Goal: Task Accomplishment & Management: Complete application form

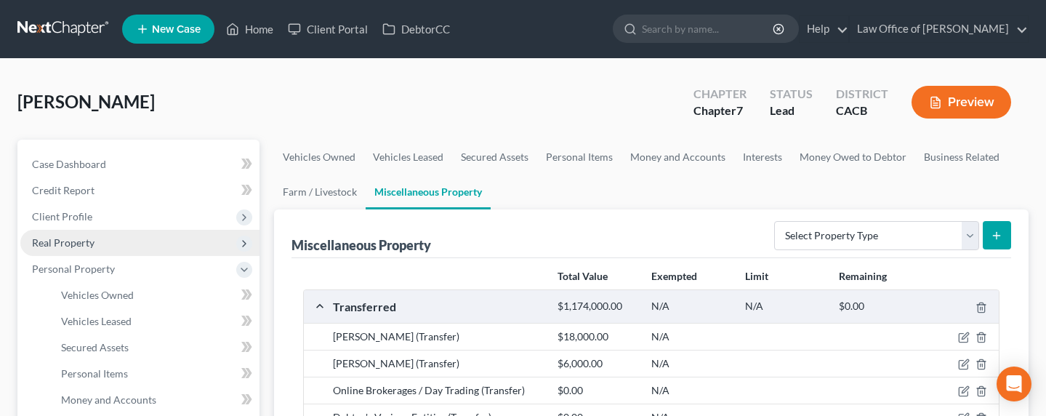
scroll to position [124, 0]
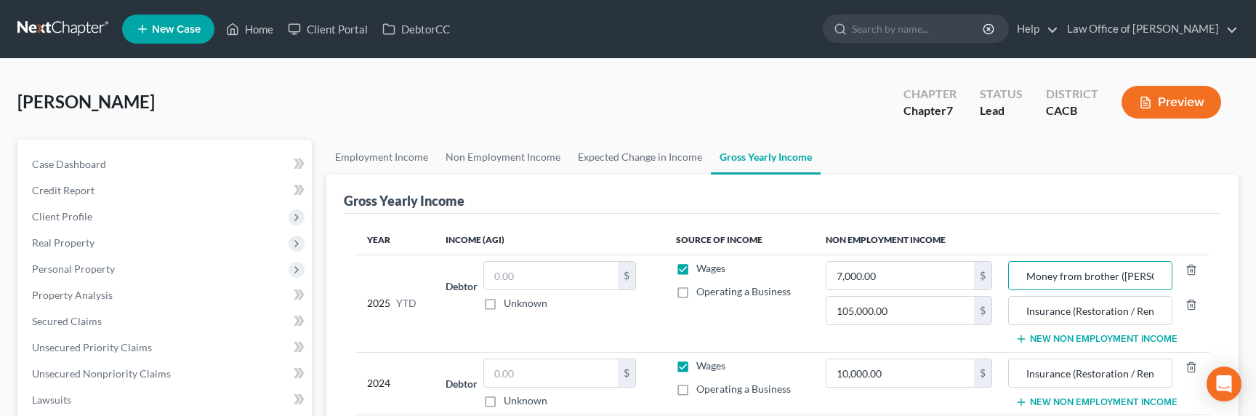
click at [73, 30] on link at bounding box center [63, 29] width 93 height 26
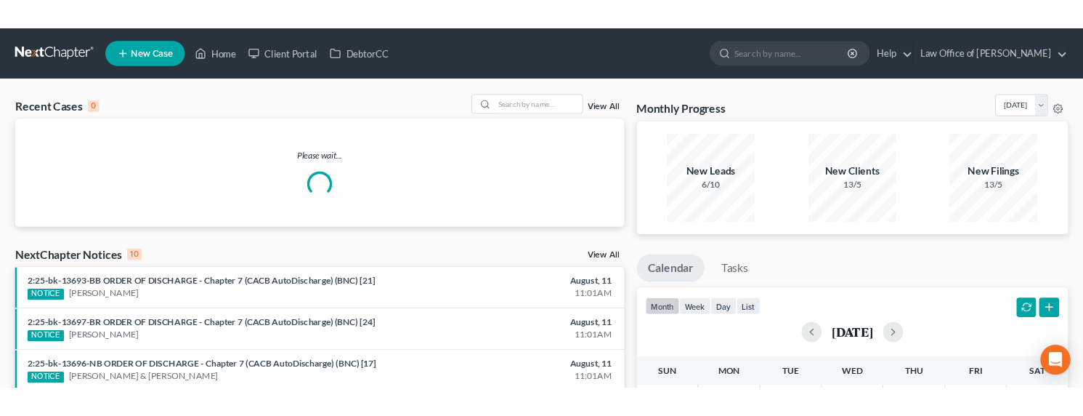
scroll to position [312, 0]
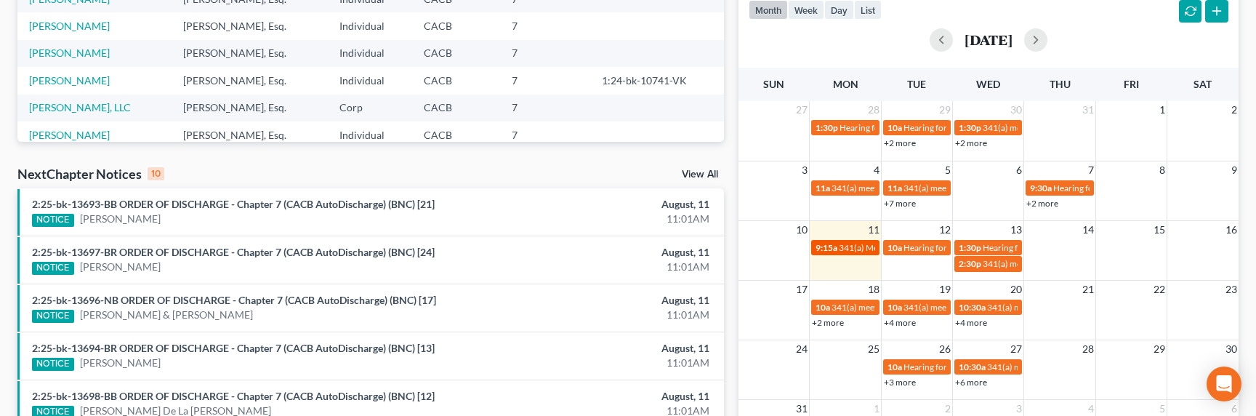
click at [840, 247] on span "341(a) Meeting for [PERSON_NAME]" at bounding box center [908, 247] width 141 height 11
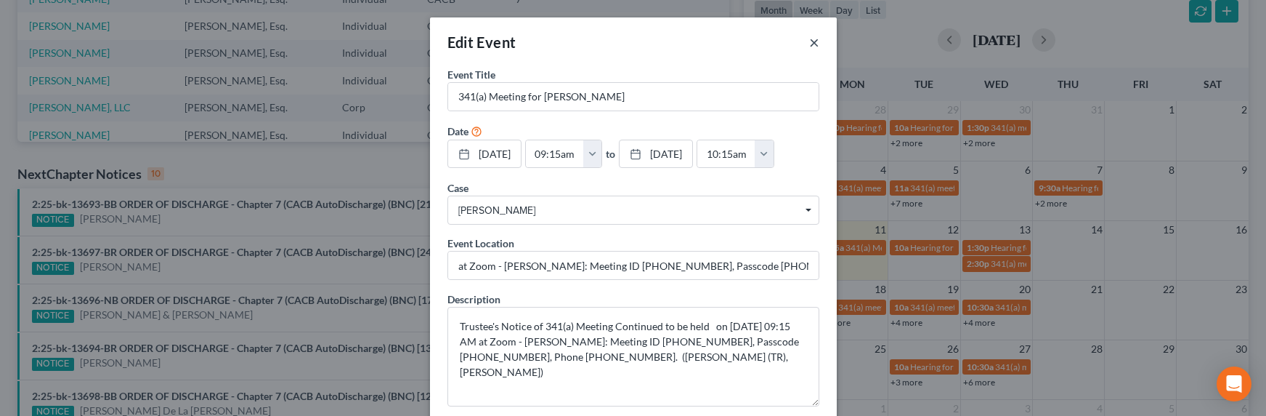
click at [809, 42] on button "×" at bounding box center [814, 41] width 10 height 17
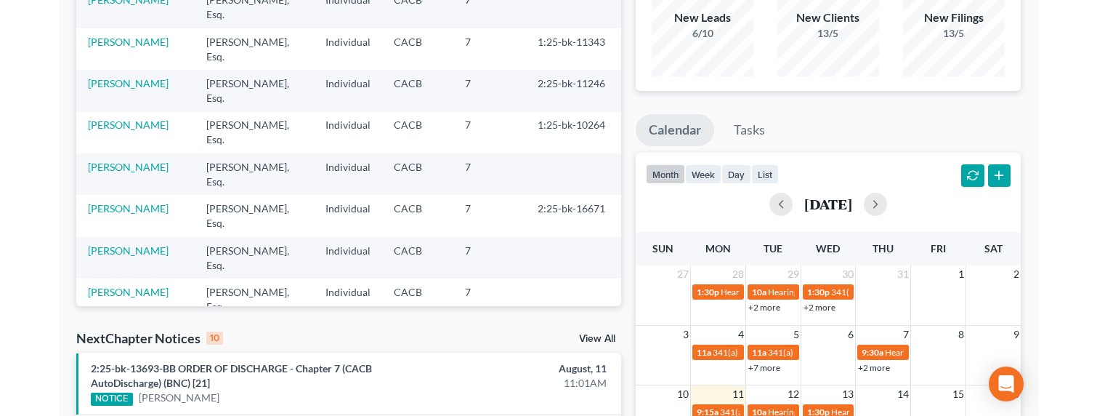
scroll to position [0, 0]
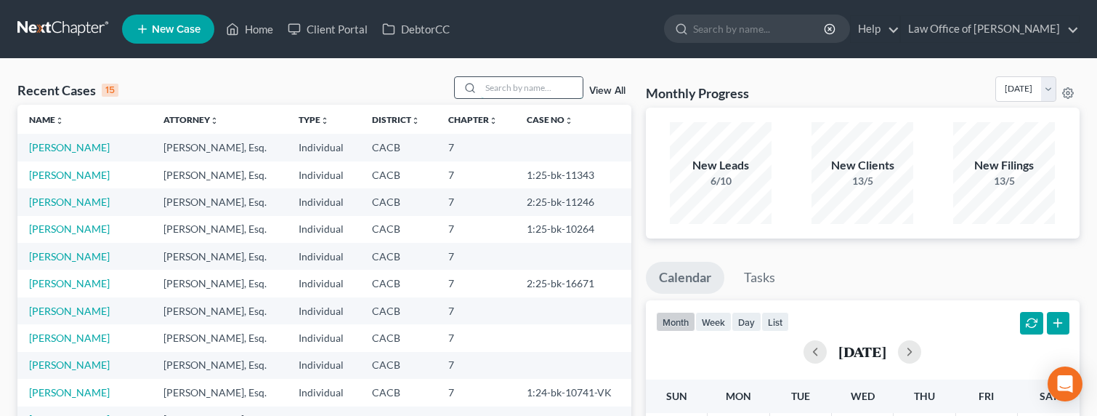
click at [530, 90] on input "search" at bounding box center [532, 87] width 102 height 21
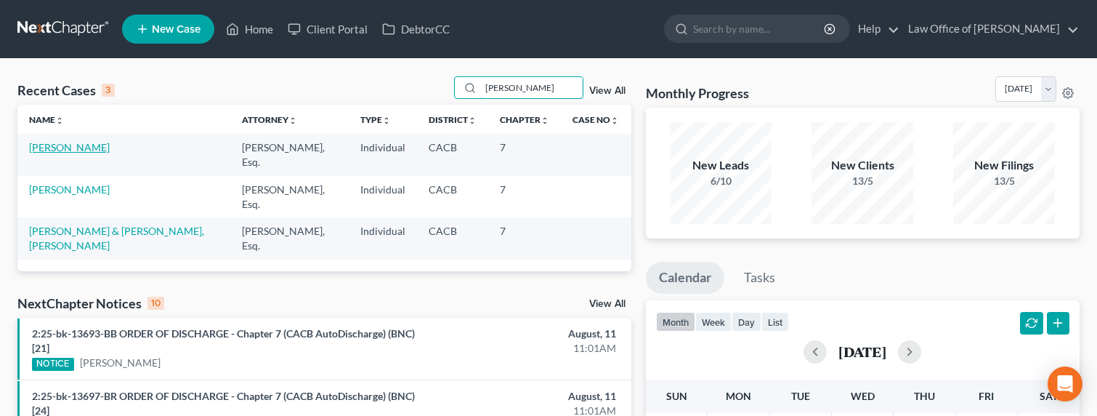
type input "rafik"
click at [52, 147] on link "[PERSON_NAME]" at bounding box center [69, 147] width 81 height 12
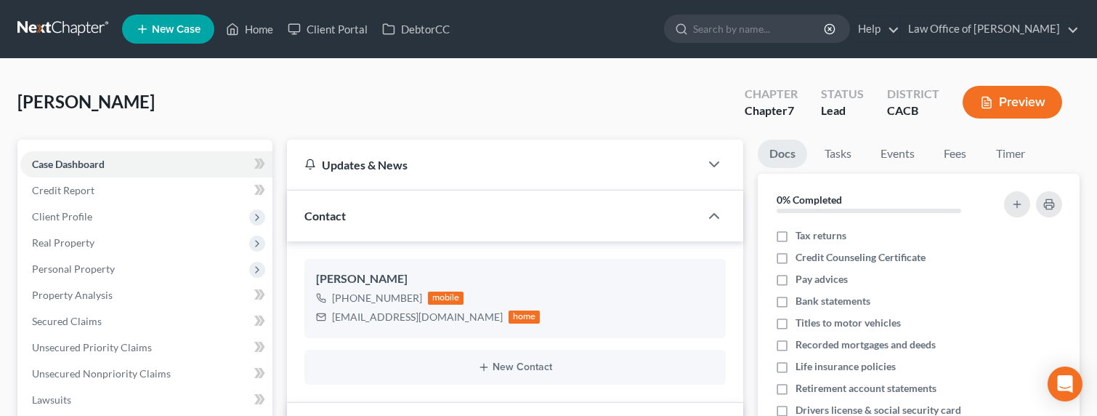
click at [185, 103] on div "Tarkhanians, Rafik Upgraded Chapter Chapter 7 Status Lead District CACB Preview" at bounding box center [548, 107] width 1062 height 63
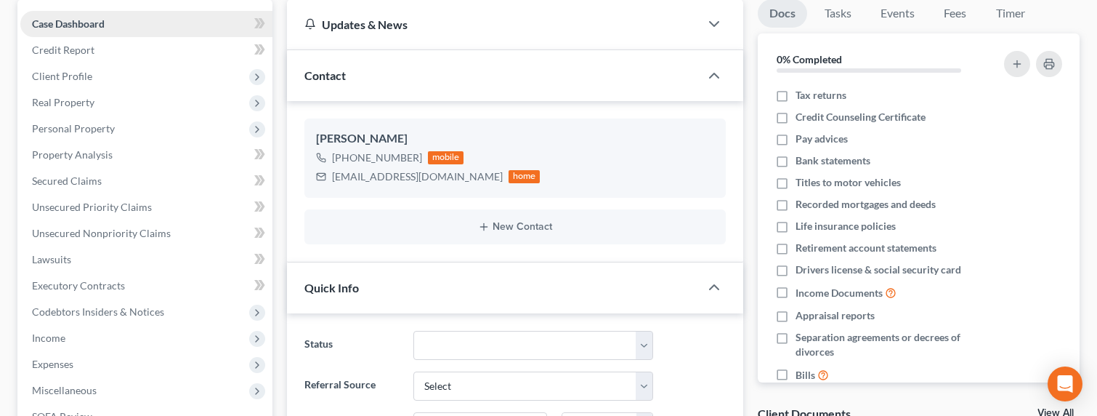
scroll to position [147, 0]
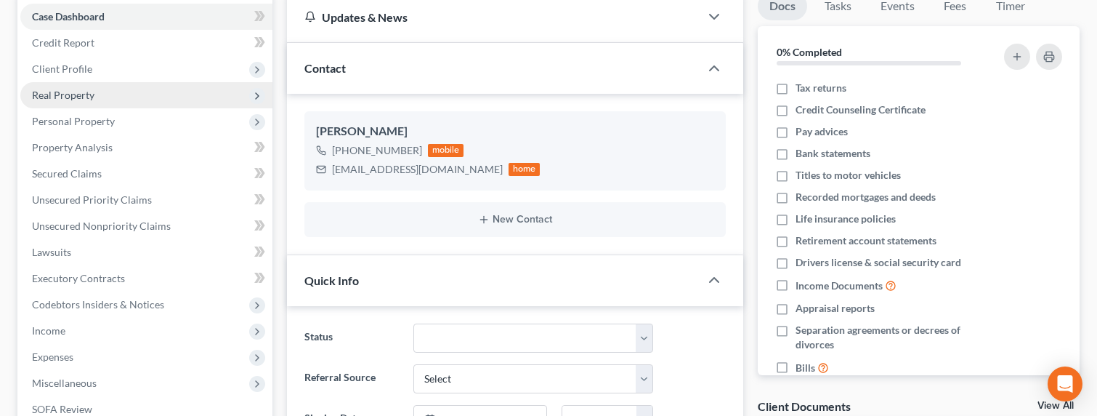
click at [67, 94] on span "Real Property" at bounding box center [63, 95] width 62 height 12
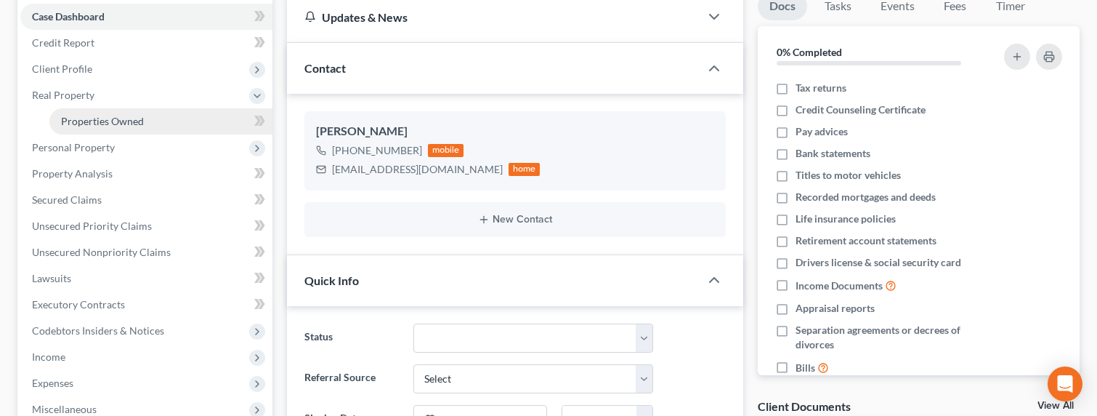
click at [101, 125] on span "Properties Owned" at bounding box center [102, 121] width 83 height 12
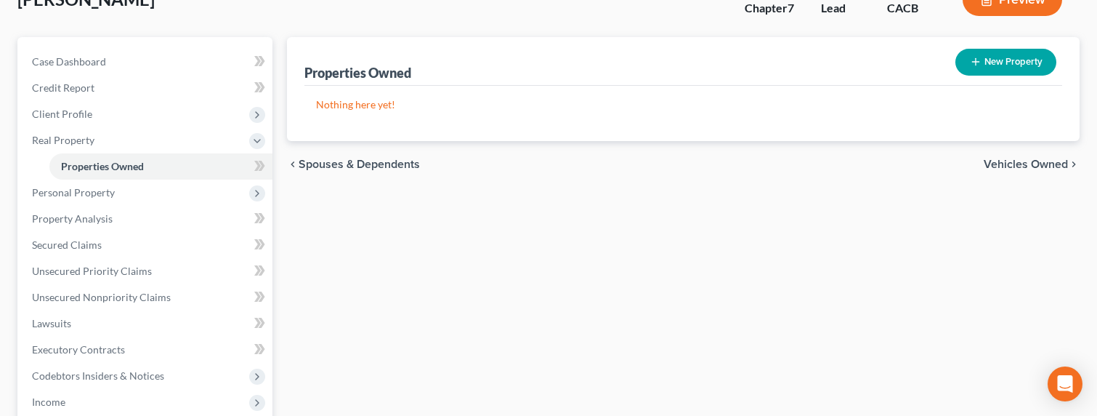
scroll to position [32, 0]
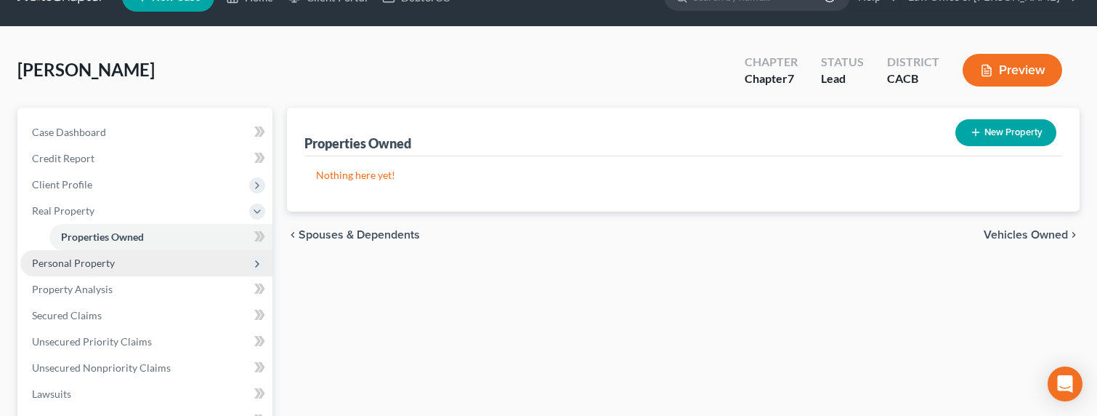
click at [84, 262] on span "Personal Property" at bounding box center [73, 262] width 83 height 12
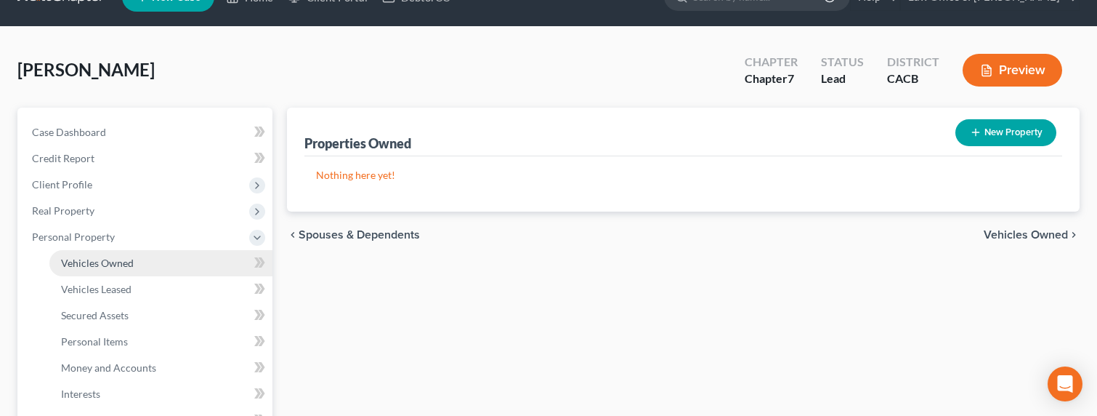
click at [106, 268] on link "Vehicles Owned" at bounding box center [160, 263] width 223 height 26
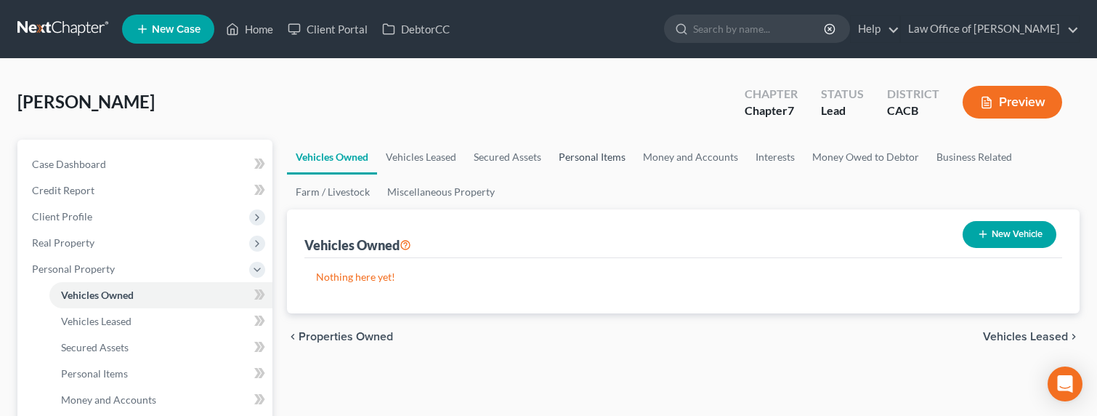
click at [594, 153] on link "Personal Items" at bounding box center [592, 157] width 84 height 35
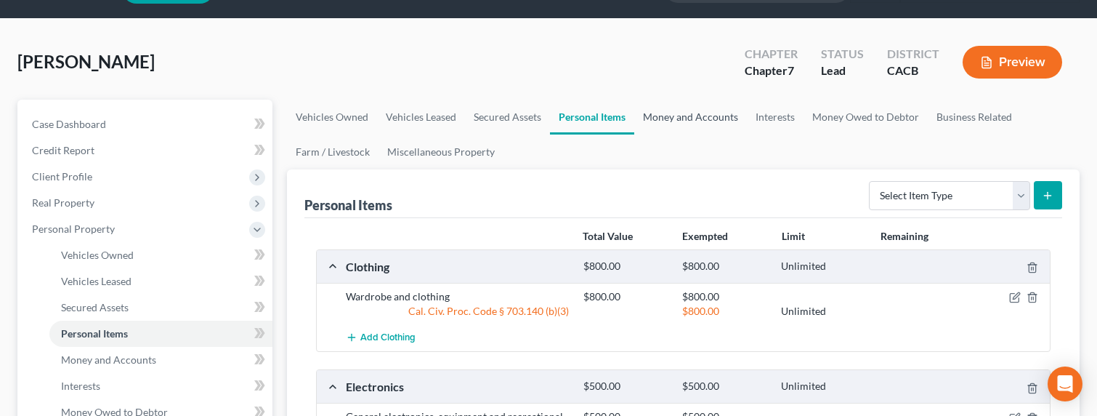
click at [671, 114] on link "Money and Accounts" at bounding box center [690, 117] width 113 height 35
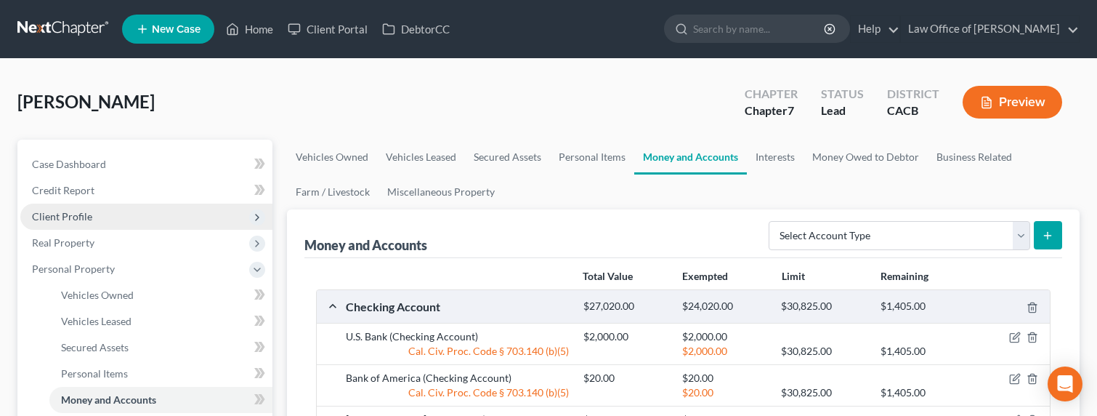
click at [47, 214] on span "Client Profile" at bounding box center [62, 216] width 60 height 12
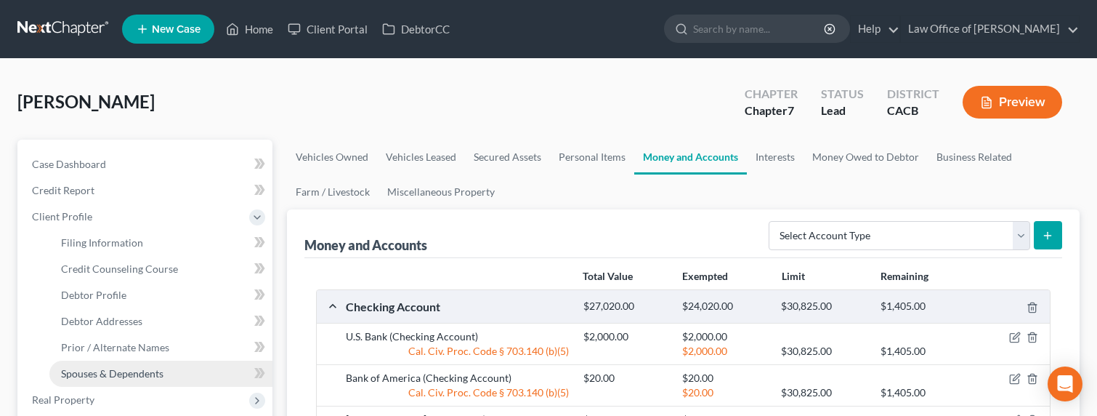
click at [102, 376] on span "Spouses & Dependents" at bounding box center [112, 373] width 102 height 12
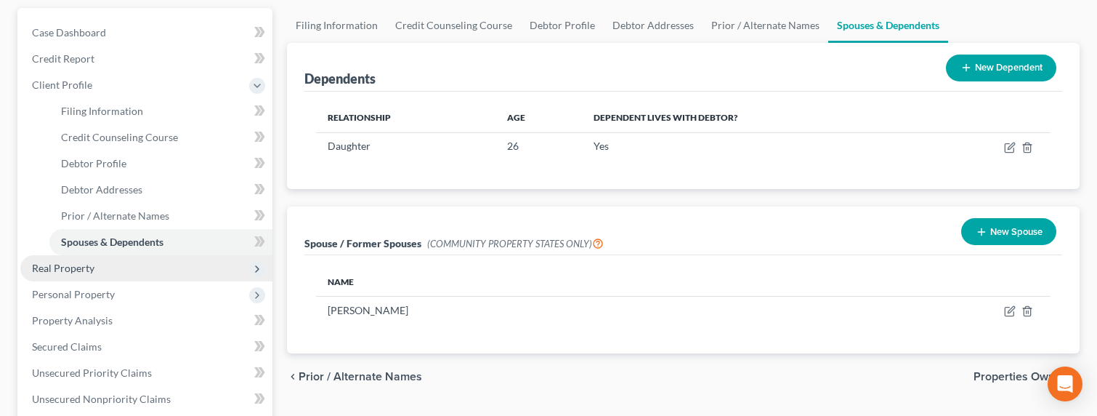
scroll to position [163, 0]
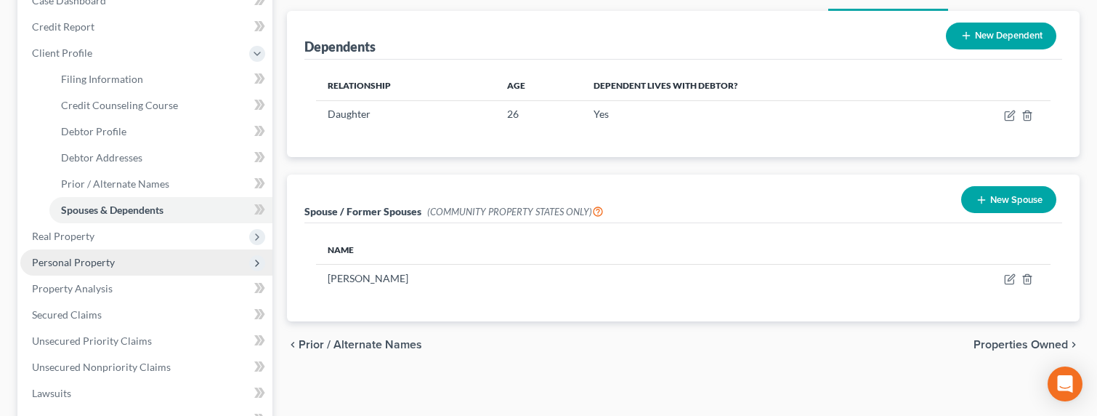
click at [80, 263] on span "Personal Property" at bounding box center [73, 262] width 83 height 12
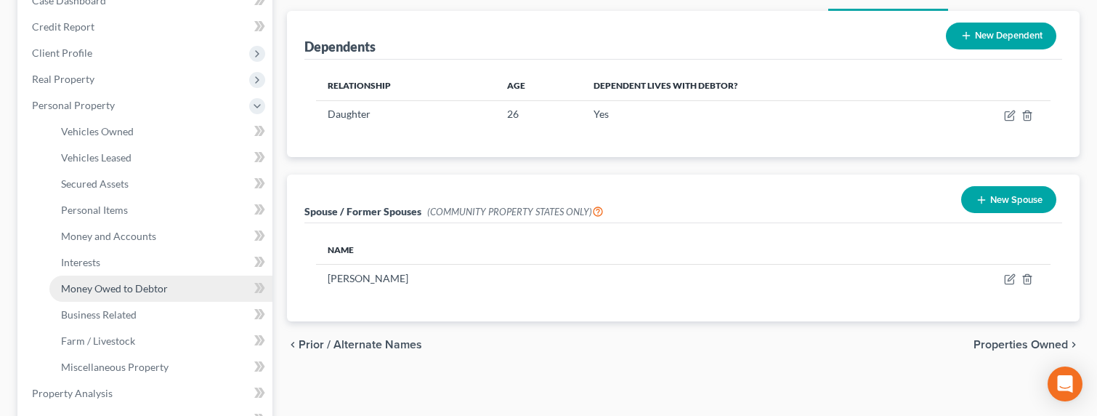
click at [89, 288] on span "Money Owed to Debtor" at bounding box center [114, 288] width 107 height 12
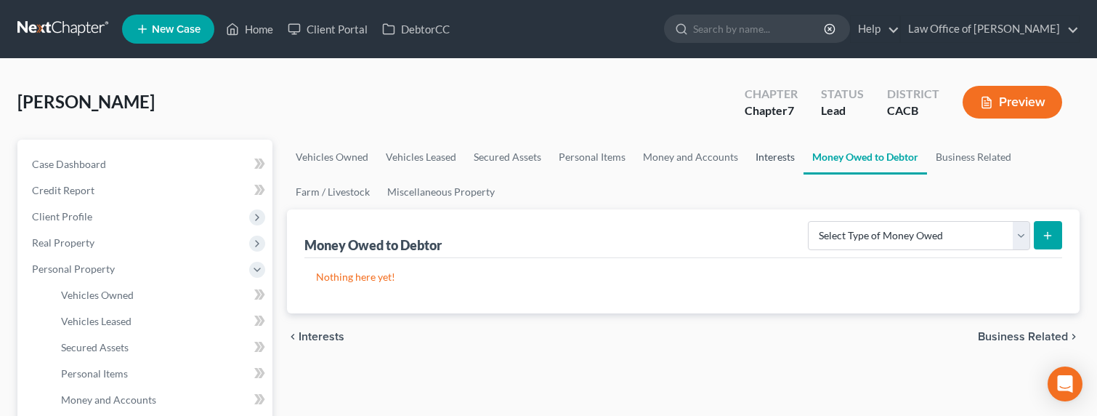
click at [764, 161] on link "Interests" at bounding box center [775, 157] width 57 height 35
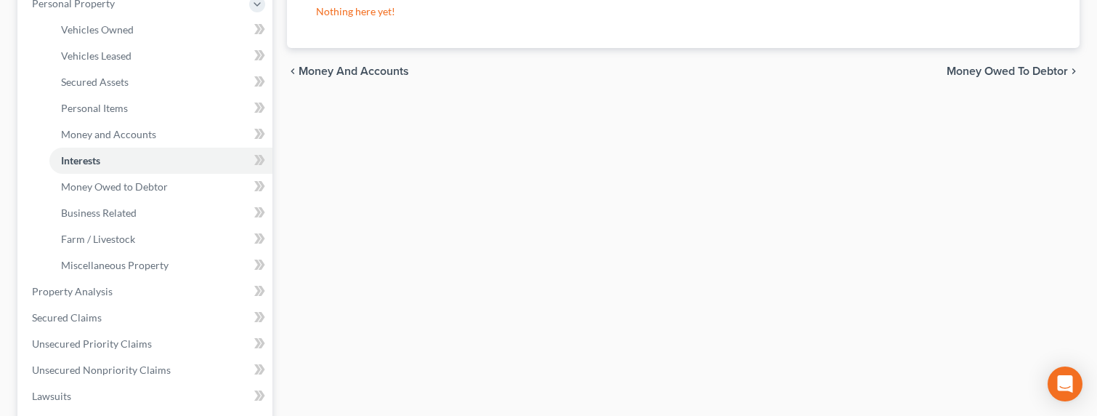
scroll to position [319, 0]
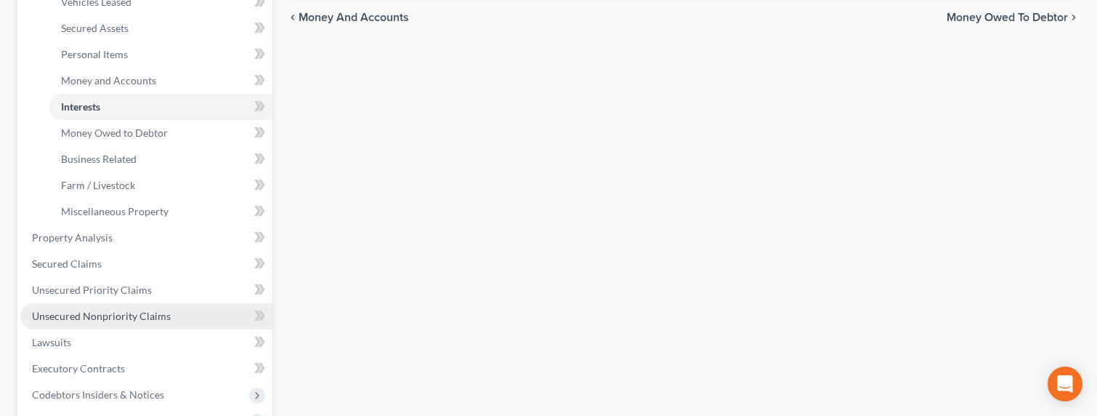
click at [121, 318] on span "Unsecured Nonpriority Claims" at bounding box center [101, 316] width 139 height 12
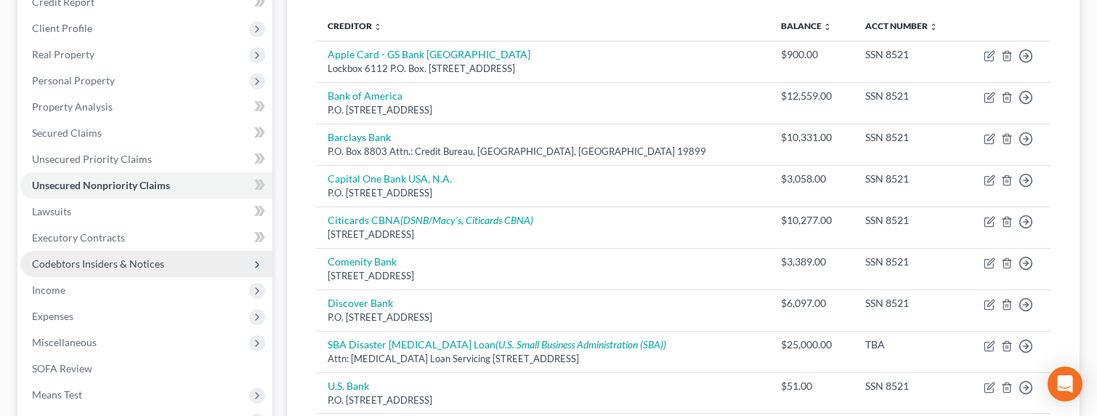
scroll to position [171, 0]
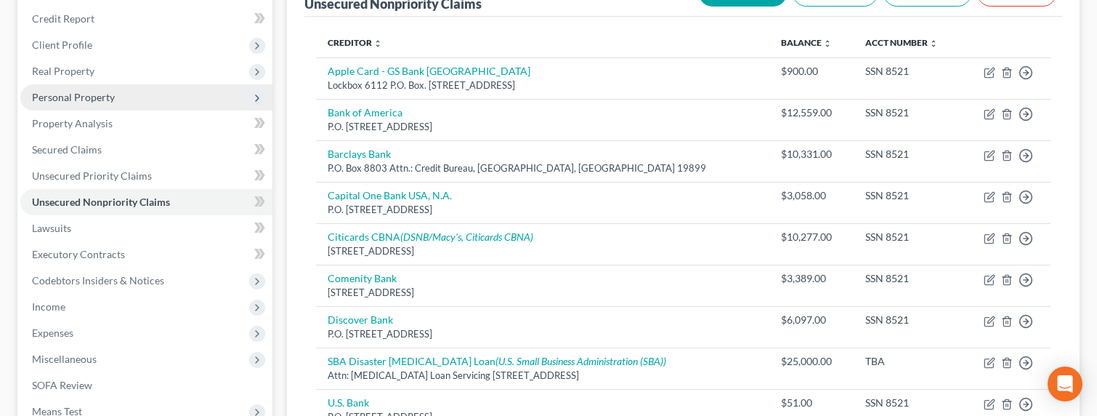
click at [57, 98] on span "Personal Property" at bounding box center [73, 97] width 83 height 12
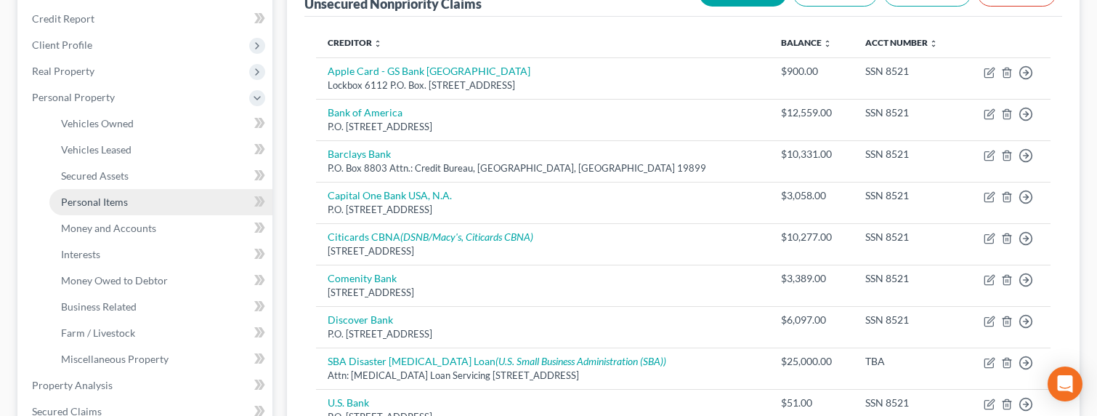
click at [89, 200] on span "Personal Items" at bounding box center [94, 201] width 67 height 12
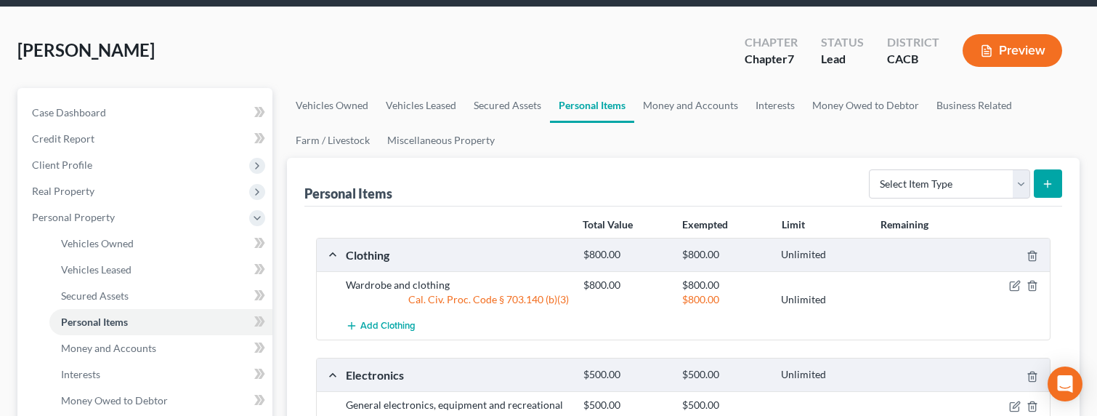
scroll to position [136, 0]
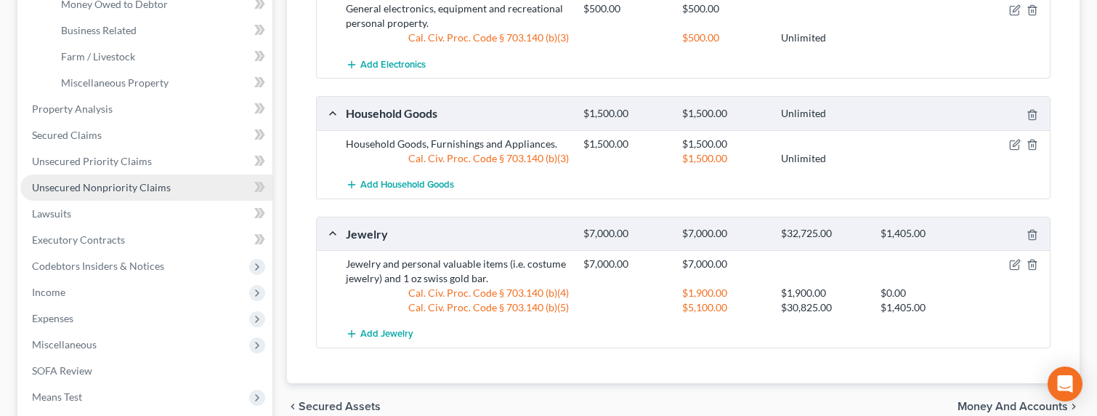
click at [105, 187] on span "Unsecured Nonpriority Claims" at bounding box center [101, 187] width 139 height 12
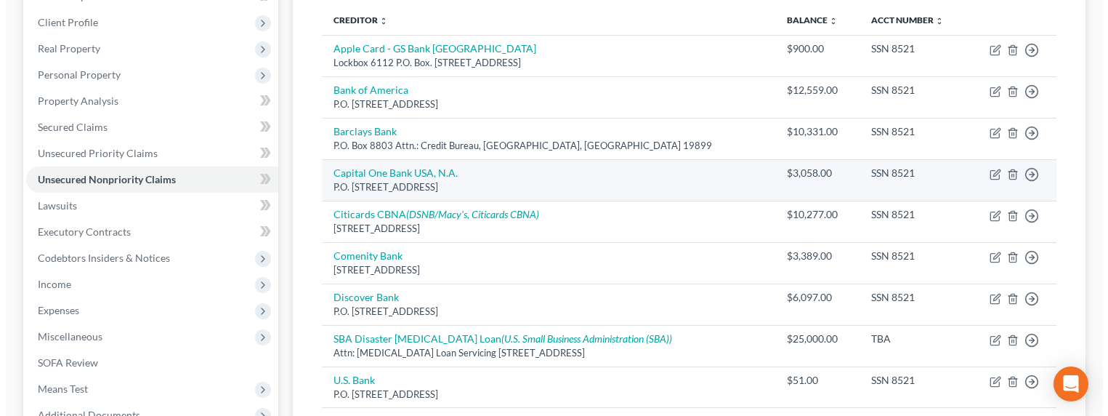
scroll to position [317, 0]
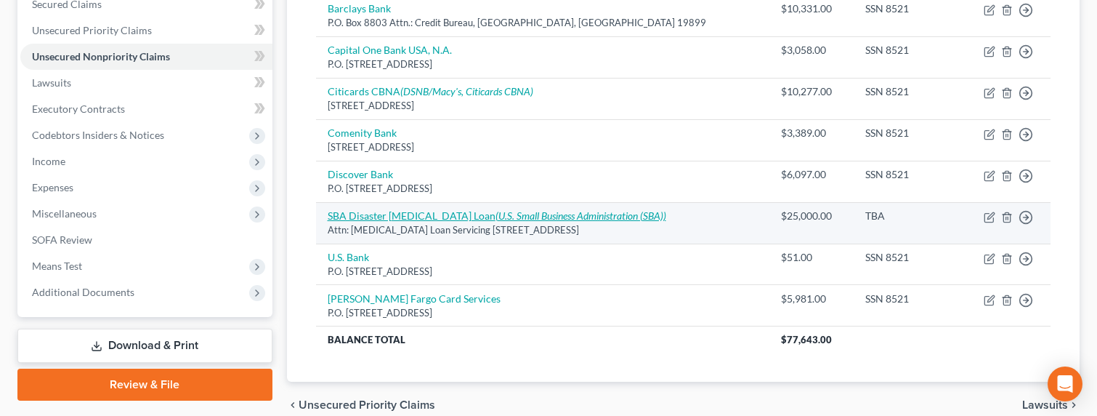
click at [391, 214] on link "SBA Disaster Covid Loan (U.S. Small Business Administration (SBA))" at bounding box center [497, 215] width 339 height 12
select select "45"
select select "14"
select select "3"
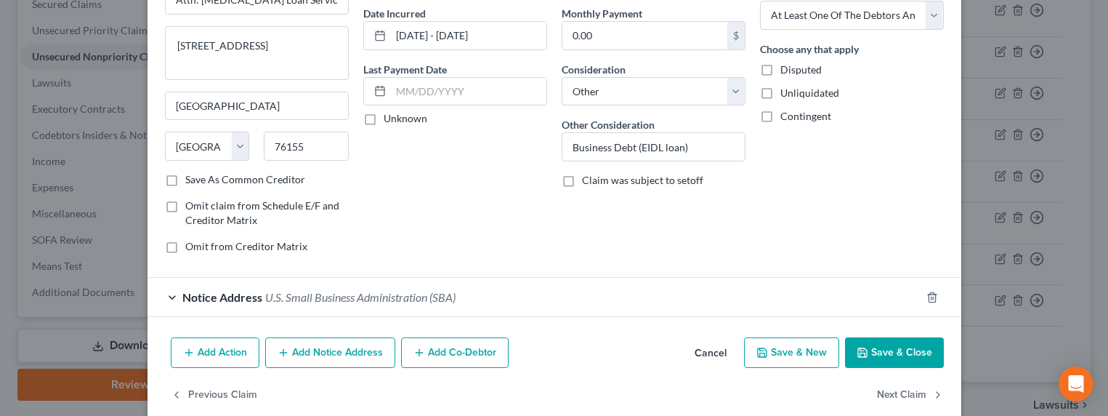
scroll to position [160, 0]
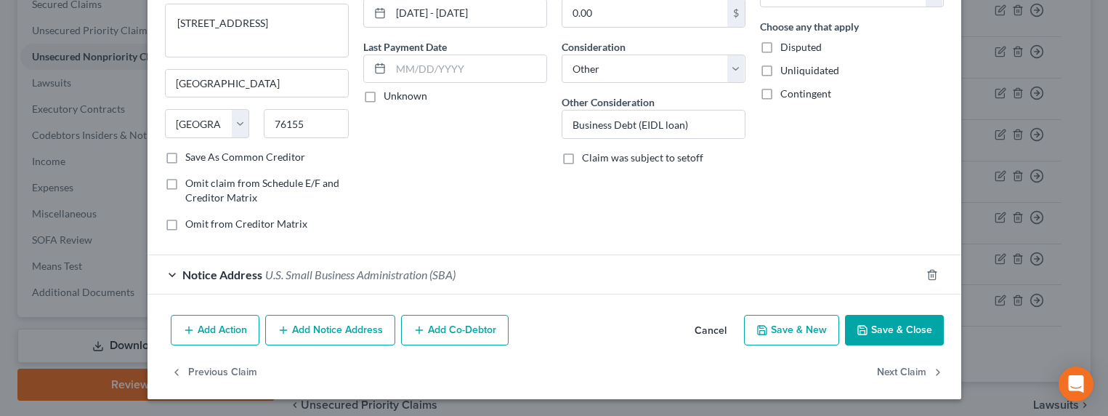
click at [337, 336] on button "Add Notice Address" at bounding box center [330, 330] width 130 height 31
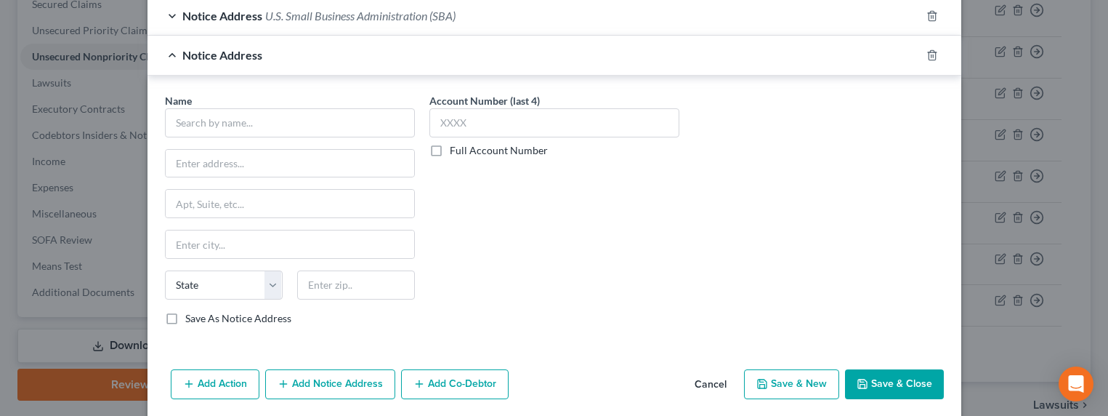
scroll to position [472, 0]
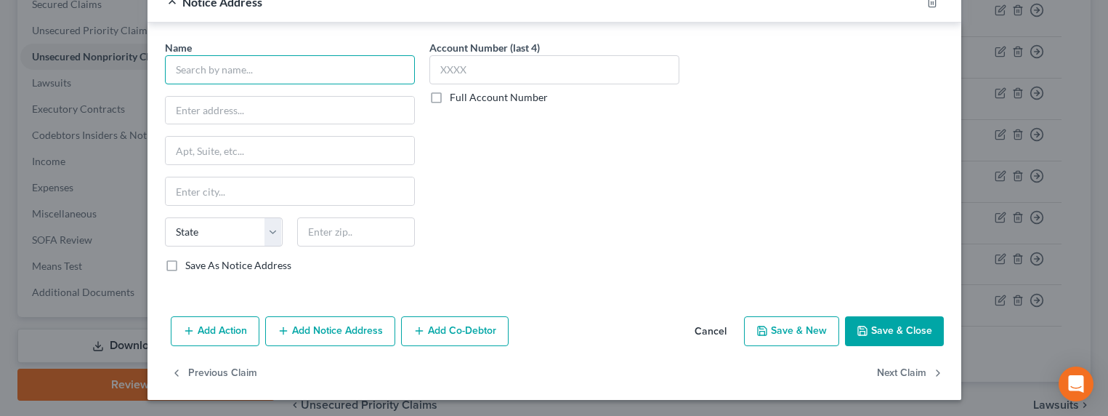
click at [256, 73] on input "text" at bounding box center [290, 69] width 250 height 29
type input "U.S. Department of Tresaury"
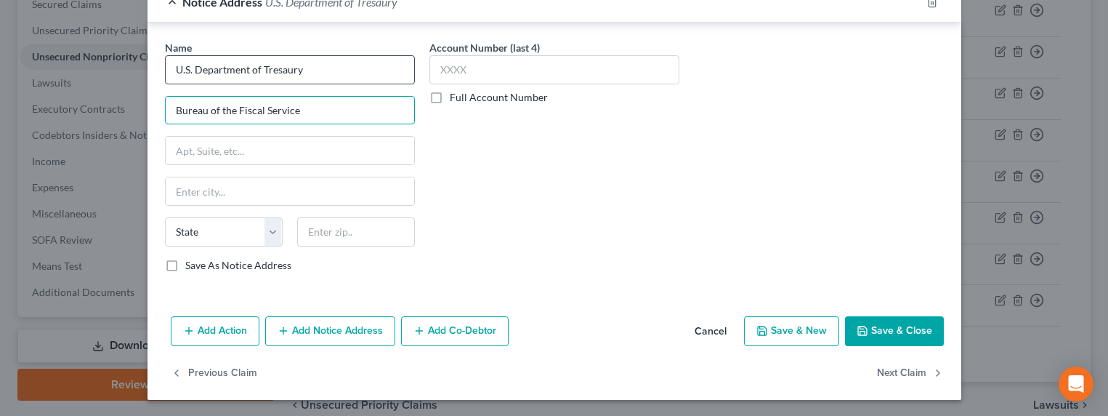
type input "Bureau of the Fiscal Service"
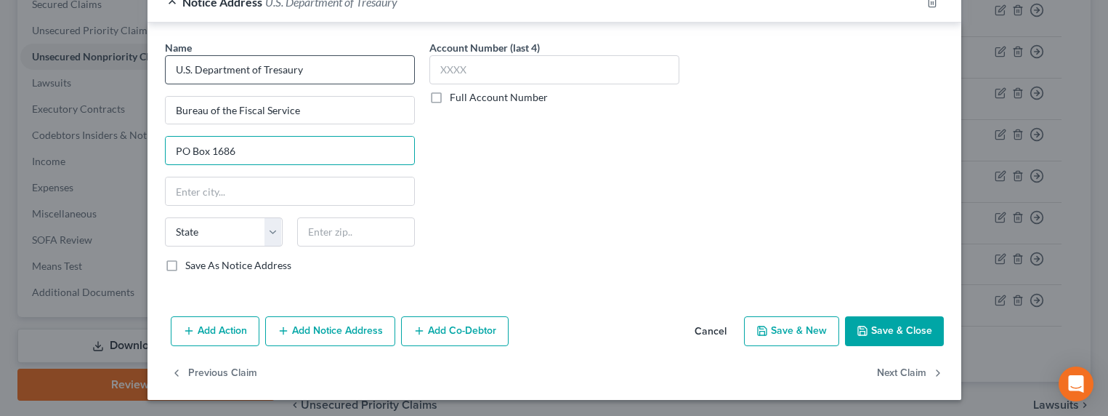
type input "PO Box 1686"
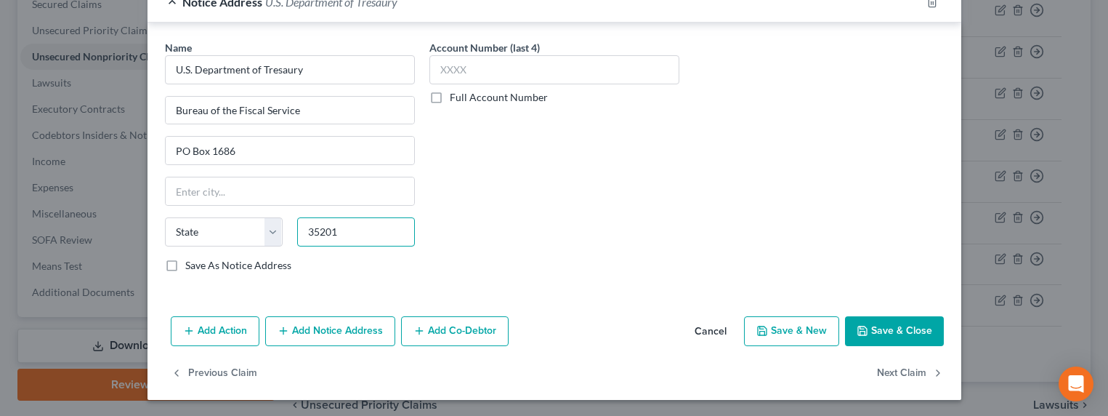
type input "35201"
type input "Birmingham"
select select "0"
click at [483, 102] on label "Full Account Number" at bounding box center [499, 97] width 98 height 15
click at [465, 100] on input "Full Account Number" at bounding box center [460, 94] width 9 height 9
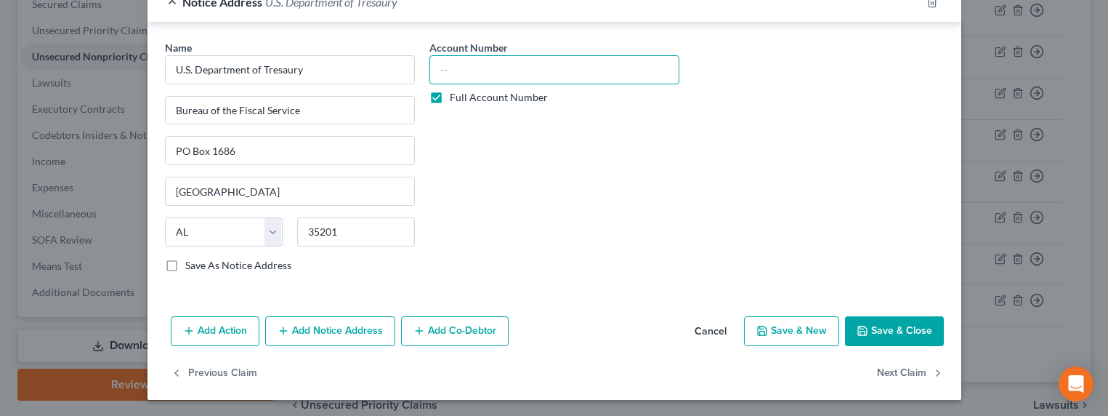
click at [474, 72] on input "text" at bounding box center [554, 69] width 250 height 29
drag, startPoint x: 522, startPoint y: 73, endPoint x: 403, endPoint y: 71, distance: 119.9
click at [403, 71] on div "Name * U.S. Department of Tresaury Bureau of the Fiscal Service PO Box 1686 Bir…" at bounding box center [554, 162] width 793 height 244
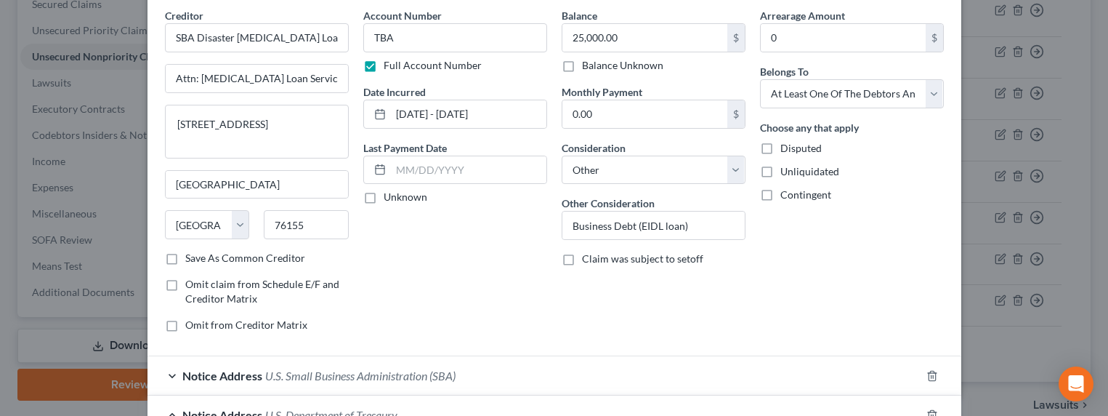
scroll to position [0, 0]
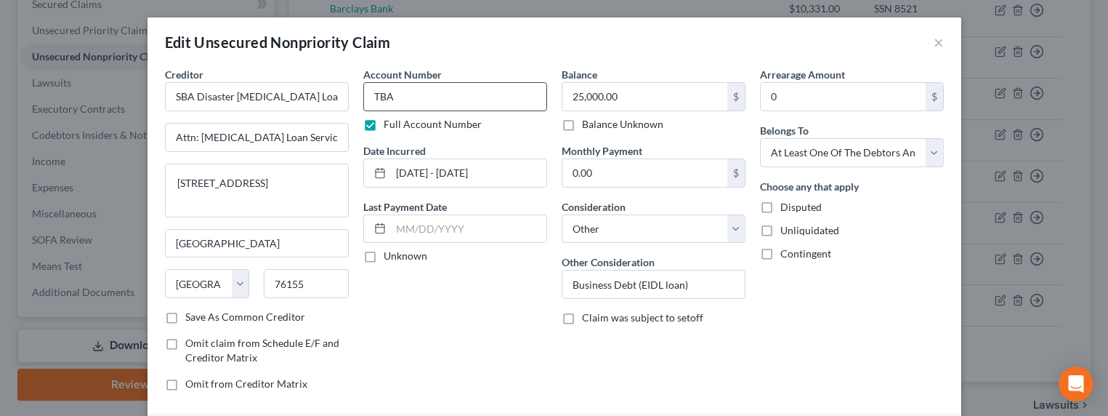
type input "47422885001"
drag, startPoint x: 435, startPoint y: 97, endPoint x: 327, endPoint y: 94, distance: 108.3
click at [327, 94] on div "Creditor * SBA Disaster Covid Loan Attn: Covid Loan Servicing 14925 Kingsport R…" at bounding box center [554, 235] width 793 height 336
paste input "47422885001"
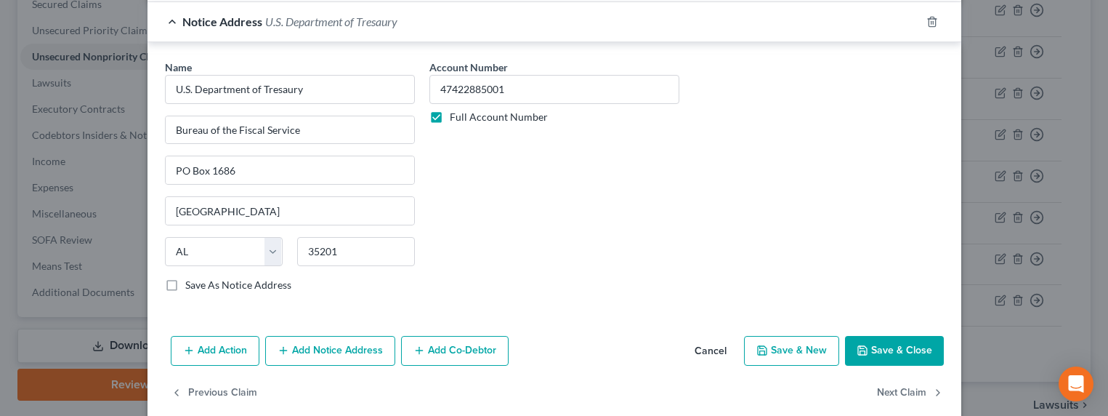
scroll to position [473, 0]
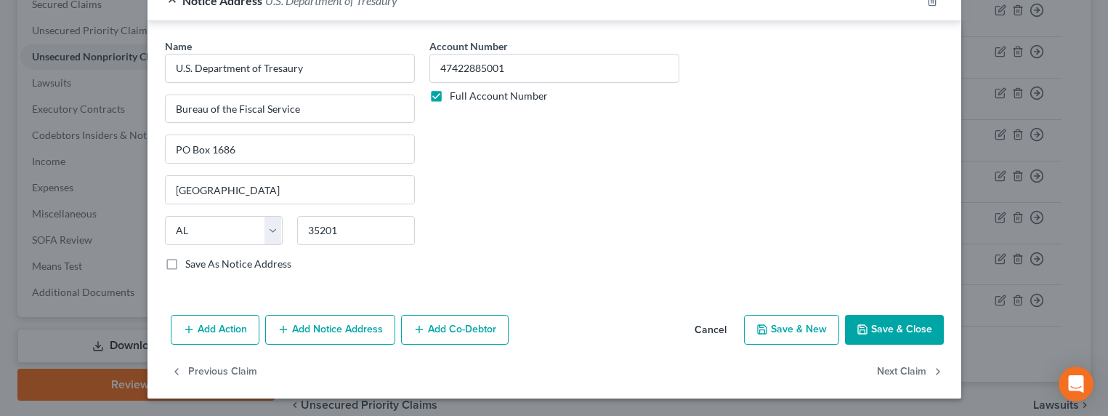
type input "47422885001"
click at [326, 333] on button "Add Notice Address" at bounding box center [330, 330] width 130 height 31
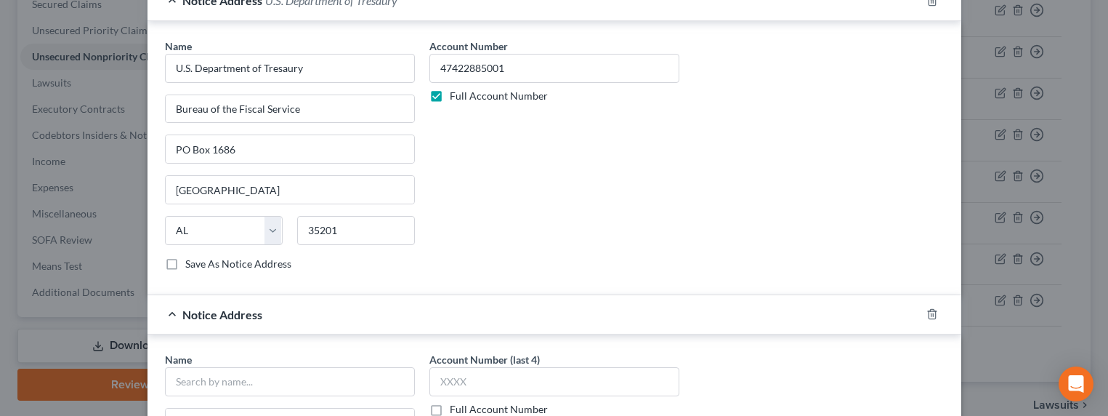
scroll to position [785, 0]
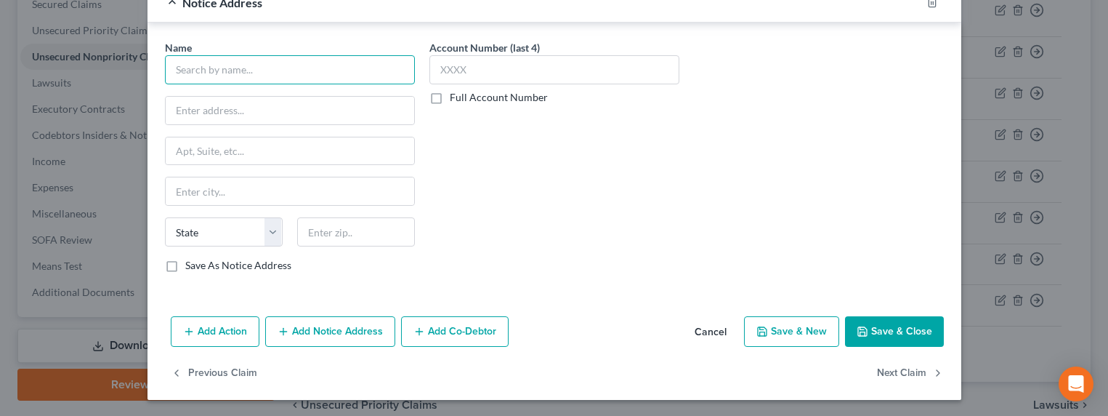
click at [258, 64] on input "text" at bounding box center [290, 69] width 250 height 29
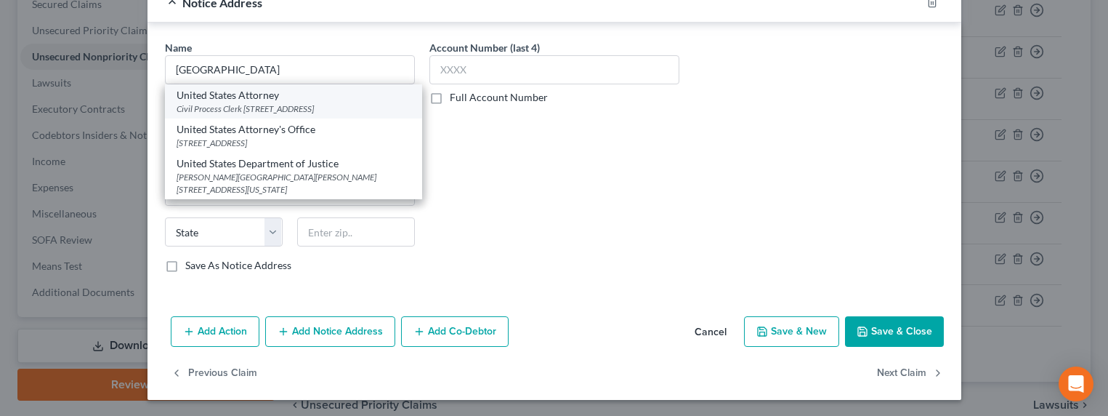
click at [273, 108] on div "Civil Process Clerk 312 N. Spring Street Suite 1200, Los Angeles, CA 90012" at bounding box center [294, 108] width 234 height 12
type input "United States Attorney"
type input "Civil Process Clerk"
type input "312 N. Spring Street Suite 1200"
type input "Los Angeles"
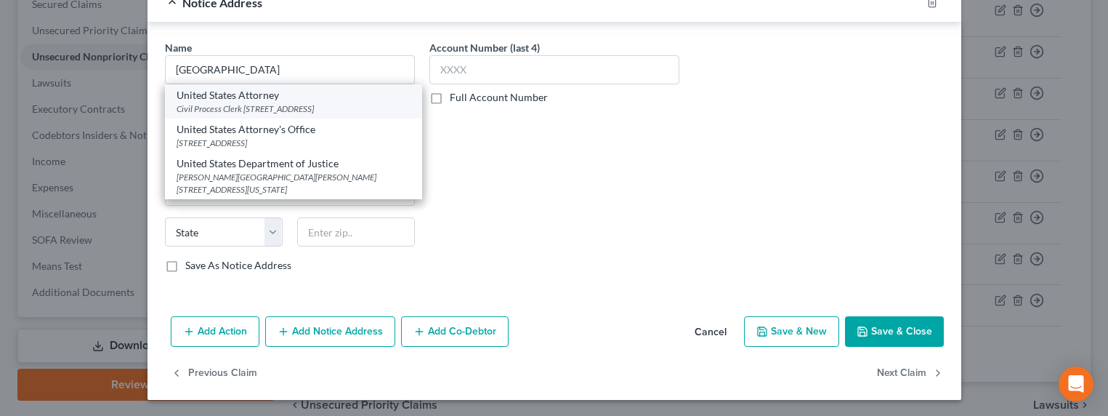
select select "4"
type input "90012"
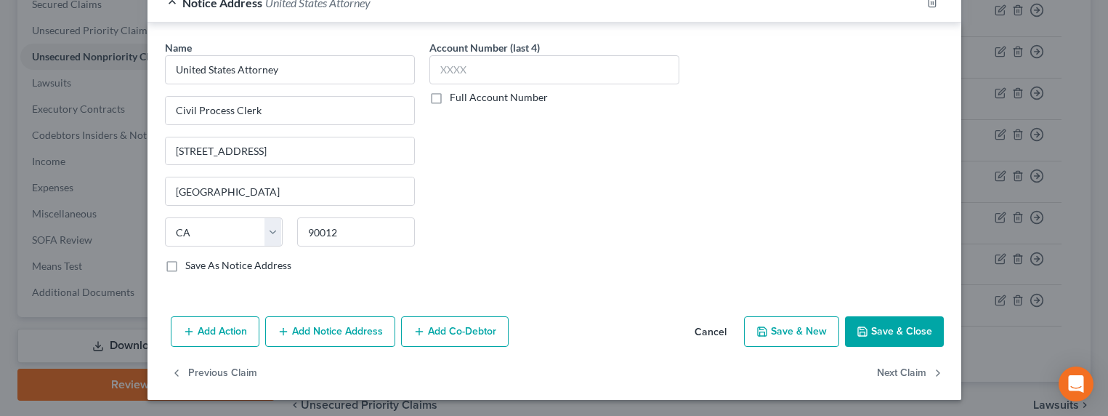
click at [488, 98] on label "Full Account Number" at bounding box center [499, 97] width 98 height 15
click at [465, 98] on input "Full Account Number" at bounding box center [460, 94] width 9 height 9
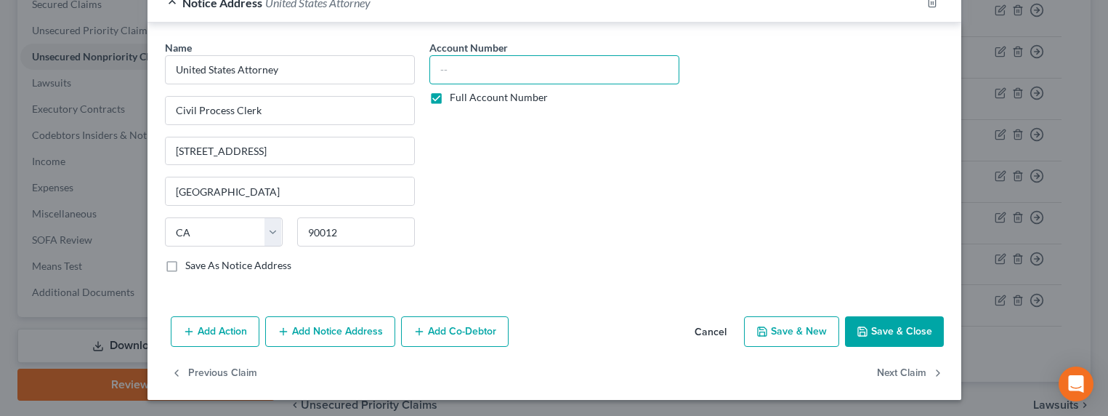
click at [485, 71] on input "text" at bounding box center [554, 69] width 250 height 29
paste input "47422885001"
type input "47422885001"
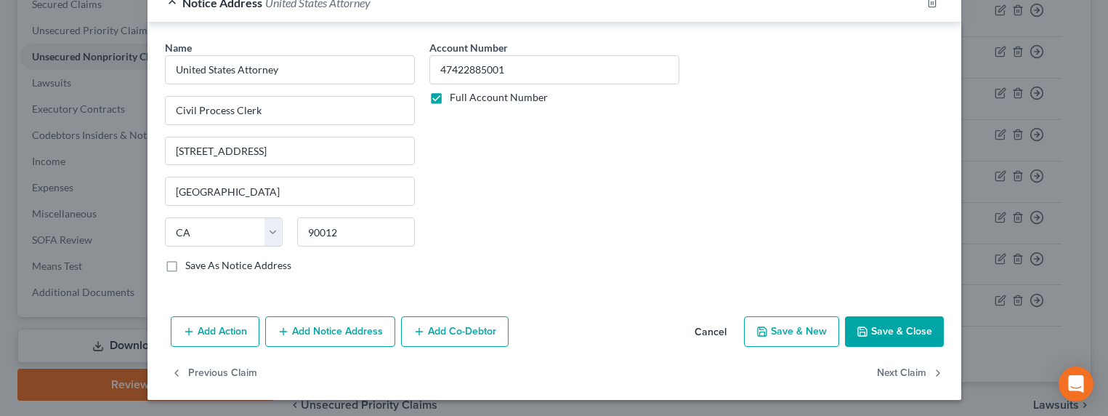
click at [333, 331] on button "Add Notice Address" at bounding box center [330, 331] width 130 height 31
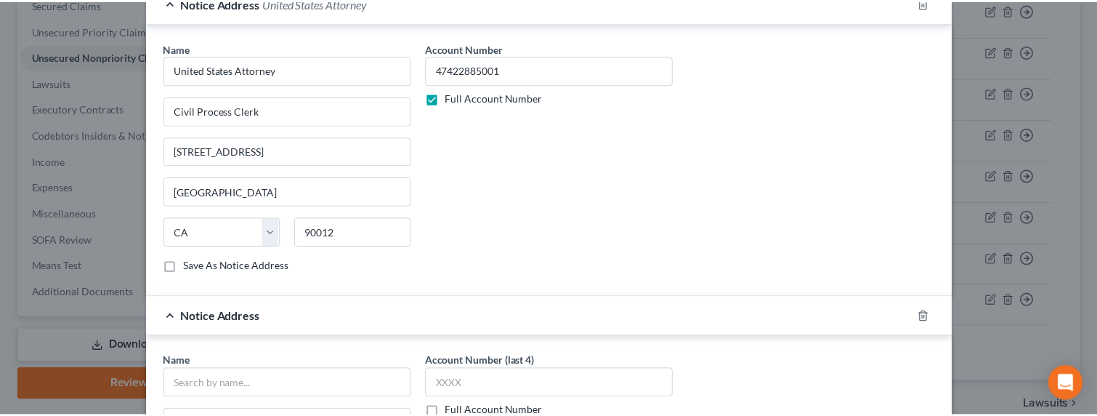
scroll to position [1096, 0]
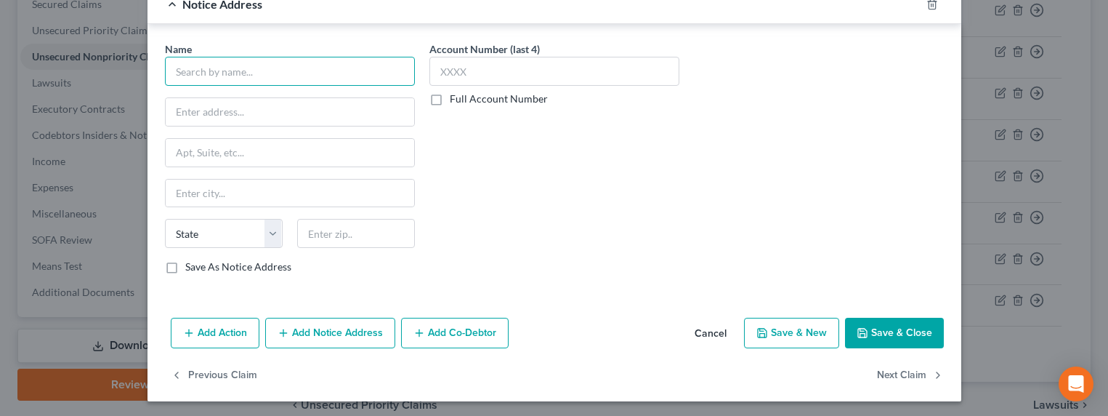
click at [238, 67] on input "text" at bounding box center [290, 71] width 250 height 29
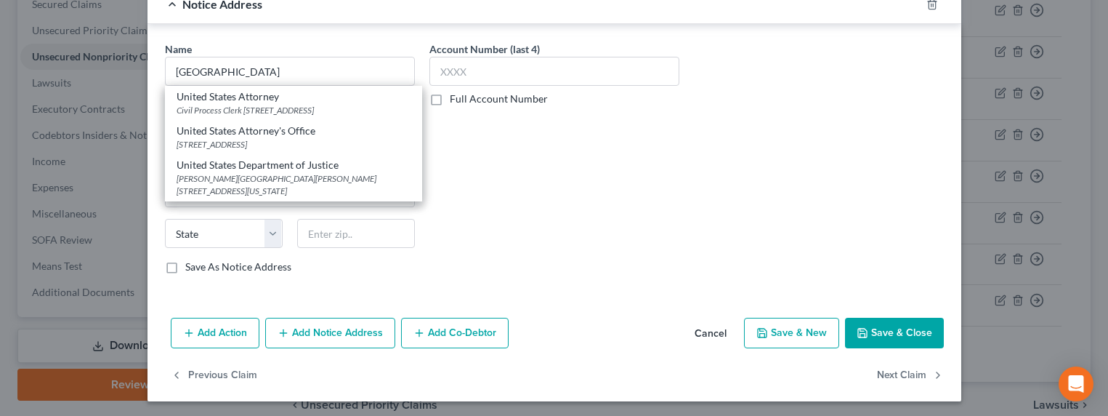
drag, startPoint x: 222, startPoint y: 184, endPoint x: 246, endPoint y: 174, distance: 26.0
click at [222, 172] on div "United States Department of Justice" at bounding box center [294, 165] width 234 height 15
type input "United States Department of Justice"
type input "Ben Franklin Station"
type input "PO Box 683"
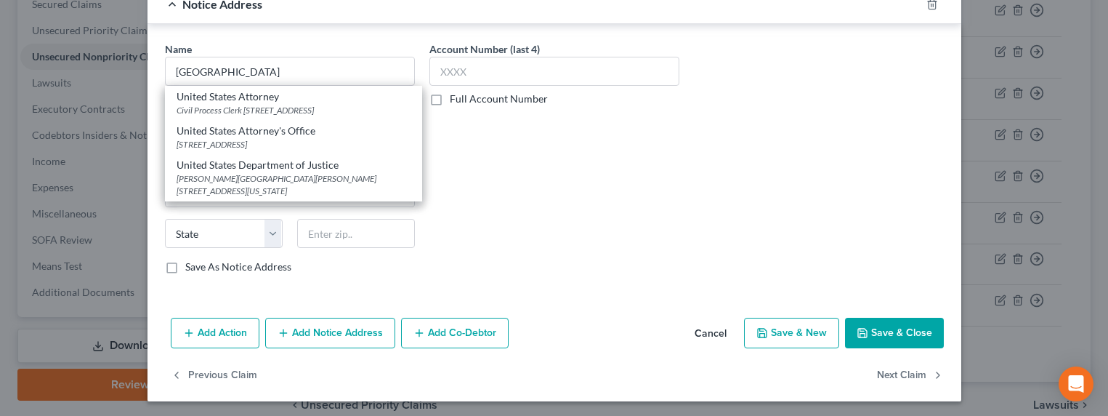
type input "Washington"
select select "8"
type input "20044"
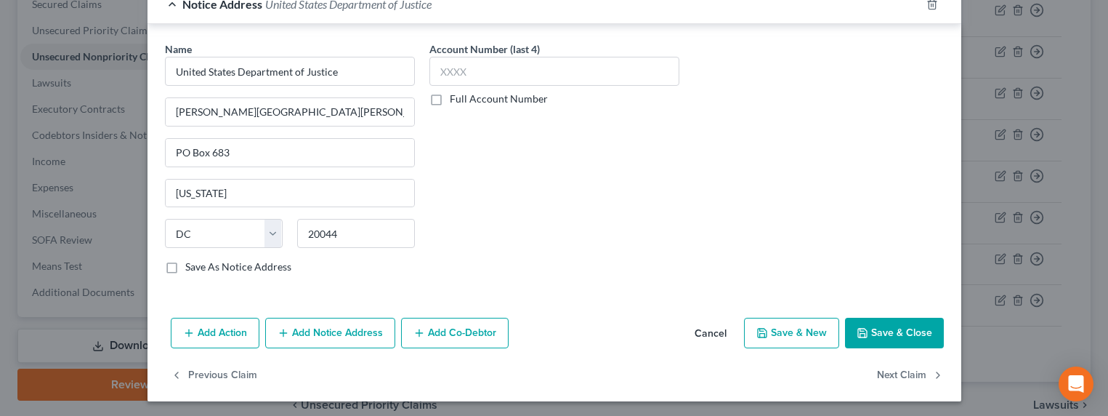
click at [524, 98] on label "Full Account Number" at bounding box center [499, 99] width 98 height 15
click at [465, 98] on input "Full Account Number" at bounding box center [460, 96] width 9 height 9
drag, startPoint x: 524, startPoint y: 98, endPoint x: 517, endPoint y: 68, distance: 31.4
click at [517, 66] on input "text" at bounding box center [554, 71] width 250 height 29
paste input "47422885001"
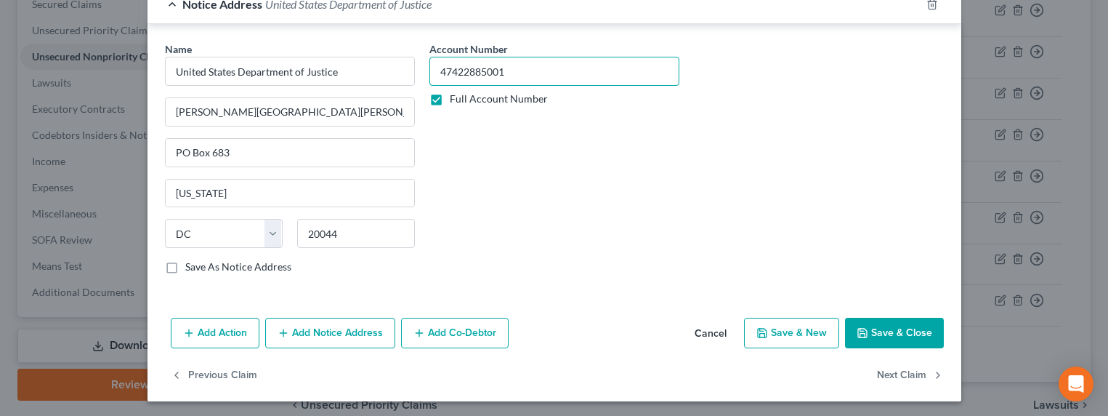
type input "47422885001"
click at [900, 328] on button "Save & Close" at bounding box center [894, 333] width 99 height 31
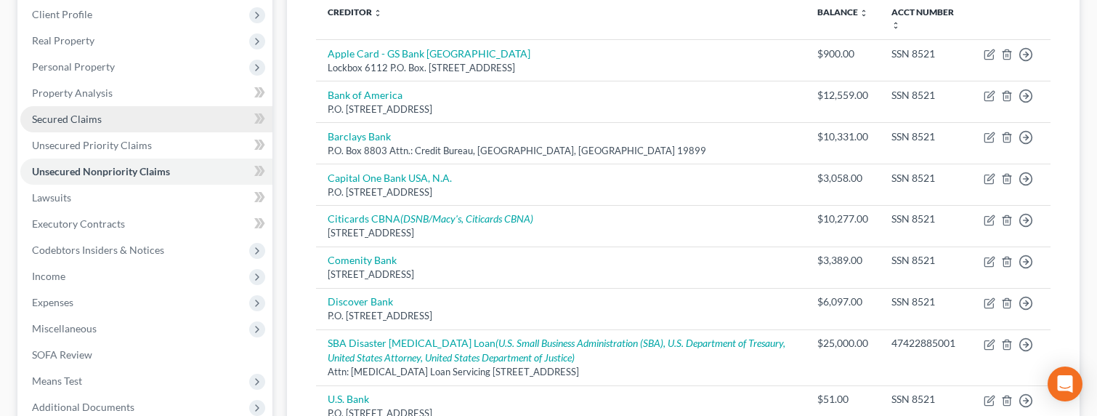
scroll to position [163, 0]
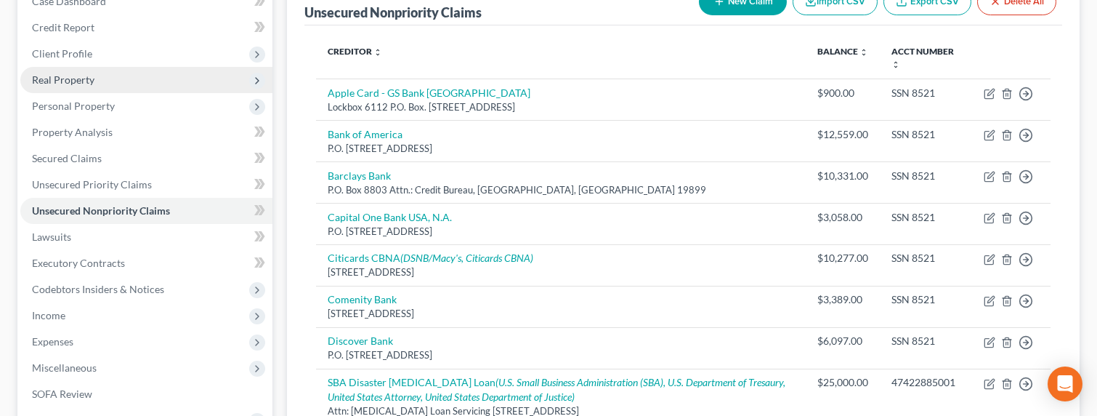
click at [52, 76] on span "Real Property" at bounding box center [63, 79] width 62 height 12
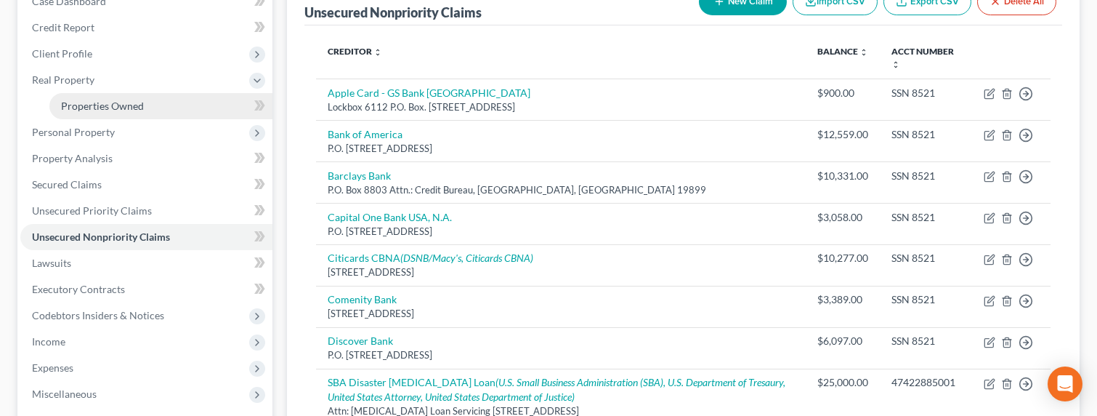
click at [105, 100] on span "Properties Owned" at bounding box center [102, 106] width 83 height 12
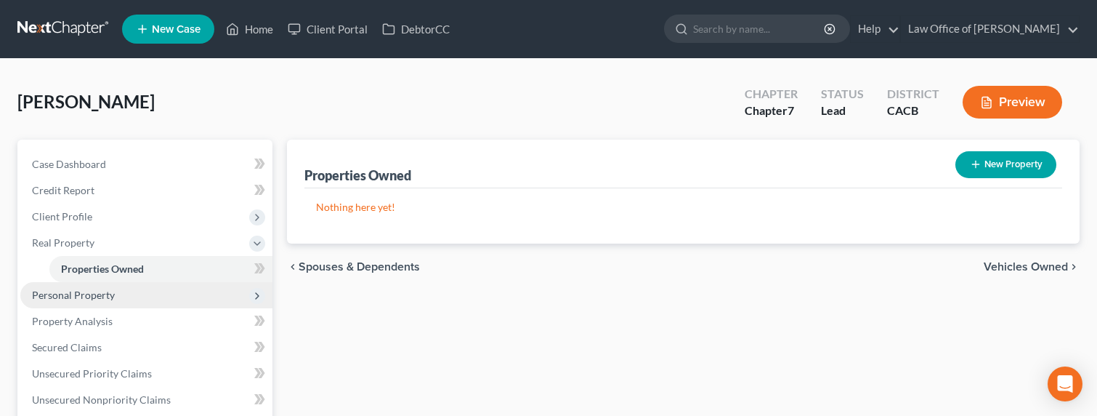
click at [71, 292] on span "Personal Property" at bounding box center [73, 294] width 83 height 12
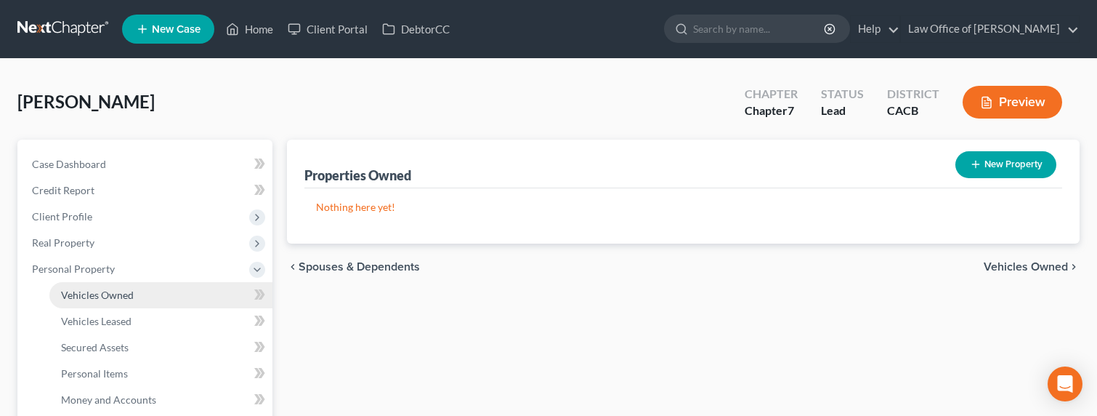
click at [86, 296] on span "Vehicles Owned" at bounding box center [97, 294] width 73 height 12
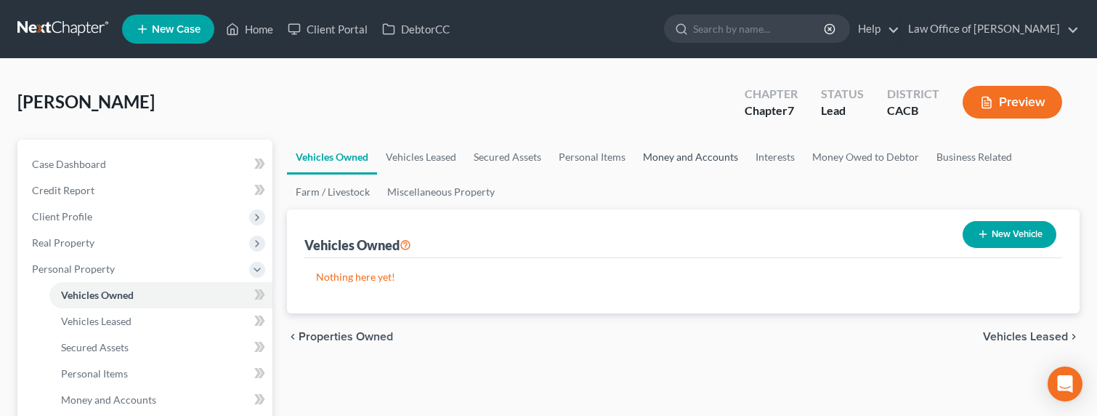
click at [695, 156] on link "Money and Accounts" at bounding box center [690, 157] width 113 height 35
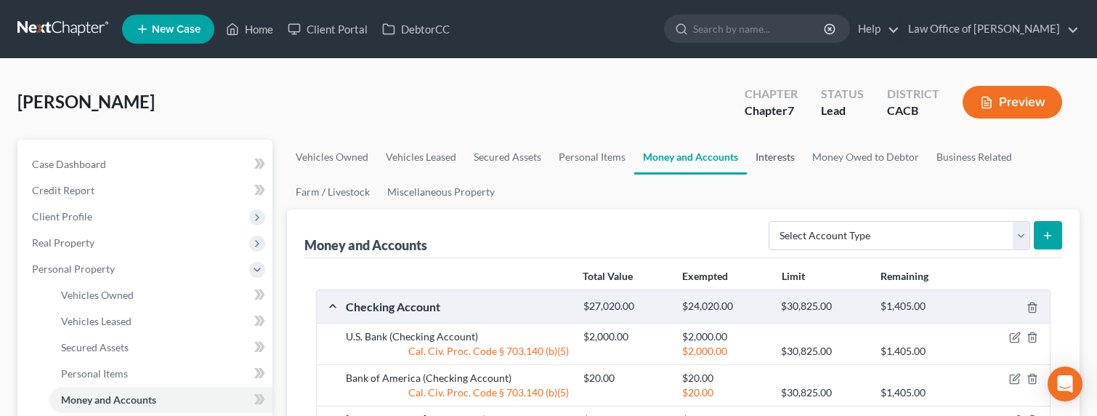
click at [756, 152] on link "Interests" at bounding box center [775, 157] width 57 height 35
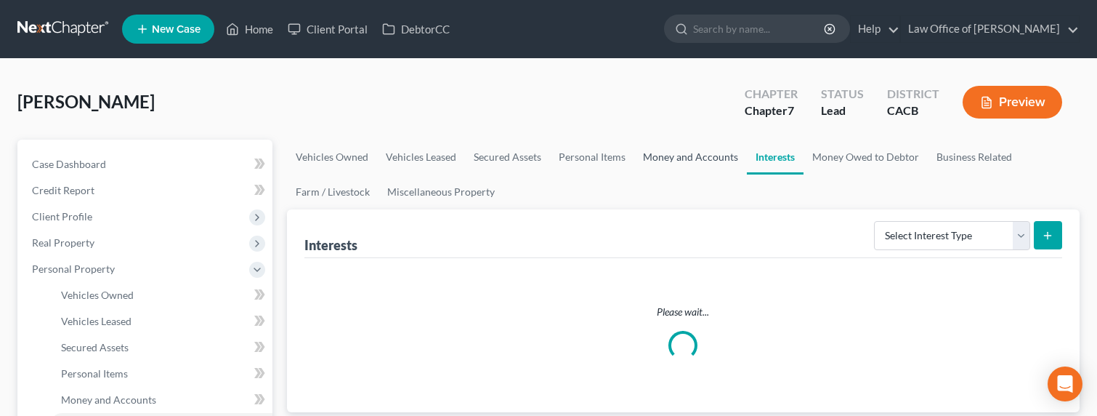
click at [662, 162] on link "Money and Accounts" at bounding box center [690, 157] width 113 height 35
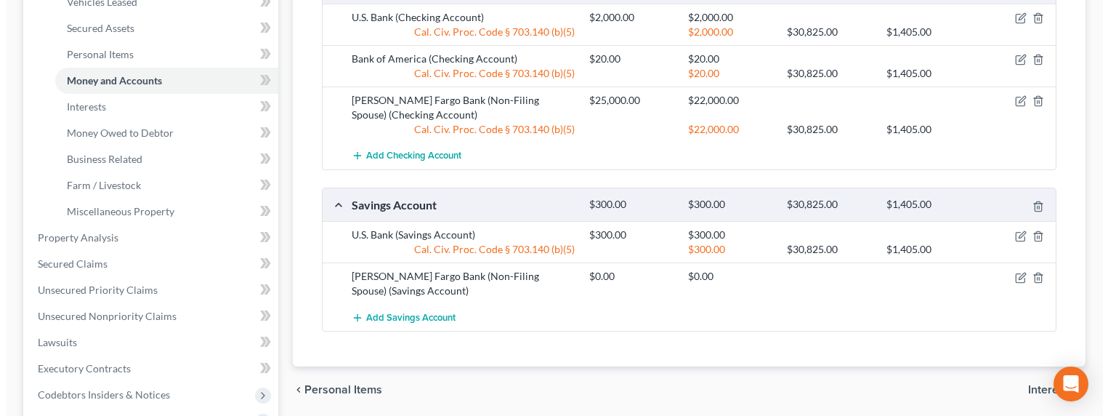
scroll to position [257, 0]
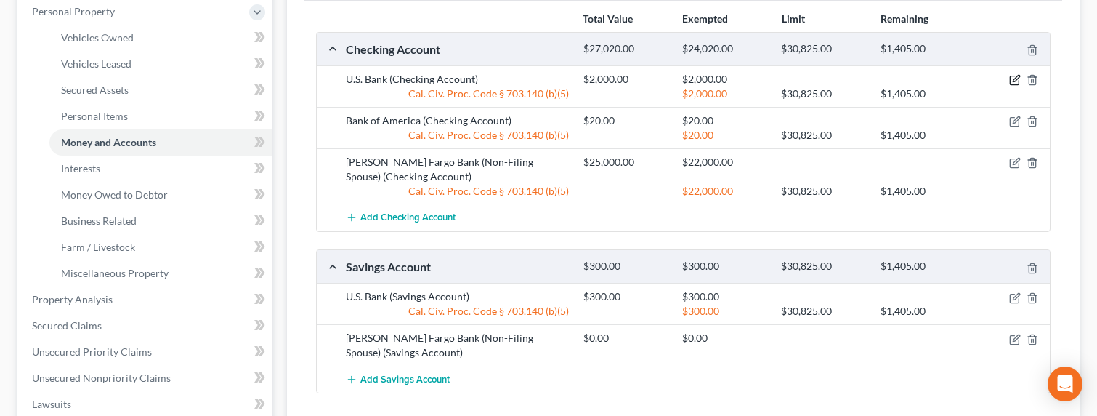
click at [1017, 78] on icon "button" at bounding box center [1016, 79] width 7 height 7
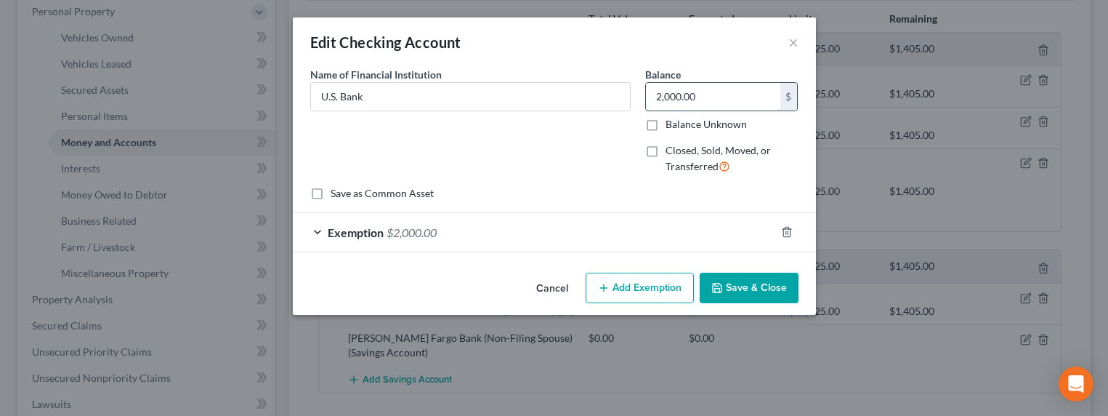
drag, startPoint x: 747, startPoint y: 97, endPoint x: 719, endPoint y: 96, distance: 28.3
click at [747, 97] on input "2,000.00" at bounding box center [713, 97] width 134 height 28
click at [719, 96] on input "2,000.00" at bounding box center [713, 97] width 134 height 28
drag, startPoint x: 723, startPoint y: 100, endPoint x: 631, endPoint y: 98, distance: 92.3
click at [631, 98] on div "Name of Financial Institution * U.S. Bank Balance 2,000.00 $ Balance Unknown Ba…" at bounding box center [554, 126] width 503 height 119
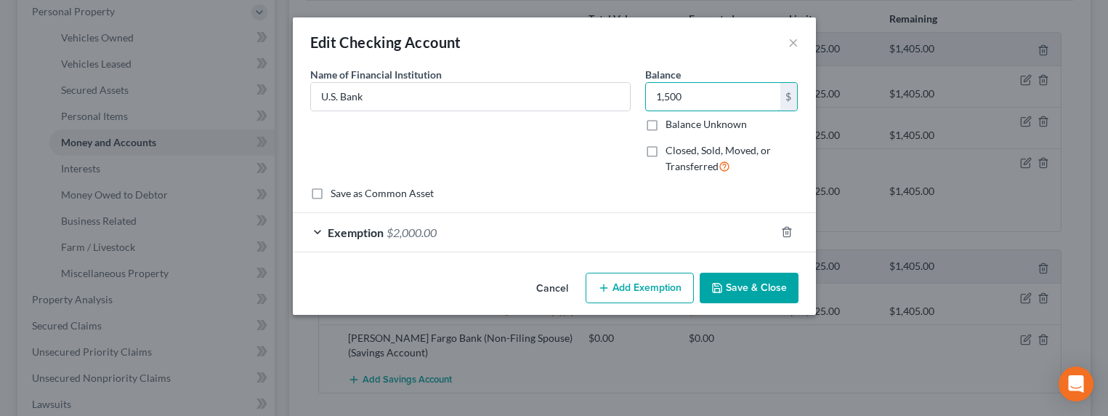
type input "1,500"
click at [446, 234] on div "Exemption $2,000.00" at bounding box center [534, 232] width 482 height 39
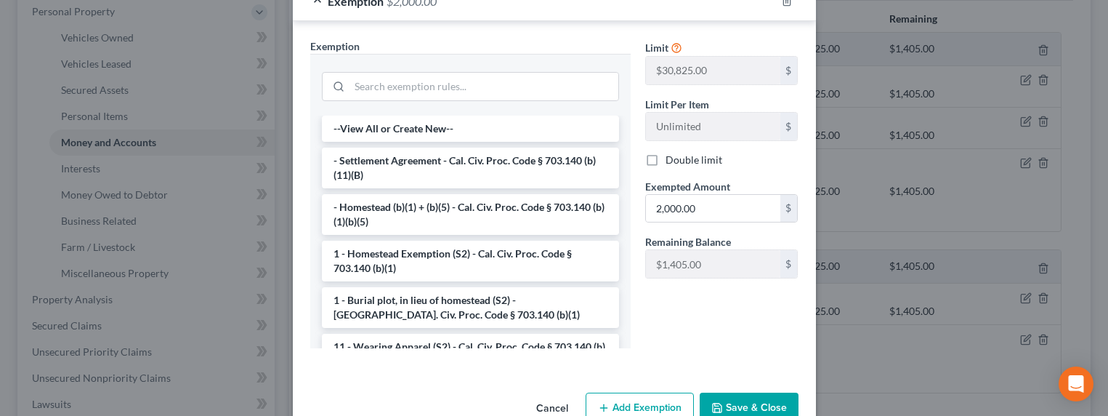
scroll to position [267, 0]
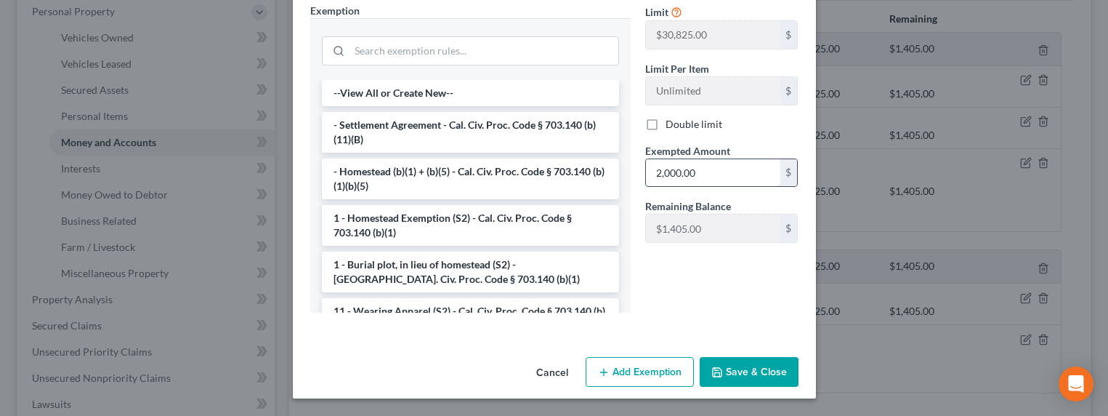
drag, startPoint x: 701, startPoint y: 183, endPoint x: 711, endPoint y: 171, distance: 15.4
click at [711, 171] on input "2,000.00" at bounding box center [713, 173] width 134 height 28
type input "1,500"
click at [734, 376] on button "Save & Close" at bounding box center [749, 372] width 99 height 31
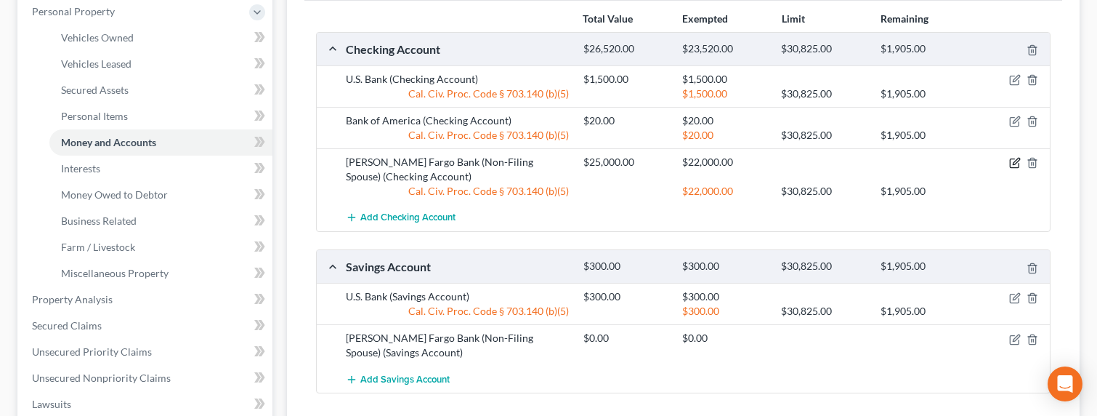
click at [1017, 160] on icon "button" at bounding box center [1015, 163] width 12 height 12
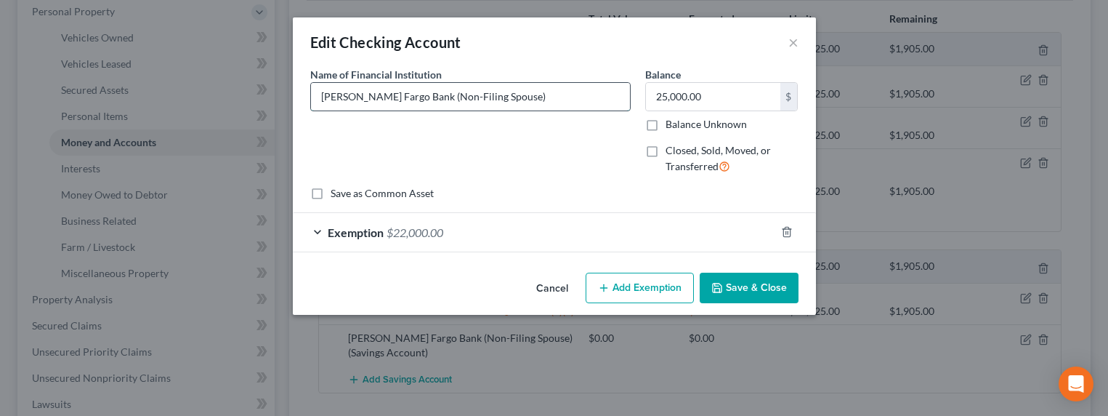
click at [488, 94] on input "Wells Fargo Bank (Non-Filing Spouse)" at bounding box center [470, 97] width 319 height 28
click at [795, 35] on button "×" at bounding box center [793, 41] width 10 height 17
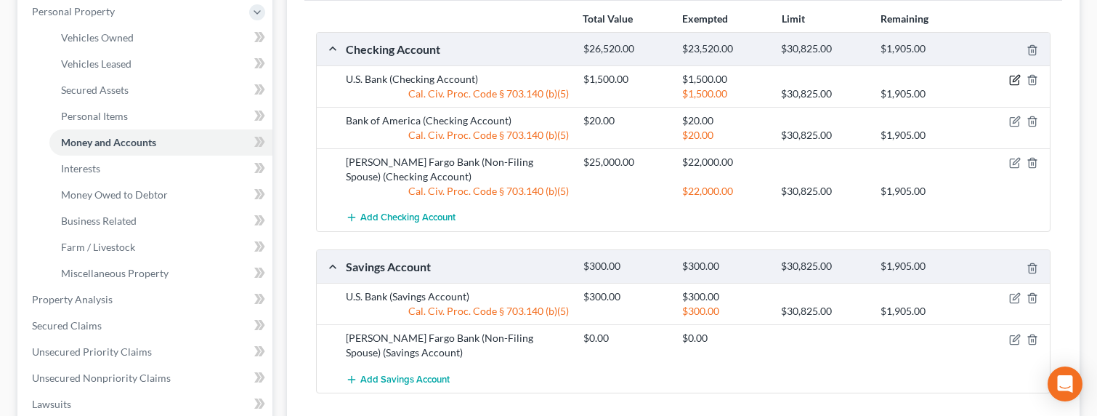
click at [1011, 82] on icon "button" at bounding box center [1015, 80] width 12 height 12
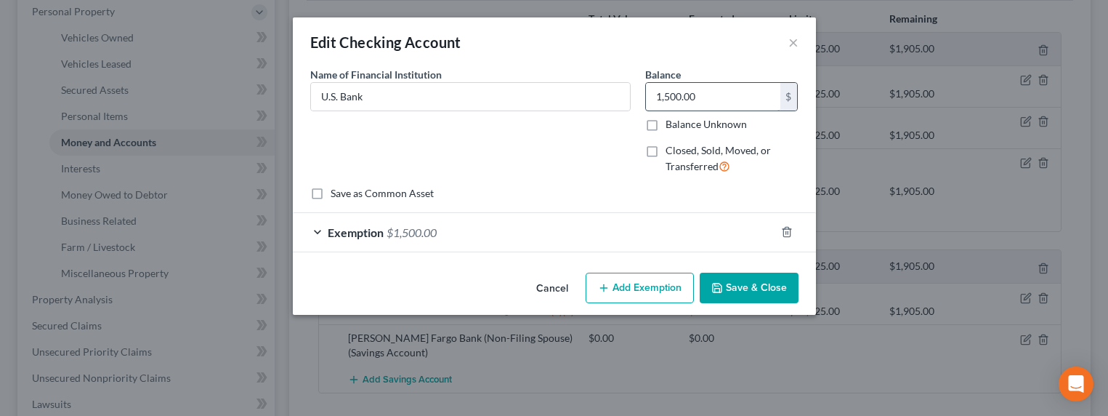
click at [659, 94] on input "1,500.00" at bounding box center [713, 97] width 134 height 28
click at [660, 97] on input "1,500.00" at bounding box center [713, 97] width 134 height 28
drag, startPoint x: 712, startPoint y: 97, endPoint x: 630, endPoint y: 97, distance: 82.1
click at [630, 97] on div "Name of Financial Institution * U.S. Bank Balance 1,500.00 $ Balance Unknown Ba…" at bounding box center [554, 126] width 503 height 119
type input "3,000"
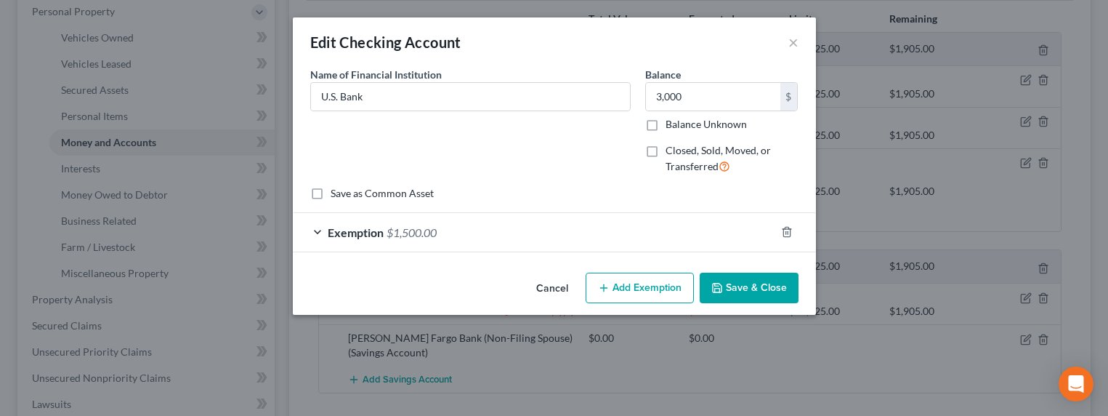
click at [461, 235] on div "Exemption $1,500.00" at bounding box center [534, 232] width 482 height 39
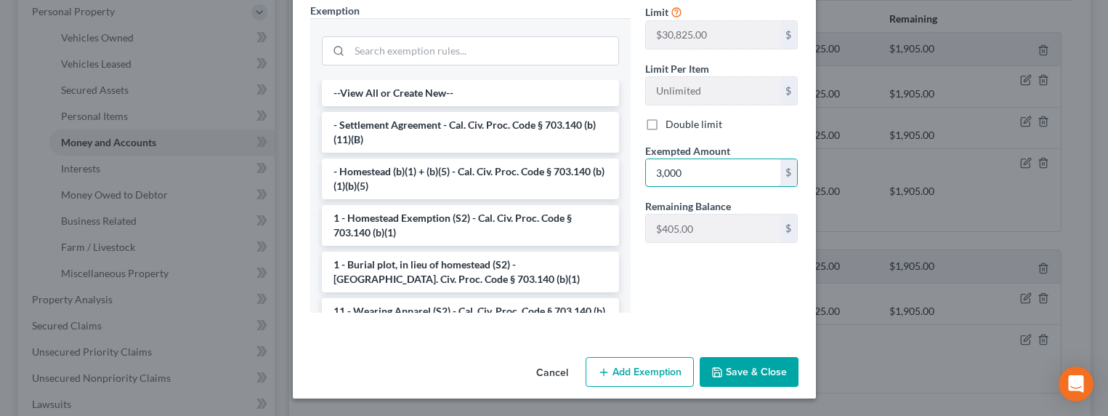
type input "3,000"
click at [750, 379] on button "Save & Close" at bounding box center [749, 372] width 99 height 31
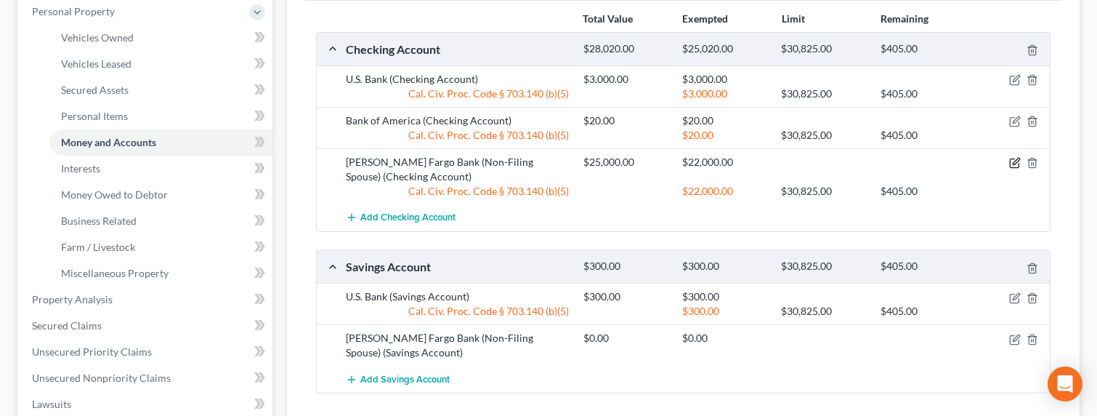
click at [1015, 165] on icon "button" at bounding box center [1015, 163] width 12 height 12
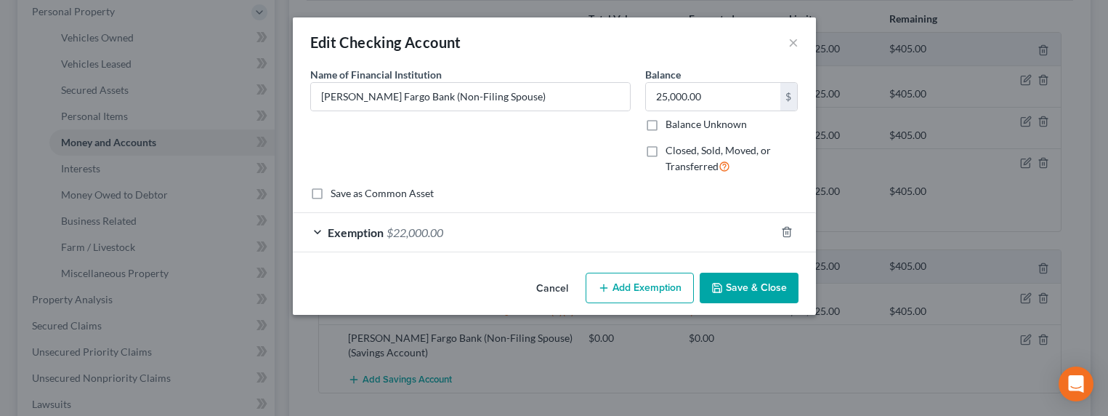
click at [454, 238] on div "Exemption $22,000.00" at bounding box center [534, 232] width 482 height 39
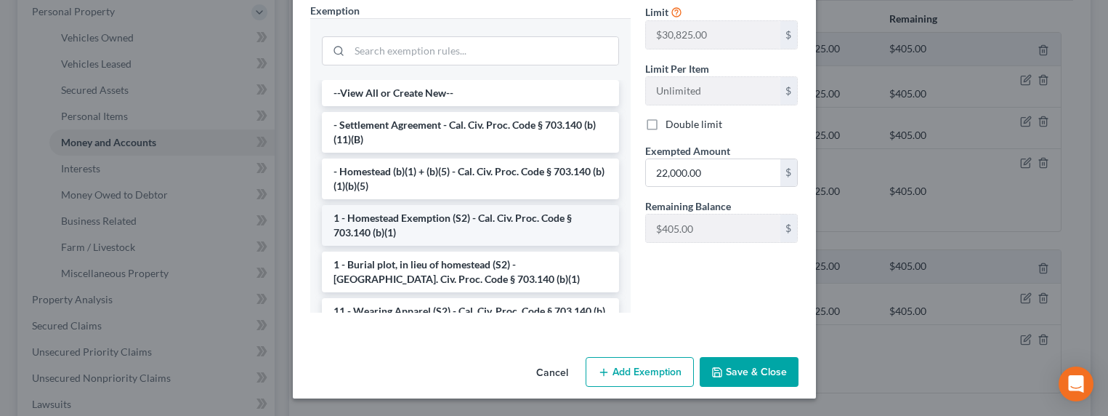
scroll to position [0, 0]
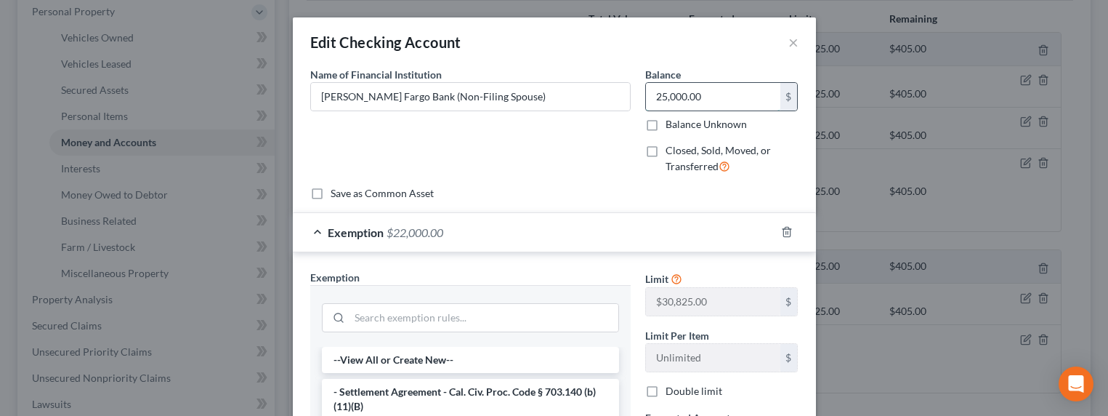
click at [708, 100] on input "25,000.00" at bounding box center [713, 97] width 134 height 28
click at [715, 100] on input "25,000.00" at bounding box center [713, 97] width 134 height 28
drag, startPoint x: 715, startPoint y: 100, endPoint x: 649, endPoint y: 97, distance: 66.2
click at [649, 97] on input "25,000.00" at bounding box center [713, 97] width 134 height 28
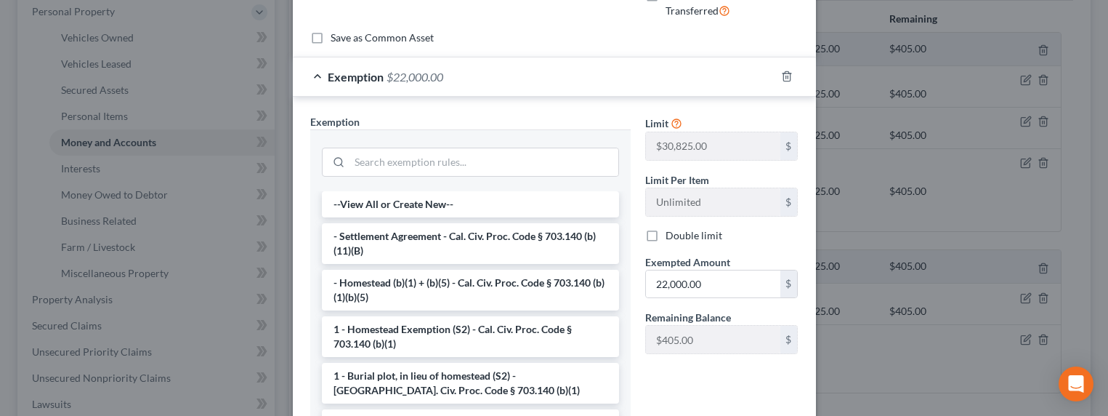
scroll to position [179, 0]
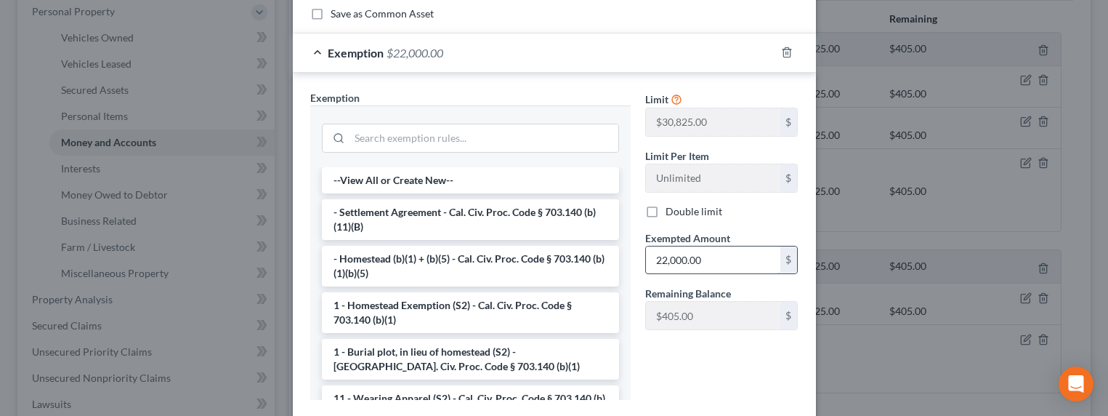
type input "18,000"
click at [718, 265] on input "22,000.00" at bounding box center [713, 260] width 134 height 28
click at [724, 262] on input "22,000.00" at bounding box center [713, 260] width 134 height 28
drag, startPoint x: 731, startPoint y: 260, endPoint x: 601, endPoint y: 251, distance: 130.4
click at [602, 256] on div "Exemption Set must be selected for CA. Exemption * --View All or Create New-- -…" at bounding box center [554, 251] width 503 height 322
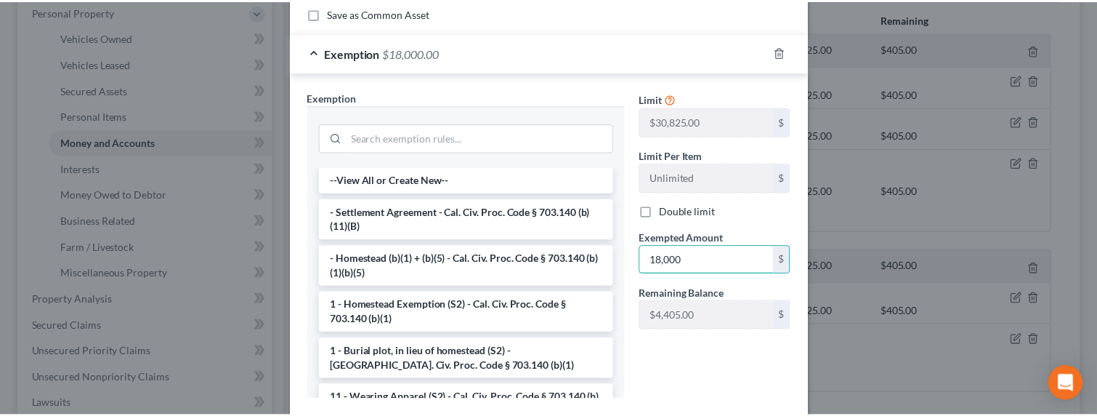
scroll to position [267, 0]
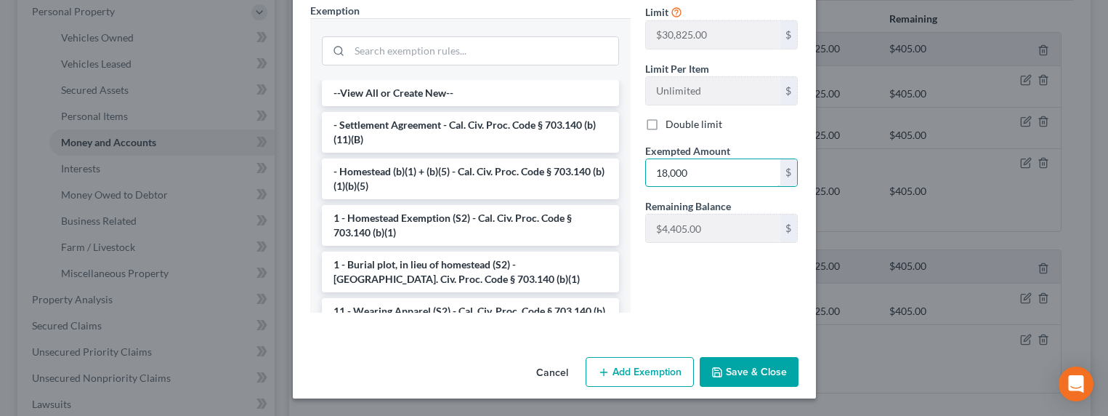
type input "18,000"
click at [773, 370] on button "Save & Close" at bounding box center [749, 372] width 99 height 31
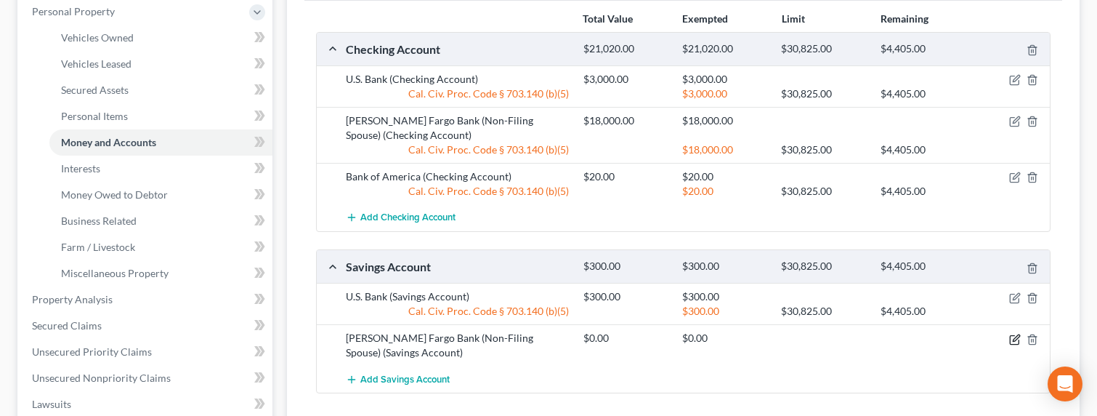
click at [1014, 337] on icon "button" at bounding box center [1015, 339] width 12 height 12
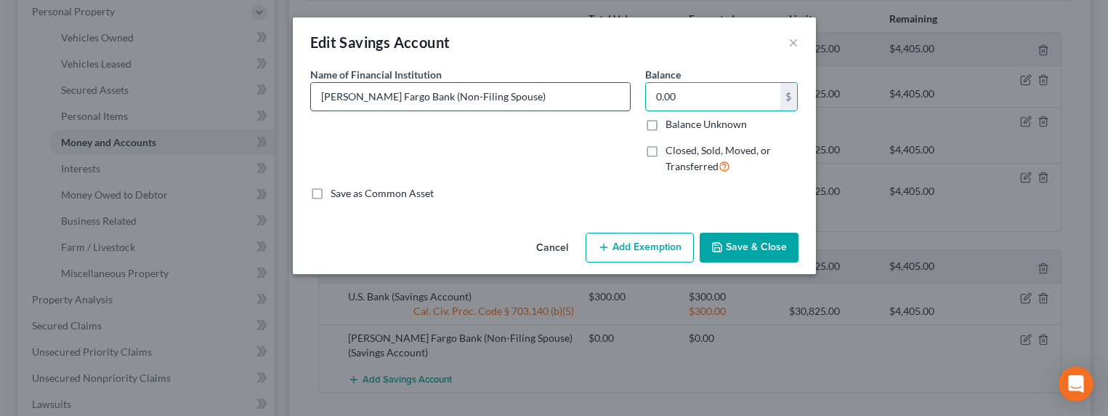
drag, startPoint x: 692, startPoint y: 93, endPoint x: 606, endPoint y: 93, distance: 86.5
click at [606, 93] on div "Name of Financial Institution * Wells Fargo Bank (Non-Filing Spouse) Balance 0.…" at bounding box center [554, 126] width 503 height 119
drag, startPoint x: 691, startPoint y: 99, endPoint x: 629, endPoint y: 99, distance: 61.8
click at [629, 99] on div "Name of Financial Institution * Wells Fargo Bank (Non-Filing Spouse) Balance 0.…" at bounding box center [554, 126] width 503 height 119
click at [685, 94] on input "0.00" at bounding box center [713, 97] width 134 height 28
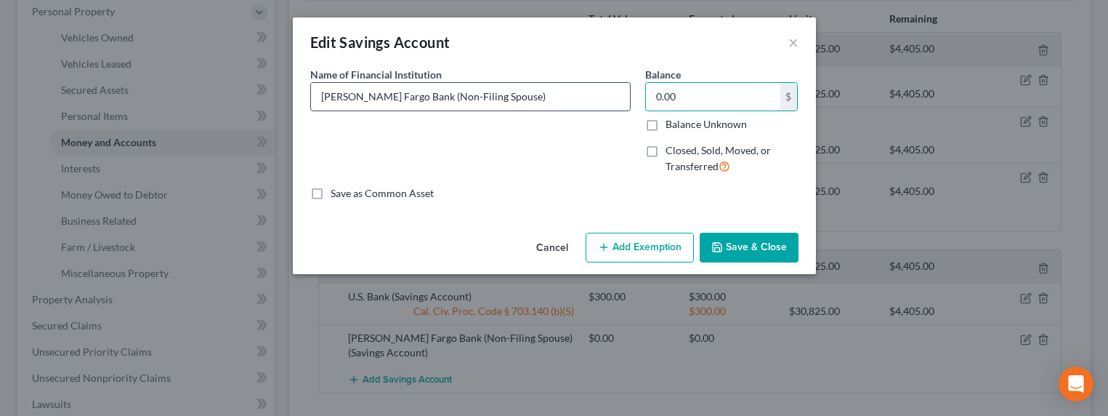
drag, startPoint x: 698, startPoint y: 96, endPoint x: 607, endPoint y: 93, distance: 90.9
click at [607, 93] on div "Name of Financial Institution * Wells Fargo Bank (Non-Filing Spouse) Balance 0.…" at bounding box center [554, 126] width 503 height 119
click at [796, 40] on button "×" at bounding box center [793, 41] width 10 height 17
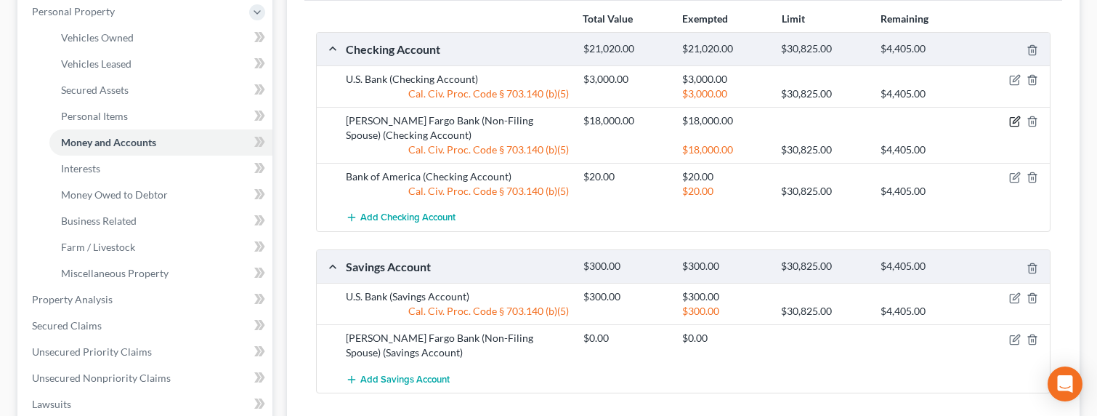
click at [1014, 121] on icon "button" at bounding box center [1016, 120] width 7 height 7
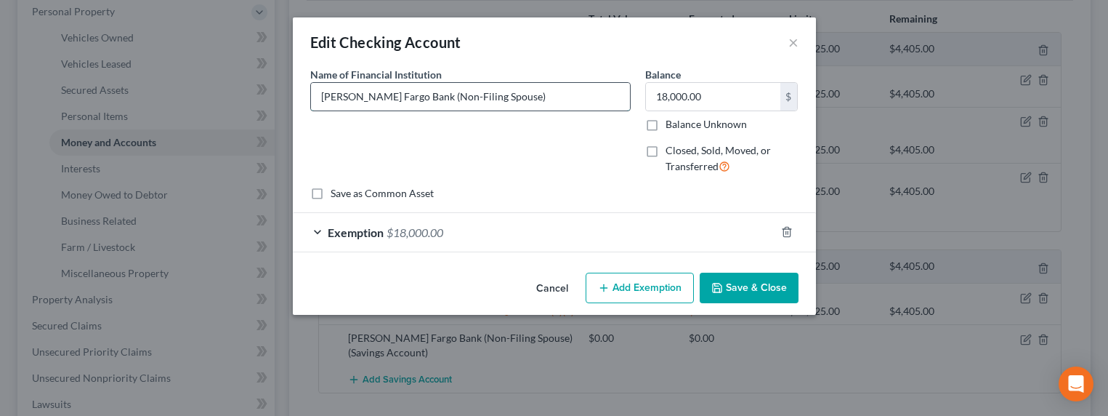
click at [420, 104] on input "Wells Fargo Bank (Non-Filing Spouse)" at bounding box center [470, 97] width 319 height 28
click at [450, 97] on input "Wells Fargo Bank (Non-Filing Spouse)" at bounding box center [470, 97] width 319 height 28
click at [401, 96] on input "Wells Fargo Bank (Non-Filing Spouse)" at bounding box center [470, 97] width 319 height 28
type input "Wells Fargo Bank Checking & Savings (Non-Filing Spouse)"
click at [728, 97] on input "18,000.00" at bounding box center [713, 97] width 134 height 28
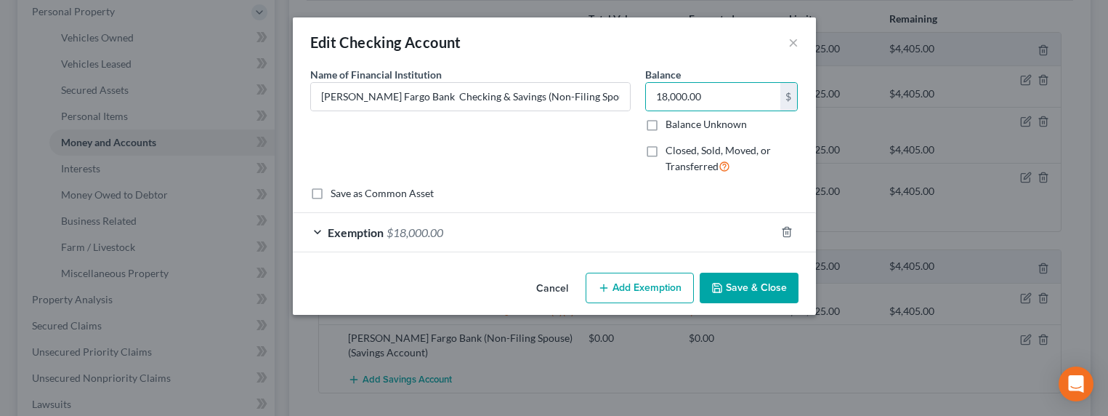
click at [762, 289] on button "Save & Close" at bounding box center [749, 287] width 99 height 31
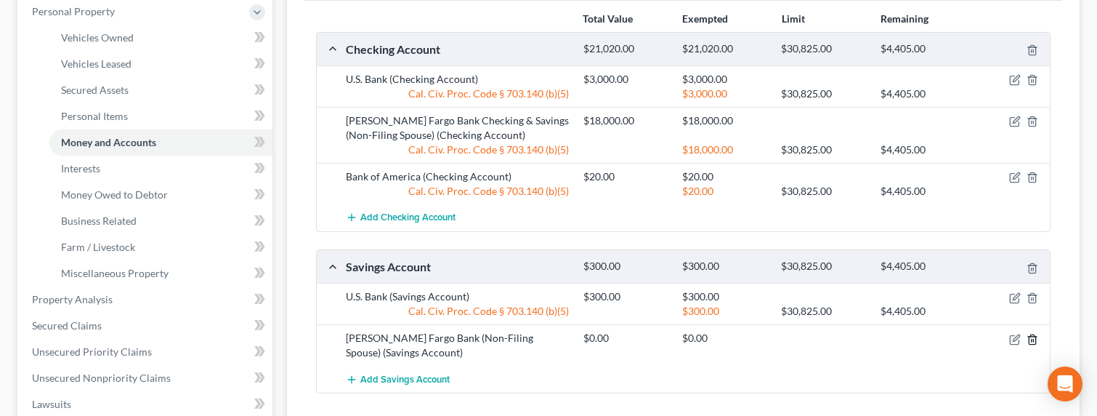
click at [1030, 340] on icon "button" at bounding box center [1033, 339] width 12 height 12
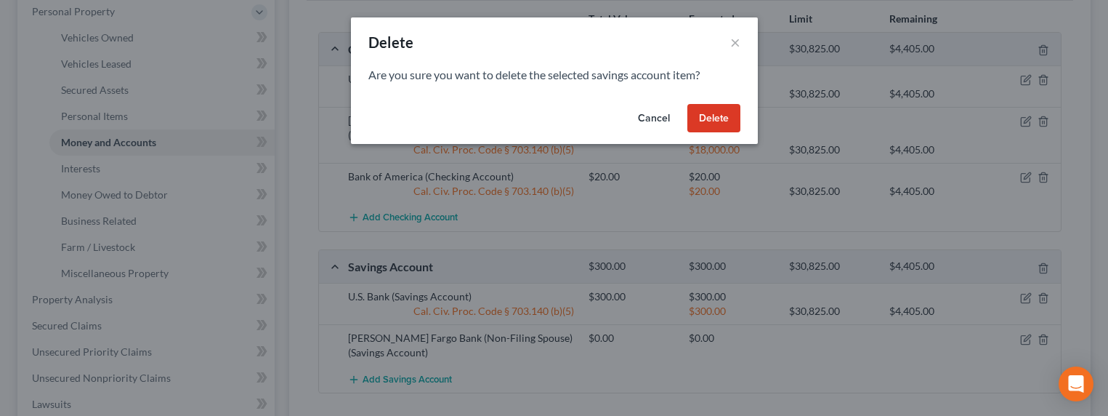
click at [713, 117] on button "Delete" at bounding box center [713, 118] width 53 height 29
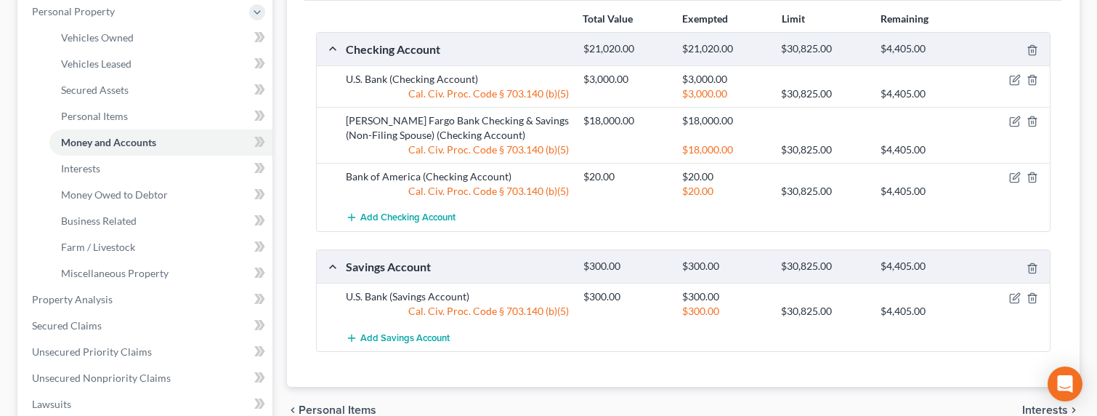
scroll to position [109, 0]
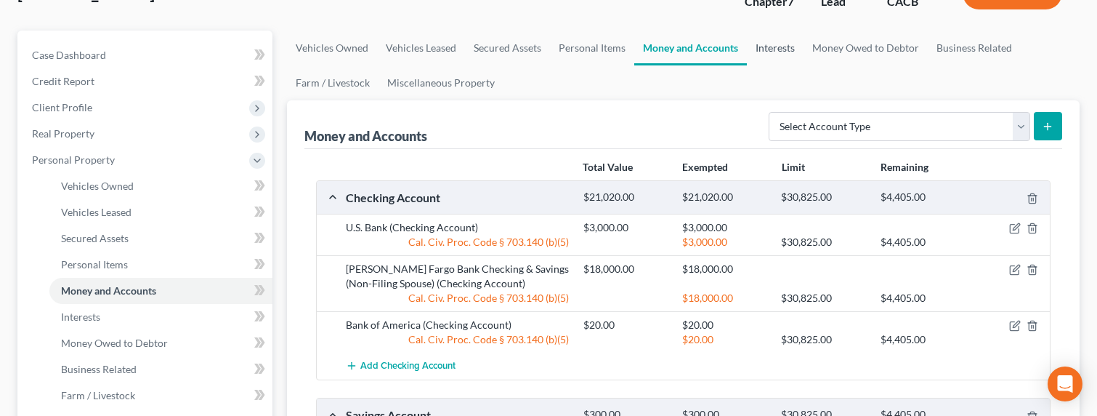
click at [751, 48] on link "Interests" at bounding box center [775, 48] width 57 height 35
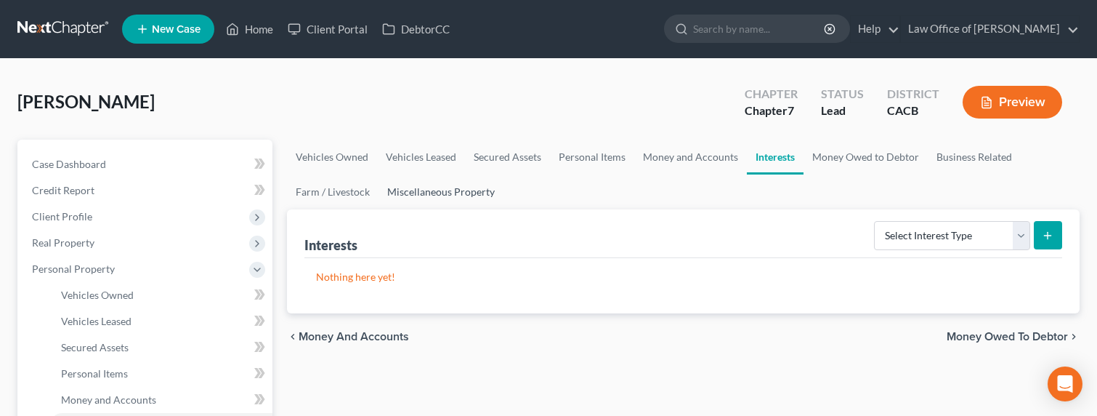
click at [403, 189] on link "Miscellaneous Property" at bounding box center [441, 191] width 125 height 35
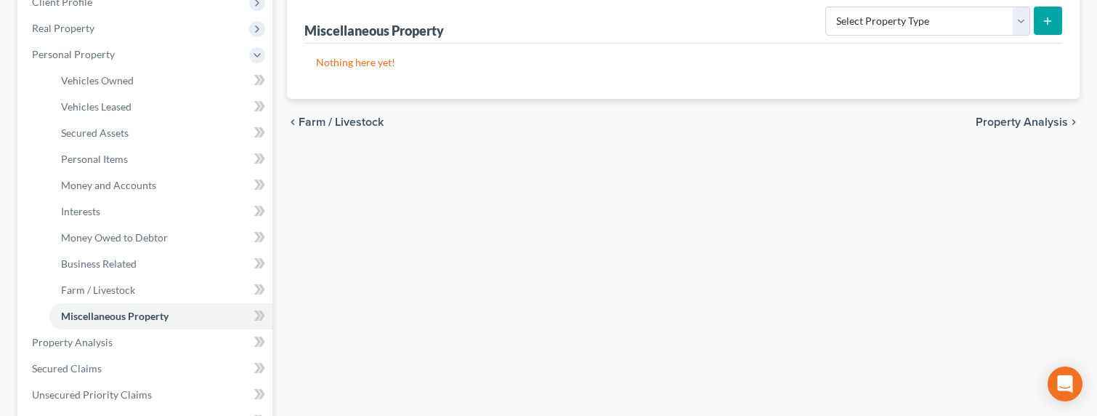
scroll to position [5, 0]
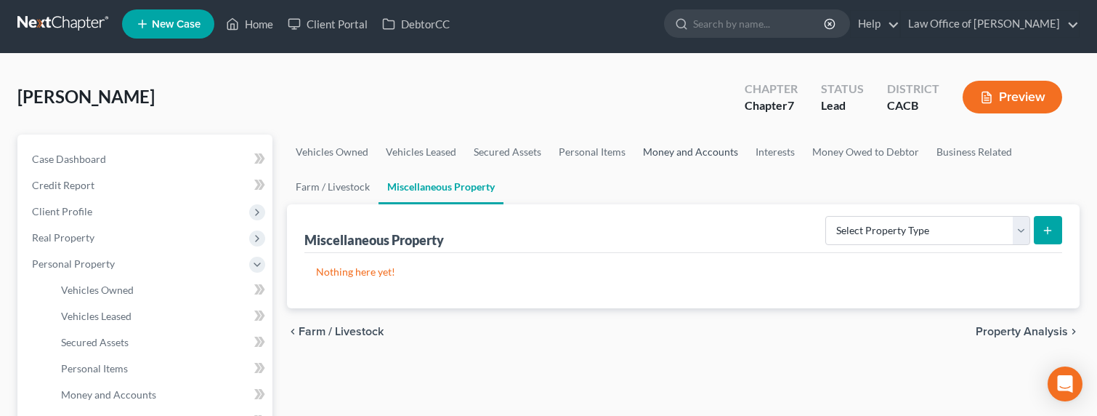
click at [704, 153] on link "Money and Accounts" at bounding box center [690, 151] width 113 height 35
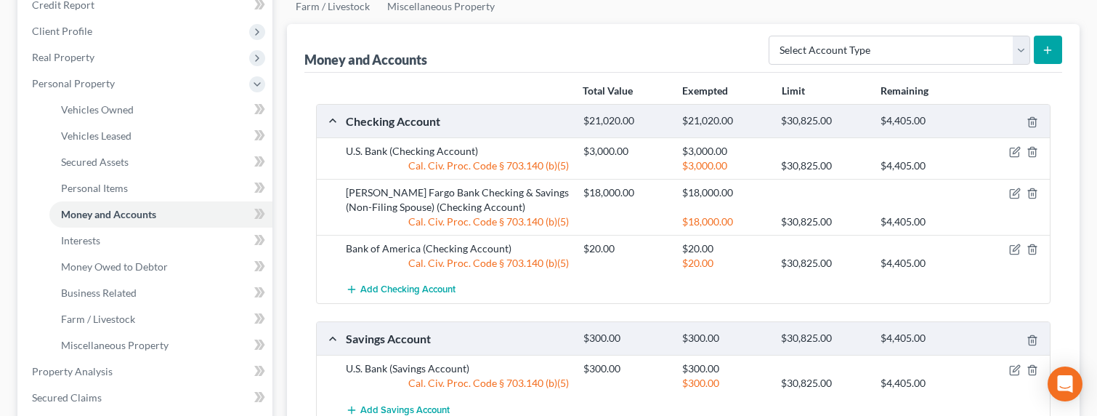
scroll to position [203, 0]
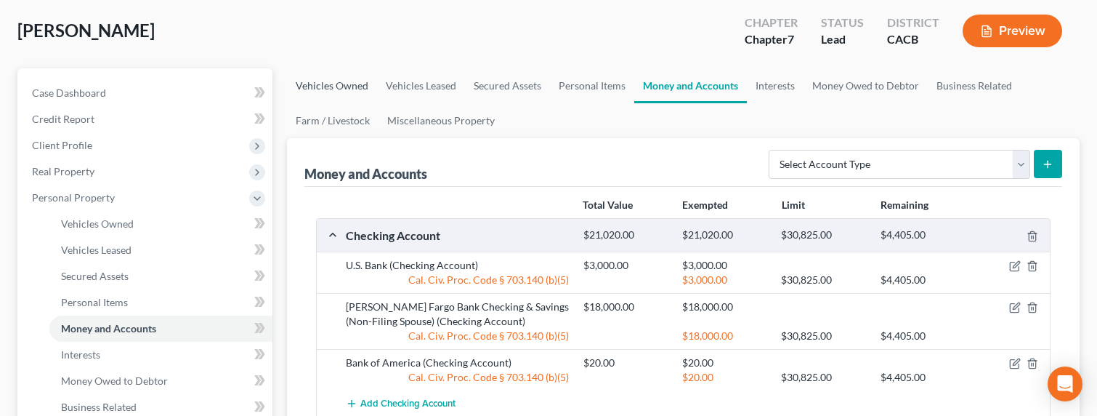
click at [327, 85] on link "Vehicles Owned" at bounding box center [332, 85] width 90 height 35
click at [328, 85] on link "Vehicles Owned" at bounding box center [332, 85] width 90 height 35
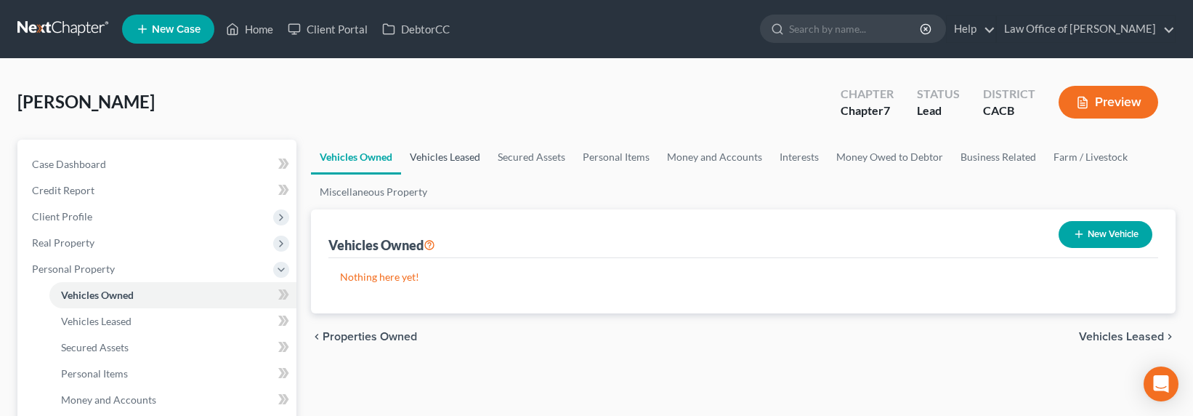
click at [436, 157] on link "Vehicles Leased" at bounding box center [445, 157] width 88 height 35
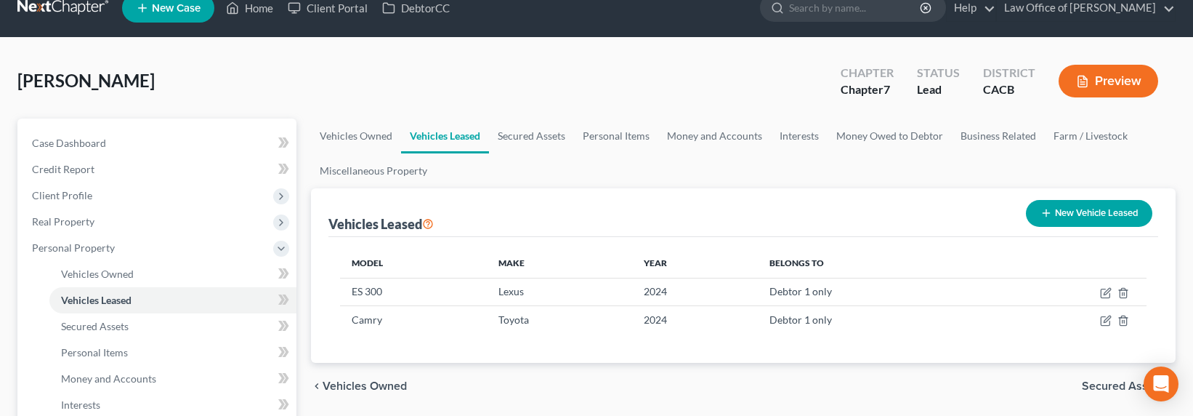
scroll to position [32, 0]
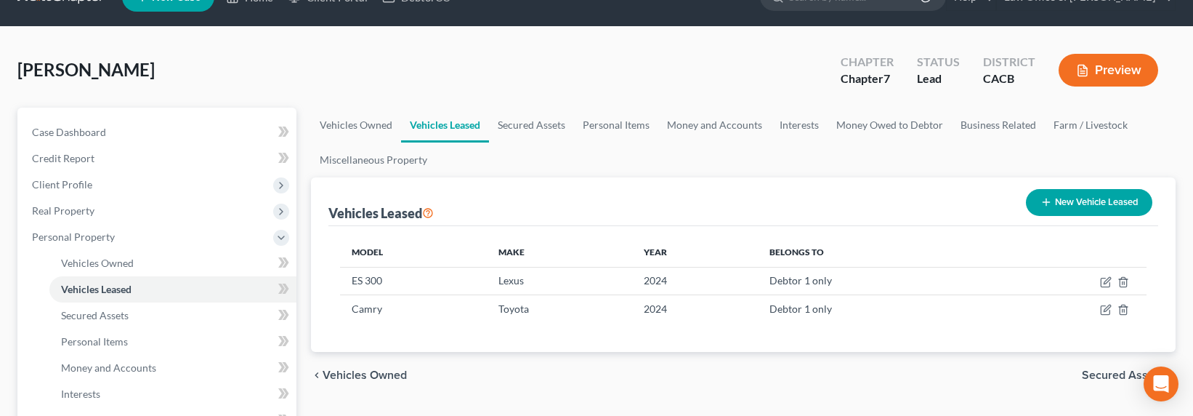
click at [917, 196] on div "Vehicles Leased New Vehicle Leased" at bounding box center [743, 201] width 830 height 49
click at [105, 266] on span "Vehicles Owned" at bounding box center [97, 262] width 73 height 12
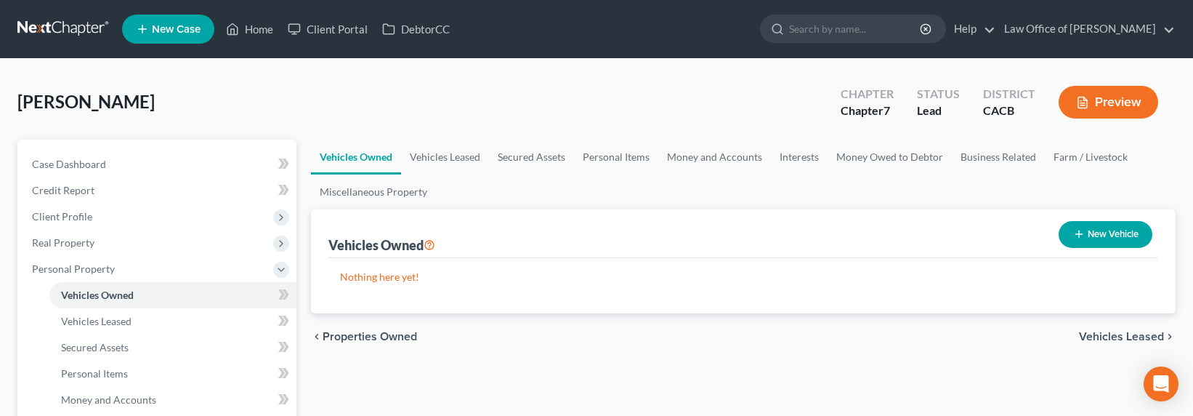
click at [493, 201] on ul "Vehicles Owned Vehicles Leased Secured Assets Personal Items Money and Accounts…" at bounding box center [743, 175] width 865 height 70
click at [446, 158] on link "Vehicles Leased" at bounding box center [445, 157] width 88 height 35
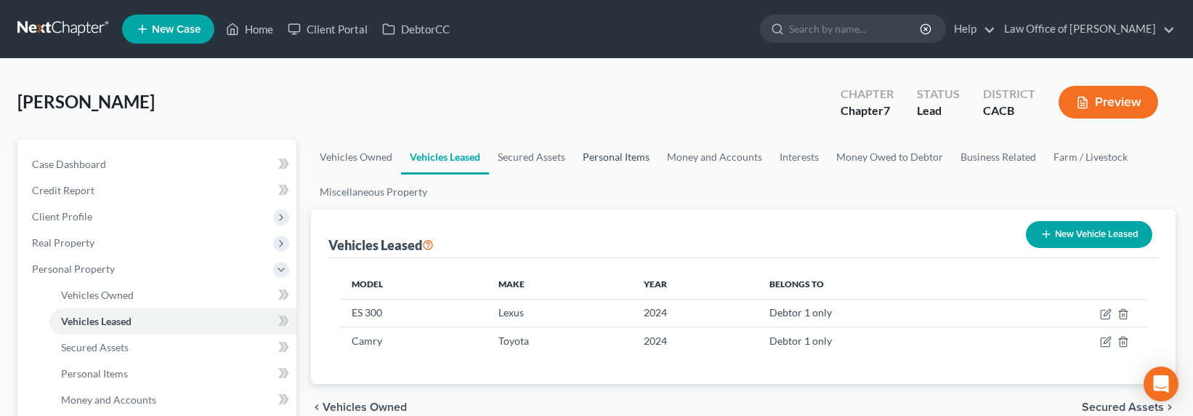
click at [631, 154] on link "Personal Items" at bounding box center [616, 157] width 84 height 35
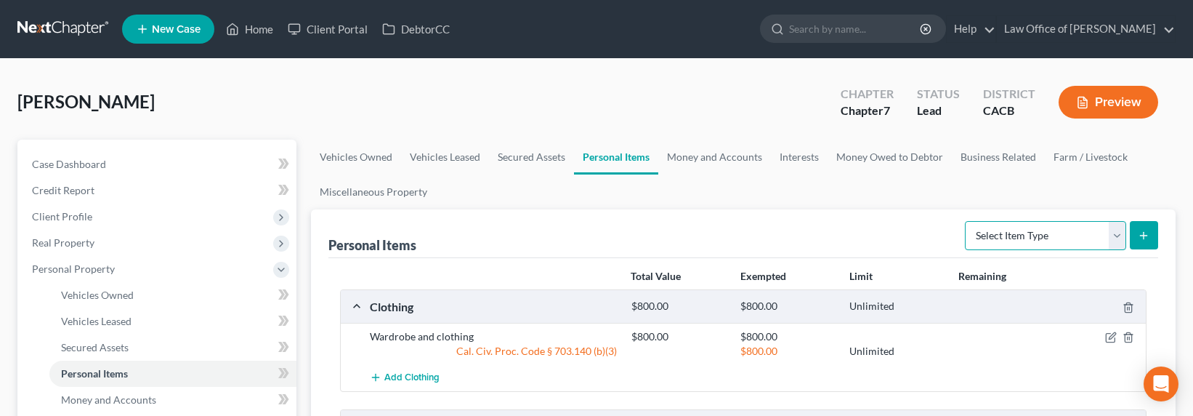
click at [1012, 235] on select "Select Item Type Clothing Collectibles Of Value Electronics Firearms Household …" at bounding box center [1045, 235] width 161 height 29
select select "sports_and_hobby_equipment"
click at [1147, 241] on button "submit" at bounding box center [1144, 235] width 28 height 28
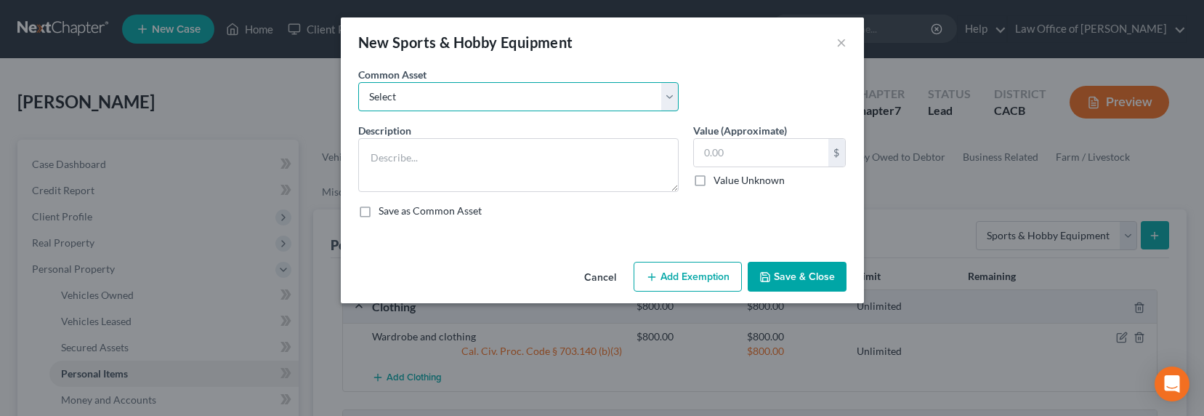
click at [412, 92] on select "Select Sports and hobby equipment" at bounding box center [518, 96] width 320 height 29
select select "0"
type textarea "Sports and hobby equipment"
type input "500.00"
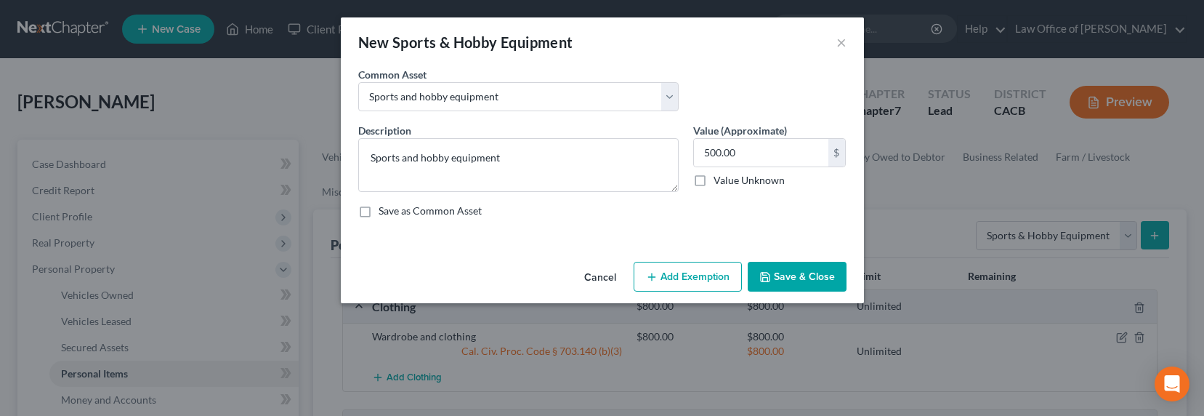
click at [695, 280] on button "Add Exemption" at bounding box center [688, 277] width 108 height 31
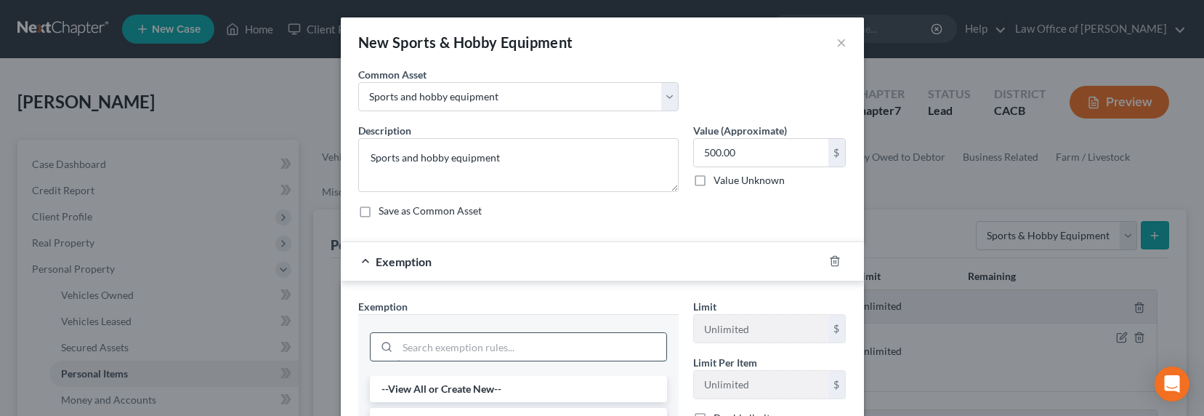
click at [432, 341] on input "search" at bounding box center [531, 347] width 269 height 28
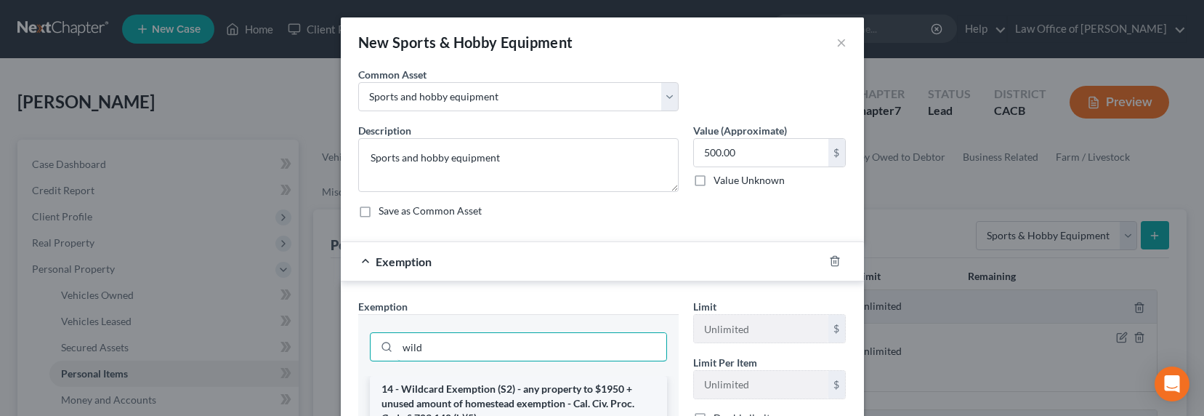
type input "wild"
click at [458, 391] on li "14 - Wildcard Exemption (S2) - any property to $1950 + unused amount of homeste…" at bounding box center [518, 403] width 297 height 55
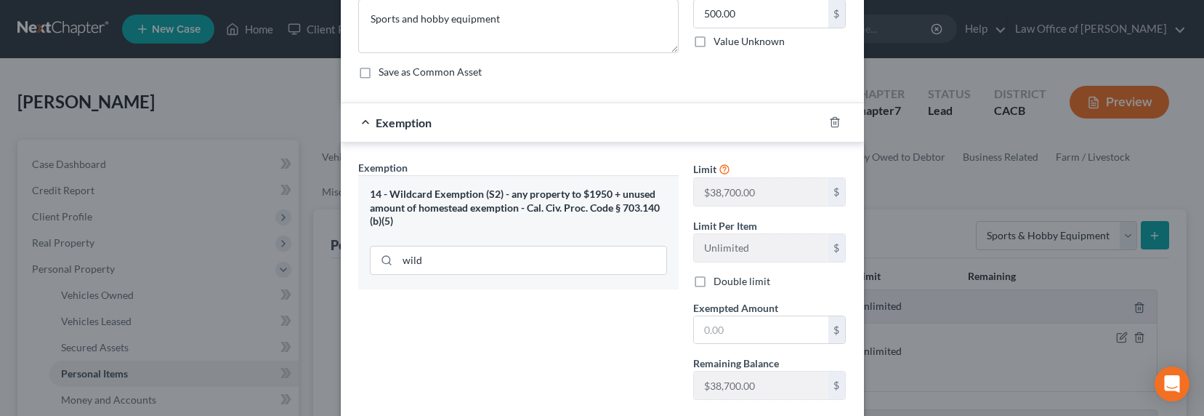
scroll to position [179, 0]
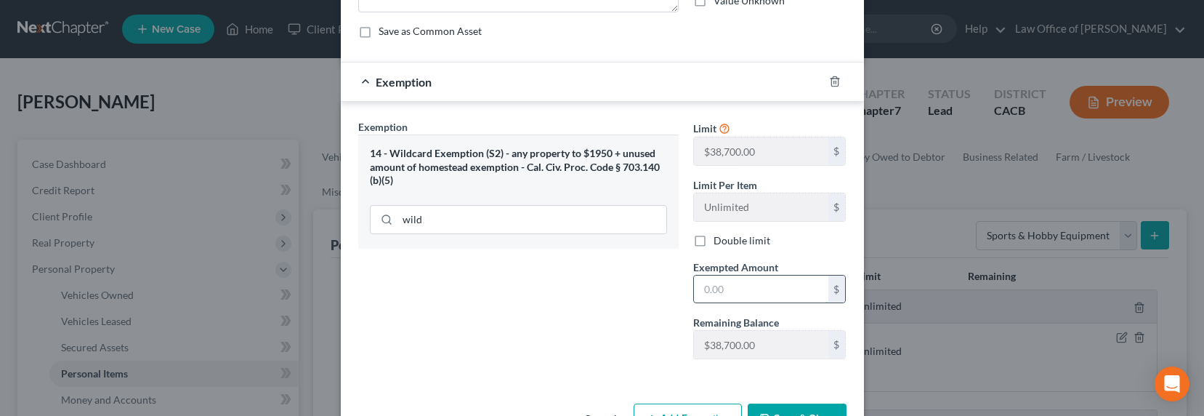
click at [743, 299] on input "text" at bounding box center [761, 289] width 134 height 28
type input "500"
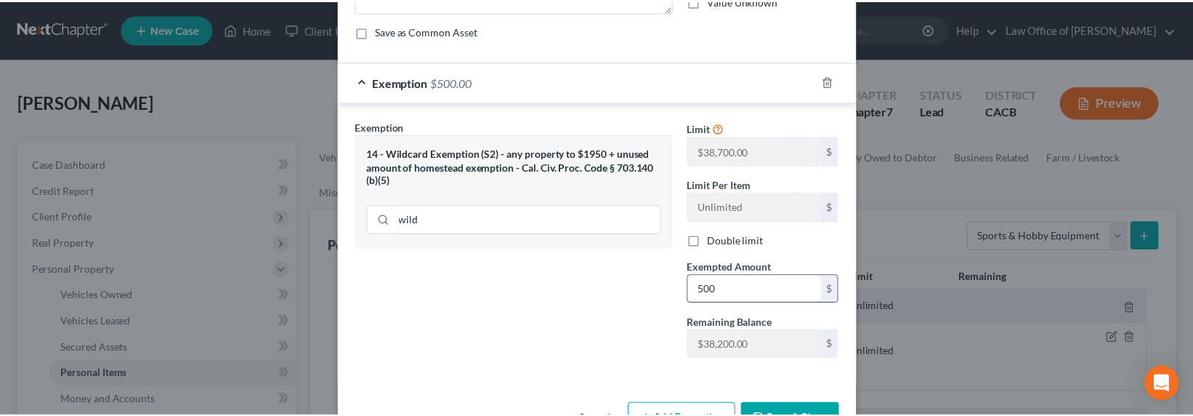
scroll to position [198, 0]
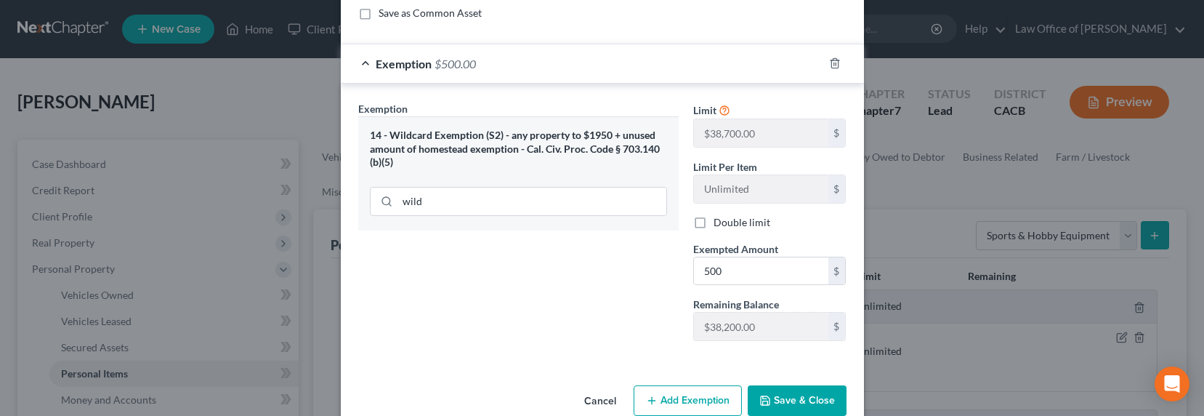
click at [785, 394] on button "Save & Close" at bounding box center [797, 400] width 99 height 31
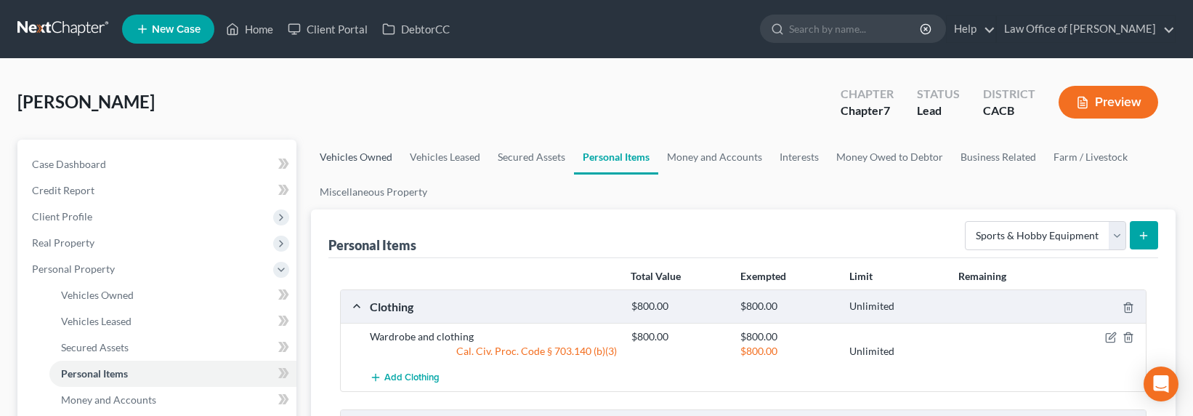
click at [363, 155] on link "Vehicles Owned" at bounding box center [356, 157] width 90 height 35
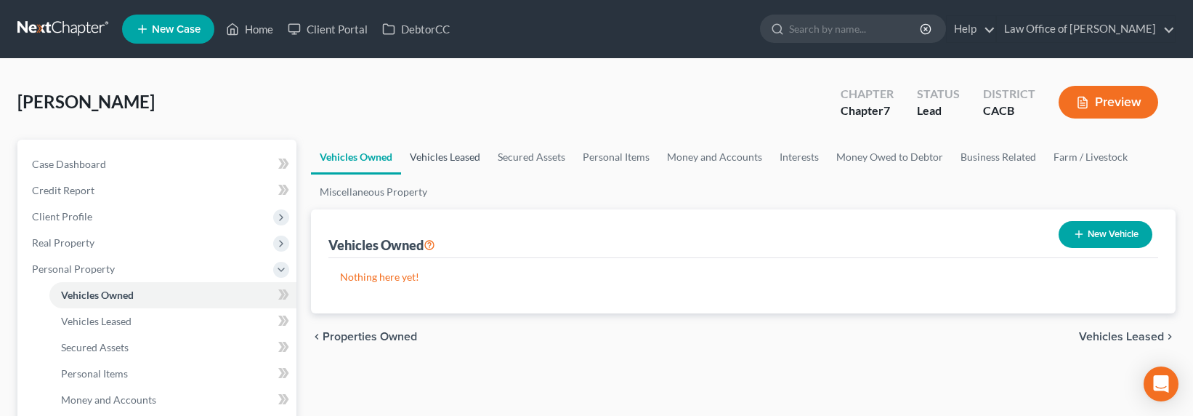
click at [443, 149] on link "Vehicles Leased" at bounding box center [445, 157] width 88 height 35
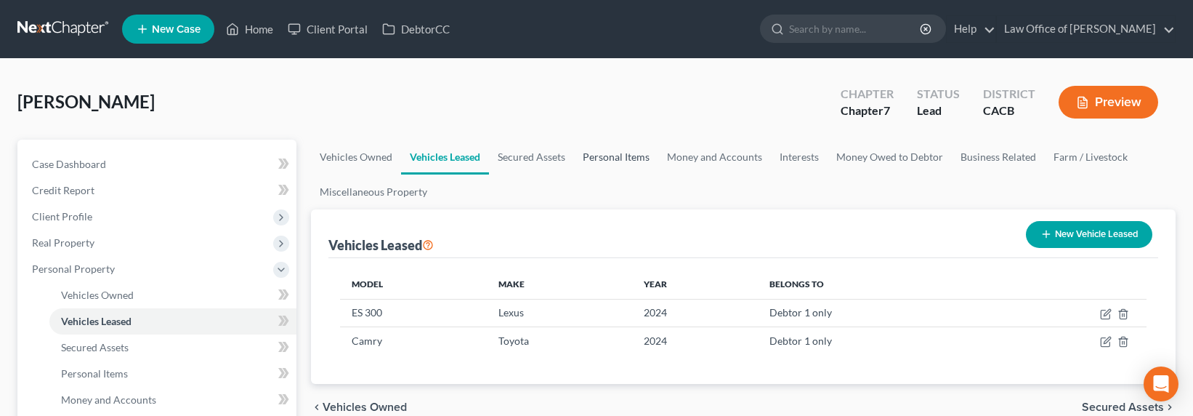
click at [610, 154] on link "Personal Items" at bounding box center [616, 157] width 84 height 35
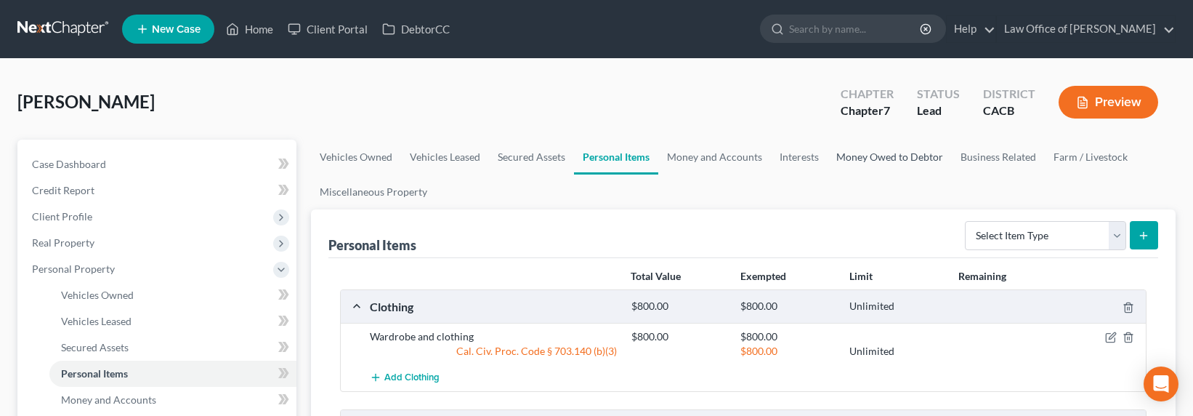
click at [914, 159] on link "Money Owed to Debtor" at bounding box center [890, 157] width 124 height 35
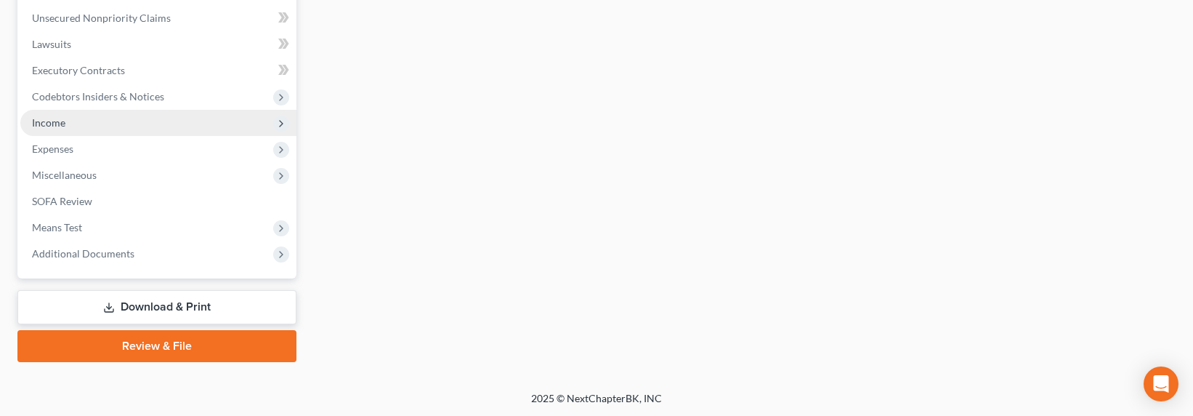
click at [47, 118] on span "Income" at bounding box center [48, 122] width 33 height 12
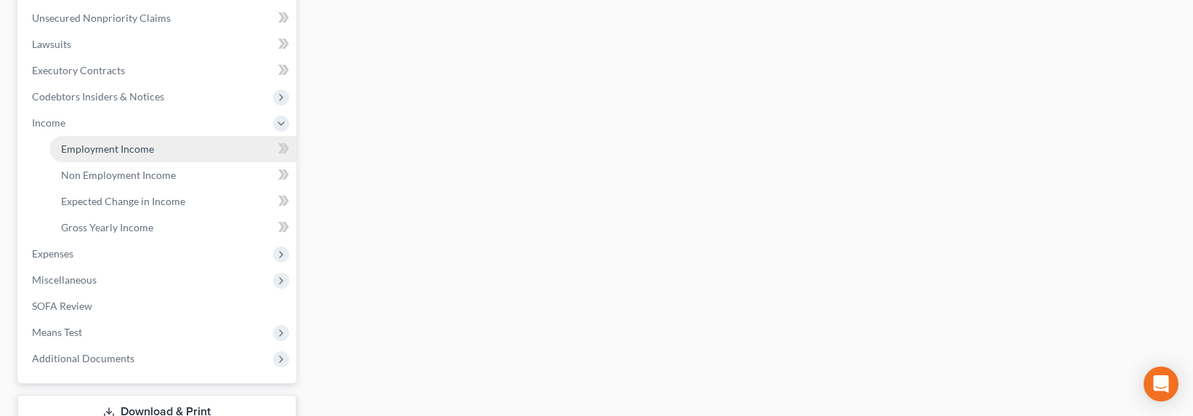
click at [92, 148] on span "Employment Income" at bounding box center [107, 148] width 93 height 12
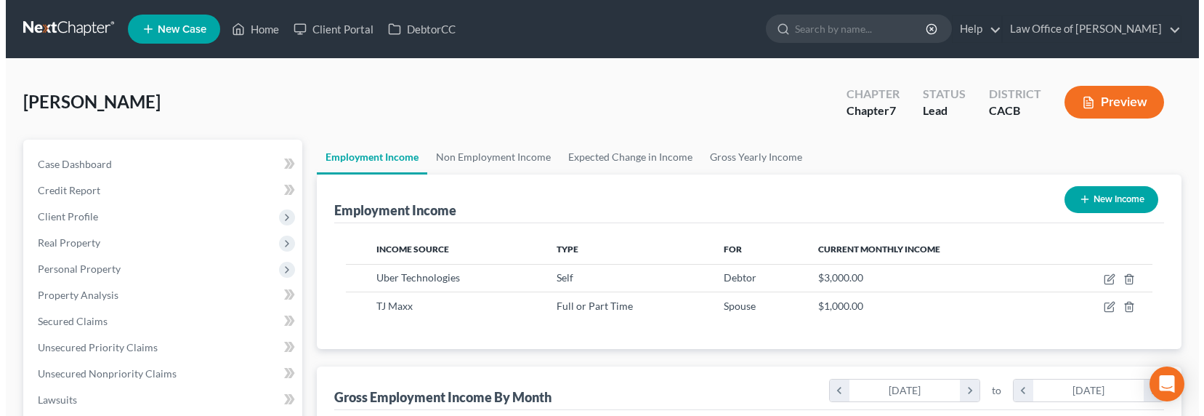
scroll to position [260, 488]
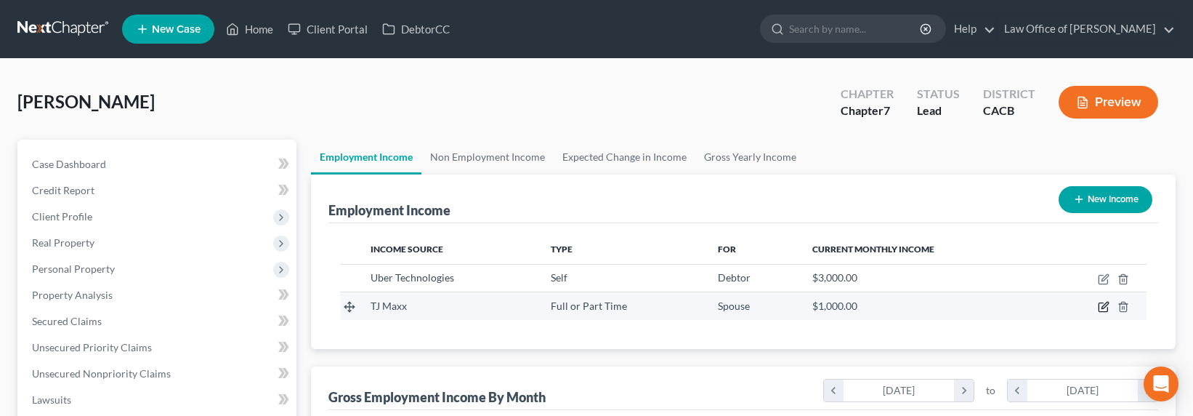
click at [1107, 308] on icon "button" at bounding box center [1104, 307] width 12 height 12
select select "0"
select select "4"
select select "0"
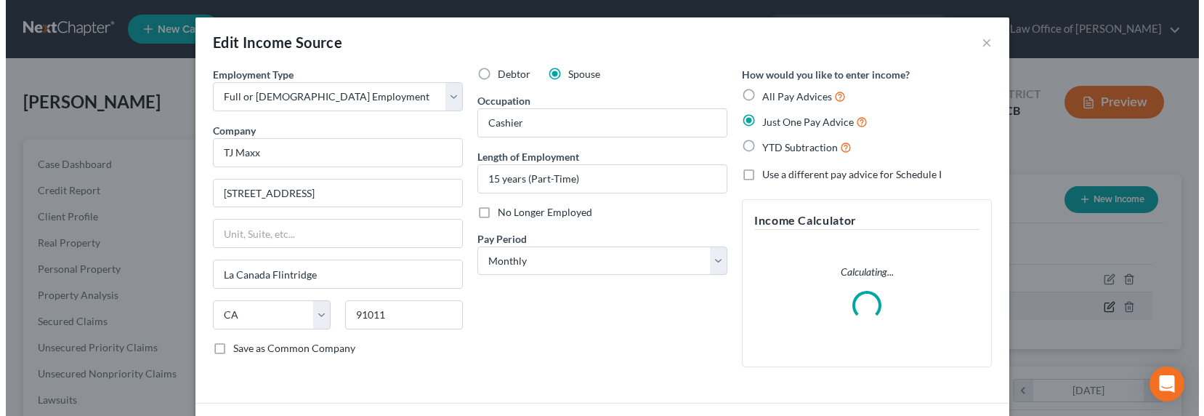
scroll to position [260, 493]
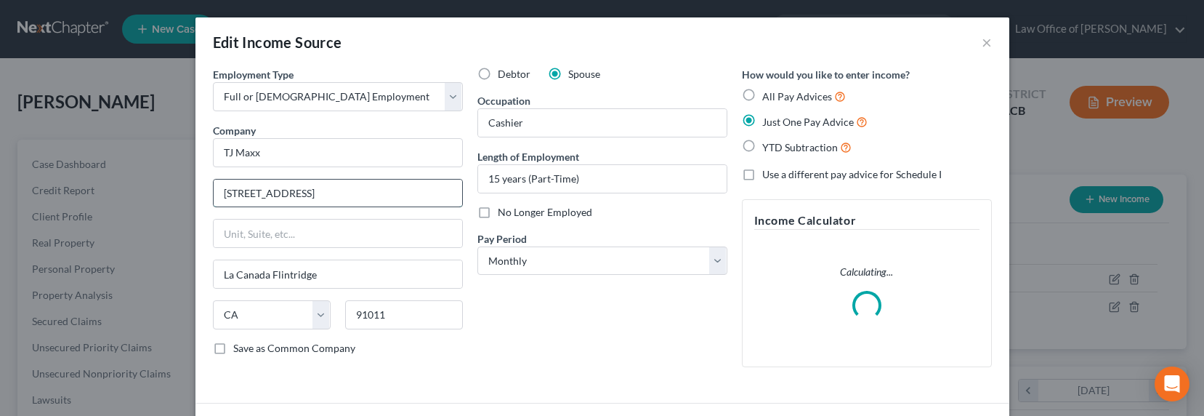
click at [310, 192] on input "663 Foothill Blvd." at bounding box center [338, 193] width 248 height 28
click at [615, 121] on input "Cashier" at bounding box center [602, 123] width 248 height 28
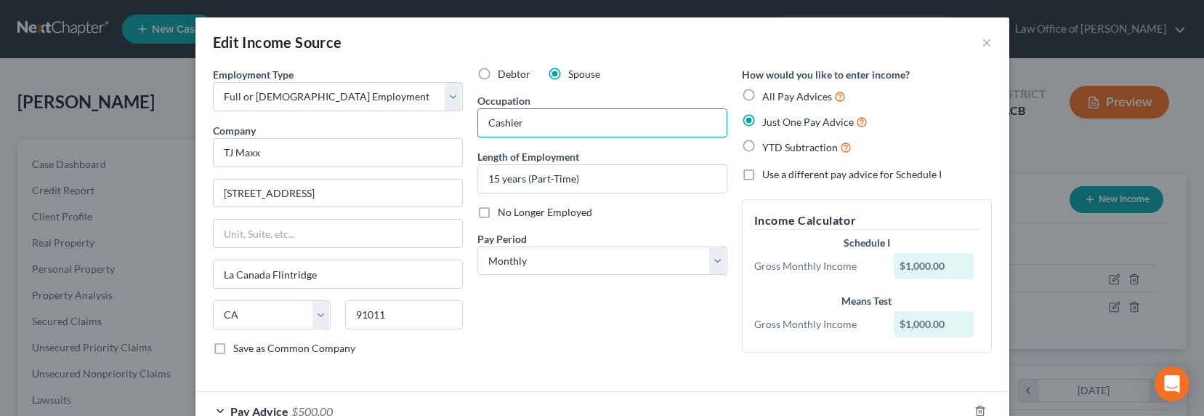
scroll to position [94, 0]
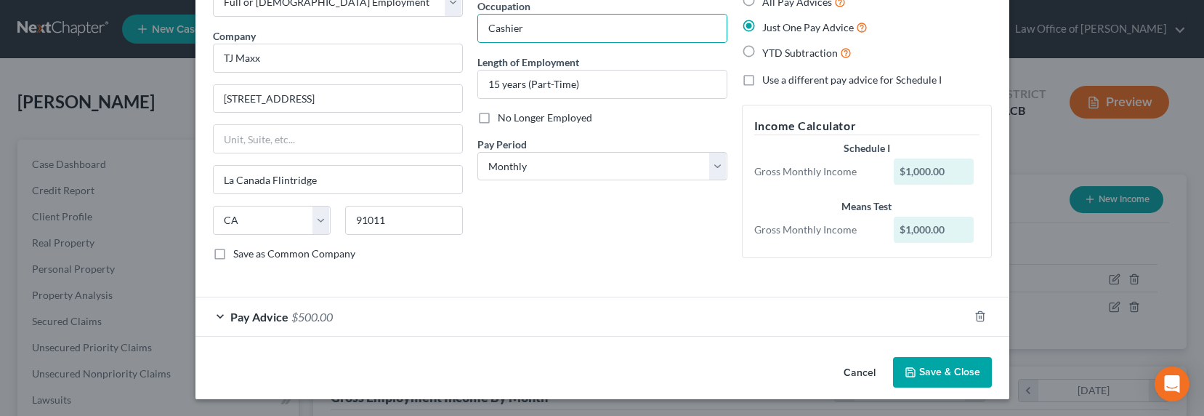
click at [299, 318] on span "$500.00" at bounding box center [311, 317] width 41 height 14
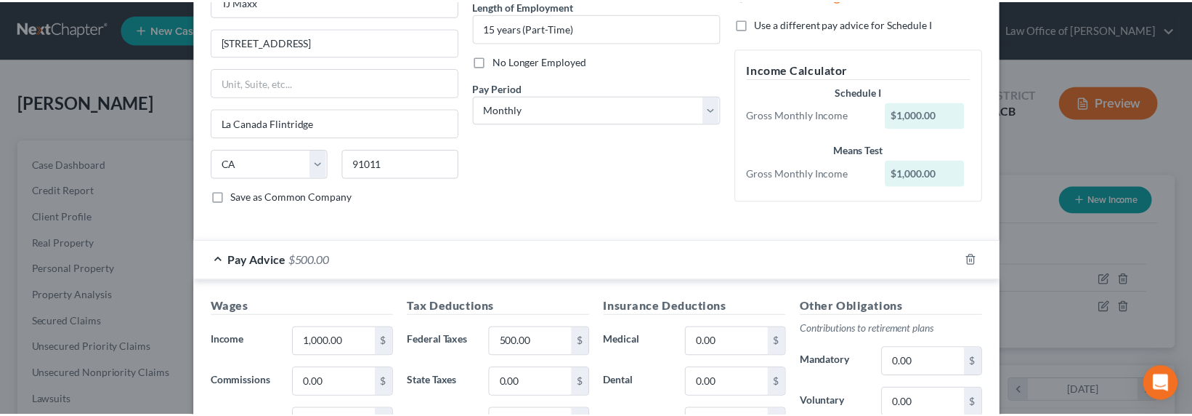
scroll to position [234, 0]
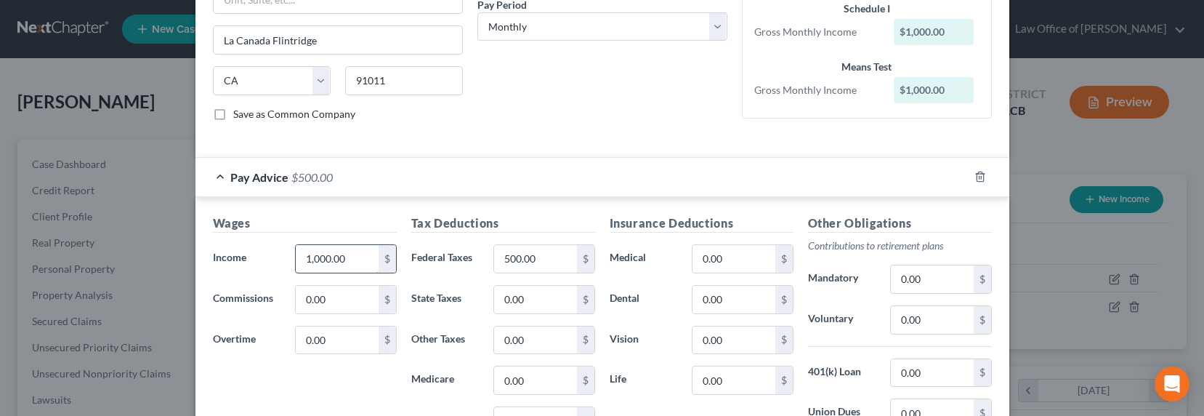
click at [333, 262] on input "1,000.00" at bounding box center [337, 259] width 82 height 28
click at [352, 258] on input "1,000.00" at bounding box center [337, 259] width 82 height 28
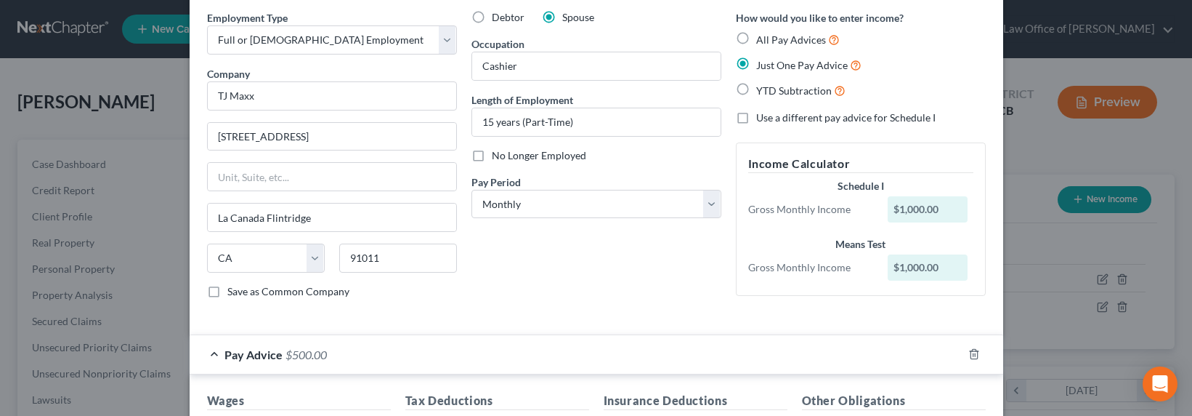
scroll to position [148, 0]
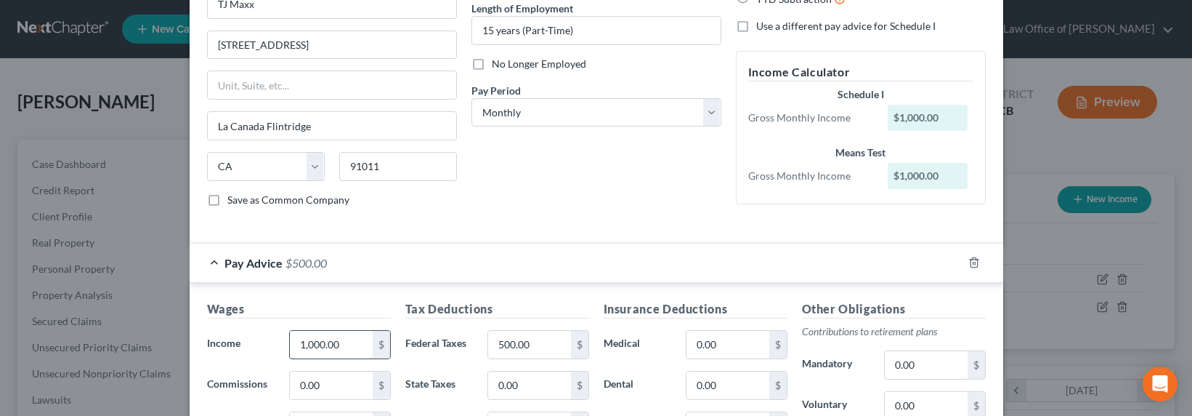
drag, startPoint x: 326, startPoint y: 336, endPoint x: 329, endPoint y: 353, distance: 17.0
click at [327, 336] on input "1,000.00" at bounding box center [331, 345] width 82 height 28
click at [331, 353] on input "1,000.00" at bounding box center [331, 345] width 82 height 28
drag, startPoint x: 349, startPoint y: 346, endPoint x: 248, endPoint y: 339, distance: 100.5
click at [248, 339] on div "Income * 1,000.00 $" at bounding box center [299, 344] width 198 height 29
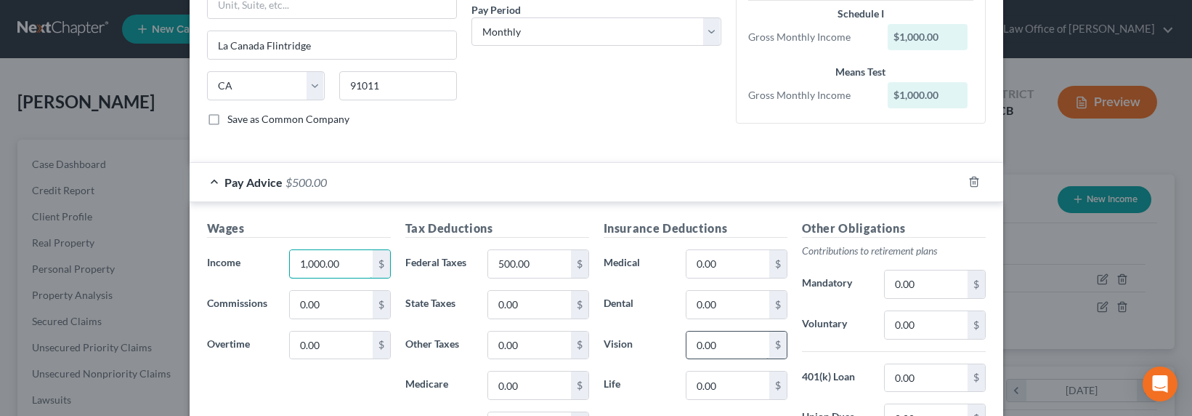
scroll to position [296, 0]
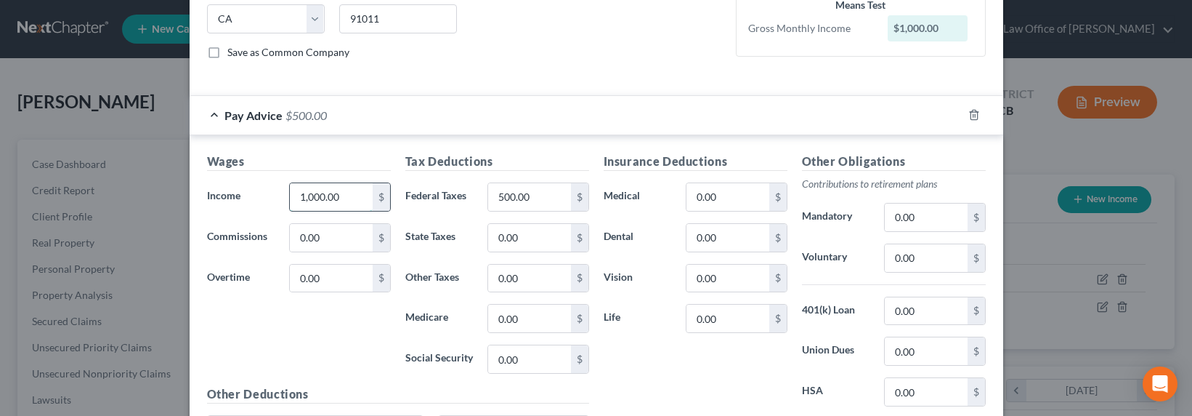
click at [323, 193] on input "1,000.00" at bounding box center [331, 197] width 82 height 28
click at [326, 196] on input "1,000.00" at bounding box center [331, 197] width 82 height 28
drag, startPoint x: 335, startPoint y: 195, endPoint x: 262, endPoint y: 195, distance: 72.7
click at [262, 195] on div "Income * 1,000.00 $" at bounding box center [299, 196] width 198 height 29
drag, startPoint x: 344, startPoint y: 199, endPoint x: 262, endPoint y: 200, distance: 82.8
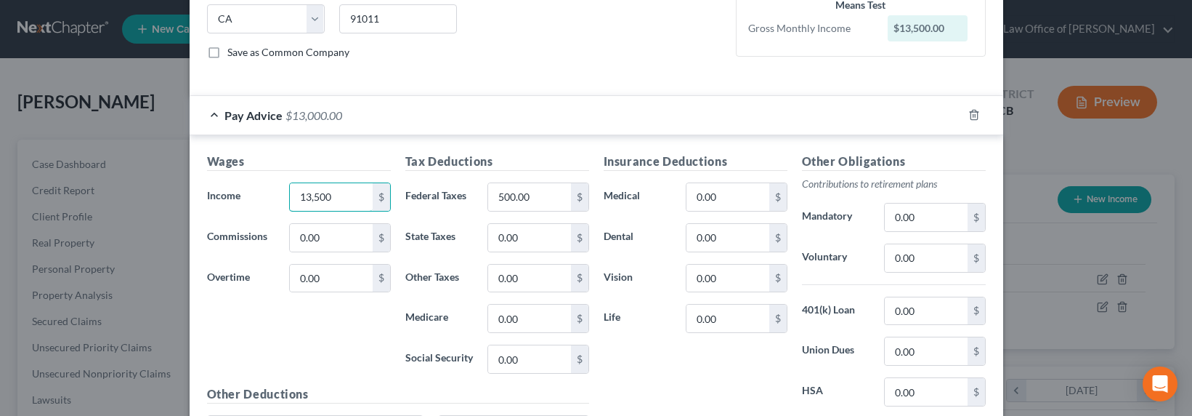
click at [262, 200] on div "Income * 13,500 $" at bounding box center [299, 196] width 198 height 29
type input "1,350"
click at [514, 183] on input "500.00" at bounding box center [529, 197] width 82 height 28
click at [517, 200] on input "500.00" at bounding box center [529, 197] width 82 height 28
click at [501, 193] on input "500.00" at bounding box center [529, 197] width 82 height 28
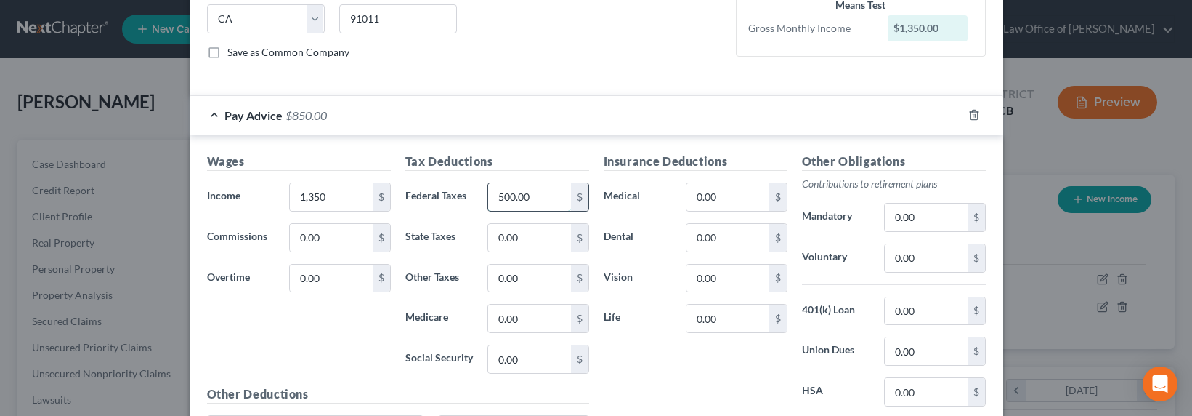
click at [522, 194] on input "500.00" at bounding box center [529, 197] width 82 height 28
drag, startPoint x: 533, startPoint y: 193, endPoint x: 476, endPoint y: 191, distance: 57.4
click at [480, 191] on div "500.00 $" at bounding box center [538, 196] width 116 height 29
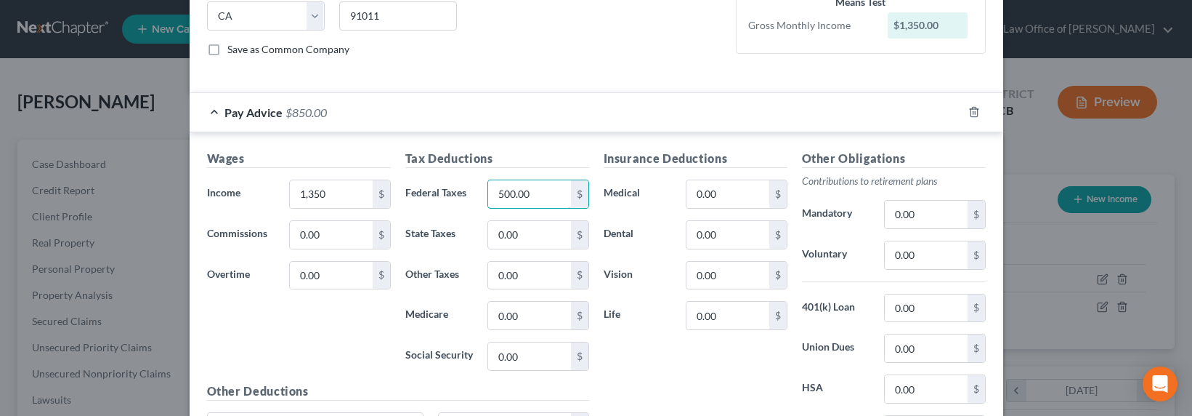
scroll to position [312, 0]
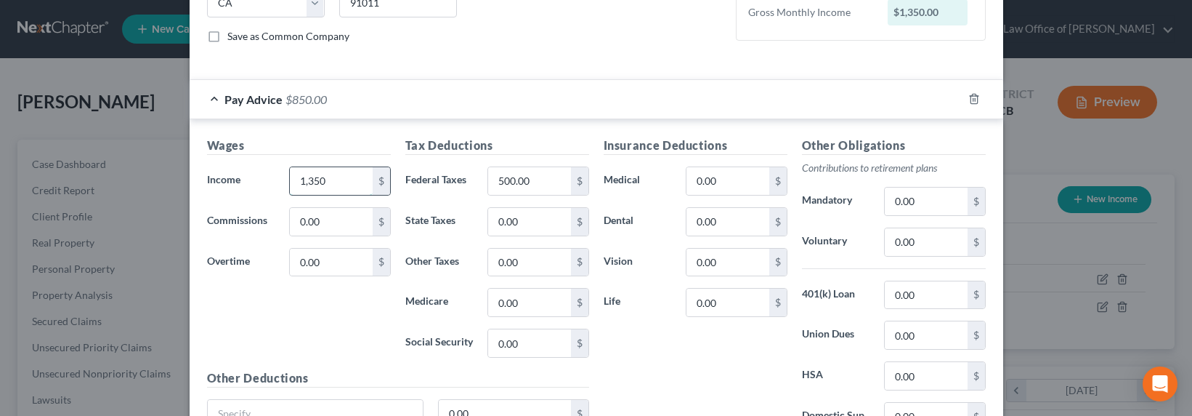
click at [318, 180] on input "1,350" at bounding box center [331, 181] width 82 height 28
click at [519, 180] on input "500.00" at bounding box center [529, 181] width 82 height 28
click at [528, 179] on input "500.00" at bounding box center [529, 181] width 82 height 28
drag, startPoint x: 531, startPoint y: 180, endPoint x: 477, endPoint y: 182, distance: 53.8
click at [480, 182] on div "500.00 $" at bounding box center [538, 180] width 116 height 29
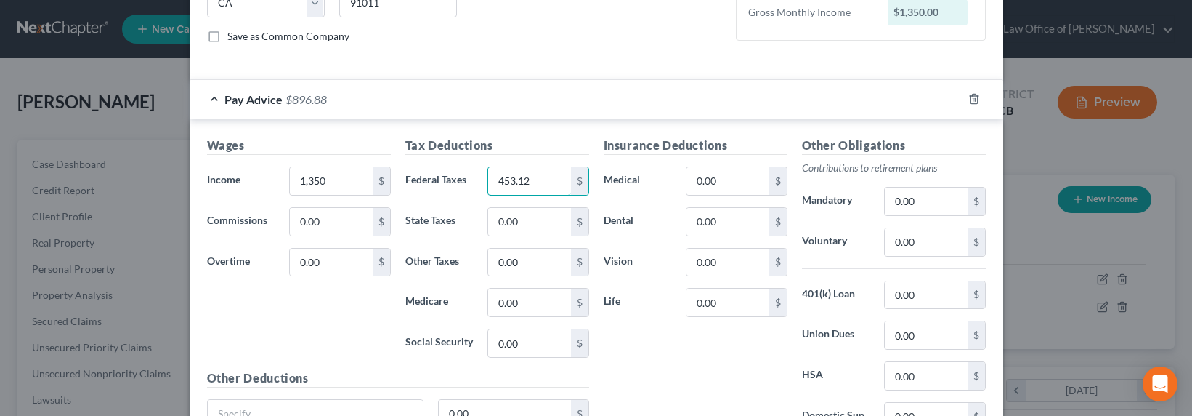
type input "453.12"
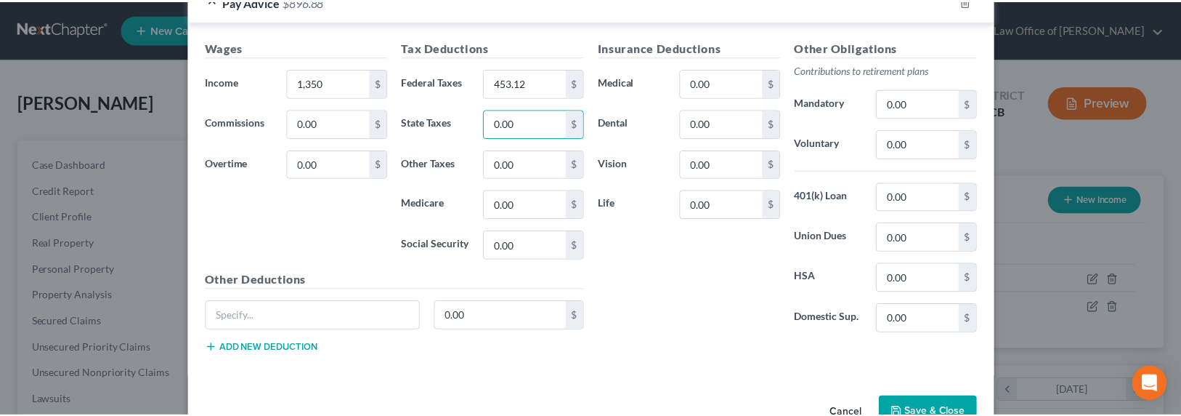
scroll to position [450, 0]
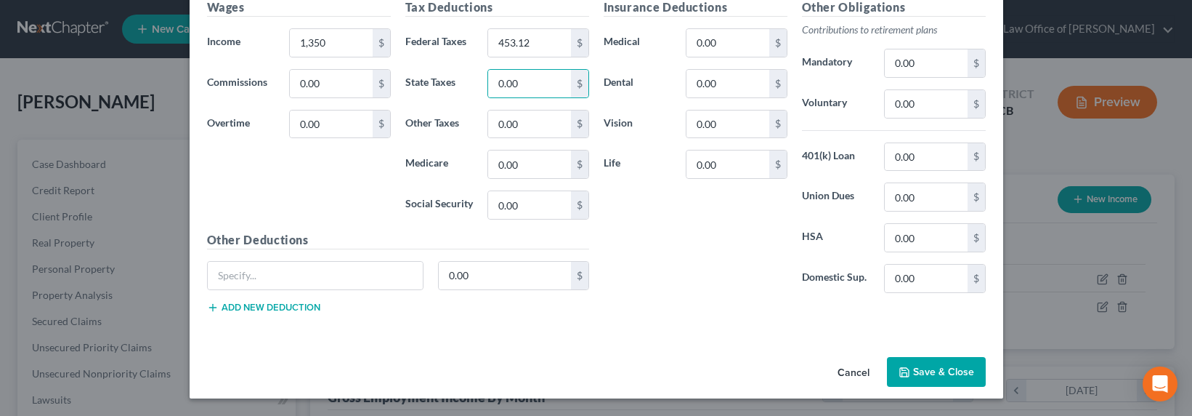
click at [934, 367] on button "Save & Close" at bounding box center [936, 372] width 99 height 31
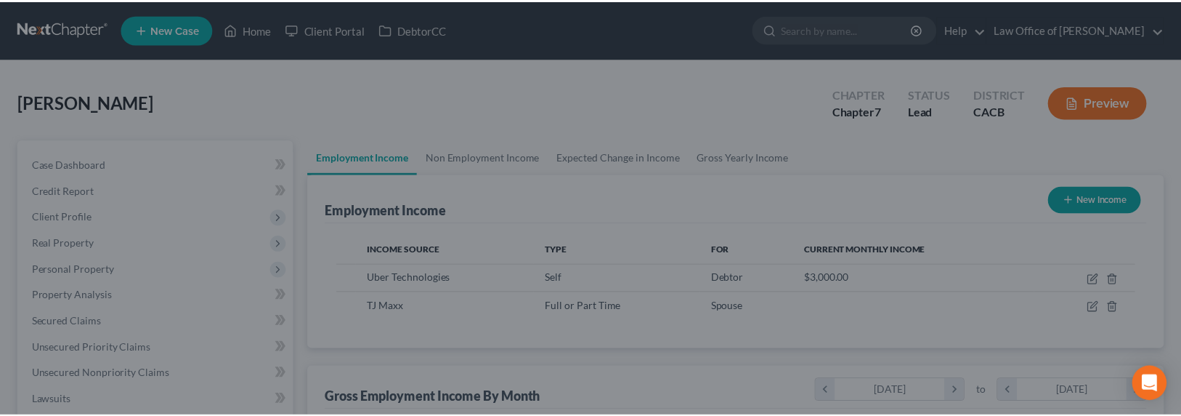
scroll to position [726310, 726089]
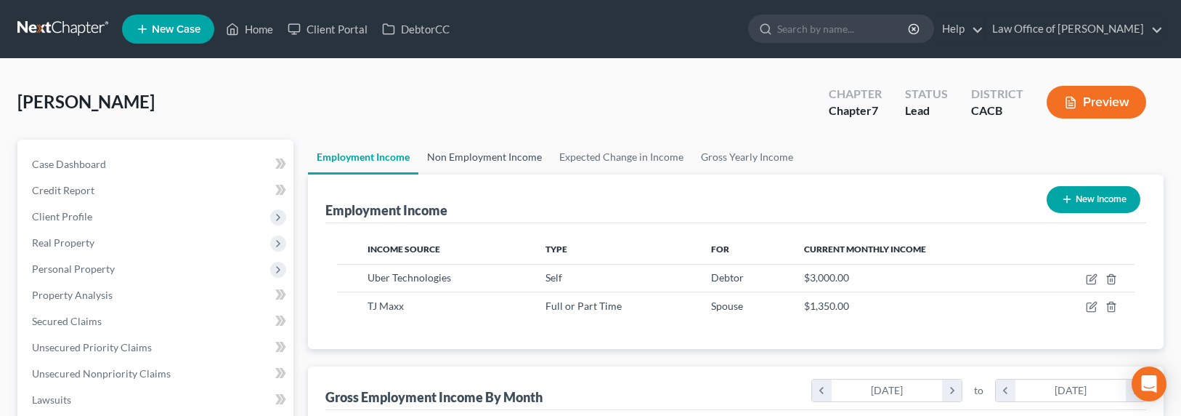
click at [472, 150] on link "Non Employment Income" at bounding box center [485, 157] width 132 height 35
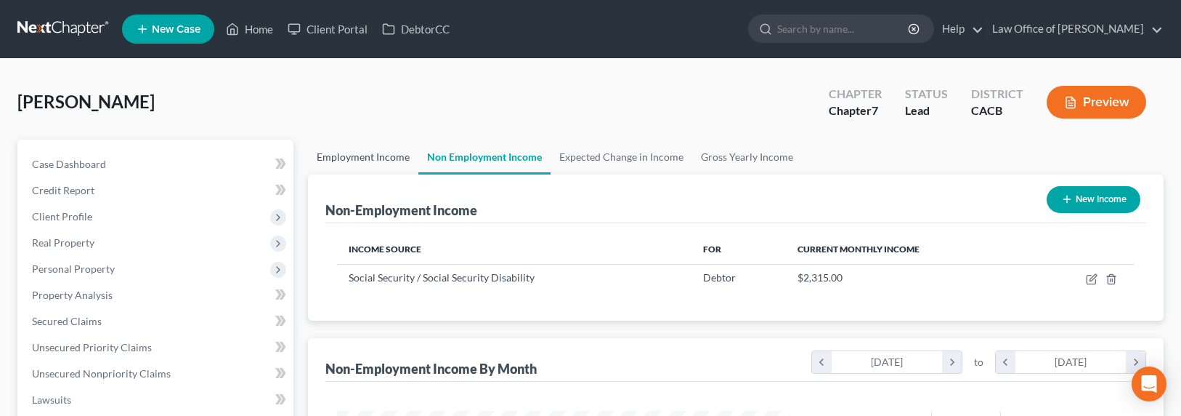
scroll to position [260, 482]
click at [348, 159] on link "Employment Income" at bounding box center [363, 157] width 110 height 35
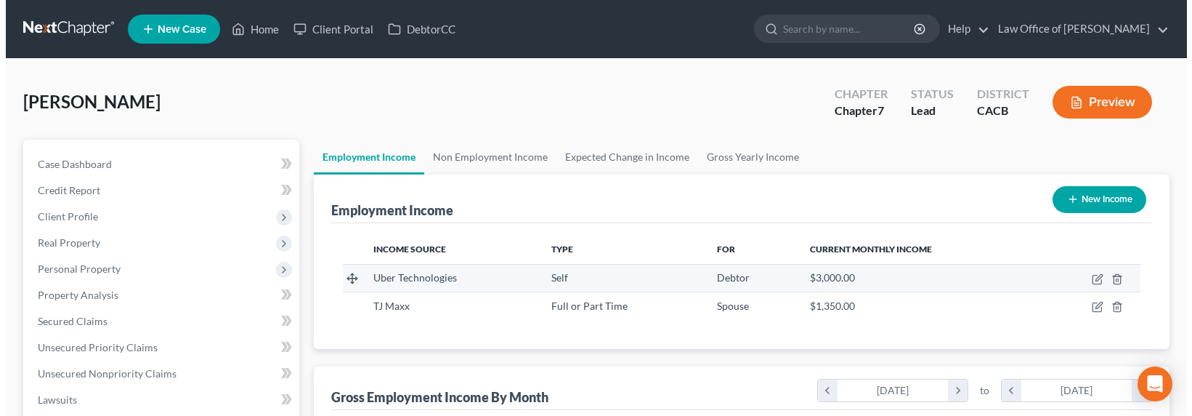
scroll to position [260, 482]
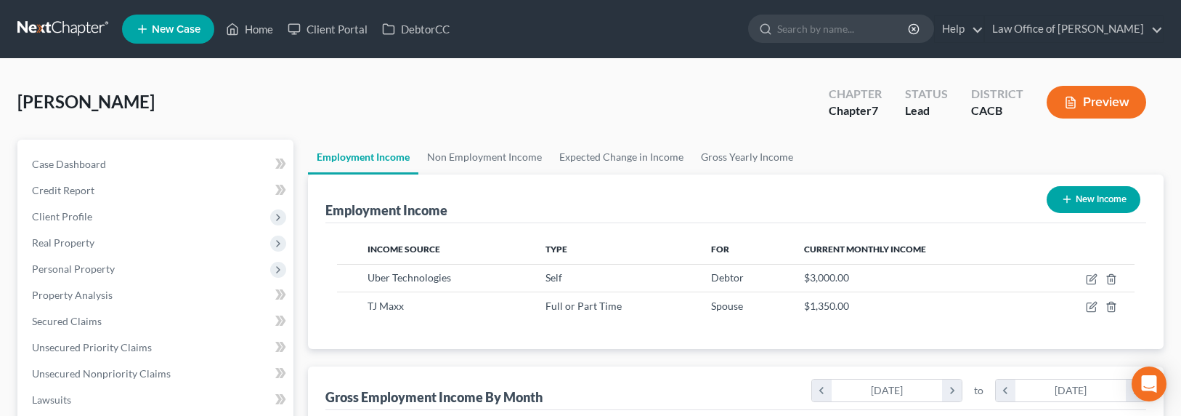
click at [987, 197] on div "Employment Income New Income" at bounding box center [737, 198] width 822 height 49
click at [1076, 195] on button "New Income" at bounding box center [1094, 199] width 94 height 27
select select "0"
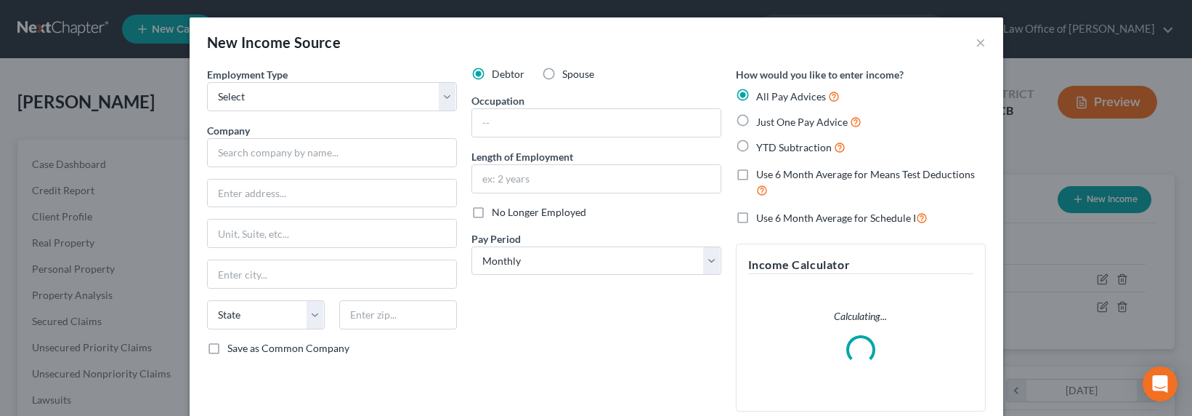
scroll to position [260, 488]
click at [329, 91] on select "Select Full or Part Time Employment Self Employment" at bounding box center [332, 96] width 250 height 29
select select "0"
click at [296, 147] on input "text" at bounding box center [332, 152] width 250 height 29
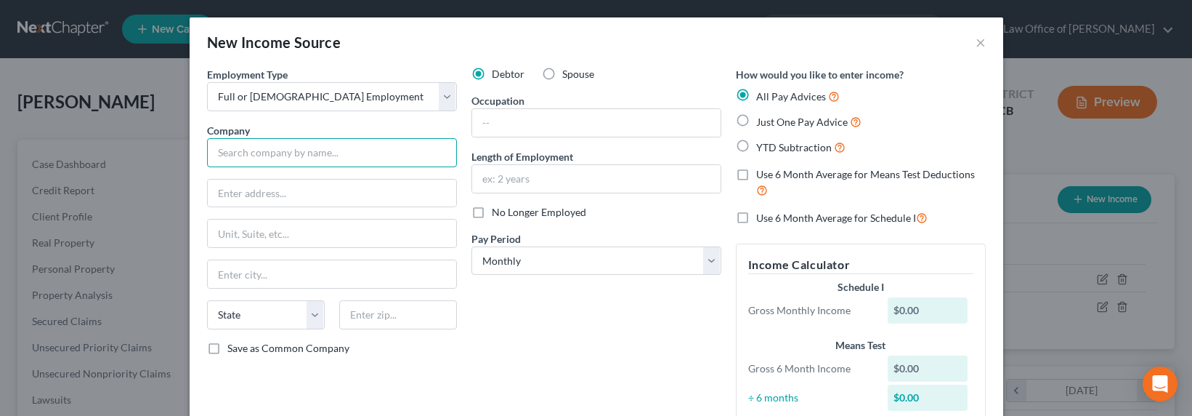
click at [232, 155] on input "text" at bounding box center [332, 152] width 250 height 29
type input "La Canada High School"
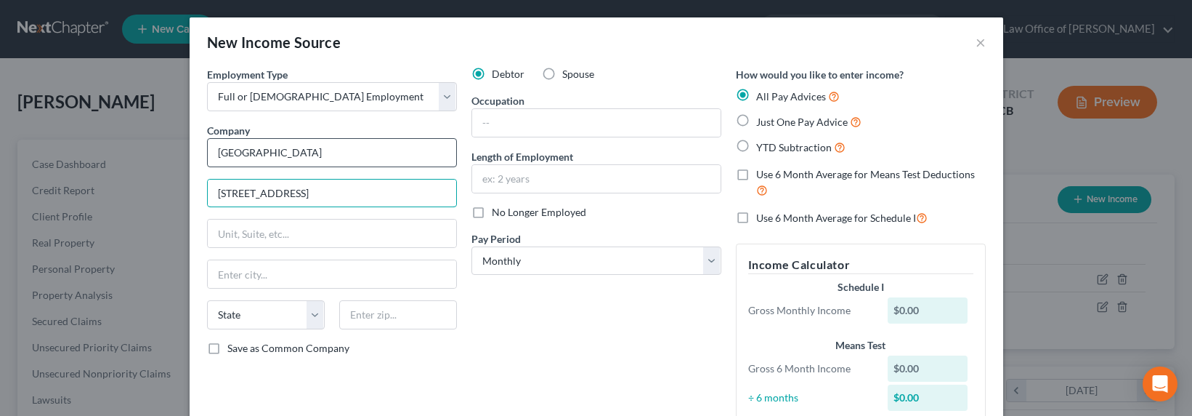
type input "4463 Oak Grove Dr."
type input "91011"
type input "La Canada Flintridge"
select select "4"
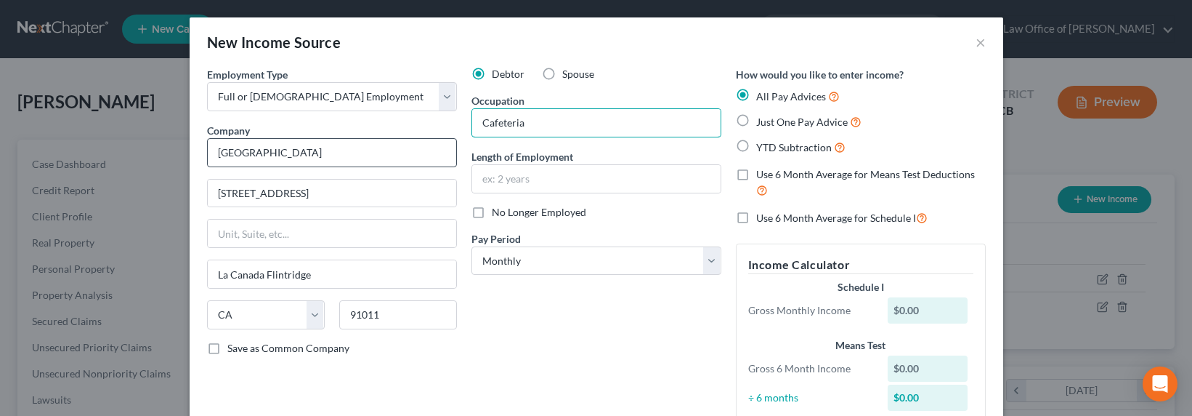
type input "Cafeteria"
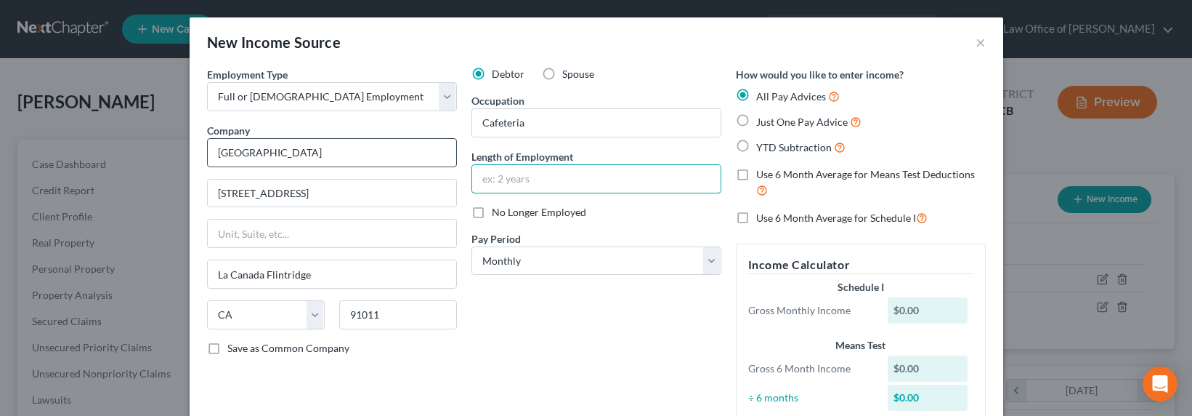
type input "j"
click at [775, 124] on span "Just One Pay Advice" at bounding box center [802, 122] width 92 height 12
click at [772, 123] on input "Just One Pay Advice" at bounding box center [766, 117] width 9 height 9
radio input "true"
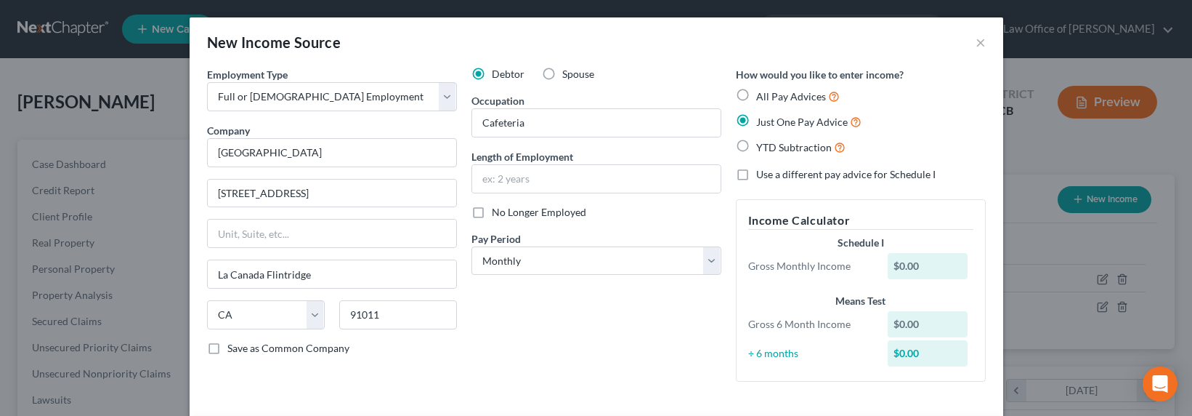
drag, startPoint x: 668, startPoint y: 35, endPoint x: 661, endPoint y: 41, distance: 9.8
click at [667, 32] on div "New Income Source ×" at bounding box center [597, 41] width 814 height 49
click at [506, 174] on input "text" at bounding box center [596, 179] width 248 height 28
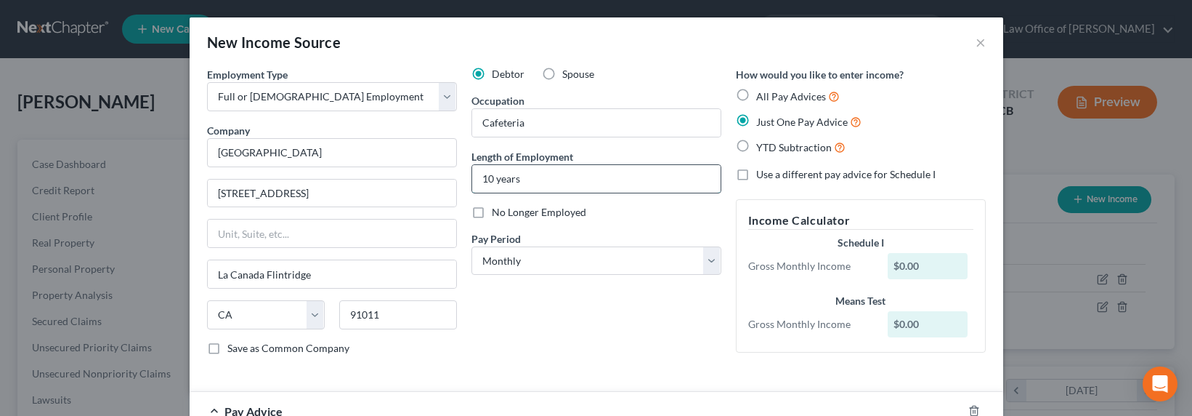
drag, startPoint x: 484, startPoint y: 177, endPoint x: 496, endPoint y: 184, distance: 14.0
click at [488, 178] on input "10 years" at bounding box center [596, 179] width 248 height 28
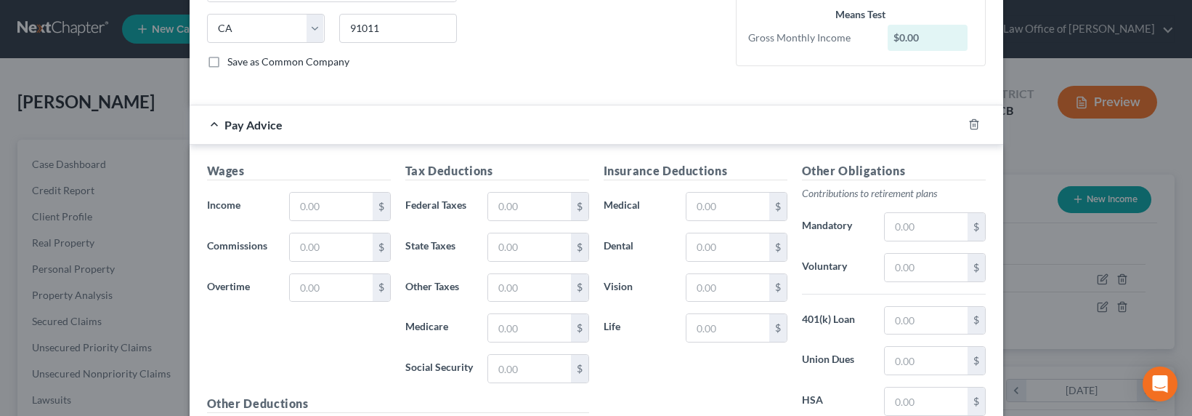
scroll to position [312, 0]
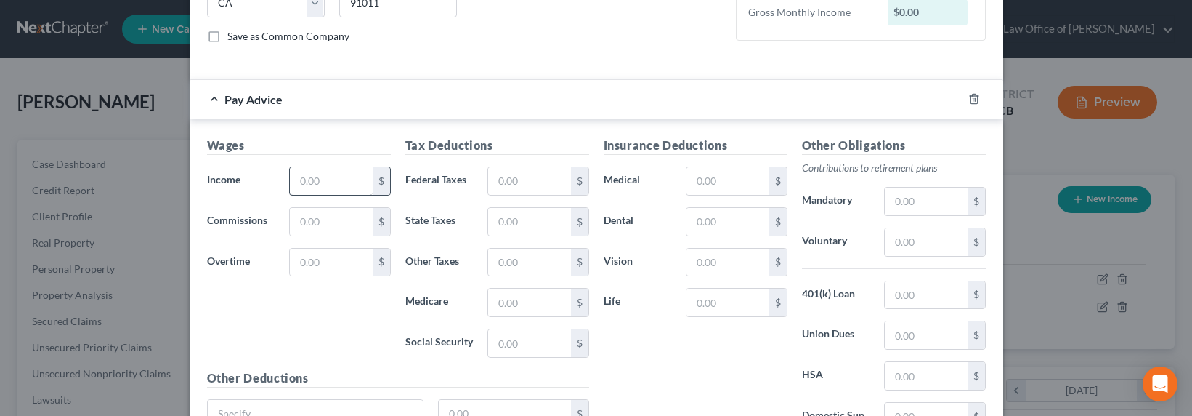
type input "15 years"
click at [331, 185] on input "text" at bounding box center [331, 181] width 82 height 28
type input "2"
type input "1,956.66"
type input "356"
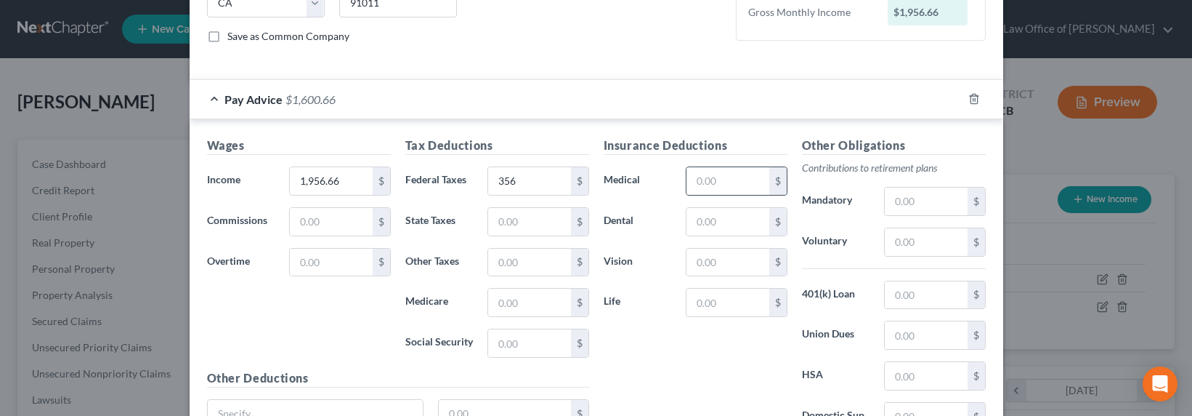
click at [769, 182] on div "$" at bounding box center [777, 181] width 17 height 28
click at [720, 177] on input "text" at bounding box center [728, 181] width 82 height 28
type input "241.60"
drag, startPoint x: 318, startPoint y: 185, endPoint x: 310, endPoint y: 184, distance: 7.3
click at [318, 185] on input "1,956.66" at bounding box center [331, 181] width 82 height 28
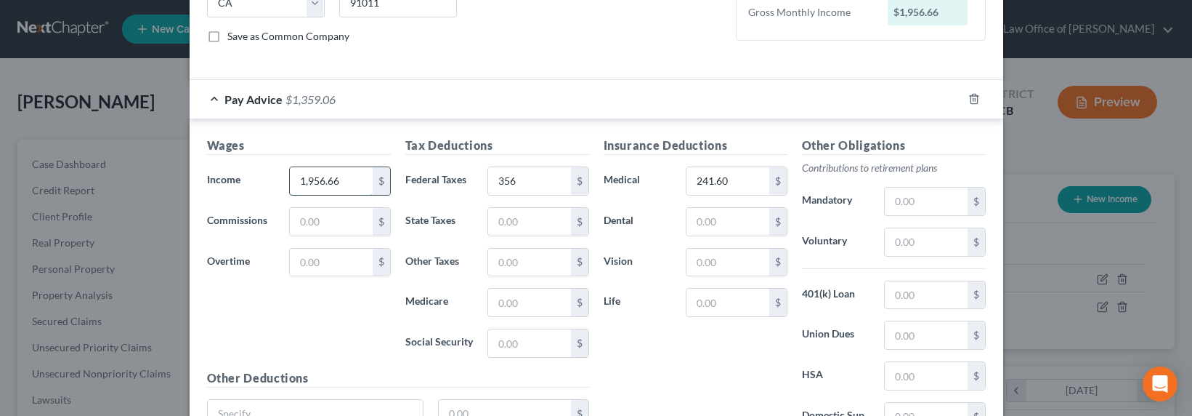
click at [307, 183] on input "1,956.66" at bounding box center [331, 181] width 82 height 28
click at [304, 182] on input "1,956.66" at bounding box center [331, 181] width 82 height 28
click at [307, 182] on input "1,956.66" at bounding box center [331, 181] width 82 height 28
click at [541, 182] on input "356" at bounding box center [529, 181] width 82 height 28
click at [511, 182] on input "356" at bounding box center [529, 181] width 82 height 28
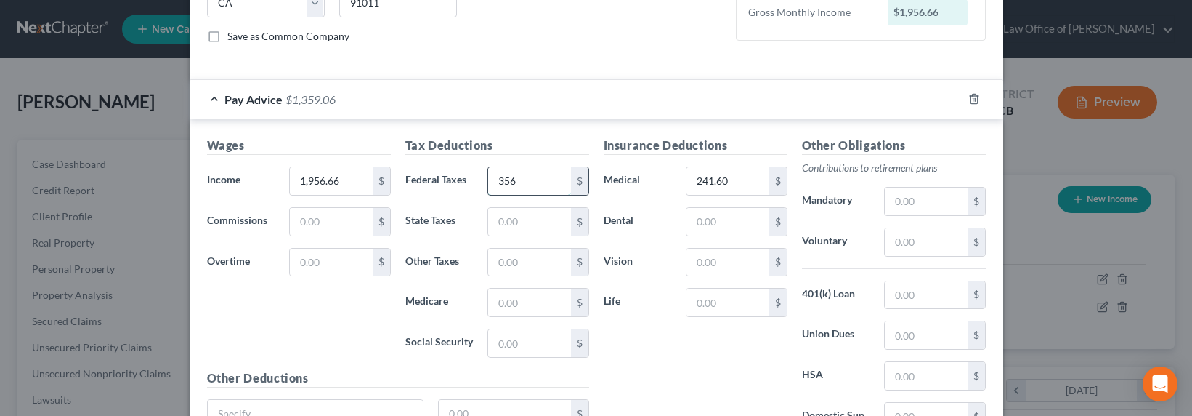
drag, startPoint x: 500, startPoint y: 182, endPoint x: 492, endPoint y: 181, distance: 8.0
click at [492, 181] on input "356" at bounding box center [529, 181] width 82 height 28
click at [555, 181] on input "556" at bounding box center [529, 181] width 82 height 28
click at [322, 178] on input "1,956.66" at bounding box center [331, 181] width 82 height 28
click at [473, 171] on label "Federal Taxes" at bounding box center [439, 180] width 83 height 29
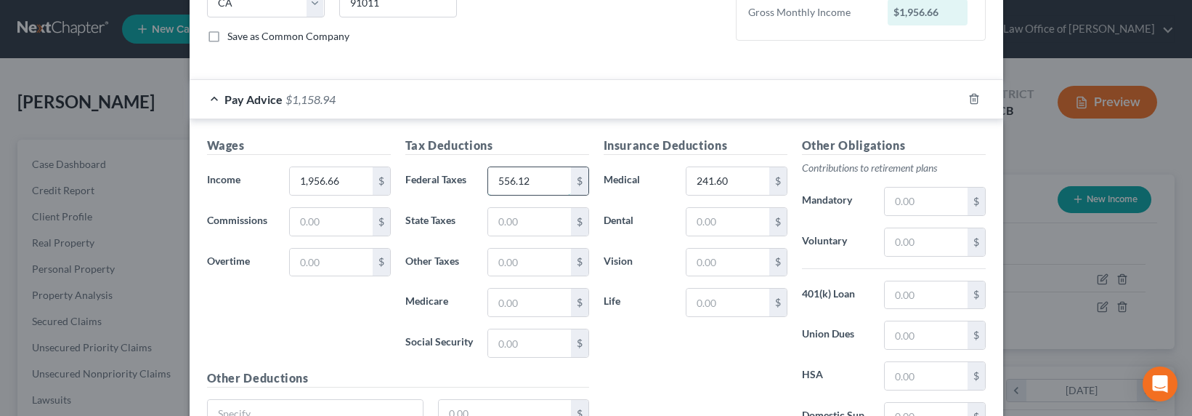
click at [504, 179] on input "556.12" at bounding box center [529, 181] width 82 height 28
click at [502, 184] on input "556.12" at bounding box center [529, 181] width 82 height 28
click at [496, 180] on input "556.12" at bounding box center [529, 181] width 82 height 28
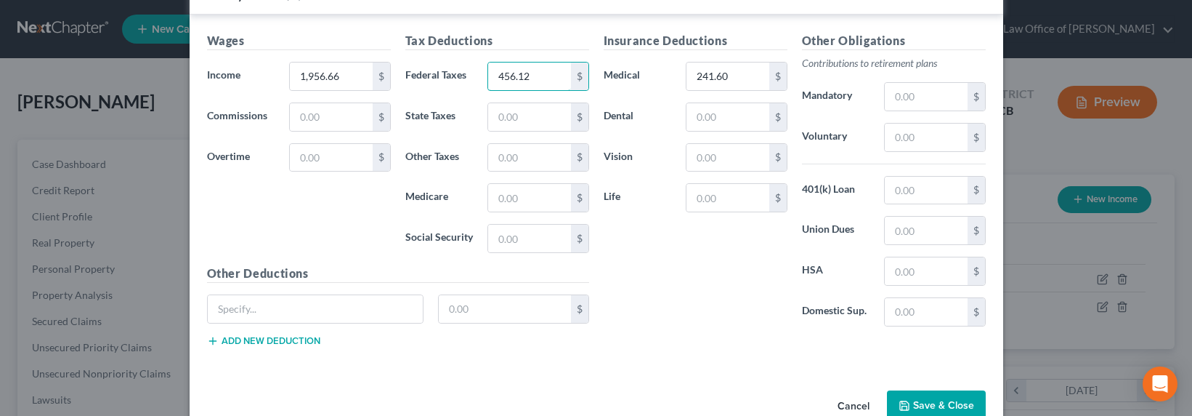
scroll to position [450, 0]
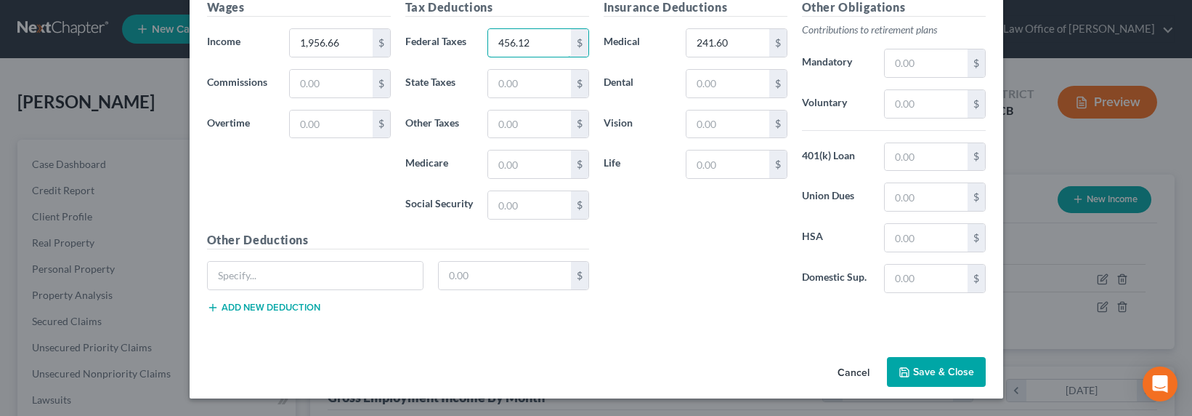
type input "456.12"
drag, startPoint x: 918, startPoint y: 363, endPoint x: 844, endPoint y: 187, distance: 189.9
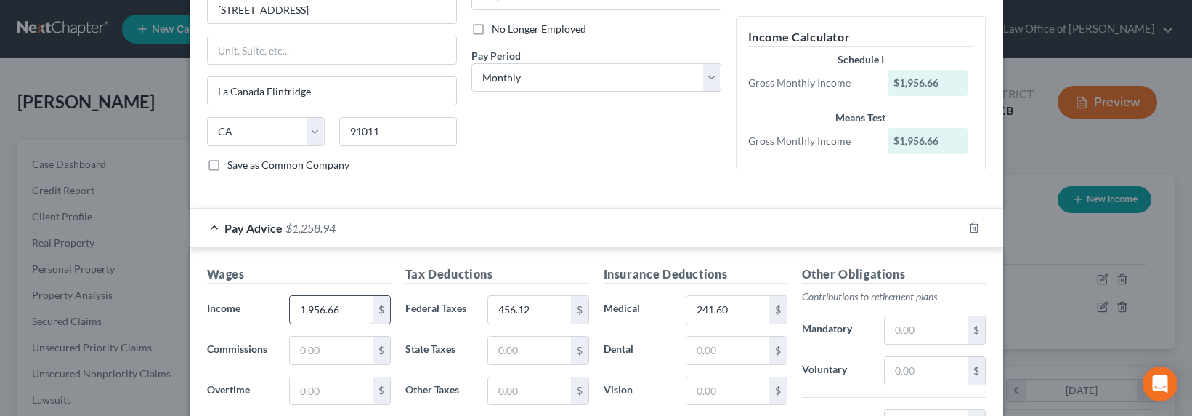
scroll to position [184, 0]
click at [328, 311] on input "1,956.66" at bounding box center [331, 309] width 82 height 28
click at [315, 307] on input "1,956.66" at bounding box center [331, 309] width 82 height 28
drag, startPoint x: 299, startPoint y: 308, endPoint x: 290, endPoint y: 307, distance: 9.5
click at [290, 307] on input "1,956.66" at bounding box center [331, 309] width 82 height 28
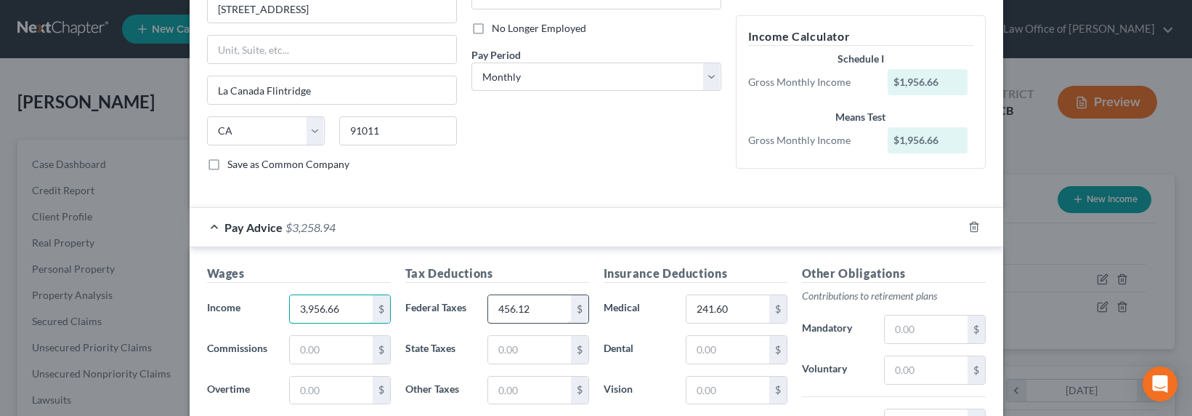
type input "3,956.66"
click at [519, 310] on input "456.12" at bounding box center [529, 309] width 82 height 28
click at [480, 309] on div "456.12 $" at bounding box center [538, 308] width 116 height 29
drag, startPoint x: 499, startPoint y: 304, endPoint x: 489, endPoint y: 304, distance: 10.2
click at [489, 304] on input "456.12" at bounding box center [529, 309] width 82 height 28
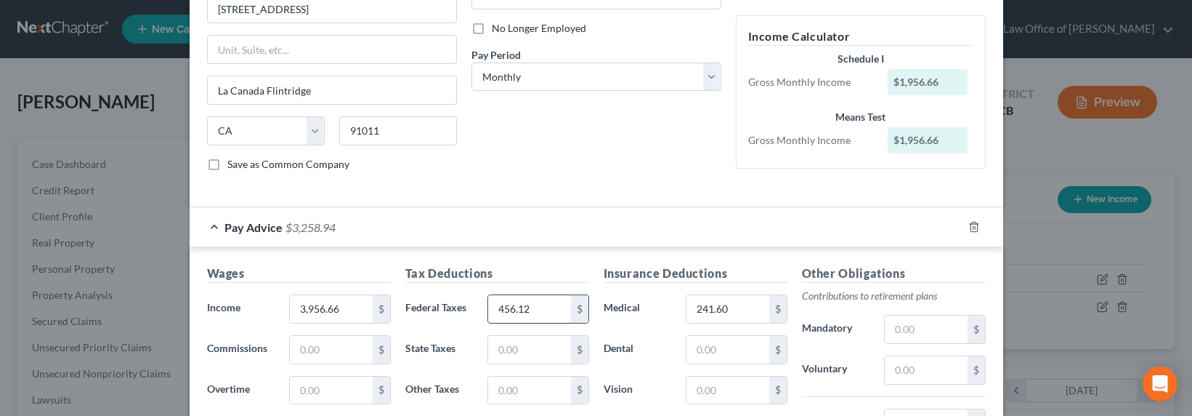
click at [500, 310] on input "456.12" at bounding box center [529, 309] width 82 height 28
drag, startPoint x: 498, startPoint y: 306, endPoint x: 490, endPoint y: 306, distance: 8.7
click at [490, 306] on input "456.12" at bounding box center [529, 309] width 82 height 28
type input "956.12"
click at [698, 304] on input "241.60" at bounding box center [728, 309] width 82 height 28
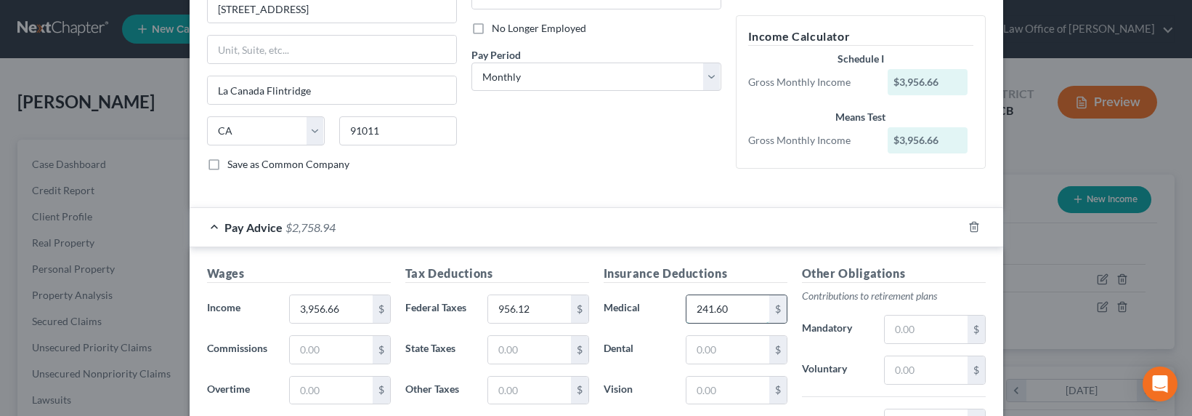
click at [702, 307] on input "241.60" at bounding box center [728, 309] width 82 height 28
drag, startPoint x: 697, startPoint y: 310, endPoint x: 690, endPoint y: 307, distance: 8.1
click at [690, 308] on input "241.60" at bounding box center [728, 309] width 82 height 28
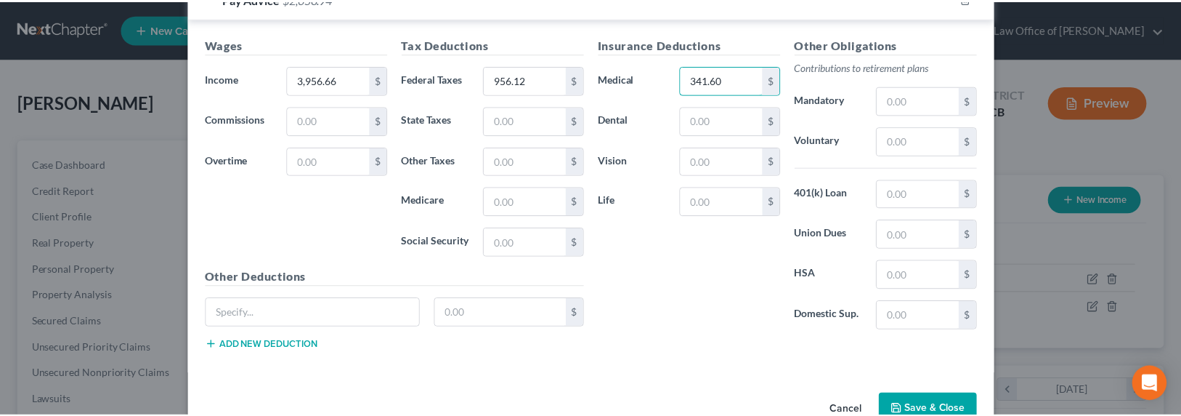
scroll to position [450, 0]
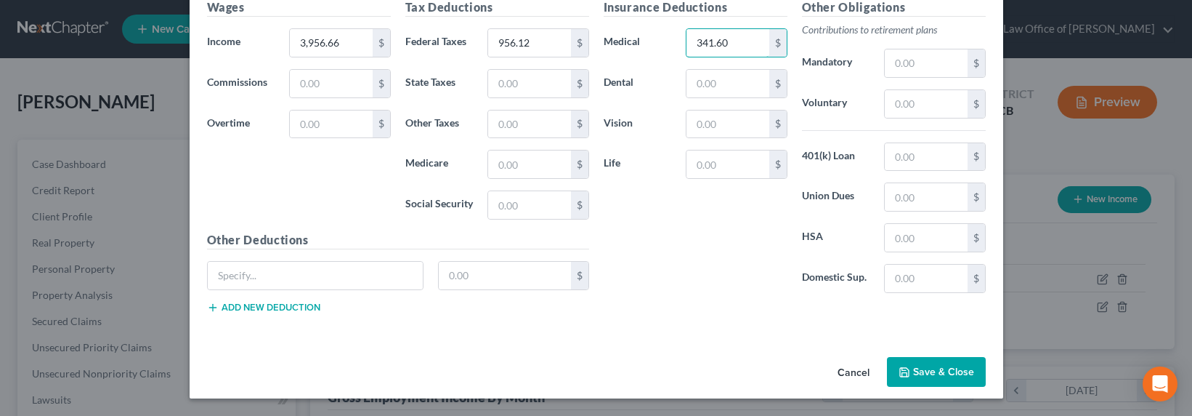
type input "341.60"
click at [935, 365] on button "Save & Close" at bounding box center [936, 372] width 99 height 31
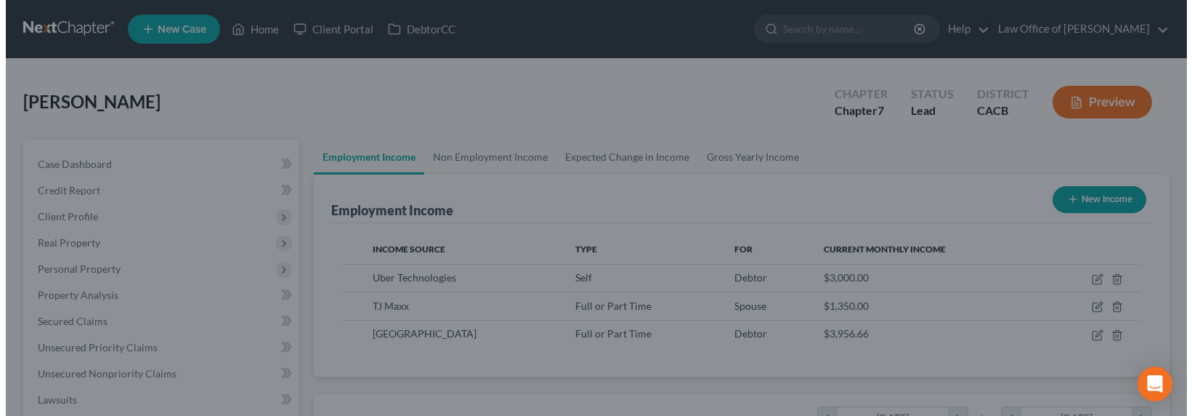
scroll to position [726310, 726089]
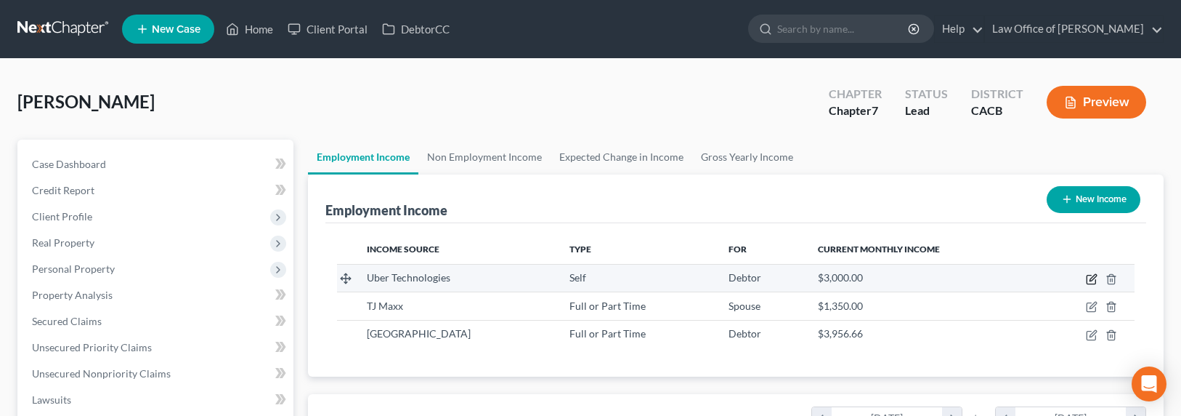
click at [1093, 275] on icon "button" at bounding box center [1093, 277] width 7 height 7
select select "1"
select select "4"
select select "0"
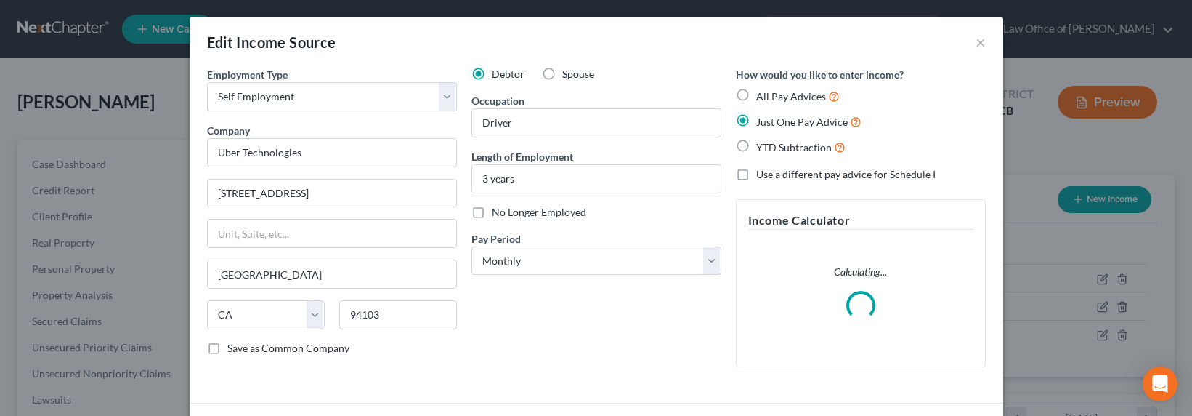
scroll to position [260, 488]
click at [477, 178] on input "3 years" at bounding box center [596, 179] width 248 height 28
drag, startPoint x: 480, startPoint y: 179, endPoint x: 468, endPoint y: 174, distance: 12.7
click at [472, 174] on input "3 years" at bounding box center [596, 179] width 248 height 28
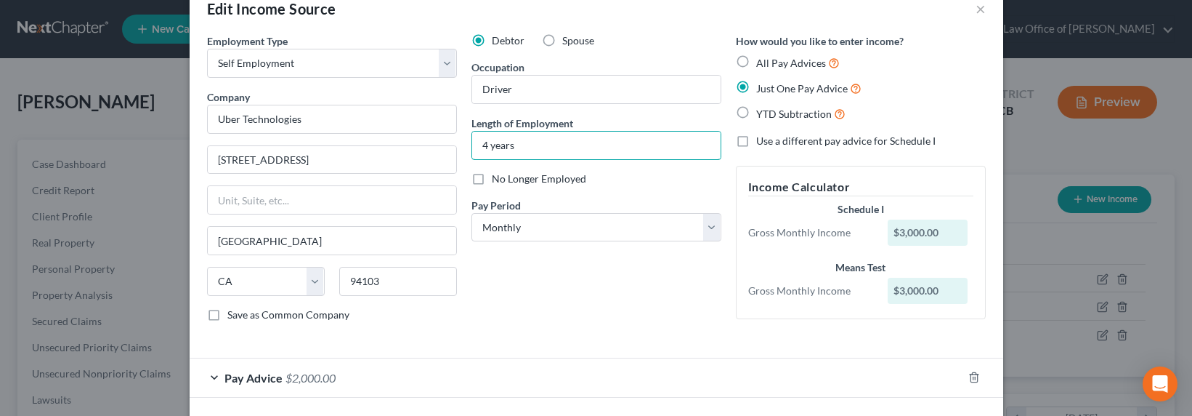
scroll to position [94, 0]
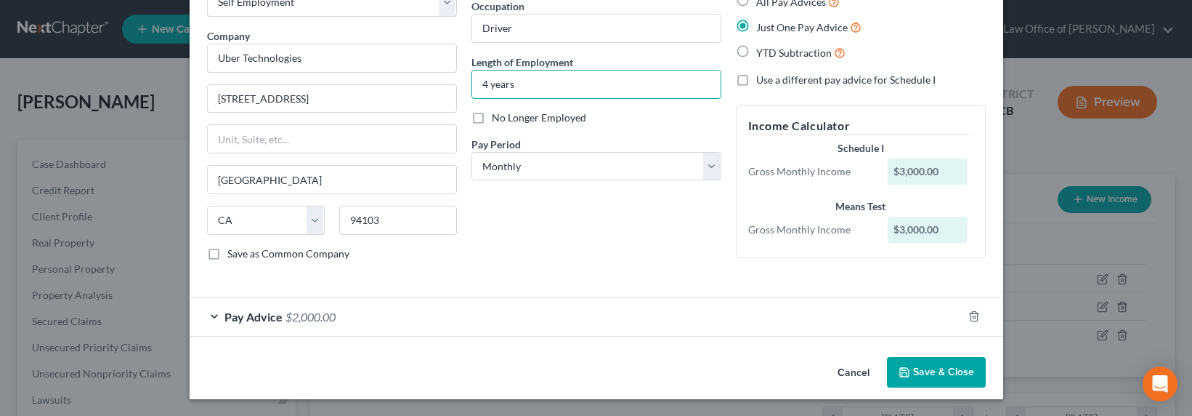
type input "4 years"
click at [313, 312] on span "$2,000.00" at bounding box center [311, 317] width 50 height 14
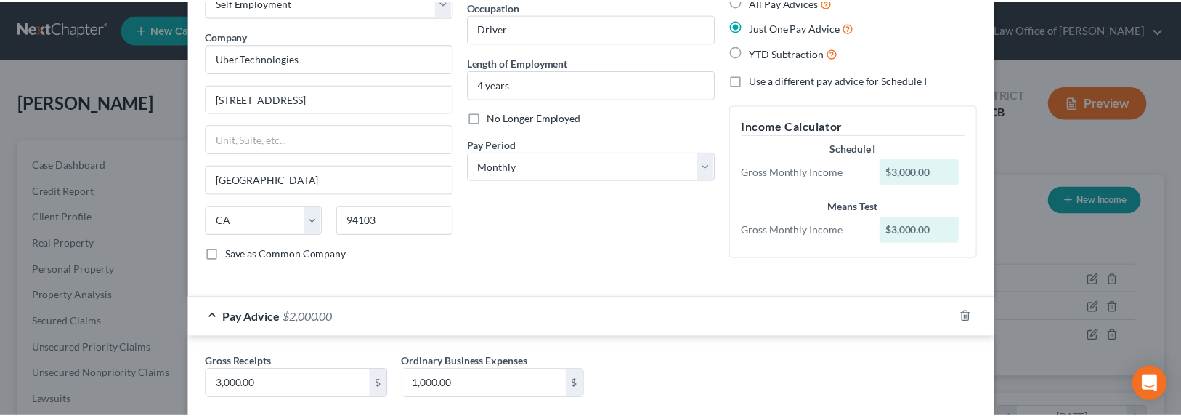
scroll to position [179, 0]
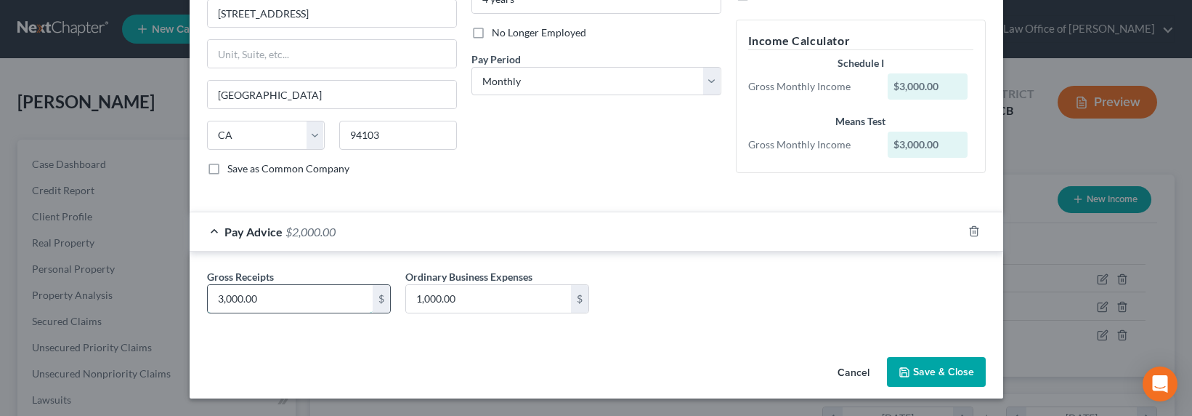
drag, startPoint x: 261, startPoint y: 299, endPoint x: 296, endPoint y: 300, distance: 35.6
click at [296, 300] on input "3,000.00" at bounding box center [290, 299] width 165 height 28
type input "1"
type input "2,560"
drag, startPoint x: 493, startPoint y: 305, endPoint x: 524, endPoint y: 297, distance: 32.2
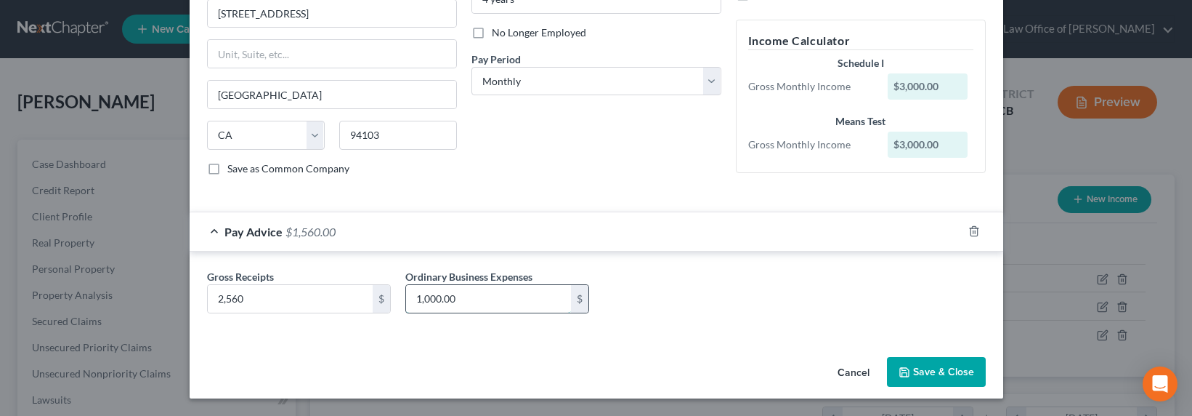
click at [522, 302] on input "1,000.00" at bounding box center [488, 299] width 165 height 28
click at [899, 371] on icon "button" at bounding box center [905, 372] width 12 height 12
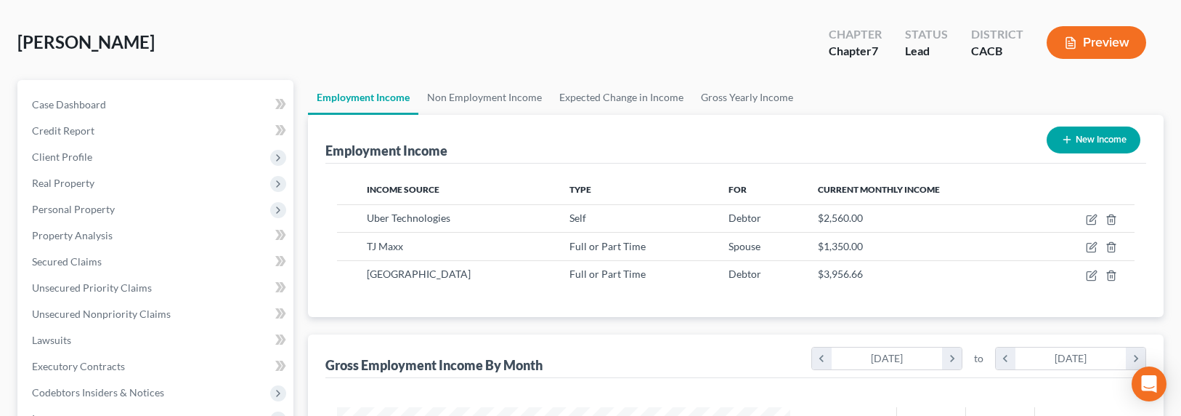
scroll to position [0, 0]
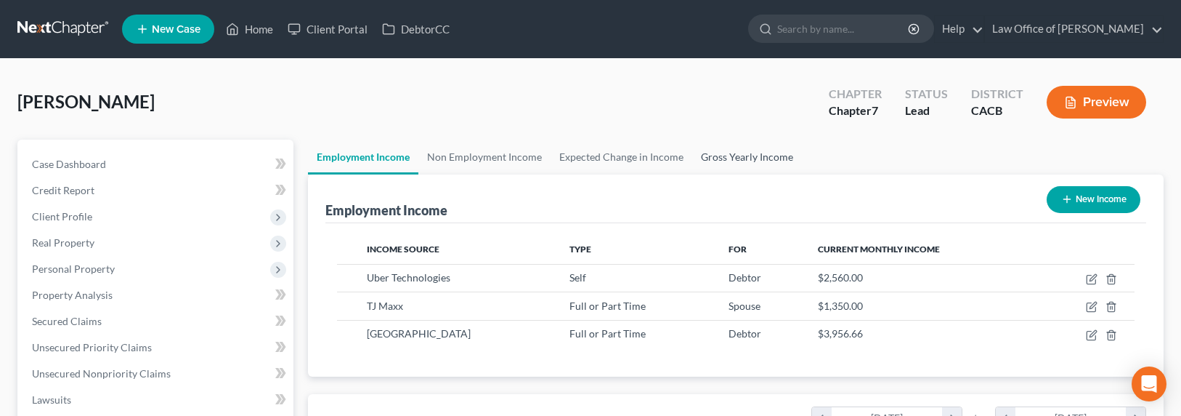
click at [745, 149] on link "Gross Yearly Income" at bounding box center [747, 157] width 110 height 35
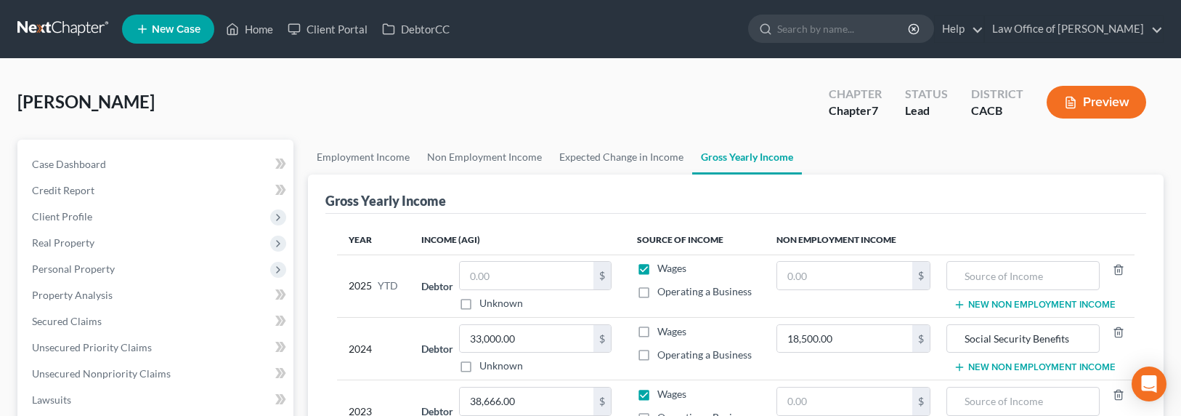
click at [658, 288] on label "Operating a Business" at bounding box center [705, 291] width 94 height 15
click at [663, 288] on input "Operating a Business" at bounding box center [667, 288] width 9 height 9
checkbox input "true"
click at [526, 278] on input "text" at bounding box center [527, 276] width 134 height 28
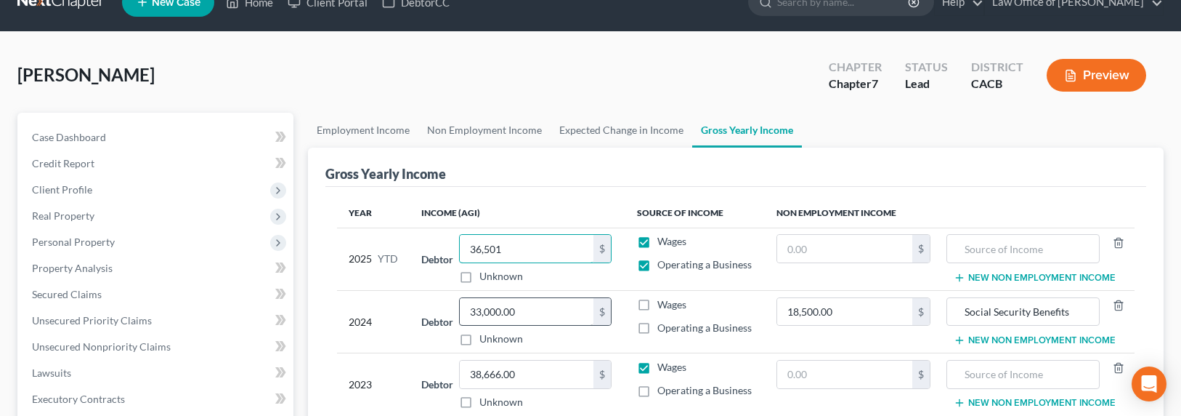
type input "36,501"
click at [515, 315] on input "33,000.00" at bounding box center [527, 312] width 134 height 28
drag, startPoint x: 522, startPoint y: 312, endPoint x: 532, endPoint y: 309, distance: 10.8
click at [522, 312] on input "33,000.00" at bounding box center [527, 312] width 134 height 28
drag, startPoint x: 533, startPoint y: 309, endPoint x: 488, endPoint y: 312, distance: 45.9
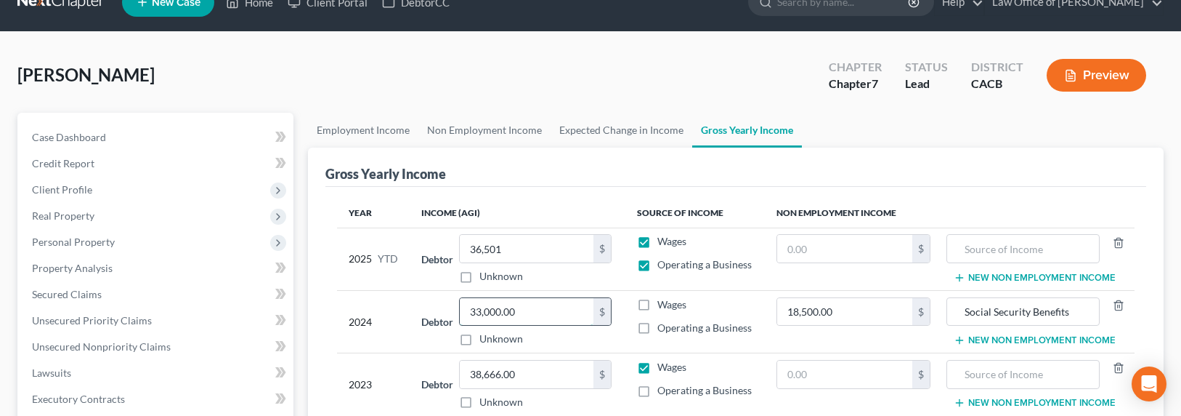
click at [488, 312] on input "33,000.00" at bounding box center [527, 312] width 134 height 28
click at [493, 294] on td "Debtor 33,000.00 $ Unknown Balance Undetermined 33,000.00 $ Unknown" at bounding box center [518, 321] width 216 height 62
click at [511, 320] on input "33,000.00" at bounding box center [527, 312] width 134 height 28
click at [541, 317] on input "33,000.00" at bounding box center [527, 312] width 134 height 28
drag, startPoint x: 541, startPoint y: 311, endPoint x: 411, endPoint y: 308, distance: 130.8
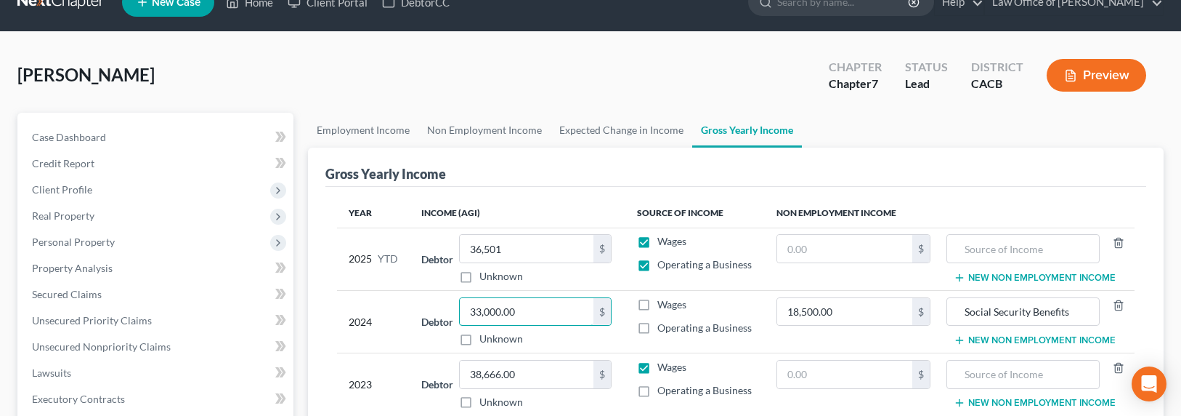
click at [411, 308] on tr "2024 Debtor 33,000.00 $ Unknown Balance Undetermined 33,000.00 $ Unknown Wages …" at bounding box center [736, 321] width 799 height 62
type input "39,640"
click at [501, 243] on input "36,501" at bounding box center [527, 249] width 134 height 28
click at [490, 256] on input "36,501" at bounding box center [527, 249] width 134 height 28
click at [480, 249] on input "36,501" at bounding box center [527, 249] width 134 height 28
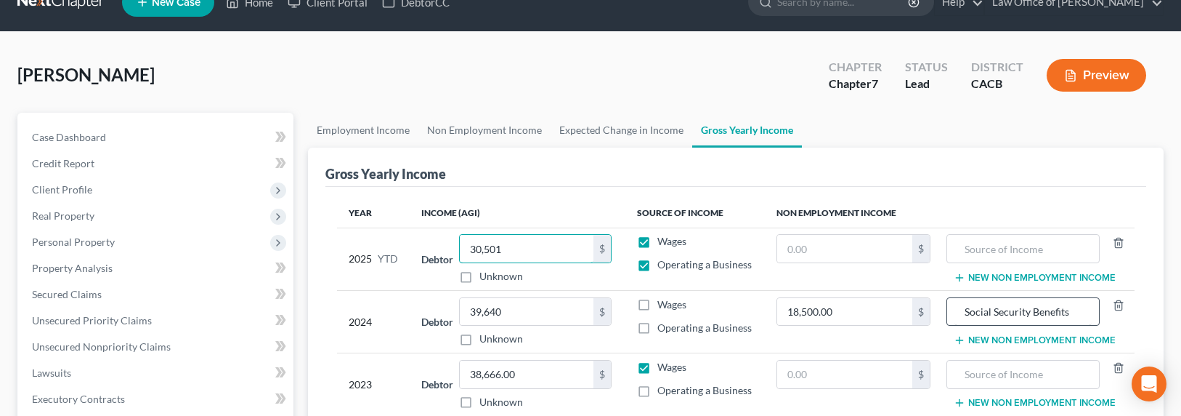
type input "30,501"
drag, startPoint x: 1085, startPoint y: 310, endPoint x: 959, endPoint y: 306, distance: 125.7
click at [960, 312] on input "Social Security Benefits" at bounding box center [1023, 312] width 137 height 28
click at [984, 245] on input "text" at bounding box center [1023, 249] width 137 height 28
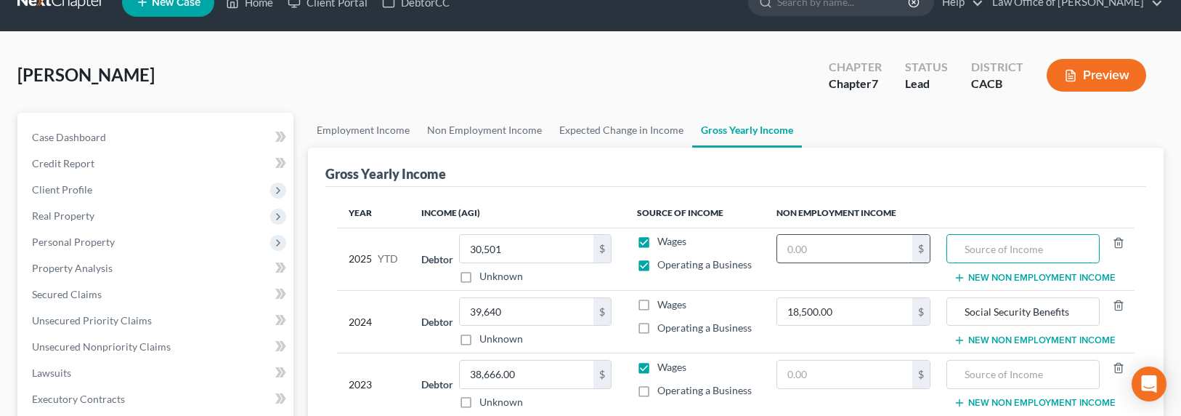
paste input "Social Security Benefits"
type input "Social Security Benefits"
click at [799, 250] on input "text" at bounding box center [844, 249] width 135 height 28
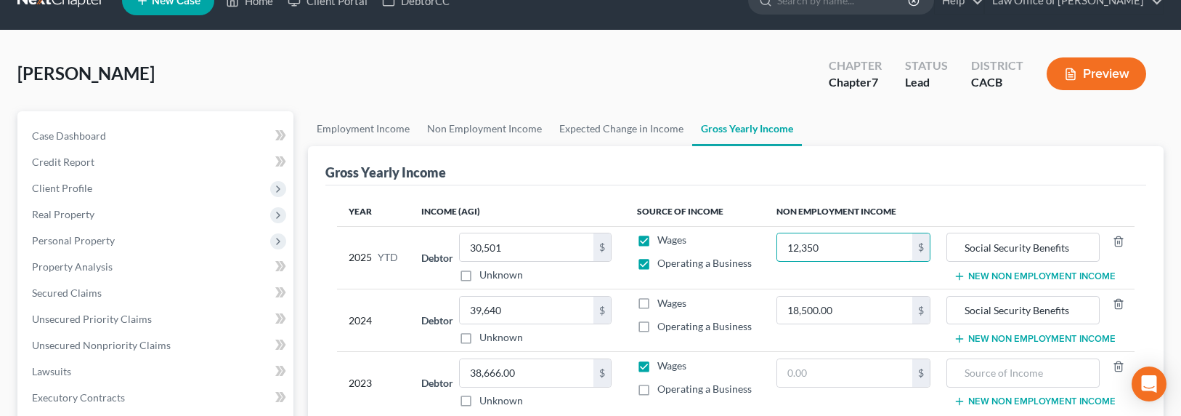
scroll to position [30, 0]
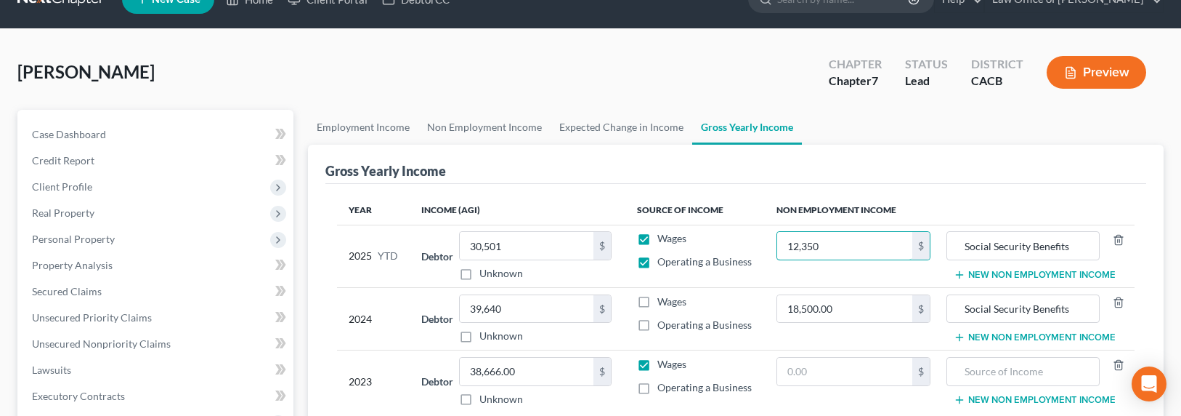
type input "12,350"
click at [658, 302] on label "Wages" at bounding box center [672, 301] width 29 height 15
click at [663, 302] on input "Wages" at bounding box center [667, 298] width 9 height 9
checkbox input "true"
click at [658, 323] on label "Operating a Business" at bounding box center [705, 325] width 94 height 15
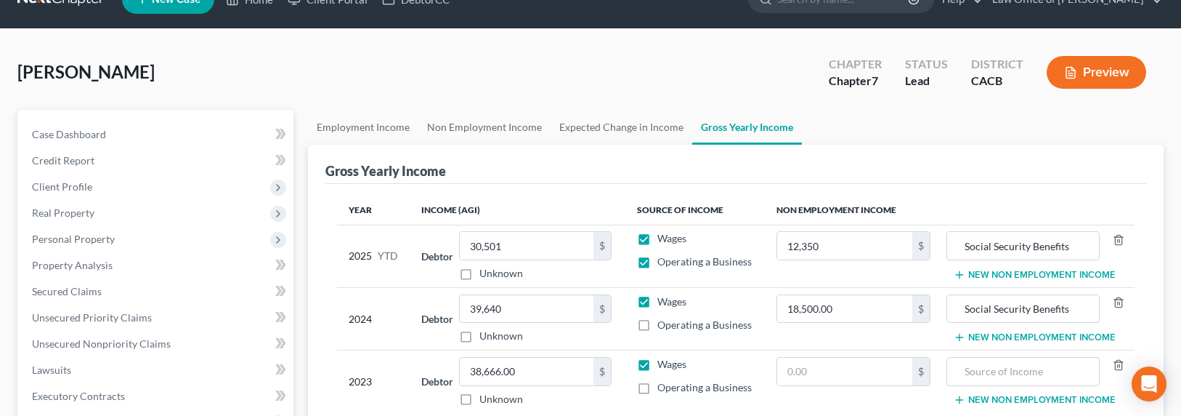
click at [663, 323] on input "Operating a Business" at bounding box center [667, 322] width 9 height 9
checkbox input "true"
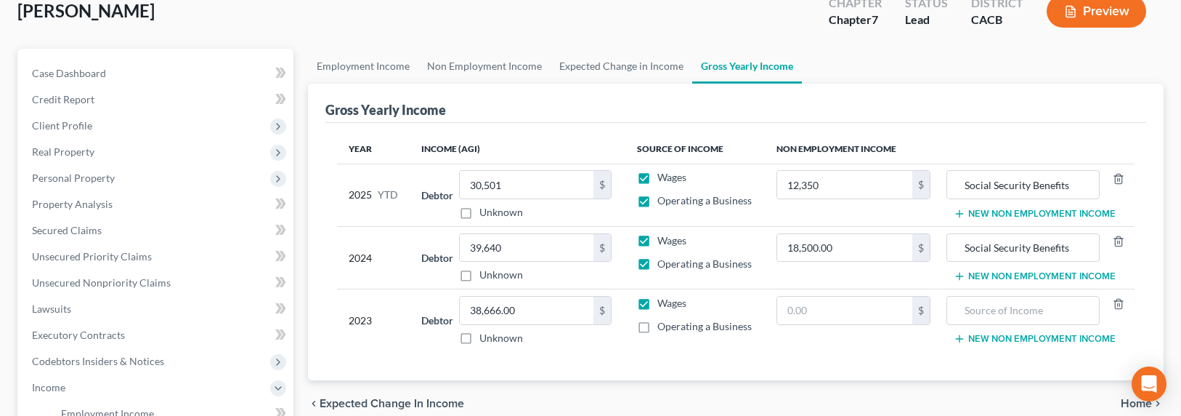
scroll to position [178, 0]
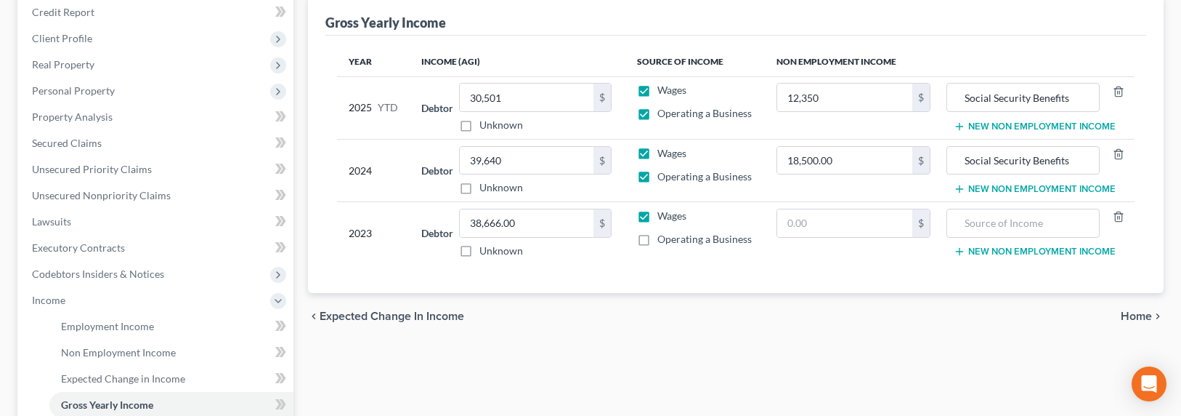
click at [658, 240] on label "Operating a Business" at bounding box center [705, 239] width 94 height 15
click at [663, 240] on input "Operating a Business" at bounding box center [667, 236] width 9 height 9
checkbox input "true"
click at [1078, 159] on input "Social Security Benefits" at bounding box center [1023, 161] width 137 height 28
drag, startPoint x: 1081, startPoint y: 159, endPoint x: 911, endPoint y: 162, distance: 170.0
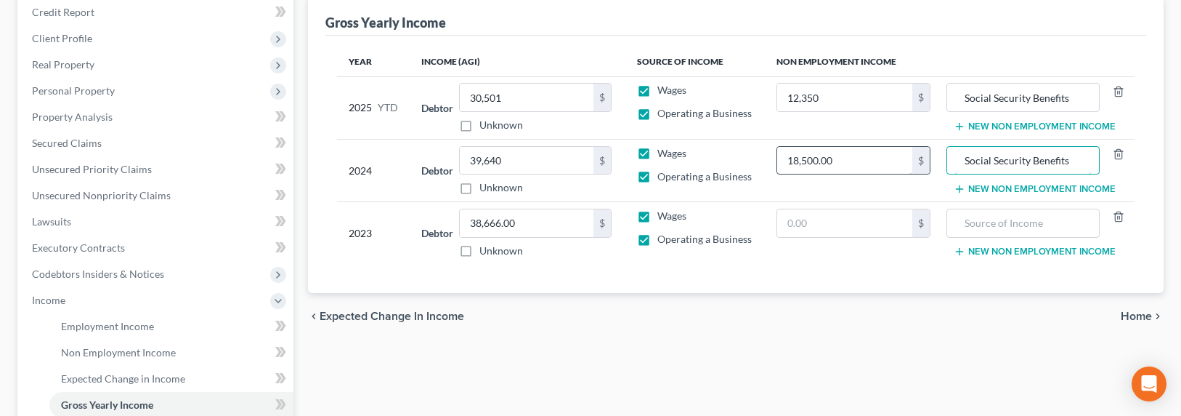
click at [933, 159] on tr "2024 Debtor 39,640.00 $ Unknown Balance Undetermined 39,640 $ Unknown Wages Ope…" at bounding box center [736, 170] width 799 height 62
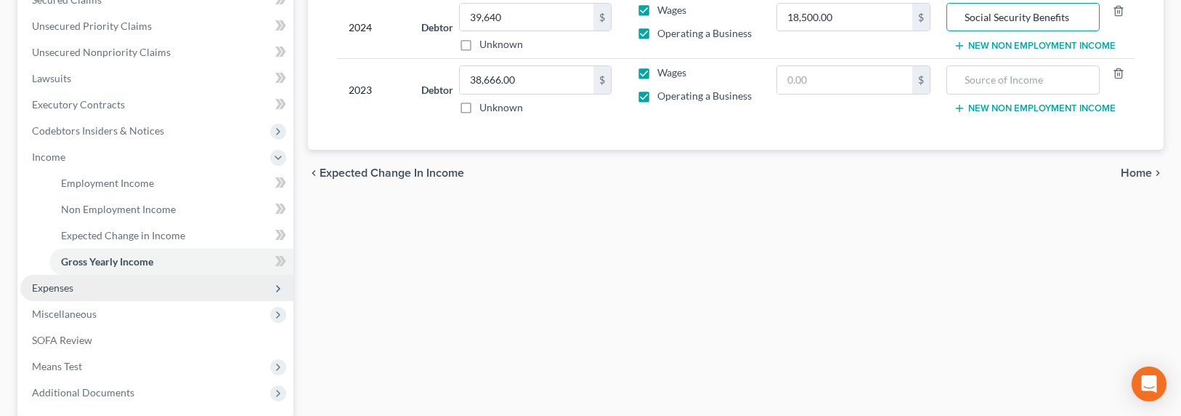
scroll to position [361, 0]
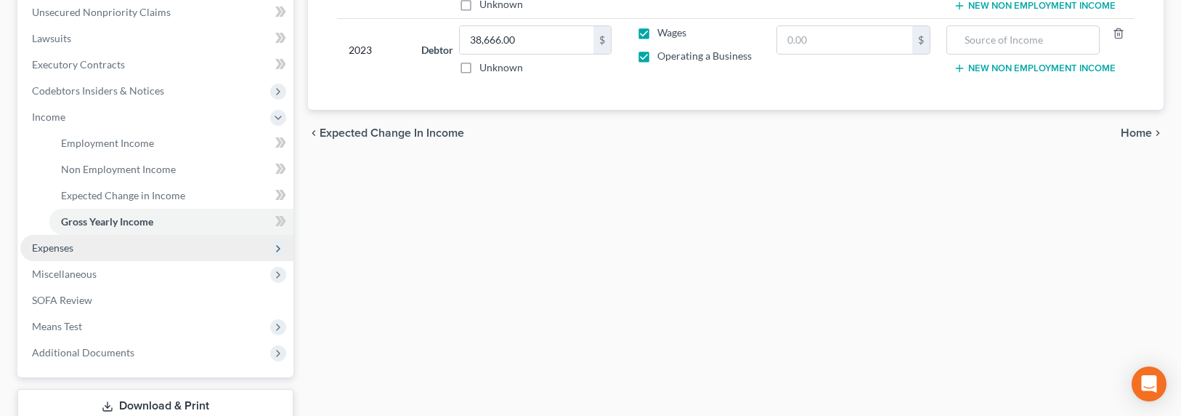
drag, startPoint x: 70, startPoint y: 241, endPoint x: 75, endPoint y: 250, distance: 9.7
click at [70, 242] on span "Expenses" at bounding box center [52, 247] width 41 height 12
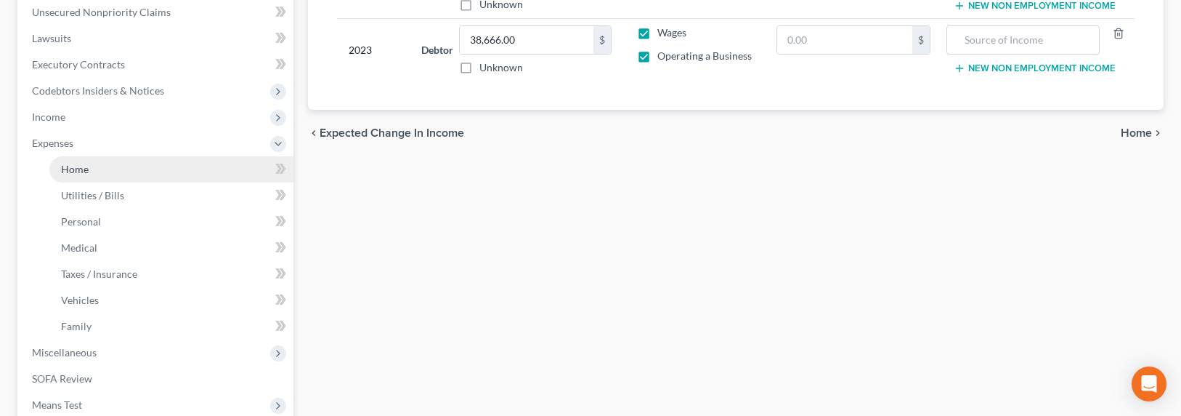
click at [78, 167] on span "Home" at bounding box center [75, 169] width 28 height 12
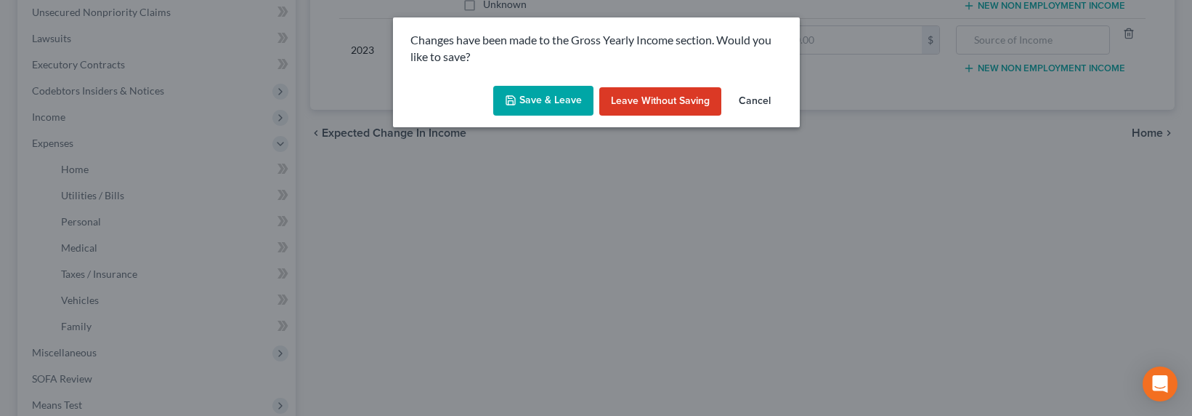
click at [507, 107] on button "Save & Leave" at bounding box center [543, 101] width 100 height 31
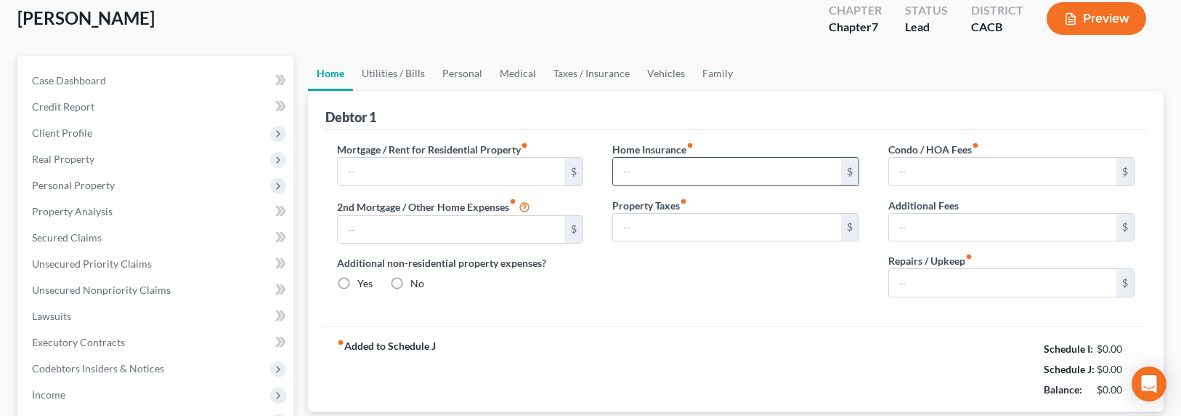
type input "1,700.00"
type input "0.00"
radio input "true"
type input "0.00"
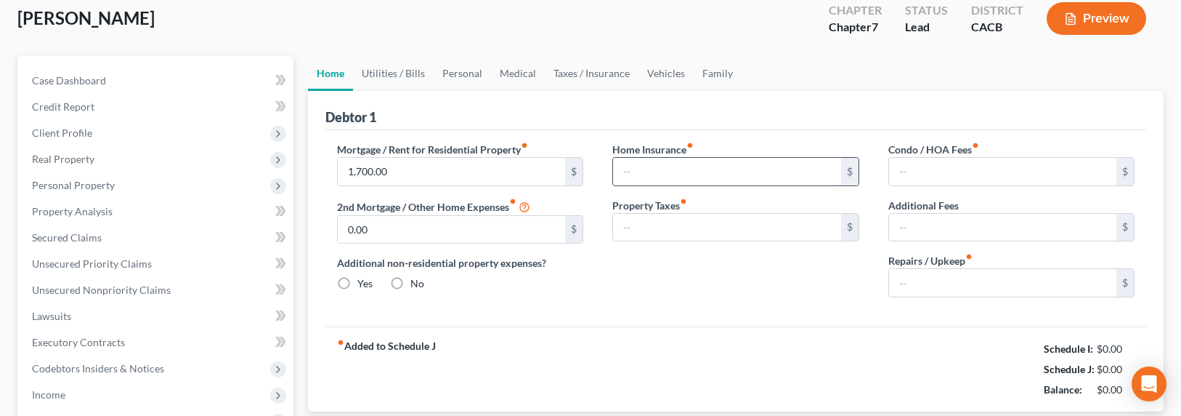
type input "0.00"
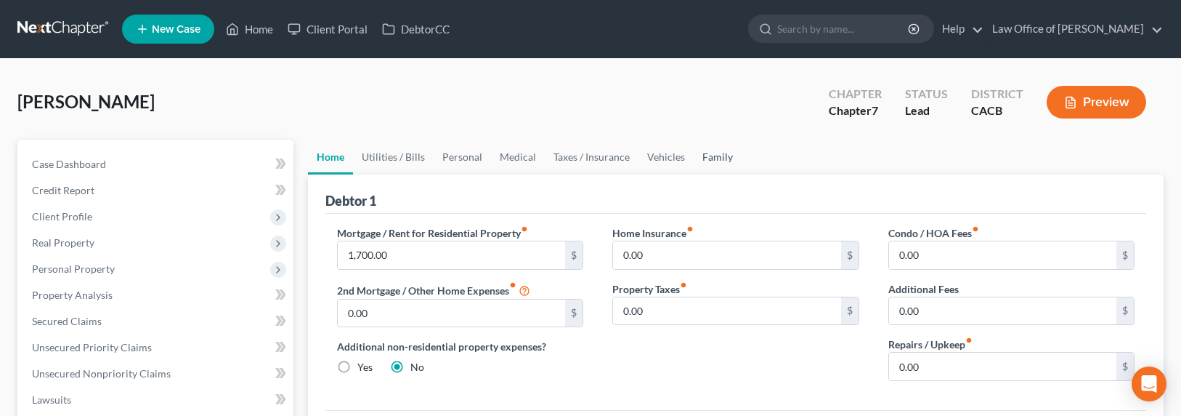
click at [711, 159] on link "Family" at bounding box center [718, 157] width 48 height 35
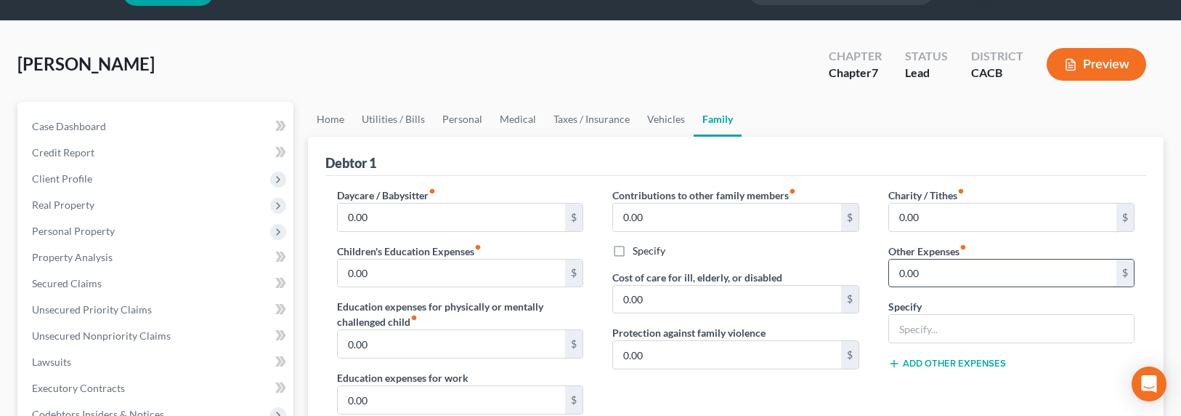
scroll to position [48, 0]
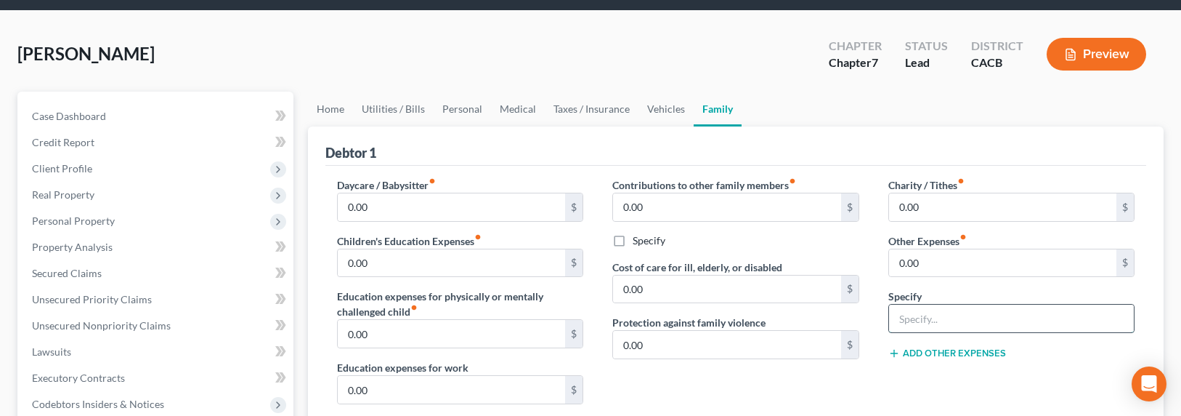
click at [928, 322] on input "text" at bounding box center [1012, 318] width 246 height 28
type input "DBA Expenses Uber Driver (Gas / Taxes / Maintenance)"
click at [939, 264] on input "0.00" at bounding box center [1003, 263] width 228 height 28
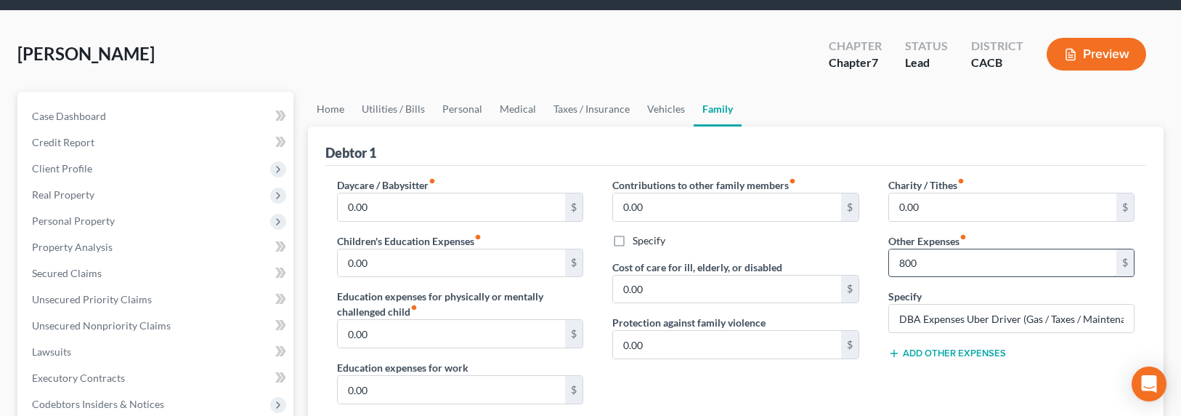
type input "800"
click at [328, 118] on link "Home" at bounding box center [330, 109] width 45 height 35
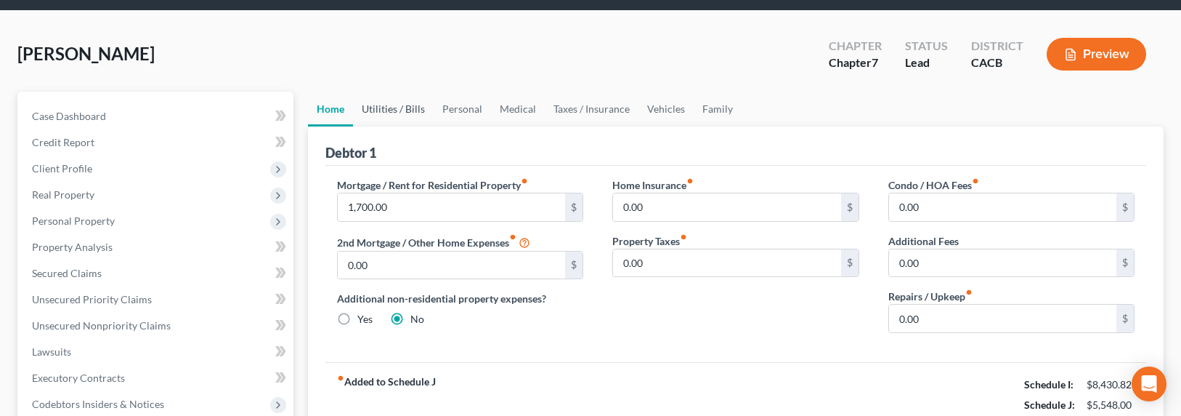
click at [371, 104] on link "Utilities / Bills" at bounding box center [393, 109] width 81 height 35
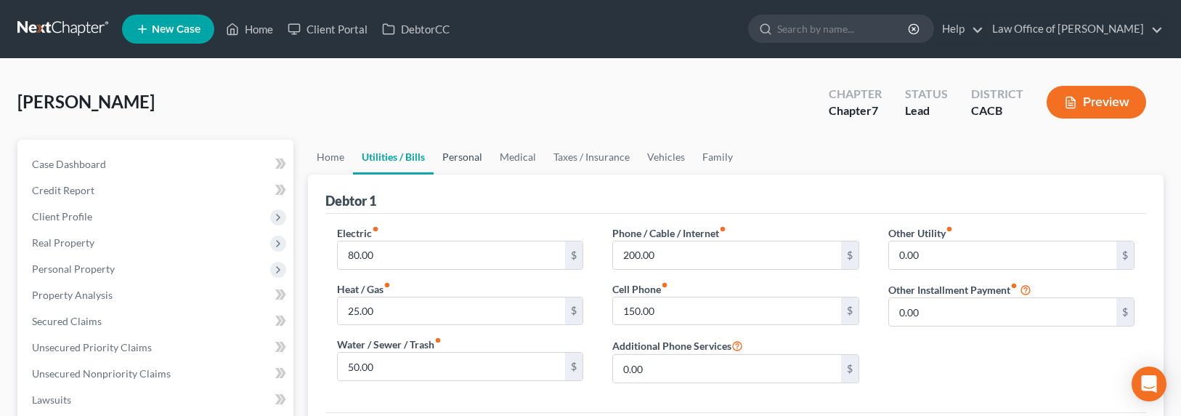
click at [454, 142] on link "Personal" at bounding box center [462, 157] width 57 height 35
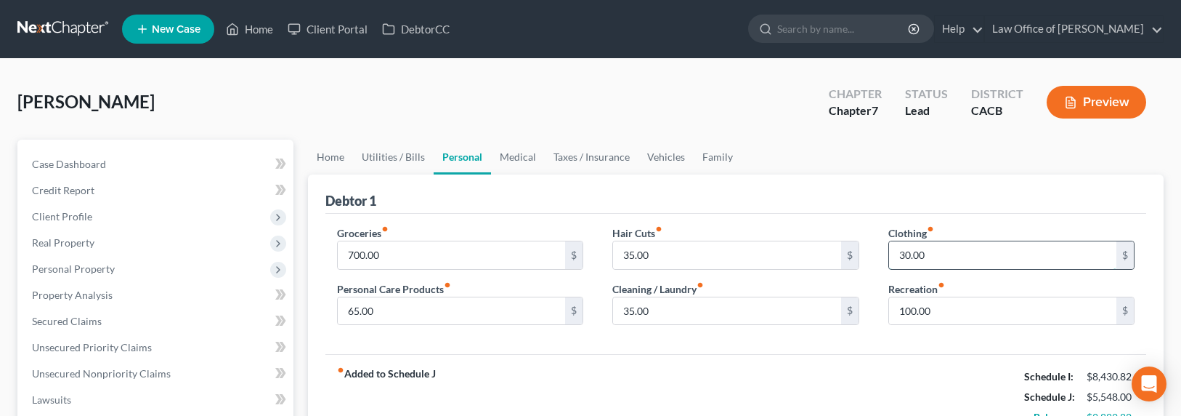
click at [913, 257] on input "30.00" at bounding box center [1003, 255] width 228 height 28
click at [931, 254] on input "30.00" at bounding box center [1003, 255] width 228 height 28
drag, startPoint x: 942, startPoint y: 256, endPoint x: 881, endPoint y: 256, distance: 61.0
click at [881, 256] on div "Clothing fiber_manual_record 30.00 $ Recreation fiber_manual_record 100.00 $" at bounding box center [1012, 281] width 276 height 112
type input "130"
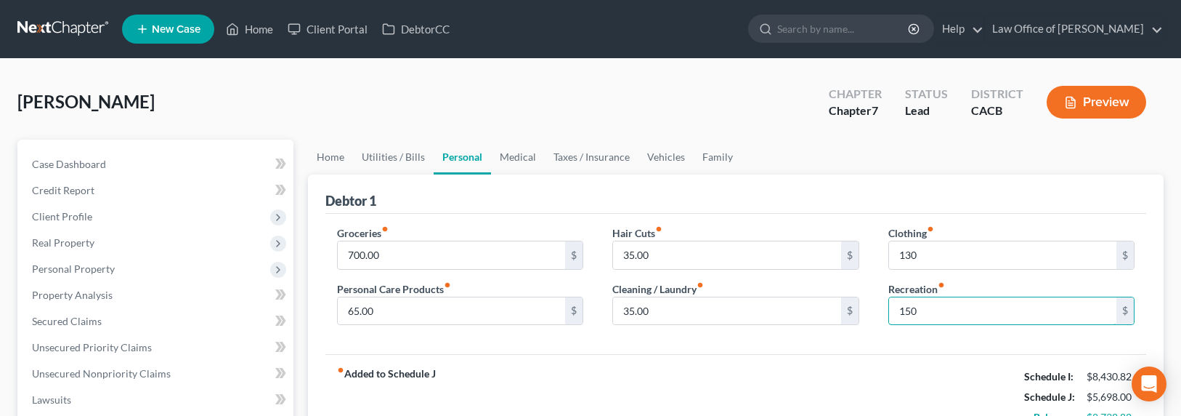
type input "150"
click at [399, 154] on link "Utilities / Bills" at bounding box center [393, 157] width 81 height 35
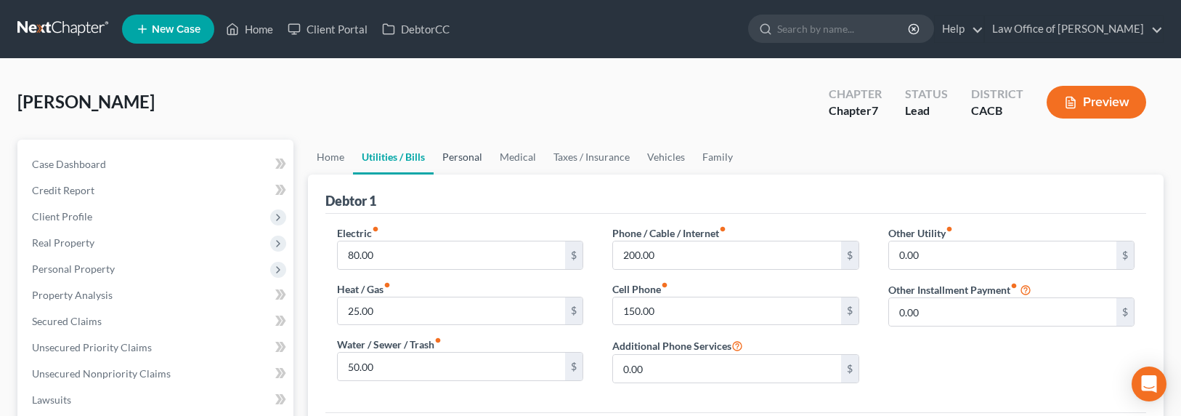
click at [441, 155] on link "Personal" at bounding box center [462, 157] width 57 height 35
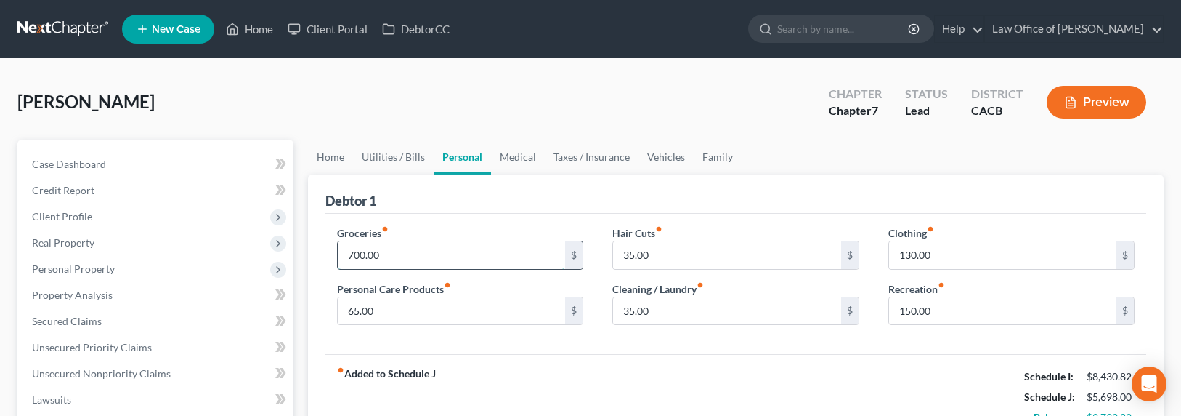
click at [360, 258] on input "700.00" at bounding box center [452, 255] width 228 height 28
click at [360, 254] on input "700.00" at bounding box center [452, 255] width 228 height 28
click at [355, 254] on input "700.00" at bounding box center [452, 255] width 228 height 28
type input "750.00"
click at [497, 154] on link "Medical" at bounding box center [518, 157] width 54 height 35
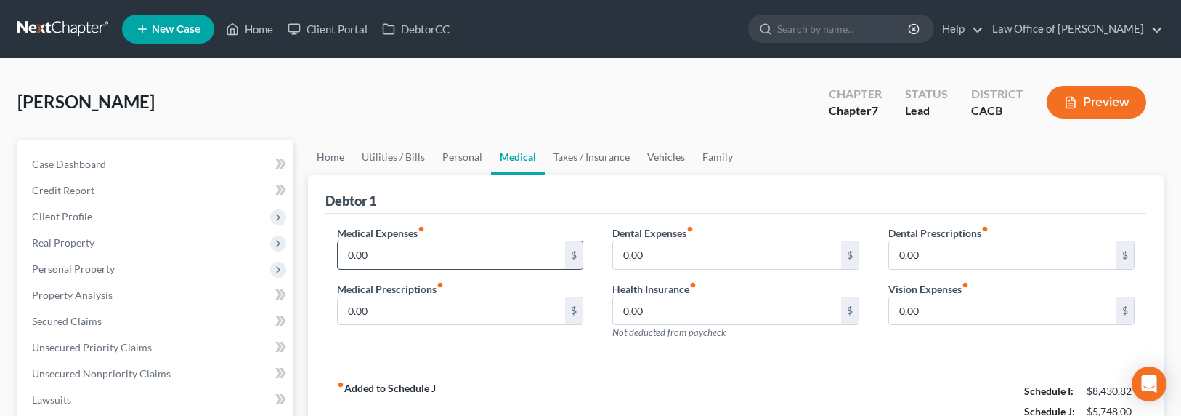
click at [380, 254] on input "0.00" at bounding box center [452, 255] width 228 height 28
type input "65.33"
click at [591, 153] on link "Taxes / Insurance" at bounding box center [592, 157] width 94 height 35
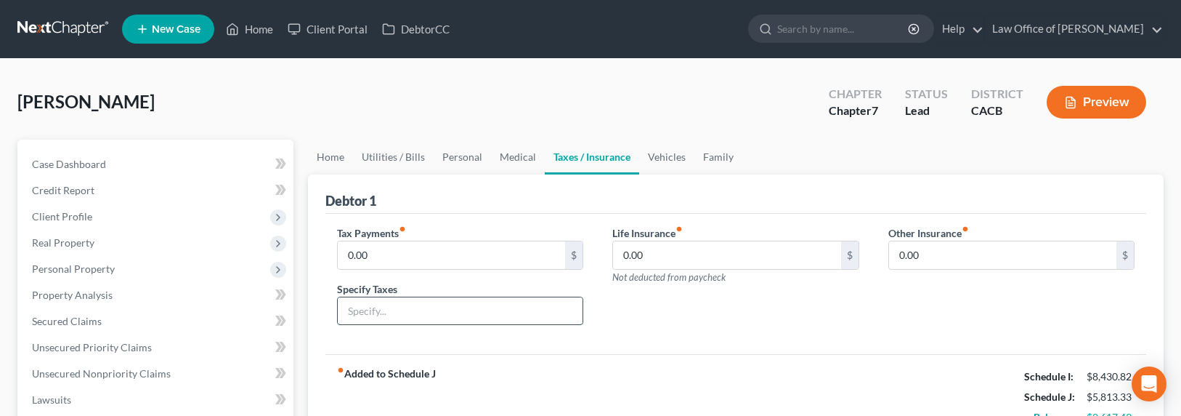
click at [383, 305] on input "text" at bounding box center [461, 311] width 246 height 28
click at [678, 156] on link "Vehicles" at bounding box center [666, 157] width 55 height 35
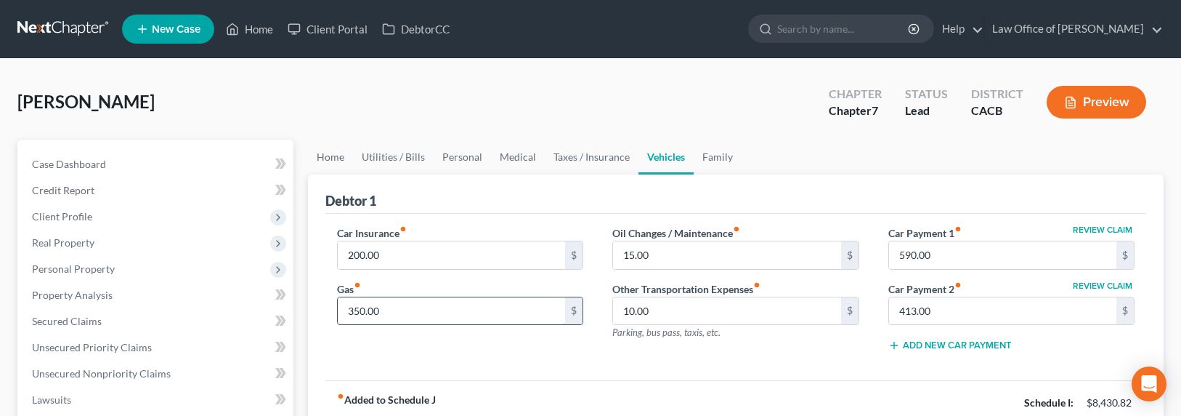
click at [365, 305] on input "350.00" at bounding box center [452, 311] width 228 height 28
click at [362, 312] on input "350.00" at bounding box center [452, 311] width 228 height 28
click at [344, 311] on input "350.00" at bounding box center [452, 311] width 228 height 28
type input "450.00"
click at [694, 163] on link "Family" at bounding box center [718, 157] width 48 height 35
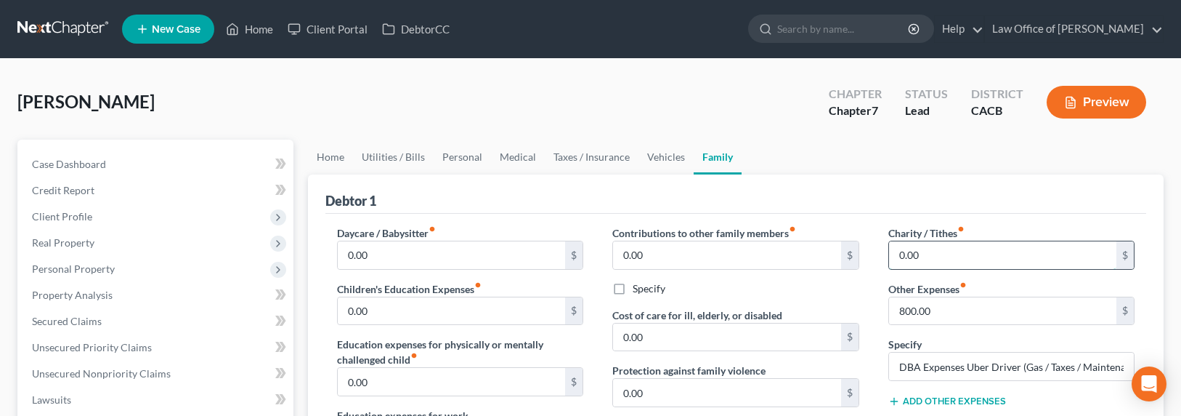
click at [937, 254] on input "0.00" at bounding box center [1003, 255] width 228 height 28
drag, startPoint x: 963, startPoint y: 253, endPoint x: 865, endPoint y: 252, distance: 98.8
type input "70"
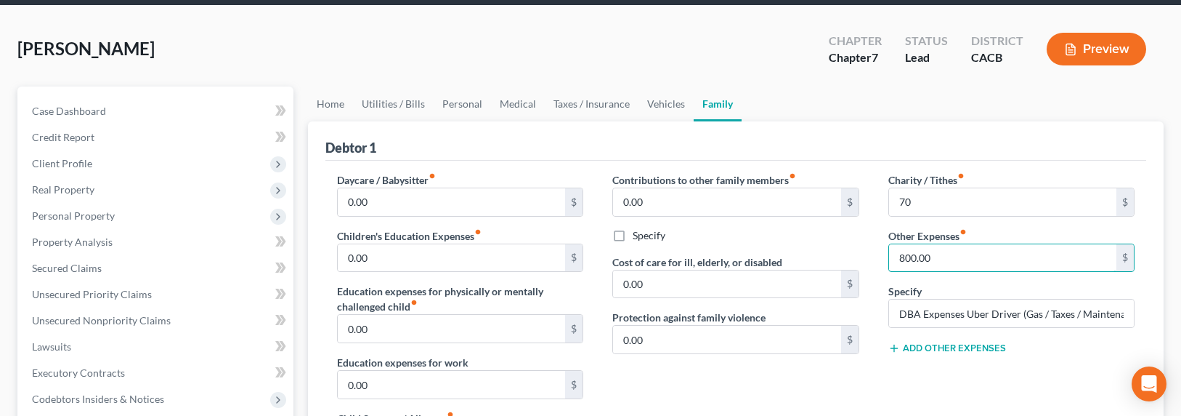
scroll to position [64, 0]
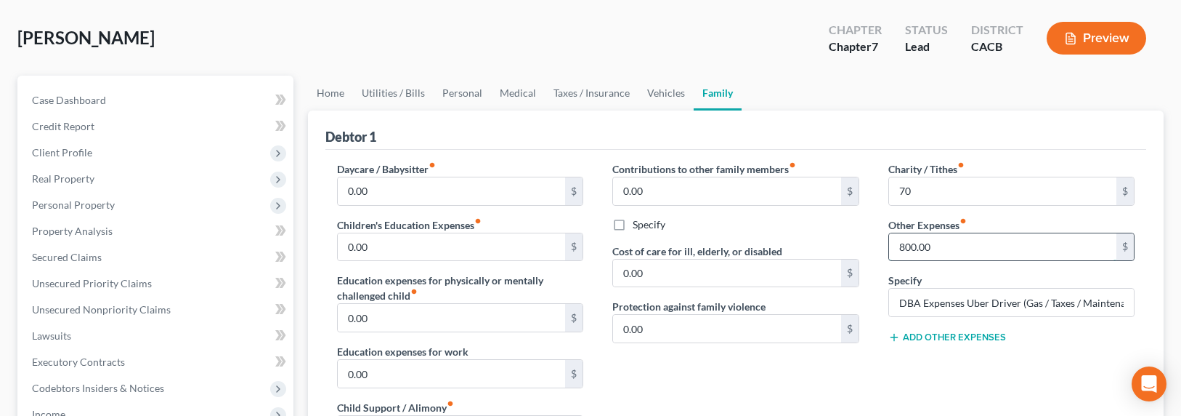
click at [923, 258] on input "800.00" at bounding box center [1003, 247] width 228 height 28
click at [930, 246] on input "800.00" at bounding box center [1003, 247] width 228 height 28
drag, startPoint x: 906, startPoint y: 248, endPoint x: 892, endPoint y: 248, distance: 14.5
click at [892, 248] on input "800.00" at bounding box center [1003, 247] width 228 height 28
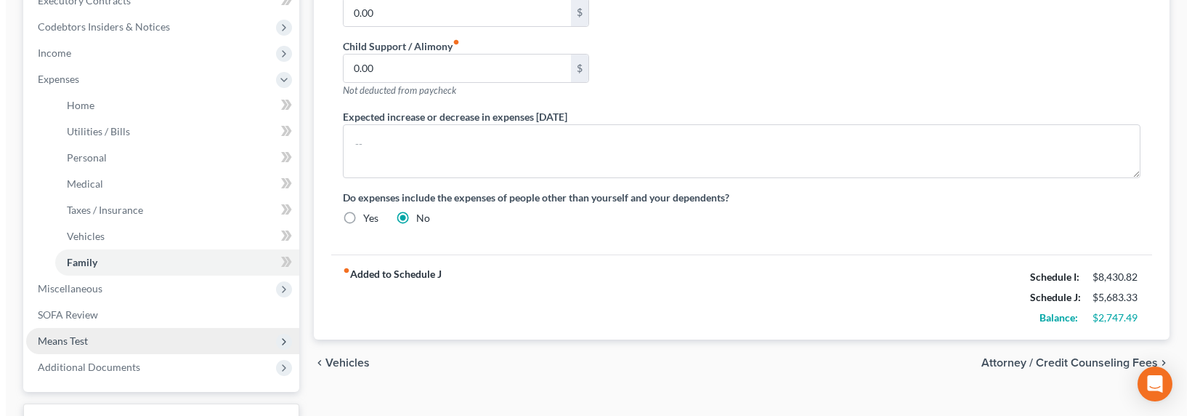
scroll to position [472, 0]
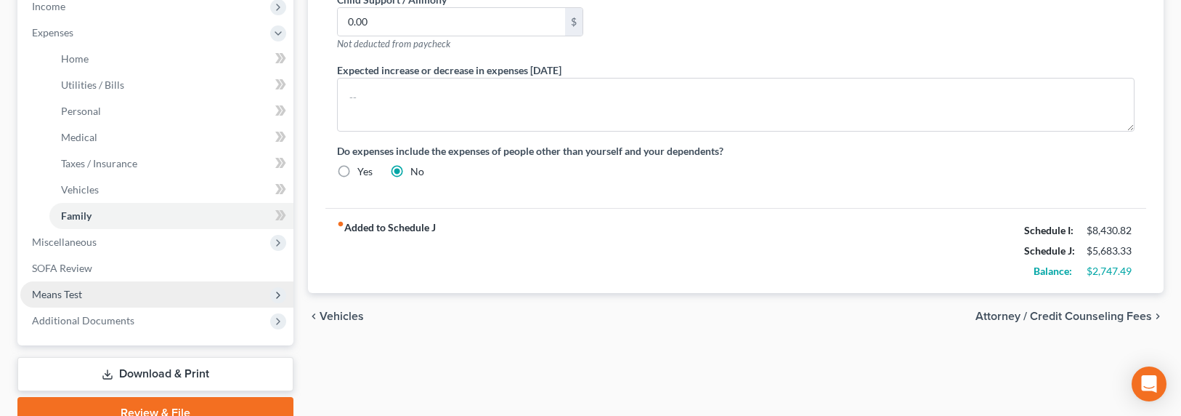
type input "500.00"
click at [56, 296] on span "Means Test" at bounding box center [57, 294] width 50 height 12
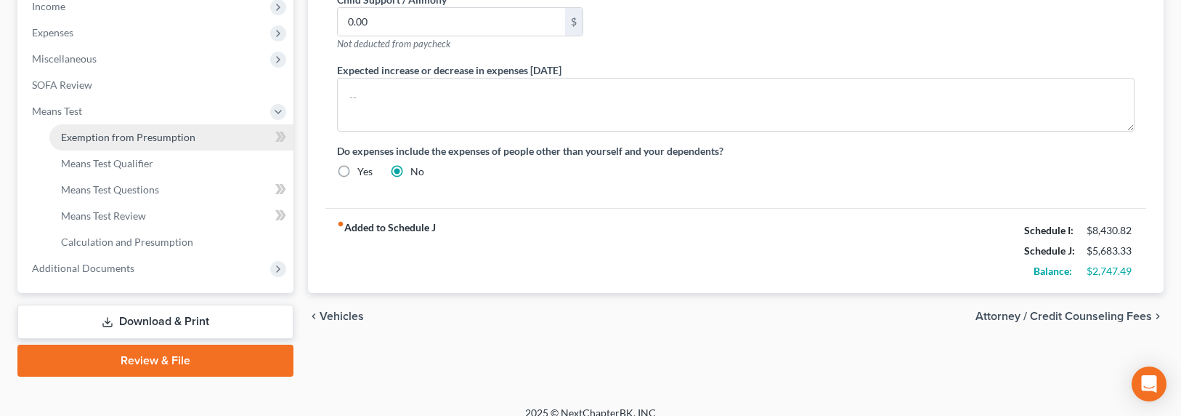
click at [143, 143] on link "Exemption from Presumption" at bounding box center [171, 137] width 244 height 26
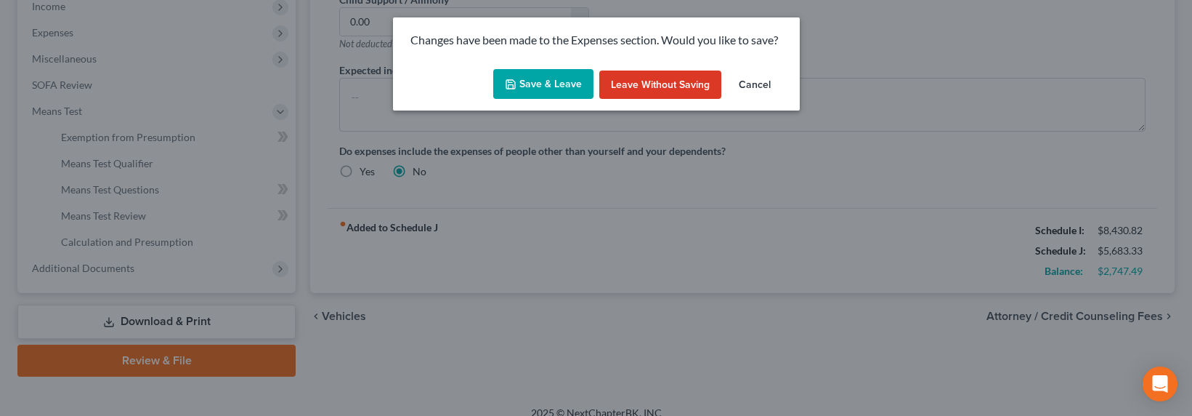
click at [541, 89] on button "Save & Leave" at bounding box center [543, 84] width 100 height 31
type input "70.00"
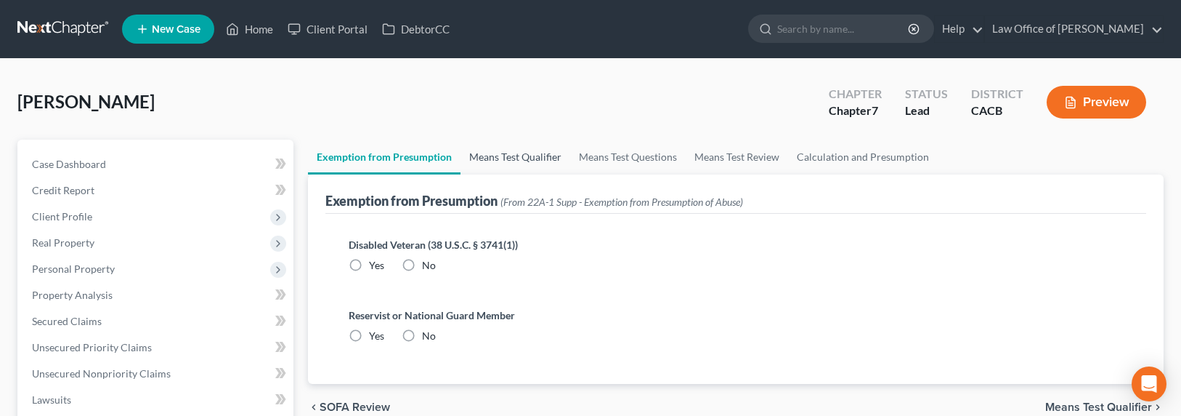
click at [480, 167] on link "Means Test Qualifier" at bounding box center [516, 157] width 110 height 35
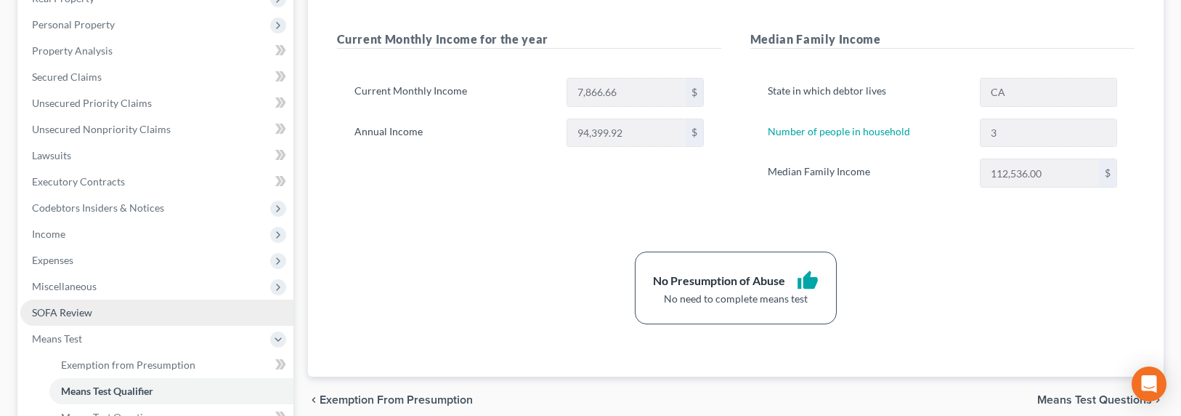
scroll to position [277, 0]
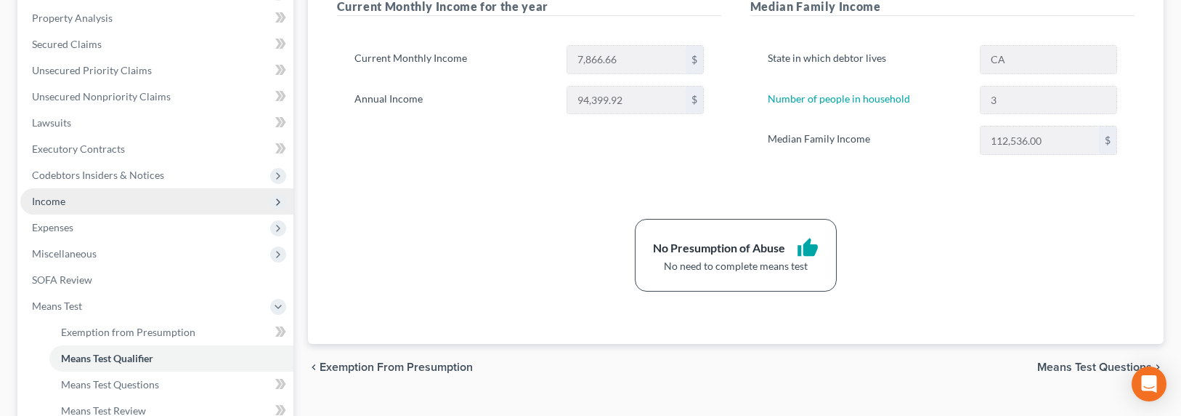
click at [39, 201] on span "Income" at bounding box center [48, 201] width 33 height 12
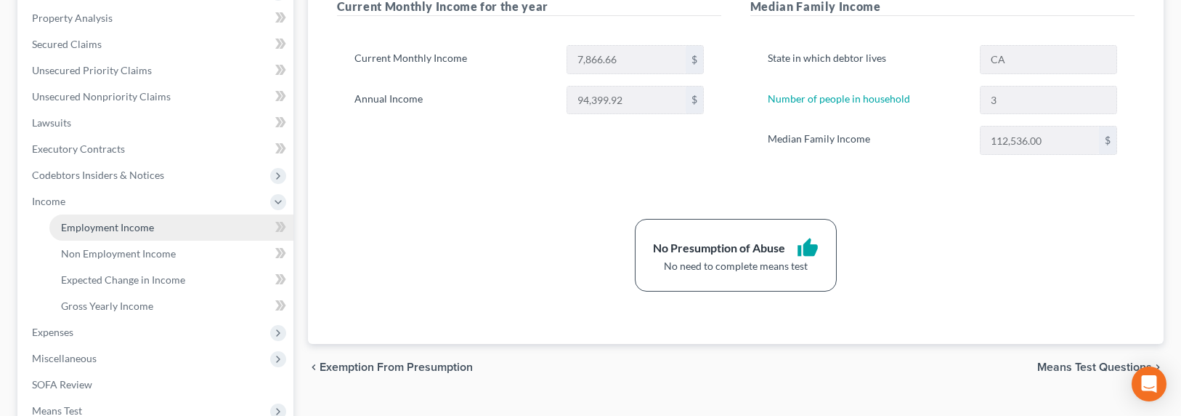
click at [92, 228] on span "Employment Income" at bounding box center [107, 227] width 93 height 12
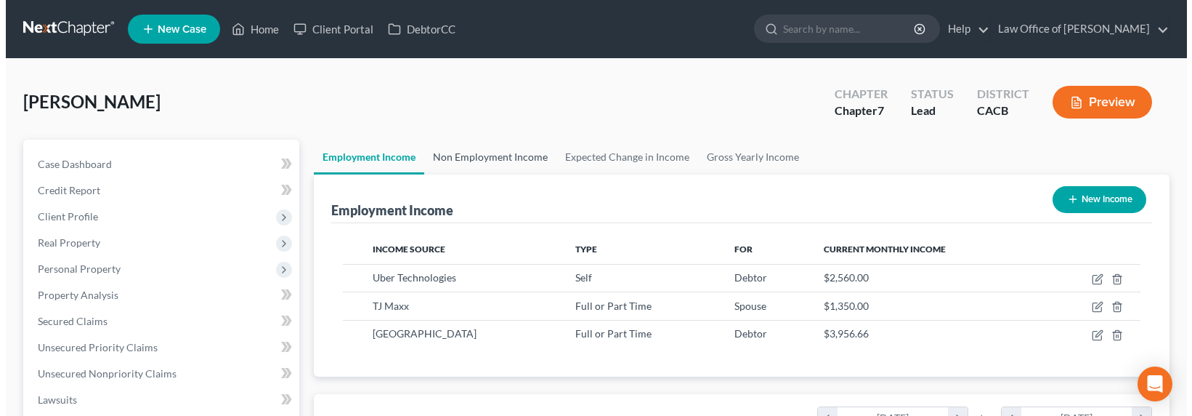
scroll to position [260, 482]
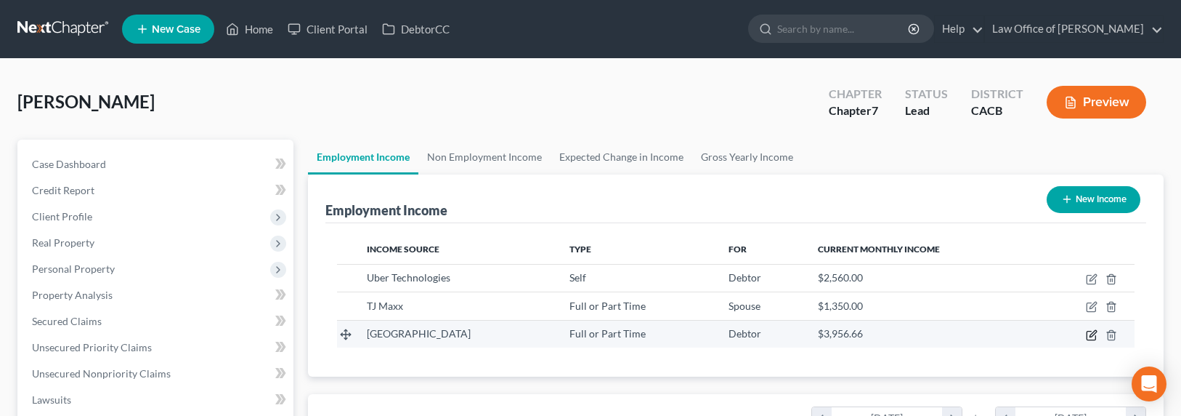
click at [1094, 336] on icon "button" at bounding box center [1092, 335] width 12 height 12
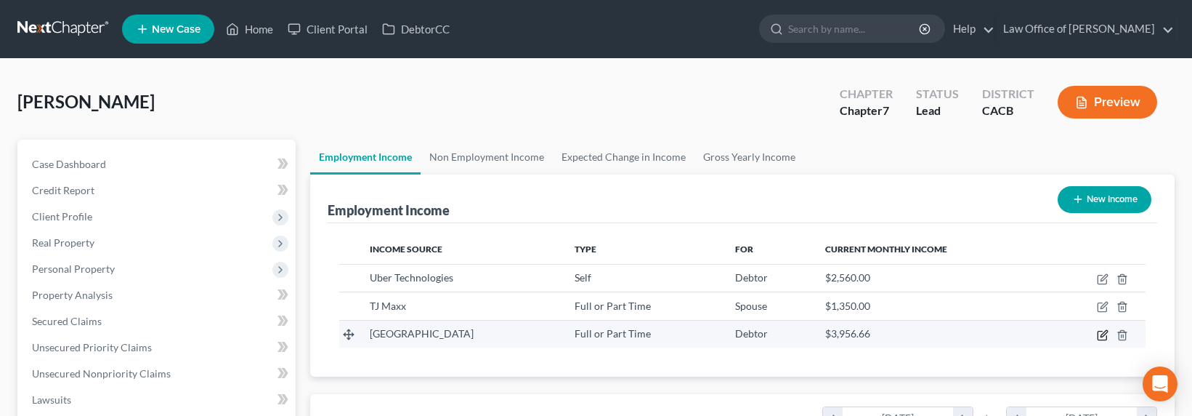
select select "0"
select select "4"
select select "0"
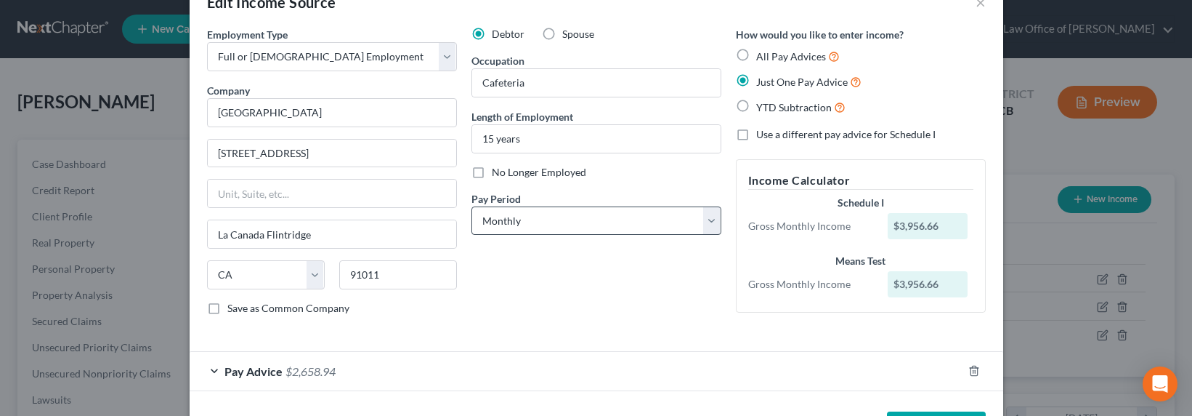
scroll to position [94, 0]
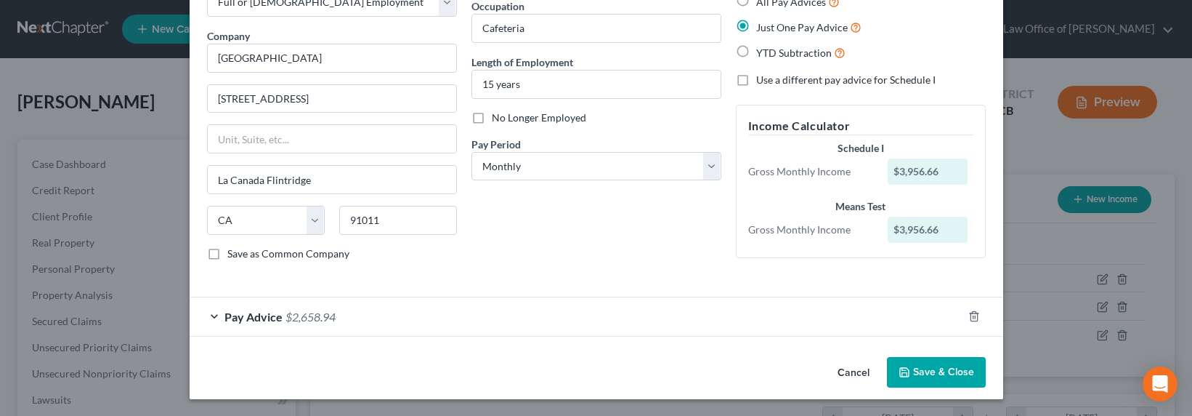
click at [308, 322] on span "$2,658.94" at bounding box center [311, 317] width 50 height 14
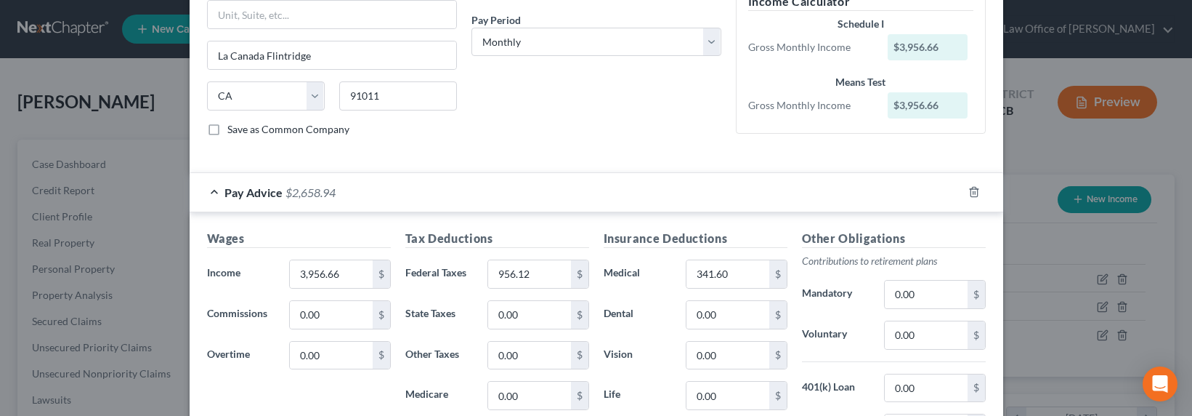
scroll to position [275, 0]
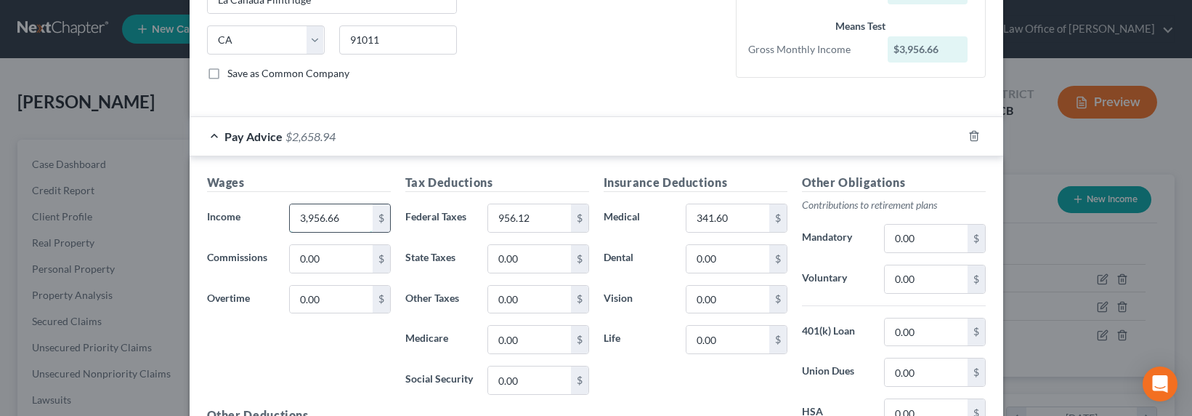
click at [309, 222] on input "3,956.66" at bounding box center [331, 218] width 82 height 28
click at [307, 219] on input "3,956.66" at bounding box center [331, 218] width 82 height 28
click at [304, 219] on input "3,956.66" at bounding box center [331, 218] width 82 height 28
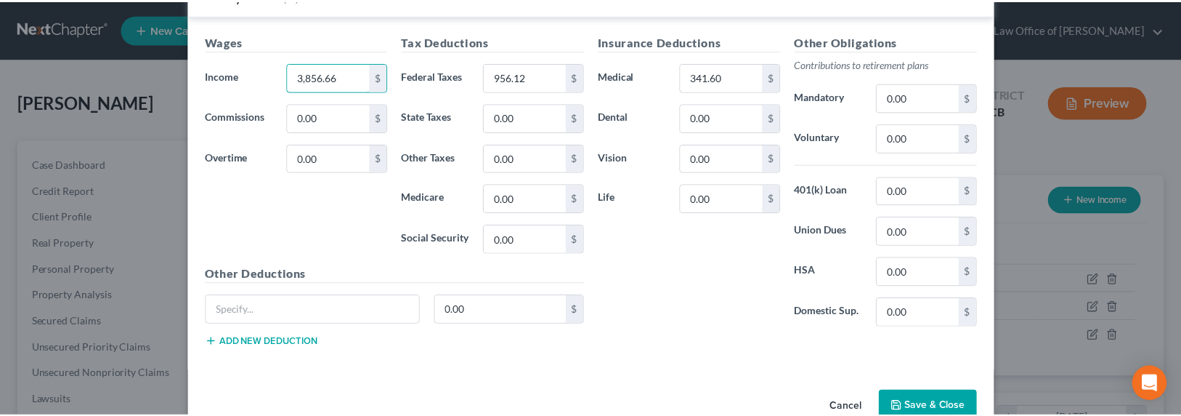
scroll to position [450, 0]
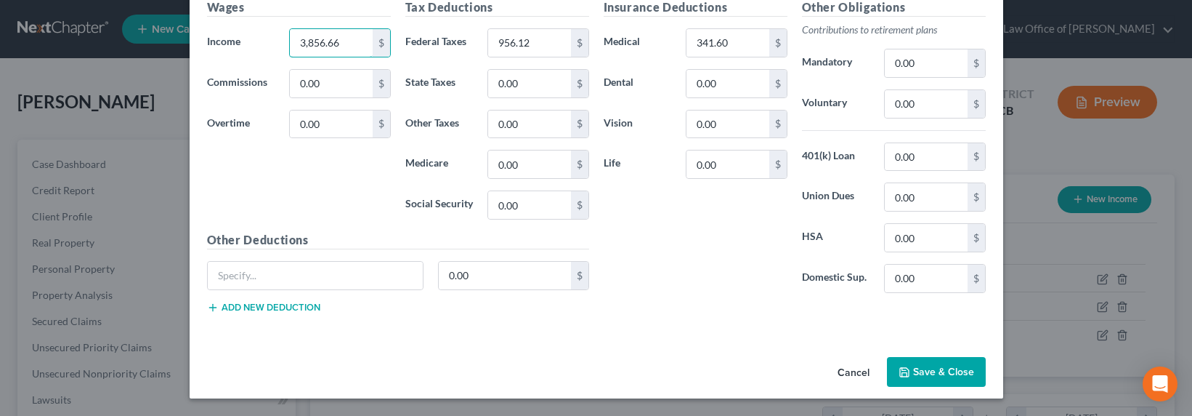
type input "3,856.66"
click at [911, 365] on button "Save & Close" at bounding box center [936, 372] width 99 height 31
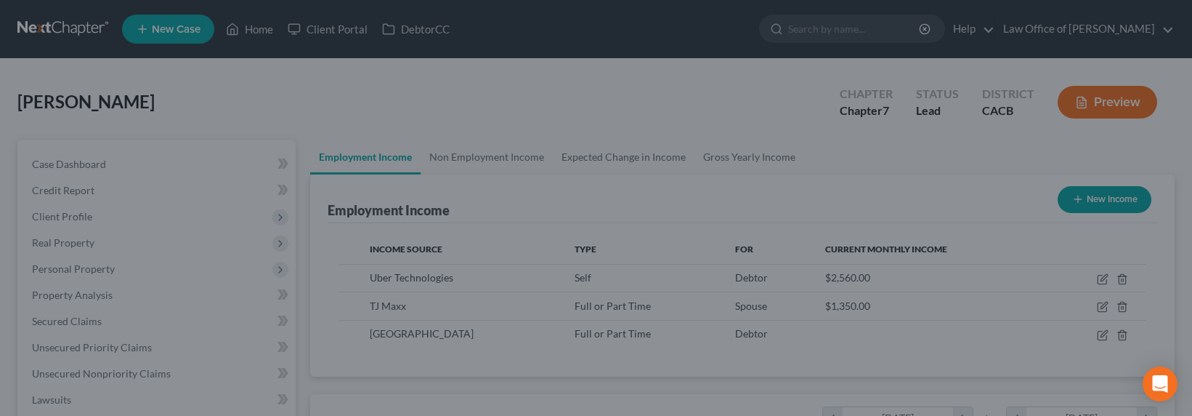
scroll to position [726310, 726089]
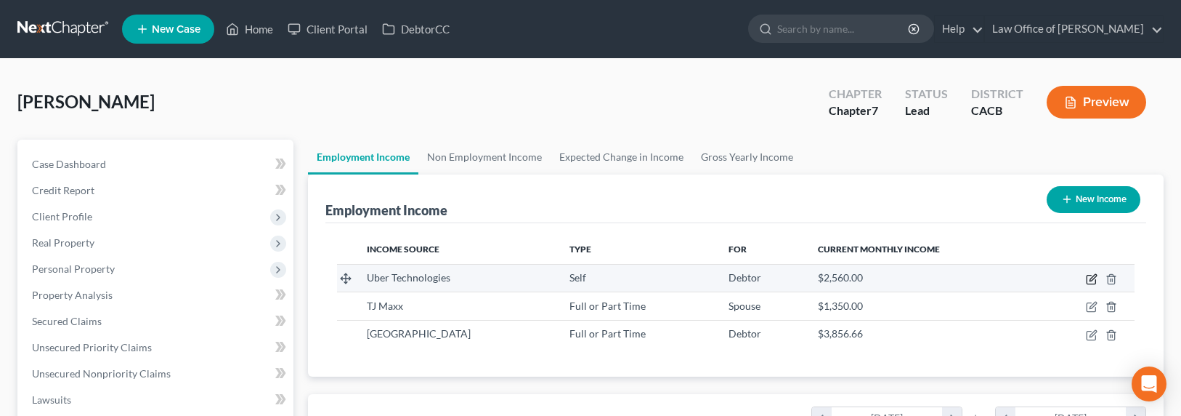
click at [1088, 281] on icon "button" at bounding box center [1092, 279] width 12 height 12
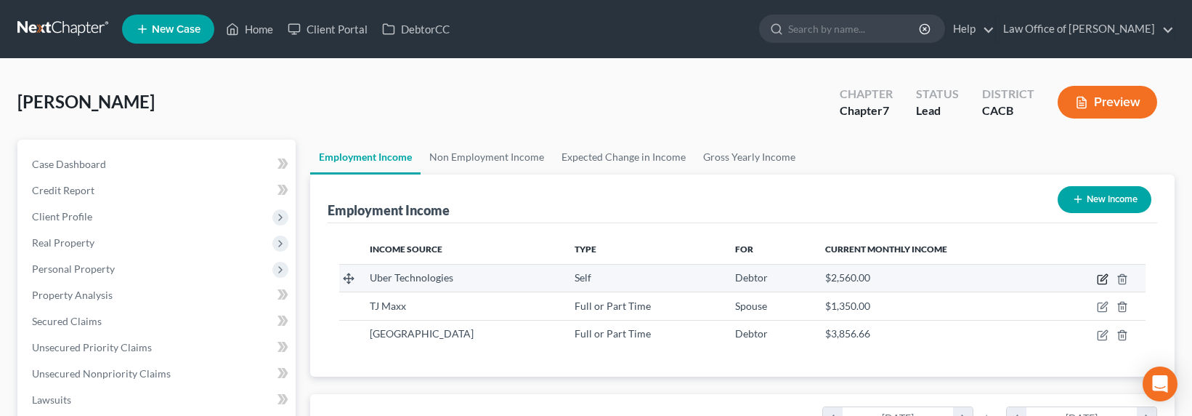
select select "1"
select select "4"
select select "0"
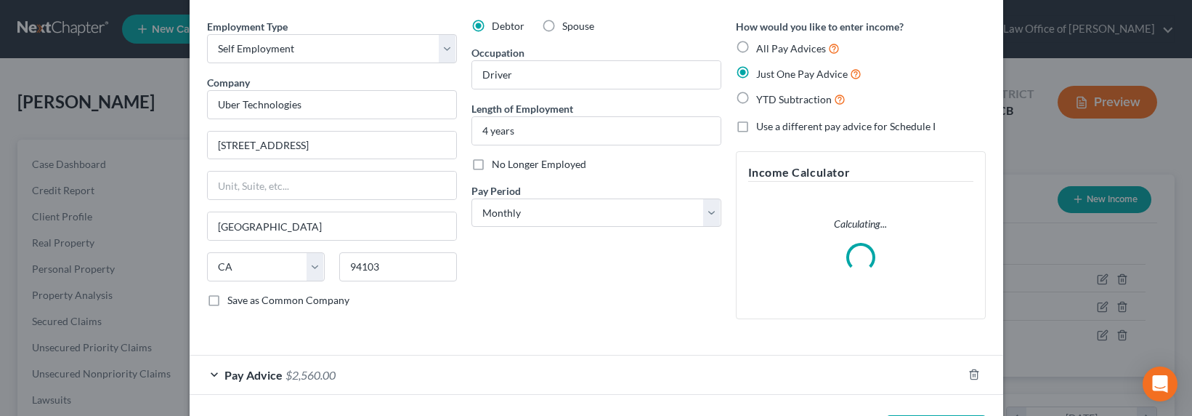
scroll to position [106, 0]
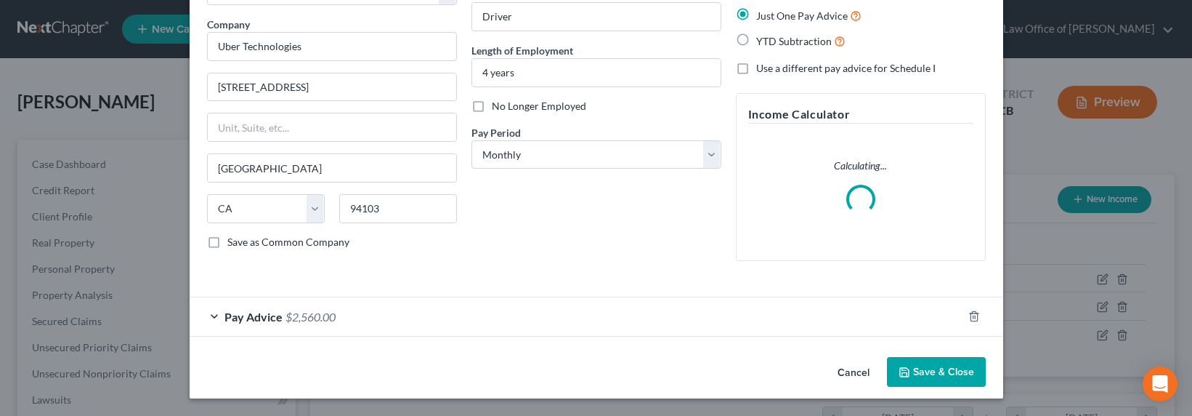
click at [314, 322] on span "$2,560.00" at bounding box center [311, 317] width 50 height 14
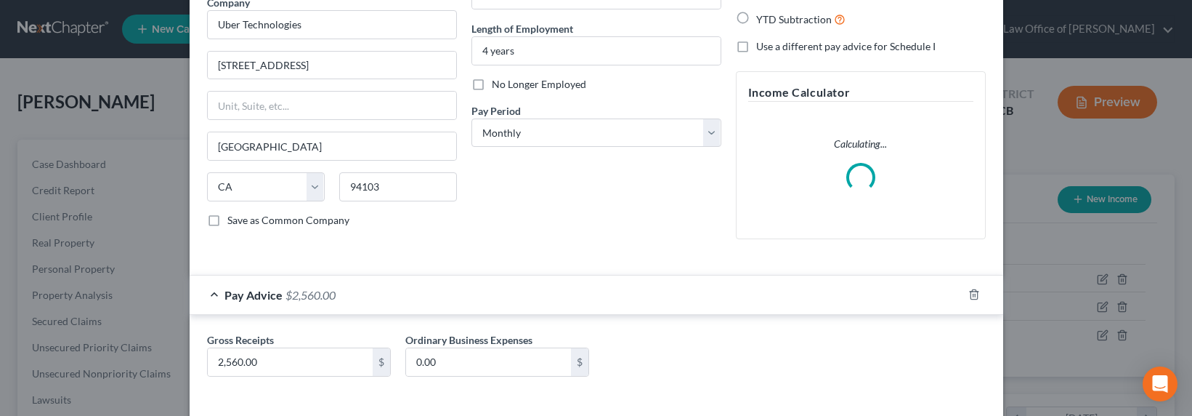
scroll to position [138, 0]
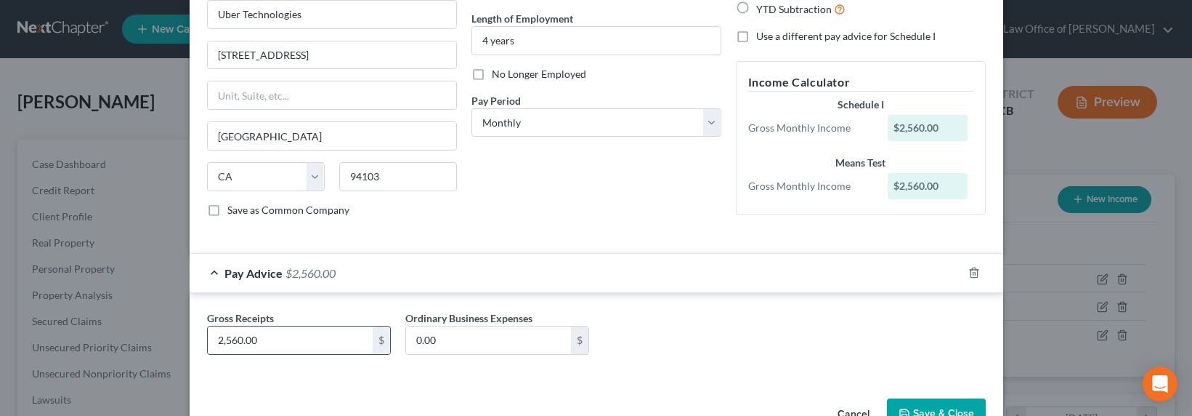
click at [230, 336] on input "2,560.00" at bounding box center [290, 340] width 165 height 28
click at [236, 341] on input "2,560.00" at bounding box center [290, 340] width 165 height 28
drag, startPoint x: 261, startPoint y: 339, endPoint x: 175, endPoint y: 344, distance: 85.8
click at [176, 344] on div "Edit Income Source × Employment Type * Select Full or Part Time Employment Self…" at bounding box center [596, 208] width 1192 height 416
type input "1,460"
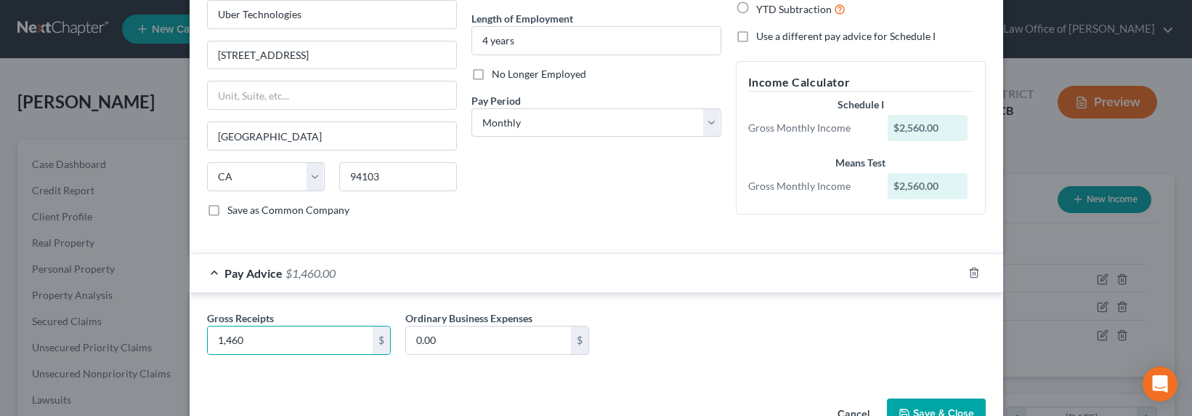
click at [815, 36] on span "Use a different pay advice for Schedule I" at bounding box center [845, 36] width 179 height 12
click at [772, 36] on input "Use a different pay advice for Schedule I" at bounding box center [766, 33] width 9 height 9
checkbox input "true"
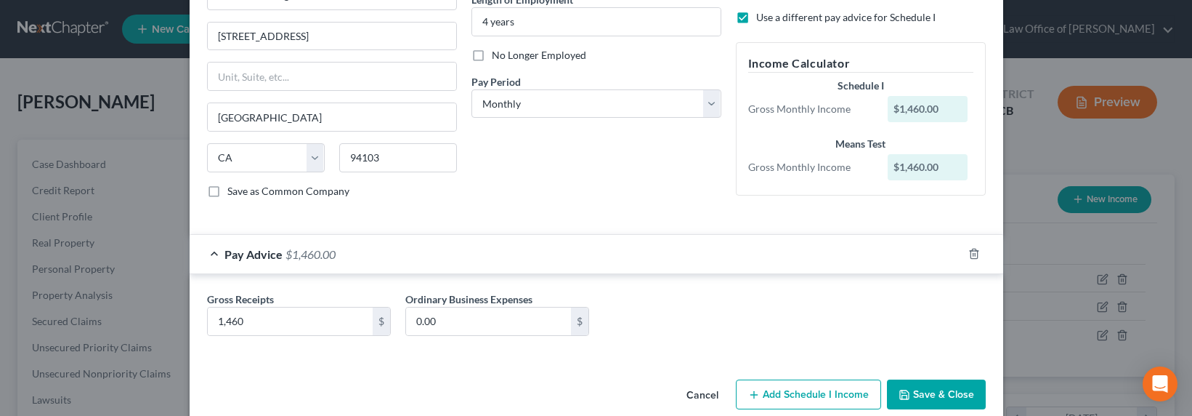
scroll to position [179, 0]
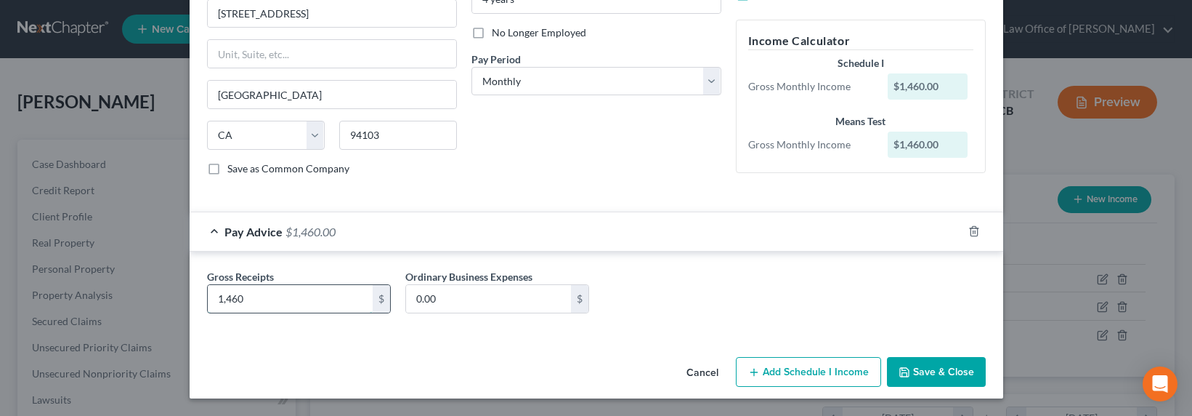
click at [241, 303] on input "1,460" at bounding box center [290, 299] width 165 height 28
drag, startPoint x: 258, startPoint y: 303, endPoint x: 268, endPoint y: 296, distance: 12.1
click at [258, 303] on input "1,460" at bounding box center [290, 299] width 165 height 28
drag, startPoint x: 275, startPoint y: 295, endPoint x: 193, endPoint y: 303, distance: 82.5
click at [200, 303] on div "Gross Receipts 1,460 $" at bounding box center [299, 291] width 198 height 44
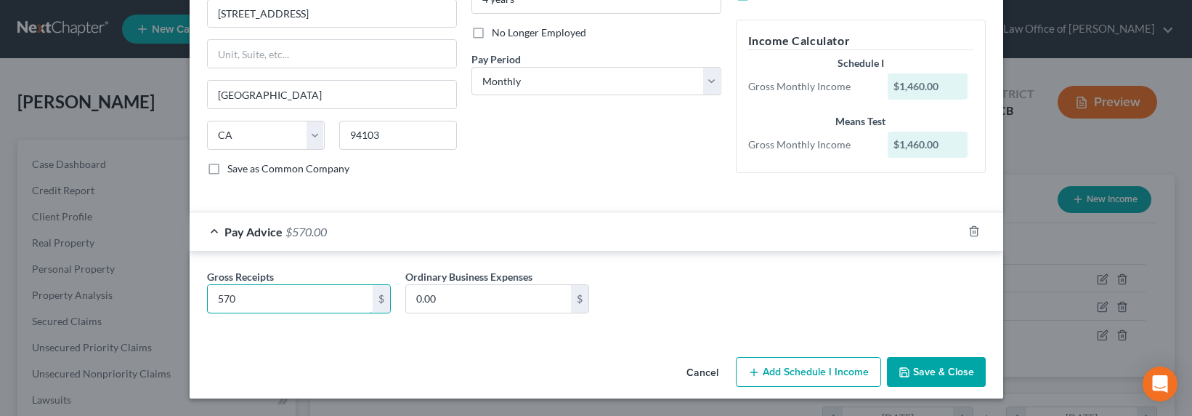
type input "570"
click at [822, 373] on button "Add Schedule I Income" at bounding box center [808, 372] width 145 height 31
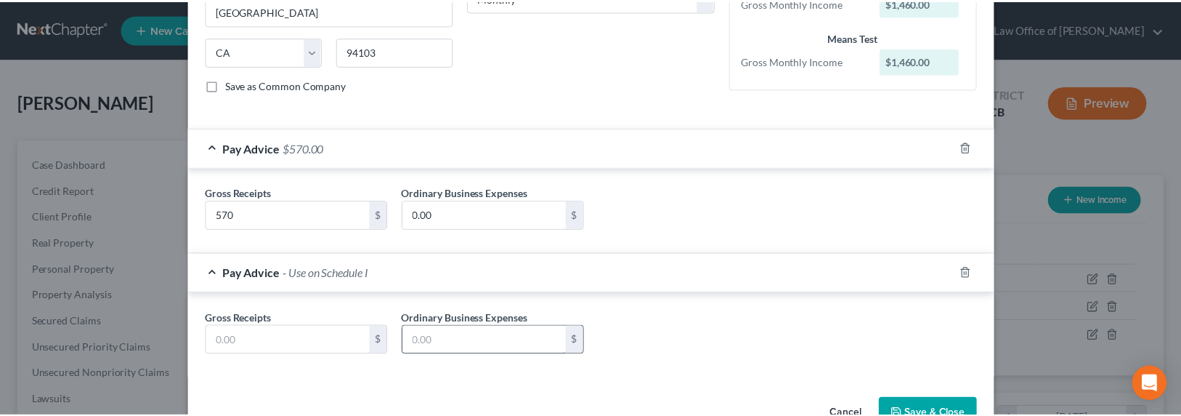
scroll to position [304, 0]
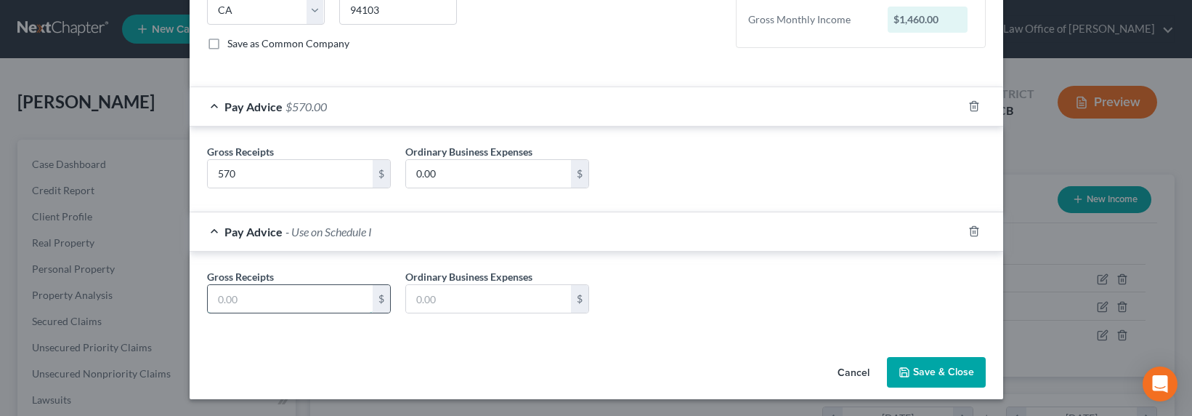
click at [317, 304] on input "text" at bounding box center [290, 299] width 165 height 28
click at [267, 180] on input "570" at bounding box center [290, 174] width 165 height 28
click at [240, 288] on input "650" at bounding box center [290, 299] width 165 height 28
click at [233, 296] on input "650" at bounding box center [290, 299] width 165 height 28
drag, startPoint x: 240, startPoint y: 299, endPoint x: 211, endPoint y: 299, distance: 29.1
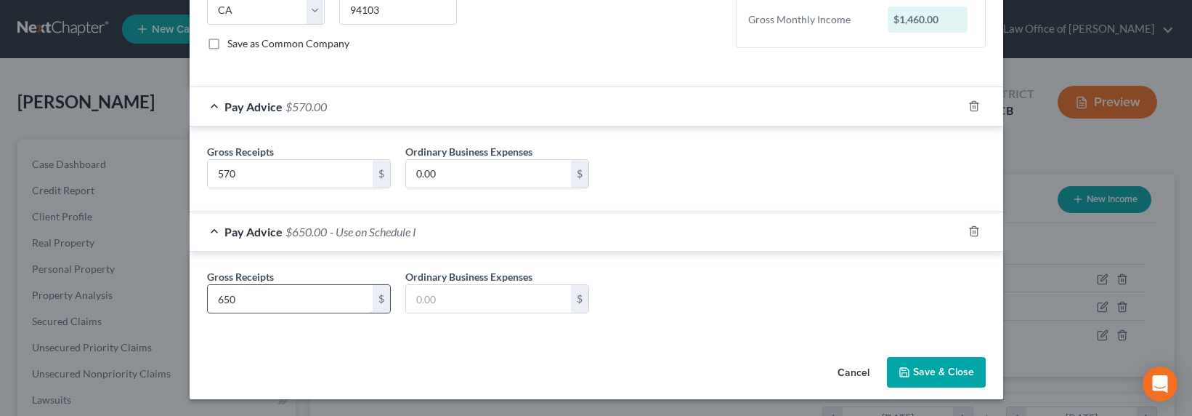
click at [211, 299] on input "650" at bounding box center [290, 299] width 165 height 28
type input "920"
click at [257, 174] on input "570" at bounding box center [290, 174] width 165 height 28
drag, startPoint x: 261, startPoint y: 176, endPoint x: 161, endPoint y: 176, distance: 100.3
click at [161, 176] on div "Edit Income Source × Employment Type * Select Full or Part Time Employment Self…" at bounding box center [596, 208] width 1192 height 416
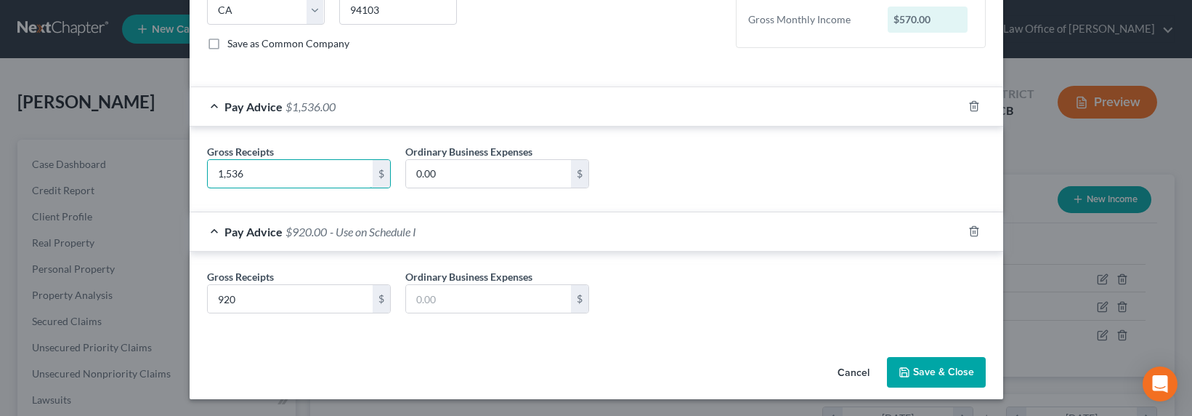
type input "1,536"
click at [917, 379] on button "Save & Close" at bounding box center [936, 372] width 99 height 31
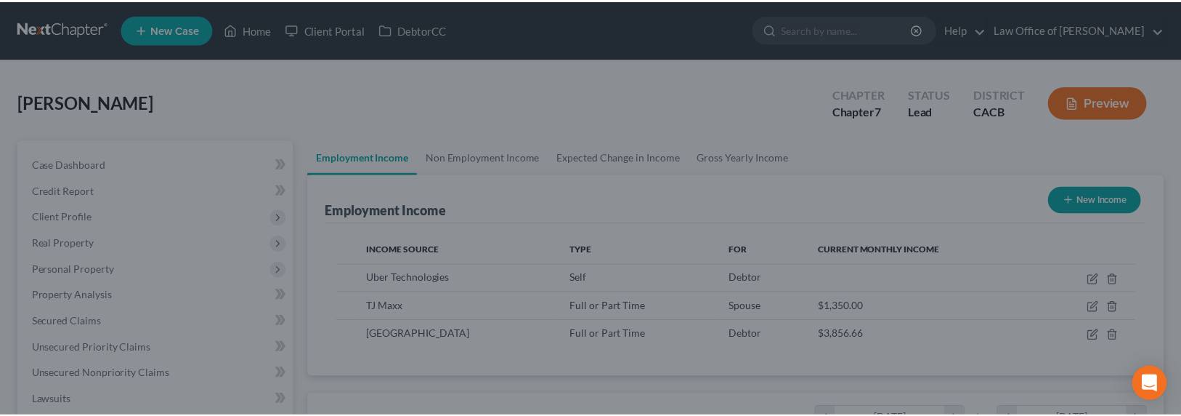
scroll to position [726310, 726089]
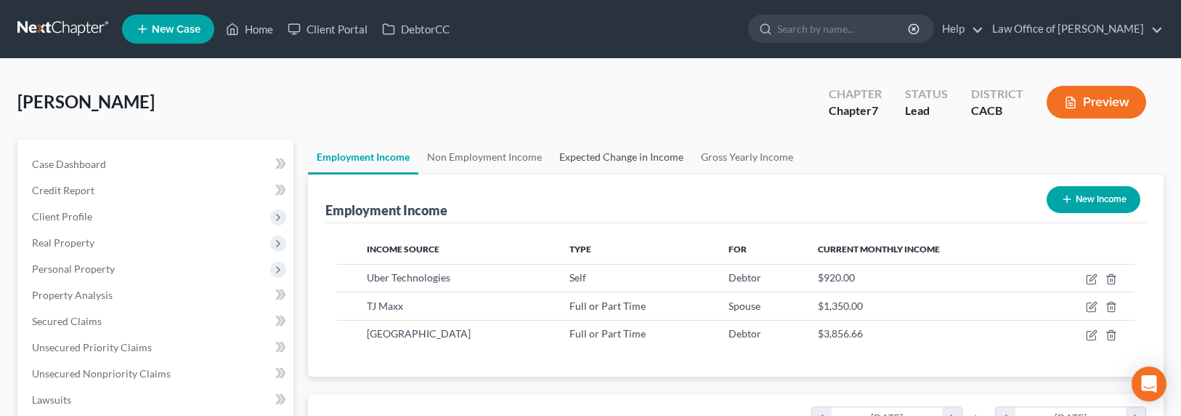
click at [592, 153] on link "Expected Change in Income" at bounding box center [622, 157] width 142 height 35
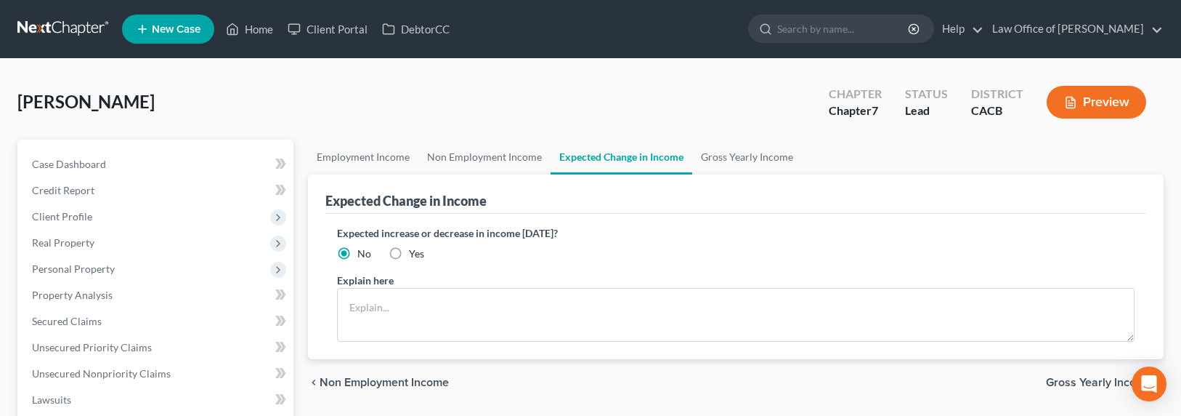
click at [409, 254] on label "Yes" at bounding box center [416, 253] width 15 height 15
click at [415, 254] on input "Yes" at bounding box center [419, 250] width 9 height 9
radio input "true"
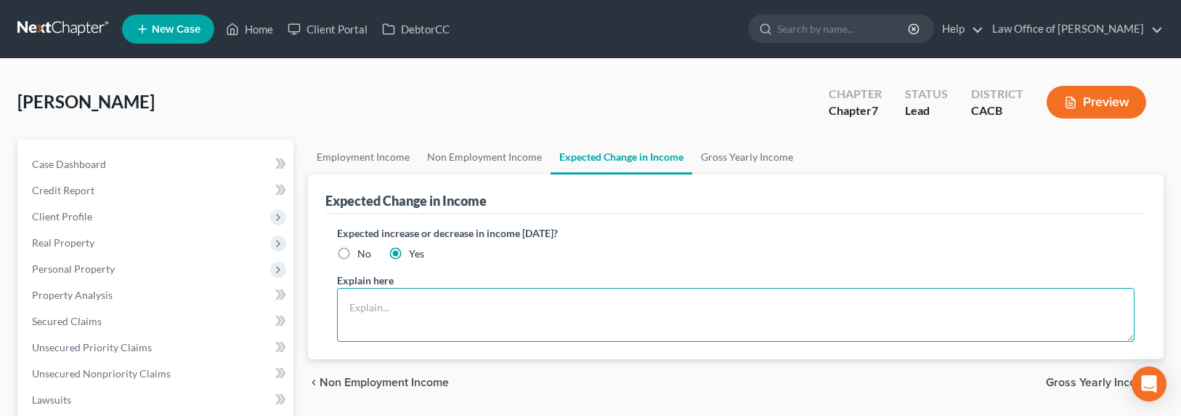
click at [405, 327] on textarea at bounding box center [736, 315] width 799 height 54
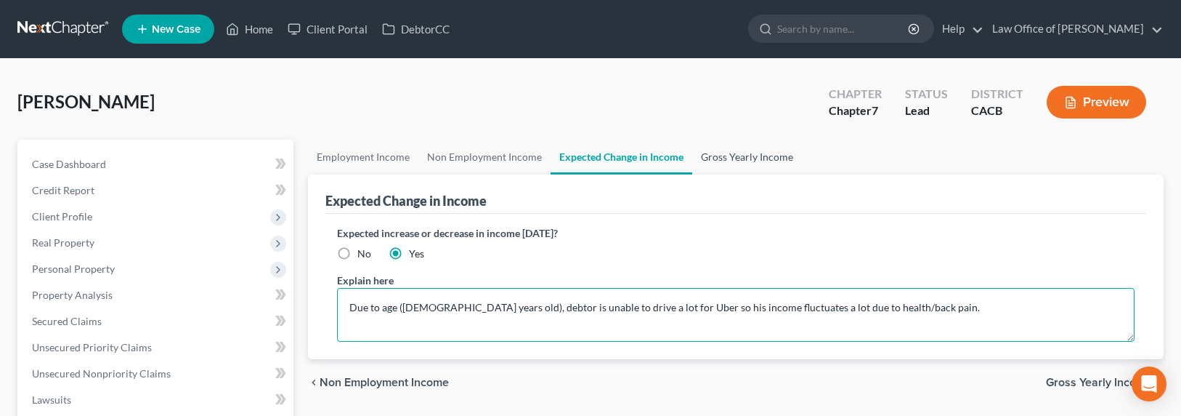
type textarea "Due to age (67 years old), debtor is unable to drive a lot for Uber so his inco…"
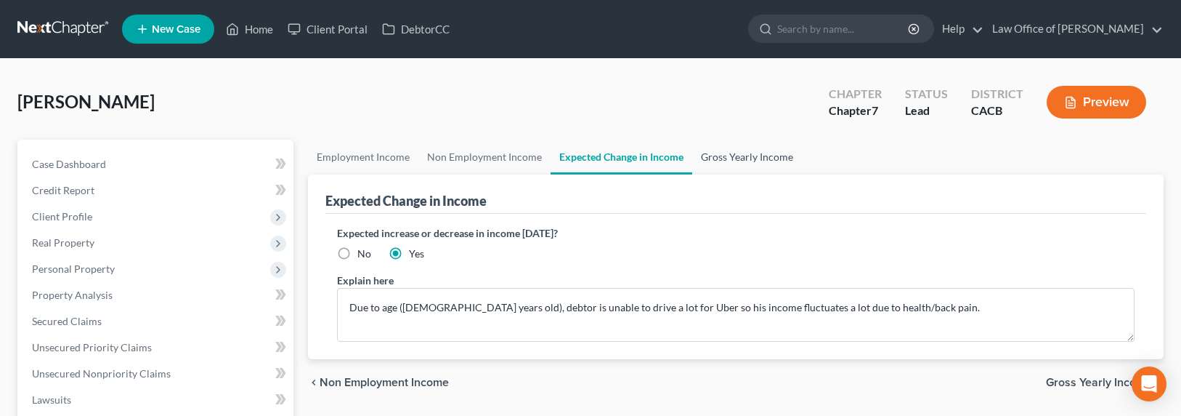
click at [710, 161] on link "Gross Yearly Income" at bounding box center [747, 157] width 110 height 35
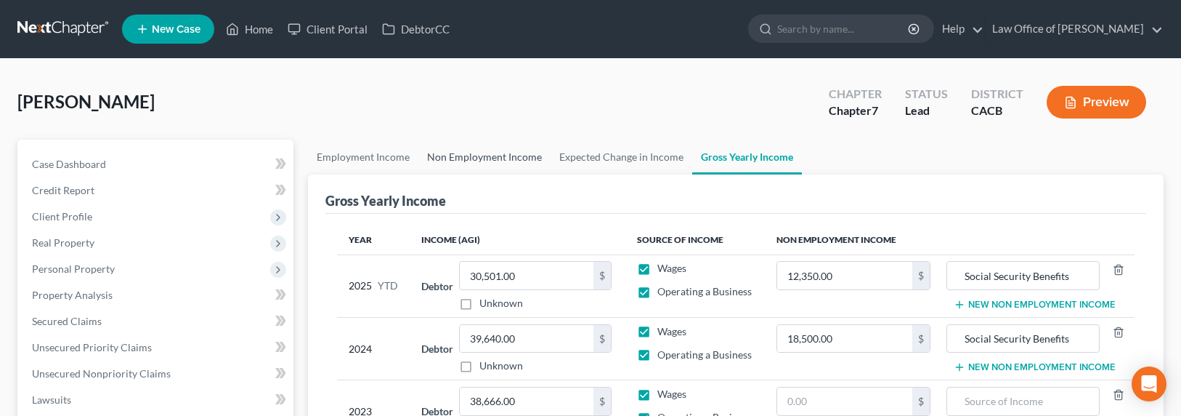
click at [440, 160] on link "Non Employment Income" at bounding box center [485, 157] width 132 height 35
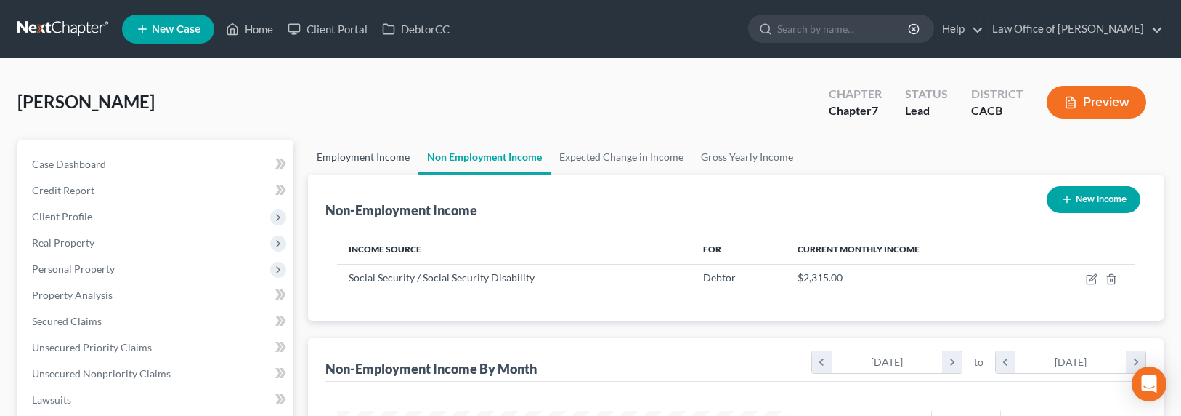
scroll to position [260, 482]
click at [356, 163] on link "Employment Income" at bounding box center [363, 157] width 110 height 35
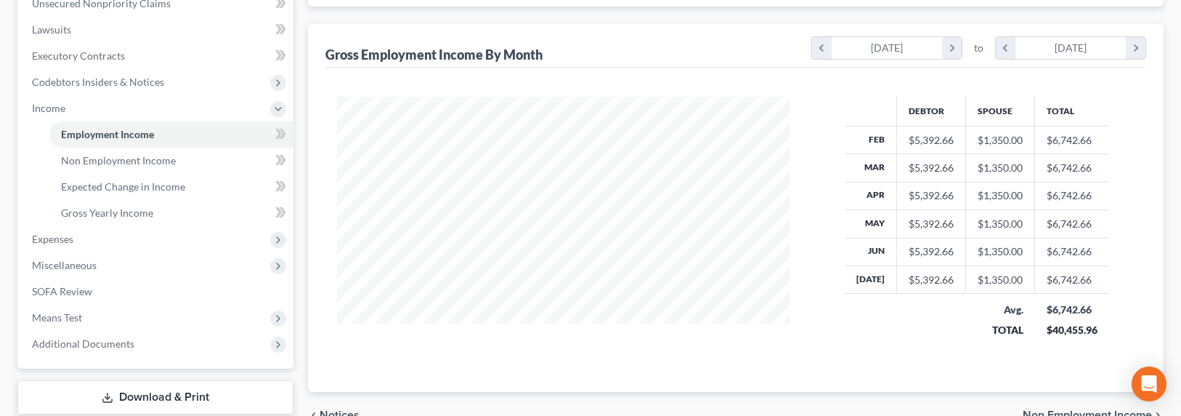
scroll to position [460, 0]
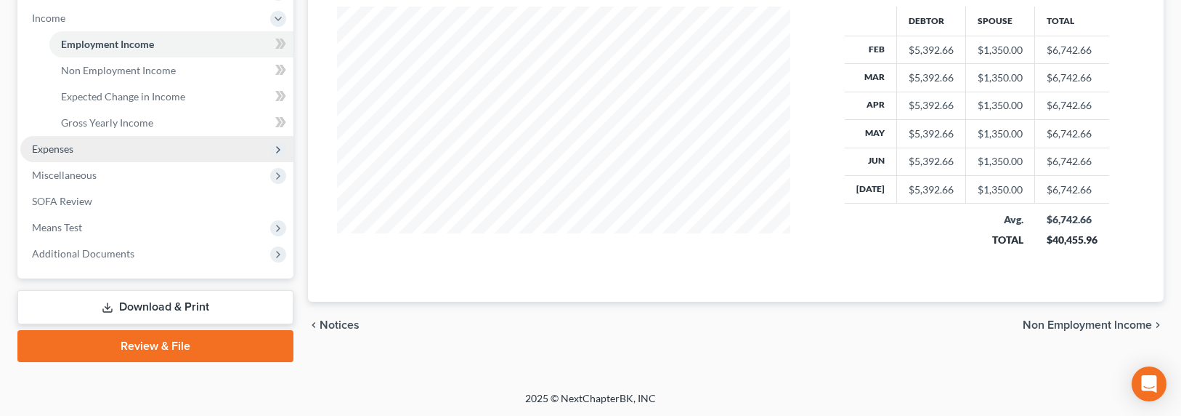
click at [57, 145] on span "Expenses" at bounding box center [52, 148] width 41 height 12
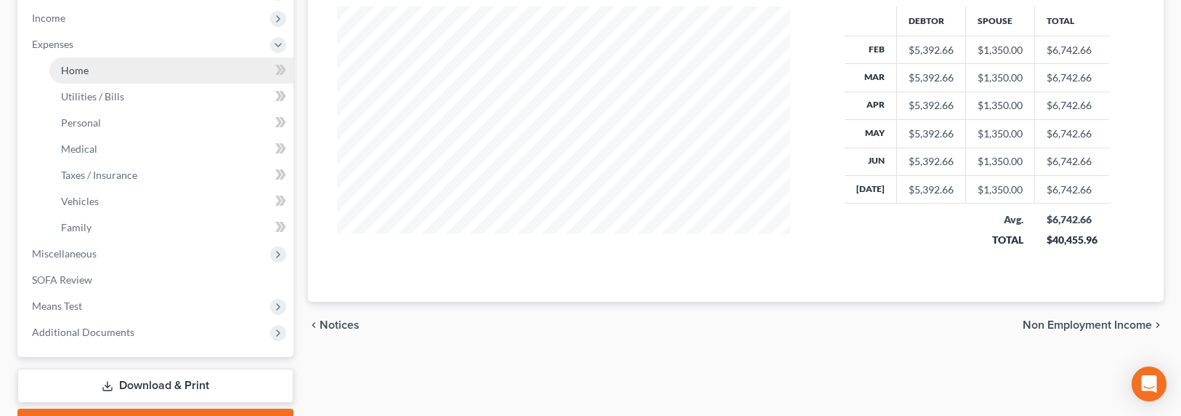
click at [77, 75] on span "Home" at bounding box center [75, 70] width 28 height 12
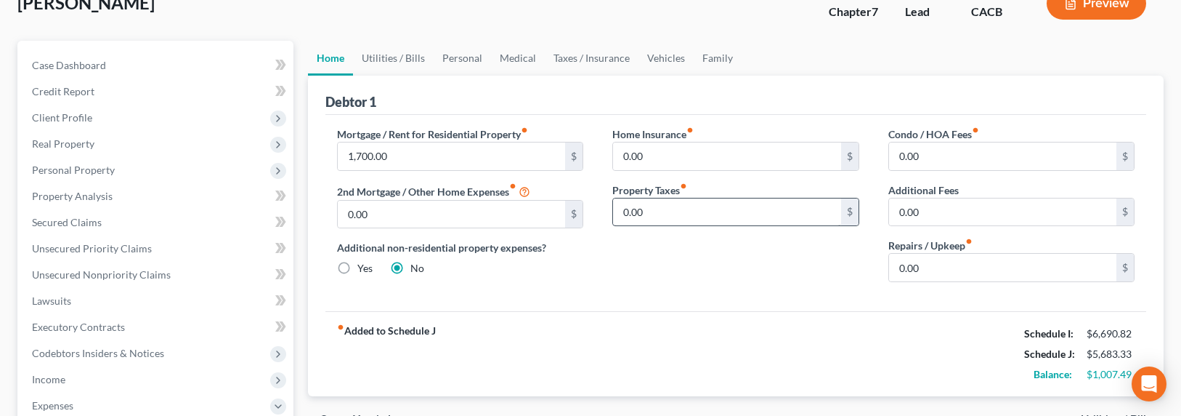
scroll to position [147, 0]
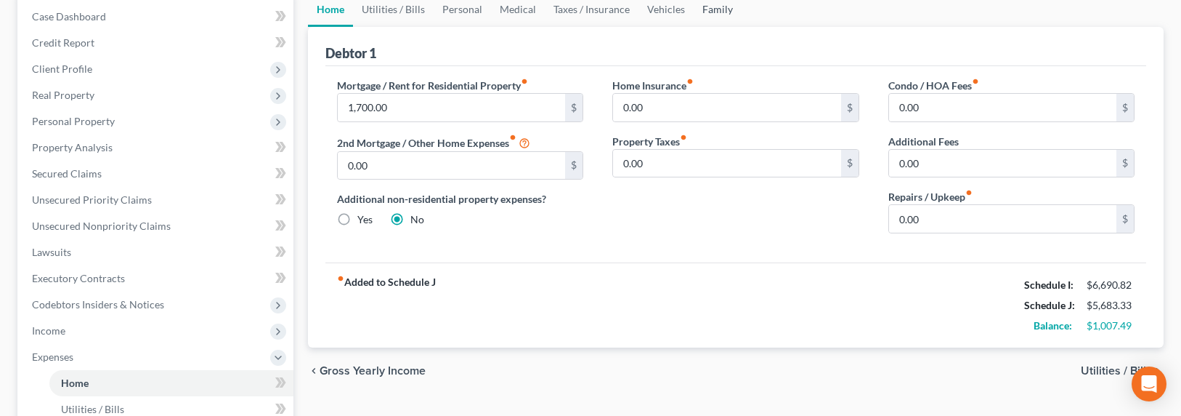
click at [707, 6] on link "Family" at bounding box center [718, 9] width 48 height 35
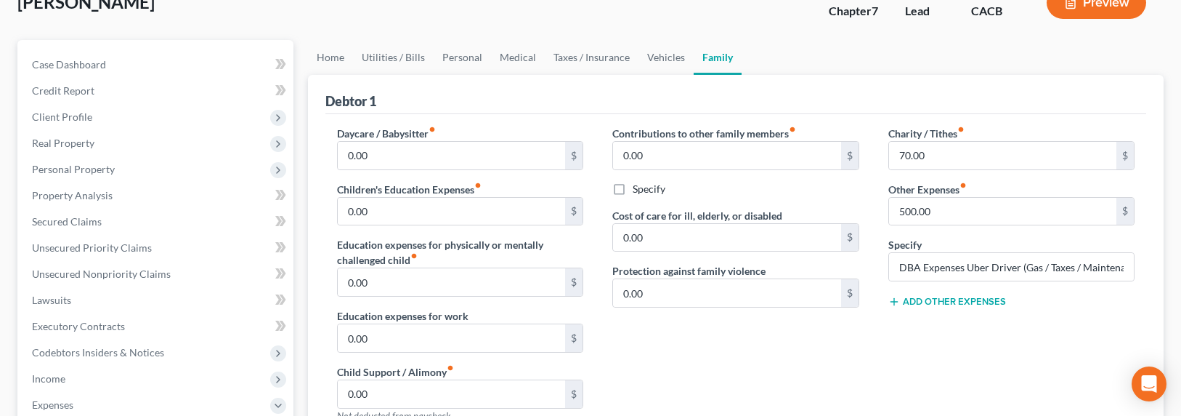
scroll to position [147, 0]
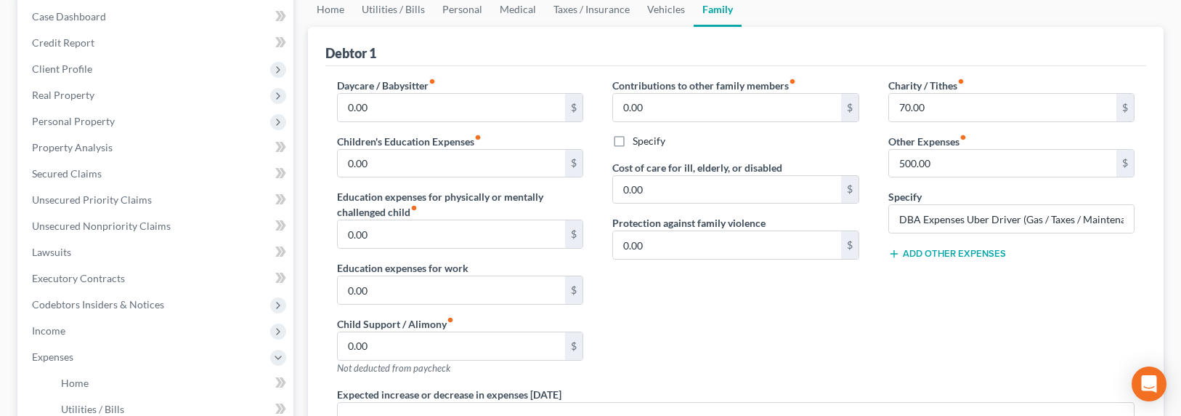
click at [953, 254] on button "Add Other Expenses" at bounding box center [948, 254] width 118 height 12
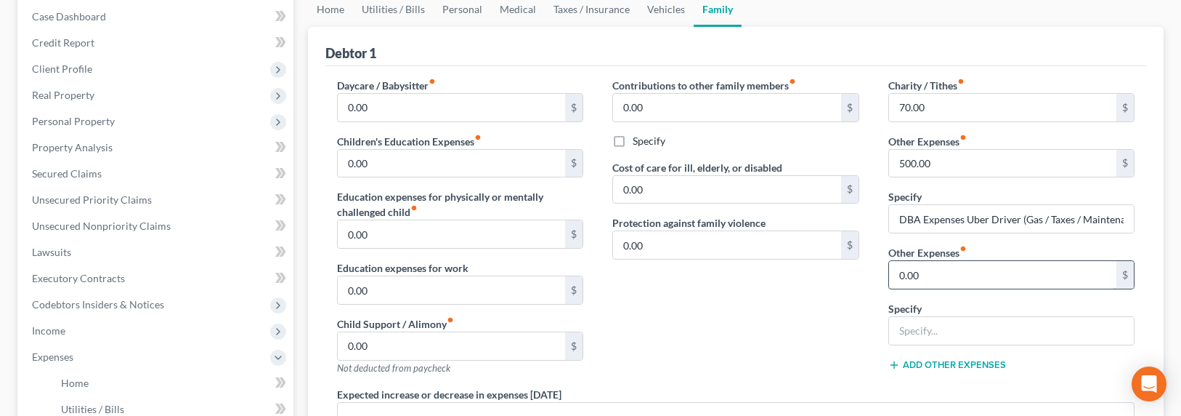
click at [931, 280] on input "0.00" at bounding box center [1003, 275] width 228 height 28
type input "1,000"
type input "r"
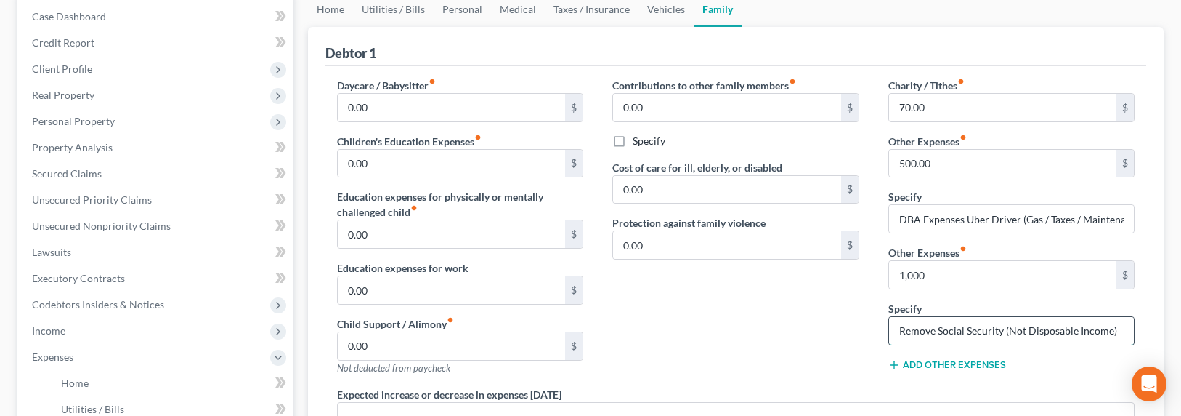
click at [996, 329] on input "Remove Social Security (Not Disposable Income)" at bounding box center [1012, 331] width 246 height 28
drag, startPoint x: 1001, startPoint y: 330, endPoint x: 1024, endPoint y: 323, distance: 23.7
click at [1001, 330] on input "Remove Social Security (Not Disposable Income)" at bounding box center [1012, 331] width 246 height 28
type input "Remove Social Security Income (Not Disposable Income)"
click at [912, 163] on input "500.00" at bounding box center [1003, 164] width 228 height 28
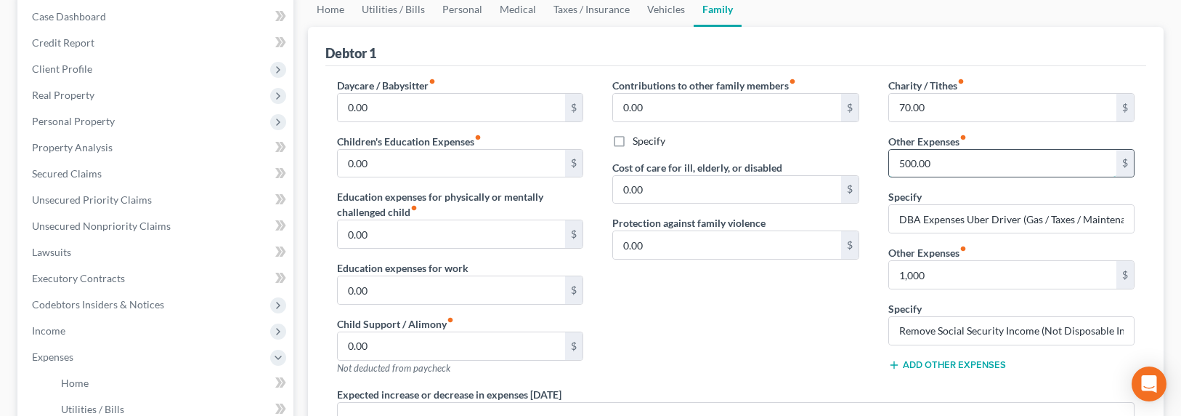
click at [908, 162] on input "500.00" at bounding box center [1003, 164] width 228 height 28
drag, startPoint x: 904, startPoint y: 161, endPoint x: 896, endPoint y: 159, distance: 8.3
click at [896, 159] on input "500.00" at bounding box center [1003, 164] width 228 height 28
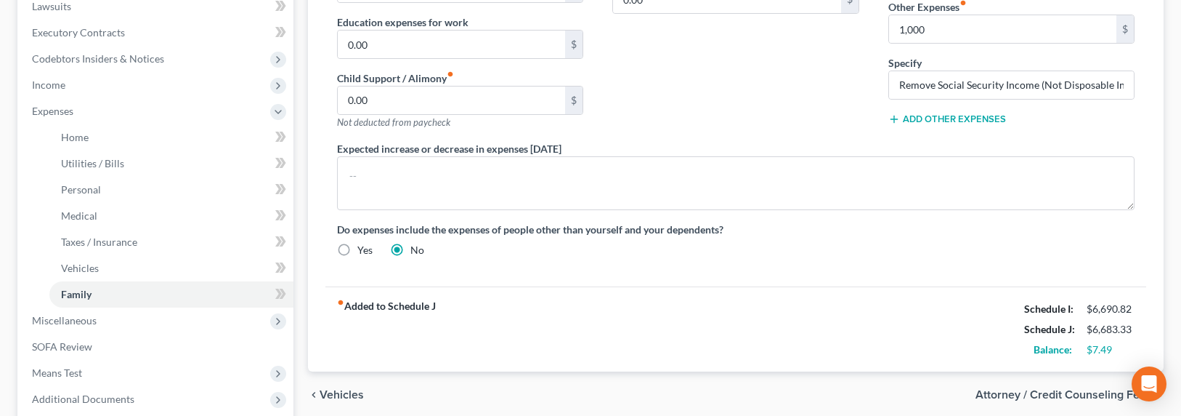
scroll to position [474, 0]
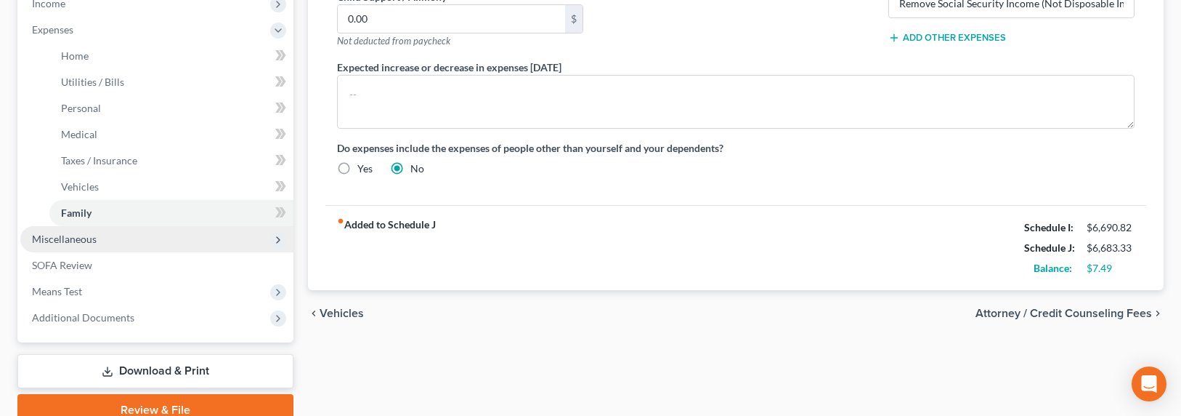
click at [79, 236] on span "Miscellaneous" at bounding box center [64, 239] width 65 height 12
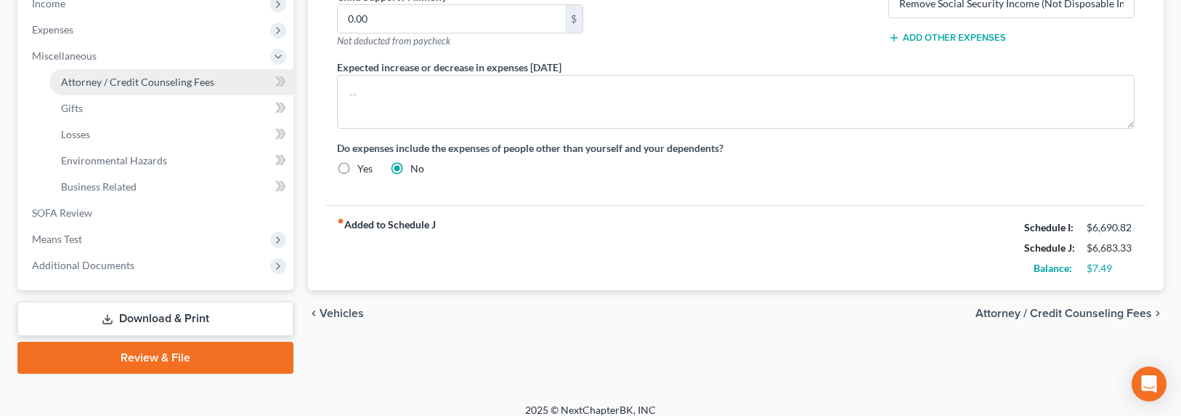
click at [114, 81] on span "Attorney / Credit Counseling Fees" at bounding box center [137, 82] width 153 height 12
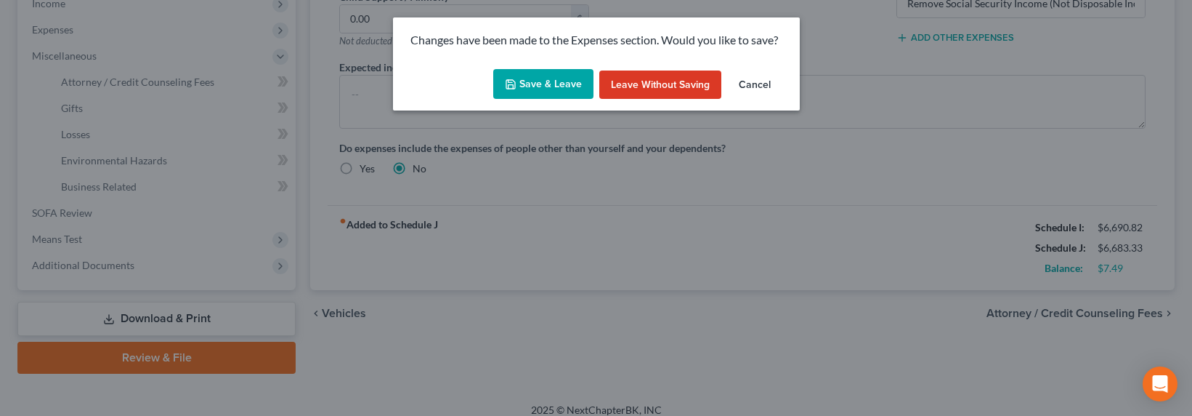
click at [545, 75] on button "Save & Leave" at bounding box center [543, 84] width 100 height 31
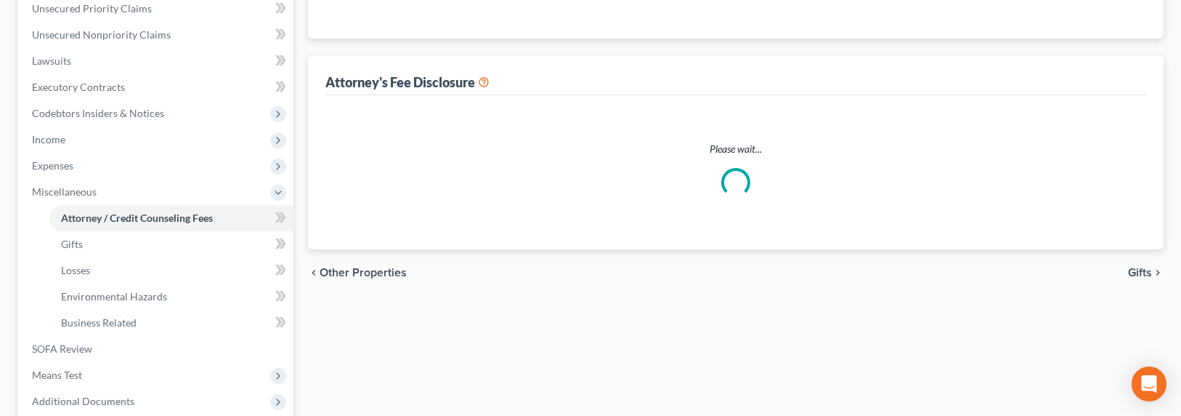
select select "0"
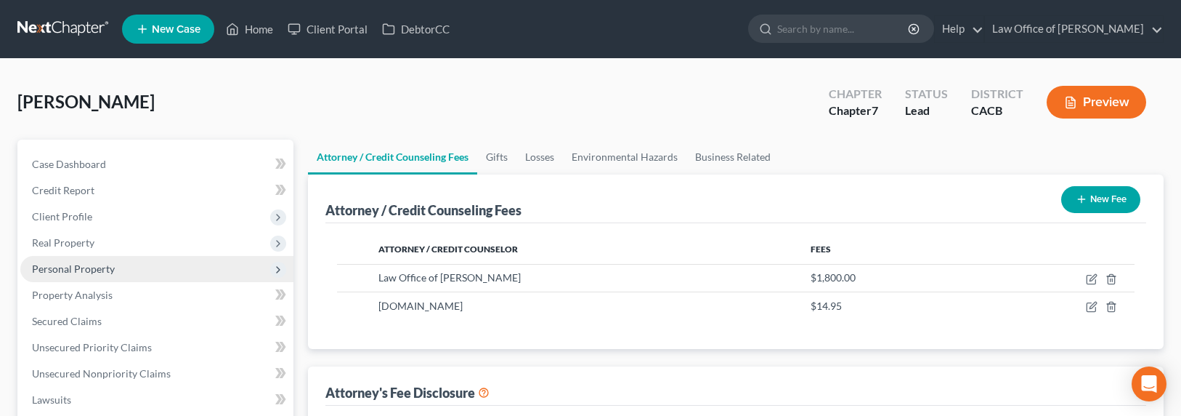
click at [67, 259] on span "Personal Property" at bounding box center [156, 269] width 273 height 26
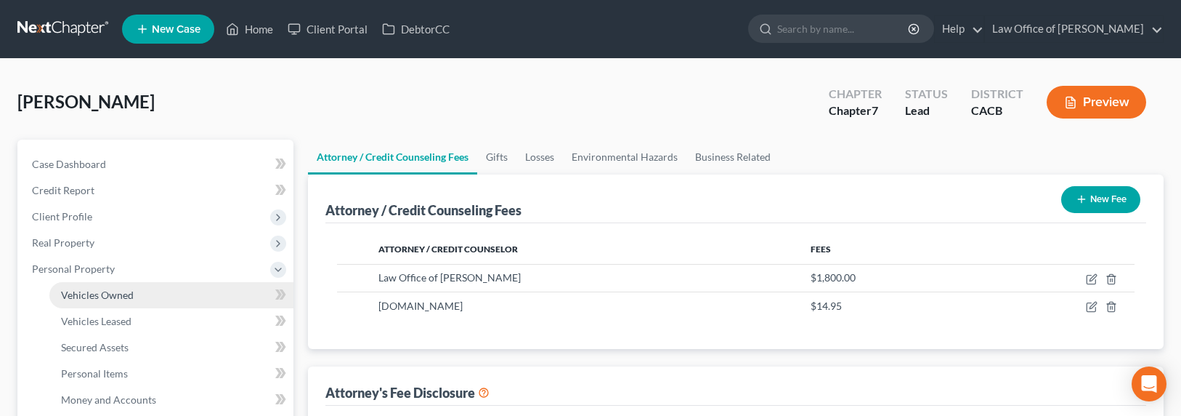
click at [92, 289] on span "Vehicles Owned" at bounding box center [97, 294] width 73 height 12
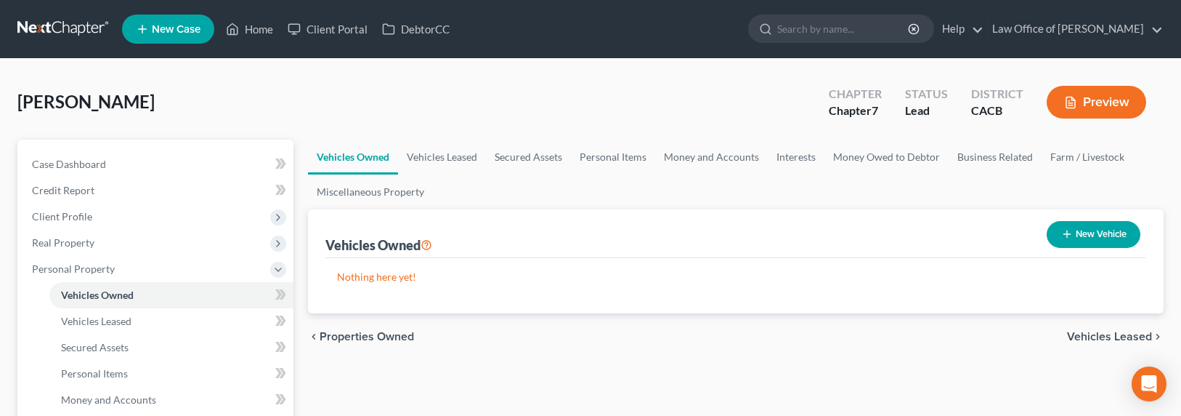
click at [181, 132] on div "Tarkhanians, Rafik Upgraded Chapter Chapter 7 Status Lead District CACB Preview" at bounding box center [590, 107] width 1147 height 63
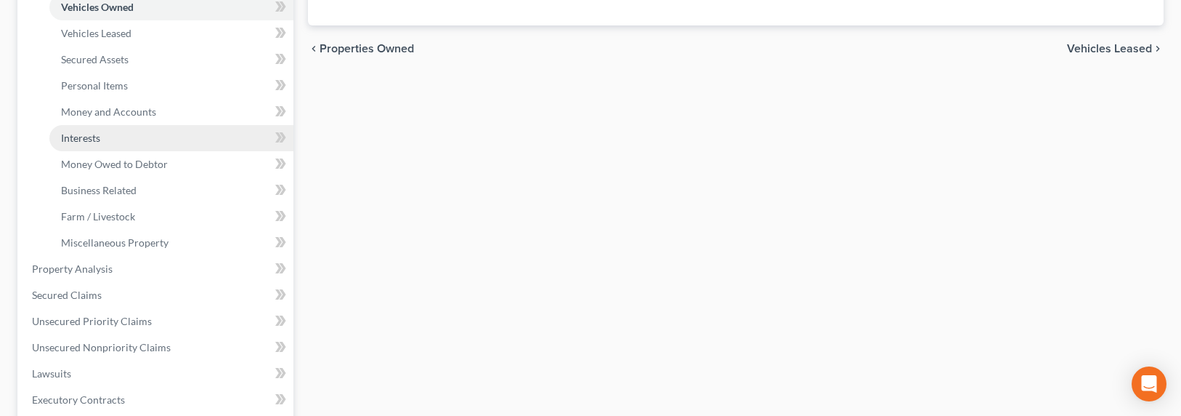
scroll to position [280, 0]
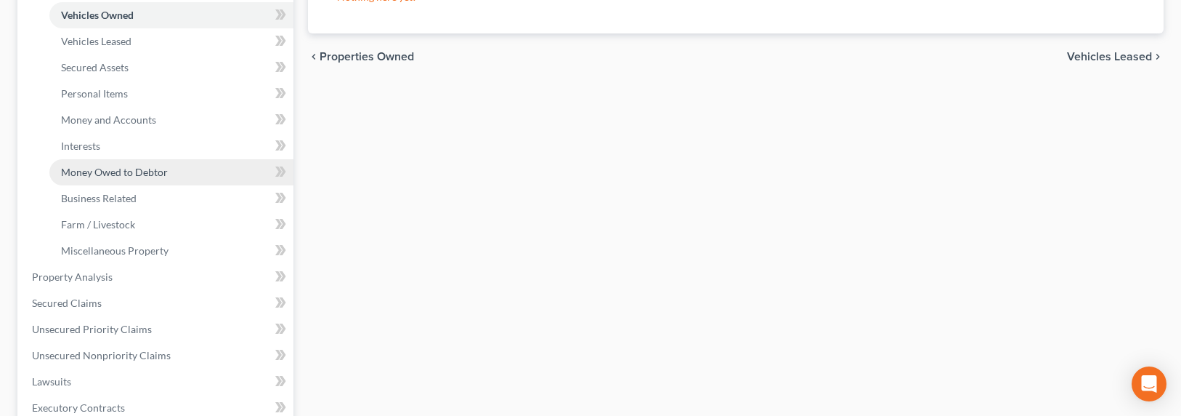
click at [94, 166] on span "Money Owed to Debtor" at bounding box center [114, 172] width 107 height 12
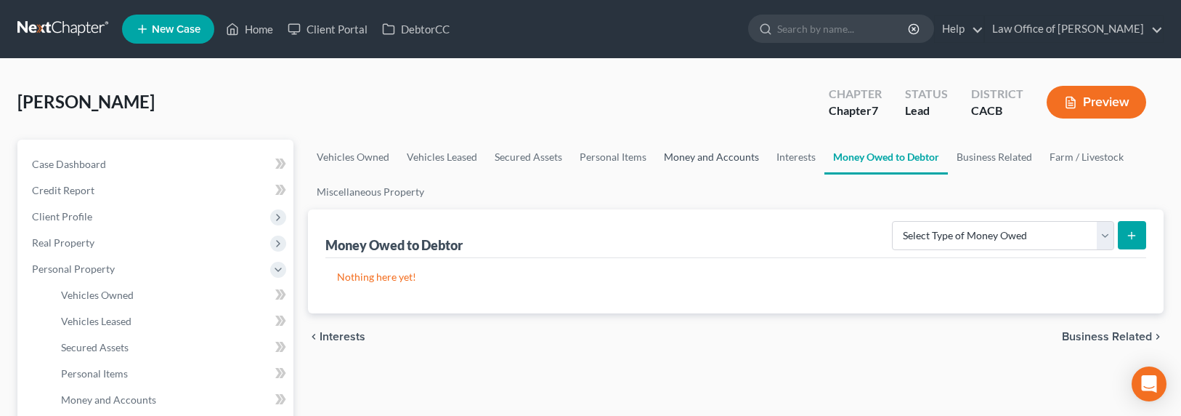
click at [745, 154] on link "Money and Accounts" at bounding box center [711, 157] width 113 height 35
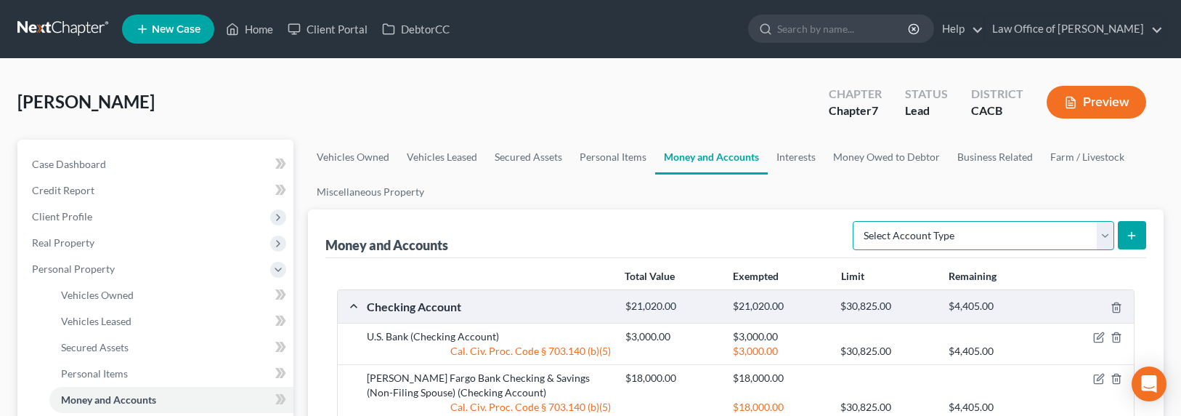
click at [926, 233] on select "Select Account Type Brokerage Cash on Hand Certificates of Deposit Checking Acc…" at bounding box center [984, 235] width 262 height 29
select select "cash_on_hand"
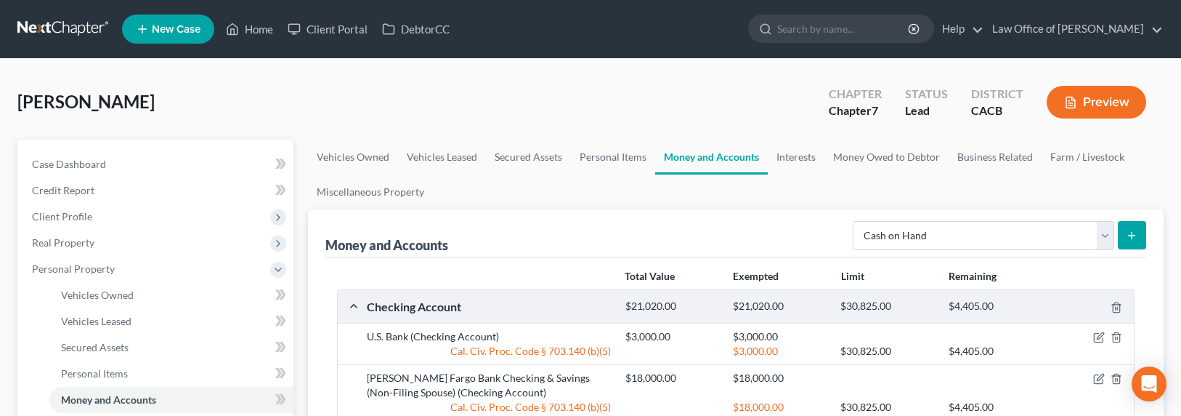
click at [1133, 237] on icon "submit" at bounding box center [1132, 236] width 12 height 12
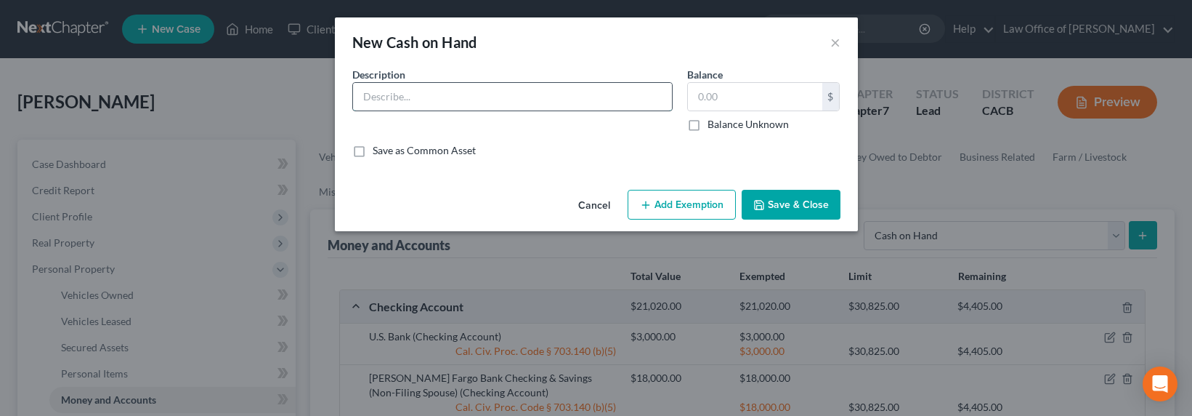
click at [503, 97] on input "text" at bounding box center [512, 97] width 319 height 28
type input "Cash on hand"
click at [759, 90] on input "text" at bounding box center [755, 97] width 134 height 28
type input "3,000"
click at [670, 204] on button "Add Exemption" at bounding box center [682, 205] width 108 height 31
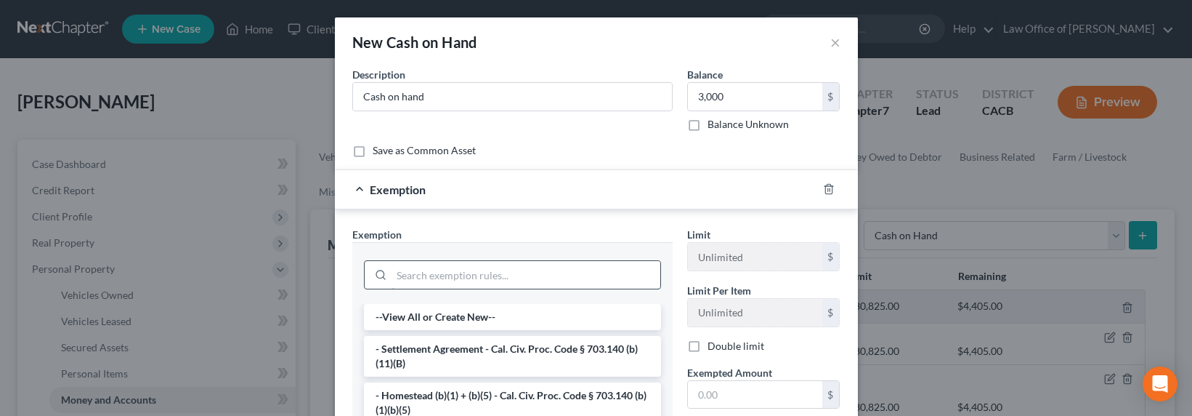
click at [493, 285] on input "search" at bounding box center [526, 275] width 269 height 28
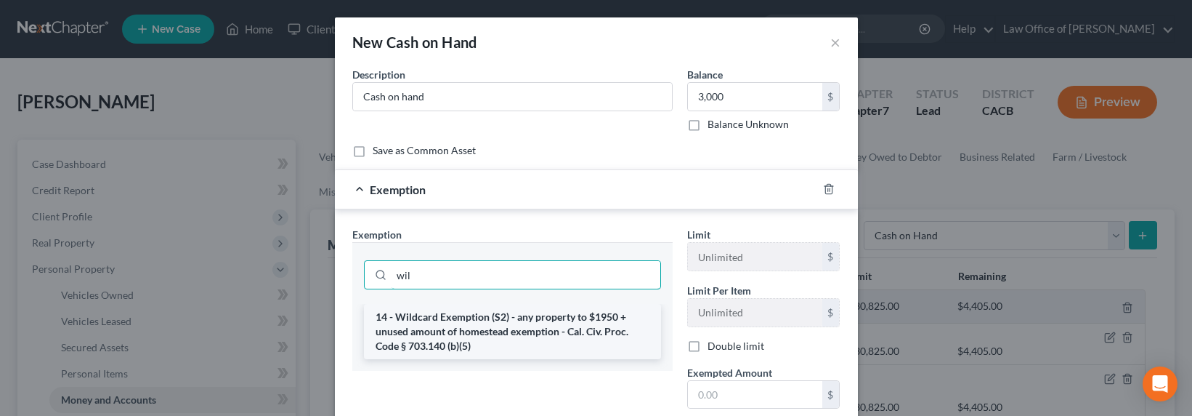
type input "wil"
click at [440, 321] on li "14 - Wildcard Exemption (S2) - any property to $1950 + unused amount of homeste…" at bounding box center [512, 331] width 297 height 55
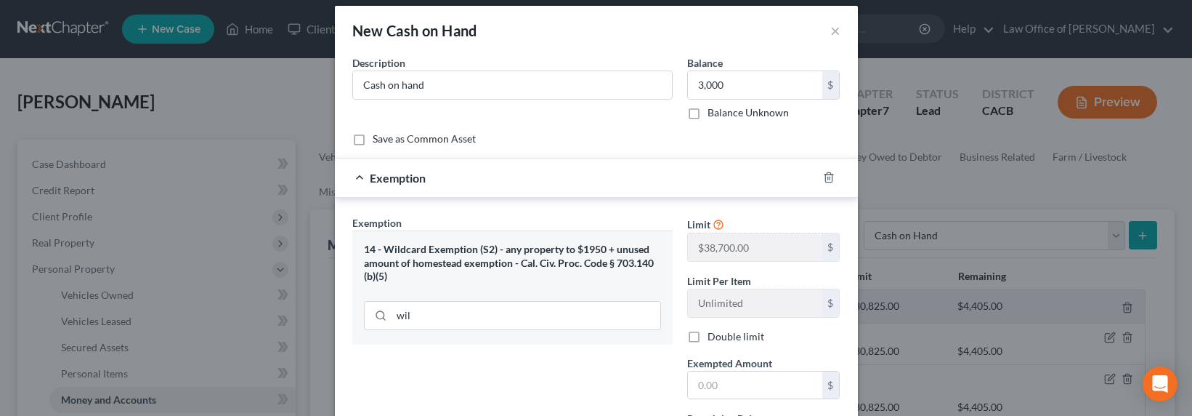
scroll to position [27, 0]
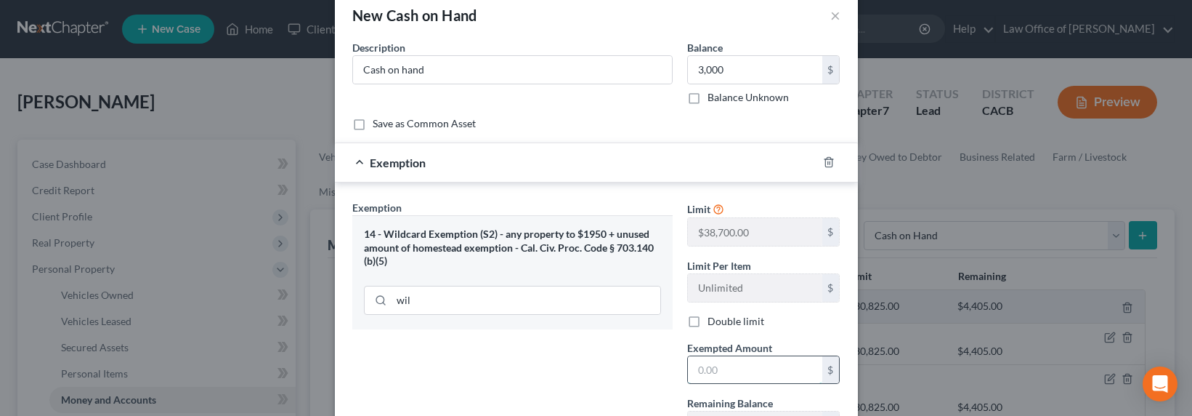
click at [752, 368] on input "text" at bounding box center [755, 370] width 134 height 28
type input "3,000"
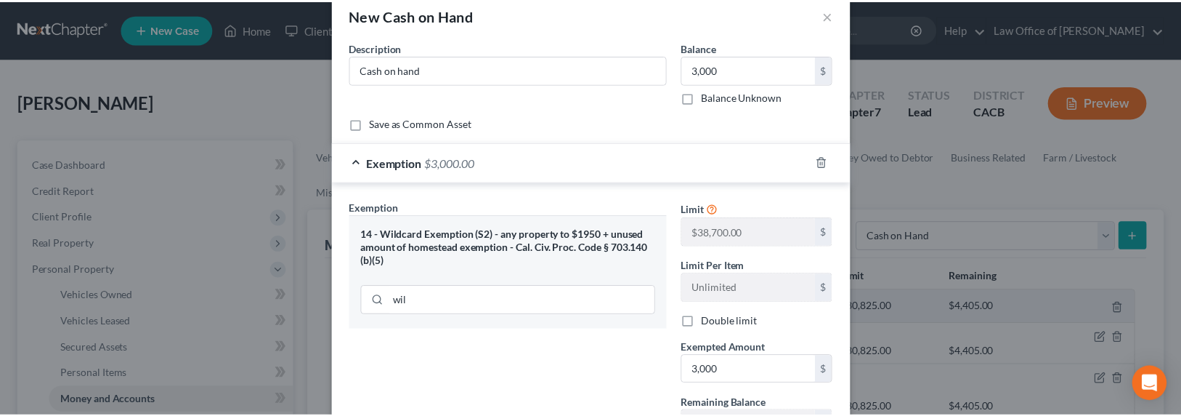
scroll to position [155, 0]
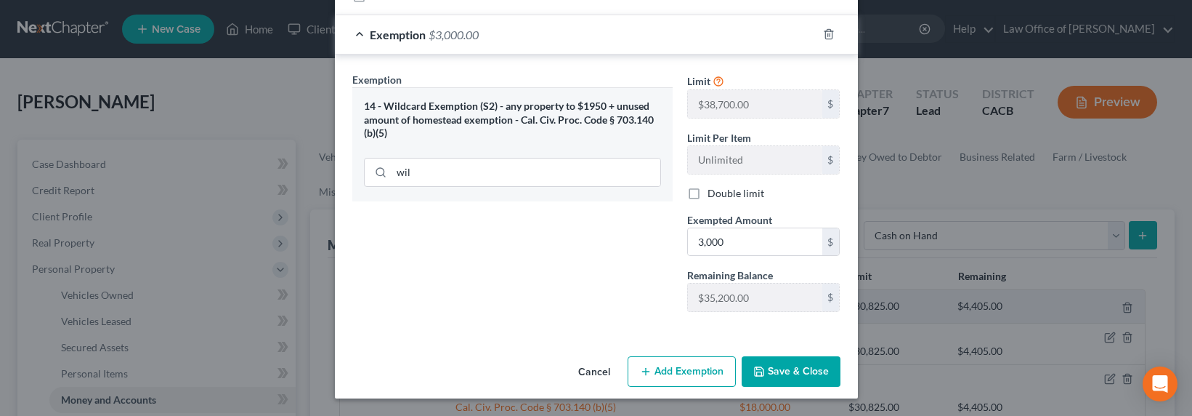
click at [785, 365] on button "Save & Close" at bounding box center [791, 371] width 99 height 31
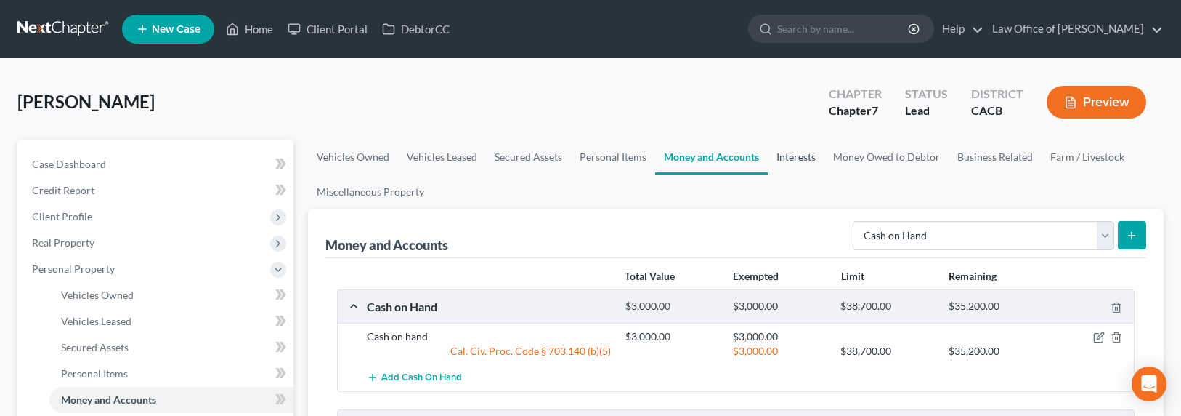
click at [785, 153] on link "Interests" at bounding box center [796, 157] width 57 height 35
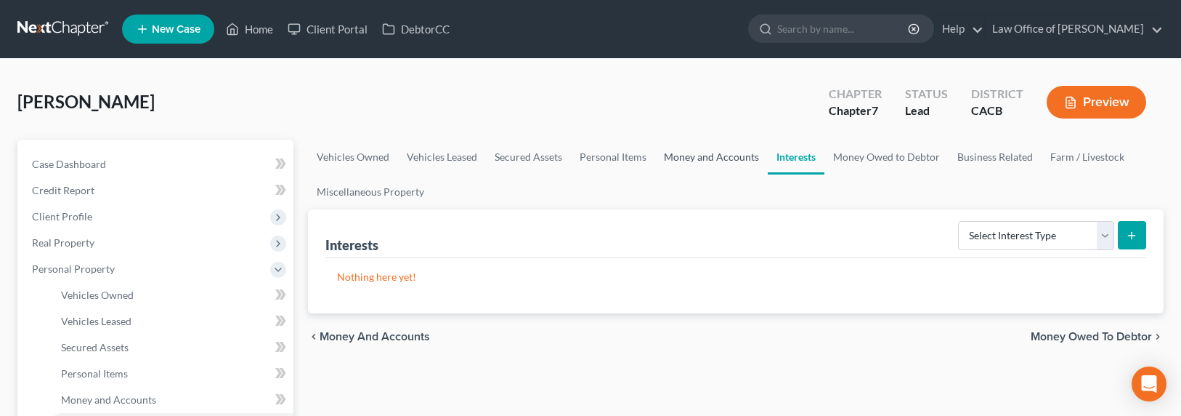
click at [715, 159] on link "Money and Accounts" at bounding box center [711, 157] width 113 height 35
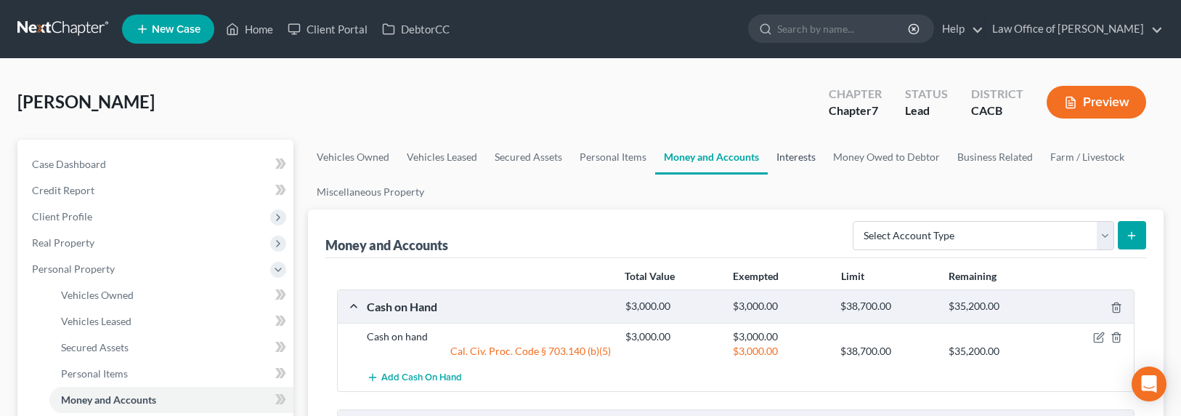
click at [776, 154] on link "Interests" at bounding box center [796, 157] width 57 height 35
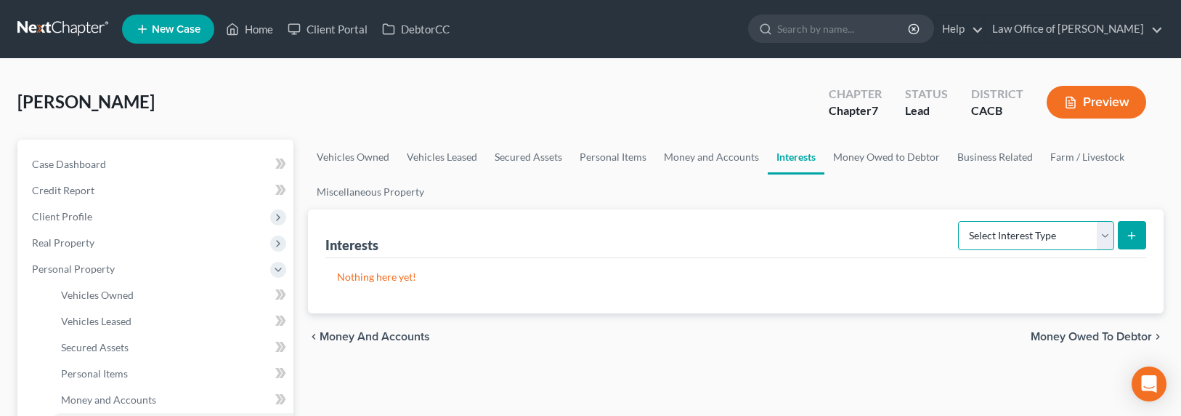
click at [1044, 240] on select "Select Interest Type 401K Annuity Bond Education IRA Government Bond Government…" at bounding box center [1036, 235] width 156 height 29
select select "unincorporated_business"
click at [1132, 239] on button "submit" at bounding box center [1132, 235] width 28 height 28
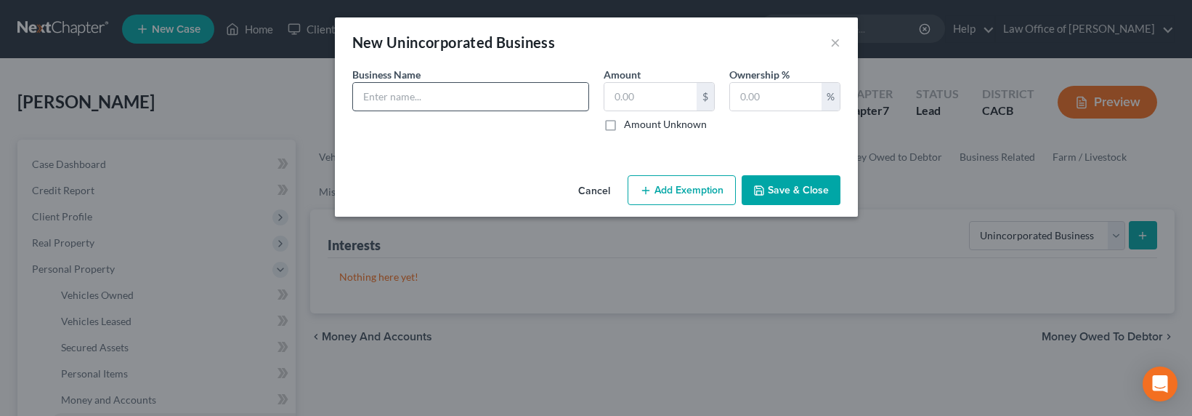
click at [379, 80] on span "Business Name" at bounding box center [386, 74] width 68 height 12
click at [383, 89] on input "text" at bounding box center [470, 97] width 235 height 28
type input "DBA Uber Driver (1099) - see Schedule I"
drag, startPoint x: 641, startPoint y: 121, endPoint x: 669, endPoint y: 129, distance: 29.6
click at [642, 121] on label "Amount Unknown" at bounding box center [665, 124] width 83 height 15
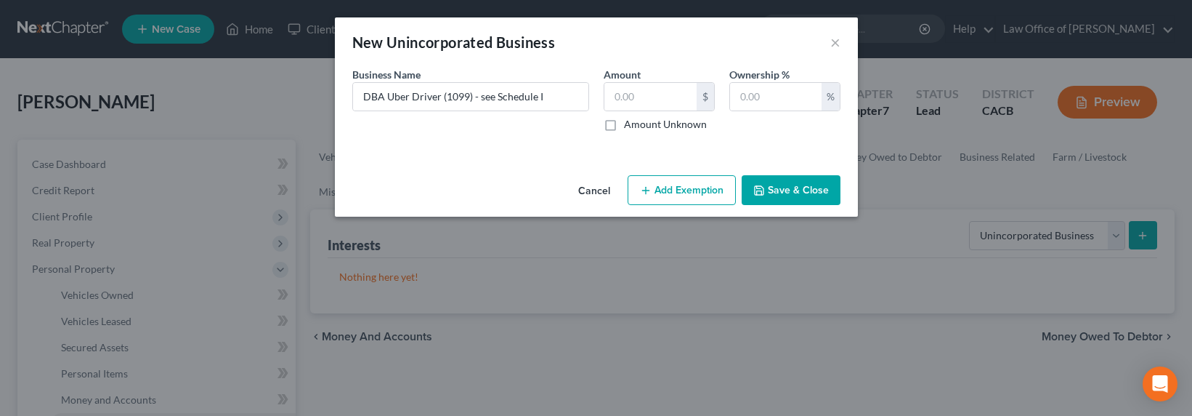
click at [663, 126] on label "Amount Unknown" at bounding box center [665, 124] width 83 height 15
click at [639, 126] on input "Amount Unknown" at bounding box center [634, 121] width 9 height 9
checkbox input "true"
click at [746, 102] on input "text" at bounding box center [776, 97] width 92 height 28
type input "100"
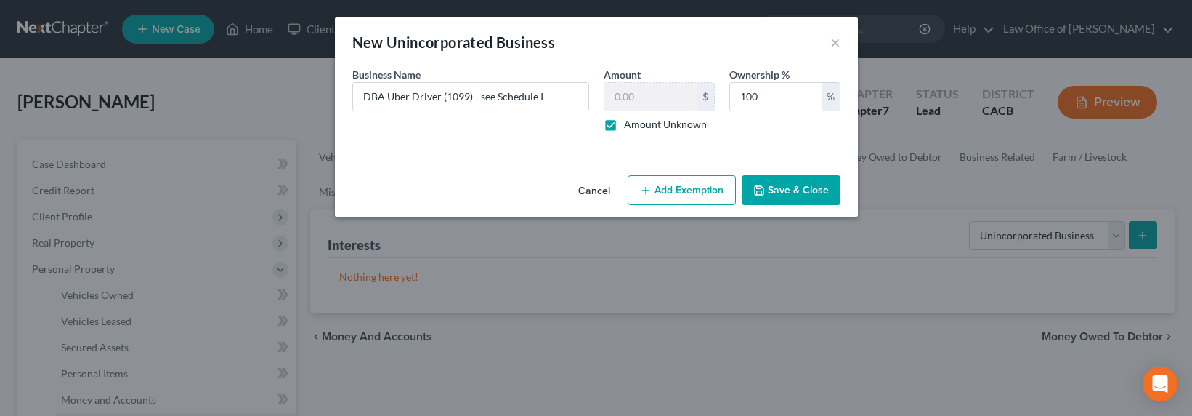
click at [771, 180] on button "Save & Close" at bounding box center [791, 190] width 99 height 31
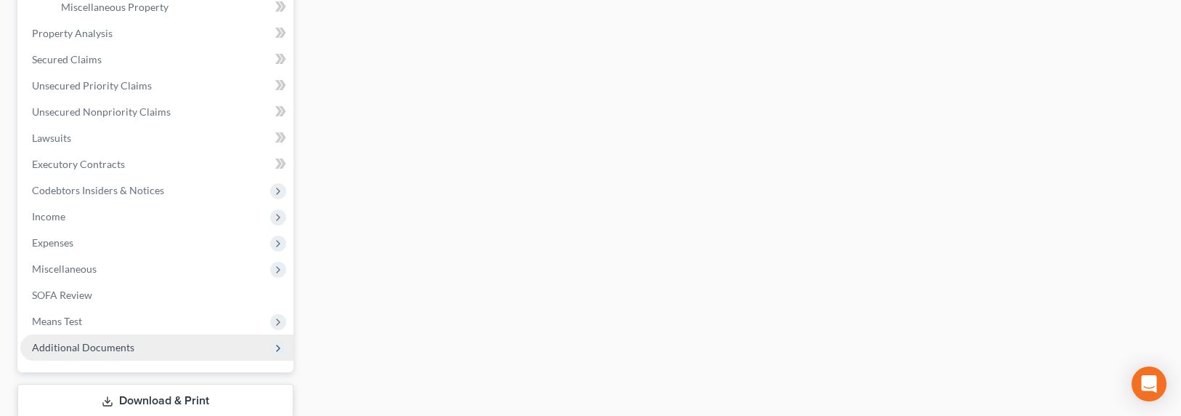
scroll to position [535, 0]
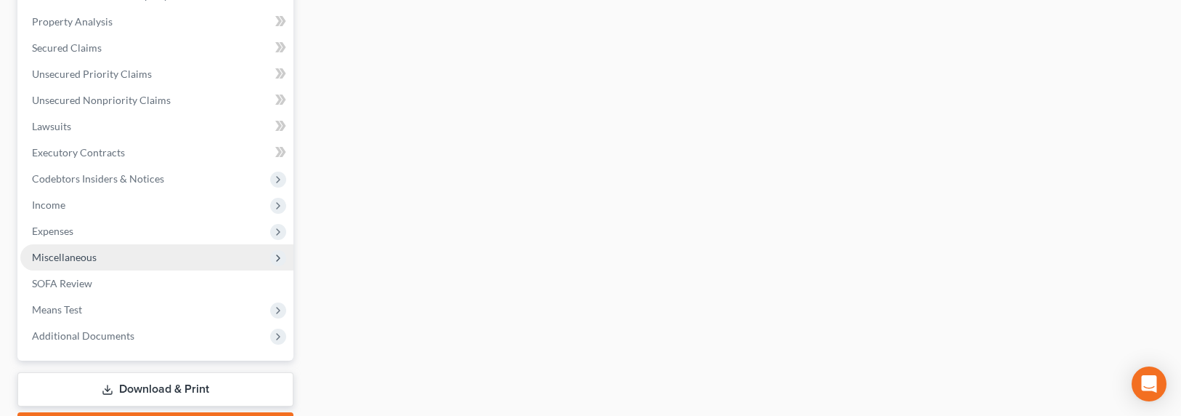
click at [66, 254] on span "Miscellaneous" at bounding box center [64, 257] width 65 height 12
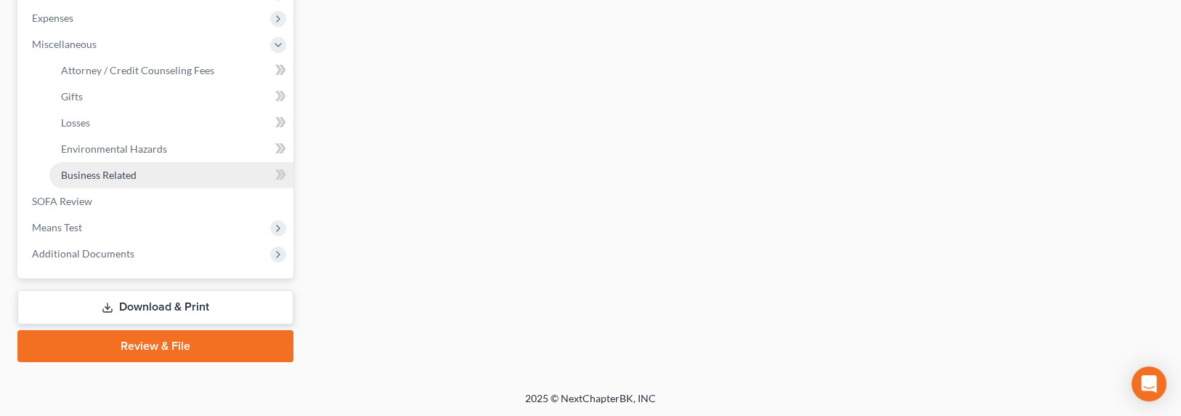
click at [97, 180] on link "Business Related" at bounding box center [171, 175] width 244 height 26
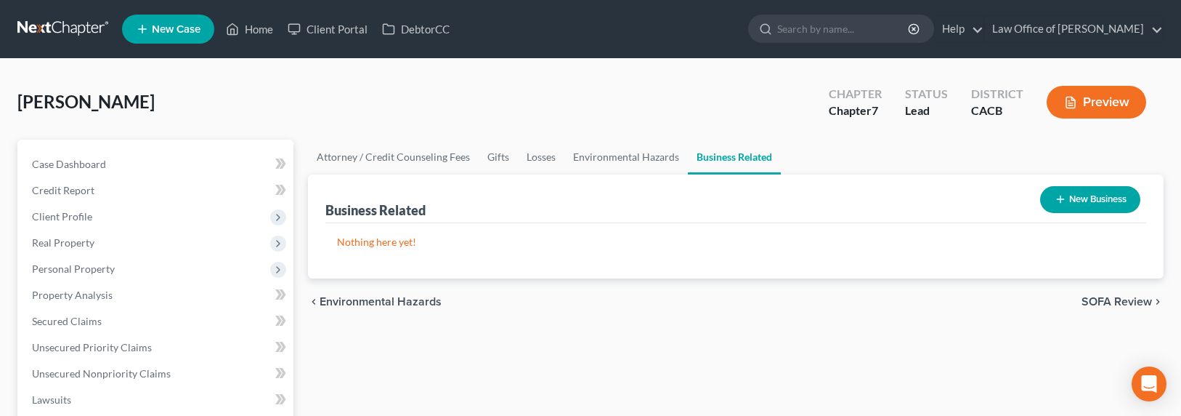
click at [1058, 205] on button "New Business" at bounding box center [1090, 199] width 100 height 27
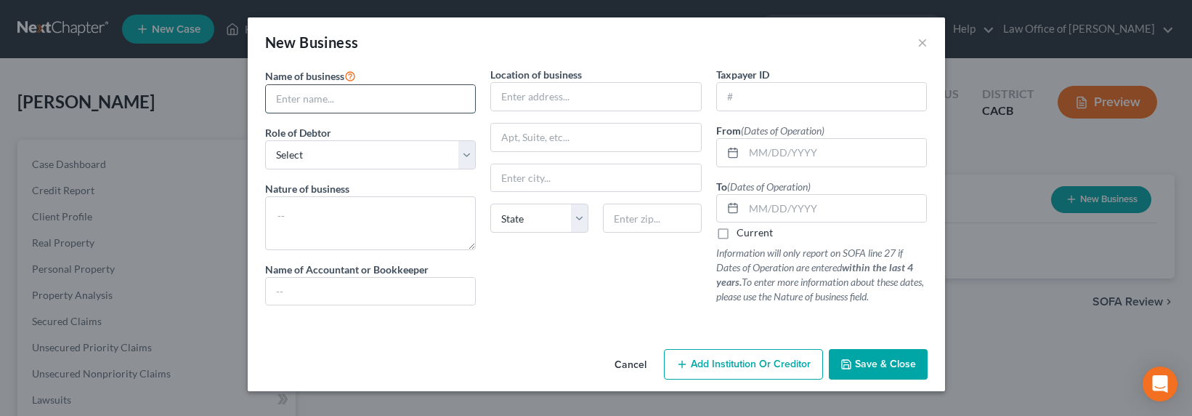
click at [401, 92] on input "text" at bounding box center [371, 99] width 210 height 28
type input "Uber Driver DBA"
select select "sole_proprietor"
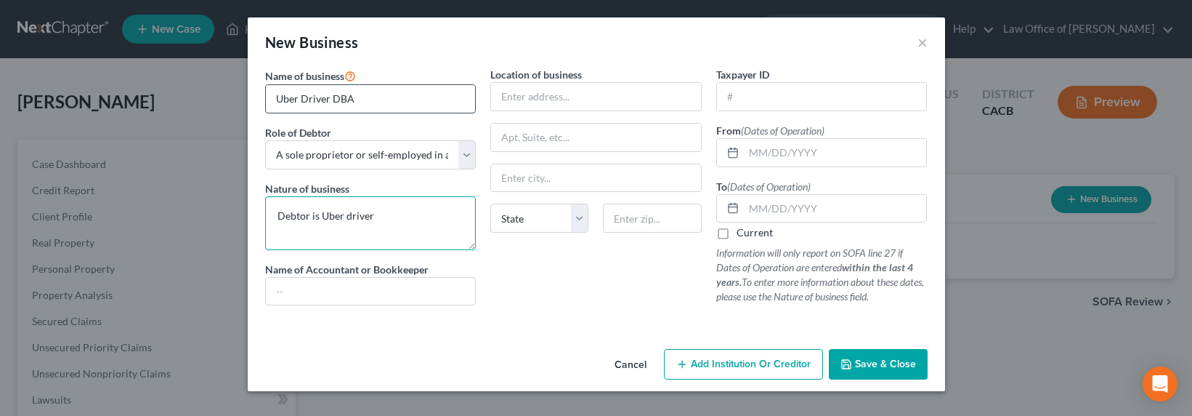
type textarea "Debtor is Uber driver"
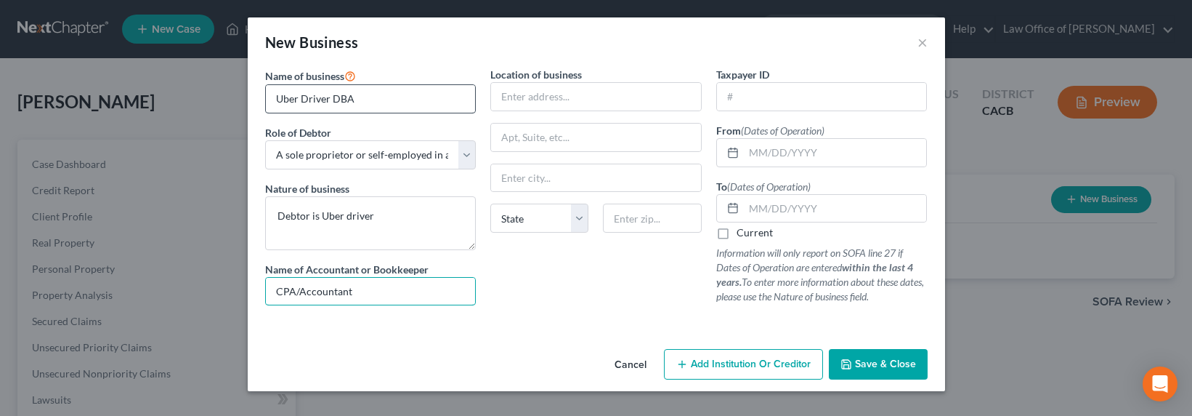
type input "CPA/Accountant"
type input "0"
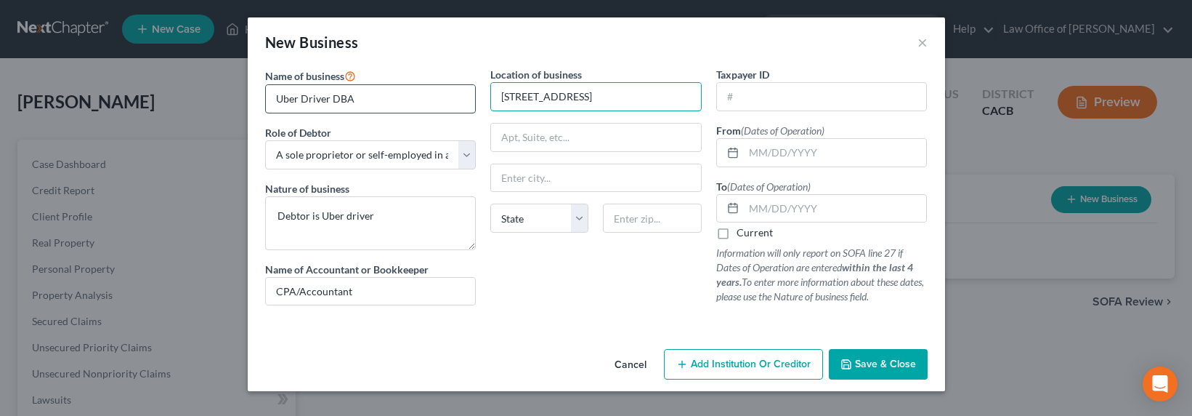
type input "3155 Montrose Ave."
type input "91214"
type input "La Crescenta"
select select "4"
click at [797, 102] on input "text" at bounding box center [822, 97] width 210 height 28
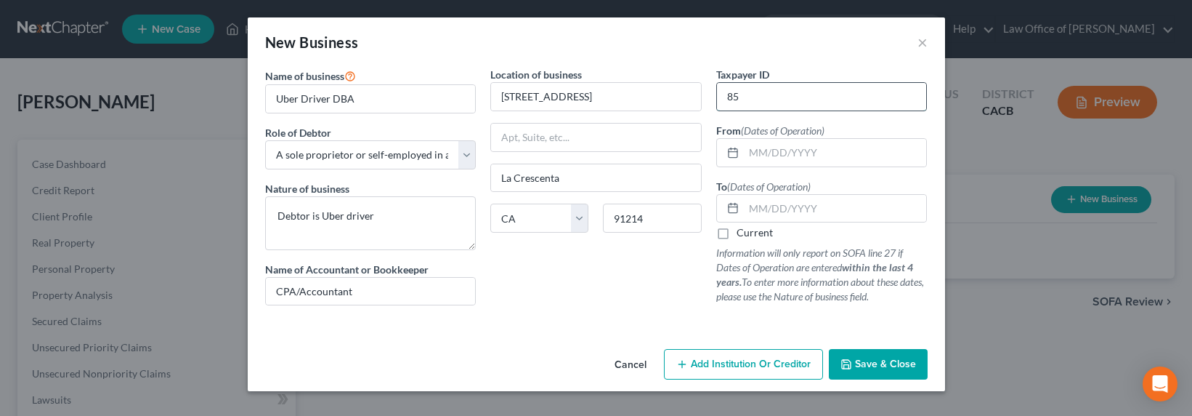
type input "8"
type input "01/01/2015"
click at [761, 232] on label "Current" at bounding box center [755, 232] width 36 height 15
click at [752, 232] on input "Current" at bounding box center [747, 229] width 9 height 9
checkbox input "true"
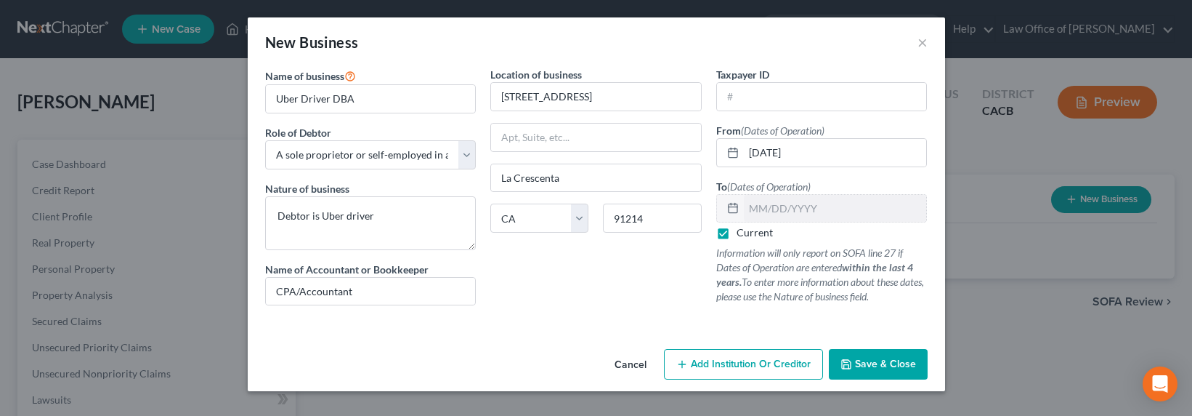
click at [881, 364] on span "Save & Close" at bounding box center [885, 363] width 61 height 12
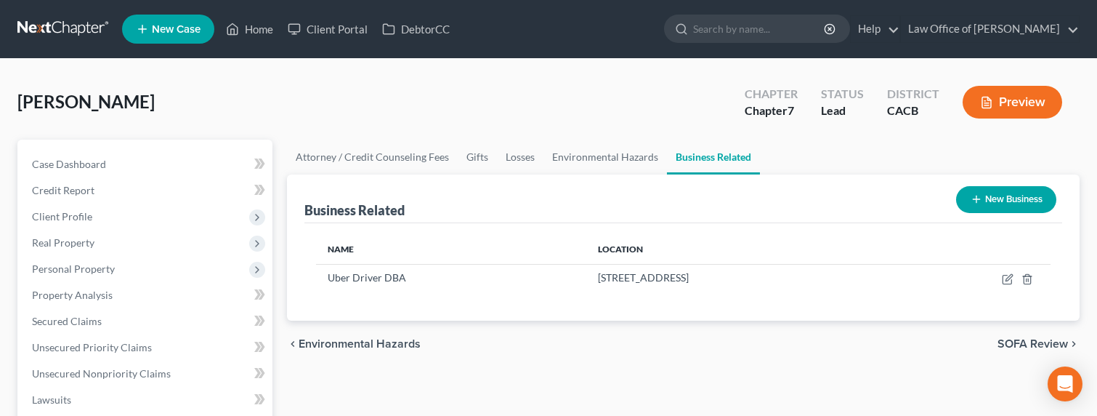
click at [66, 30] on link at bounding box center [63, 29] width 93 height 26
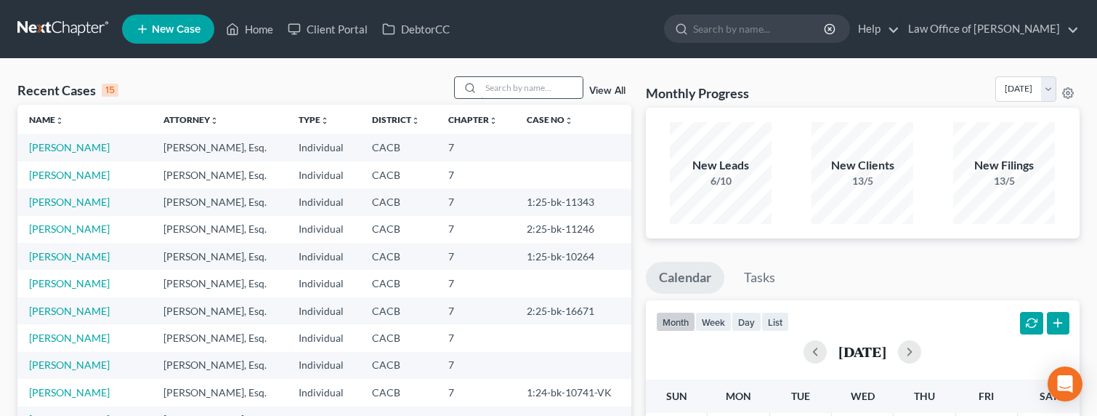
click at [542, 88] on input "search" at bounding box center [532, 87] width 102 height 21
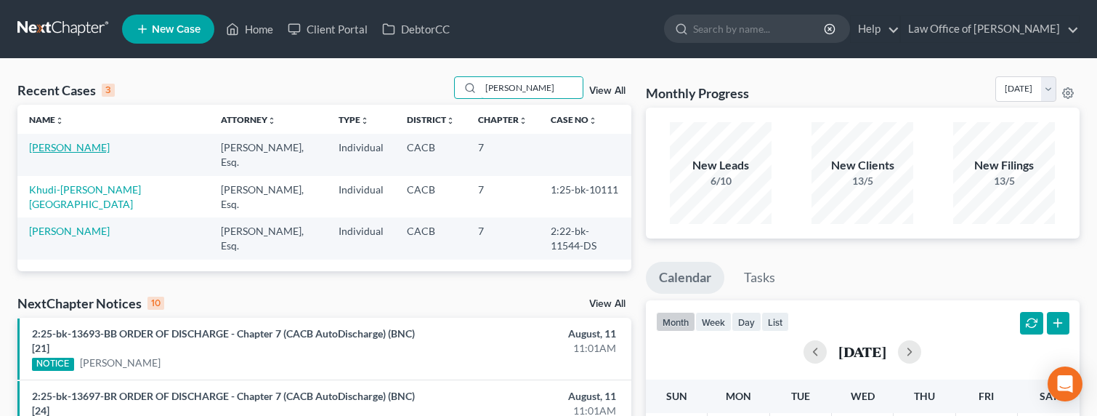
type input "anush"
click at [72, 145] on link "Garibyan, Anush" at bounding box center [69, 147] width 81 height 12
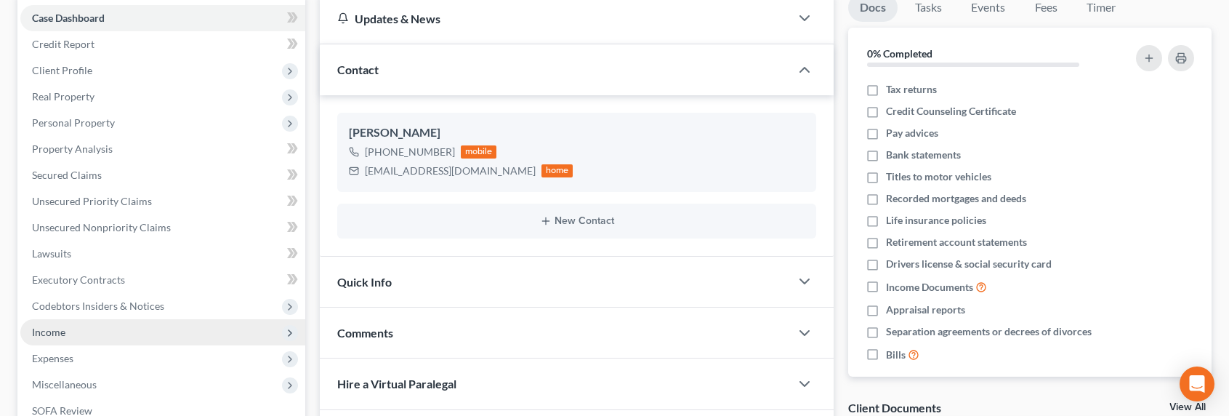
scroll to position [157, 0]
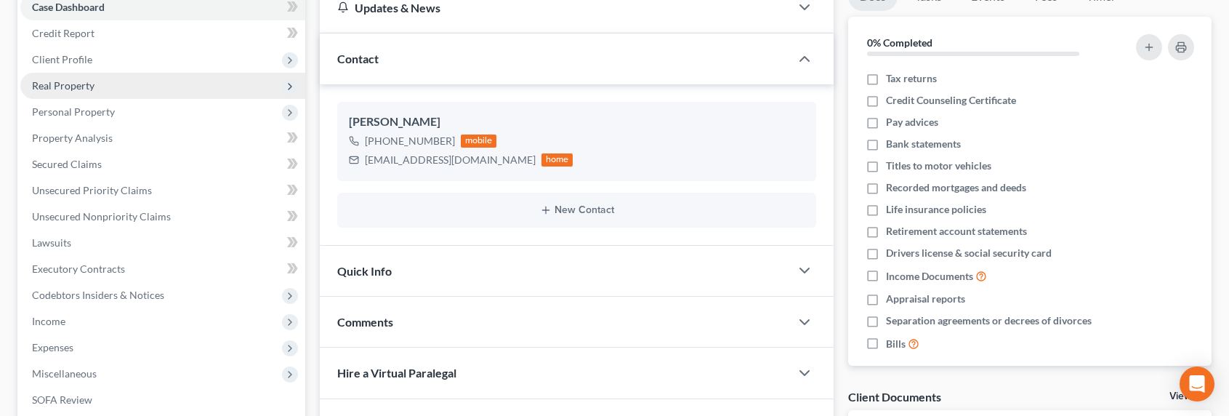
click at [66, 81] on span "Real Property" at bounding box center [63, 85] width 62 height 12
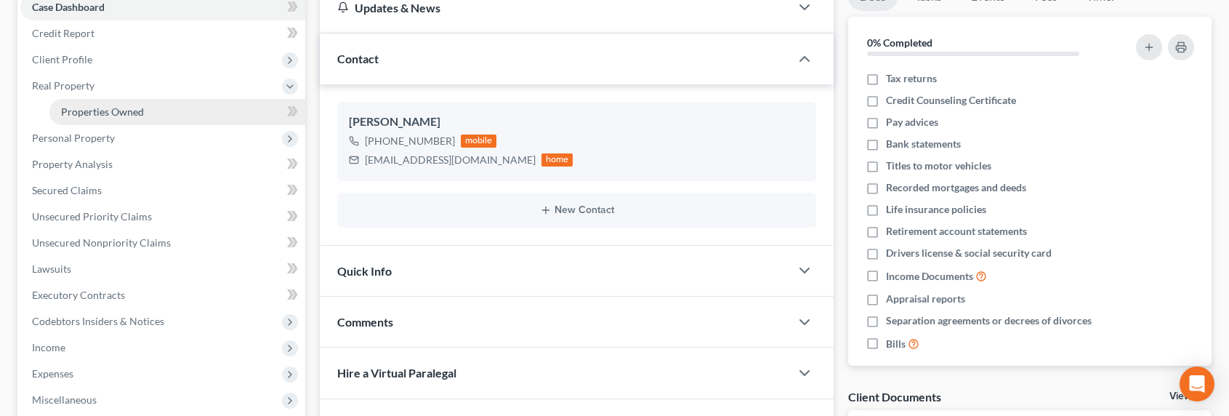
click at [81, 108] on span "Properties Owned" at bounding box center [102, 111] width 83 height 12
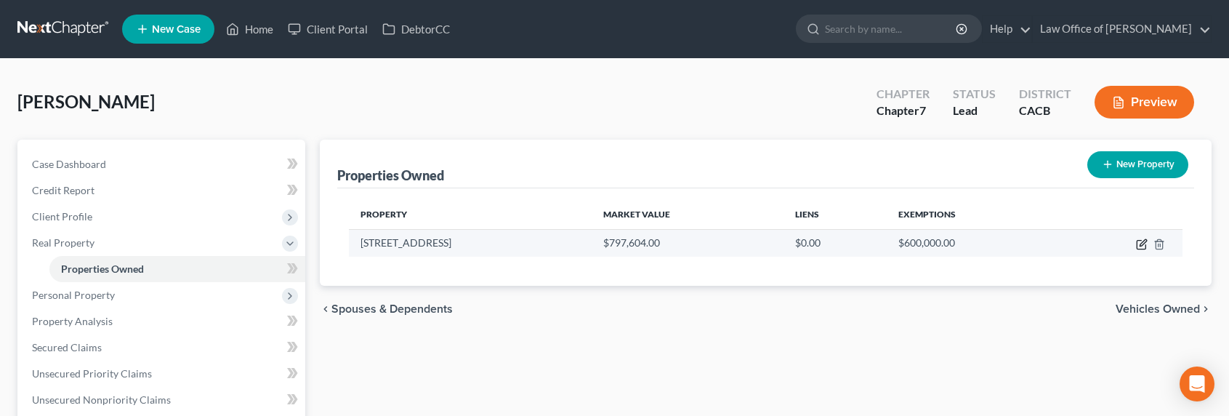
click at [1107, 246] on icon "button" at bounding box center [1142, 244] width 12 height 12
select select "4"
select select "0"
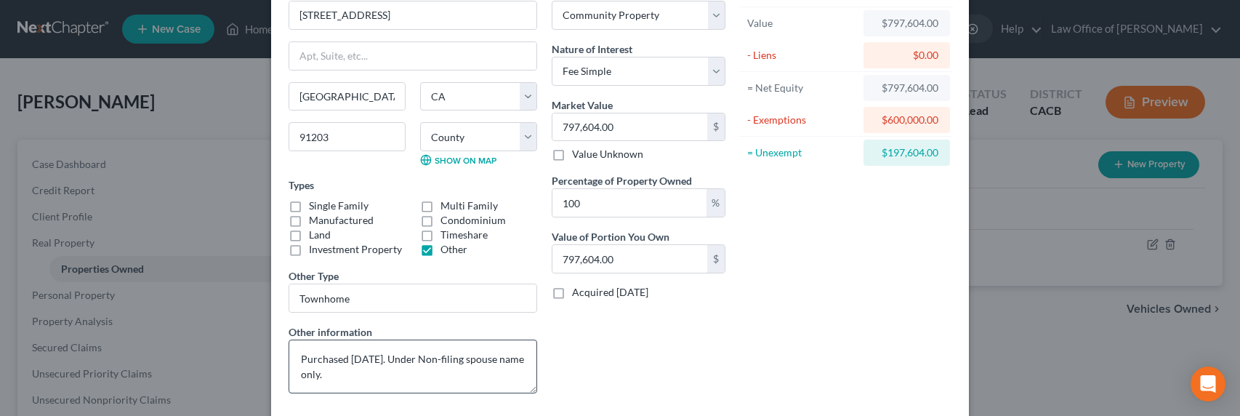
scroll to position [132, 0]
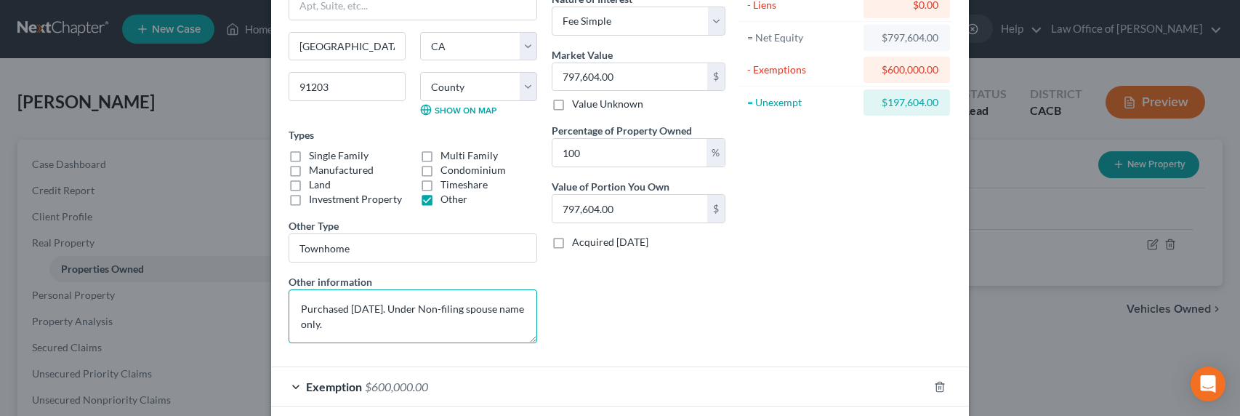
click at [389, 330] on textarea "Purchased Dec 2020. Under Non-filing spouse name only." at bounding box center [412, 316] width 248 height 54
click at [385, 322] on textarea "Purchased Dec 2020. Under Non-filing spouse name only." at bounding box center [412, 316] width 248 height 54
drag, startPoint x: 395, startPoint y: 310, endPoint x: 310, endPoint y: 304, distance: 85.2
click at [307, 304] on textarea "Purchased Dec 2020. Under Non-filing spouse name only." at bounding box center [412, 316] width 248 height 54
click at [313, 304] on textarea "Purchased Dec 2020. Under Non-filing spouse name only." at bounding box center [412, 316] width 248 height 54
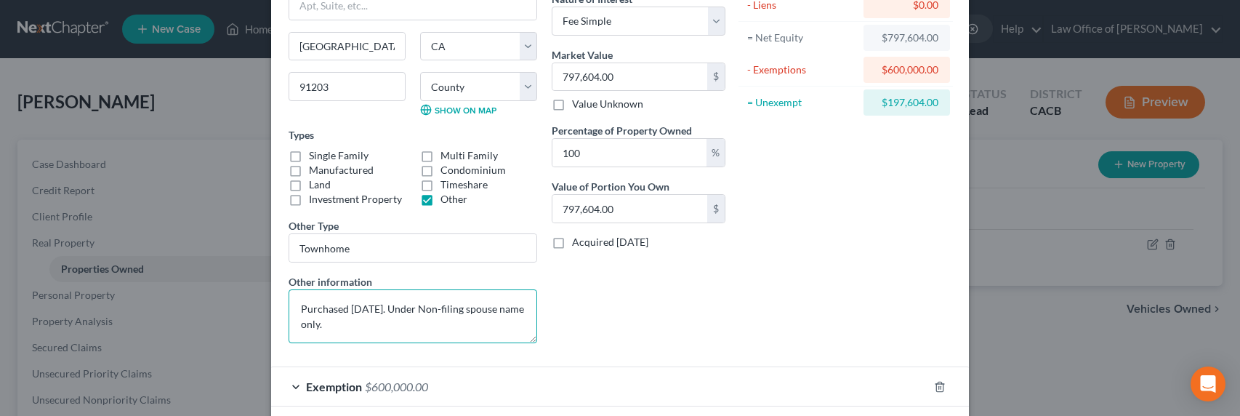
click at [350, 310] on textarea "Purchased Dec 2020. Under Non-filing spouse name only." at bounding box center [412, 316] width 248 height 54
click at [395, 315] on textarea "Purchased 2020. Under Non-filing spouse name only." at bounding box center [412, 316] width 248 height 54
drag, startPoint x: 389, startPoint y: 328, endPoint x: 372, endPoint y: 310, distance: 25.2
click at [372, 310] on textarea "Purchased 2020. Under Non-filing spouse name only." at bounding box center [412, 316] width 248 height 54
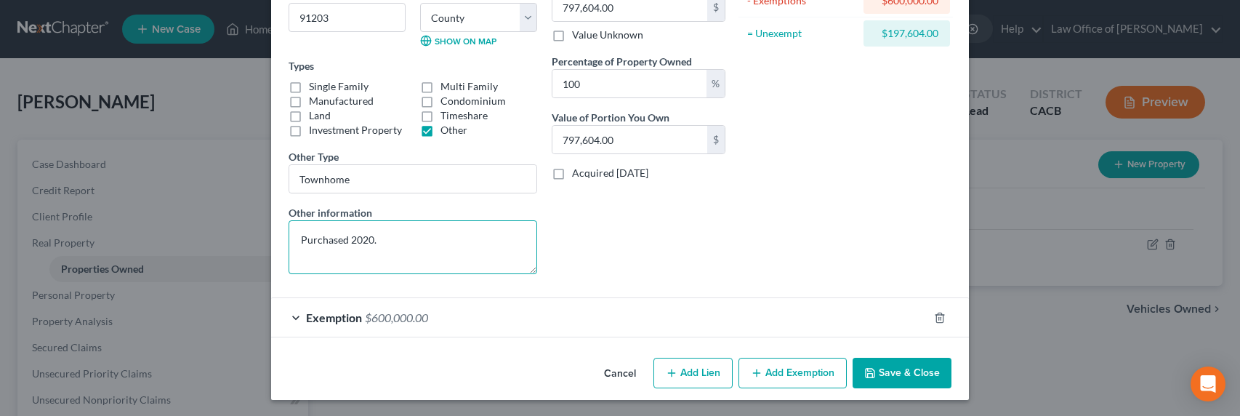
scroll to position [202, 0]
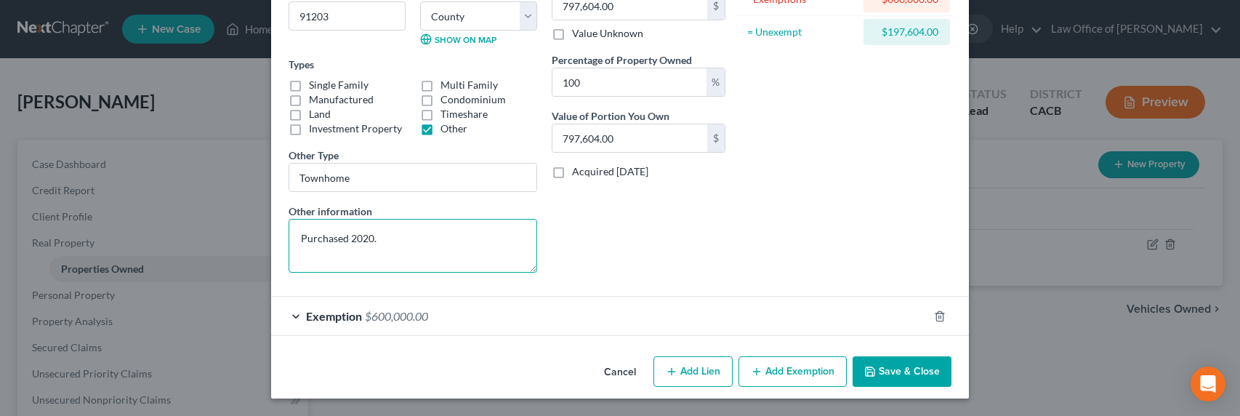
type textarea "Purchased 2020."
click at [376, 309] on span "$600,000.00" at bounding box center [396, 316] width 63 height 14
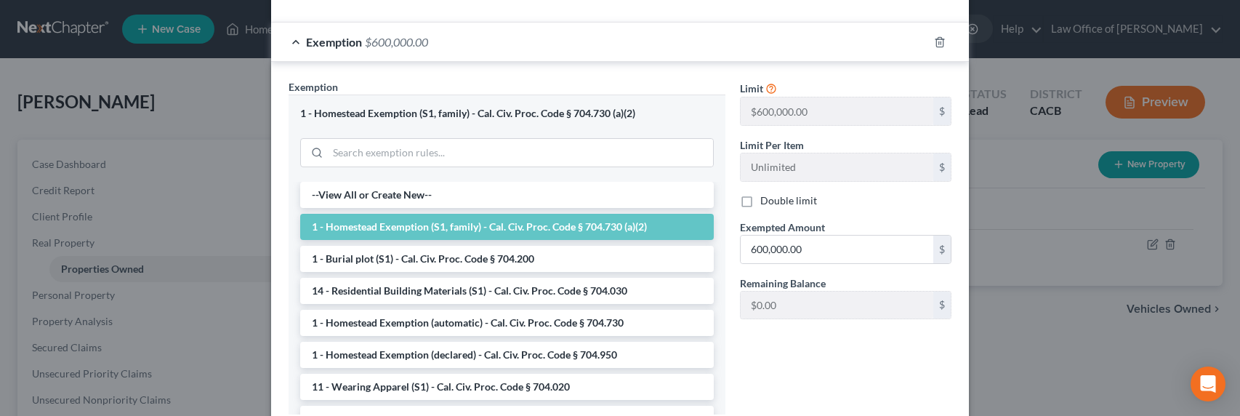
scroll to position [578, 0]
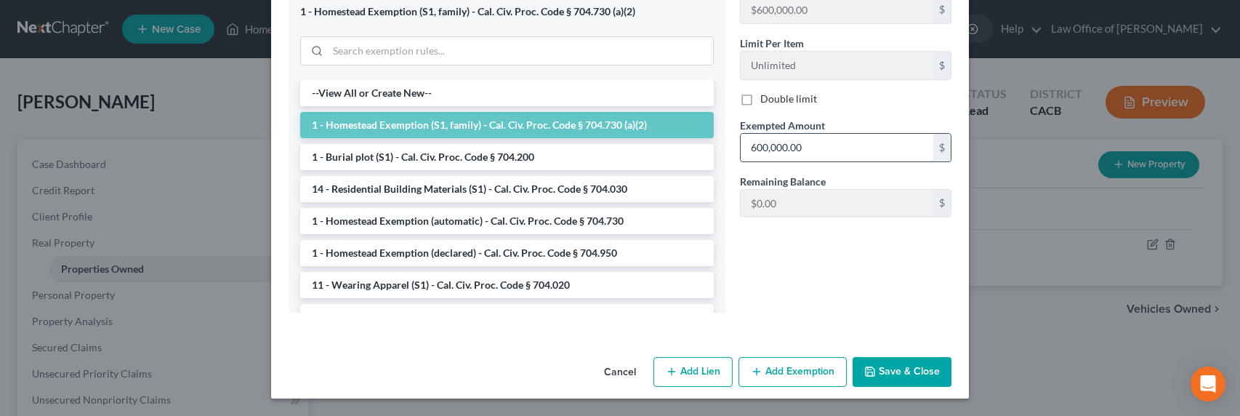
drag, startPoint x: 806, startPoint y: 147, endPoint x: 861, endPoint y: 145, distance: 54.5
click at [861, 145] on input "600,000.00" at bounding box center [836, 148] width 193 height 28
type input "699,000"
click at [578, 124] on li "1 - Homestead Exemption (S1, family) - Cal. Civ. Proc. Code § 704.730 (a)(2)" at bounding box center [506, 125] width 413 height 26
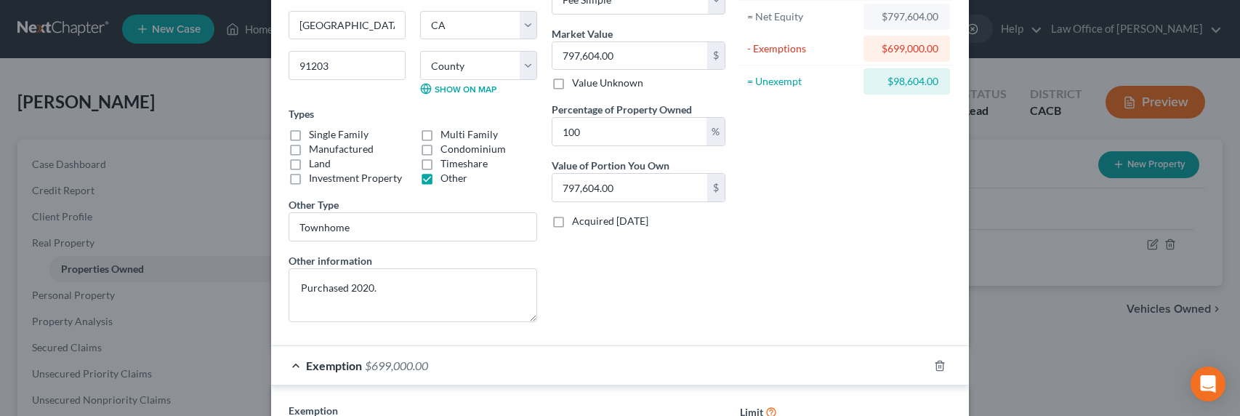
scroll to position [0, 0]
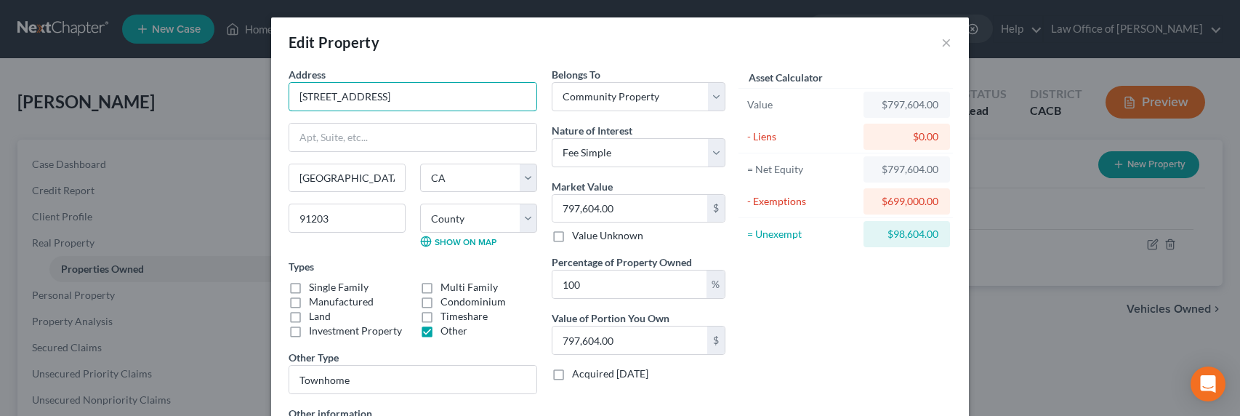
drag, startPoint x: 434, startPoint y: 99, endPoint x: 270, endPoint y: 97, distance: 164.2
click at [628, 217] on input "797,604.00" at bounding box center [629, 209] width 155 height 28
click at [634, 207] on input "797,604.00" at bounding box center [629, 209] width 155 height 28
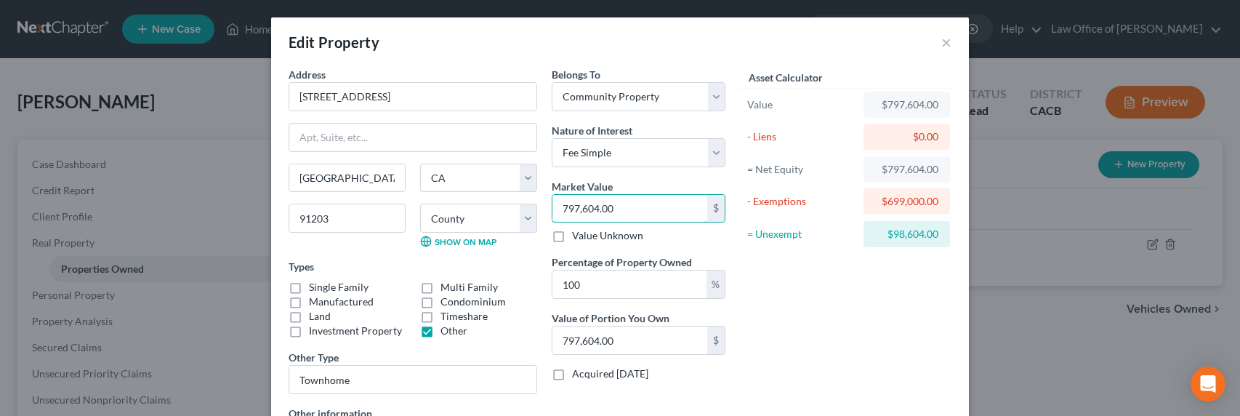
drag, startPoint x: 634, startPoint y: 206, endPoint x: 543, endPoint y: 201, distance: 91.0
click at [544, 201] on div "Belongs To * Select Debtor 1 Only Debtor 2 Only Debtor 1 And Debtor 2 Only At L…" at bounding box center [638, 276] width 188 height 419
type input "7"
type input "7.00"
type input "79"
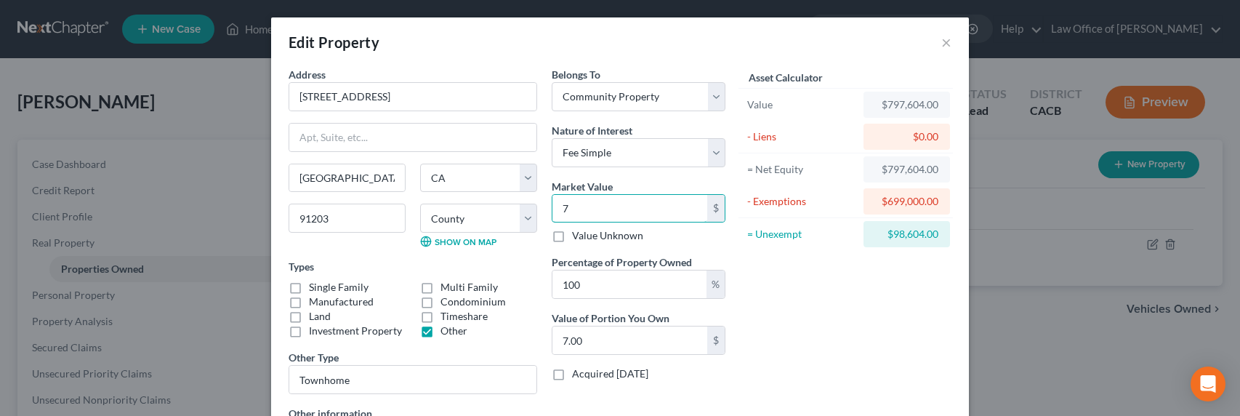
type input "79.00"
type input "790"
type input "790.00"
type input "7900"
type input "7,900.00"
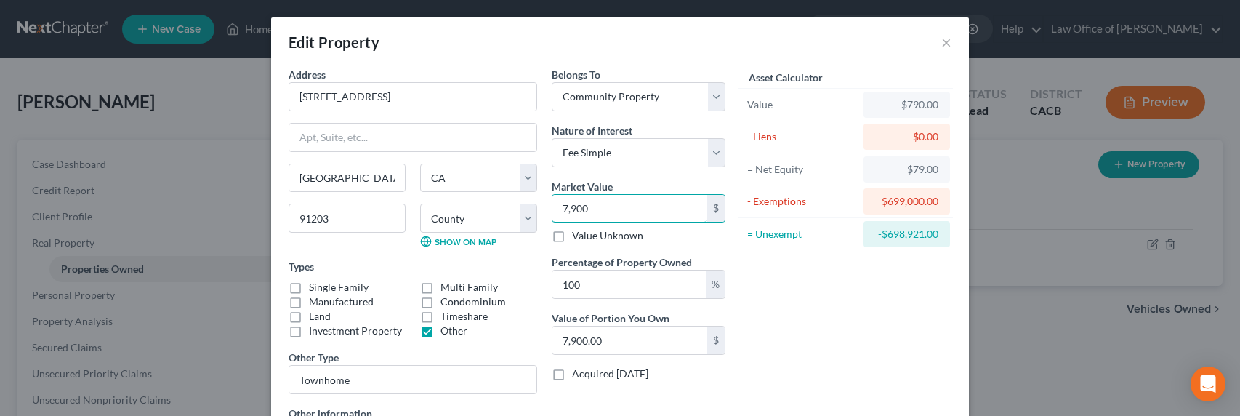
type input "7,9000"
type input "79,000.00"
type input "79,0000"
type input "790,000.00"
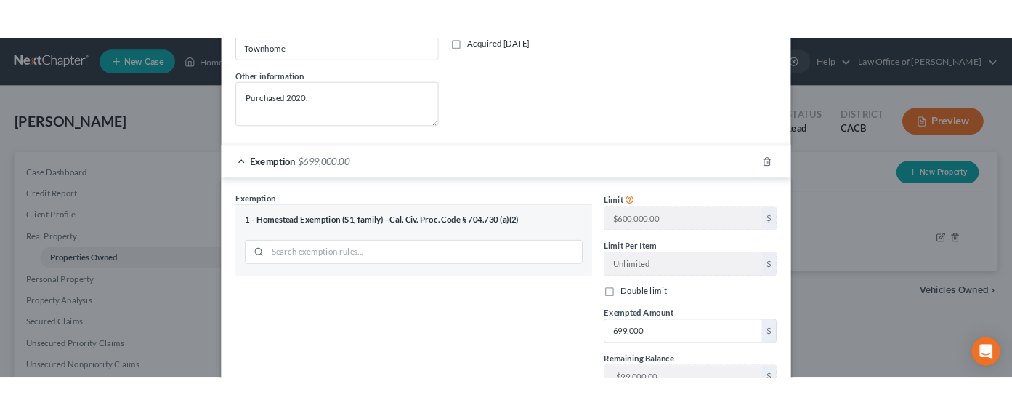
scroll to position [483, 0]
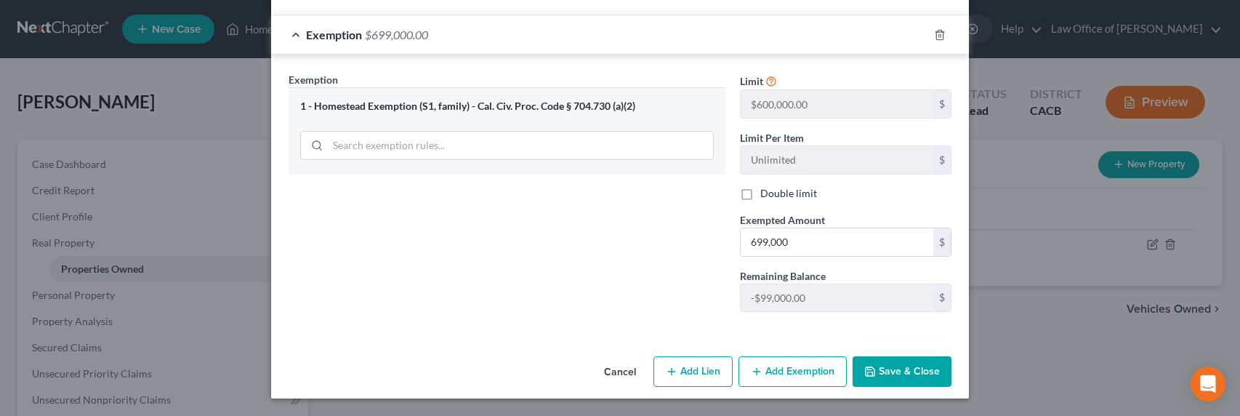
type input "790,000"
click at [716, 368] on button "Add Lien" at bounding box center [692, 371] width 79 height 31
select select "4"
select select "0"
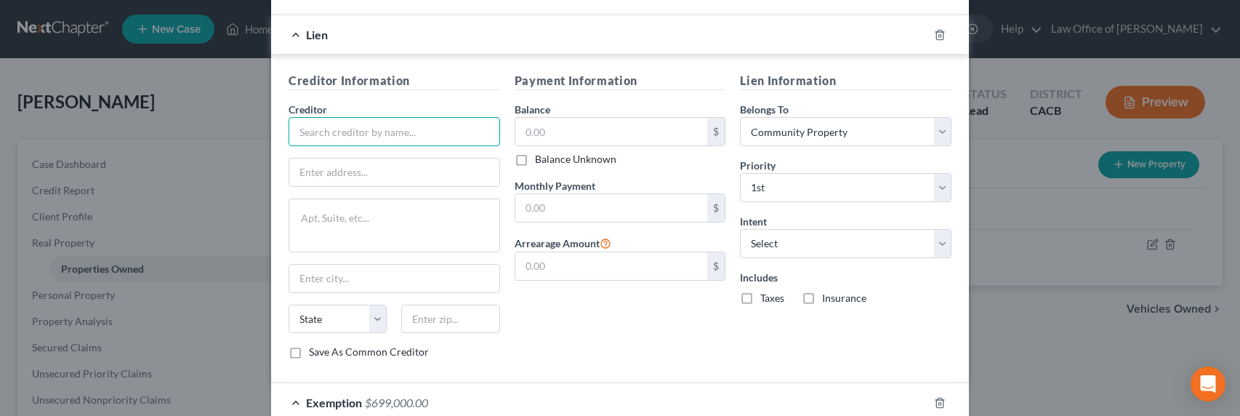
click at [392, 127] on input "text" at bounding box center [393, 131] width 211 height 29
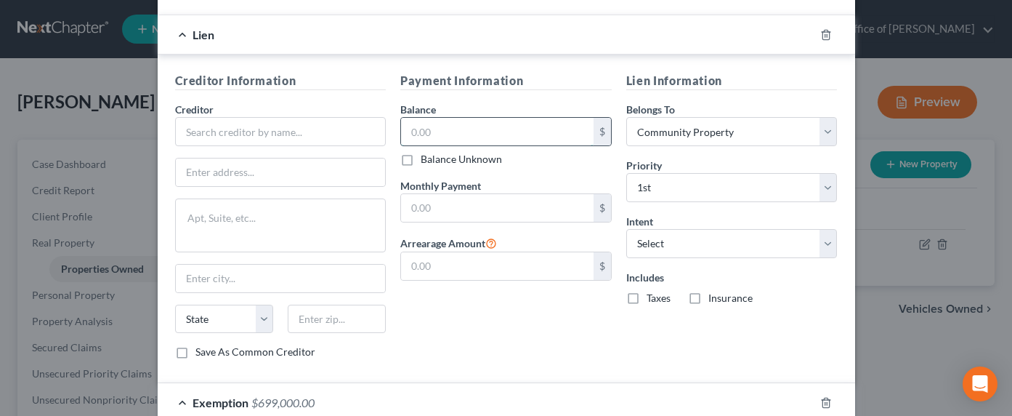
click at [470, 134] on input "text" at bounding box center [497, 132] width 193 height 28
type input "543,250"
click at [474, 211] on input "text" at bounding box center [497, 208] width 193 height 28
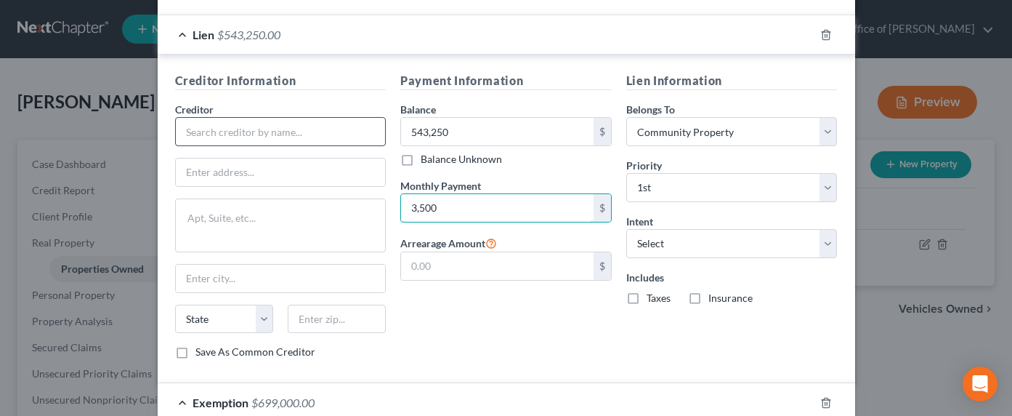
type input "3,500"
click at [354, 139] on input "text" at bounding box center [280, 131] width 211 height 29
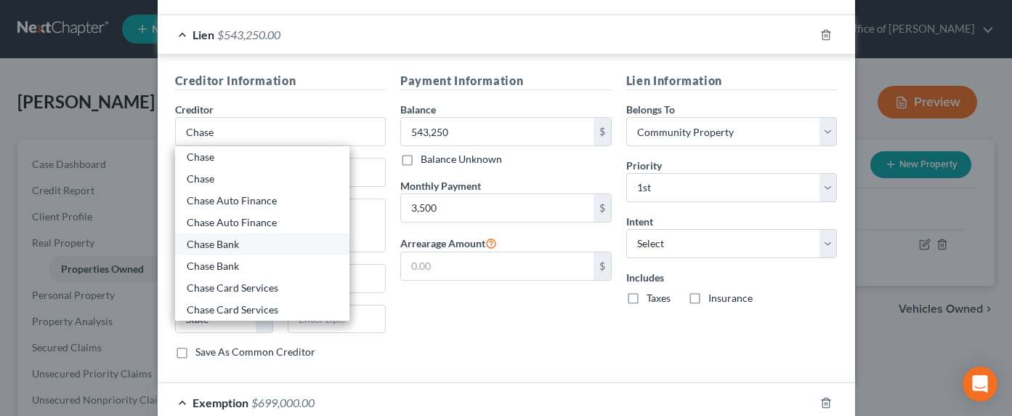
click at [235, 245] on div "Chase Bank" at bounding box center [262, 244] width 151 height 15
type input "Chase Bank"
type input "P.O. 78420"
type input "Phoenix"
select select "3"
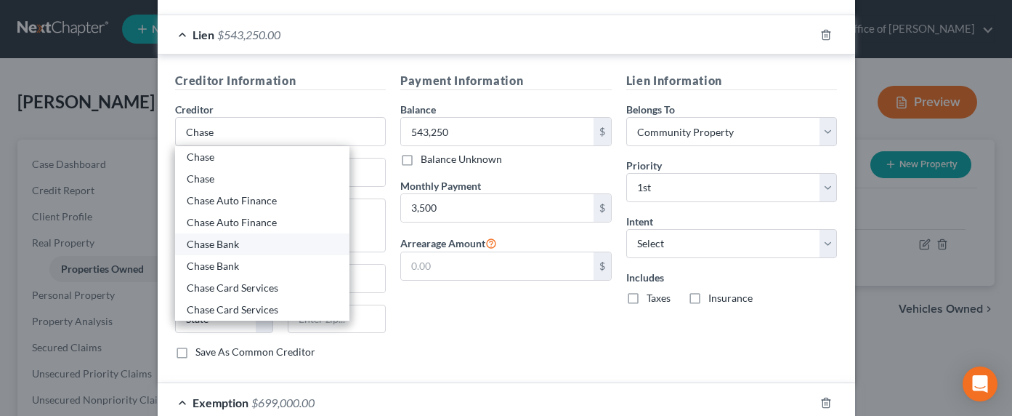
type input "85062"
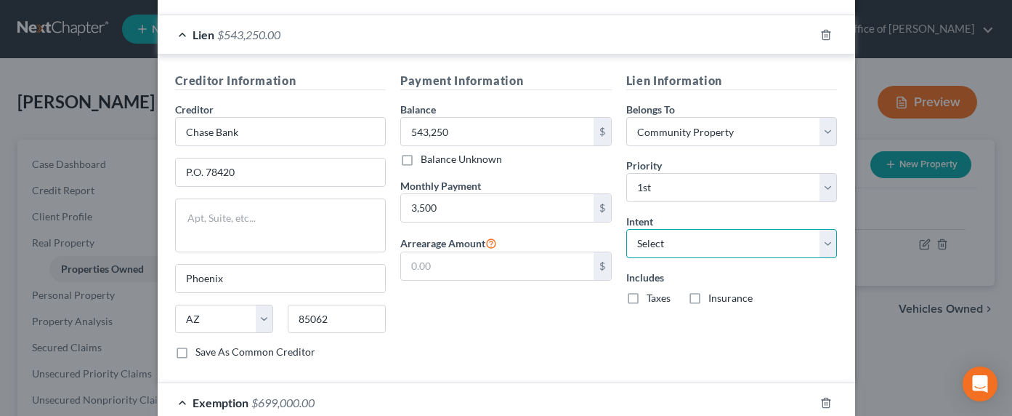
click at [679, 248] on select "Select Surrender Redeem Reaffirm Avoid Other" at bounding box center [731, 243] width 211 height 29
select select "2"
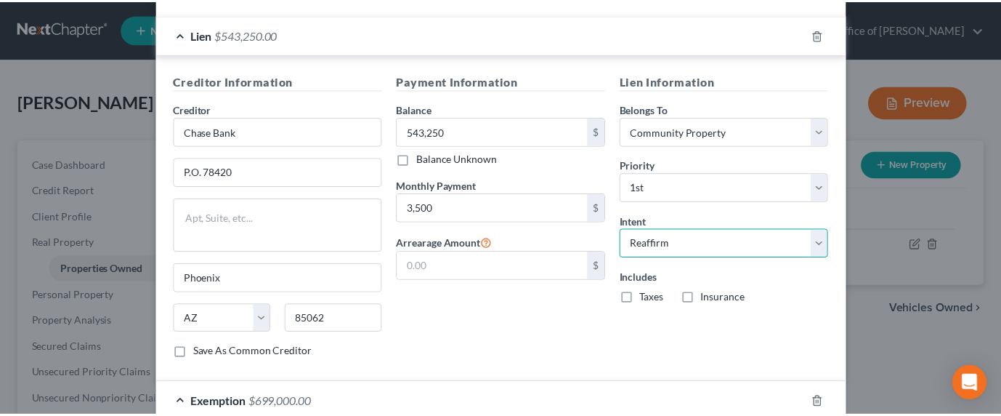
scroll to position [851, 0]
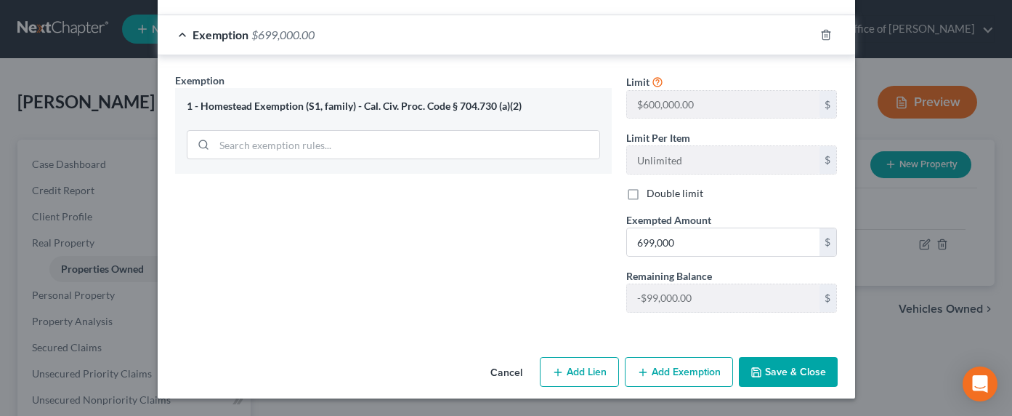
click at [802, 371] on button "Save & Close" at bounding box center [788, 372] width 99 height 31
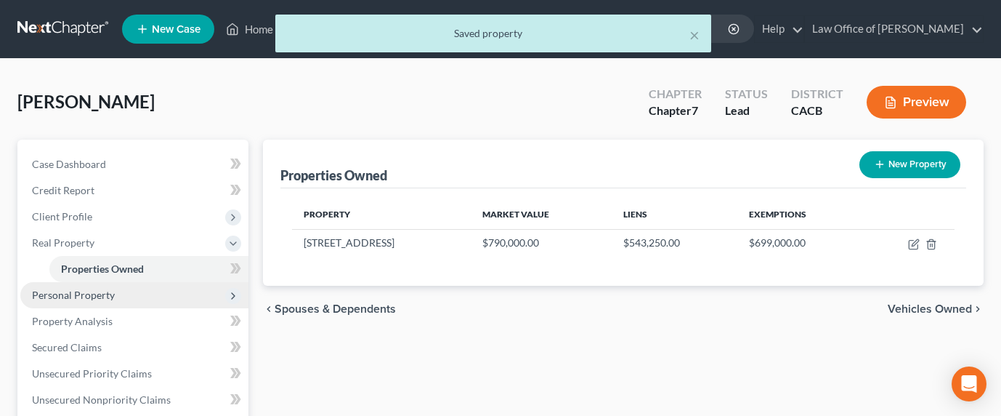
click at [100, 291] on span "Personal Property" at bounding box center [73, 294] width 83 height 12
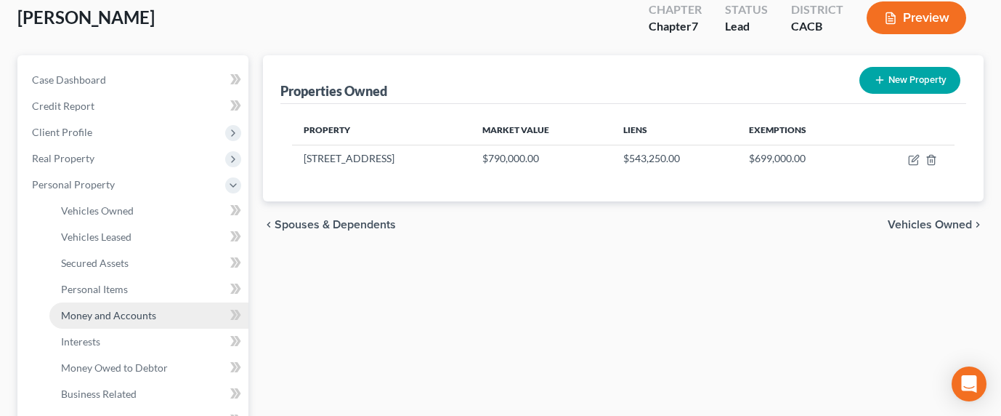
scroll to position [67, 0]
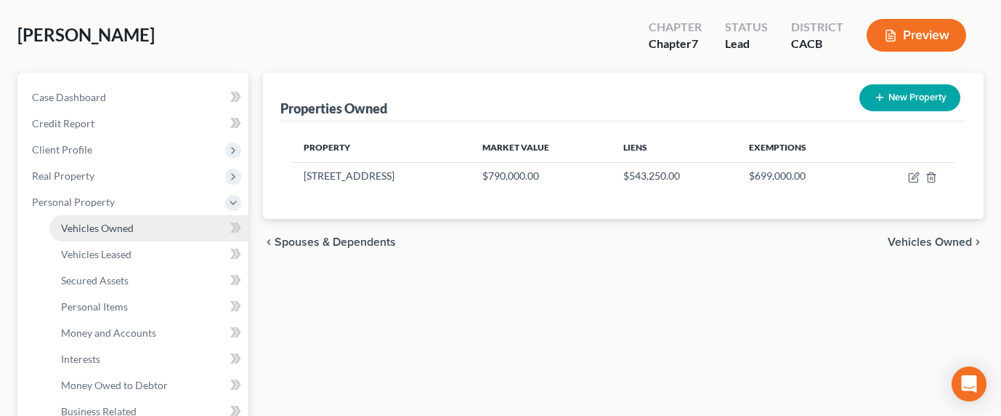
click at [78, 222] on span "Vehicles Owned" at bounding box center [97, 228] width 73 height 12
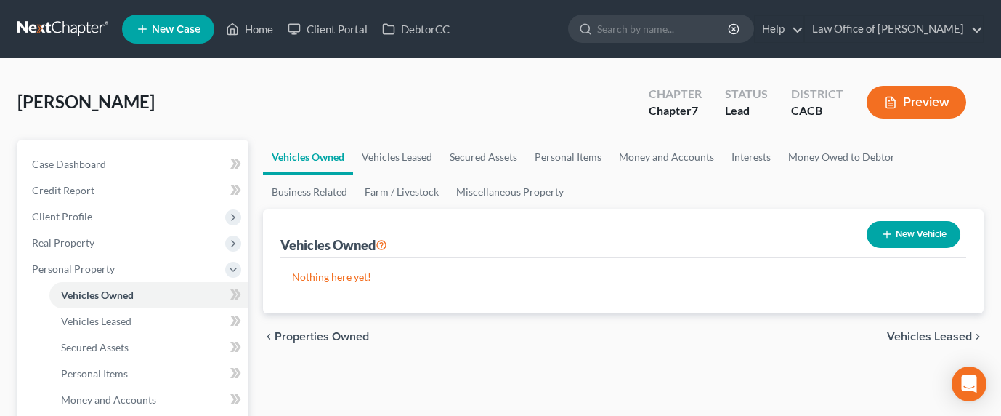
click at [540, 227] on div "Vehicles Owned New Vehicle" at bounding box center [623, 233] width 687 height 49
click at [747, 177] on ul "Vehicles Owned Vehicles Leased Secured Assets Personal Items Money and Accounts…" at bounding box center [623, 175] width 721 height 70
click at [423, 114] on div "Garibyan, Anush Upgraded Chapter Chapter 7 Status Lead District CACB Preview" at bounding box center [500, 107] width 966 height 63
click at [573, 159] on link "Personal Items" at bounding box center [568, 157] width 84 height 35
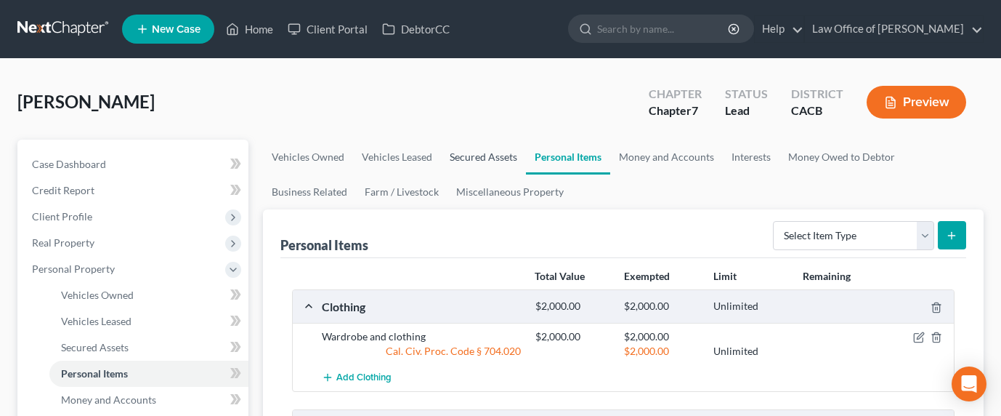
click at [466, 153] on link "Secured Assets" at bounding box center [483, 157] width 85 height 35
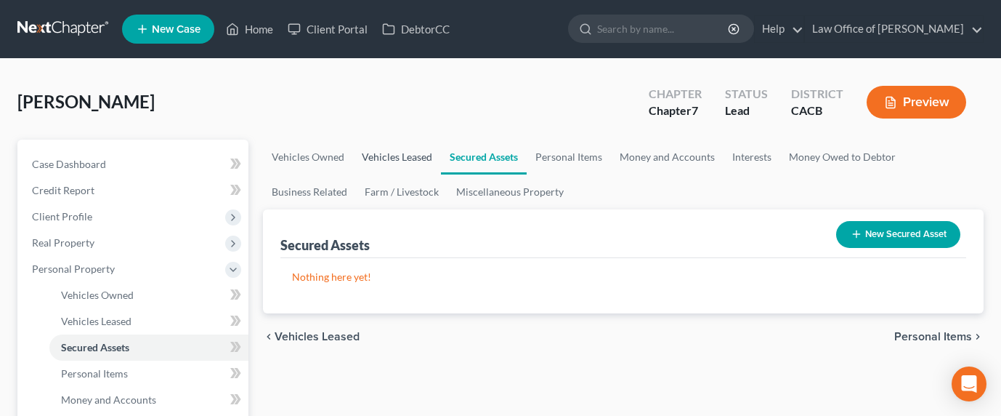
click at [397, 150] on link "Vehicles Leased" at bounding box center [397, 157] width 88 height 35
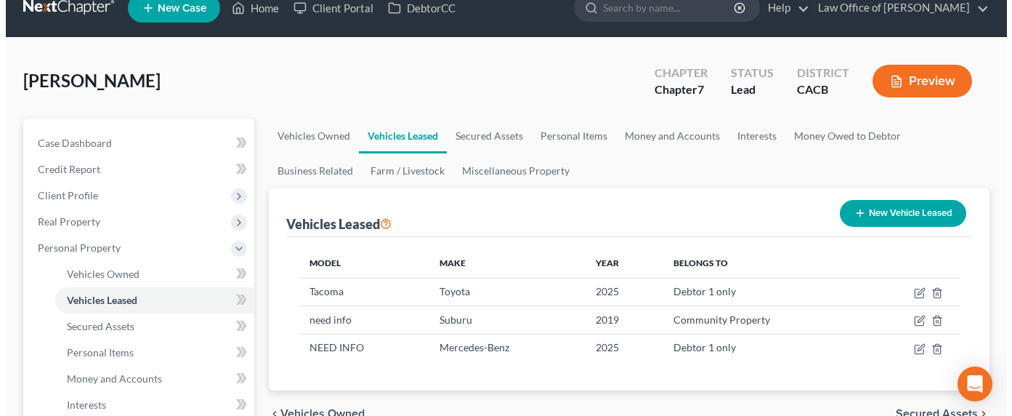
scroll to position [32, 0]
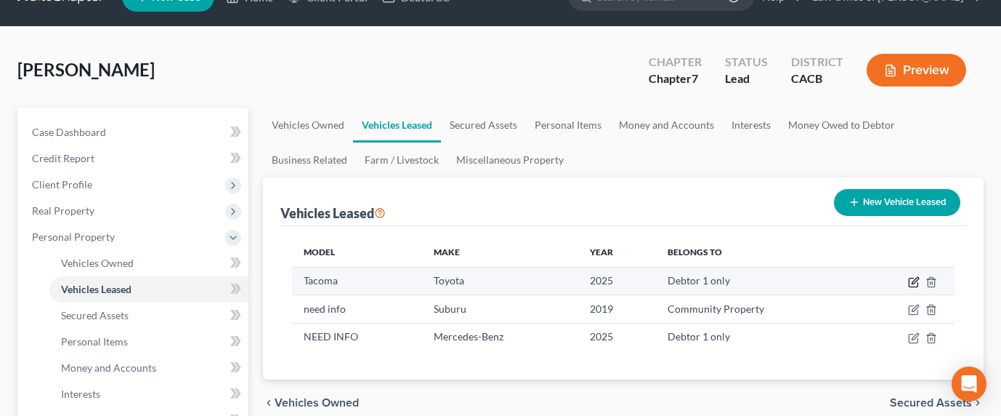
click at [914, 281] on icon "button" at bounding box center [914, 282] width 12 height 12
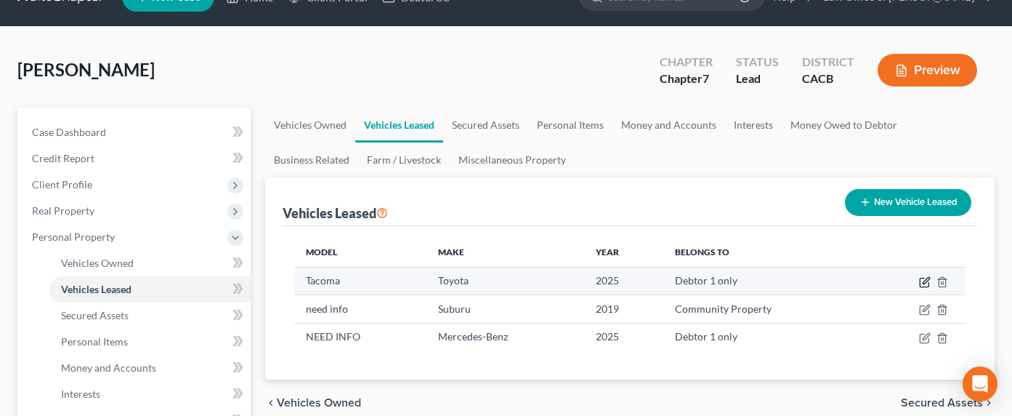
select select "0"
select select "1"
select select "0"
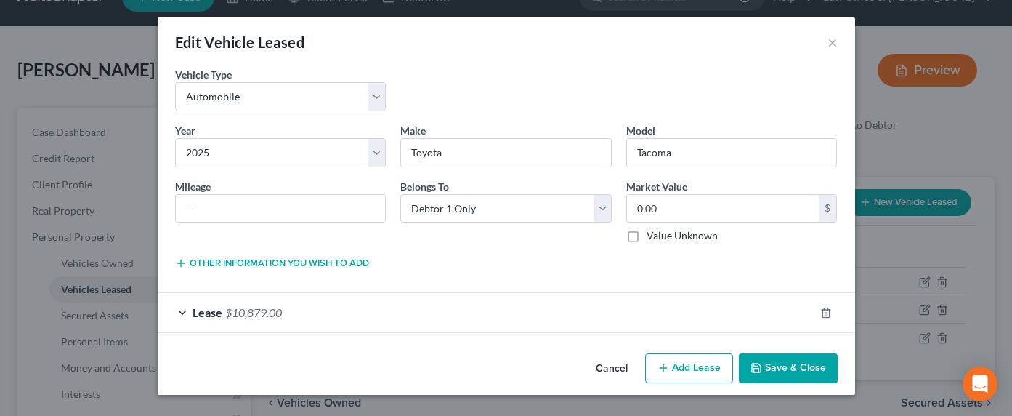
click at [267, 267] on button "Other information you wish to add" at bounding box center [272, 263] width 194 height 12
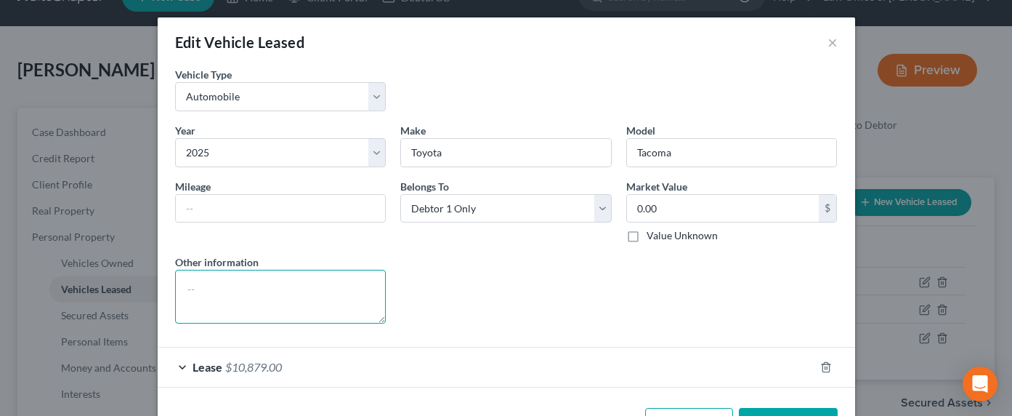
click at [252, 291] on textarea at bounding box center [280, 297] width 211 height 54
type textarea "Dad drives it"
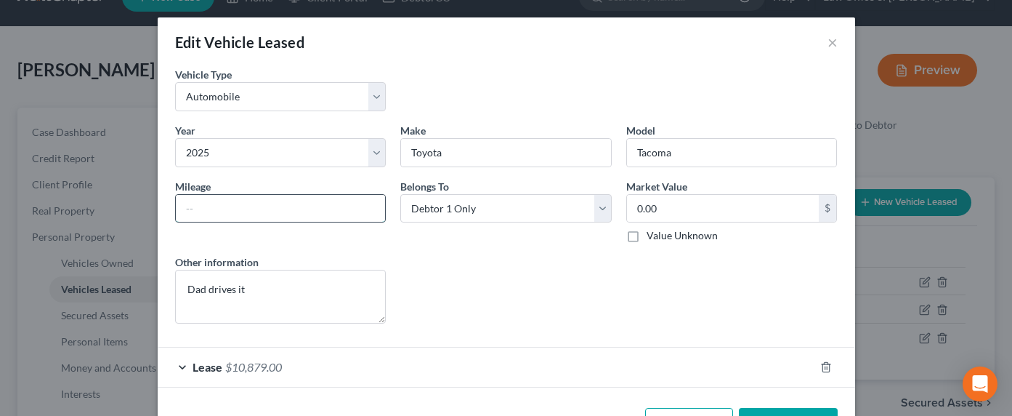
click at [254, 215] on input "text" at bounding box center [281, 209] width 210 height 28
type input "2"
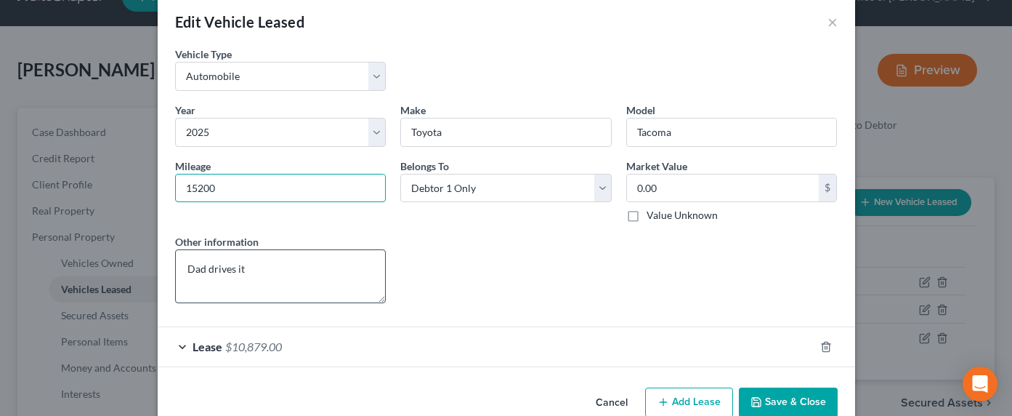
scroll to position [51, 0]
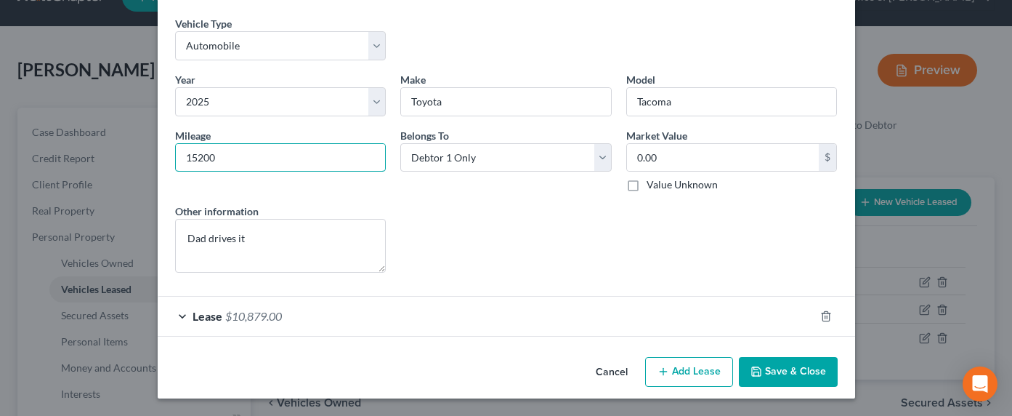
type input "15200"
click at [280, 315] on div "Lease $10,879.00" at bounding box center [486, 315] width 657 height 39
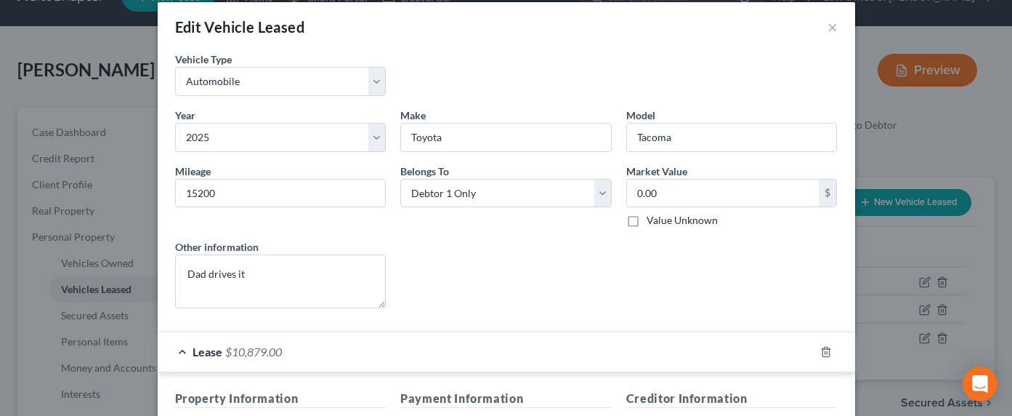
scroll to position [0, 0]
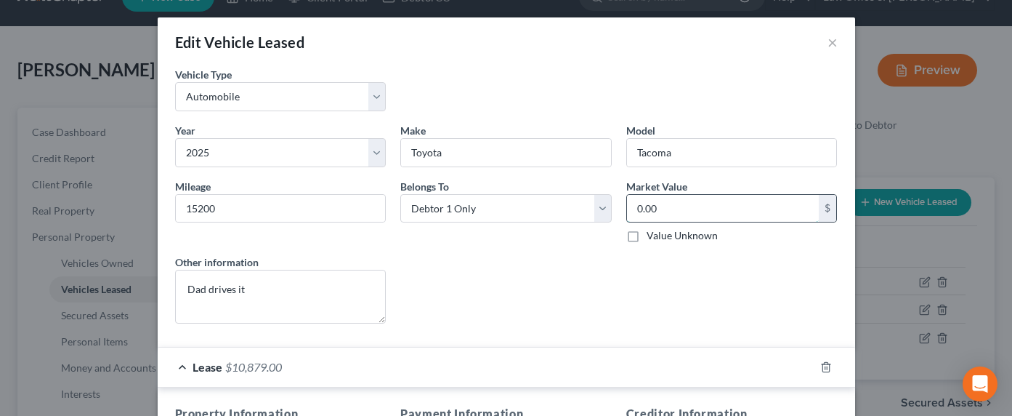
click at [647, 204] on input "0.00" at bounding box center [723, 209] width 193 height 28
click at [670, 235] on label "Value Unknown" at bounding box center [682, 235] width 71 height 15
click at [662, 235] on input "Value Unknown" at bounding box center [656, 232] width 9 height 9
checkbox input "true"
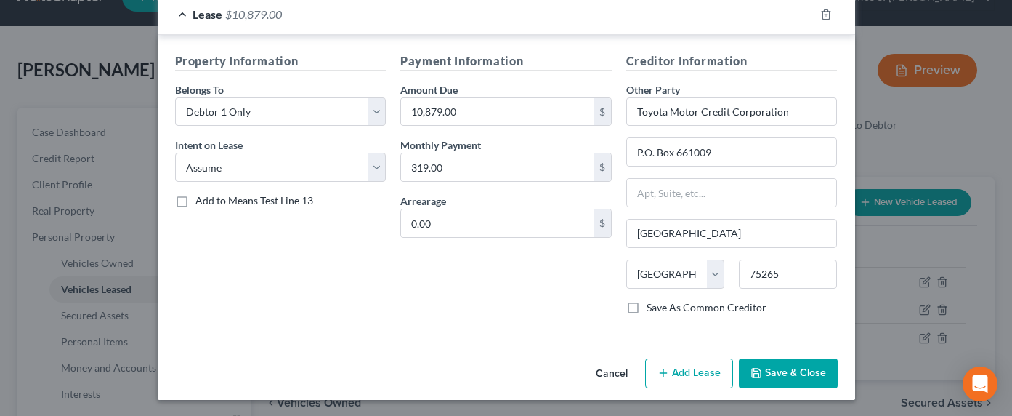
scroll to position [354, 0]
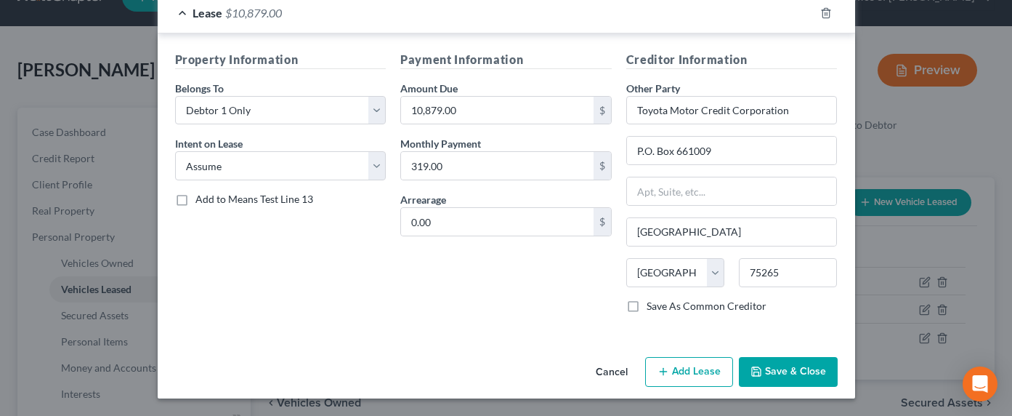
click at [783, 357] on button "Save & Close" at bounding box center [788, 372] width 99 height 31
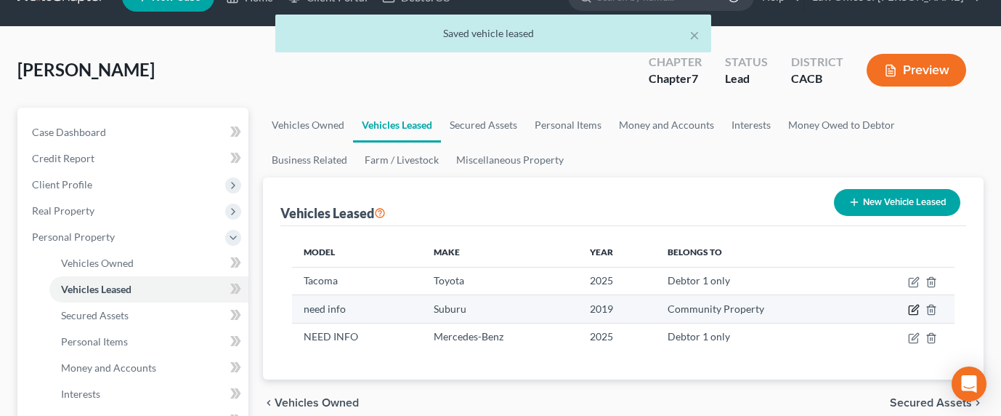
click at [916, 308] on icon "button" at bounding box center [915, 308] width 7 height 7
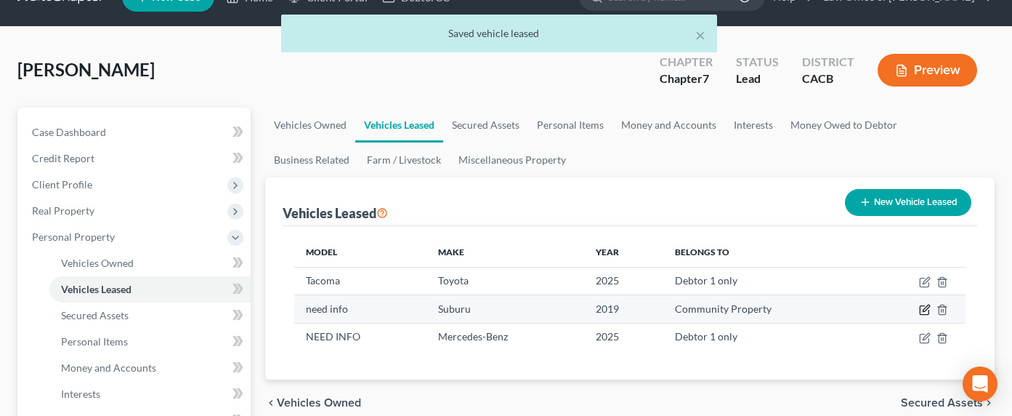
select select "0"
select select "7"
select select "4"
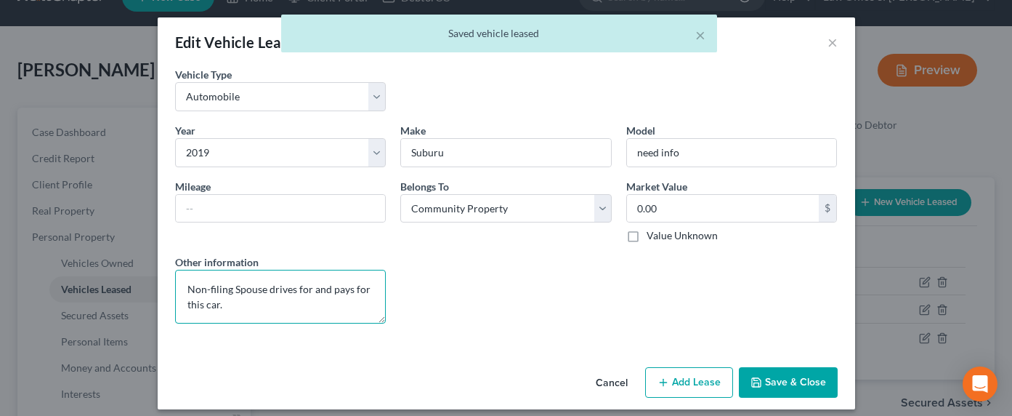
click at [299, 291] on textarea "Non-filing Spouse drives for and pays for this car." at bounding box center [280, 297] width 211 height 54
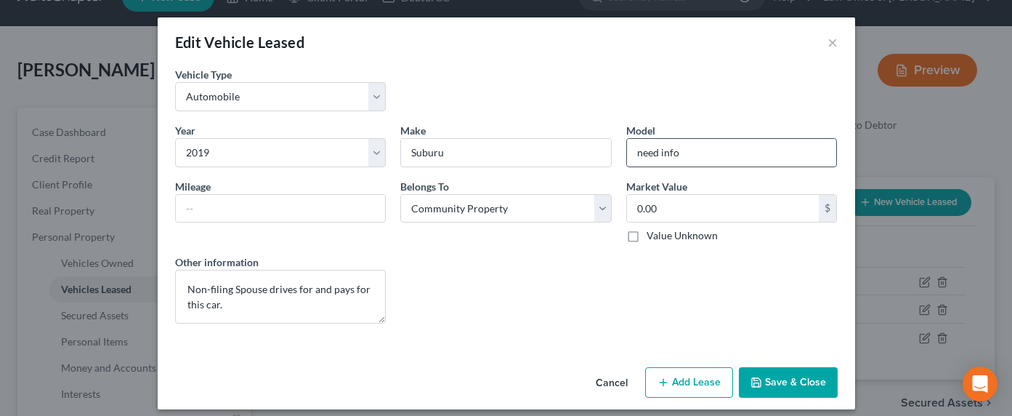
drag, startPoint x: 690, startPoint y: 155, endPoint x: 630, endPoint y: 145, distance: 60.3
click at [629, 145] on input "need info" at bounding box center [732, 153] width 210 height 28
type input "WRX"
drag, startPoint x: 416, startPoint y: 117, endPoint x: 410, endPoint y: 122, distance: 8.3
click at [413, 118] on div "Vehicle Type * Select Automobile Truck Trailer Watercraft Aircraft Motor Home A…" at bounding box center [506, 95] width 677 height 56
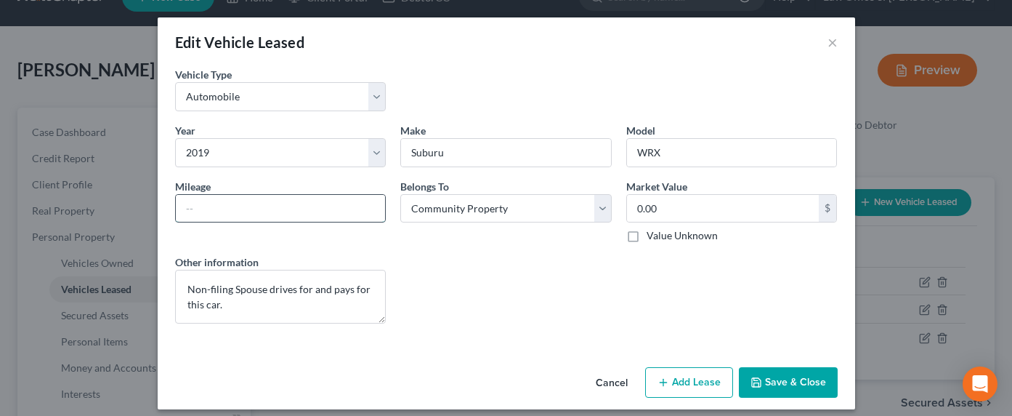
click at [235, 206] on input "text" at bounding box center [281, 209] width 210 height 28
type input "2"
type input "10000"
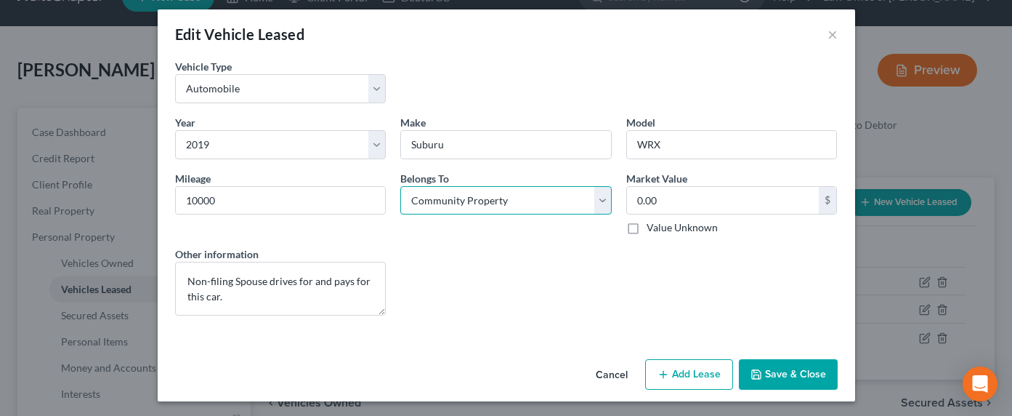
scroll to position [11, 0]
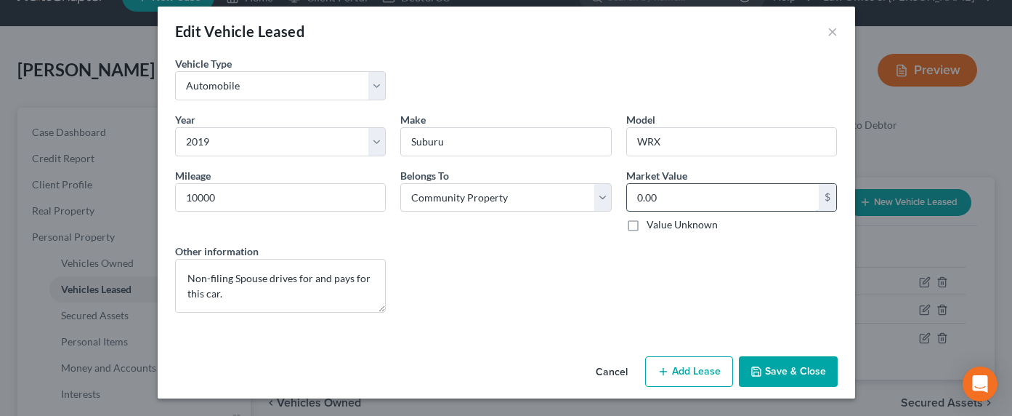
click at [671, 184] on input "0.00" at bounding box center [723, 198] width 193 height 28
drag, startPoint x: 668, startPoint y: 227, endPoint x: 670, endPoint y: 240, distance: 13.2
click at [668, 227] on label "Value Unknown" at bounding box center [682, 224] width 71 height 15
click at [662, 227] on input "Value Unknown" at bounding box center [656, 221] width 9 height 9
checkbox input "true"
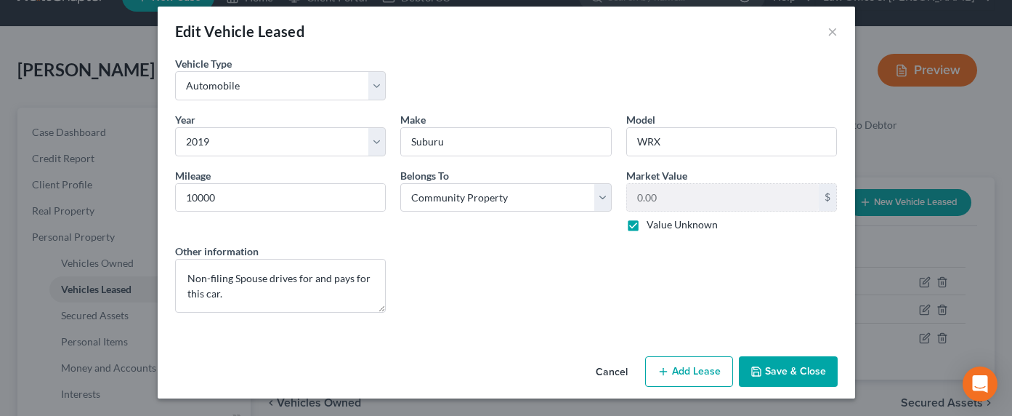
click at [687, 370] on button "Add Lease" at bounding box center [689, 371] width 88 height 31
select select "4"
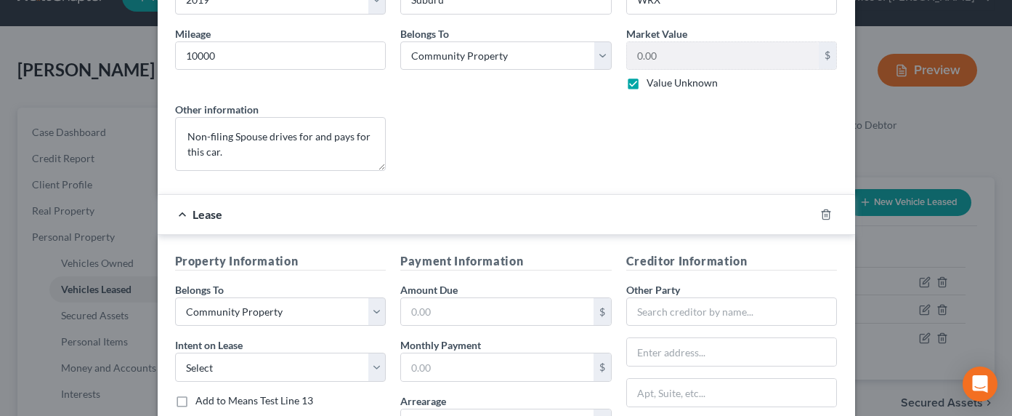
scroll to position [190, 0]
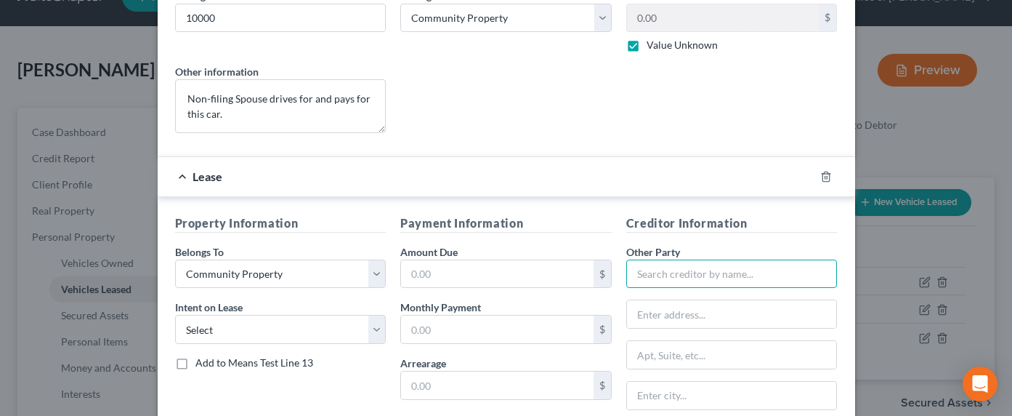
click at [738, 280] on input "text" at bounding box center [731, 273] width 211 height 29
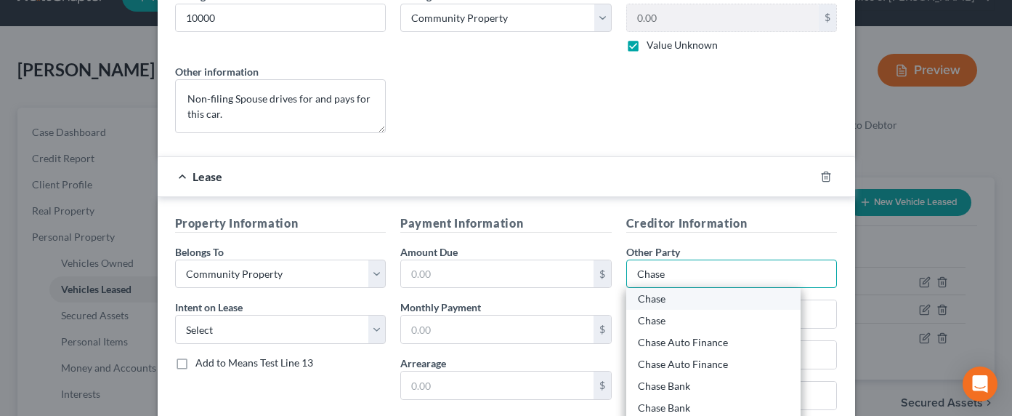
type input "Chase"
click at [655, 296] on div "Chase" at bounding box center [713, 298] width 151 height 15
type input "700 Kansas Lane"
type input "Monroe"
select select "19"
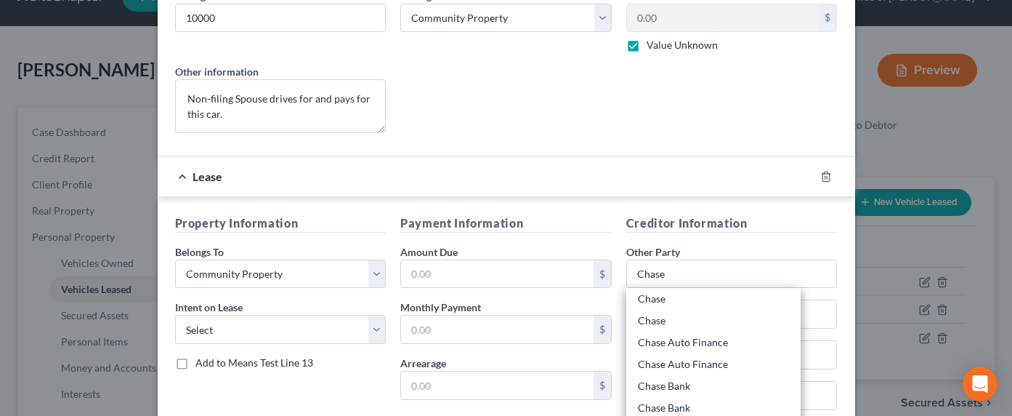
type input "71203"
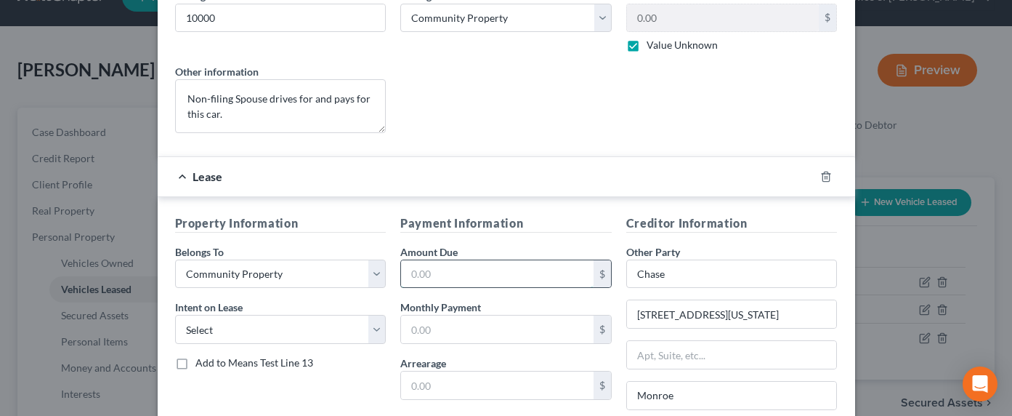
drag, startPoint x: 435, startPoint y: 265, endPoint x: 446, endPoint y: 264, distance: 10.9
click at [436, 264] on input "text" at bounding box center [497, 274] width 193 height 28
click at [230, 324] on select "Select None Assume Reject" at bounding box center [280, 329] width 211 height 29
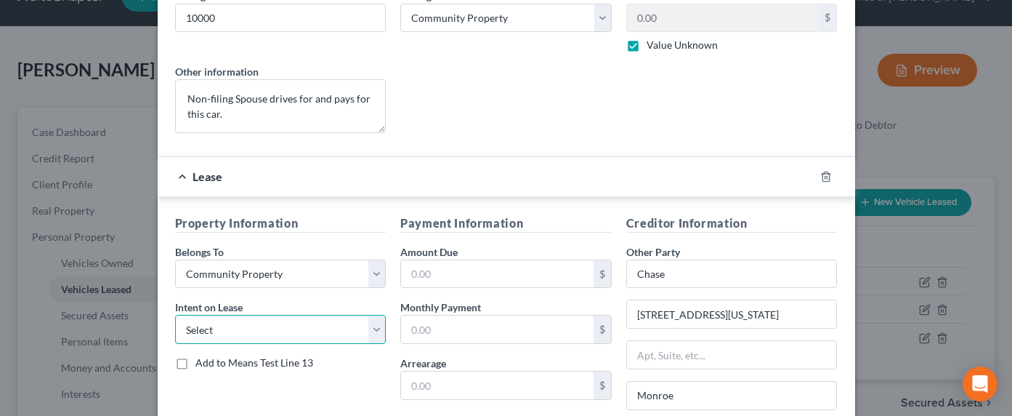
select select "1"
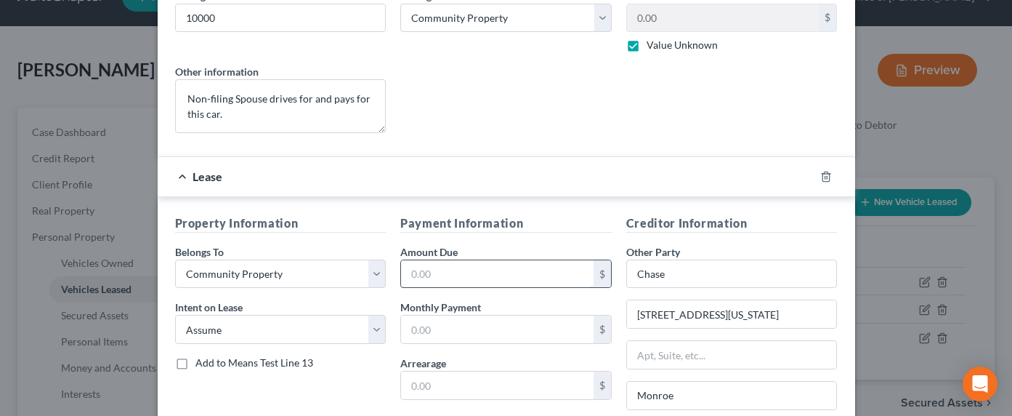
click at [465, 282] on input "text" at bounding box center [497, 274] width 193 height 28
click at [465, 333] on input "text" at bounding box center [497, 329] width 193 height 28
type input "450"
click at [442, 273] on input "text" at bounding box center [497, 274] width 193 height 28
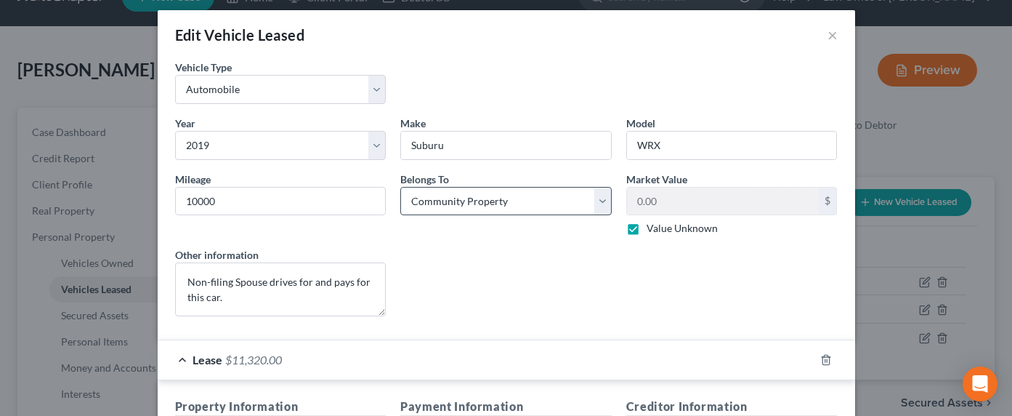
scroll to position [0, 0]
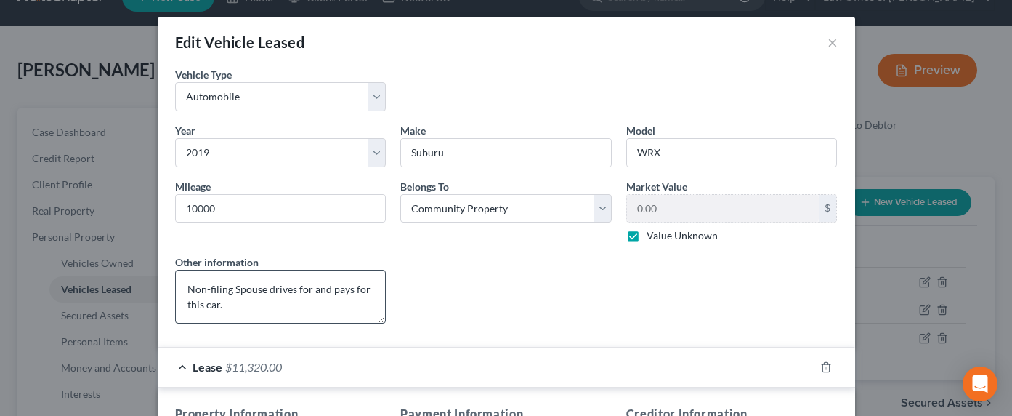
type input "11,320"
drag, startPoint x: 347, startPoint y: 303, endPoint x: 238, endPoint y: 313, distance: 109.5
click at [341, 304] on textarea "Non-filing Spouse drives for and pays for this car." at bounding box center [280, 297] width 211 height 54
drag, startPoint x: 236, startPoint y: 308, endPoint x: 129, endPoint y: 273, distance: 113.0
click at [125, 278] on div "Edit Vehicle Leased × Vehicle Type * Select Automobile Truck Trailer Watercraft…" at bounding box center [506, 208] width 1012 height 416
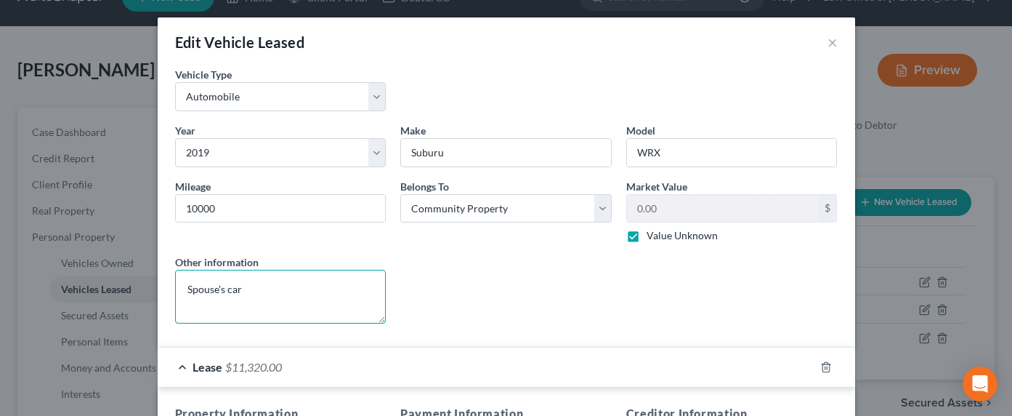
type textarea "Spouse's car"
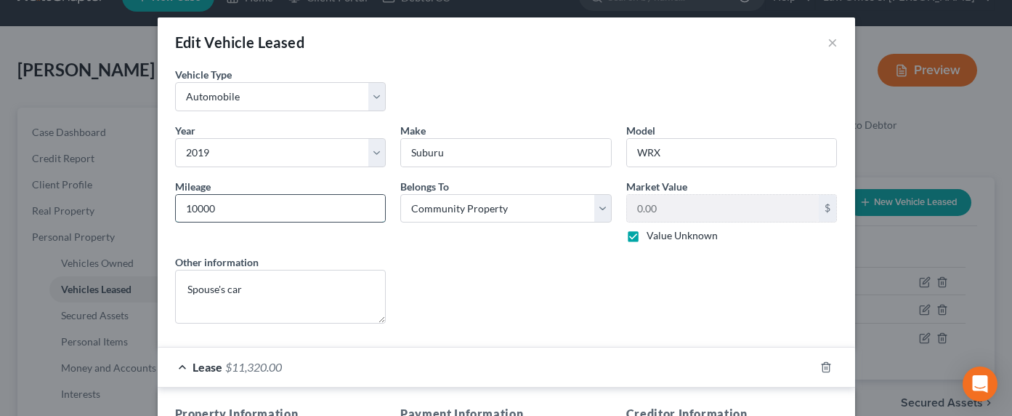
click at [211, 210] on input "10000" at bounding box center [281, 209] width 210 height 28
drag, startPoint x: 229, startPoint y: 213, endPoint x: 135, endPoint y: 211, distance: 93.7
click at [135, 211] on div "Edit Vehicle Leased × Vehicle Type * Select Automobile Truck Trailer Watercraft…" at bounding box center [506, 208] width 1012 height 416
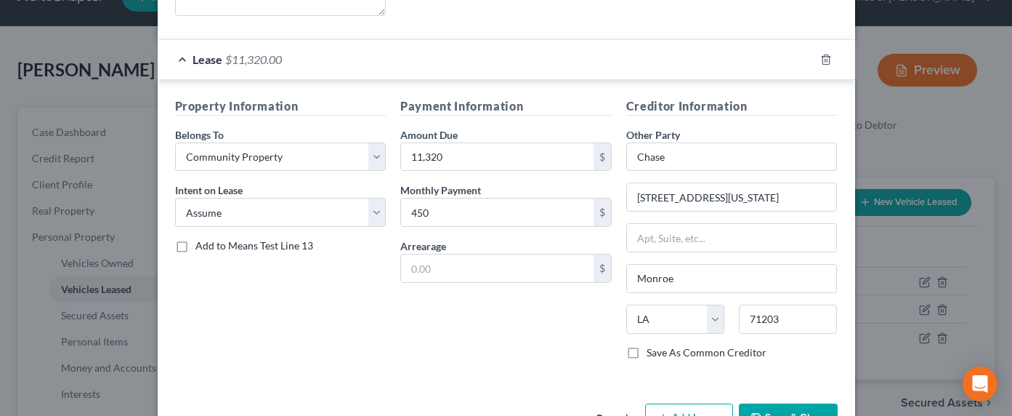
scroll to position [354, 0]
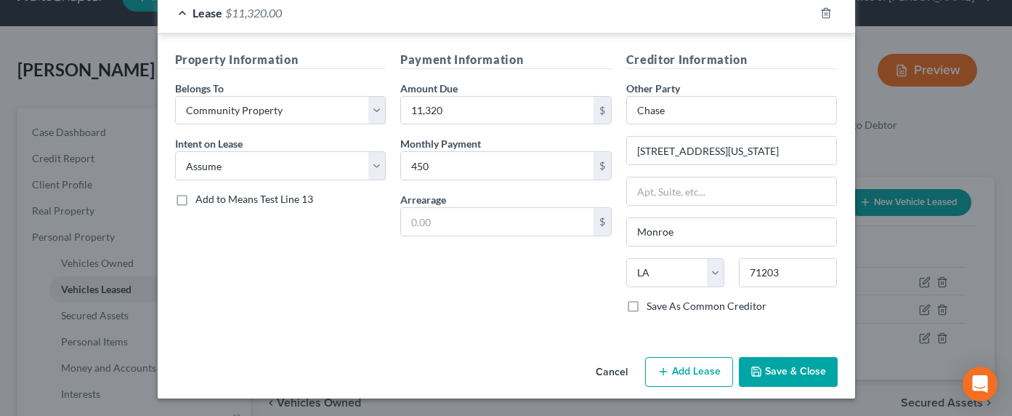
type input "10230"
click at [801, 378] on button "Save & Close" at bounding box center [788, 372] width 99 height 31
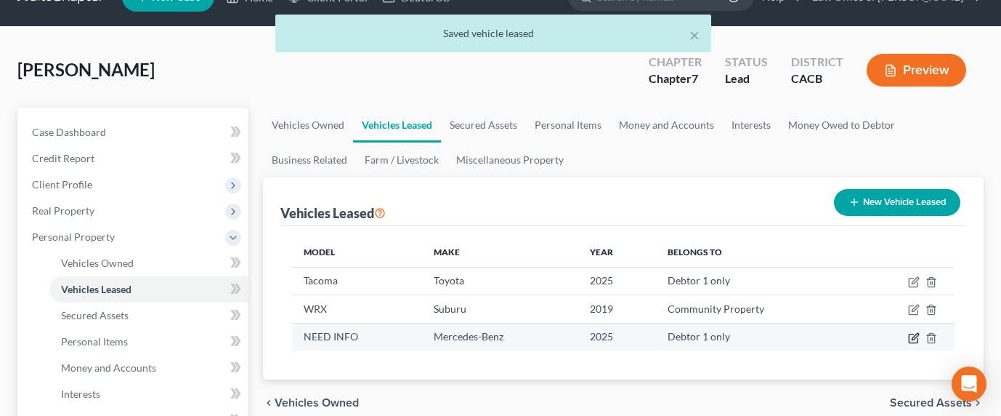
click at [913, 339] on icon "button" at bounding box center [915, 336] width 7 height 7
select select "0"
select select "1"
select select "0"
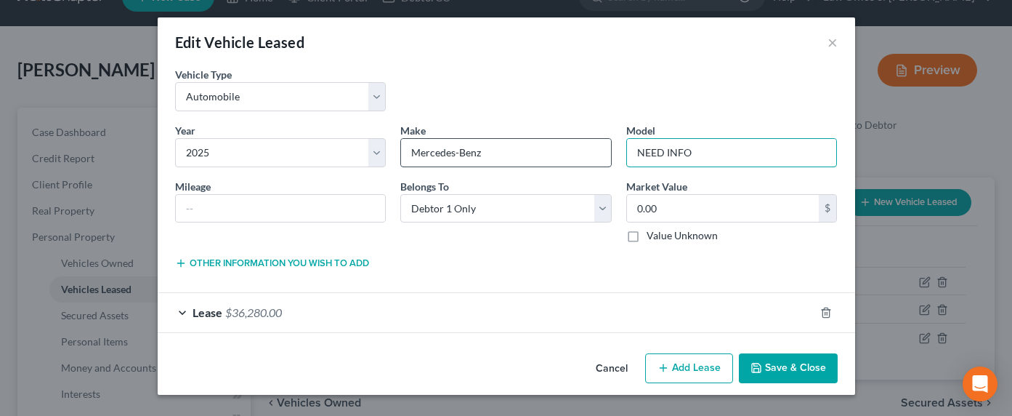
drag, startPoint x: 718, startPoint y: 153, endPoint x: 552, endPoint y: 154, distance: 165.7
click at [552, 154] on div "Year * Select 2026 2025 2024 2023 2022 2021 2020 2019 2018 2017 2016 2015 2014 …" at bounding box center [506, 189] width 677 height 132
type input "GLE 53"
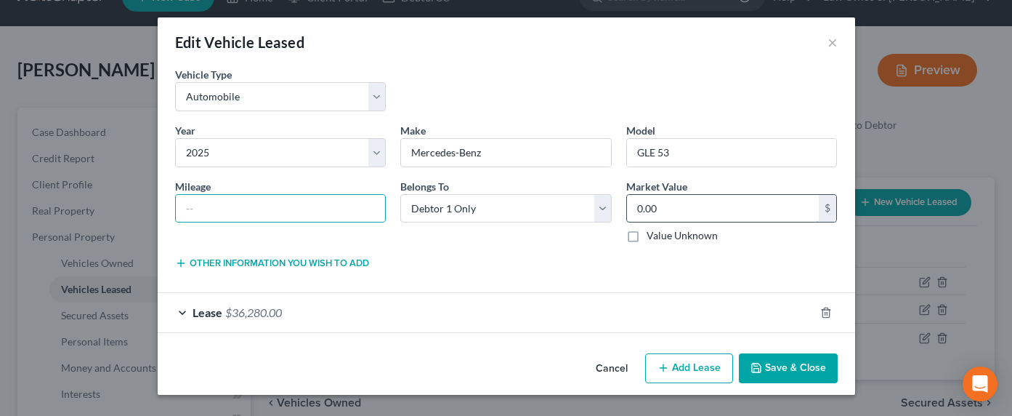
click at [662, 207] on input "0.00" at bounding box center [723, 209] width 193 height 28
click at [671, 233] on label "Value Unknown" at bounding box center [682, 235] width 71 height 15
click at [662, 233] on input "Value Unknown" at bounding box center [656, 232] width 9 height 9
checkbox input "true"
click at [287, 214] on input "text" at bounding box center [281, 209] width 210 height 28
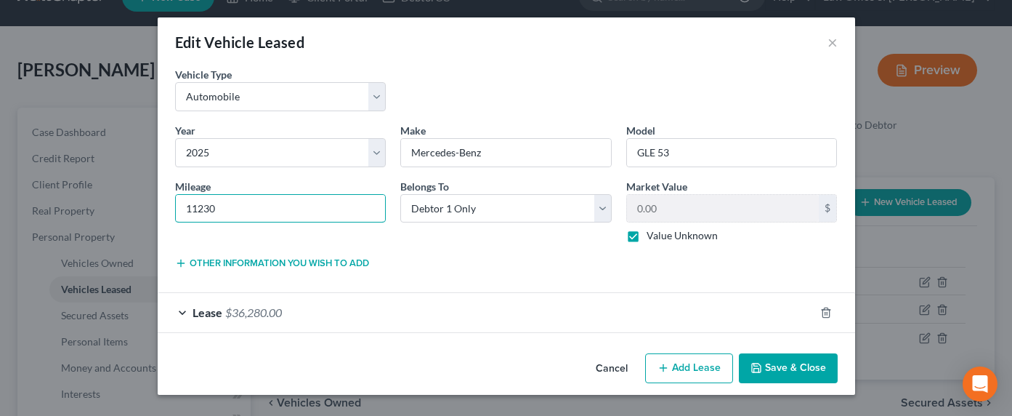
type input "11230"
click at [291, 260] on button "Other information you wish to add" at bounding box center [272, 263] width 194 height 12
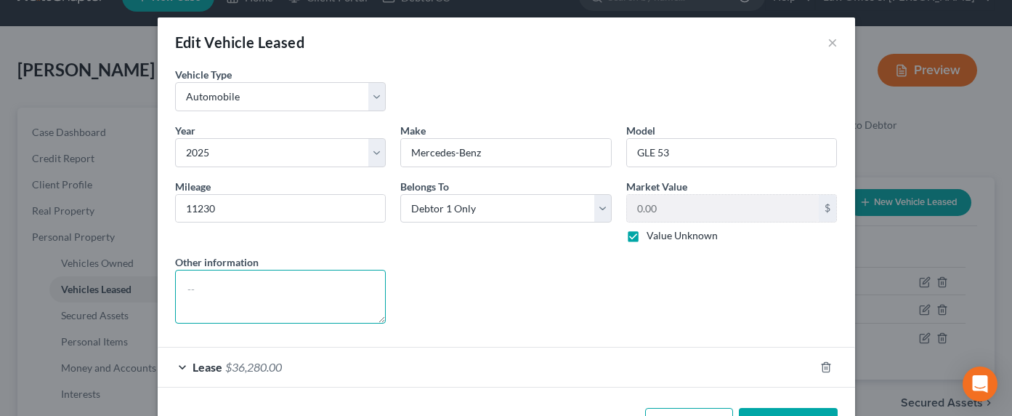
click at [283, 299] on textarea at bounding box center [280, 297] width 211 height 54
type textarea "Debtor drives car"
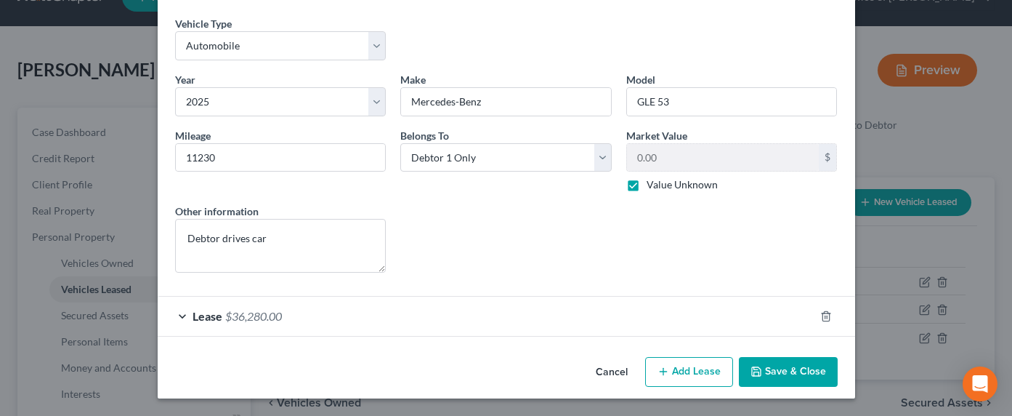
click at [396, 323] on div "Lease $36,280.00" at bounding box center [486, 315] width 657 height 39
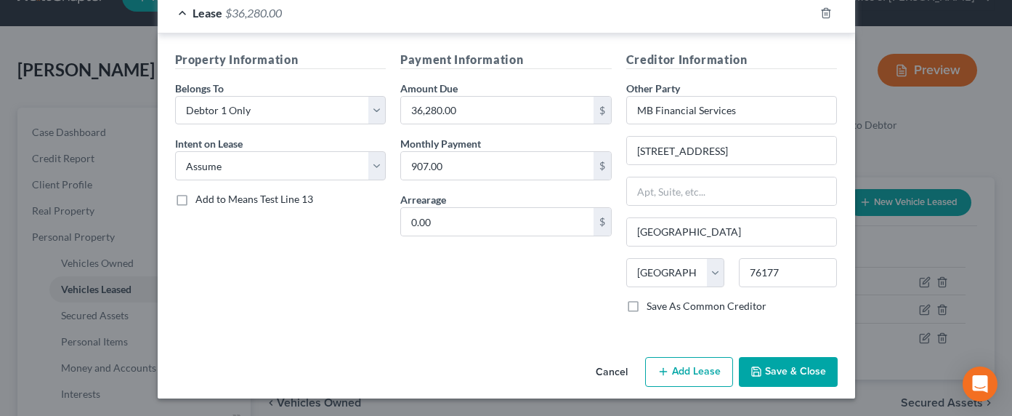
click at [787, 372] on button "Save & Close" at bounding box center [788, 372] width 99 height 31
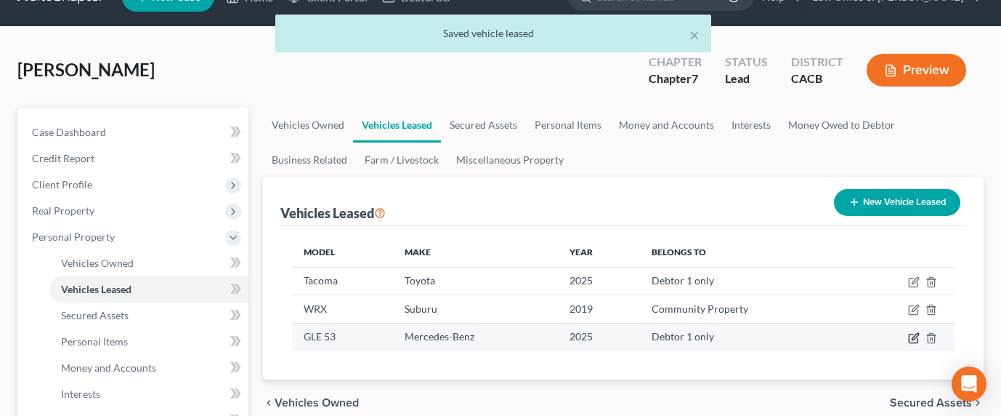
click at [912, 341] on icon "button" at bounding box center [913, 337] width 9 height 9
select select "0"
select select "1"
select select "0"
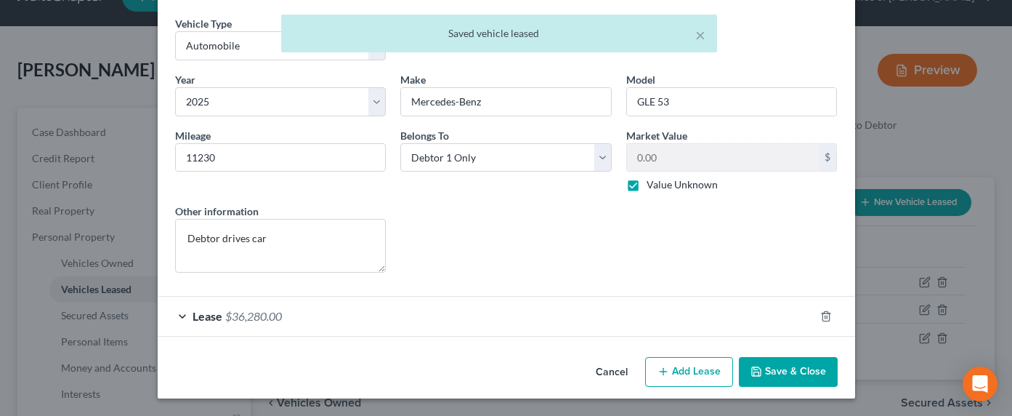
click at [285, 310] on div "Lease $36,280.00" at bounding box center [486, 315] width 657 height 39
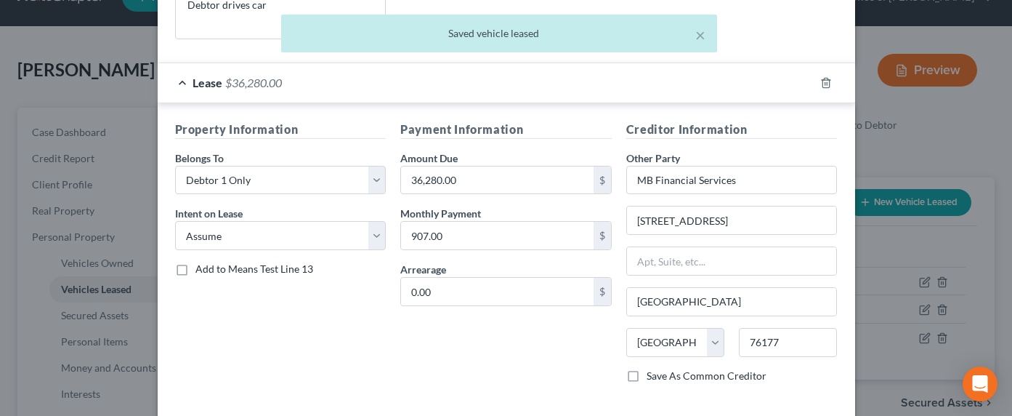
scroll to position [341, 0]
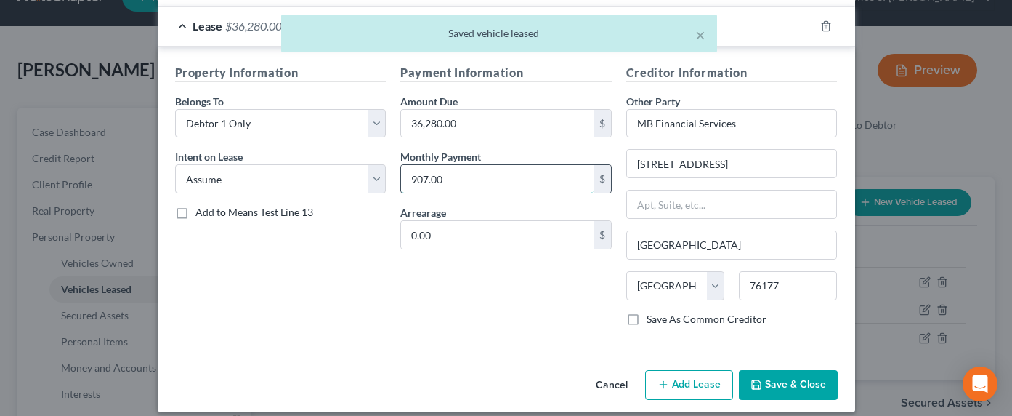
click at [440, 177] on input "907.00" at bounding box center [497, 179] width 193 height 28
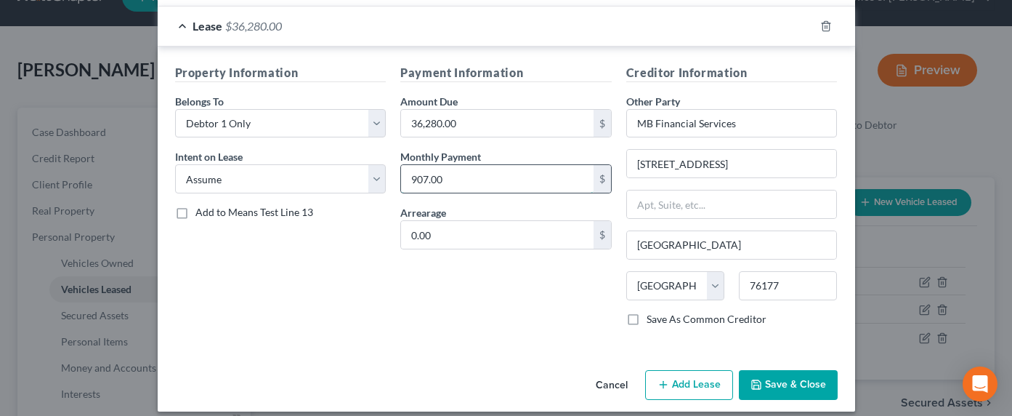
click at [459, 180] on input "907.00" at bounding box center [497, 179] width 193 height 28
drag, startPoint x: 458, startPoint y: 181, endPoint x: 356, endPoint y: 172, distance: 102.8
click at [356, 172] on div "Property Information Belongs To * Select Debtor 1 Only Debtor 2 Only Debtor 1 A…" at bounding box center [506, 201] width 677 height 274
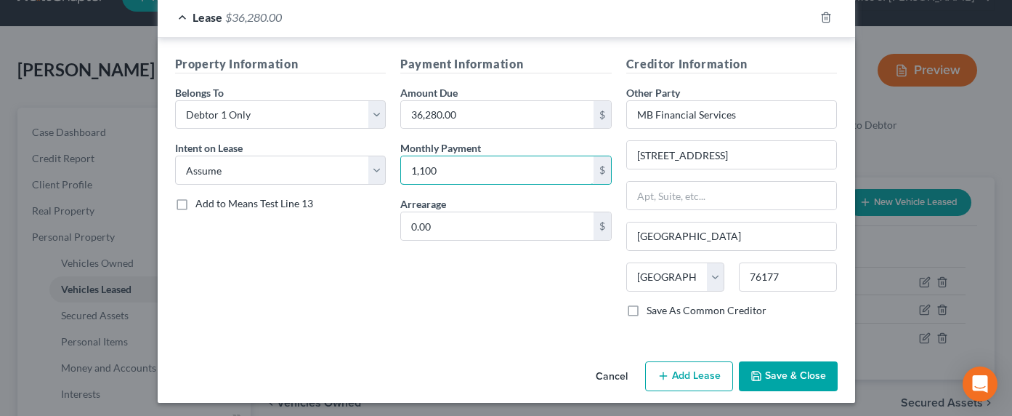
scroll to position [354, 0]
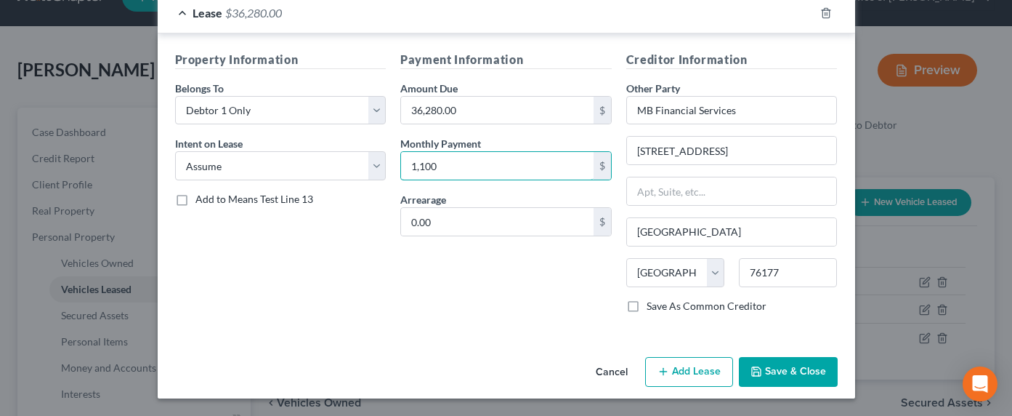
type input "1,100"
click at [823, 368] on button "Save & Close" at bounding box center [788, 372] width 99 height 31
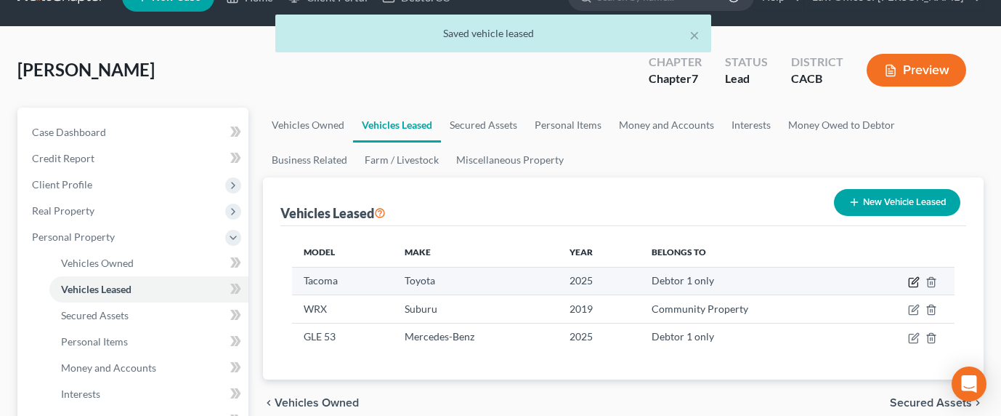
click at [913, 282] on icon "button" at bounding box center [914, 282] width 12 height 12
select select "0"
select select "1"
select select "0"
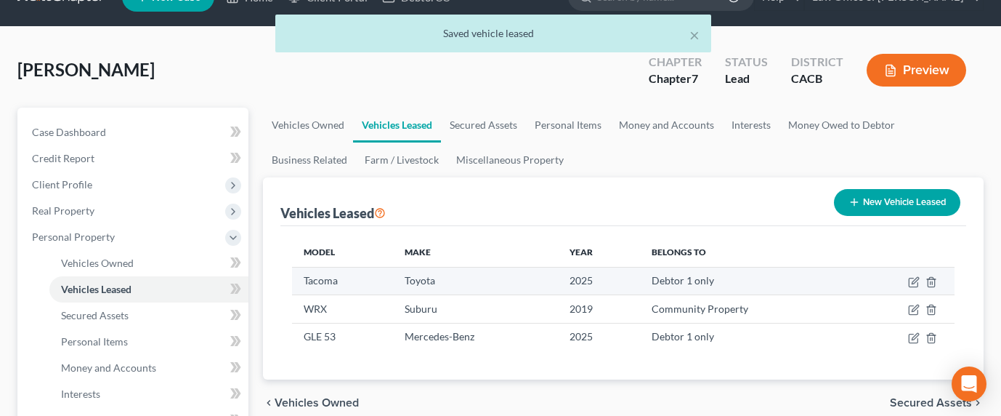
select select "1"
select select "45"
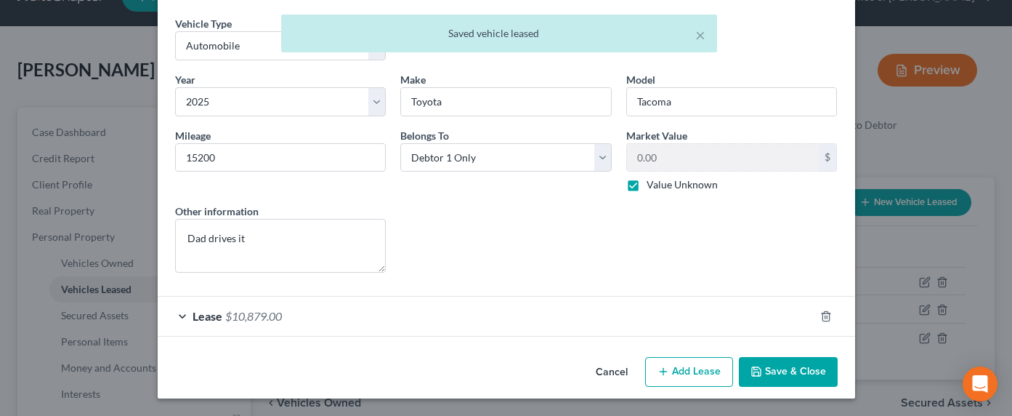
click at [363, 318] on div "Lease $10,879.00" at bounding box center [486, 315] width 657 height 39
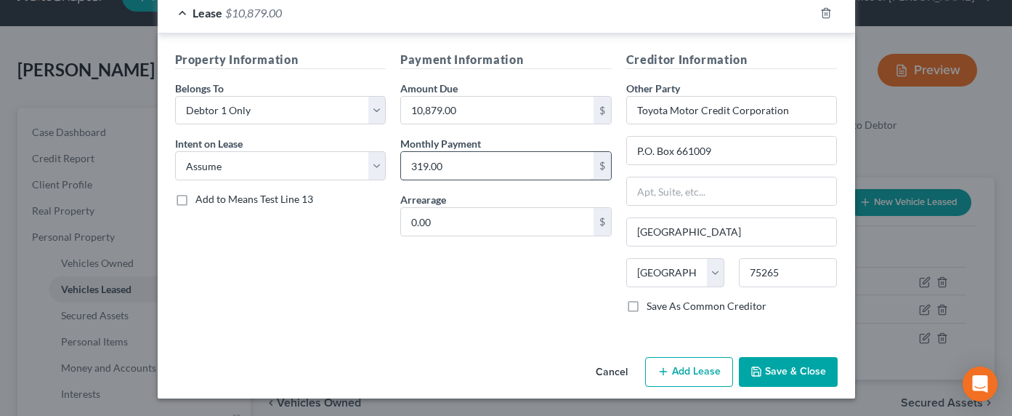
drag, startPoint x: 450, startPoint y: 166, endPoint x: 480, endPoint y: 158, distance: 30.1
click at [479, 159] on input "319.00" at bounding box center [497, 166] width 193 height 28
click at [785, 373] on button "Save & Close" at bounding box center [788, 372] width 99 height 31
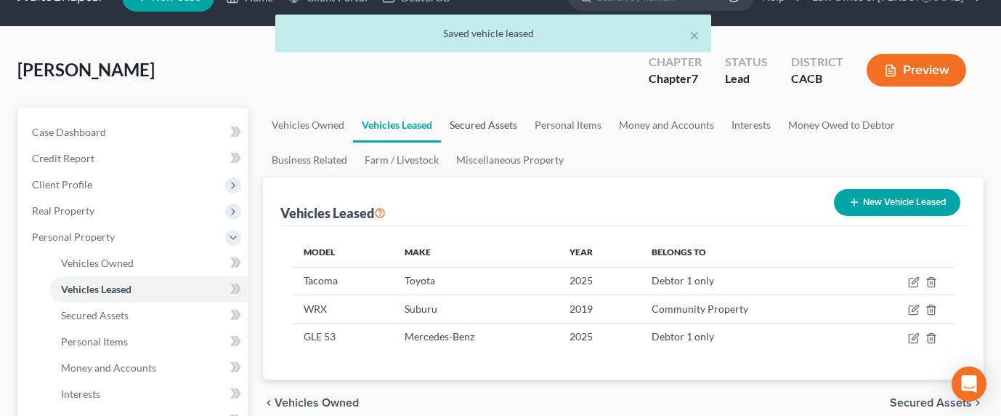
click at [464, 117] on link "Secured Assets" at bounding box center [483, 125] width 85 height 35
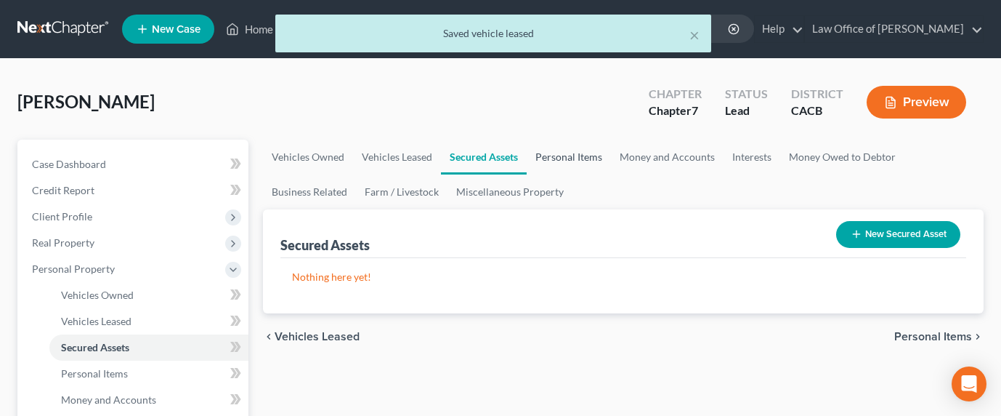
drag, startPoint x: 560, startPoint y: 124, endPoint x: 572, endPoint y: 142, distance: 22.2
click at [561, 124] on div "Garibyan, Anush Upgraded Chapter Chapter 7 Status Lead District CACB Preview" at bounding box center [500, 107] width 966 height 63
click at [574, 149] on link "Personal Items" at bounding box center [569, 157] width 84 height 35
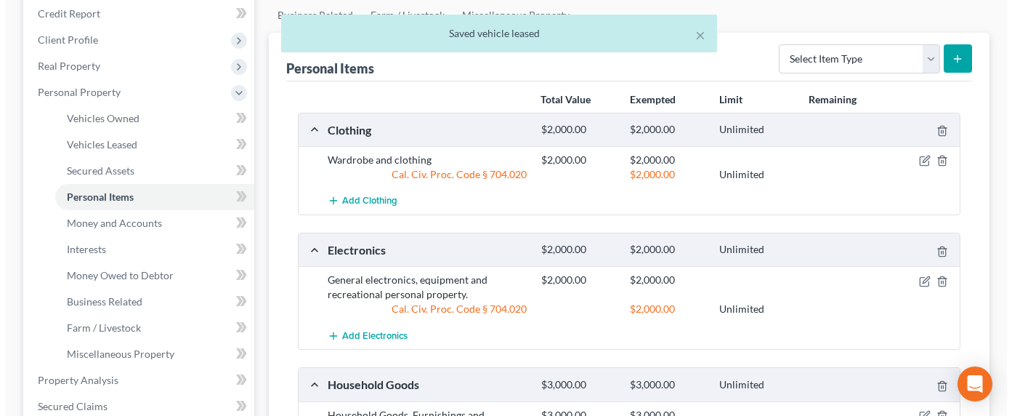
scroll to position [107, 0]
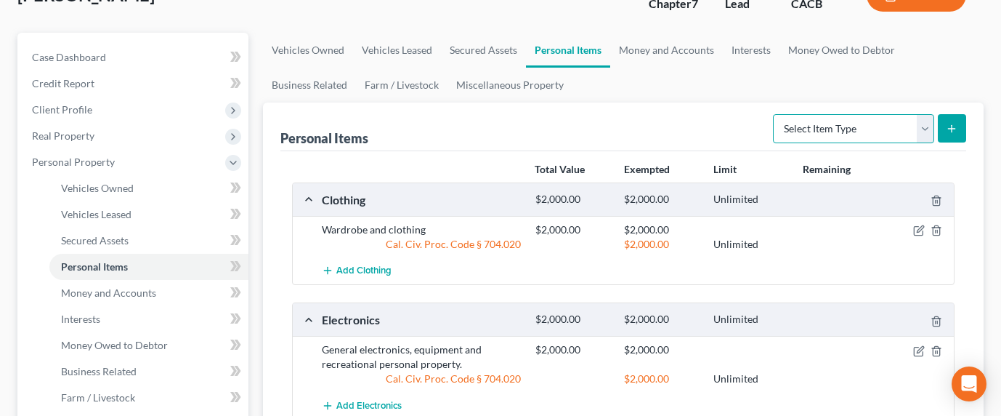
click at [802, 136] on select "Select Item Type Clothing Collectibles Of Value Electronics Firearms Household …" at bounding box center [853, 128] width 161 height 29
select select "sports_and_hobby_equipment"
click at [957, 128] on button "submit" at bounding box center [952, 128] width 28 height 28
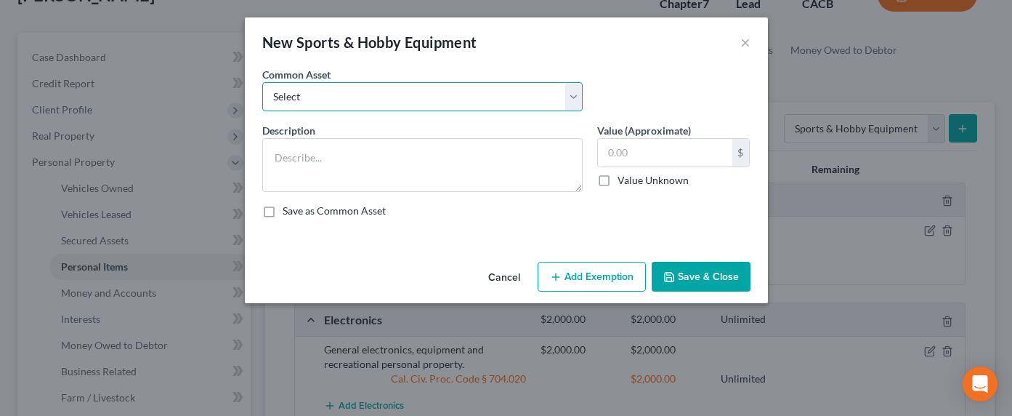
click at [316, 94] on select "Select Sports and hobby equipment" at bounding box center [422, 96] width 320 height 29
select select "0"
type textarea "Sports and hobby equipment"
type input "500.00"
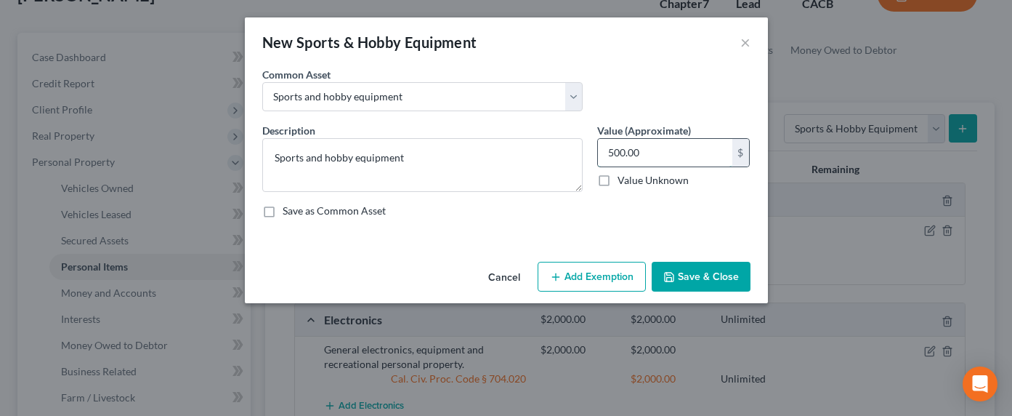
click at [636, 147] on input "500.00" at bounding box center [665, 153] width 134 height 28
click at [572, 288] on div "Cancel Add Exemption Save & Close" at bounding box center [506, 280] width 523 height 48
click at [557, 282] on button "Add Exemption" at bounding box center [592, 277] width 108 height 31
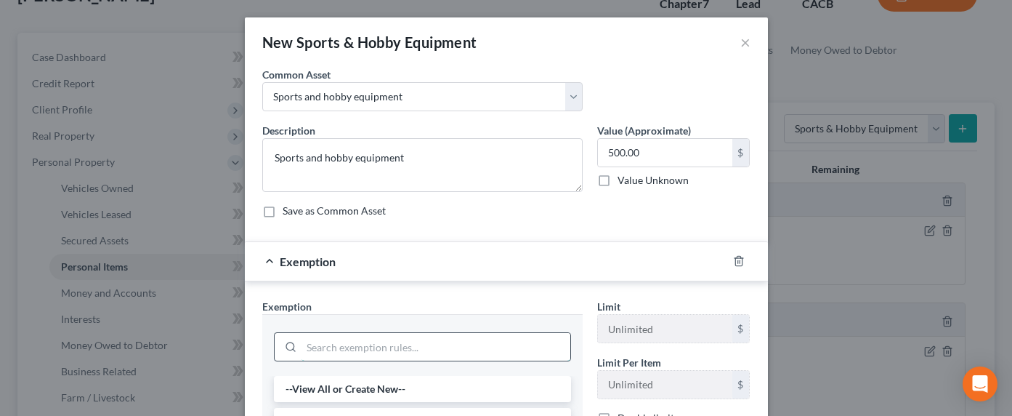
click at [408, 350] on input "search" at bounding box center [436, 347] width 269 height 28
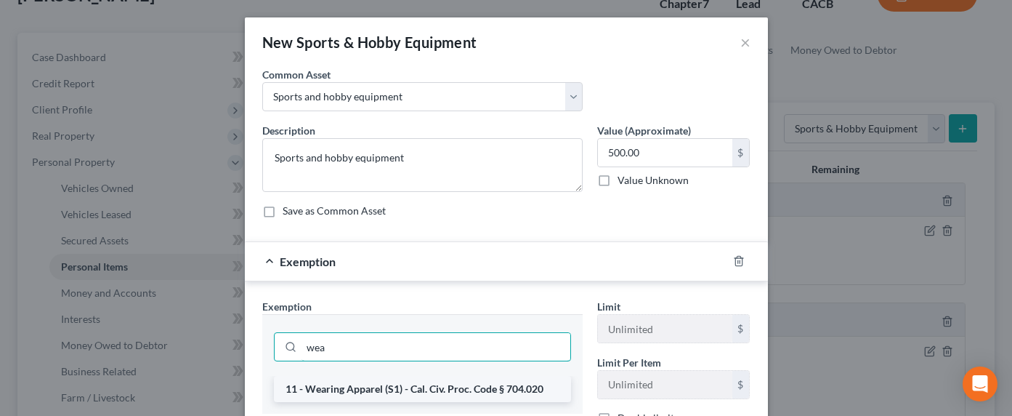
type input "wea"
click at [400, 389] on li "11 - Wearing Apparel (S1) - Cal. Civ. Proc. Code § 704.020" at bounding box center [422, 389] width 297 height 26
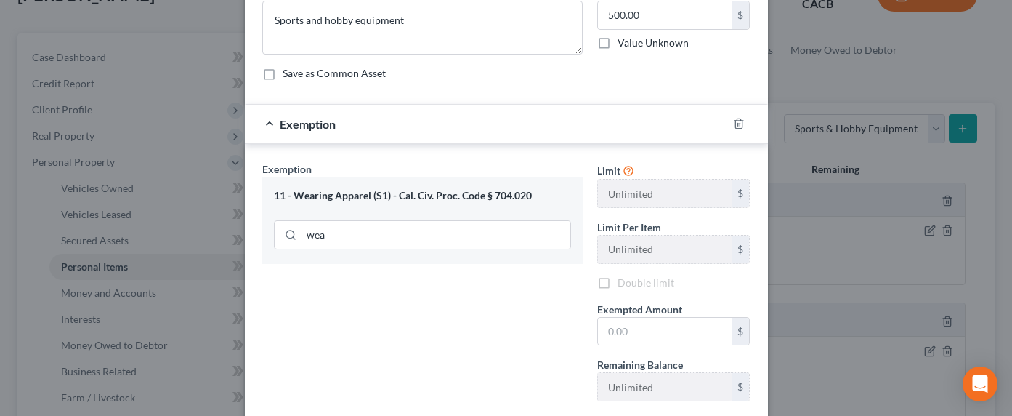
scroll to position [140, 0]
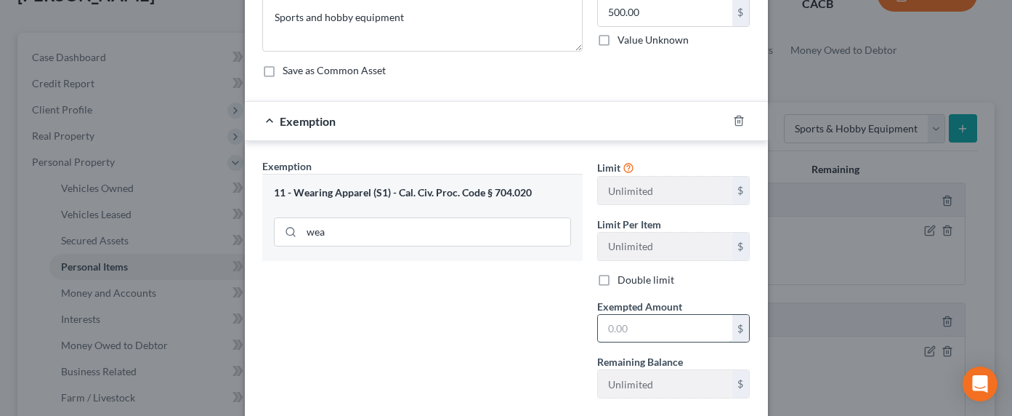
click at [672, 329] on input "text" at bounding box center [665, 329] width 134 height 28
type input "500"
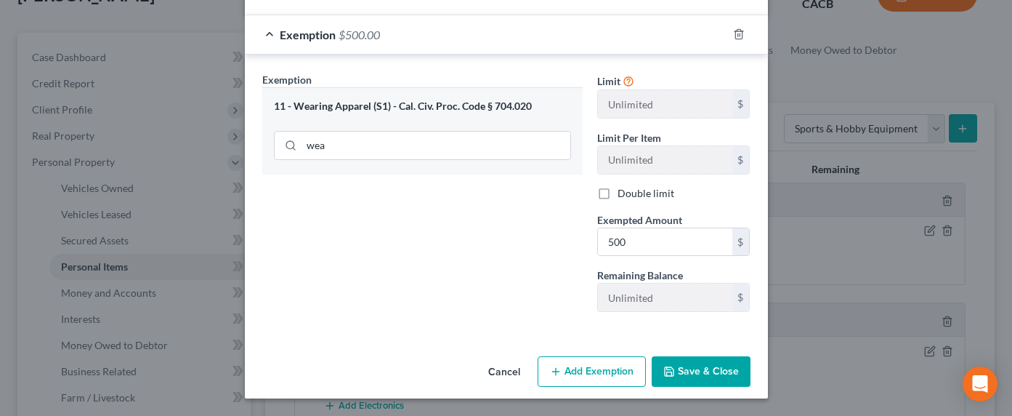
click at [695, 366] on button "Save & Close" at bounding box center [701, 371] width 99 height 31
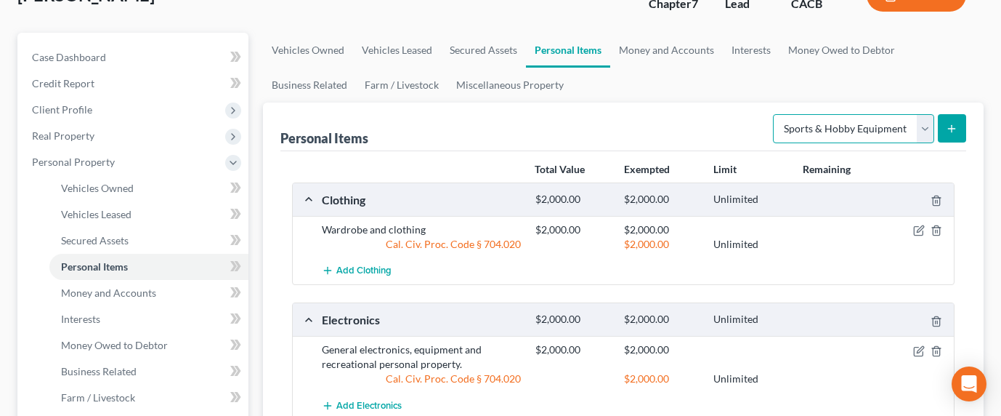
click at [809, 121] on select "Select Item Type Clothing Collectibles Of Value Electronics Firearms Household …" at bounding box center [853, 128] width 161 height 29
select select "pets"
click at [946, 130] on icon "submit" at bounding box center [952, 129] width 12 height 12
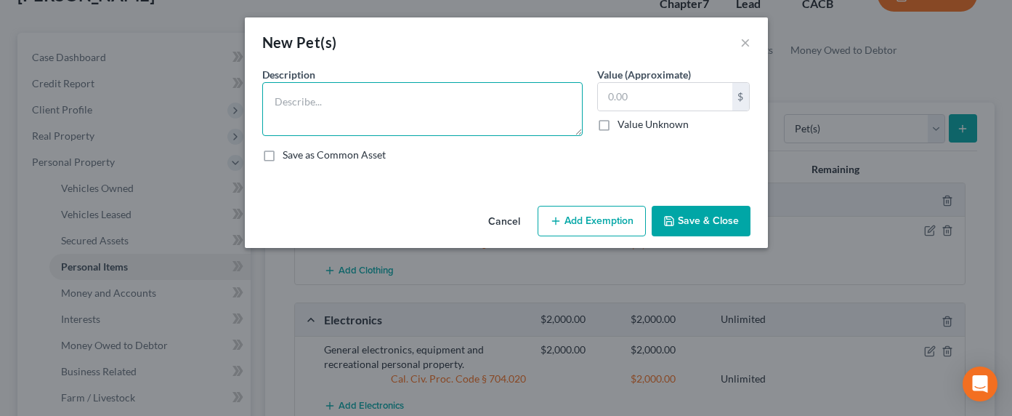
click at [455, 105] on textarea at bounding box center [422, 109] width 320 height 54
type textarea "Pet dog"
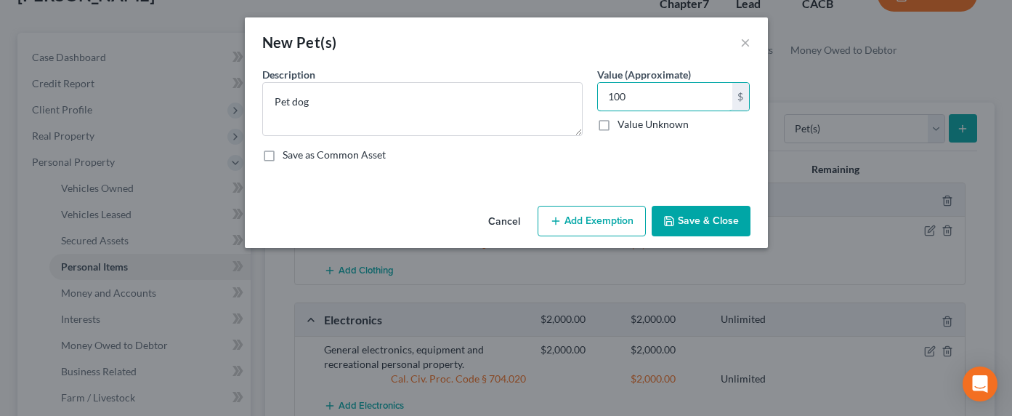
type input "100"
click at [570, 219] on button "Add Exemption" at bounding box center [592, 221] width 108 height 31
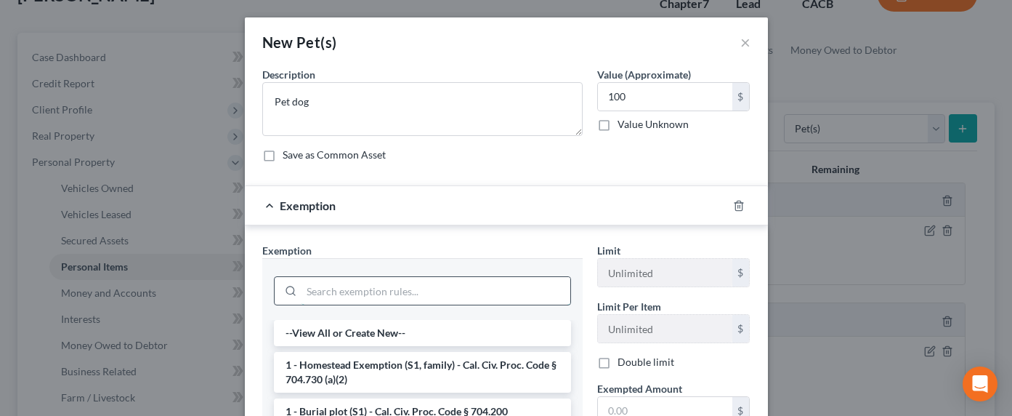
click at [458, 291] on input "search" at bounding box center [436, 291] width 269 height 28
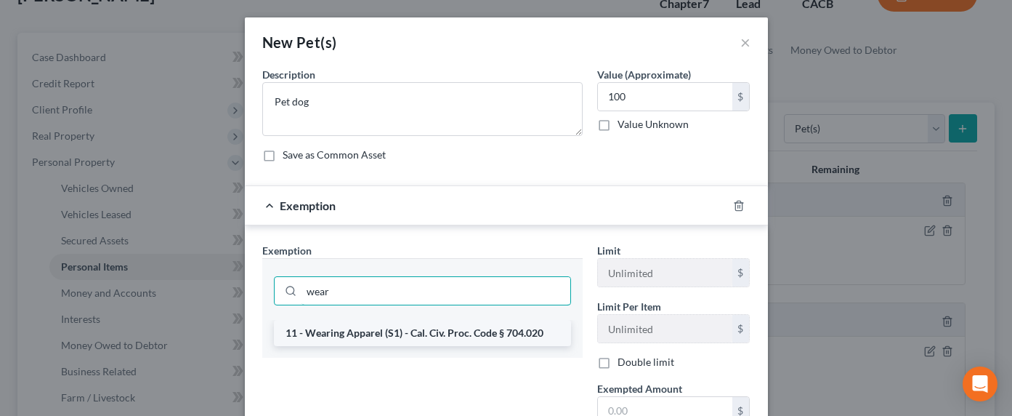
type input "wear"
drag, startPoint x: 328, startPoint y: 336, endPoint x: 373, endPoint y: 342, distance: 45.4
click at [329, 338] on li "11 - Wearing Apparel (S1) - Cal. Civ. Proc. Code § 704.020" at bounding box center [422, 333] width 297 height 26
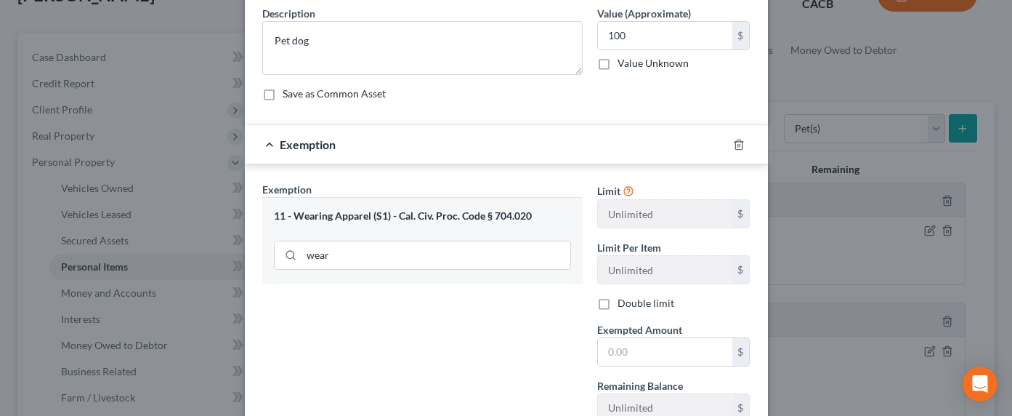
scroll to position [136, 0]
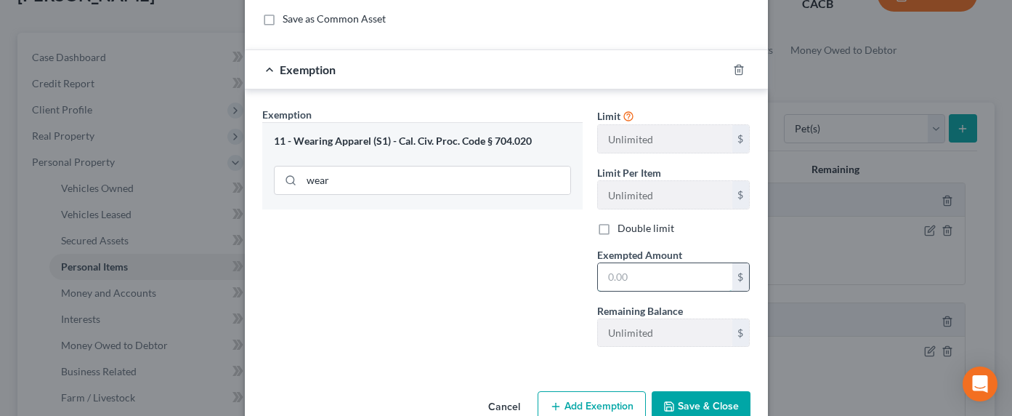
click at [633, 280] on input "text" at bounding box center [665, 277] width 134 height 28
type input "100"
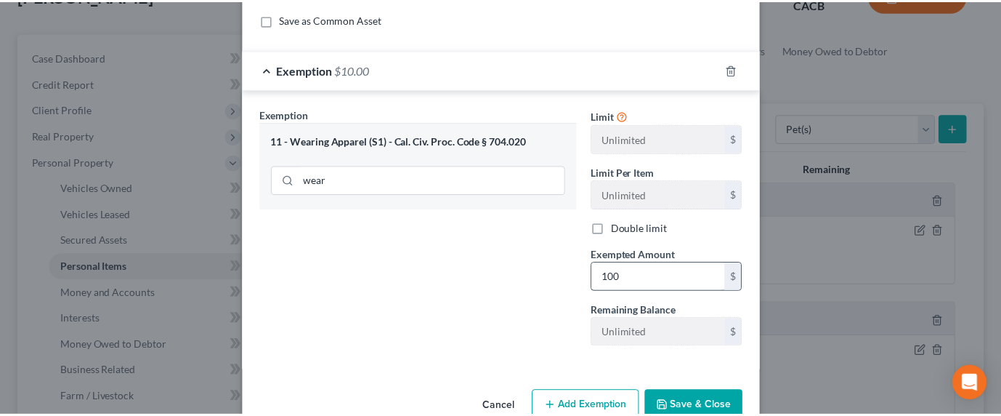
scroll to position [142, 0]
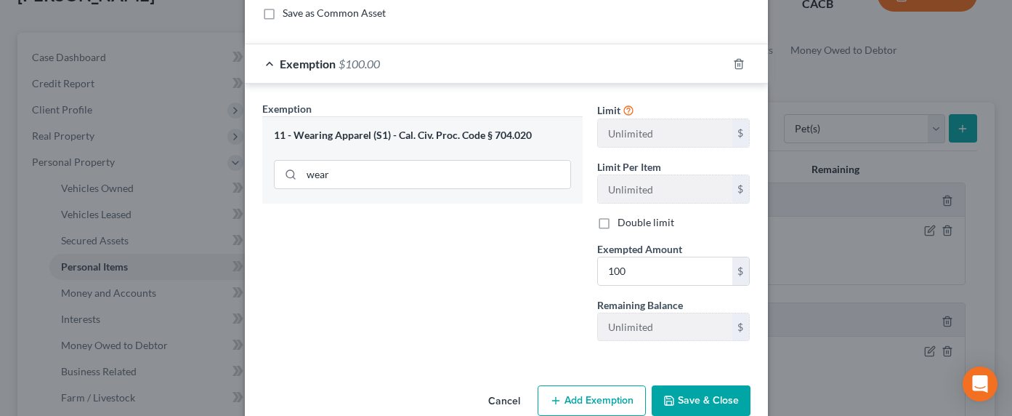
click at [674, 397] on button "Save & Close" at bounding box center [701, 400] width 99 height 31
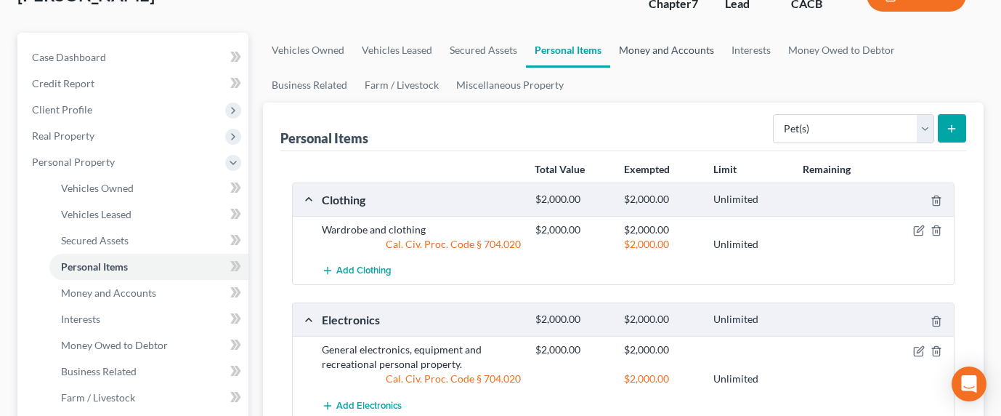
click at [643, 47] on link "Money and Accounts" at bounding box center [666, 50] width 113 height 35
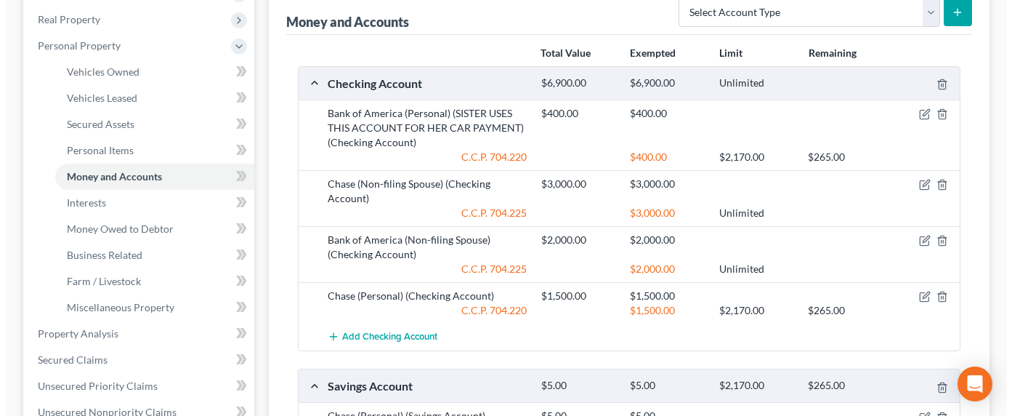
scroll to position [230, 0]
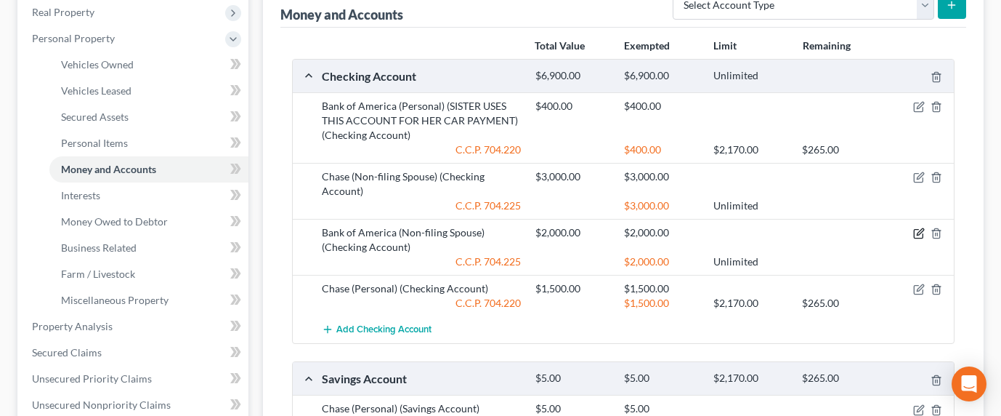
click at [921, 232] on icon "button" at bounding box center [920, 232] width 7 height 7
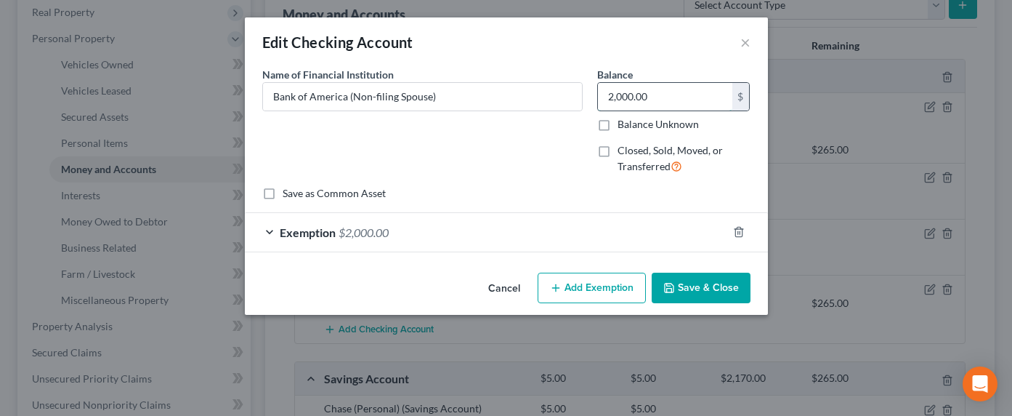
click at [659, 97] on input "2,000.00" at bounding box center [665, 97] width 134 height 28
drag, startPoint x: 664, startPoint y: 97, endPoint x: 652, endPoint y: 94, distance: 11.8
click at [652, 94] on input "2,000.00" at bounding box center [665, 97] width 134 height 28
drag, startPoint x: 654, startPoint y: 97, endPoint x: 585, endPoint y: 97, distance: 69.0
click at [585, 97] on div "Name of Financial Institution * Bank of America (Non-filing Spouse) Balance 2,0…" at bounding box center [506, 126] width 503 height 119
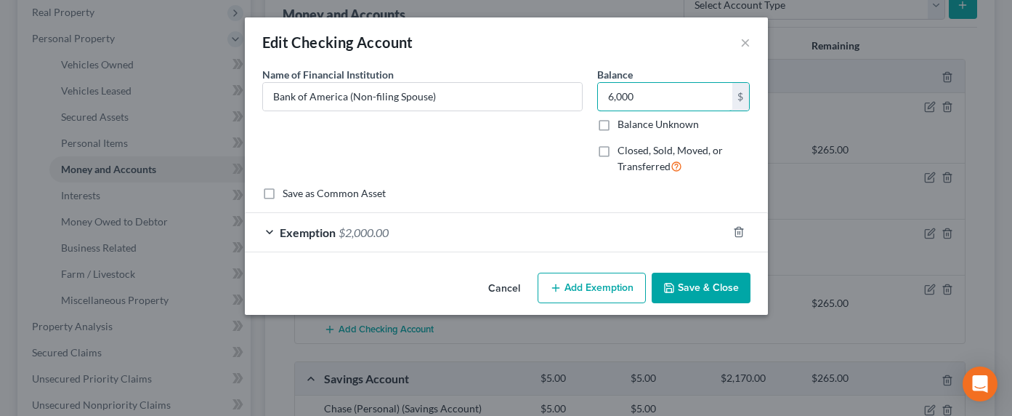
type input "6,000"
click at [406, 240] on div "Exemption $2,000.00" at bounding box center [486, 232] width 482 height 39
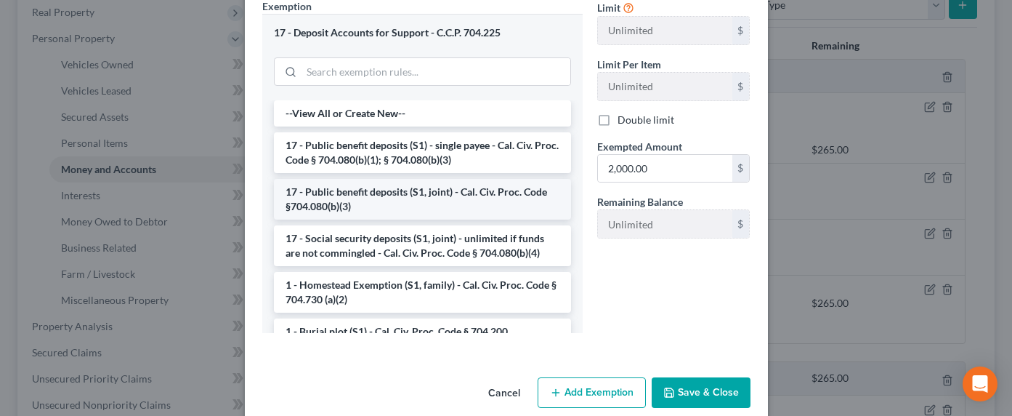
scroll to position [292, 0]
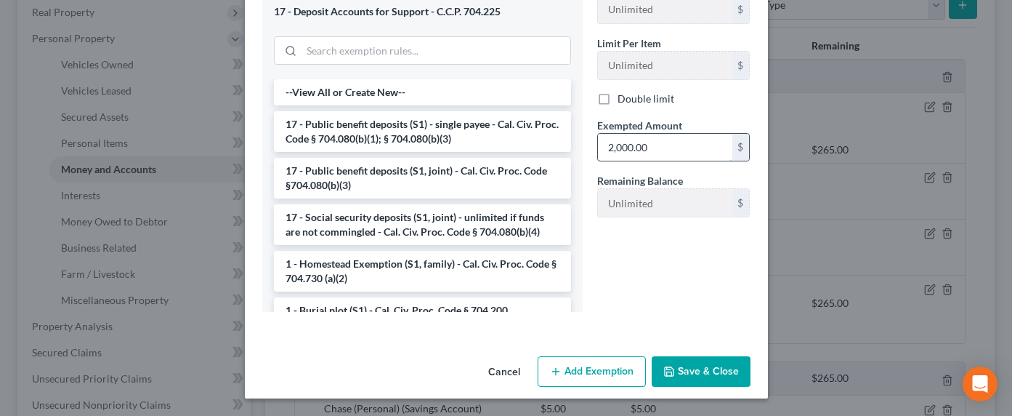
click at [642, 146] on input "2,000.00" at bounding box center [665, 148] width 134 height 28
drag, startPoint x: 655, startPoint y: 147, endPoint x: 596, endPoint y: 148, distance: 59.6
click at [598, 148] on input "2,000.00" at bounding box center [665, 148] width 134 height 28
type input "6,000"
click at [684, 376] on button "Save & Close" at bounding box center [701, 371] width 99 height 31
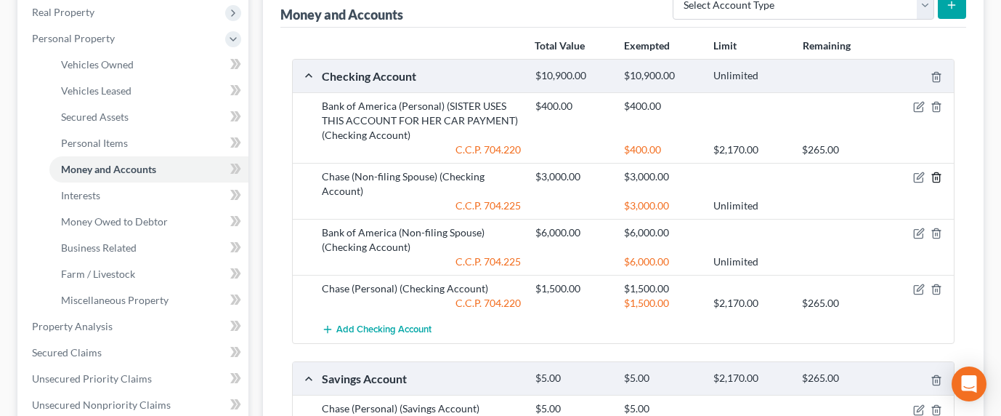
click at [936, 175] on icon "button" at bounding box center [937, 177] width 12 height 12
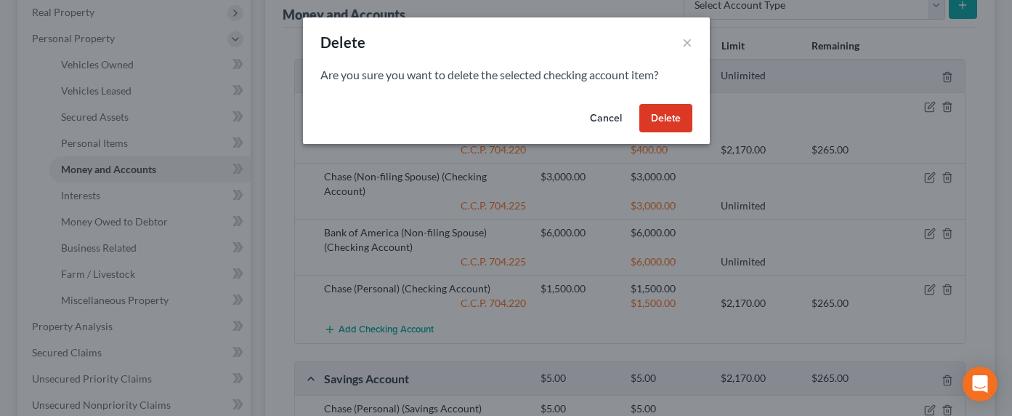
drag, startPoint x: 674, startPoint y: 119, endPoint x: 663, endPoint y: 119, distance: 10.2
click at [670, 119] on button "Delete" at bounding box center [665, 118] width 53 height 29
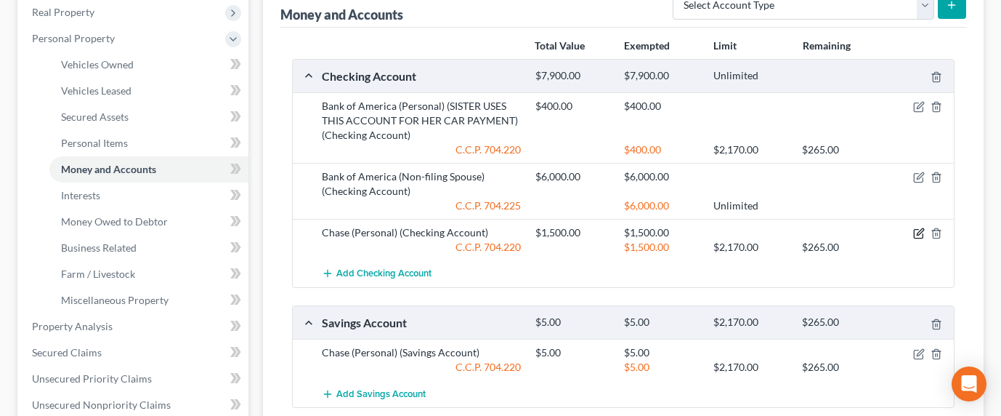
click at [918, 231] on icon "button" at bounding box center [920, 232] width 7 height 7
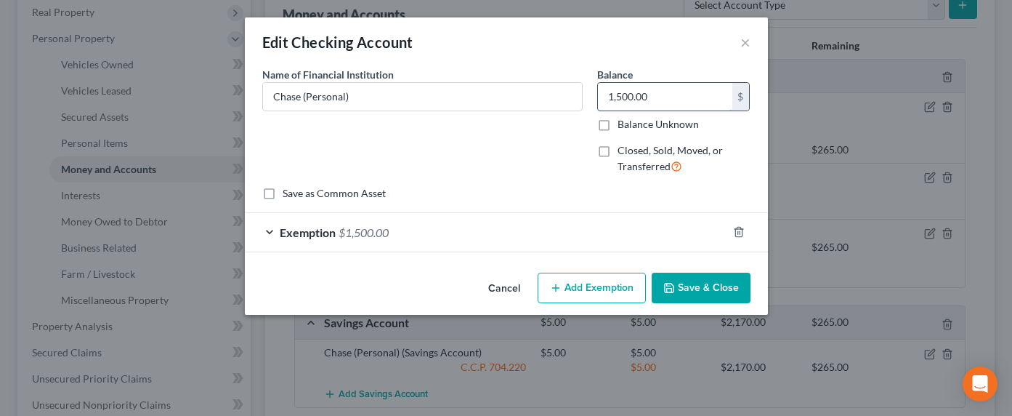
click at [625, 87] on input "1,500.00" at bounding box center [665, 97] width 134 height 28
click at [612, 101] on input "1,500.00" at bounding box center [665, 97] width 134 height 28
drag, startPoint x: 614, startPoint y: 98, endPoint x: 606, endPoint y: 98, distance: 8.0
click at [606, 98] on input "1,500.00" at bounding box center [665, 97] width 134 height 28
type input "2,500.00"
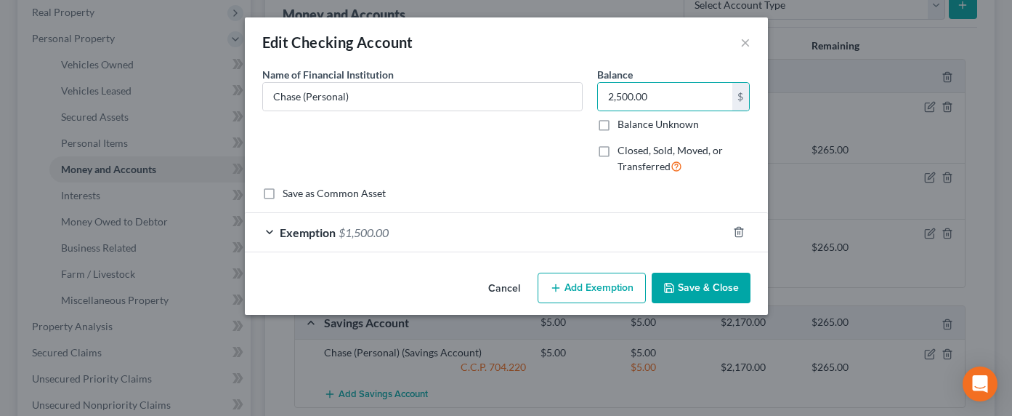
click at [392, 241] on div "Exemption $1,500.00" at bounding box center [486, 232] width 482 height 39
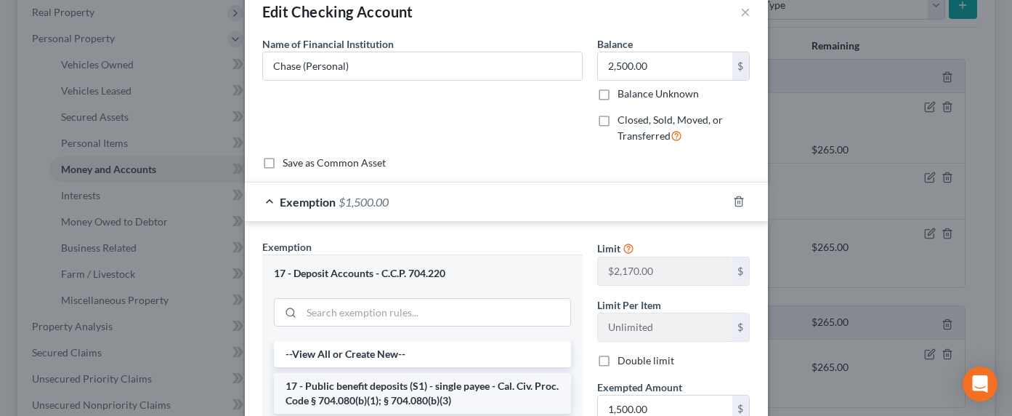
scroll to position [147, 0]
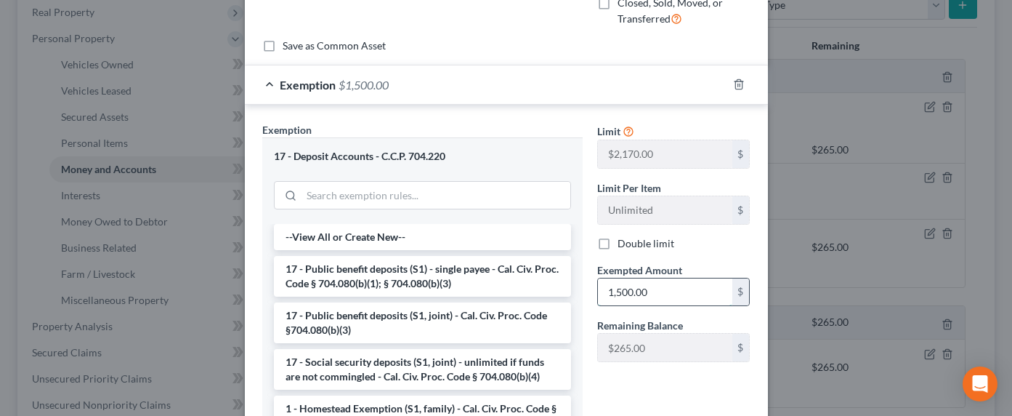
click at [610, 296] on input "1,500.00" at bounding box center [665, 292] width 134 height 28
drag, startPoint x: 602, startPoint y: 290, endPoint x: 612, endPoint y: 287, distance: 11.3
click at [602, 290] on input "1,500.00" at bounding box center [665, 292] width 134 height 28
drag, startPoint x: 607, startPoint y: 291, endPoint x: 589, endPoint y: 288, distance: 18.4
click at [590, 288] on div "Exempted Amount * 1,500.00 $" at bounding box center [674, 284] width 168 height 44
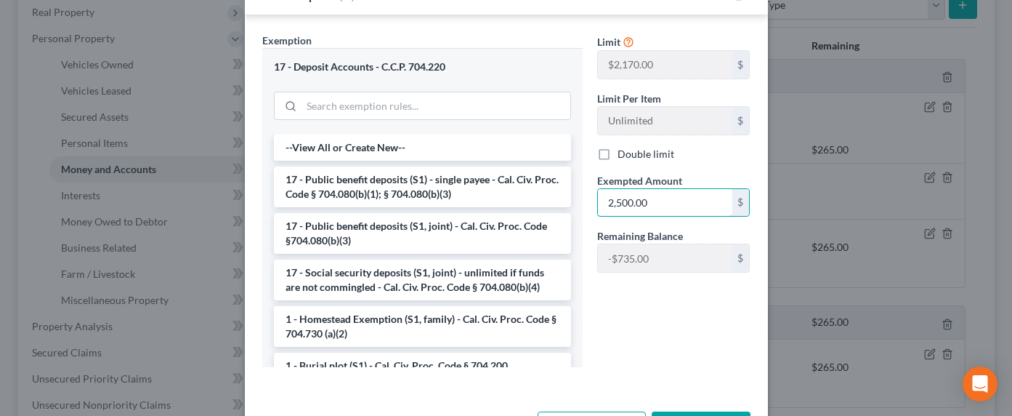
scroll to position [292, 0]
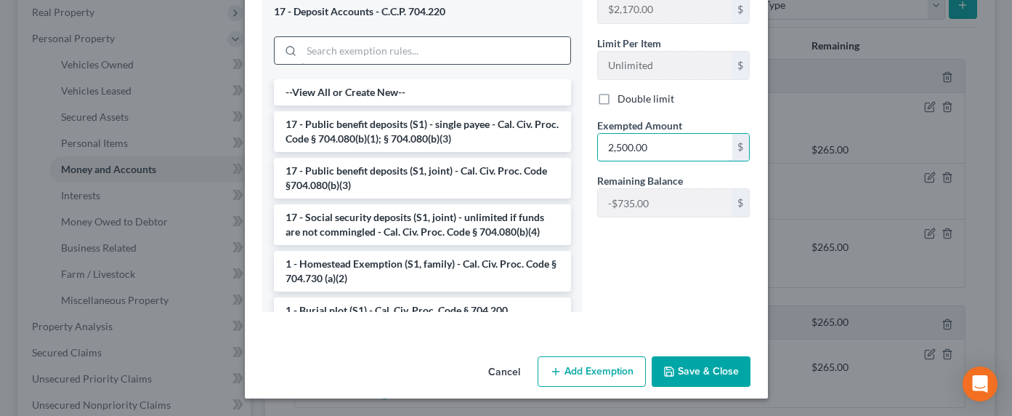
type input "2,500.00"
click at [379, 54] on input "search" at bounding box center [436, 51] width 269 height 28
type input "d"
click at [642, 145] on input "2,500.00" at bounding box center [665, 148] width 134 height 28
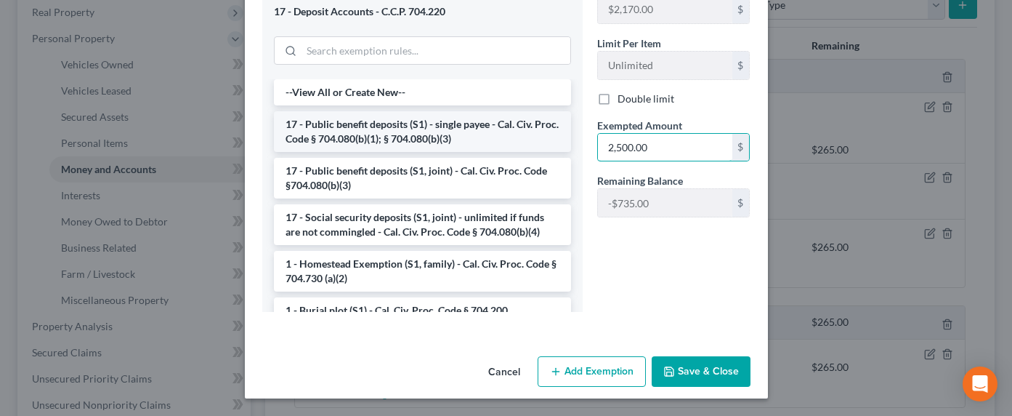
drag, startPoint x: 655, startPoint y: 147, endPoint x: 551, endPoint y: 143, distance: 104.0
click at [551, 148] on div "Exemption Set must be selected for CA. Exemption * 17 - Deposit Accounts - C.C.…" at bounding box center [506, 150] width 503 height 347
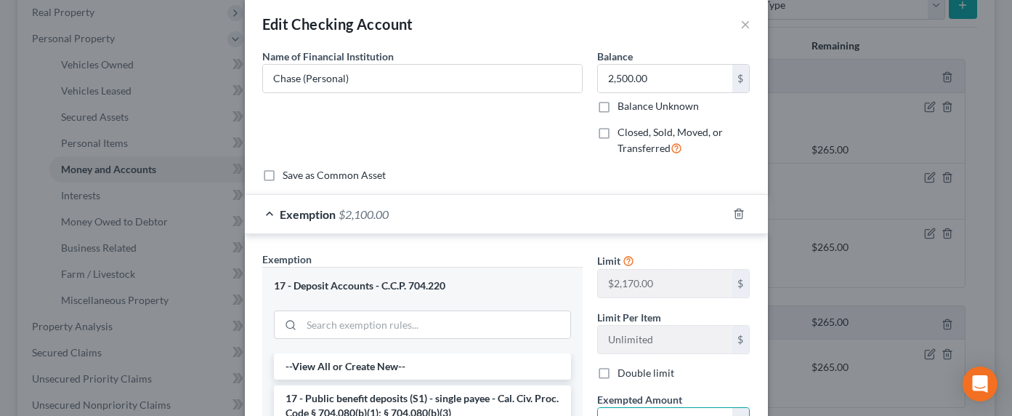
scroll to position [0, 0]
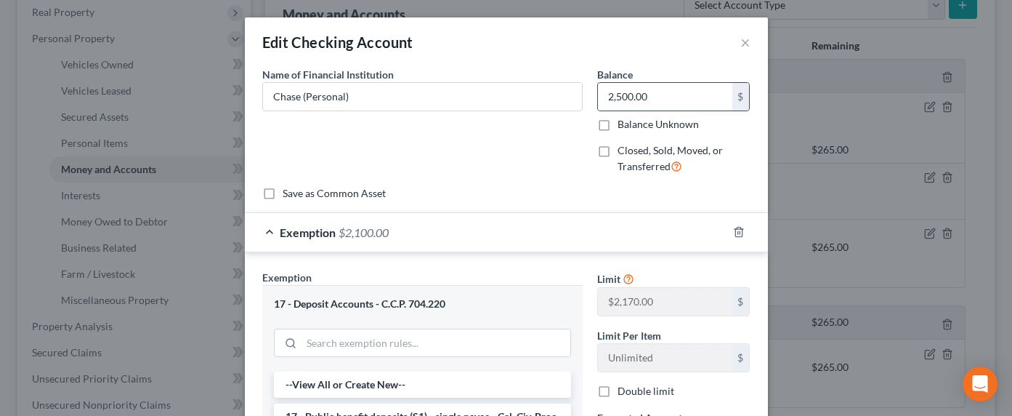
type input "2,100"
drag, startPoint x: 651, startPoint y: 110, endPoint x: 641, endPoint y: 99, distance: 15.4
click at [636, 102] on div "2,500.00 $" at bounding box center [673, 96] width 153 height 29
drag, startPoint x: 653, startPoint y: 97, endPoint x: 593, endPoint y: 94, distance: 60.3
click at [598, 94] on input "2,500.00" at bounding box center [665, 97] width 134 height 28
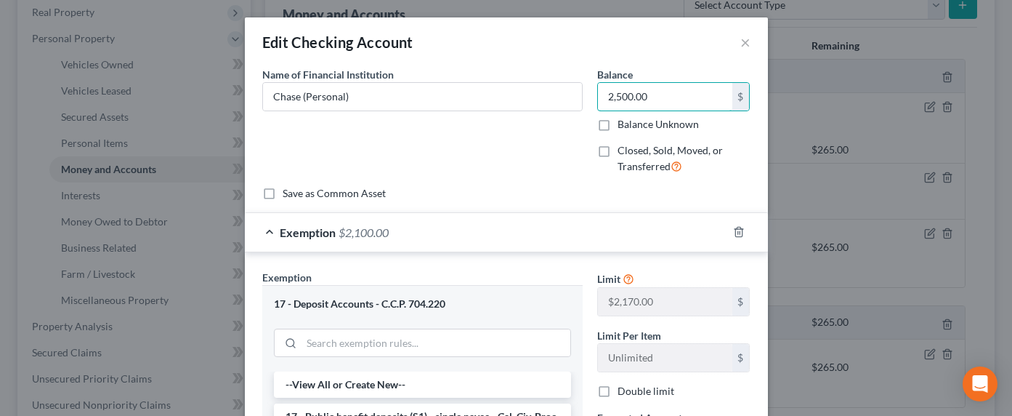
drag, startPoint x: 658, startPoint y: 97, endPoint x: 586, endPoint y: 94, distance: 72.0
click at [590, 93] on div "Balance 2,500.00 $ Balance Unknown Balance Undetermined 2,500.00 $ Balance Unkn…" at bounding box center [674, 126] width 168 height 119
type input "2,100"
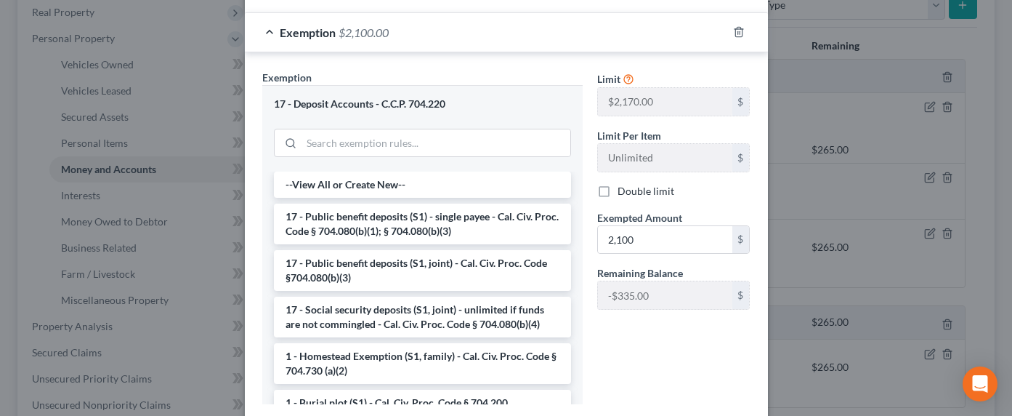
scroll to position [292, 0]
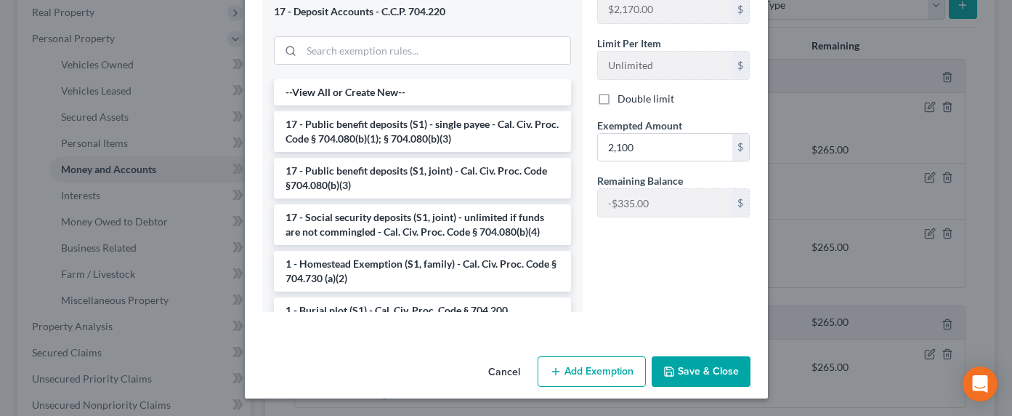
click at [682, 363] on button "Save & Close" at bounding box center [701, 371] width 99 height 31
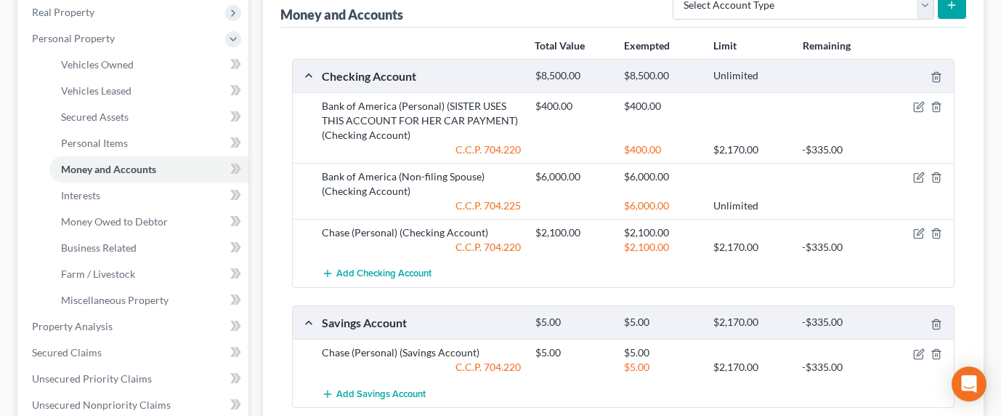
click at [477, 113] on div "Bank of America (Personal) (SISTER USES THIS ACCOUNT FOR HER CAR PAYMENT) (Chec…" at bounding box center [422, 121] width 214 height 44
click at [528, 121] on div "$400.00 $400.00" at bounding box center [741, 121] width 427 height 44
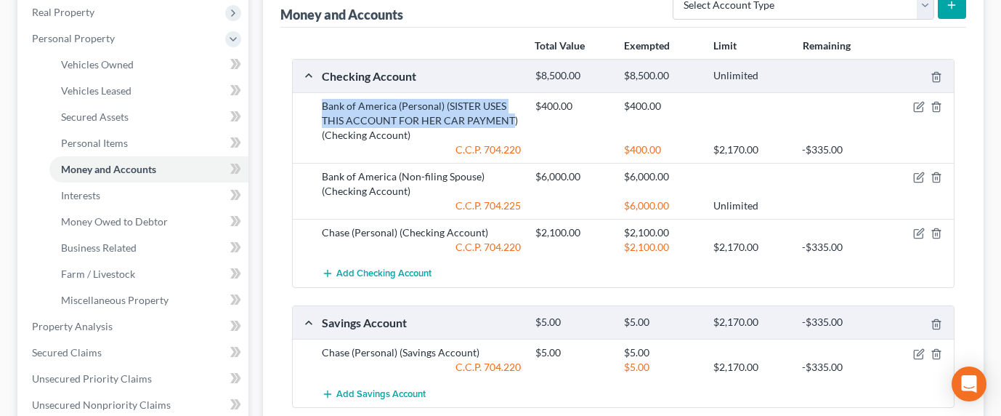
drag, startPoint x: 508, startPoint y: 121, endPoint x: 303, endPoint y: 104, distance: 205.6
click at [303, 104] on div "Bank of America (Personal) (SISTER USES THIS ACCOUNT FOR HER CAR PAYMENT) (Chec…" at bounding box center [624, 127] width 662 height 70
click at [918, 108] on icon "button" at bounding box center [920, 105] width 7 height 7
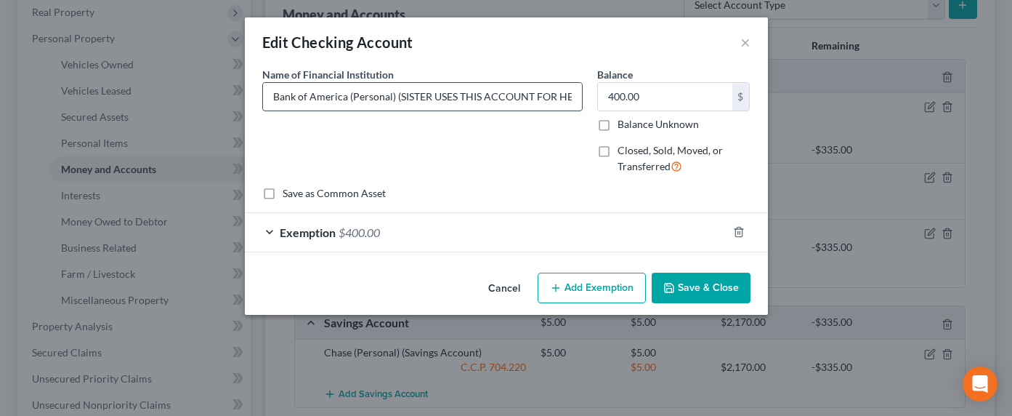
click at [407, 100] on input "Bank of America (Personal) (SISTER USES THIS ACCOUNT FOR HER CAR PAYMENT)" at bounding box center [422, 97] width 319 height 28
drag, startPoint x: 399, startPoint y: 97, endPoint x: 658, endPoint y: 100, distance: 259.4
click at [658, 100] on div "Name of Financial Institution * Bank of America (Personal) (SISTER USES THIS AC…" at bounding box center [506, 126] width 503 height 119
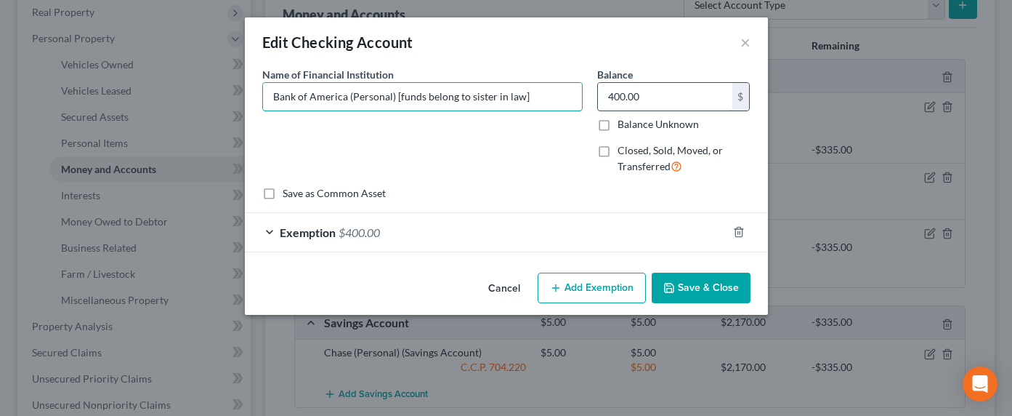
type input "Bank of America (Personal) [funds belong to sister in law]"
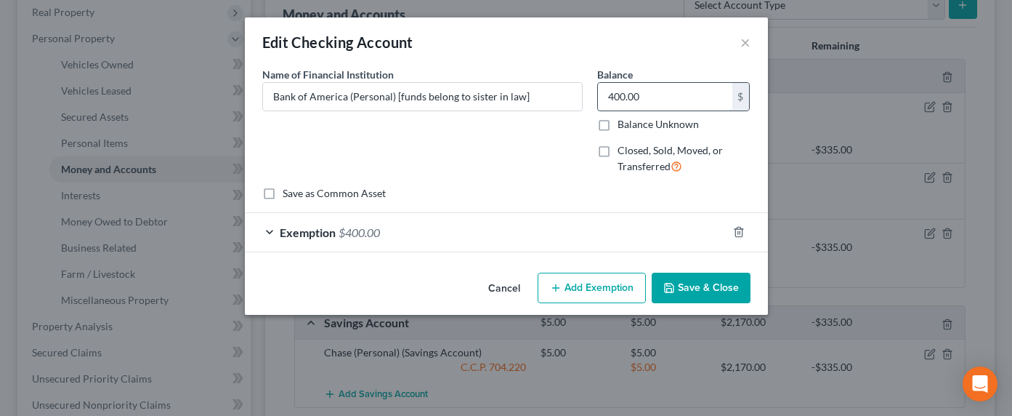
click at [628, 101] on input "400.00" at bounding box center [665, 97] width 134 height 28
click at [634, 100] on input "400.00" at bounding box center [665, 97] width 134 height 28
drag, startPoint x: 647, startPoint y: 99, endPoint x: 573, endPoint y: 96, distance: 73.4
click at [573, 96] on div "Name of Financial Institution * Bank of America (Personal) [funds belong to sis…" at bounding box center [506, 126] width 503 height 119
type input "600"
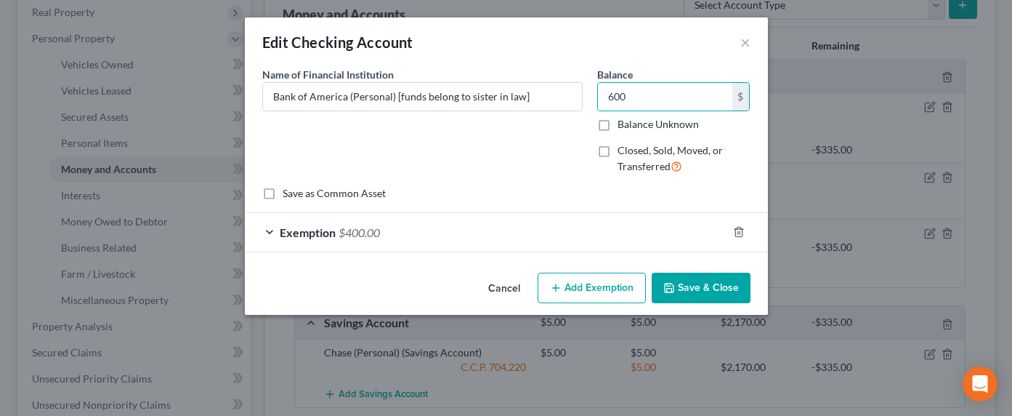
click at [337, 233] on div "Exemption $400.00" at bounding box center [486, 232] width 482 height 39
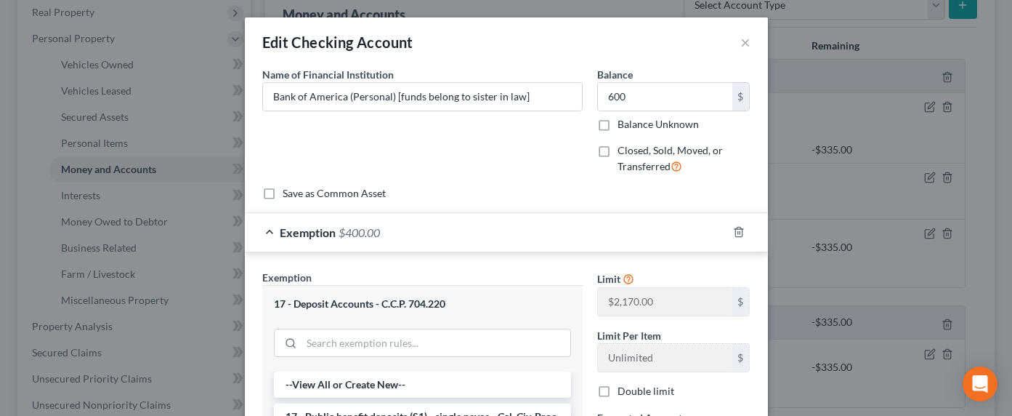
scroll to position [292, 0]
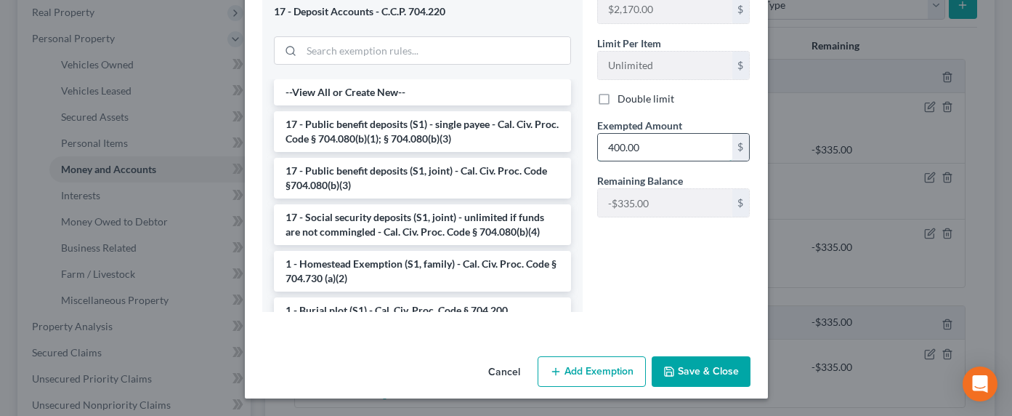
drag, startPoint x: 678, startPoint y: 153, endPoint x: 651, endPoint y: 141, distance: 29.3
click at [651, 141] on input "400.00" at bounding box center [665, 148] width 134 height 28
click at [344, 52] on input "search" at bounding box center [436, 51] width 269 height 28
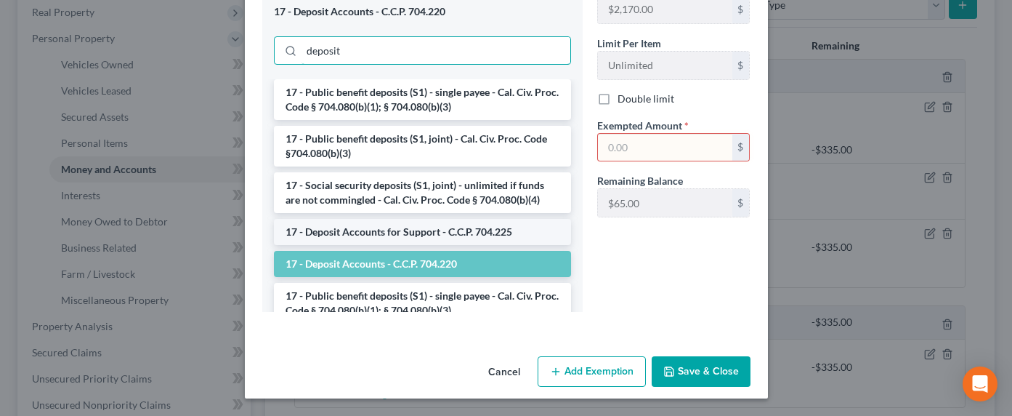
type input "deposit"
click at [401, 225] on li "17 - Deposit Accounts for Support - C.C.P. 704.225" at bounding box center [422, 232] width 297 height 26
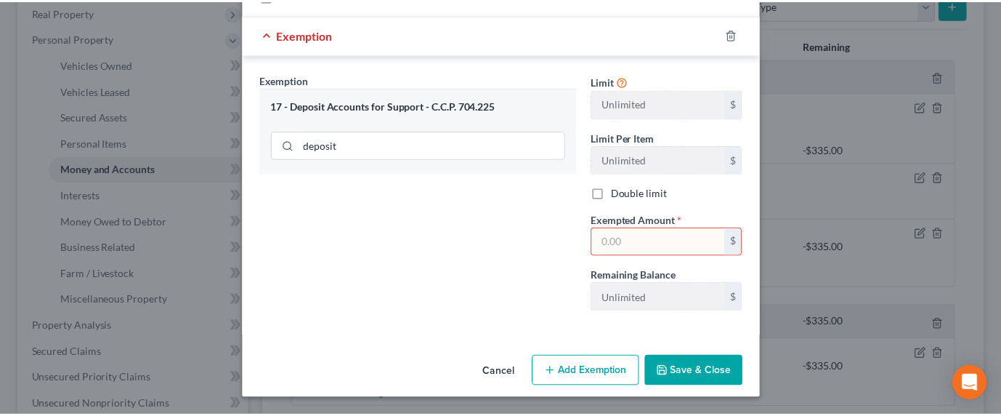
scroll to position [198, 0]
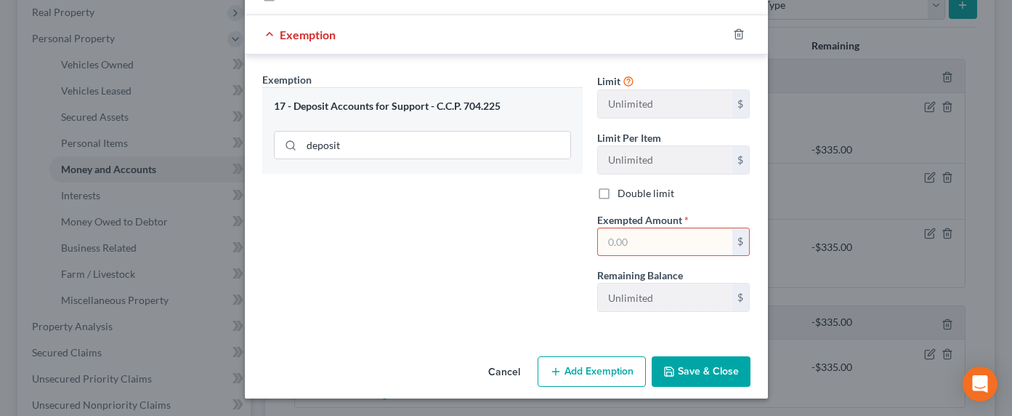
click at [658, 246] on input "text" at bounding box center [665, 242] width 134 height 28
type input "600"
click at [692, 379] on button "Save & Close" at bounding box center [701, 371] width 99 height 31
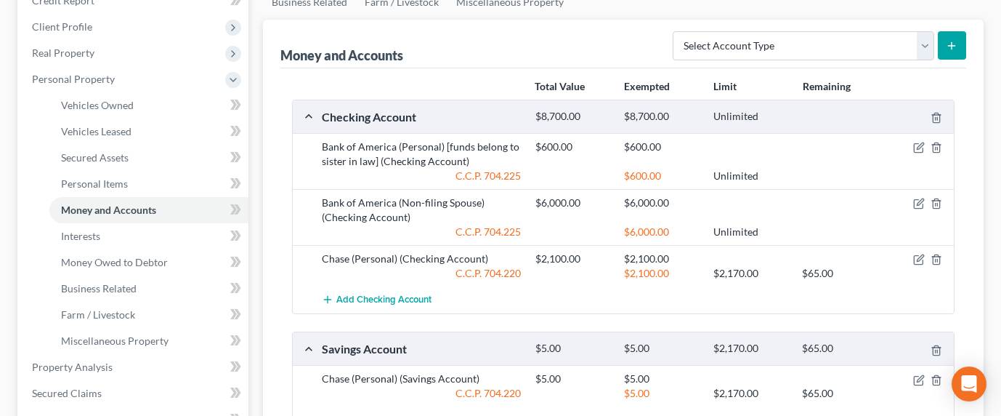
scroll to position [128, 0]
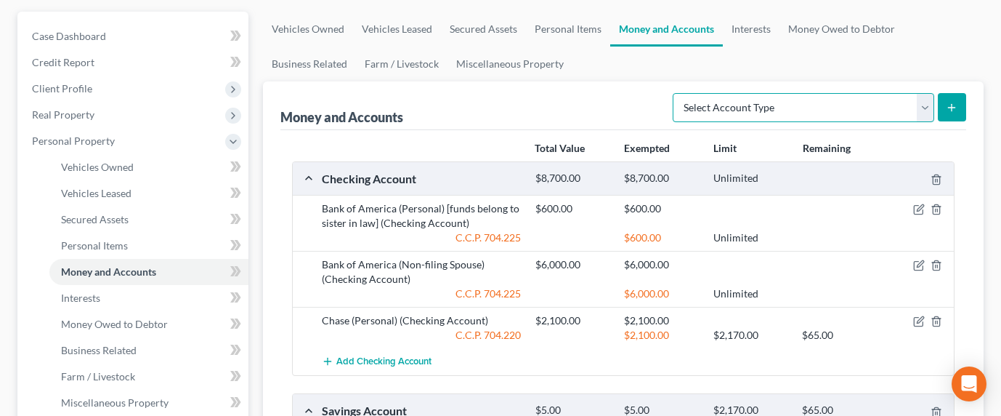
click at [774, 105] on select "Select Account Type Brokerage Cash on Hand Certificates of Deposit Checking Acc…" at bounding box center [804, 107] width 262 height 29
select select "cash_on_hand"
click at [957, 106] on icon "submit" at bounding box center [952, 108] width 12 height 12
click at [958, 107] on button "submit" at bounding box center [952, 107] width 28 height 28
click at [740, 29] on link "Interests" at bounding box center [751, 29] width 57 height 35
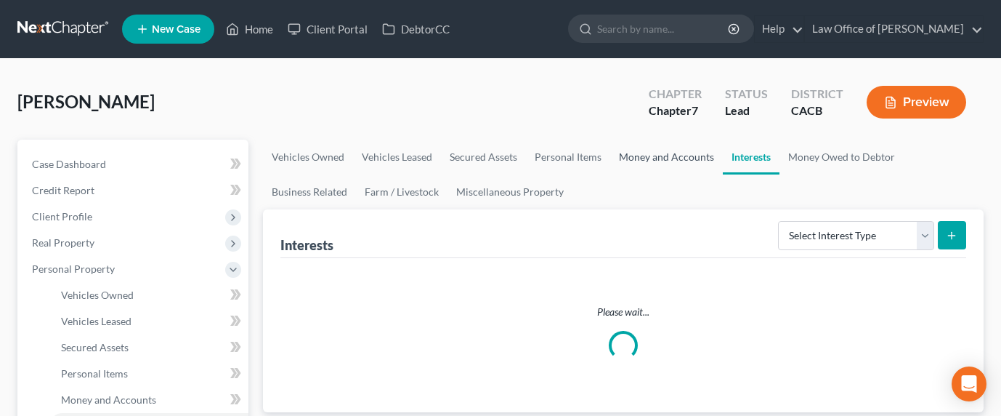
click at [653, 155] on link "Money and Accounts" at bounding box center [666, 157] width 113 height 35
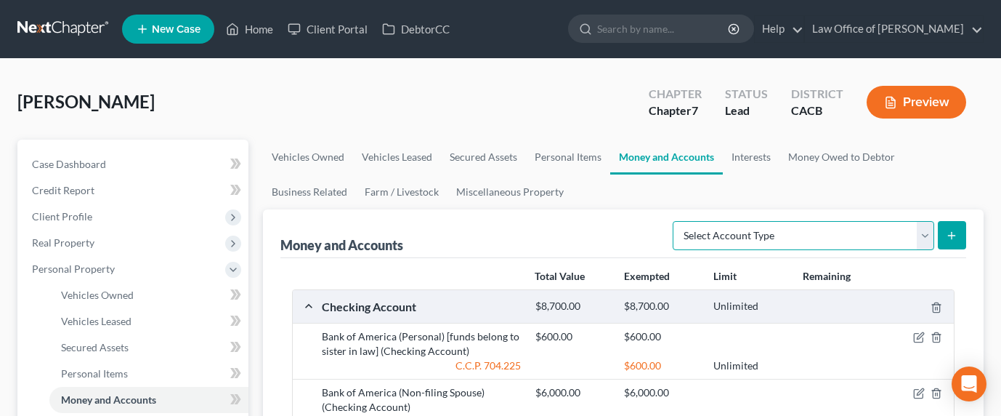
click at [788, 233] on select "Select Account Type Brokerage Cash on Hand Certificates of Deposit Checking Acc…" at bounding box center [804, 235] width 262 height 29
select select "cash_on_hand"
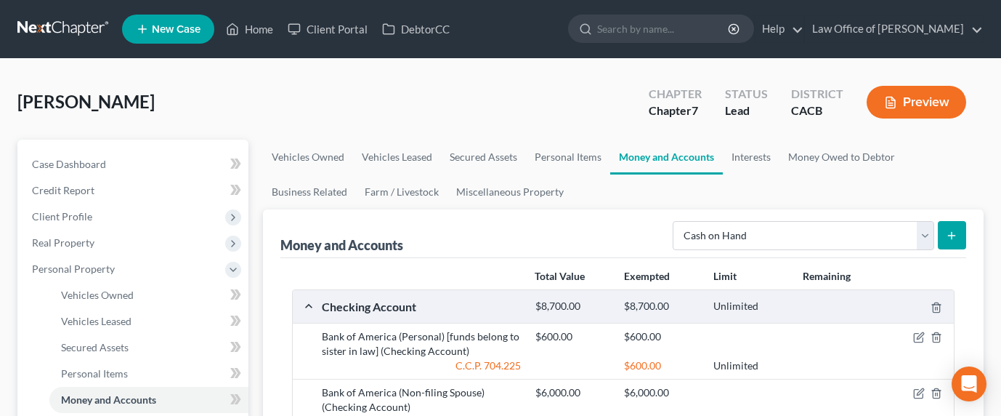
click at [938, 239] on button "submit" at bounding box center [952, 235] width 28 height 28
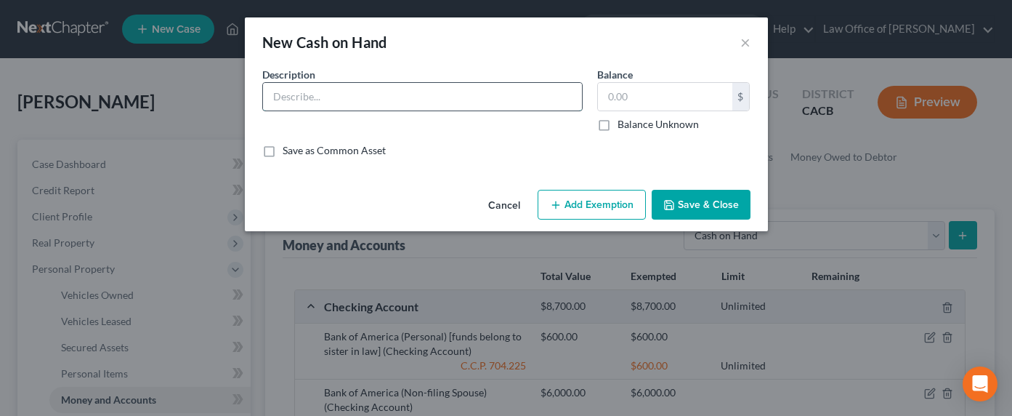
click at [450, 105] on input "text" at bounding box center [422, 97] width 319 height 28
type input "Cash on hand"
click at [671, 92] on input "text" at bounding box center [665, 97] width 134 height 28
type input "100"
click at [708, 203] on button "Save & Close" at bounding box center [701, 205] width 99 height 31
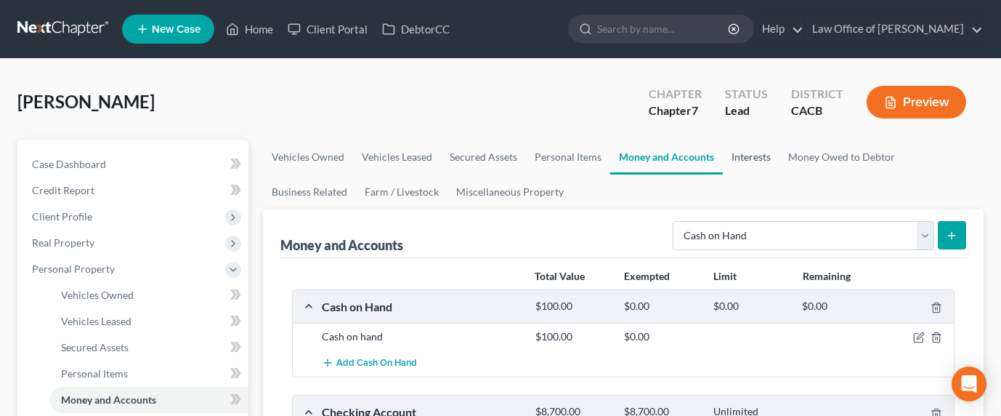
click at [743, 163] on link "Interests" at bounding box center [751, 157] width 57 height 35
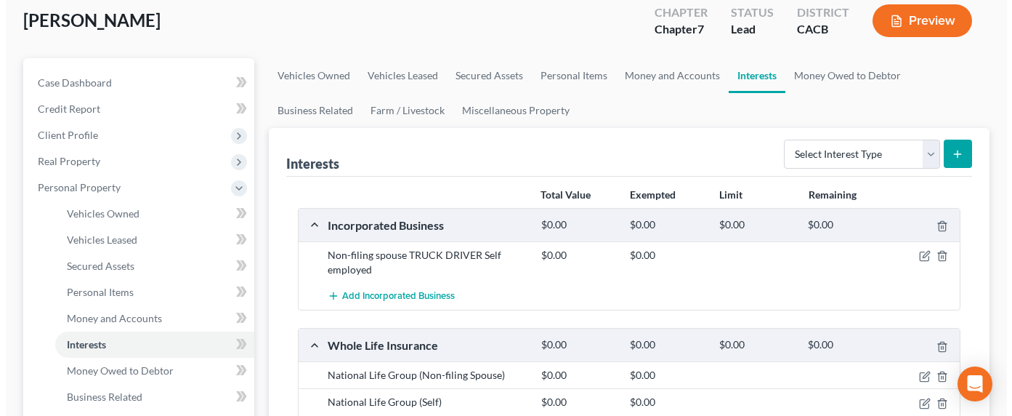
scroll to position [147, 0]
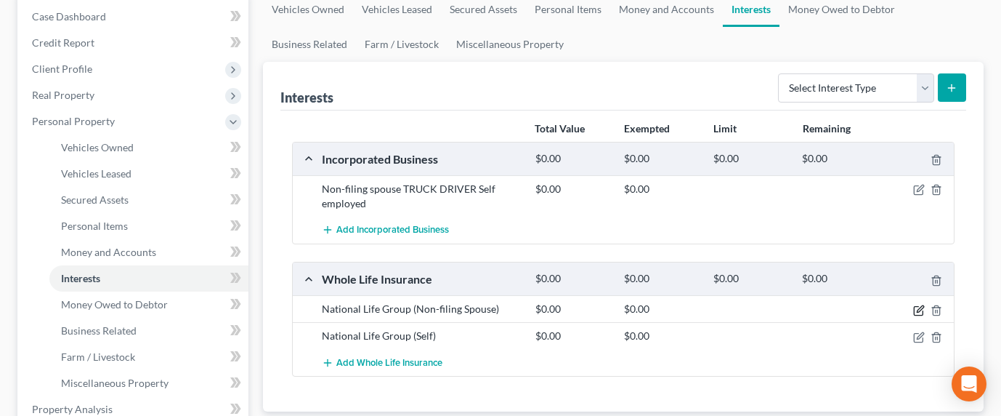
click at [915, 307] on icon "button" at bounding box center [919, 310] width 12 height 12
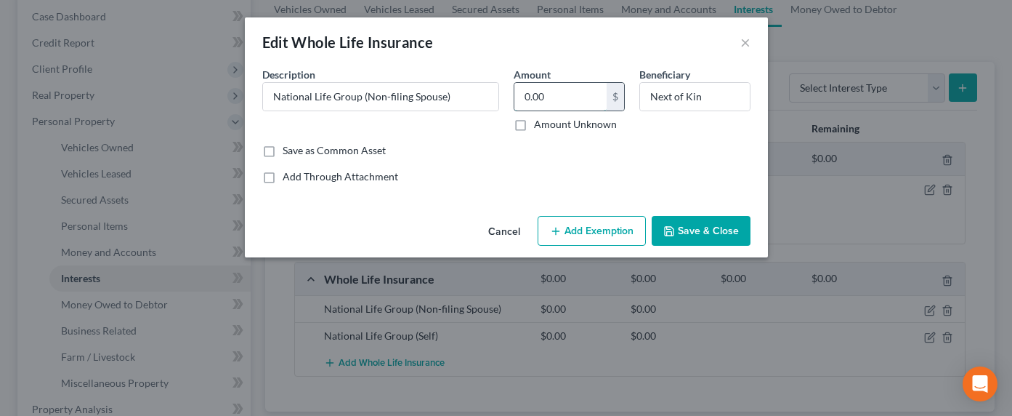
click at [572, 93] on input "0.00" at bounding box center [560, 97] width 92 height 28
type input "3,600"
click at [610, 226] on button "Add Exemption" at bounding box center [592, 231] width 108 height 31
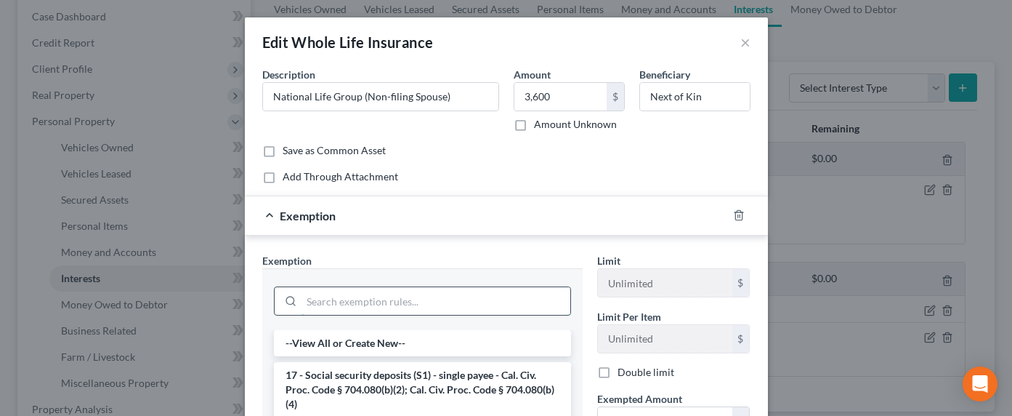
click at [415, 295] on input "search" at bounding box center [436, 301] width 269 height 28
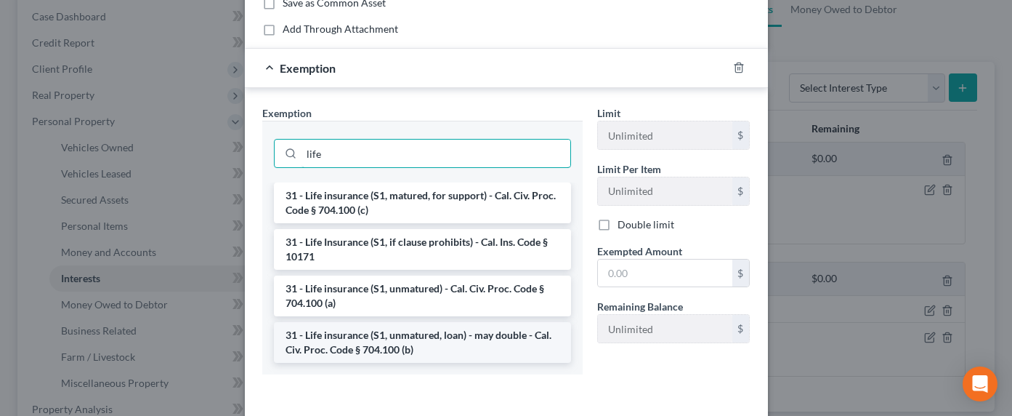
type input "life"
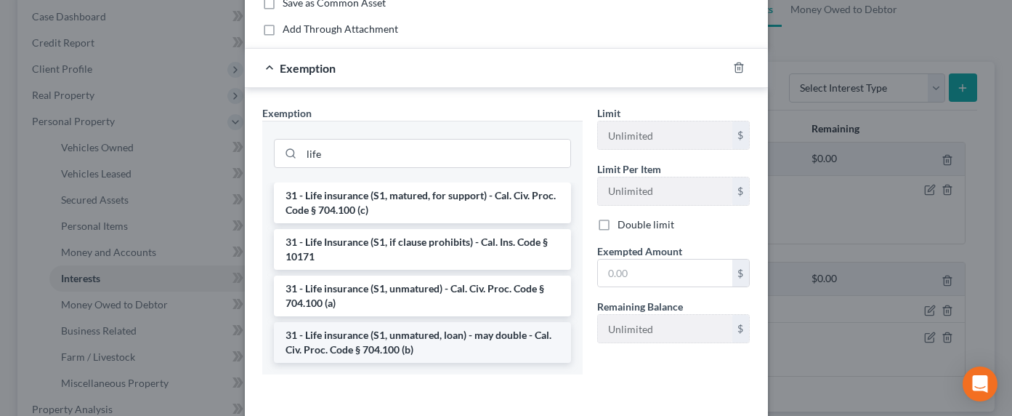
click at [413, 339] on li "31 - Life insurance (S1, unmatured, loan) - may double - Cal. Civ. Proc. Code §…" at bounding box center [422, 342] width 297 height 41
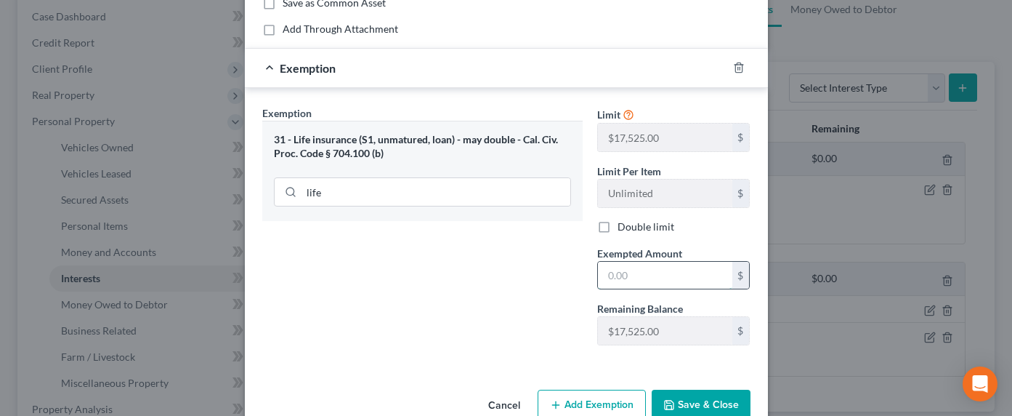
click at [665, 278] on input "text" at bounding box center [665, 276] width 134 height 28
type input "3,600"
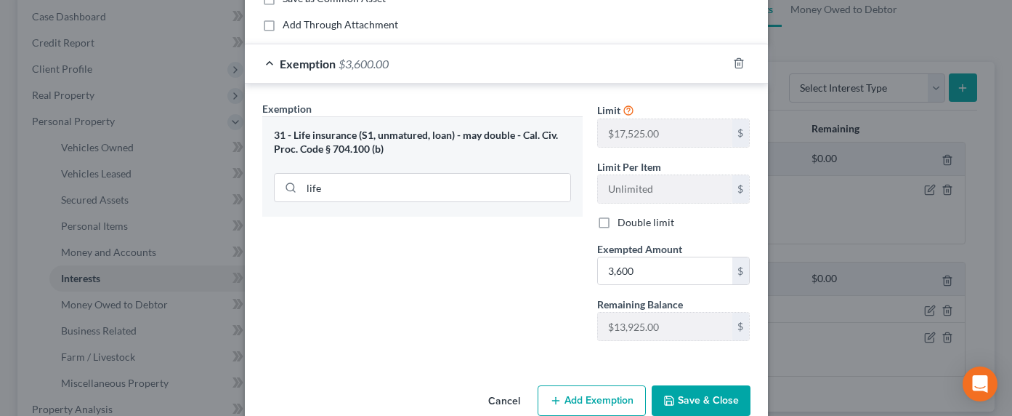
click at [699, 403] on button "Save & Close" at bounding box center [701, 400] width 99 height 31
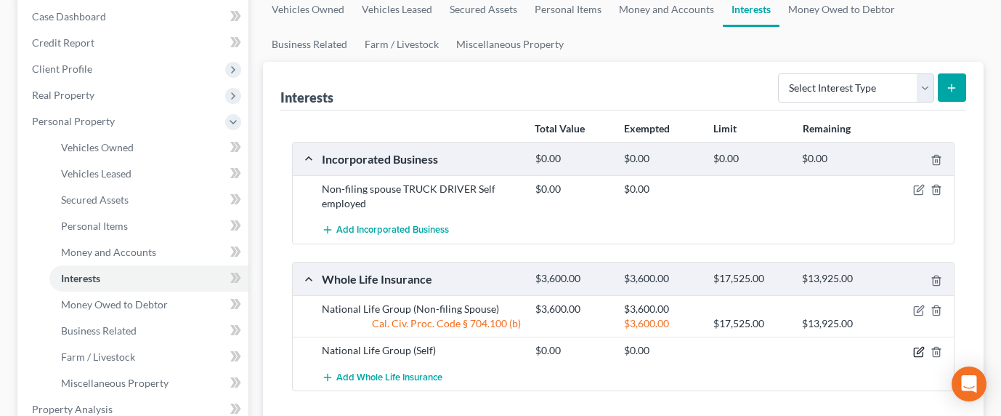
click at [921, 350] on icon "button" at bounding box center [919, 352] width 12 height 12
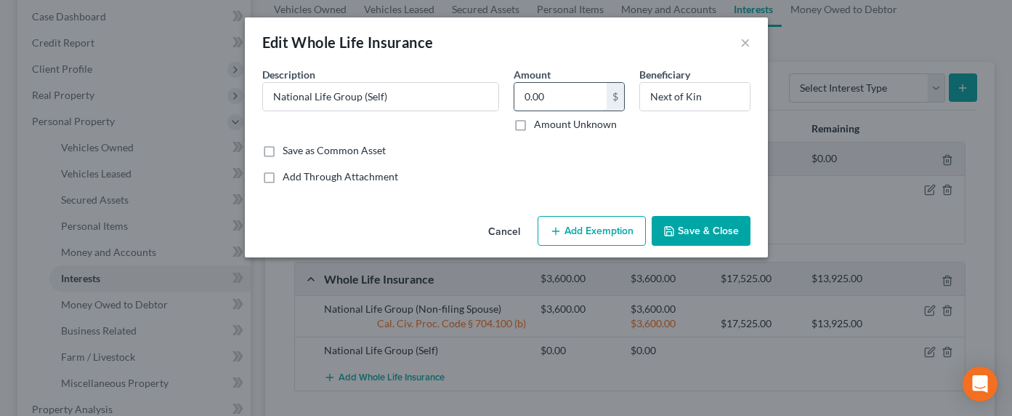
click at [557, 96] on input "0.00" at bounding box center [560, 97] width 92 height 28
type input "2,400"
click at [579, 223] on button "Add Exemption" at bounding box center [592, 231] width 108 height 31
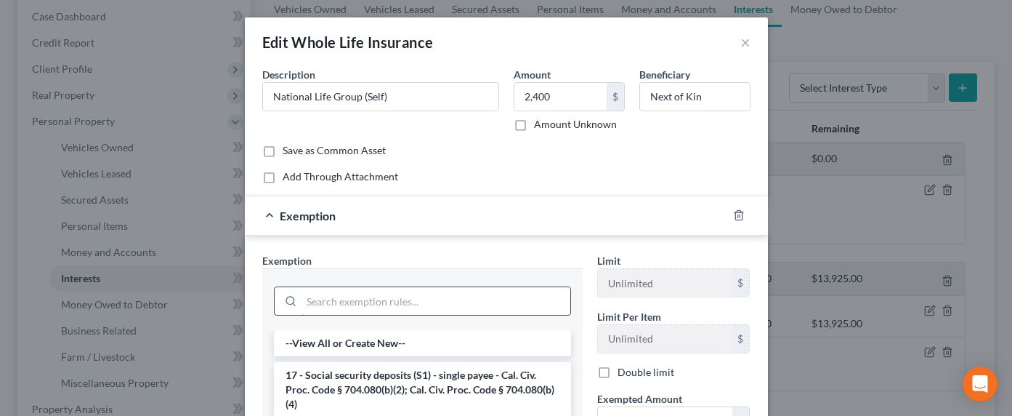
click at [434, 300] on input "search" at bounding box center [436, 301] width 269 height 28
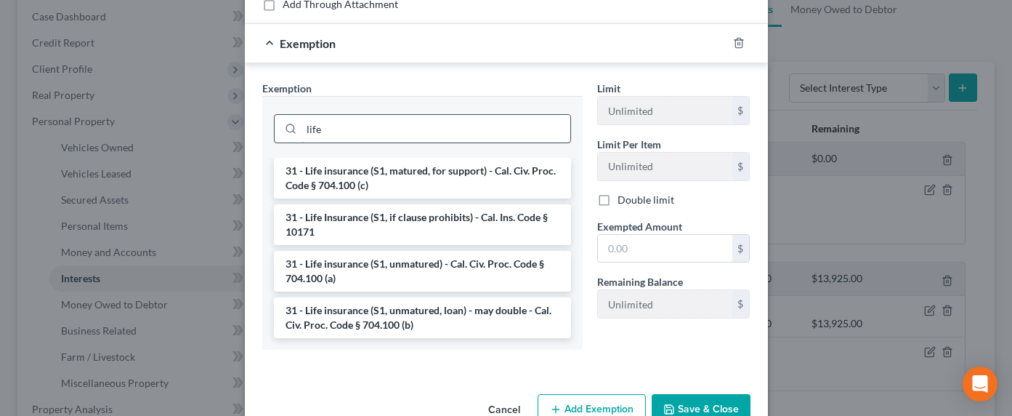
scroll to position [209, 0]
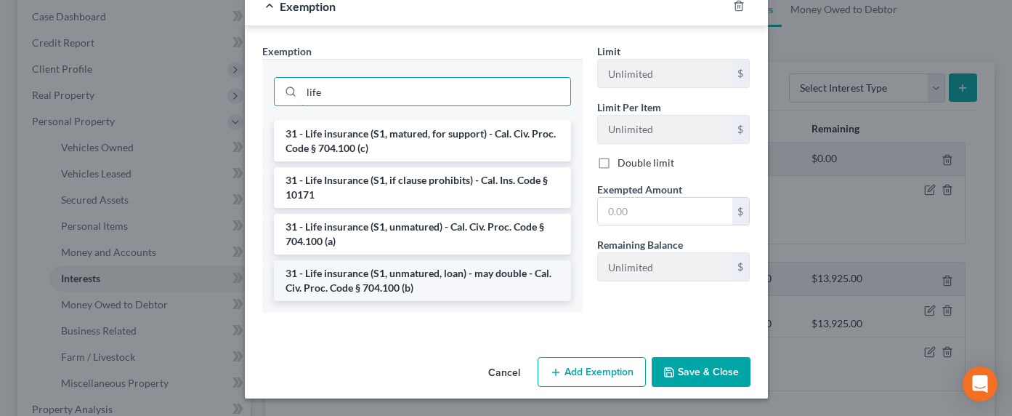
type input "life"
drag, startPoint x: 408, startPoint y: 280, endPoint x: 453, endPoint y: 272, distance: 45.8
click at [408, 279] on li "31 - Life insurance (S1, unmatured, loan) - may double - Cal. Civ. Proc. Code §…" at bounding box center [422, 280] width 297 height 41
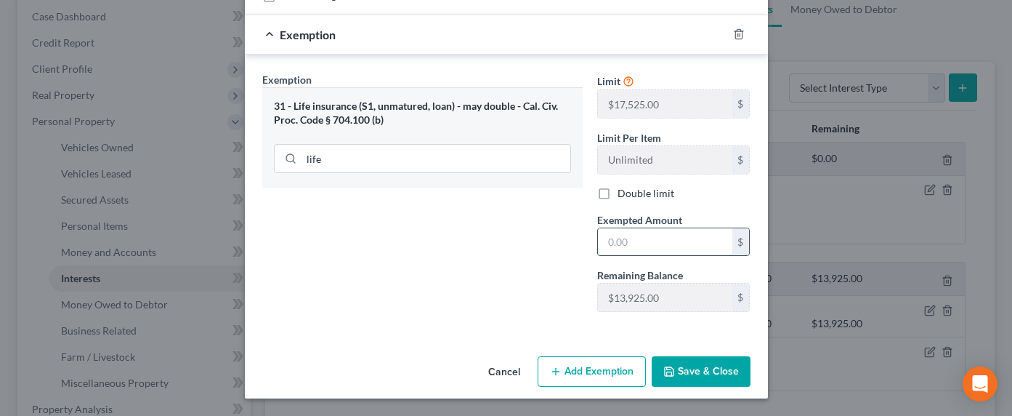
click at [662, 240] on input "text" at bounding box center [665, 242] width 134 height 28
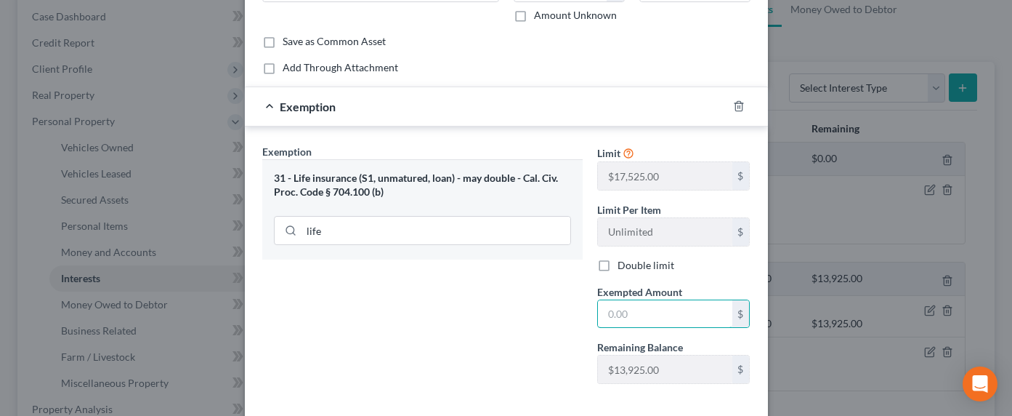
scroll to position [148, 0]
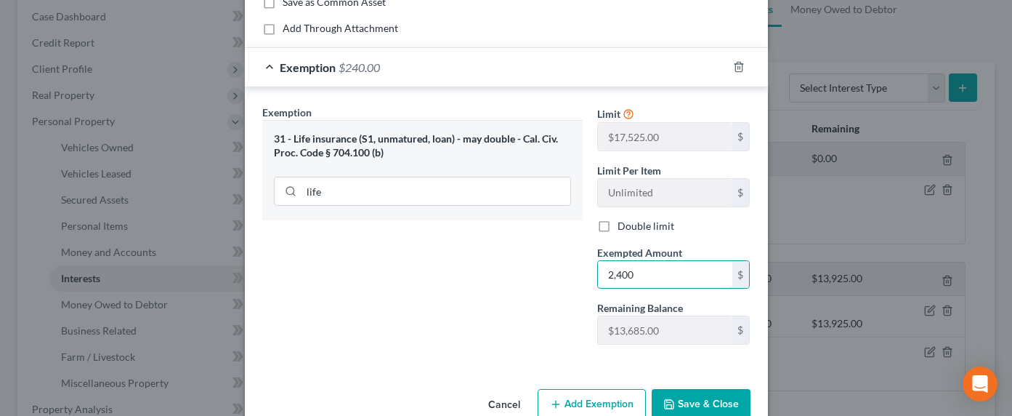
type input "2,400"
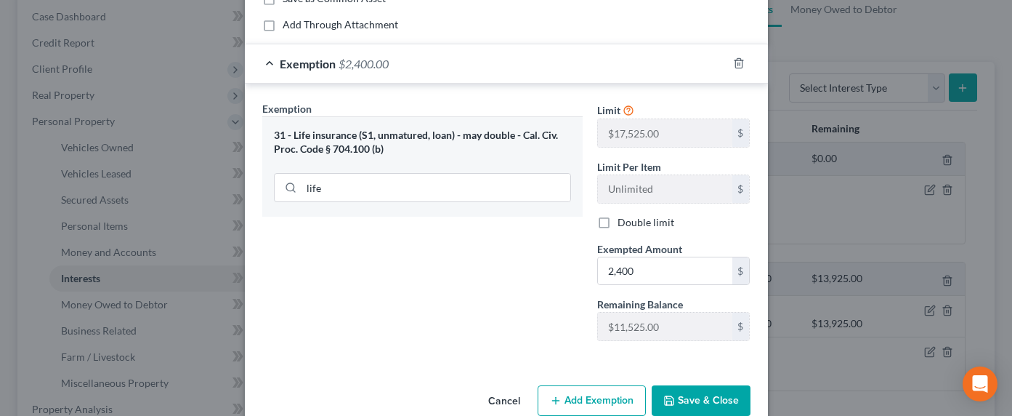
click at [699, 397] on button "Save & Close" at bounding box center [701, 400] width 99 height 31
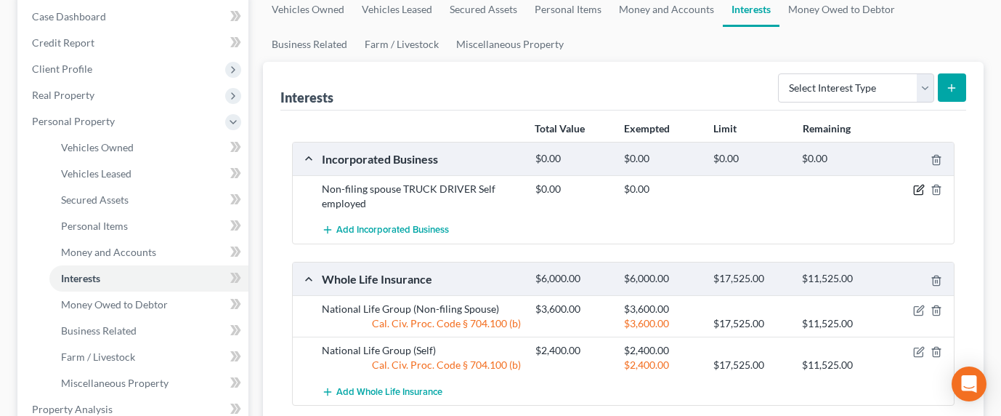
click at [919, 188] on icon "button" at bounding box center [919, 190] width 12 height 12
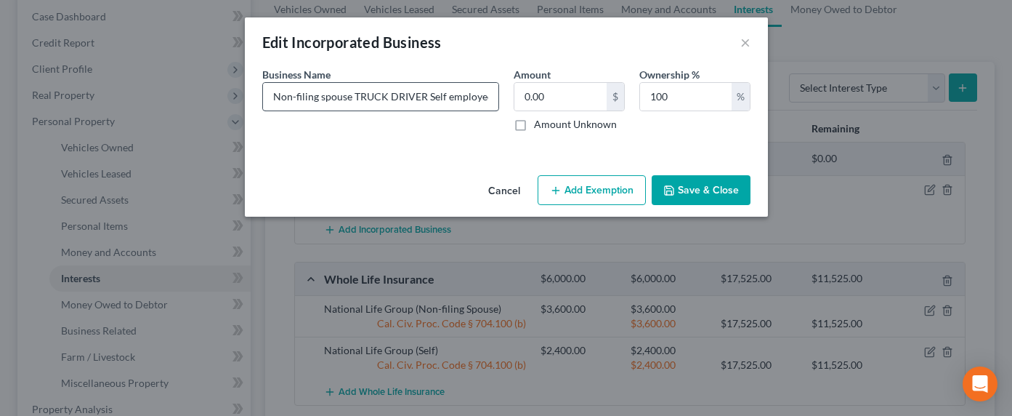
drag, startPoint x: 413, startPoint y: 113, endPoint x: 426, endPoint y: 100, distance: 17.5
click at [413, 112] on div "Business Name * Non-filing spouse TRUCK DRIVER Self employed" at bounding box center [380, 99] width 251 height 65
click at [427, 98] on input "Non-filing spouse TRUCK DRIVER Self employed" at bounding box center [380, 97] width 235 height 28
click at [426, 97] on input "Non-filing spouse TRUCK DRIVER Self employed" at bounding box center [380, 97] width 235 height 28
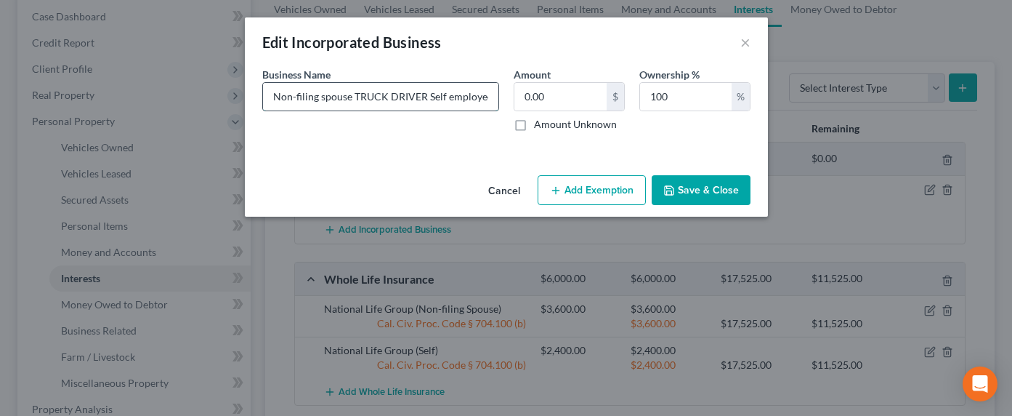
type input "j"
click at [347, 102] on input "text" at bounding box center [380, 97] width 235 height 28
click at [337, 99] on input "DRACARYS Fleet Corp - non-filing spouse trucking business [" at bounding box center [380, 97] width 235 height 28
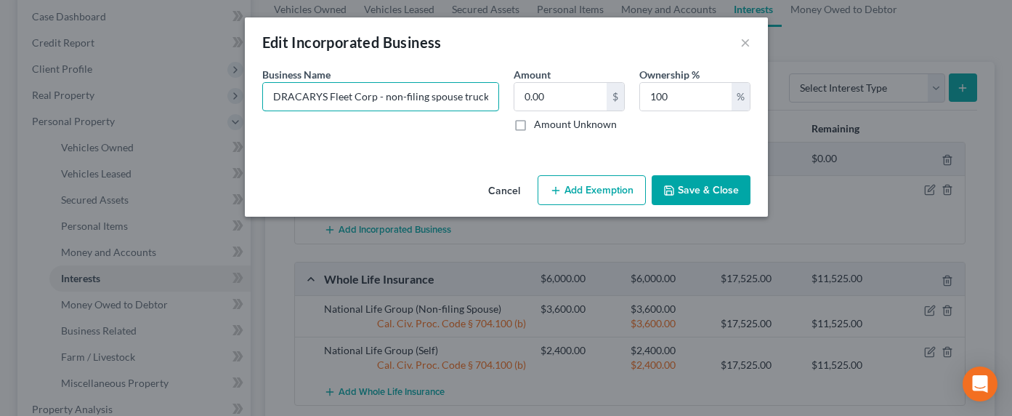
drag, startPoint x: 359, startPoint y: 98, endPoint x: 186, endPoint y: 101, distance: 172.9
click at [186, 101] on div "Edit Incorporated Business × An exemption set must first be selected from the F…" at bounding box center [506, 208] width 1012 height 416
click at [362, 89] on input "DRACARYS Fleet Corp - non-filing spouse trucking business [" at bounding box center [380, 97] width 235 height 28
drag, startPoint x: 433, startPoint y: 95, endPoint x: 494, endPoint y: 98, distance: 61.1
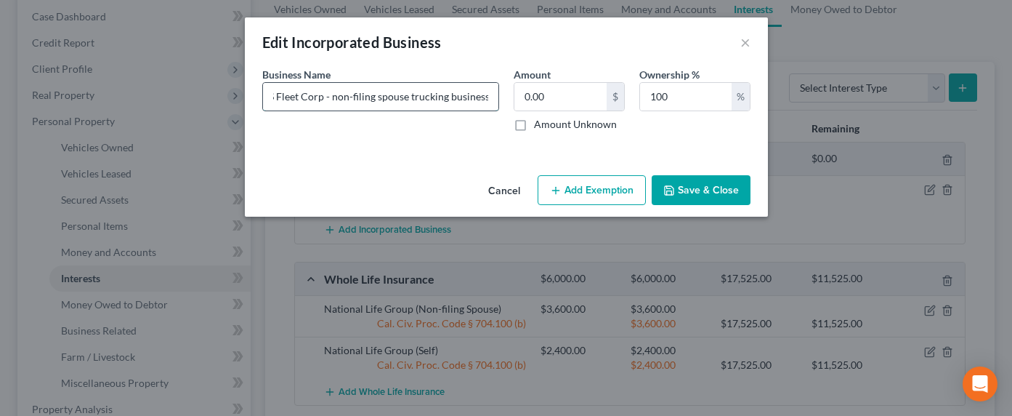
click at [495, 99] on input "DRACARYS Fleet Corp - non-filing spouse trucking business [" at bounding box center [380, 97] width 235 height 28
click at [484, 95] on input "DRACARYS Fleet Corp - non-filing spouse trucking business [" at bounding box center [380, 97] width 235 height 28
click at [484, 96] on input "DRACARYS Fleet Corp - non-filing spouse trucking business [" at bounding box center [380, 97] width 235 height 28
click at [485, 97] on input "DRACARYS Fleet Corp - non-filing spouse trucking business [" at bounding box center [380, 97] width 235 height 28
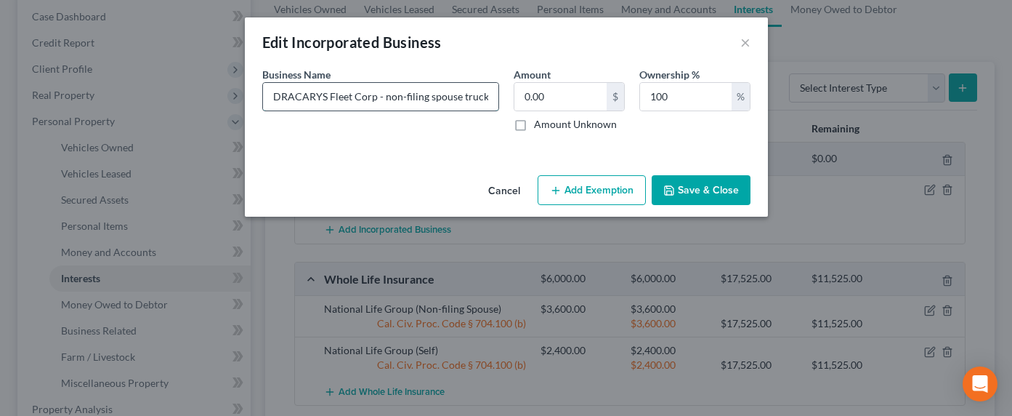
drag, startPoint x: 464, startPoint y: 89, endPoint x: 267, endPoint y: 97, distance: 197.1
click at [267, 97] on input "DRACARYS Fleet Corp - non-filing spouse trucking business" at bounding box center [380, 97] width 235 height 28
click at [387, 107] on input "DRACARYS Fleet Corp - non-filing spouse trucking business" at bounding box center [380, 97] width 235 height 28
drag, startPoint x: 414, startPoint y: 101, endPoint x: 525, endPoint y: 106, distance: 111.3
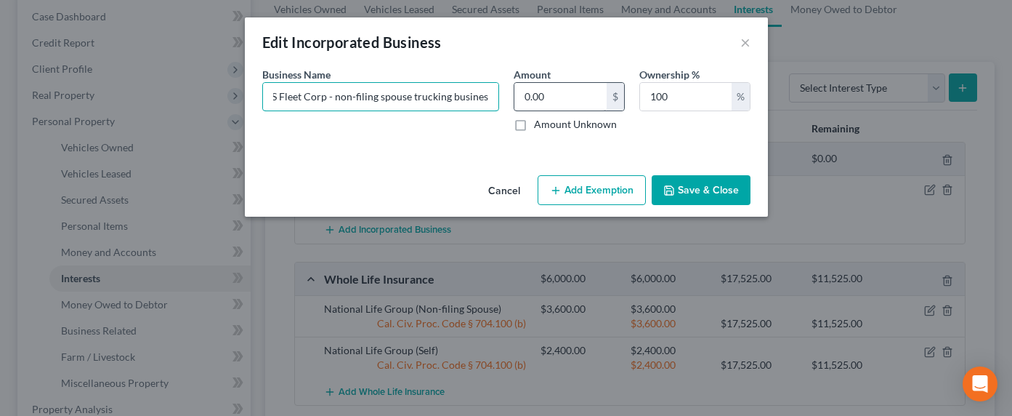
click at [525, 106] on div "Business Name * DRACARYS Fleet Corp - non-filing spouse trucking business Amoun…" at bounding box center [506, 105] width 503 height 76
click at [441, 95] on input "DRACARYS Fleet Corp - non-filing spouse trucking business" at bounding box center [380, 97] width 235 height 28
type input "DRACARYS Fleet Corp - non-filing spouse trucking business"
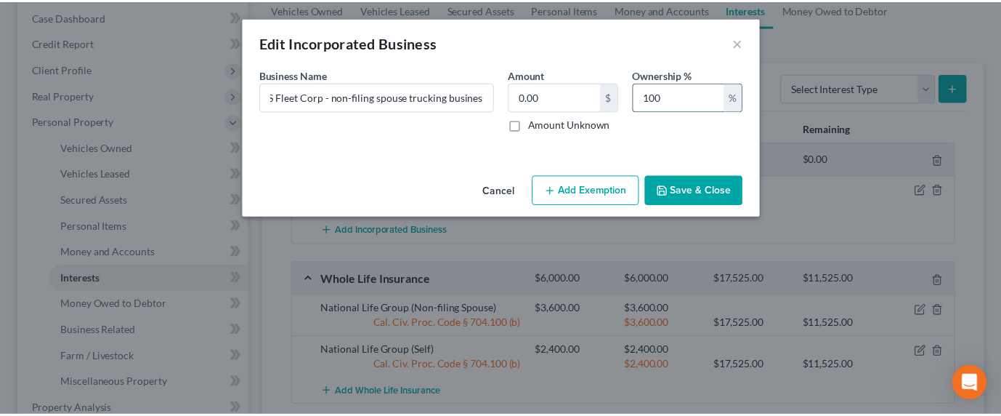
scroll to position [0, 0]
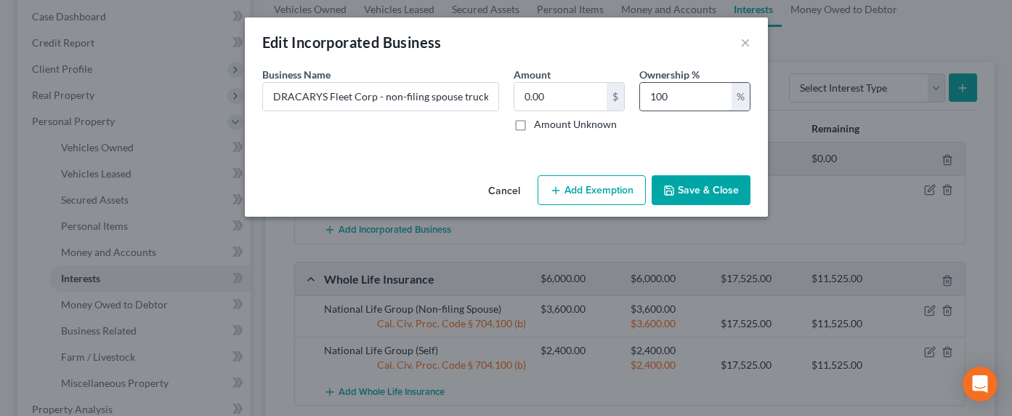
drag, startPoint x: 682, startPoint y: 95, endPoint x: 642, endPoint y: 96, distance: 39.2
click at [642, 96] on input "100" at bounding box center [686, 97] width 92 height 28
drag, startPoint x: 637, startPoint y: 106, endPoint x: 630, endPoint y: 102, distance: 8.5
click at [630, 102] on div "Business Name * DRACARYS Fleet Corp - non-filing spouse trucking business Amoun…" at bounding box center [506, 105] width 503 height 76
drag, startPoint x: 704, startPoint y: 97, endPoint x: 627, endPoint y: 94, distance: 77.1
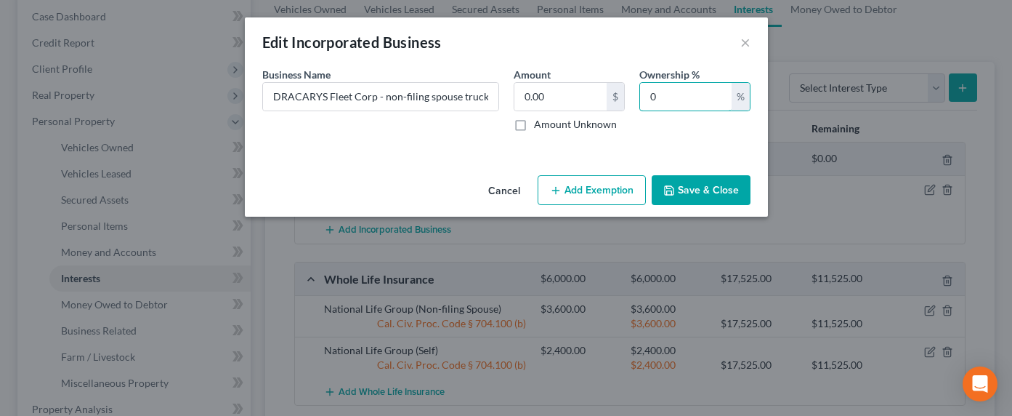
click at [626, 95] on div "Business Name * DRACARYS Fleet Corp - non-filing spouse trucking business Amoun…" at bounding box center [506, 105] width 503 height 76
type input "50"
click at [333, 96] on input "DRACARYS Fleet Corp - non-filing spouse trucking business" at bounding box center [380, 97] width 235 height 28
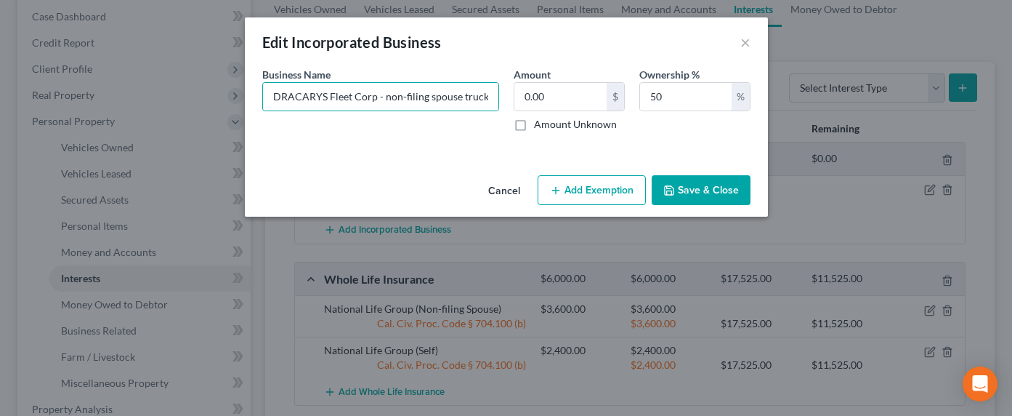
drag, startPoint x: 572, startPoint y: 124, endPoint x: 584, endPoint y: 127, distance: 12.9
click at [572, 123] on label "Amount Unknown" at bounding box center [575, 124] width 83 height 15
click at [549, 123] on input "Amount Unknown" at bounding box center [544, 121] width 9 height 9
checkbox input "true"
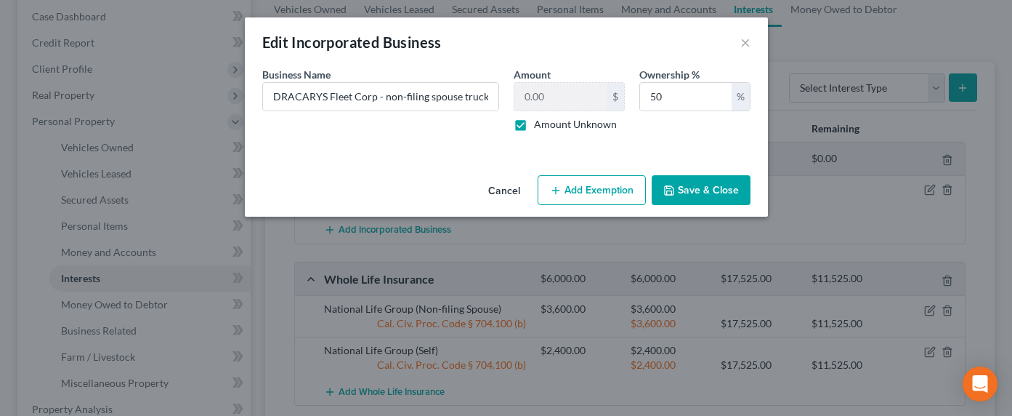
click at [668, 185] on icon "button" at bounding box center [669, 191] width 12 height 12
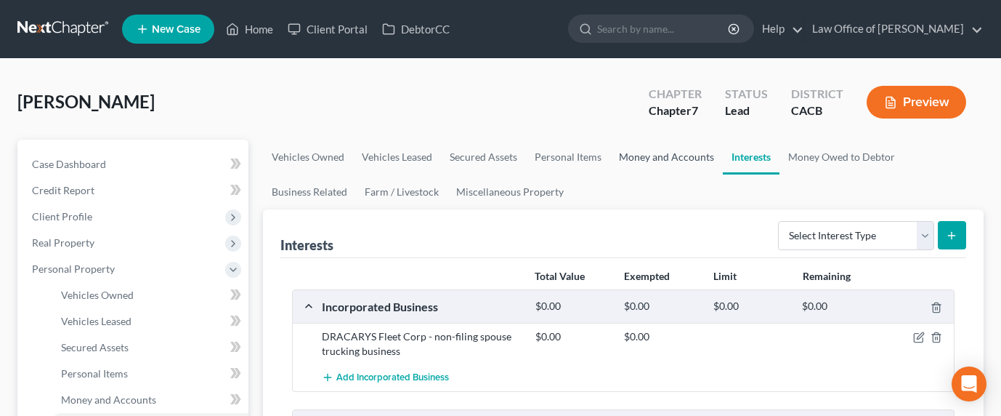
click at [636, 155] on link "Money and Accounts" at bounding box center [666, 157] width 113 height 35
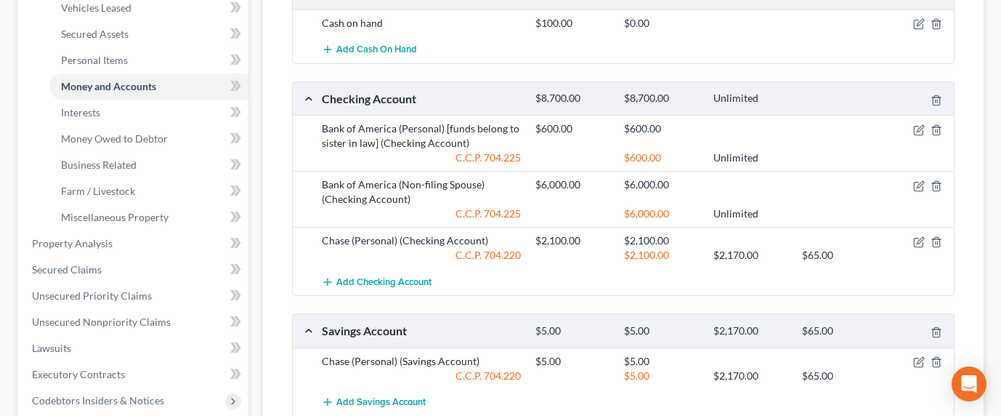
scroll to position [229, 0]
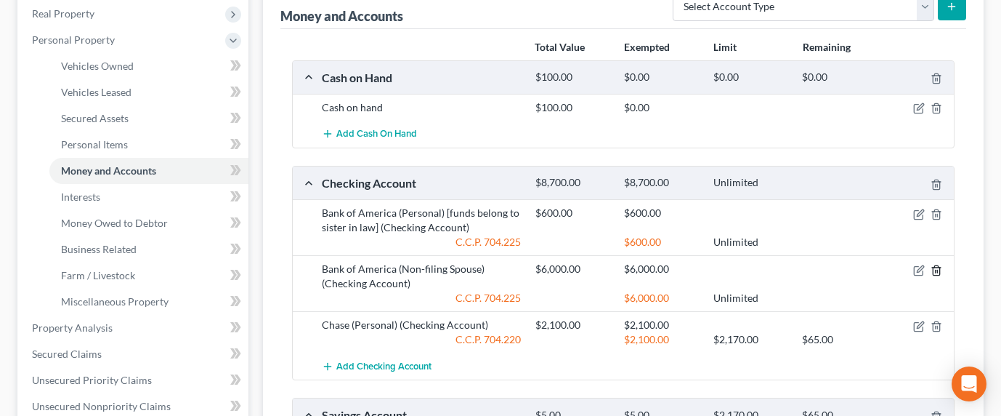
click at [934, 270] on icon "button" at bounding box center [937, 270] width 12 height 12
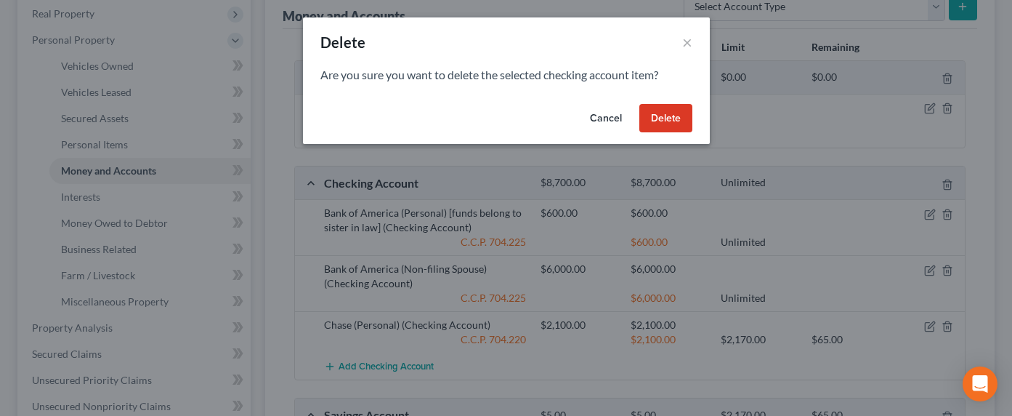
click at [658, 113] on button "Delete" at bounding box center [665, 118] width 53 height 29
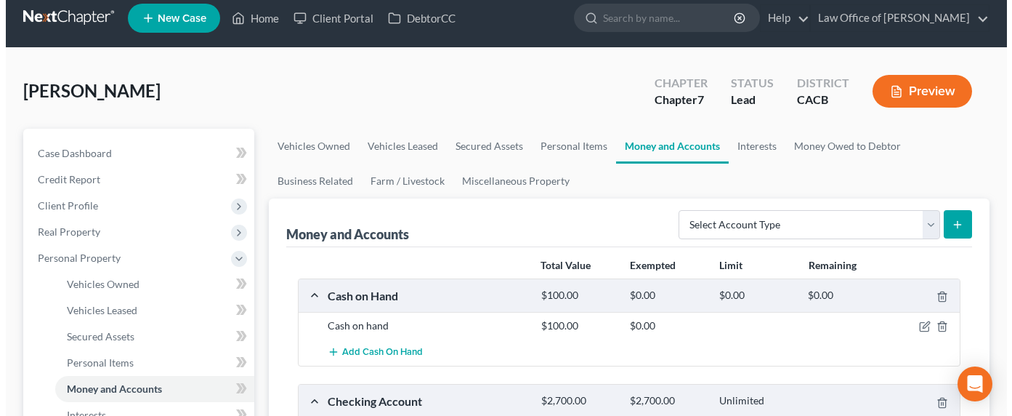
scroll to position [0, 0]
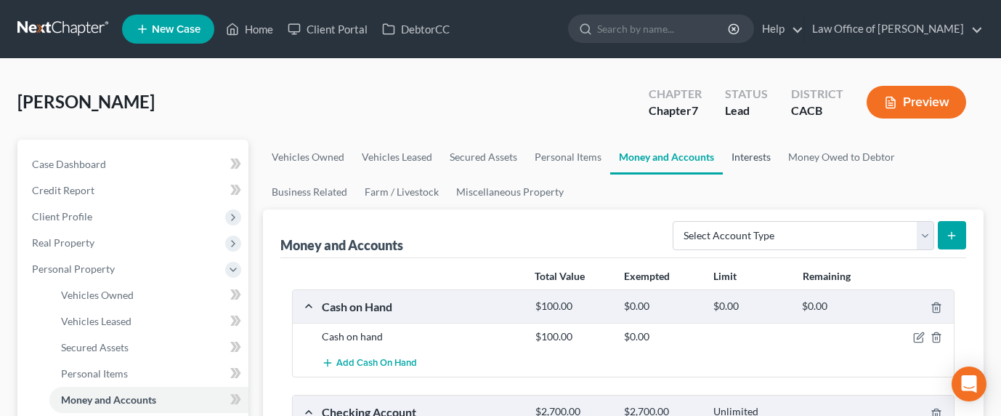
click at [759, 158] on link "Interests" at bounding box center [751, 157] width 57 height 35
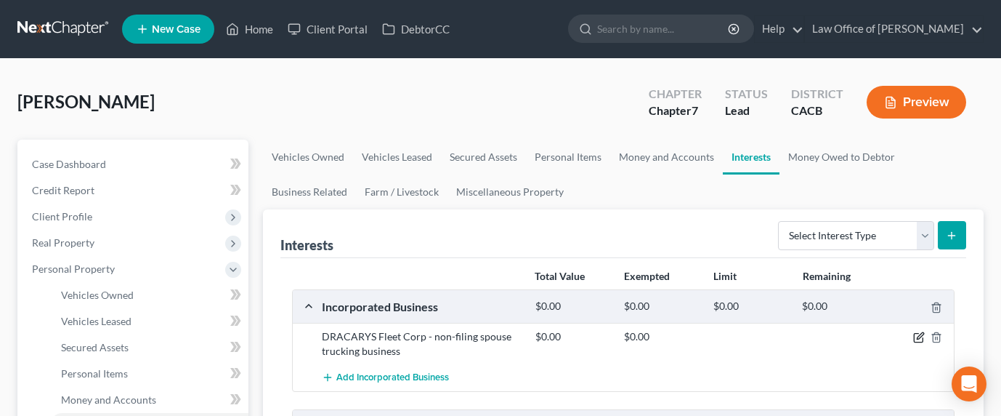
click at [915, 334] on icon "button" at bounding box center [919, 337] width 12 height 12
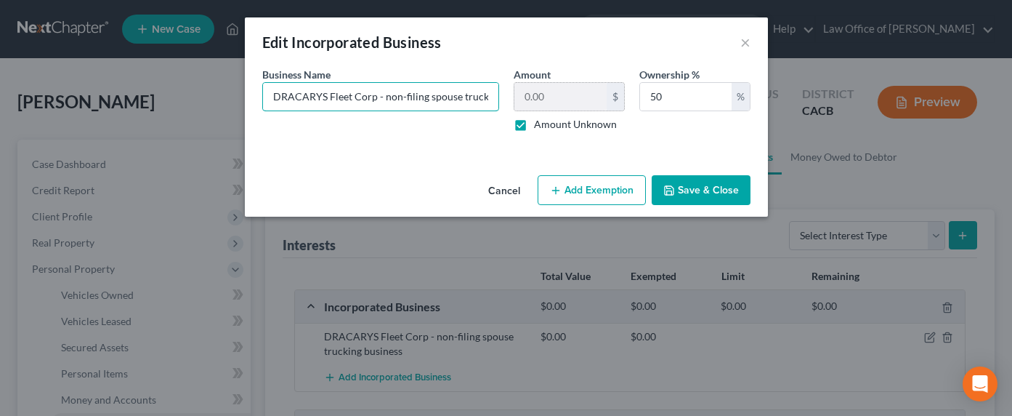
scroll to position [0, 49]
click at [536, 98] on div "Business Name * DRACARYS Fleet Corp - non-filing spouse trucking business Amoun…" at bounding box center [506, 105] width 503 height 76
drag, startPoint x: 454, startPoint y: 94, endPoint x: 466, endPoint y: 94, distance: 12.4
click at [455, 94] on input "DRACARYS Fleet Corp - non-filing spouse trucking business" at bounding box center [380, 97] width 235 height 28
drag, startPoint x: 490, startPoint y: 97, endPoint x: 523, endPoint y: 110, distance: 35.9
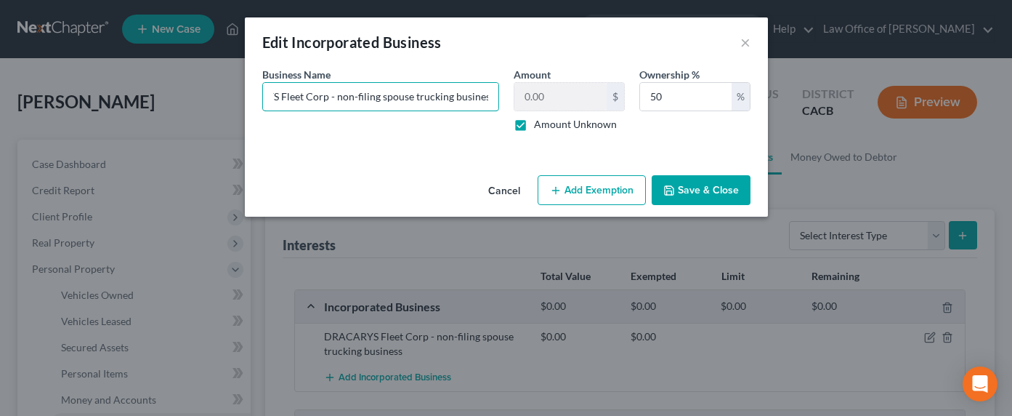
click at [489, 97] on input "DRACARYS Fleet Corp - non-filing spouse trucking business" at bounding box center [380, 97] width 235 height 28
click at [690, 191] on button "Save & Close" at bounding box center [701, 190] width 99 height 31
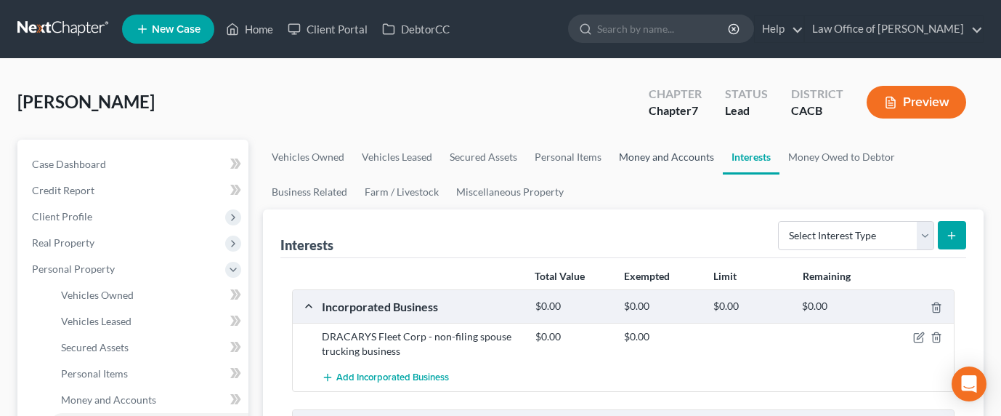
click at [627, 158] on link "Money and Accounts" at bounding box center [666, 157] width 113 height 35
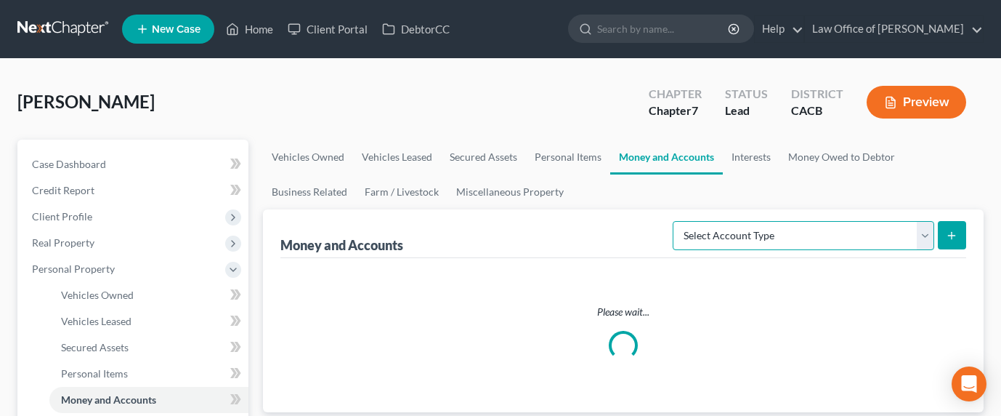
click at [825, 235] on select "Select Account Type Brokerage Cash on Hand Certificates of Deposit Checking Acc…" at bounding box center [804, 235] width 262 height 29
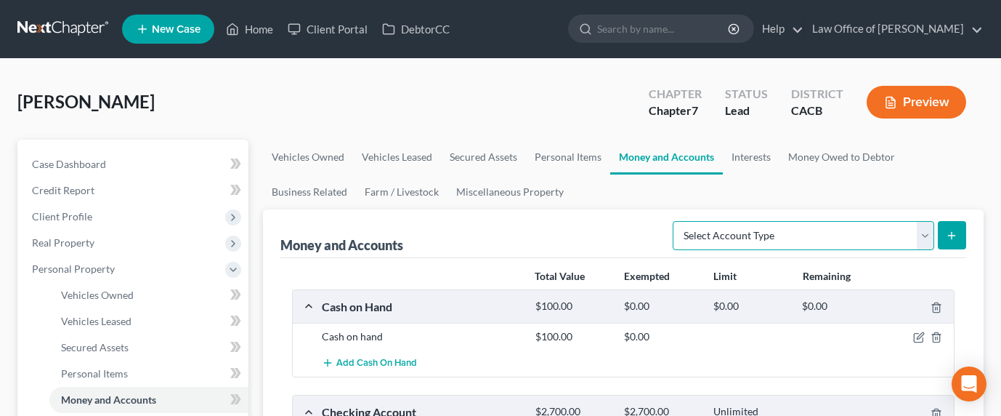
select select "checking"
click at [957, 225] on button "submit" at bounding box center [952, 235] width 28 height 28
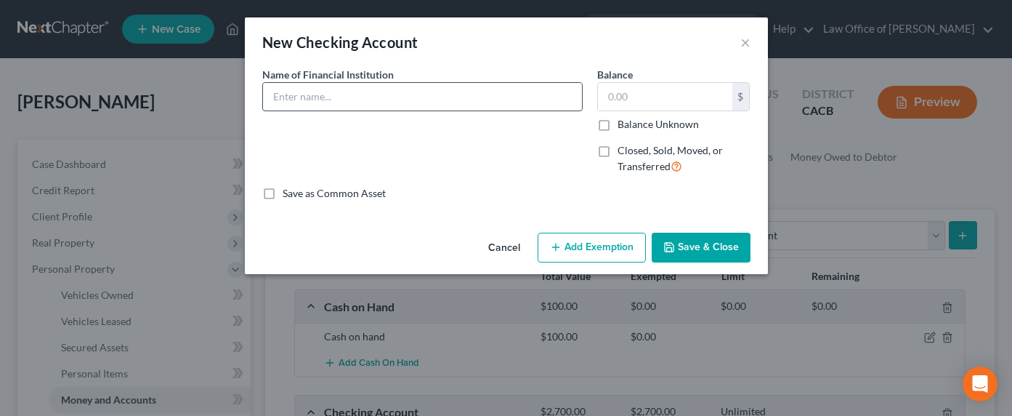
click at [403, 98] on input "text" at bounding box center [422, 97] width 319 height 28
type input "Wells Fargo Checking (Non-filing spouse)"
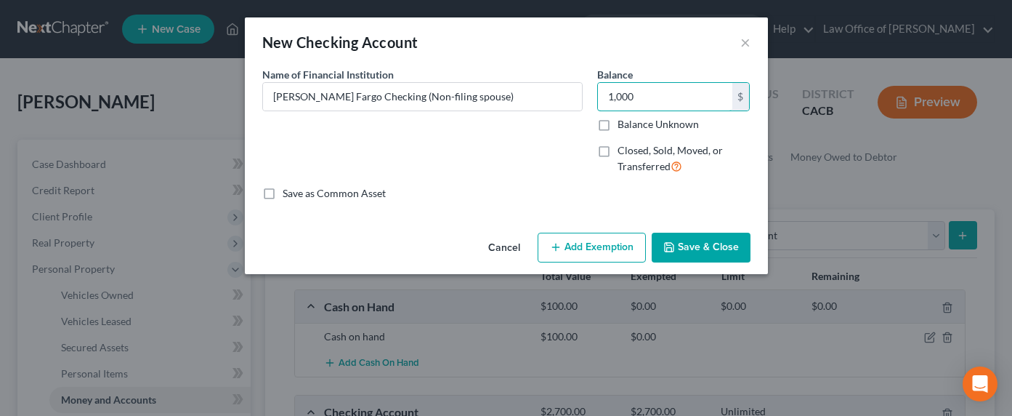
type input "1,000"
click at [579, 249] on button "Add Exemption" at bounding box center [592, 248] width 108 height 31
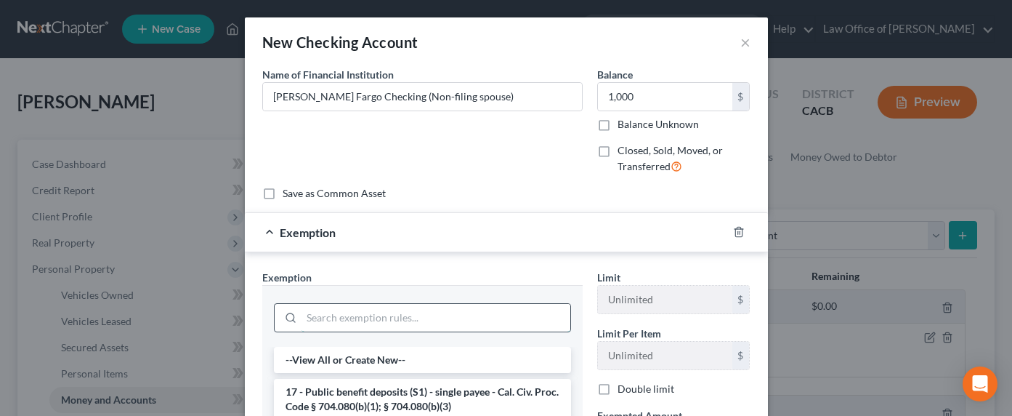
click at [464, 321] on input "search" at bounding box center [436, 318] width 269 height 28
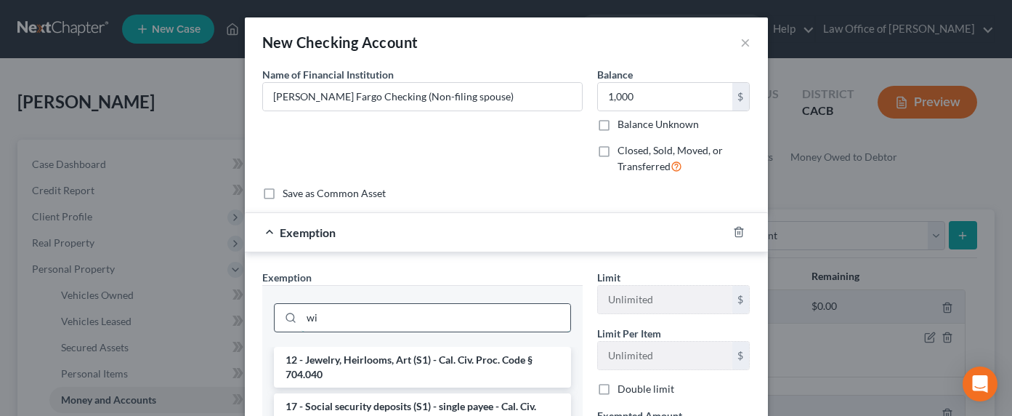
type input "w"
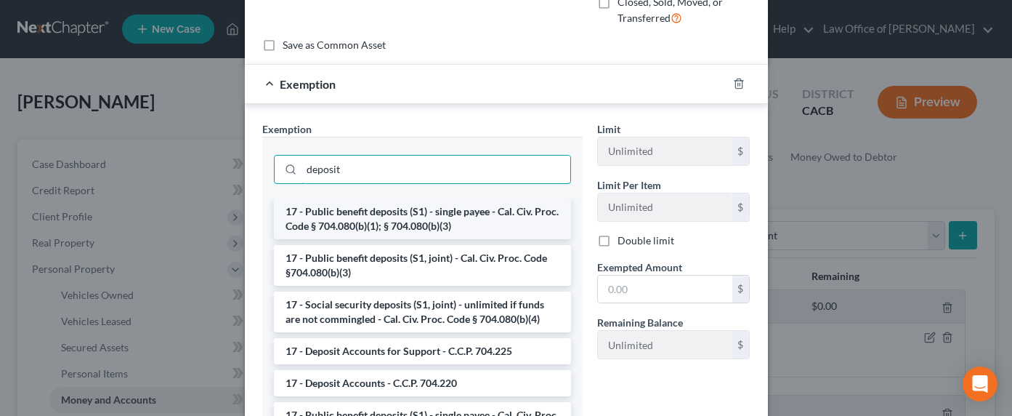
scroll to position [175, 0]
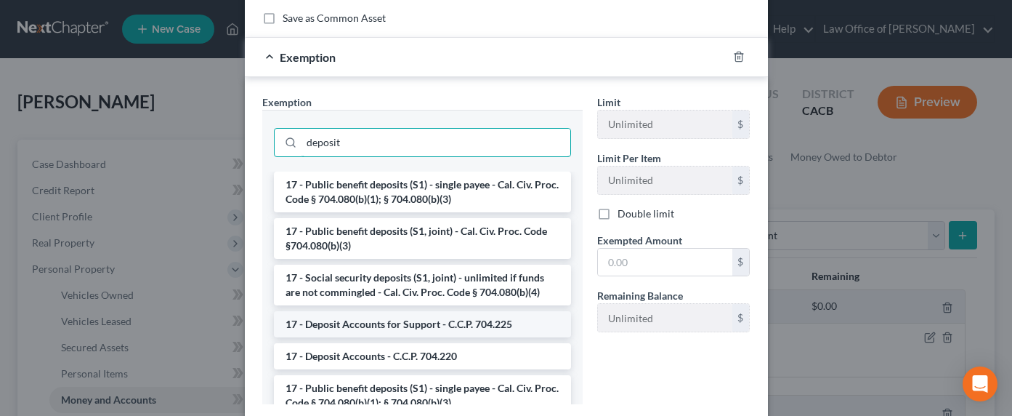
type input "deposit"
click at [421, 323] on li "17 - Deposit Accounts for Support - C.C.P. 704.225" at bounding box center [422, 324] width 297 height 26
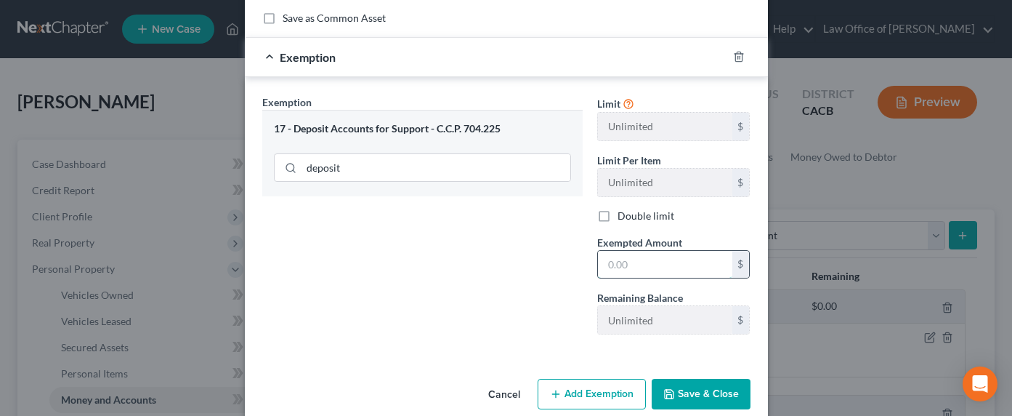
click at [622, 265] on input "text" at bounding box center [665, 265] width 134 height 28
type input "1,000"
click at [702, 392] on button "Save & Close" at bounding box center [701, 394] width 99 height 31
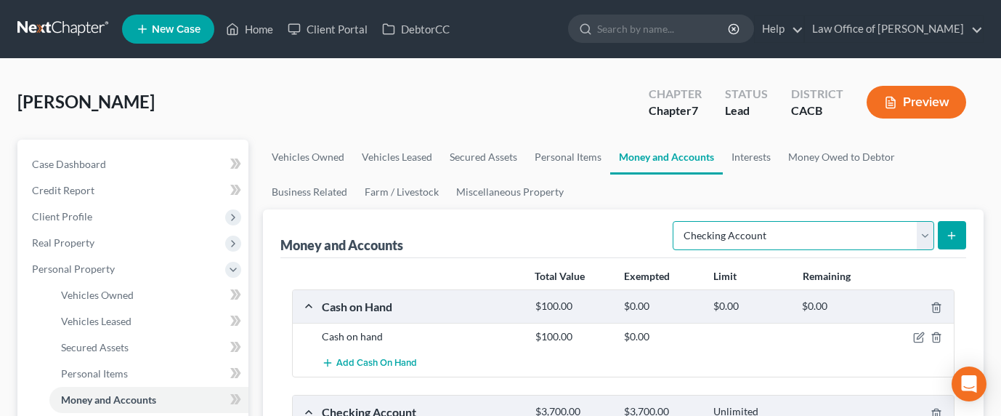
click at [713, 239] on select "Select Account Type Brokerage Cash on Hand Certificates of Deposit Checking Acc…" at bounding box center [804, 235] width 262 height 29
click at [960, 233] on button "submit" at bounding box center [952, 235] width 28 height 28
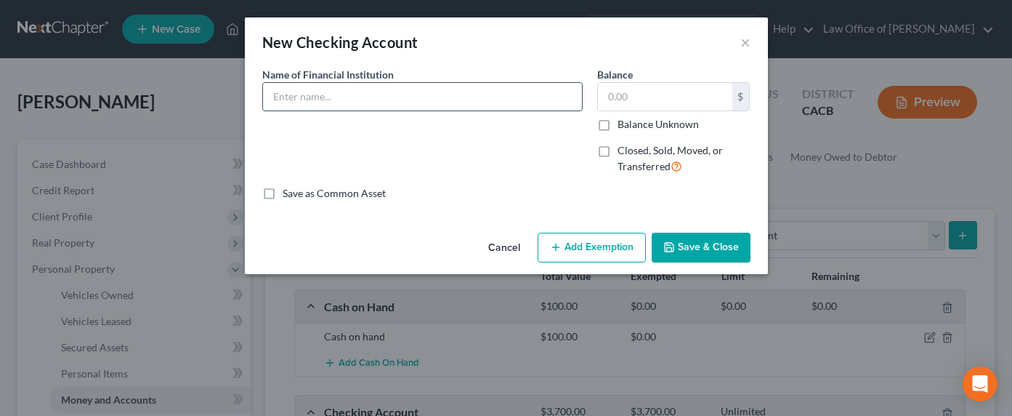
click at [440, 92] on input "text" at bounding box center [422, 97] width 319 height 28
type input "U.S. Bank (Non-Filing Spouse)"
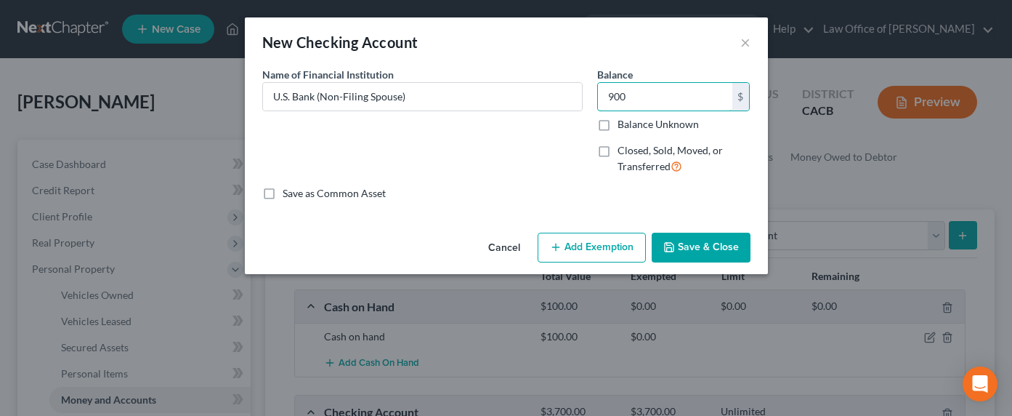
type input "900"
click at [607, 240] on button "Add Exemption" at bounding box center [592, 248] width 108 height 31
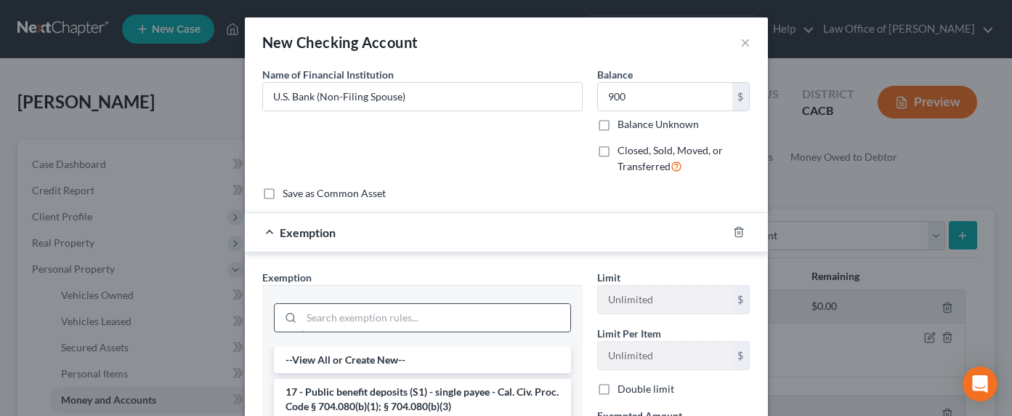
click at [425, 327] on input "search" at bounding box center [436, 318] width 269 height 28
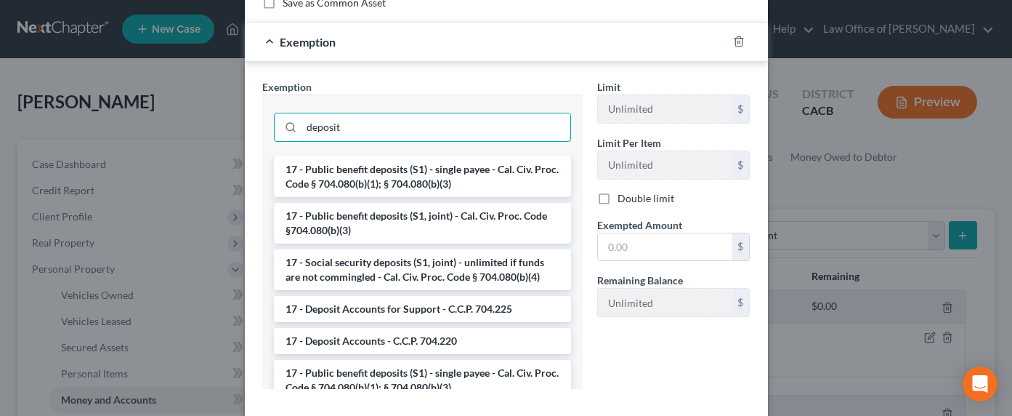
scroll to position [267, 0]
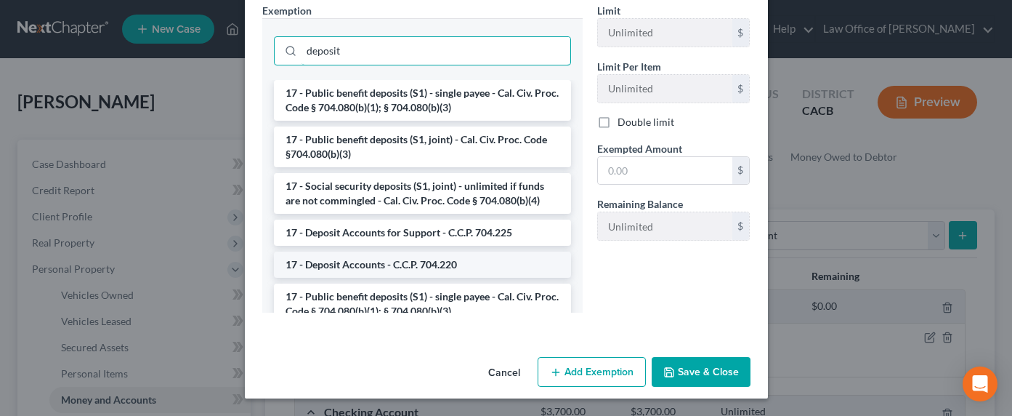
type input "deposit"
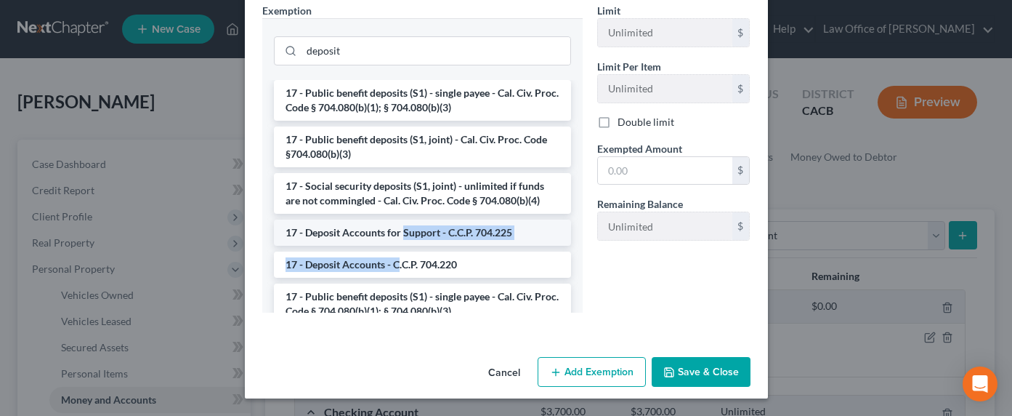
drag, startPoint x: 392, startPoint y: 265, endPoint x: 397, endPoint y: 228, distance: 37.5
click at [397, 228] on ul "17 - Public benefit deposits (S1) - single payee - Cal. Civ. Proc. Code § 704.0…" at bounding box center [422, 279] width 297 height 398
click at [398, 229] on li "17 - Deposit Accounts for Support - C.C.P. 704.225" at bounding box center [422, 232] width 297 height 26
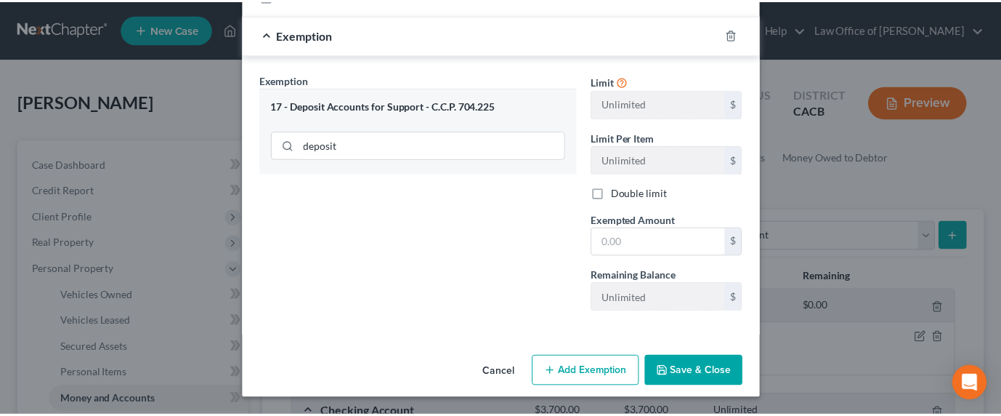
scroll to position [198, 0]
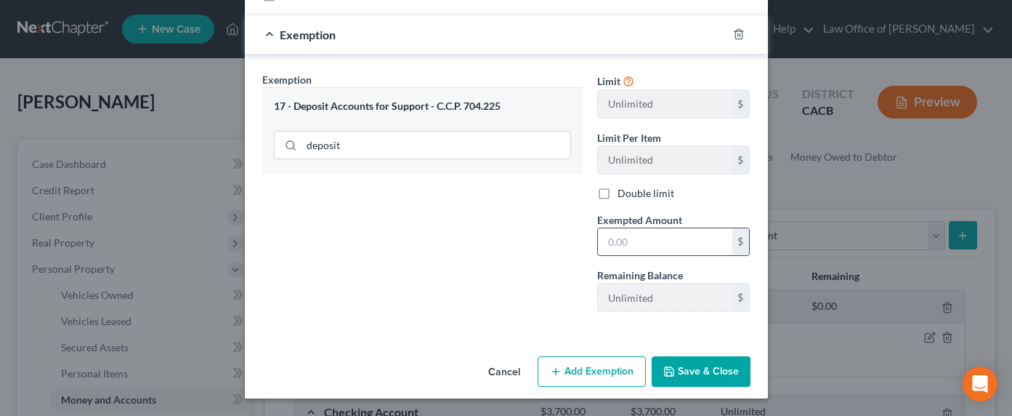
click at [617, 234] on input "text" at bounding box center [665, 242] width 134 height 28
type input "900"
click at [677, 367] on button "Save & Close" at bounding box center [701, 371] width 99 height 31
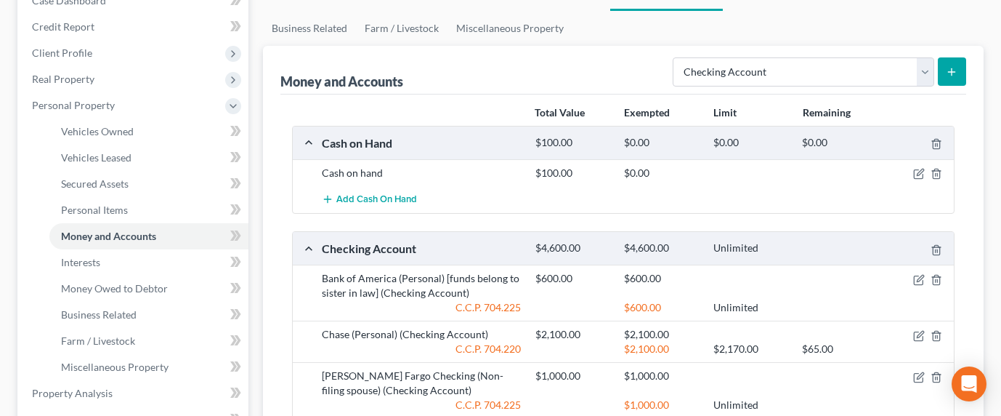
scroll to position [0, 0]
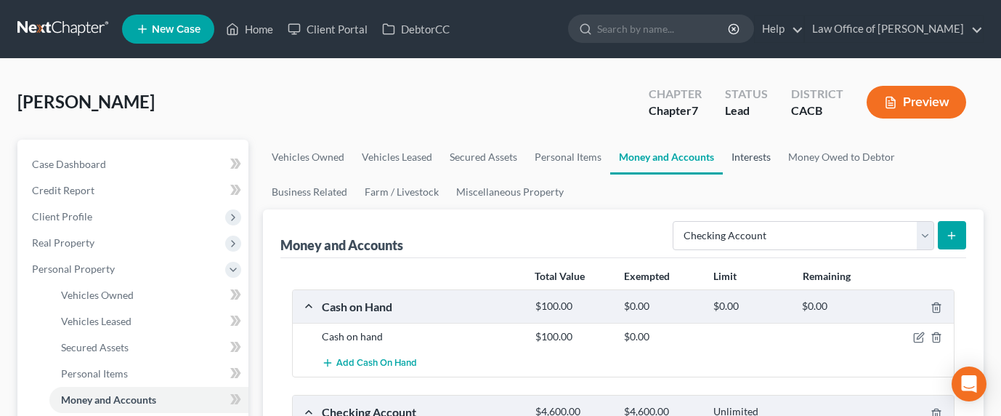
click at [743, 152] on link "Interests" at bounding box center [751, 157] width 57 height 35
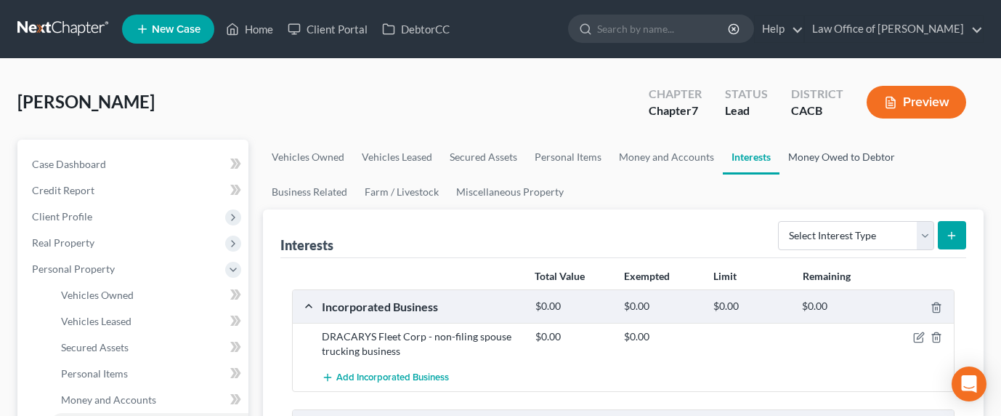
click at [806, 155] on link "Money Owed to Debtor" at bounding box center [842, 157] width 124 height 35
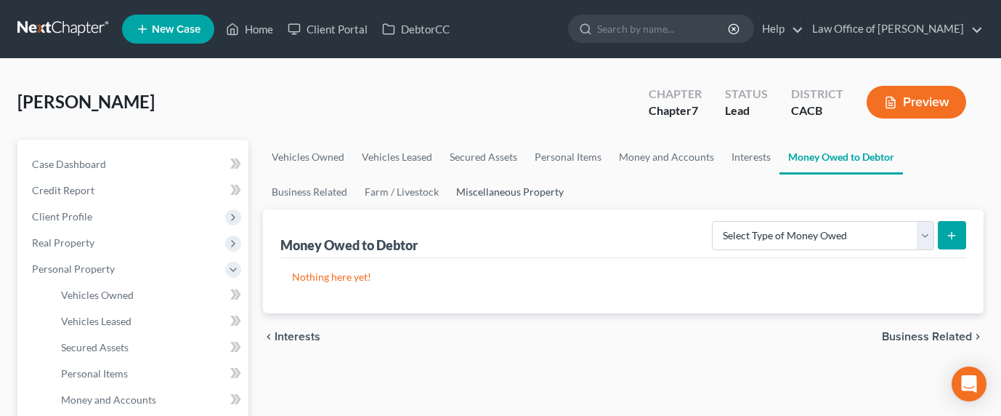
click at [518, 188] on link "Miscellaneous Property" at bounding box center [510, 191] width 125 height 35
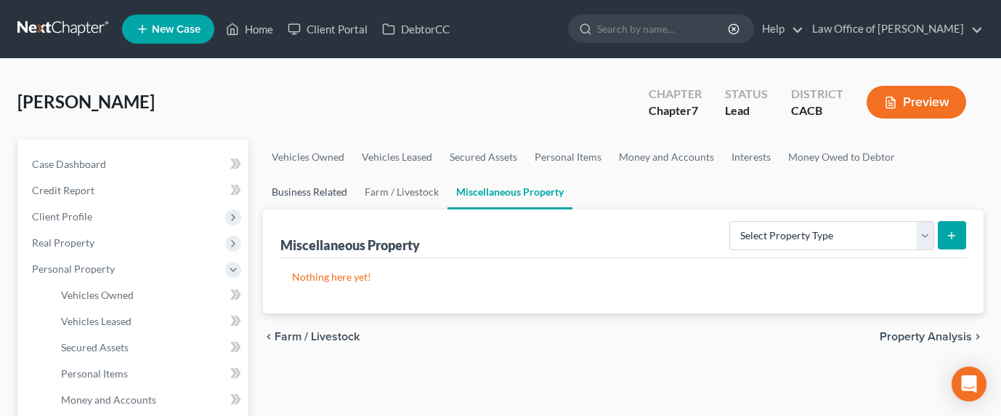
click at [292, 190] on link "Business Related" at bounding box center [309, 191] width 93 height 35
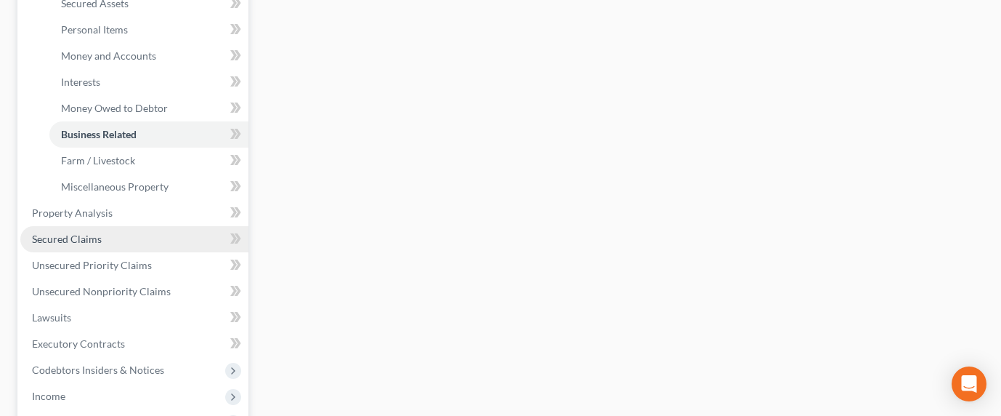
scroll to position [344, 0]
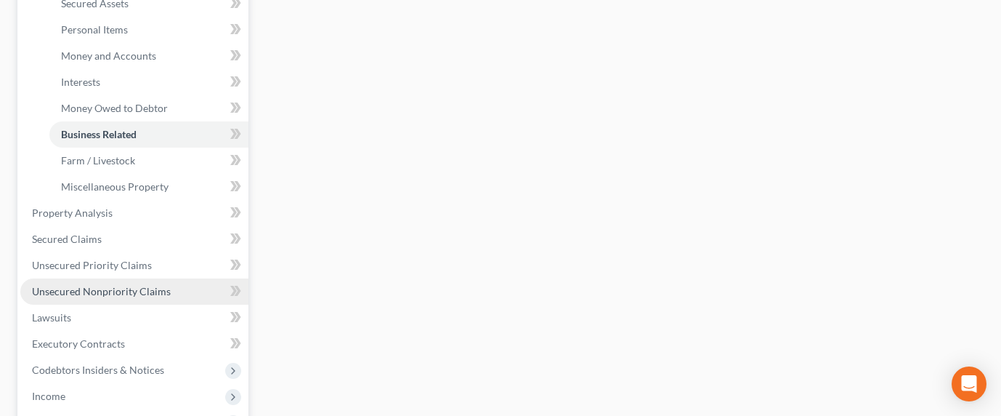
click at [97, 288] on span "Unsecured Nonpriority Claims" at bounding box center [101, 291] width 139 height 12
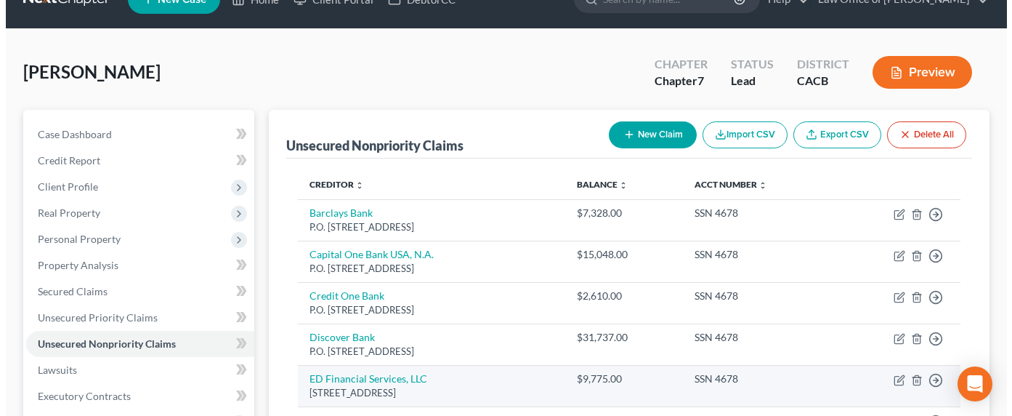
scroll to position [148, 0]
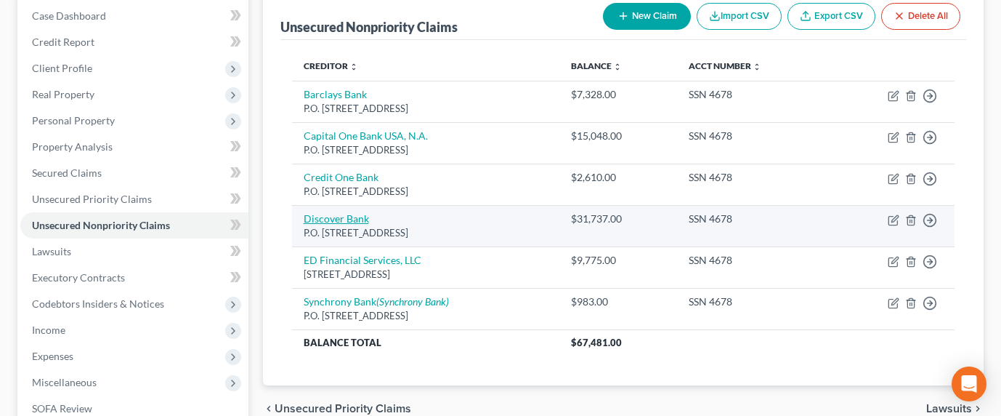
click at [331, 217] on link "Discover Bank" at bounding box center [336, 218] width 65 height 12
select select "46"
select select "2"
select select "0"
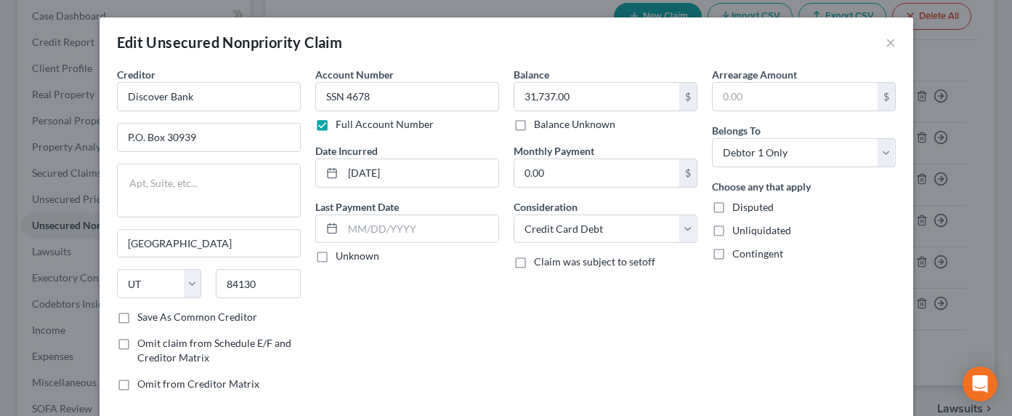
click at [562, 128] on label "Balance Unknown" at bounding box center [574, 124] width 81 height 15
click at [549, 126] on input "Balance Unknown" at bounding box center [544, 121] width 9 height 9
checkbox input "true"
type input "0.00"
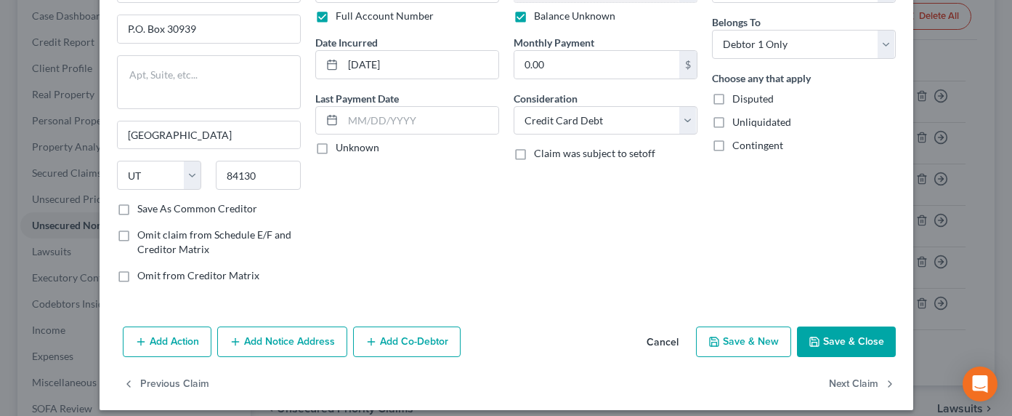
scroll to position [120, 0]
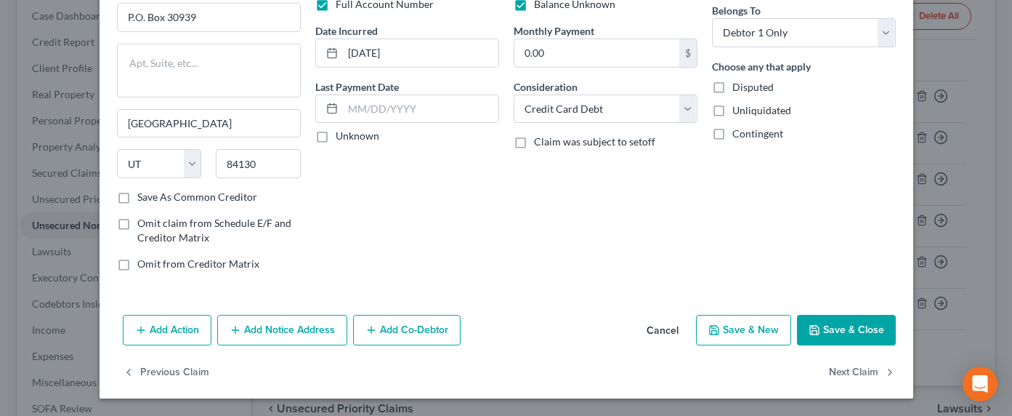
click at [839, 328] on button "Save & Close" at bounding box center [846, 330] width 99 height 31
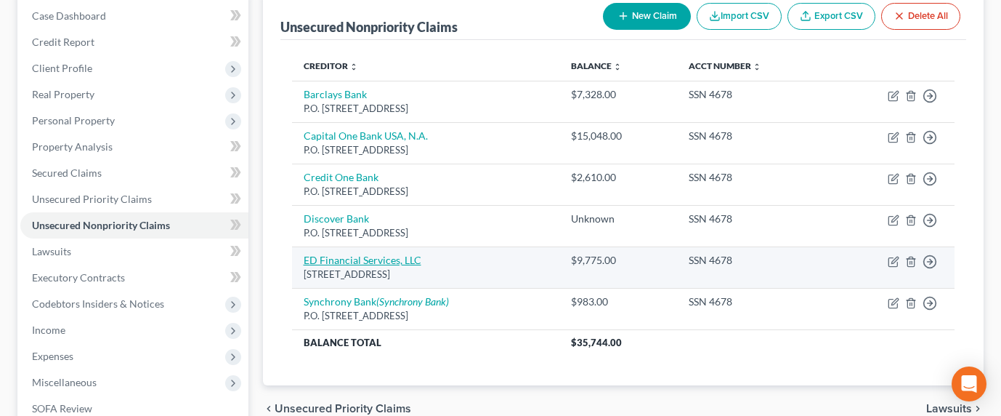
click at [349, 256] on link "ED Financial Services, LLC" at bounding box center [363, 260] width 118 height 12
select select "44"
select select "17"
select select "0"
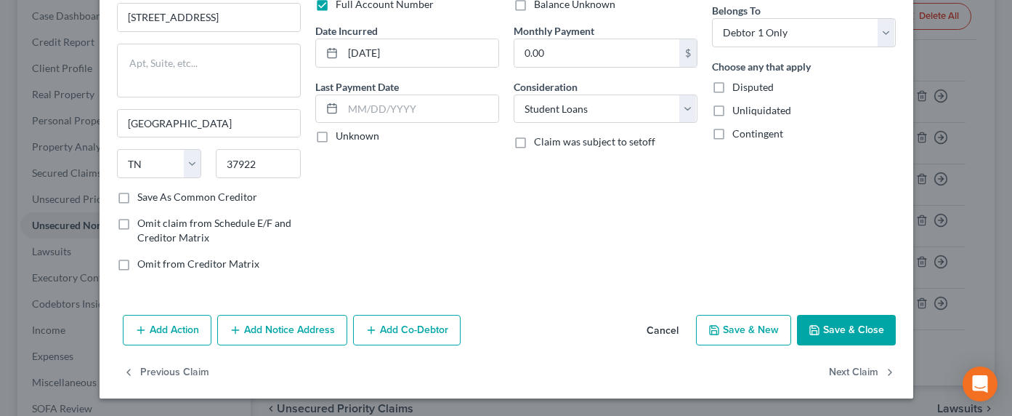
click at [818, 323] on button "Save & Close" at bounding box center [846, 330] width 99 height 31
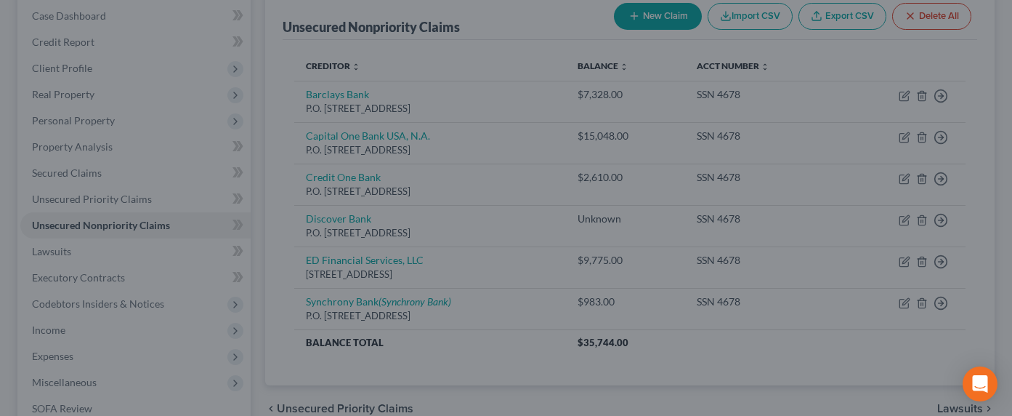
type input "0"
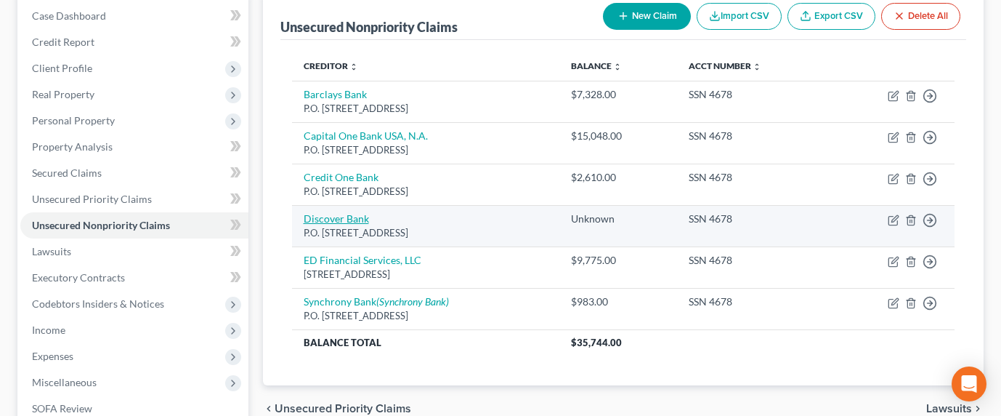
click at [333, 219] on link "Discover Bank" at bounding box center [336, 218] width 65 height 12
select select "46"
select select "2"
select select "0"
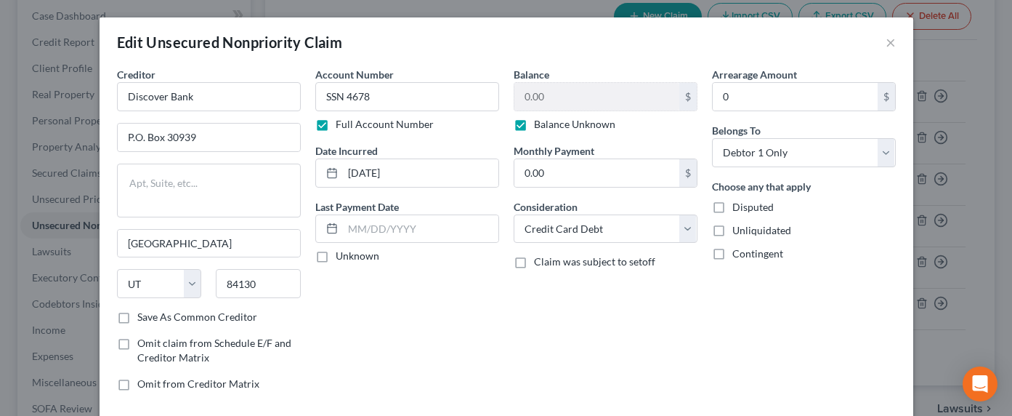
click at [739, 209] on span "Disputed" at bounding box center [752, 207] width 41 height 12
click at [739, 209] on input "Disputed" at bounding box center [742, 204] width 9 height 9
checkbox input "true"
click at [748, 258] on span "Contingent" at bounding box center [757, 253] width 51 height 12
click at [748, 256] on input "Contingent" at bounding box center [742, 250] width 9 height 9
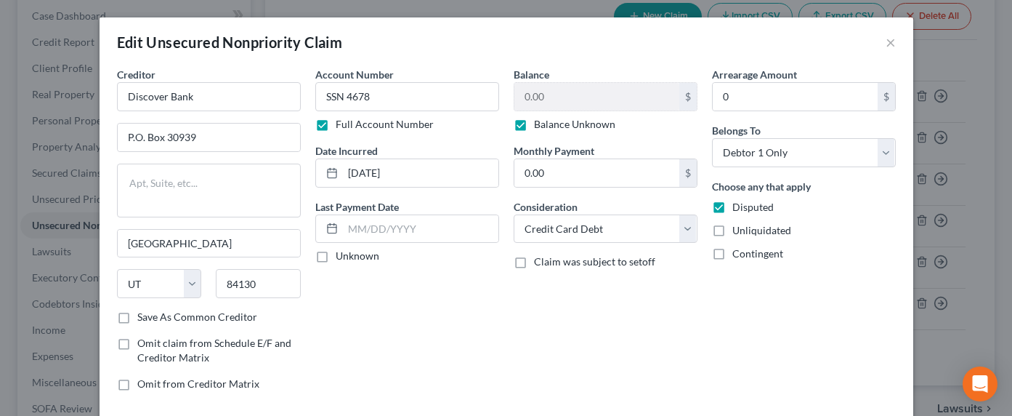
checkbox input "true"
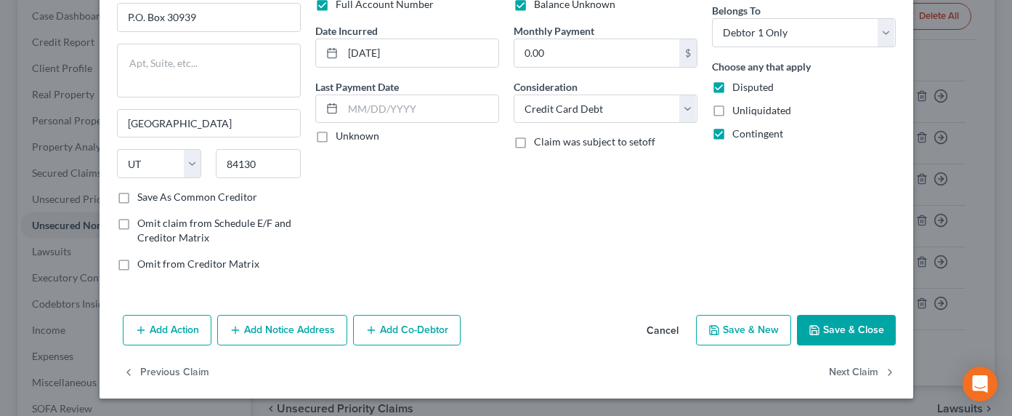
click at [822, 315] on button "Save & Close" at bounding box center [846, 330] width 99 height 31
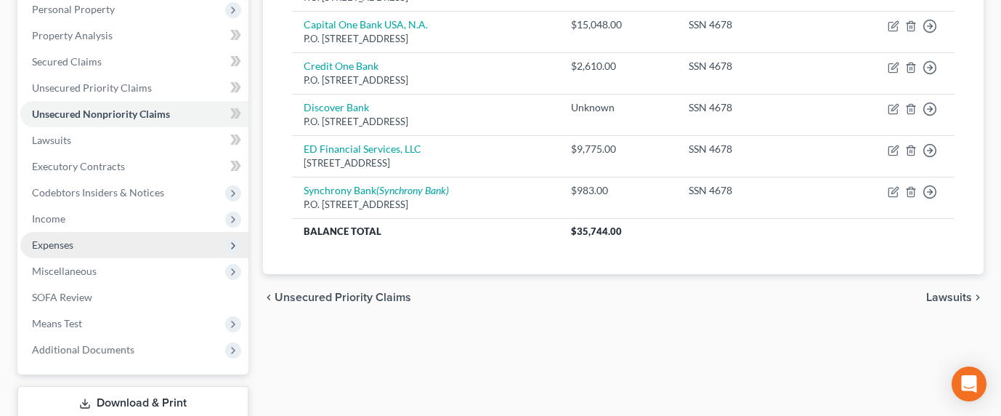
scroll to position [296, 0]
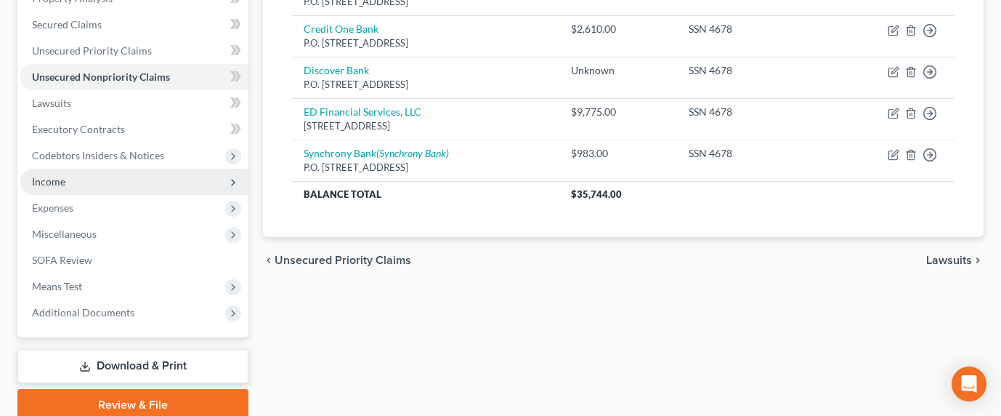
click at [53, 177] on span "Income" at bounding box center [48, 181] width 33 height 12
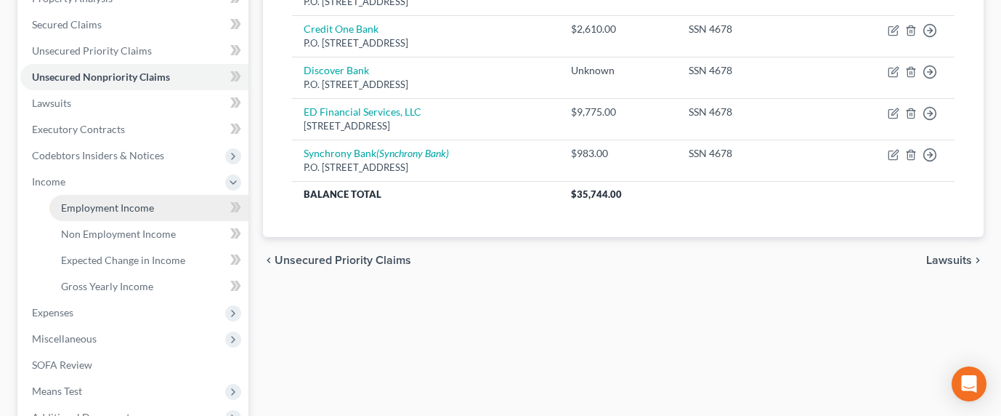
click at [76, 200] on link "Employment Income" at bounding box center [148, 208] width 199 height 26
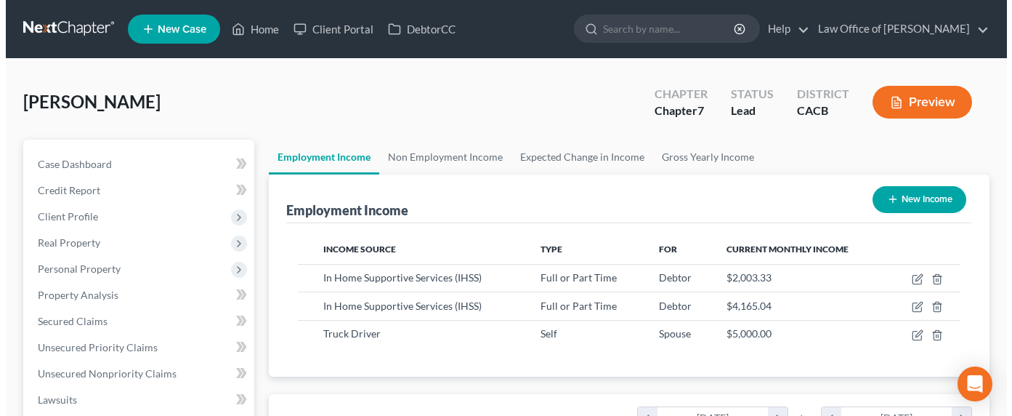
scroll to position [260, 404]
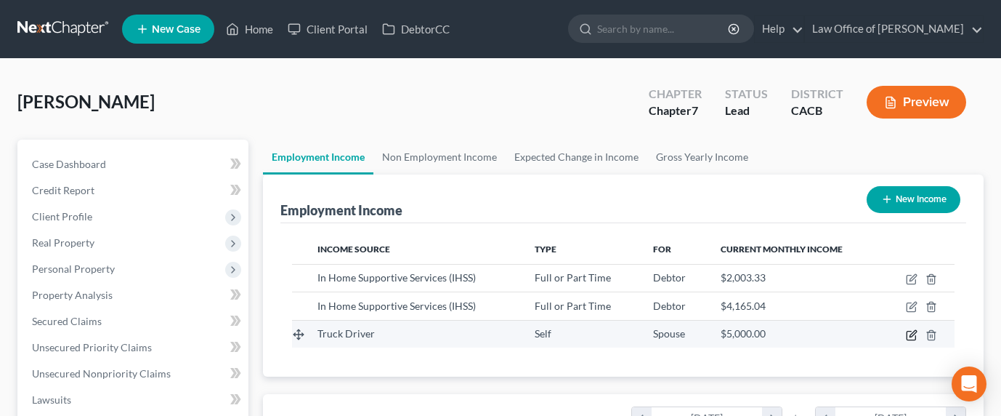
click at [912, 336] on icon "button" at bounding box center [912, 335] width 12 height 12
select select "1"
select select "4"
select select "0"
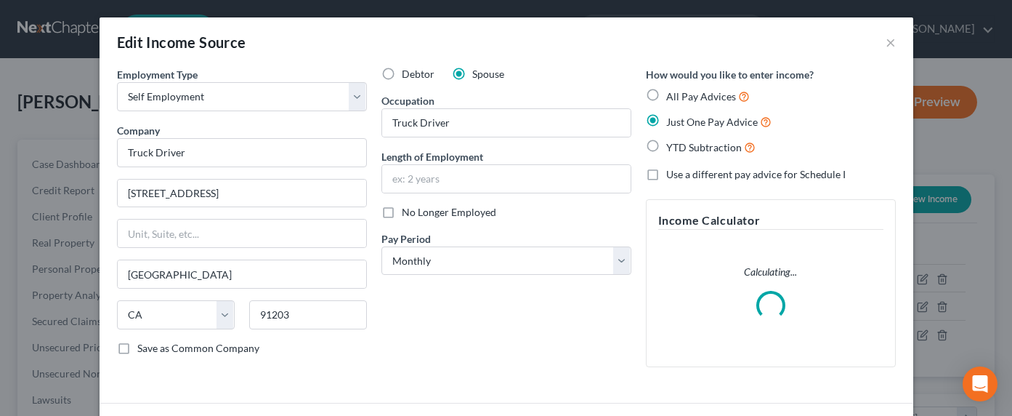
scroll to position [260, 408]
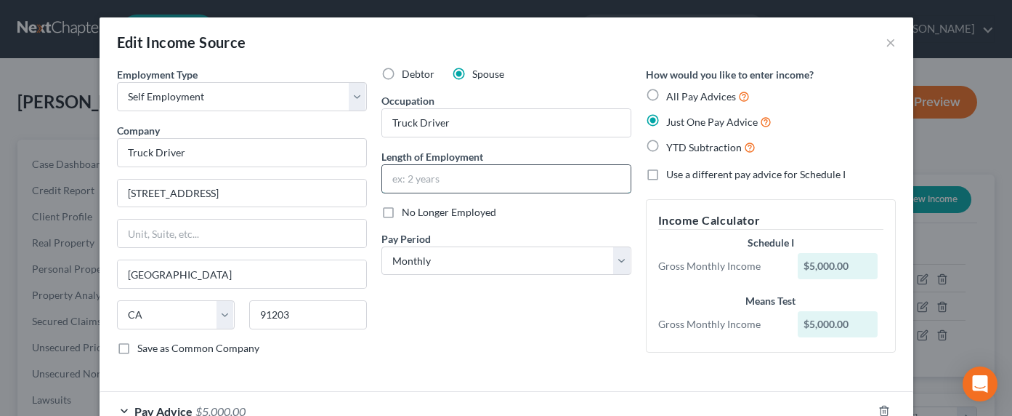
click at [480, 175] on input "text" at bounding box center [506, 179] width 248 height 28
click at [210, 154] on input "Truck Driver" at bounding box center [242, 152] width 250 height 29
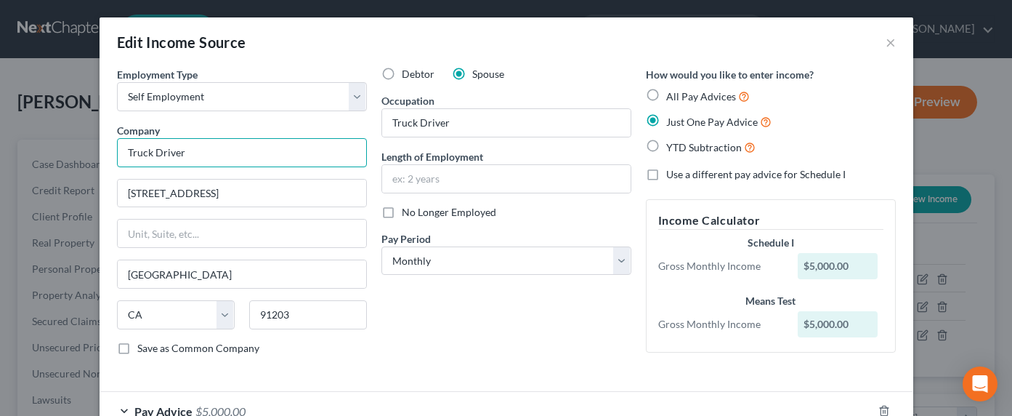
drag, startPoint x: 211, startPoint y: 154, endPoint x: 100, endPoint y: 150, distance: 111.2
click at [100, 150] on div "Employment Type * Select Full or Part Time Employment Self Employment Company *…" at bounding box center [507, 256] width 814 height 379
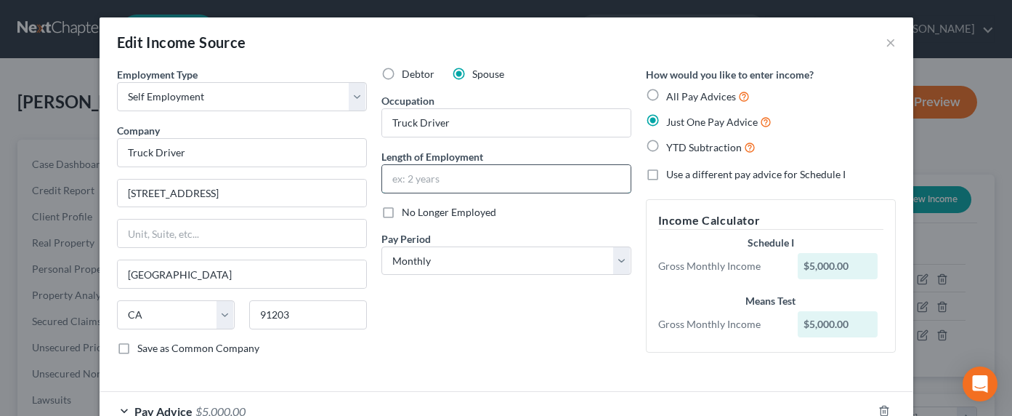
click at [478, 174] on input "text" at bounding box center [506, 179] width 248 height 28
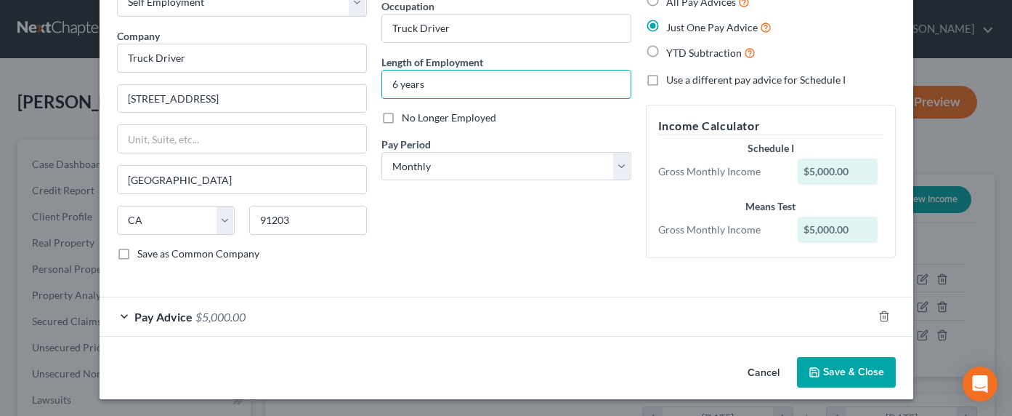
type input "6 years"
click at [218, 318] on span "$5,000.00" at bounding box center [220, 317] width 50 height 14
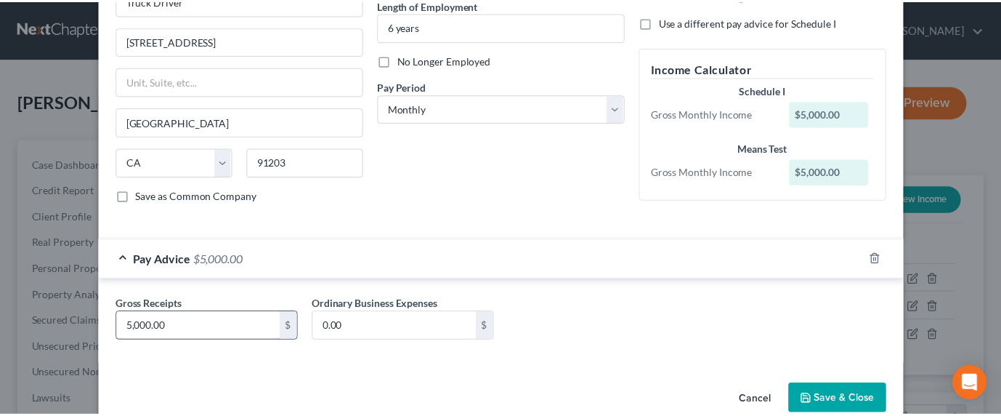
scroll to position [179, 0]
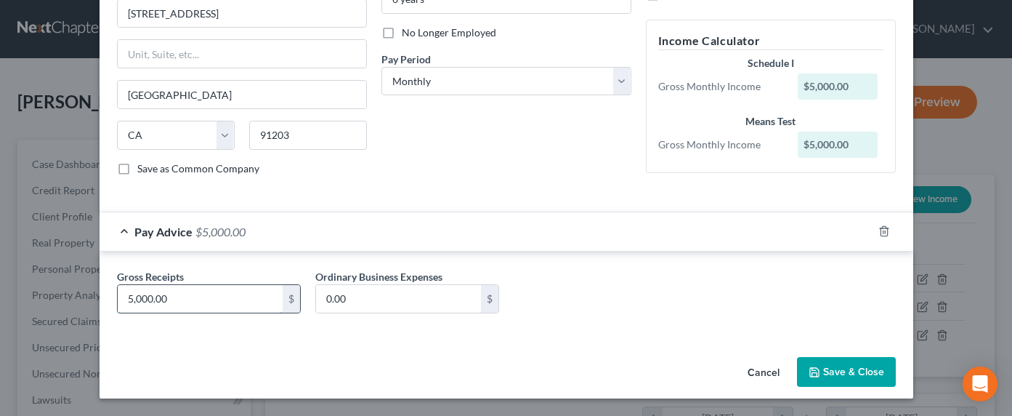
click at [162, 296] on input "5,000.00" at bounding box center [200, 299] width 165 height 28
click at [177, 298] on input "5,000.00" at bounding box center [200, 299] width 165 height 28
drag, startPoint x: 125, startPoint y: 295, endPoint x: 89, endPoint y: 291, distance: 35.9
click at [89, 291] on div "Edit Income Source × Employment Type * Select Full or Part Time Employment Self…" at bounding box center [506, 208] width 1012 height 416
type input "3,500"
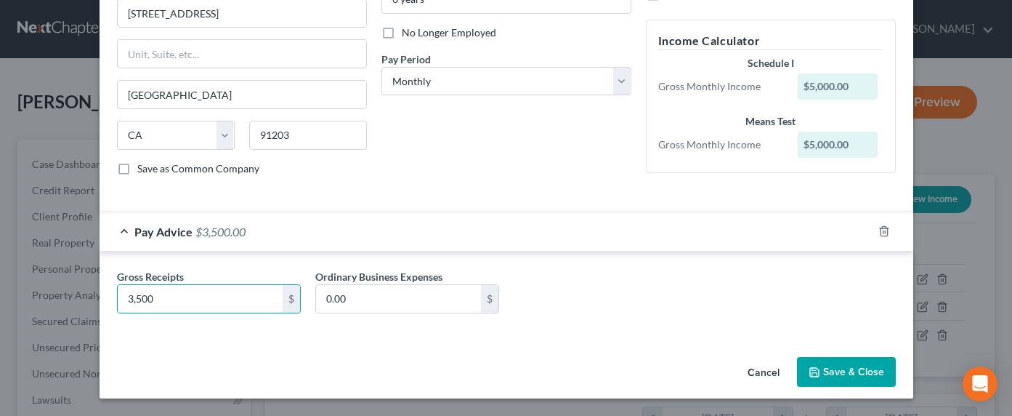
click at [822, 368] on button "Save & Close" at bounding box center [846, 372] width 99 height 31
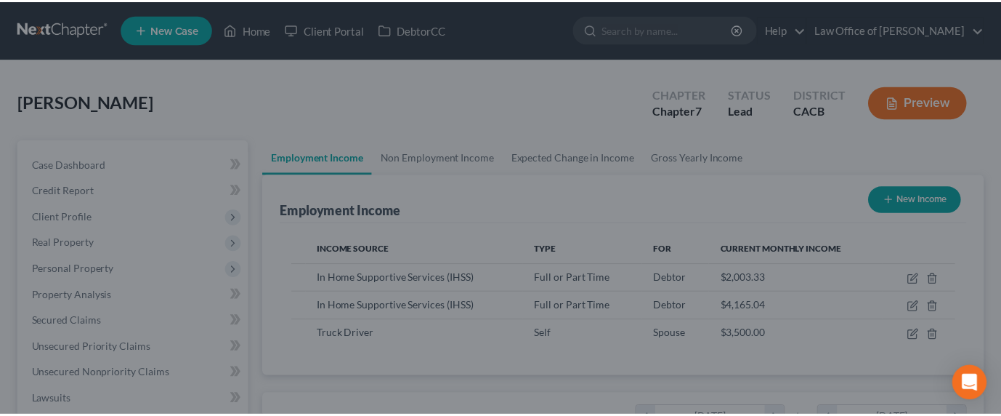
scroll to position [726310, 726167]
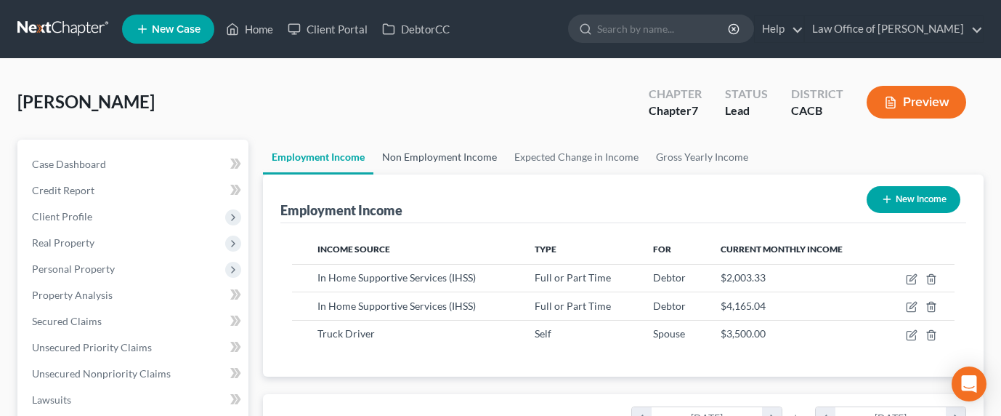
click at [411, 163] on link "Non Employment Income" at bounding box center [439, 157] width 132 height 35
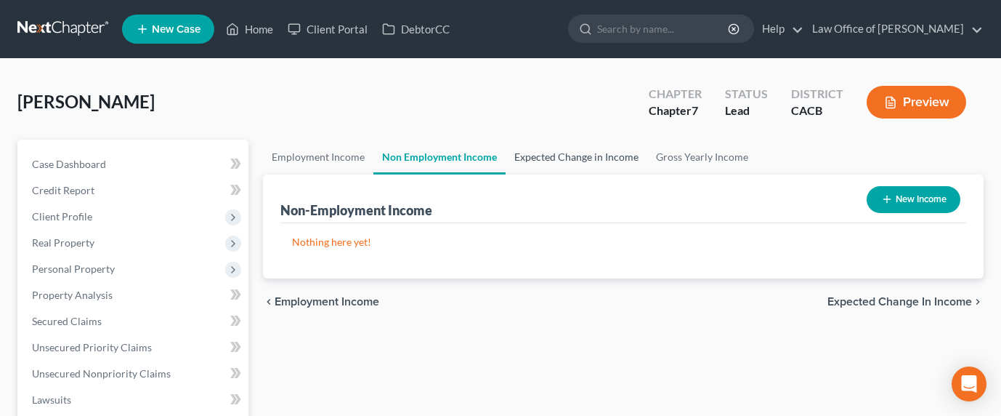
click at [590, 158] on link "Expected Change in Income" at bounding box center [577, 157] width 142 height 35
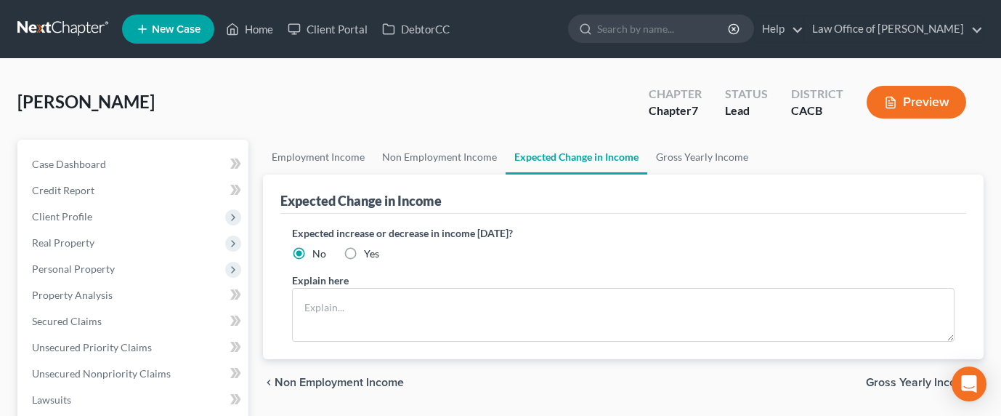
click at [364, 254] on label "Yes" at bounding box center [371, 253] width 15 height 15
click at [370, 254] on input "Yes" at bounding box center [374, 250] width 9 height 9
radio input "true"
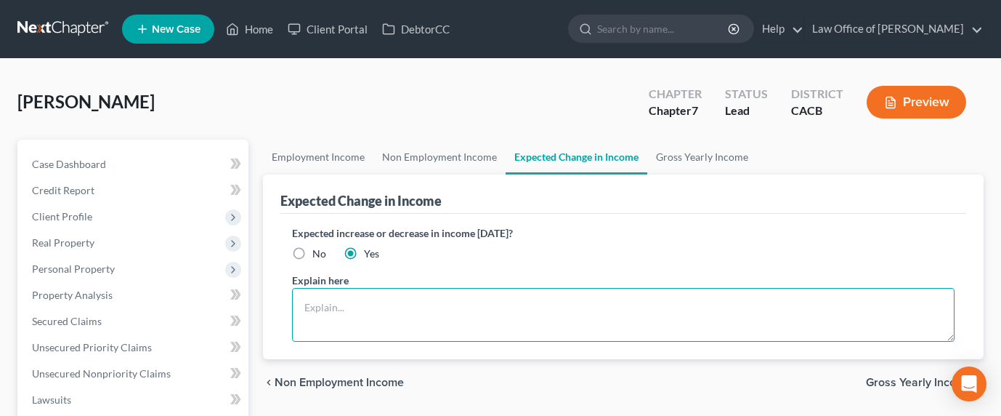
click at [361, 297] on textarea at bounding box center [623, 315] width 663 height 54
type textarea "Non-filing spouse's trucking income fluctuates."
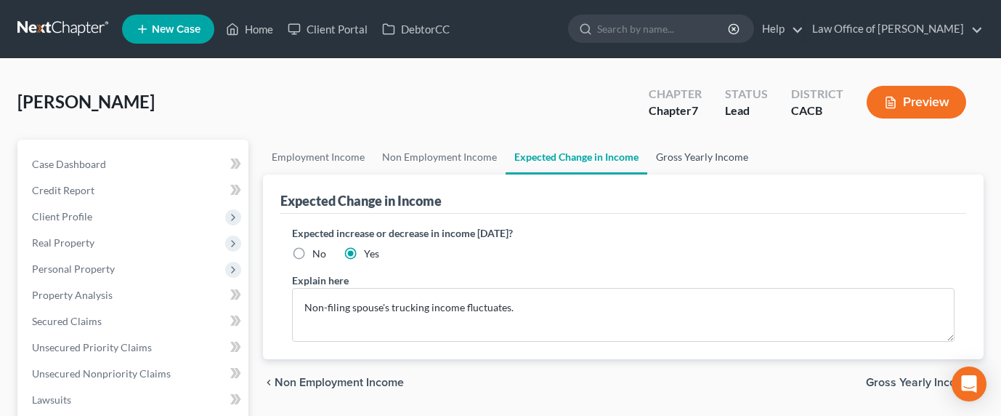
click at [721, 152] on link "Gross Yearly Income" at bounding box center [702, 157] width 110 height 35
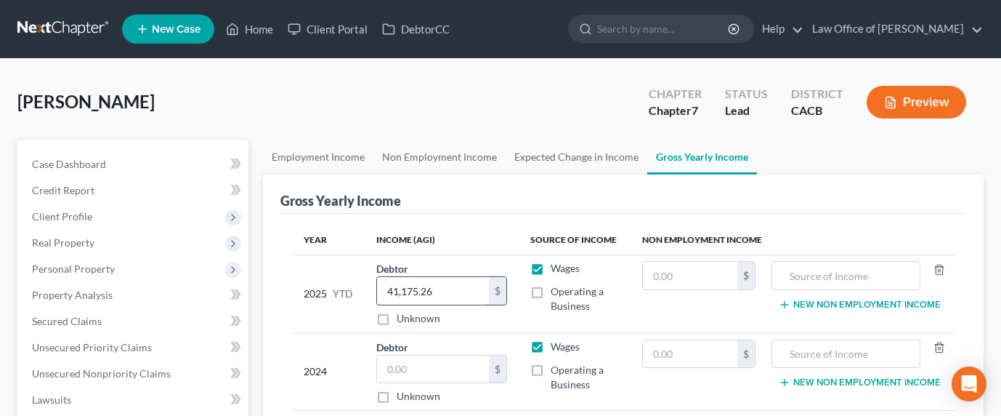
click at [379, 291] on input "41,175.26" at bounding box center [433, 291] width 112 height 28
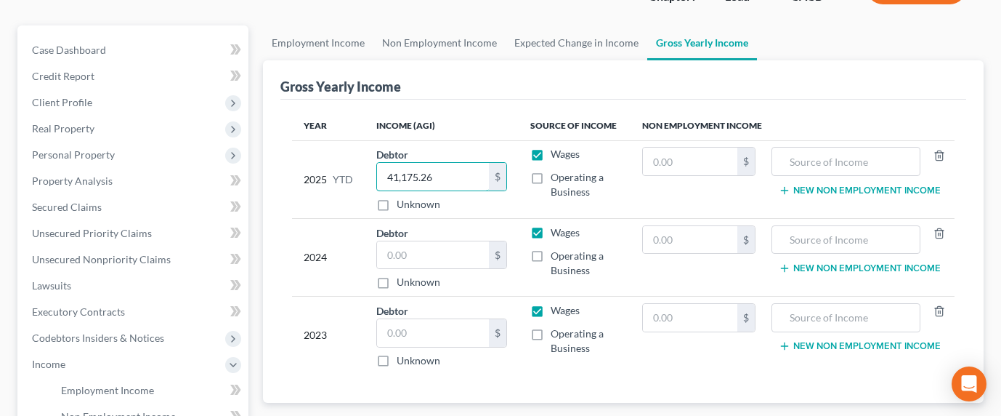
scroll to position [157, 0]
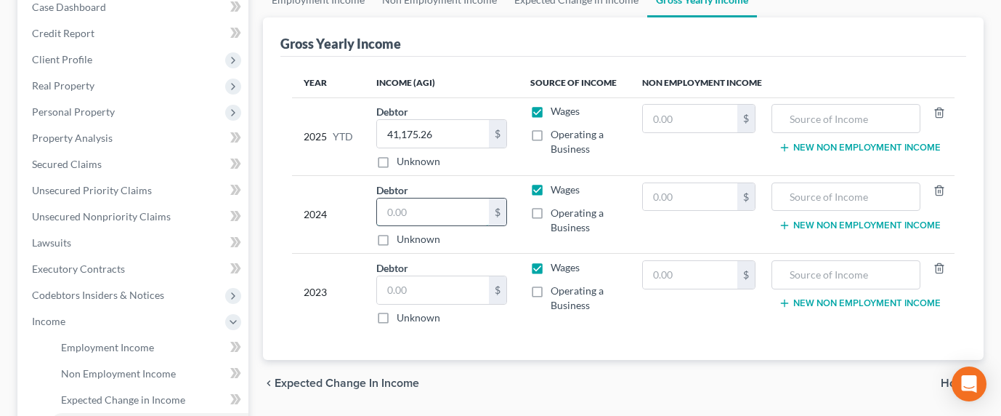
click at [434, 209] on input "text" at bounding box center [433, 212] width 112 height 28
type input "62,126"
click at [443, 288] on input "text" at bounding box center [433, 290] width 112 height 28
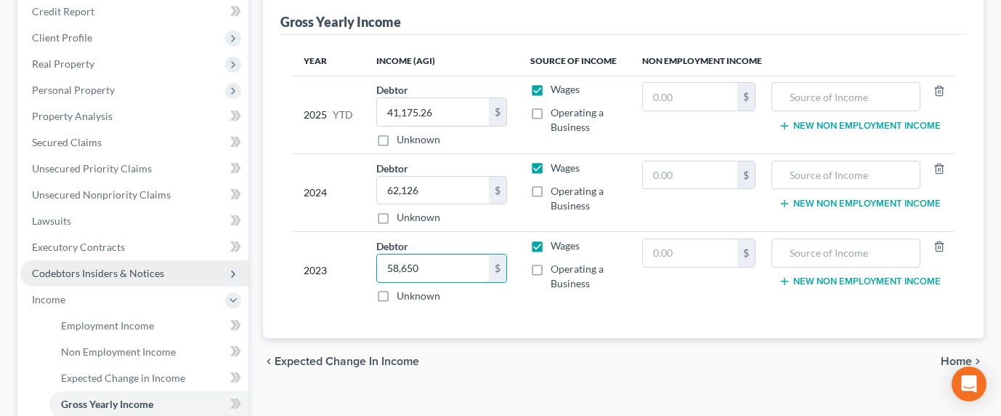
scroll to position [189, 0]
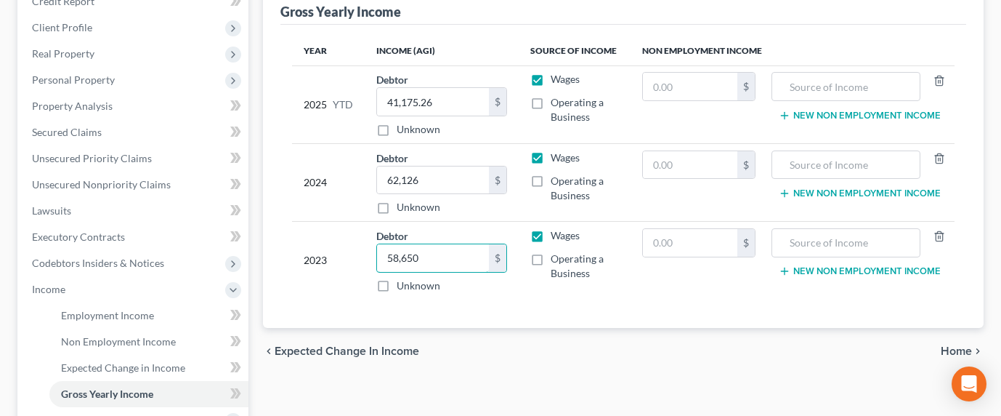
type input "58,650"
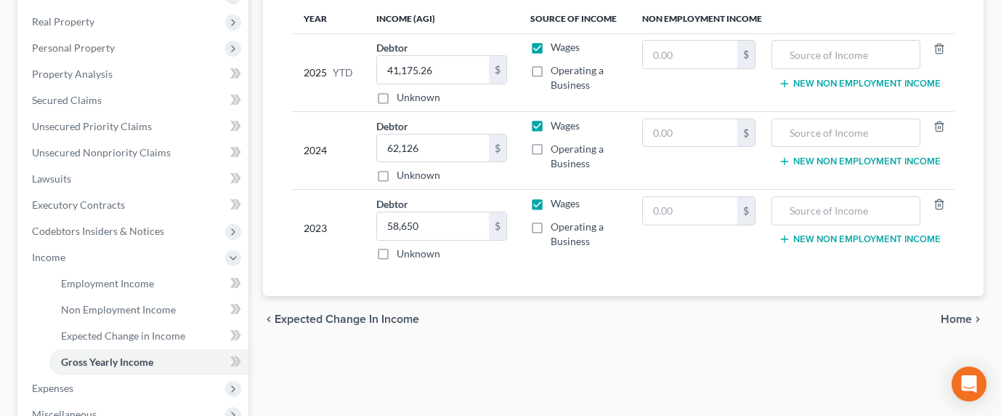
scroll to position [385, 0]
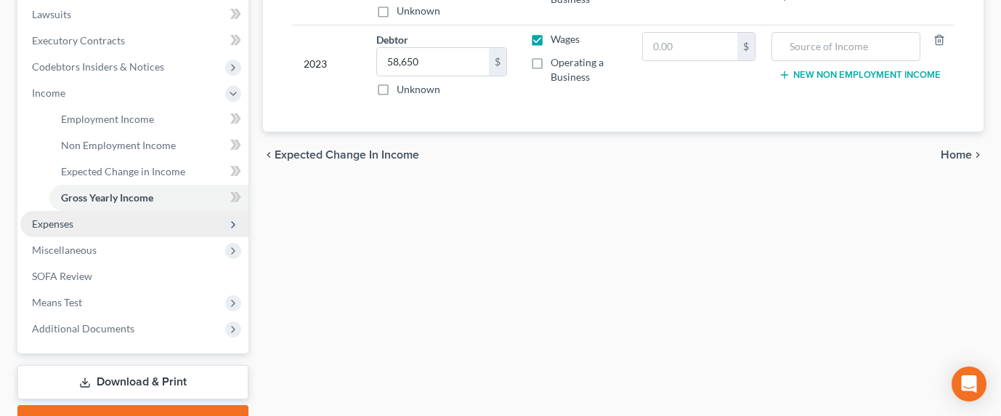
click at [44, 219] on span "Expenses" at bounding box center [52, 223] width 41 height 12
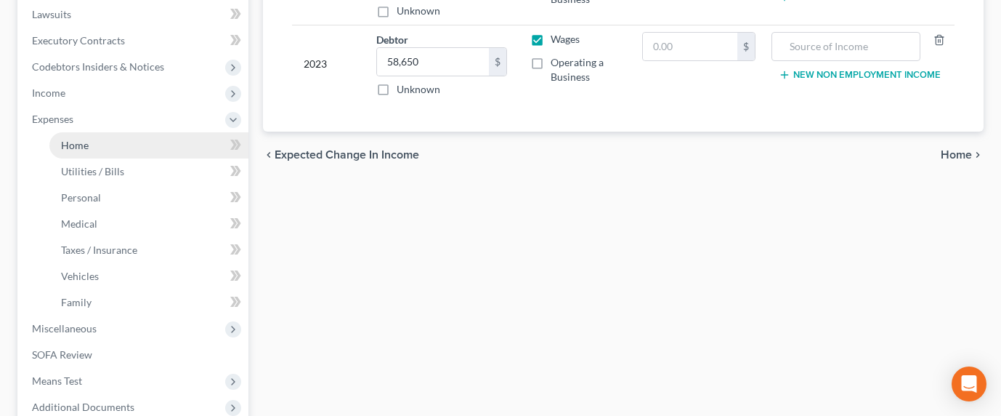
click at [86, 150] on span "Home" at bounding box center [75, 145] width 28 height 12
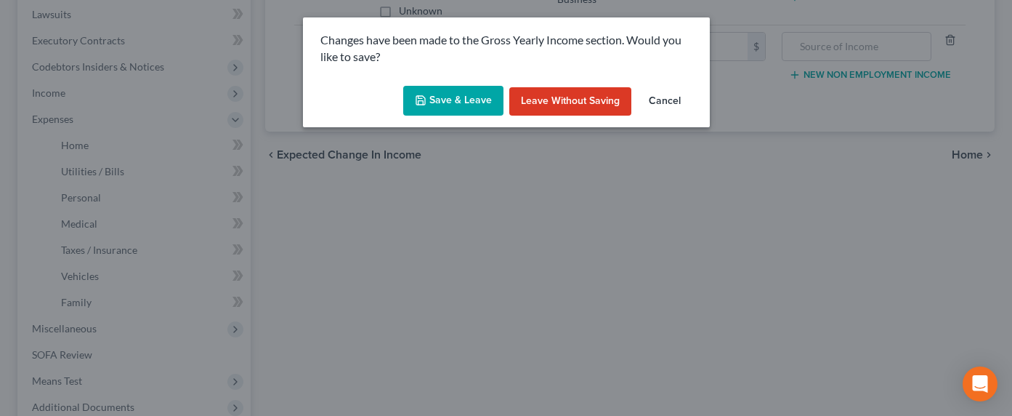
click at [445, 73] on div "Changes have been made to the Gross Yearly Income section. Would you like to sa…" at bounding box center [506, 48] width 407 height 62
click at [450, 96] on button "Save & Leave" at bounding box center [453, 101] width 100 height 31
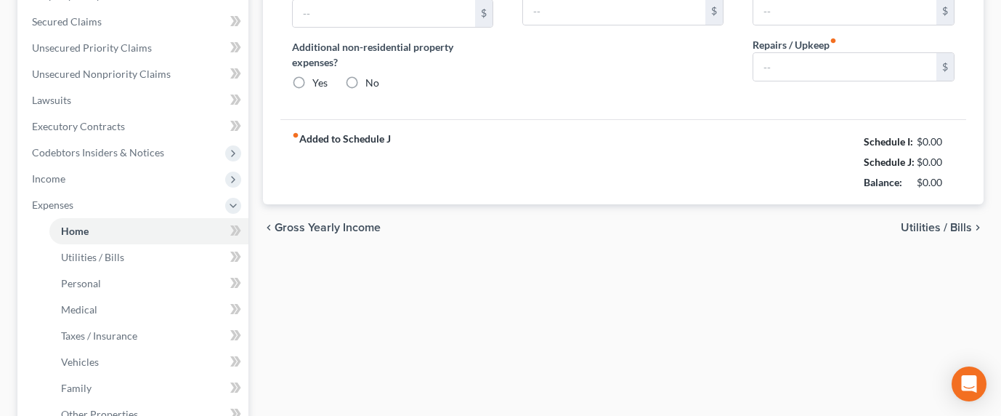
type input "0.00"
radio input "true"
type input "0.00"
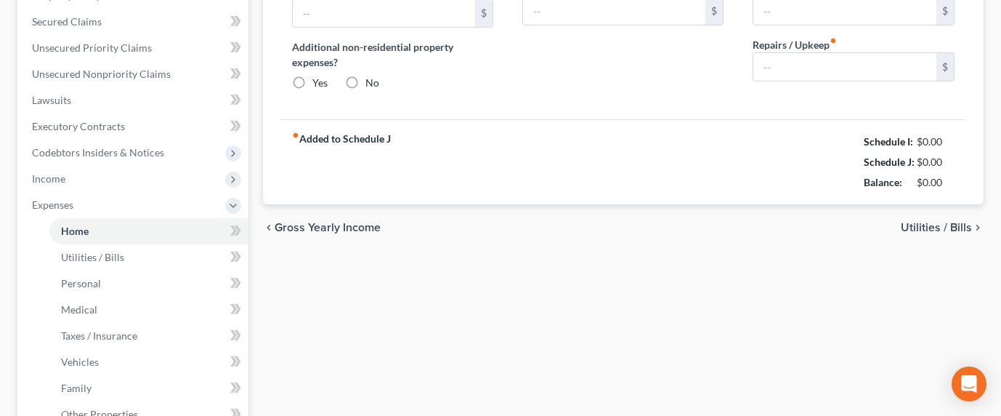
type input "0.00"
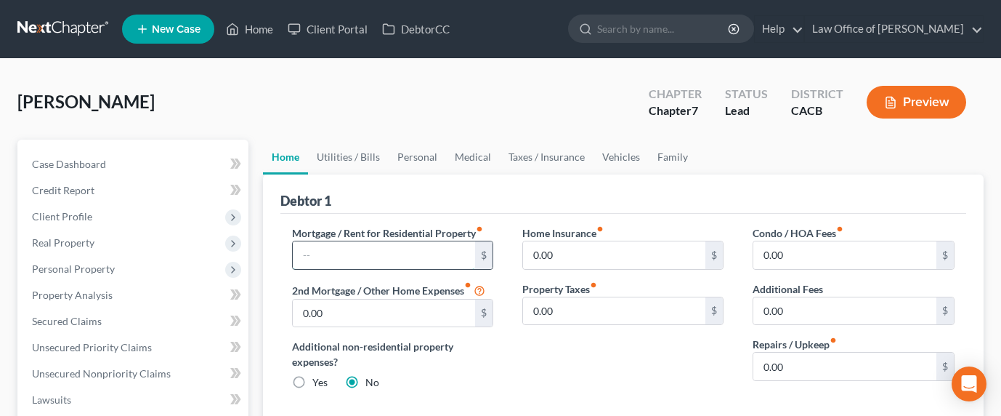
click at [331, 258] on input "text" at bounding box center [384, 255] width 183 height 28
type input "3,100"
click at [825, 249] on input "0.00" at bounding box center [844, 255] width 183 height 28
type input "350"
click at [785, 373] on input "150" at bounding box center [844, 366] width 183 height 28
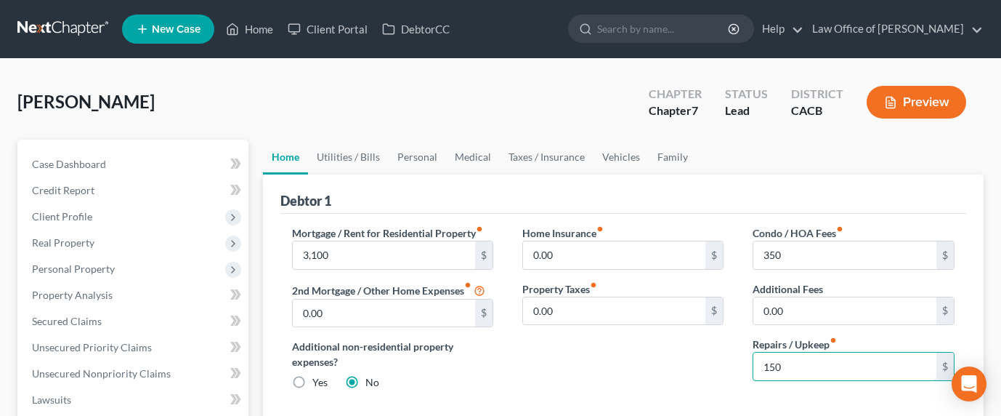
drag, startPoint x: 798, startPoint y: 368, endPoint x: 746, endPoint y: 362, distance: 52.0
click at [746, 362] on div "Condo / HOA Fees fiber_manual_record 350 $ Additional Fees 0.00 $ Repairs / Upk…" at bounding box center [853, 313] width 230 height 177
type input "65"
click at [419, 152] on link "Personal" at bounding box center [417, 157] width 57 height 35
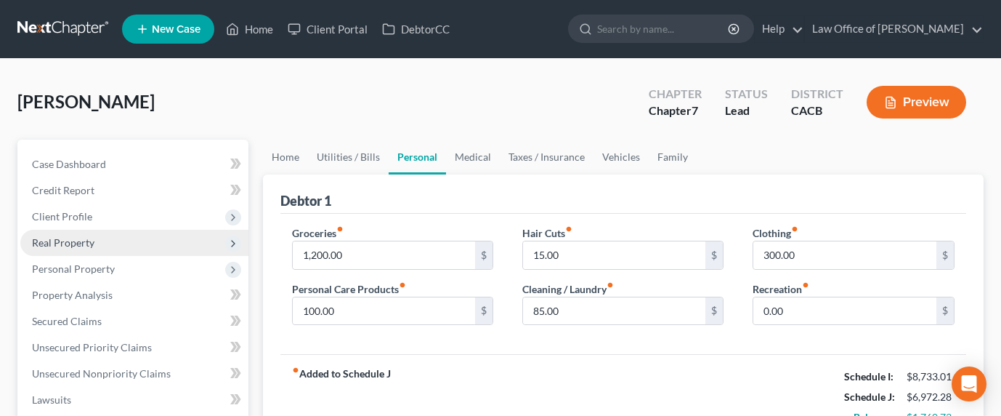
click at [62, 236] on span "Real Property" at bounding box center [63, 242] width 62 height 12
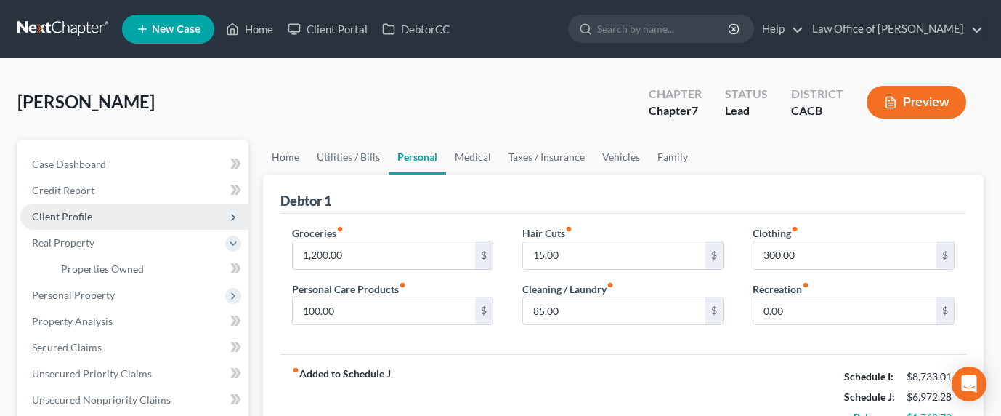
click at [74, 217] on span "Client Profile" at bounding box center [62, 216] width 60 height 12
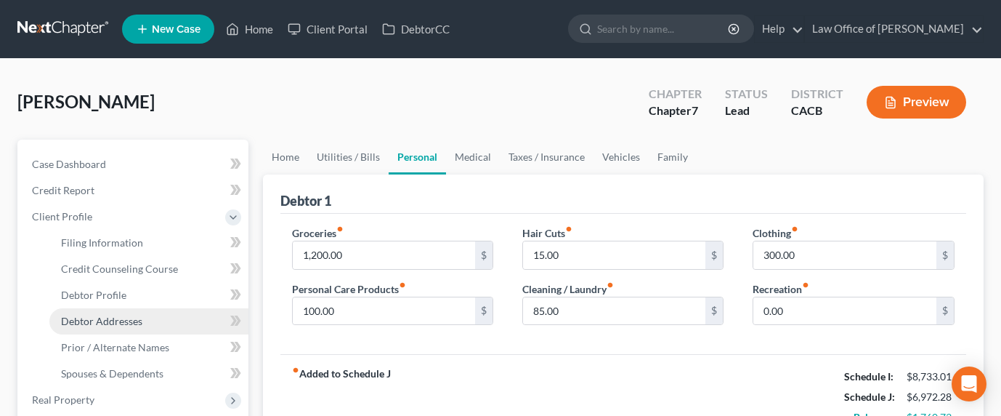
click at [100, 322] on span "Debtor Addresses" at bounding box center [101, 321] width 81 height 12
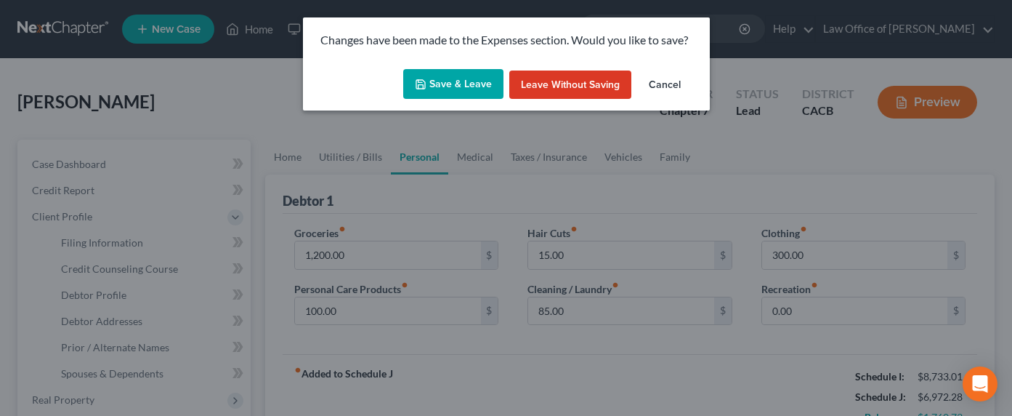
click at [424, 92] on button "Save & Leave" at bounding box center [453, 84] width 100 height 31
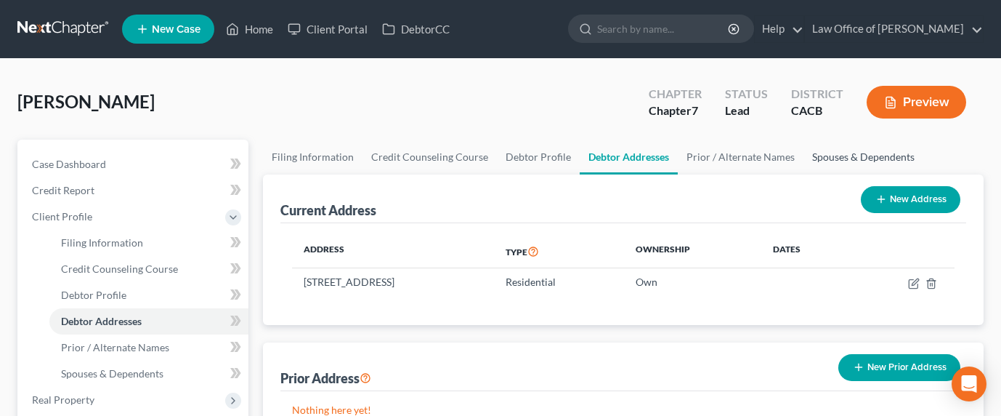
click at [868, 154] on link "Spouses & Dependents" at bounding box center [864, 157] width 120 height 35
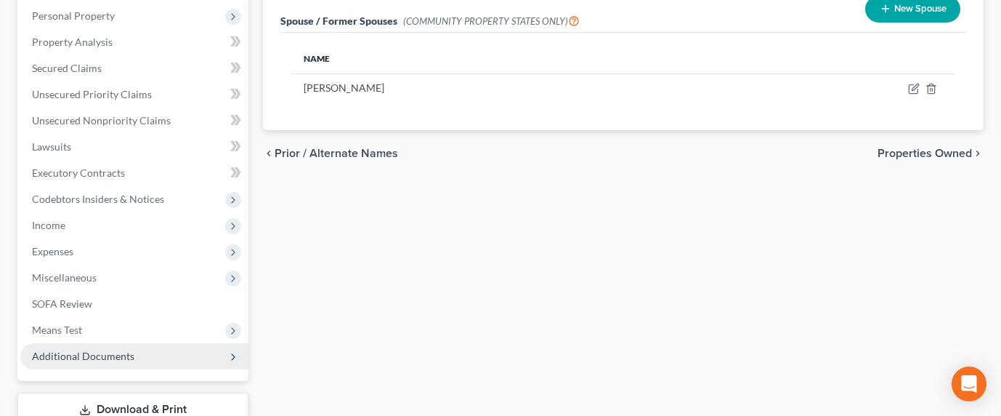
scroll to position [464, 0]
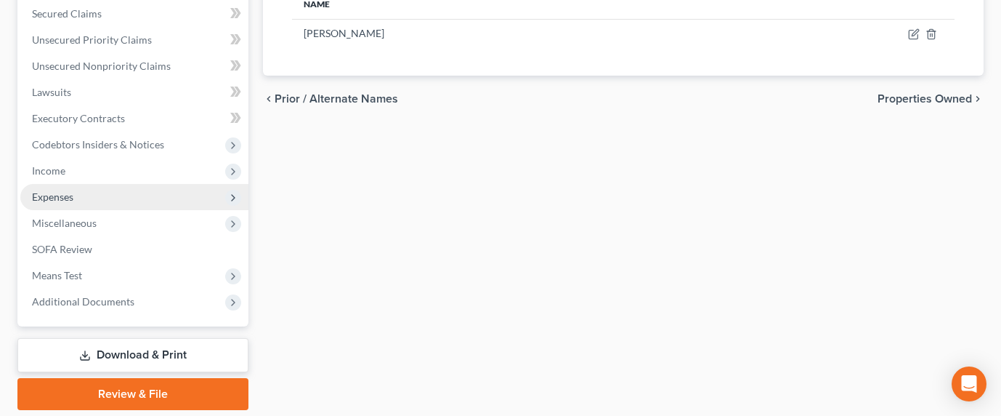
click at [48, 195] on span "Expenses" at bounding box center [52, 196] width 41 height 12
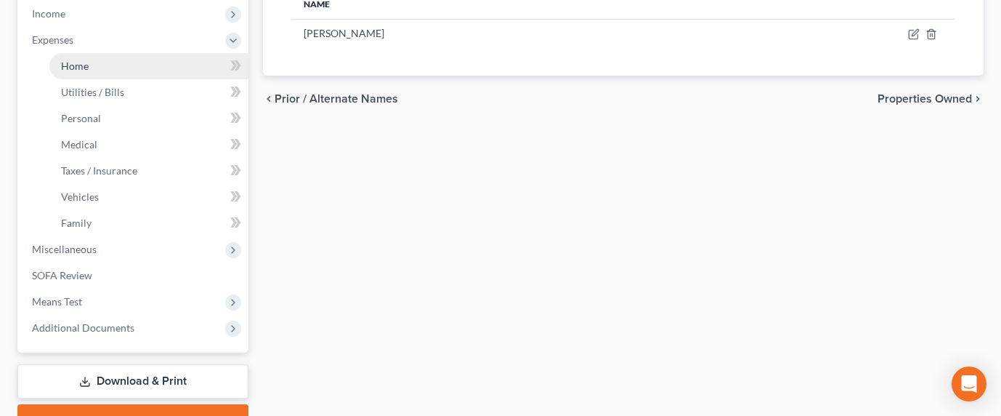
scroll to position [307, 0]
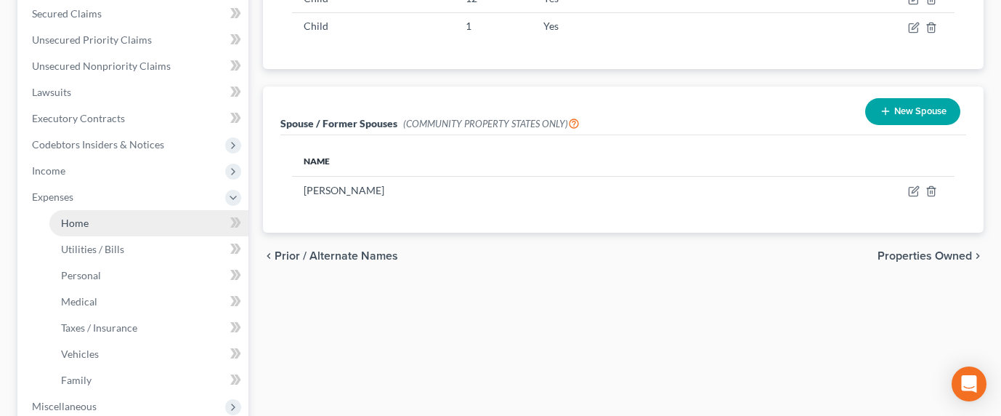
click at [79, 227] on span "Home" at bounding box center [75, 223] width 28 height 12
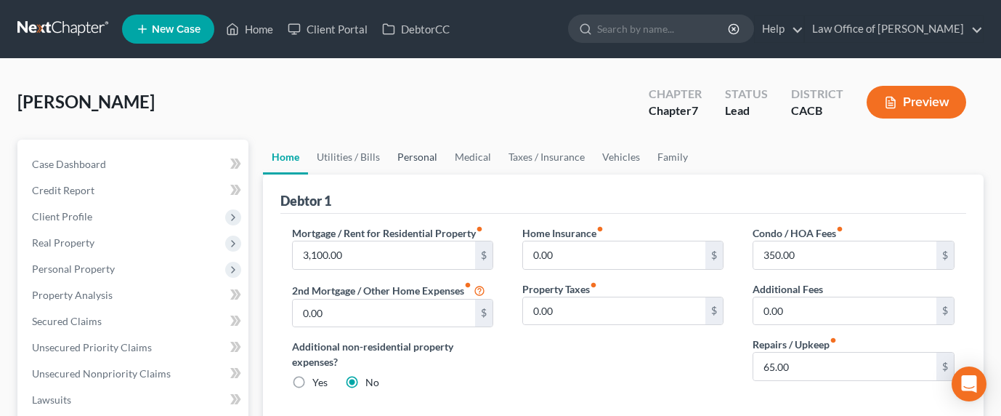
click at [395, 161] on link "Personal" at bounding box center [417, 157] width 57 height 35
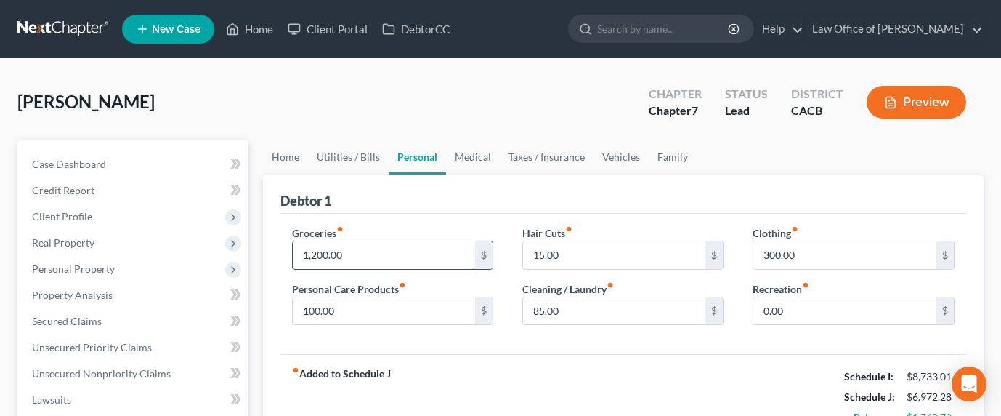
click at [329, 248] on input "1,200.00" at bounding box center [384, 255] width 183 height 28
click at [361, 254] on input "1,200.00" at bounding box center [384, 255] width 183 height 28
drag, startPoint x: 362, startPoint y: 254, endPoint x: 274, endPoint y: 252, distance: 87.9
click at [274, 252] on div "Debtor 1 Groceries fiber_manual_record 1,200.00 $ Personal Care Products fiber_…" at bounding box center [623, 306] width 721 height 265
click at [680, 155] on link "Family" at bounding box center [673, 157] width 48 height 35
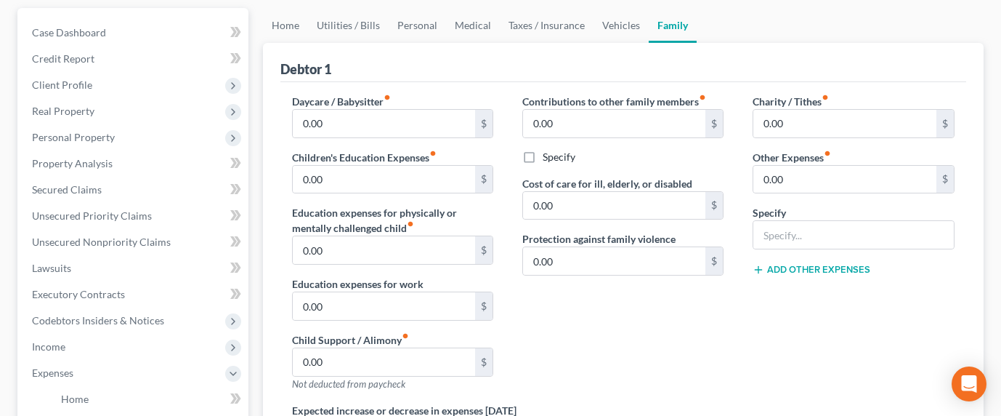
scroll to position [148, 0]
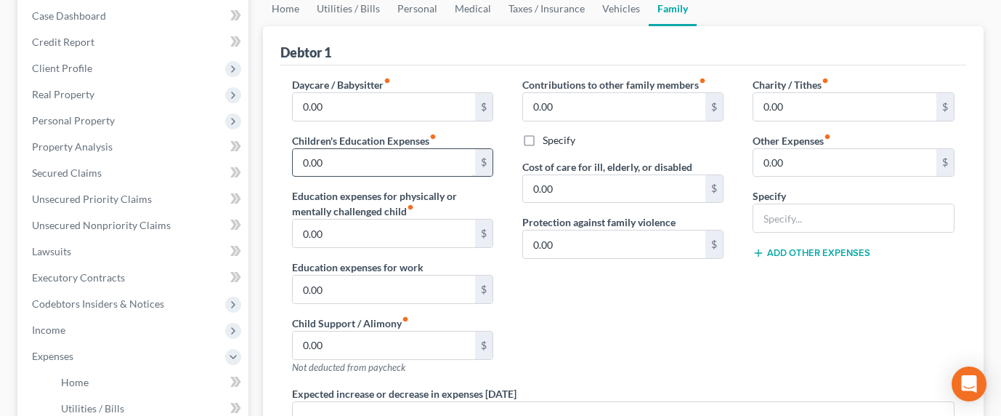
click at [336, 161] on input "0.00" at bounding box center [384, 163] width 183 height 28
click at [412, 102] on input "0.00" at bounding box center [384, 107] width 183 height 28
click at [596, 9] on link "Vehicles" at bounding box center [621, 8] width 55 height 35
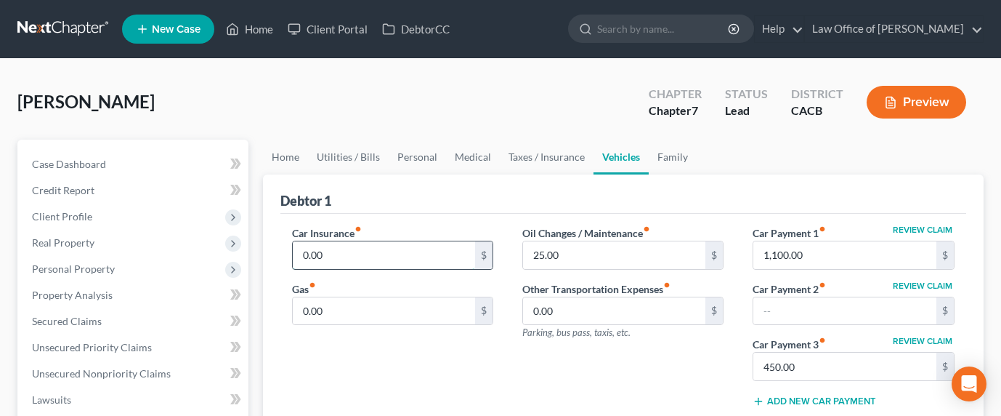
click at [339, 252] on input "0.00" at bounding box center [384, 255] width 183 height 28
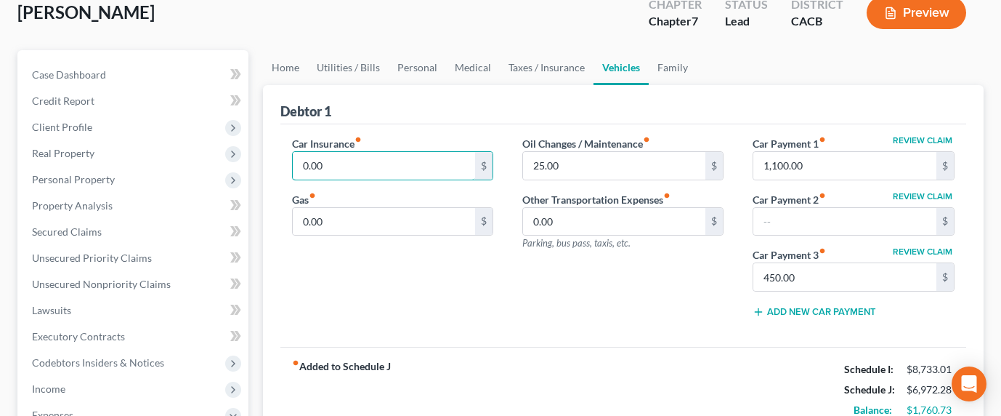
scroll to position [134, 0]
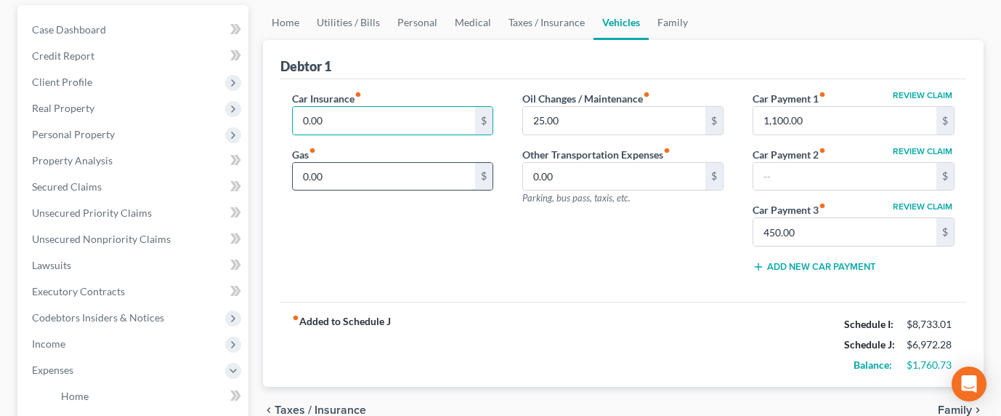
click at [337, 177] on input "0.00" at bounding box center [384, 177] width 183 height 28
click at [357, 174] on input "0.00" at bounding box center [384, 177] width 183 height 28
drag, startPoint x: 357, startPoint y: 174, endPoint x: 229, endPoint y: 166, distance: 128.1
click at [230, 169] on div "Petition Navigation Case Dashboard Payments Invoices Payments Payments Credit R…" at bounding box center [500, 385] width 981 height 761
type input "450"
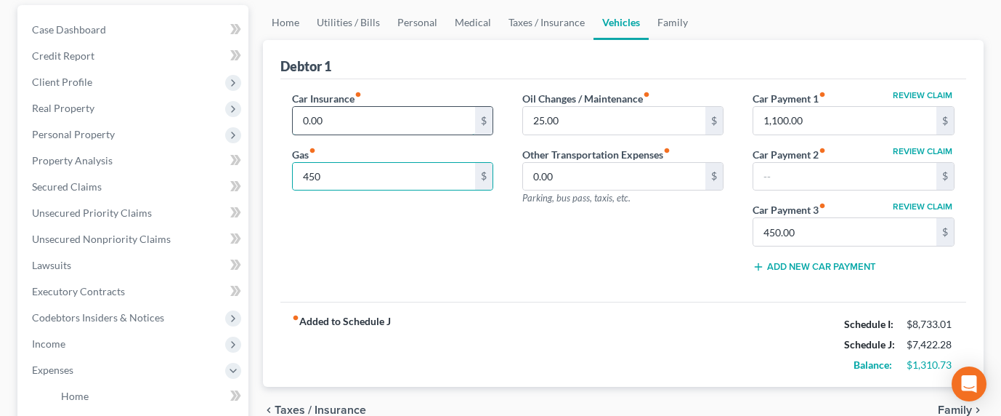
click at [328, 120] on input "0.00" at bounding box center [384, 121] width 183 height 28
click at [345, 125] on input "0.00" at bounding box center [384, 121] width 183 height 28
drag, startPoint x: 347, startPoint y: 119, endPoint x: 273, endPoint y: 118, distance: 73.4
click at [273, 118] on div "Debtor 1 Car Insurance fiber_manual_record 0.00 $ Gas fiber_manual_record 450 $…" at bounding box center [623, 213] width 721 height 347
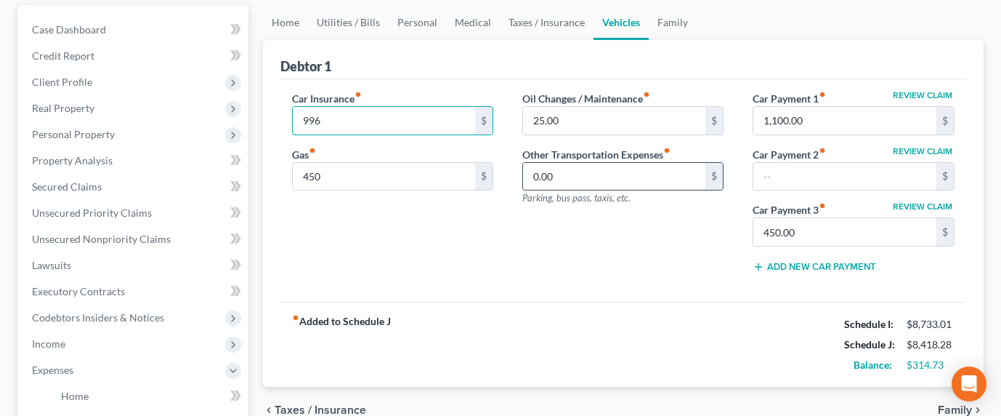
type input "996"
drag, startPoint x: 554, startPoint y: 177, endPoint x: 562, endPoint y: 178, distance: 8.7
click at [554, 177] on input "0.00" at bounding box center [614, 177] width 183 height 28
click at [417, 26] on link "Personal" at bounding box center [417, 22] width 57 height 35
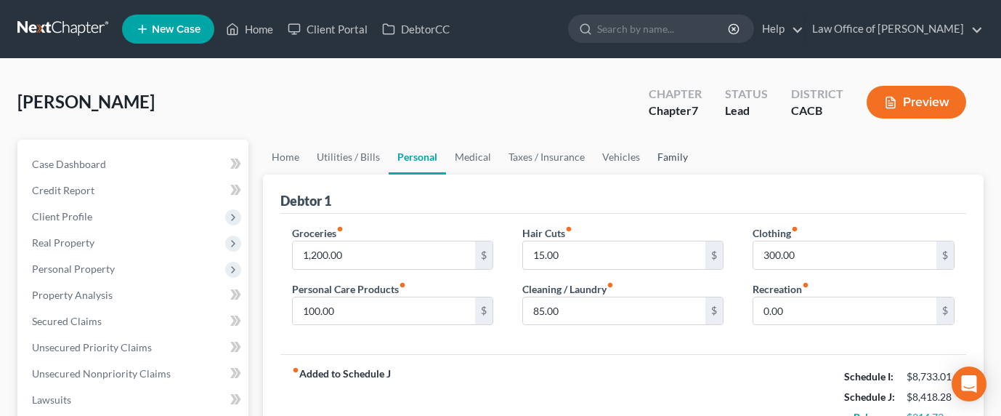
click at [673, 156] on link "Family" at bounding box center [673, 157] width 48 height 35
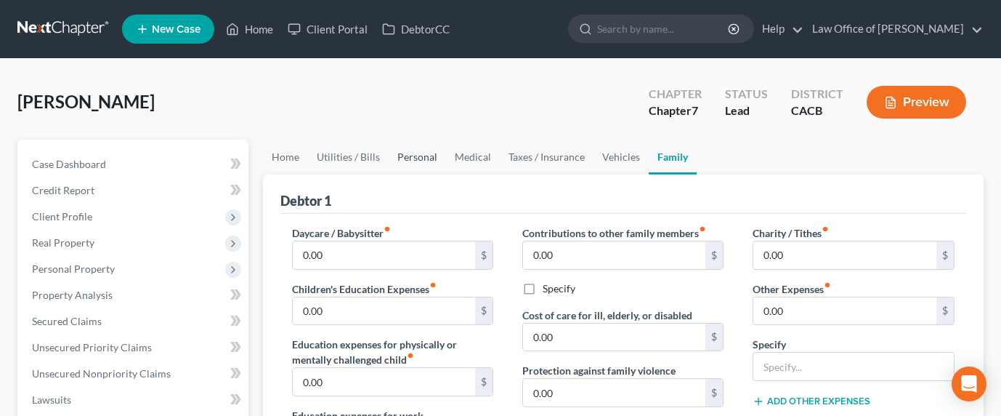
click at [413, 153] on link "Personal" at bounding box center [417, 157] width 57 height 35
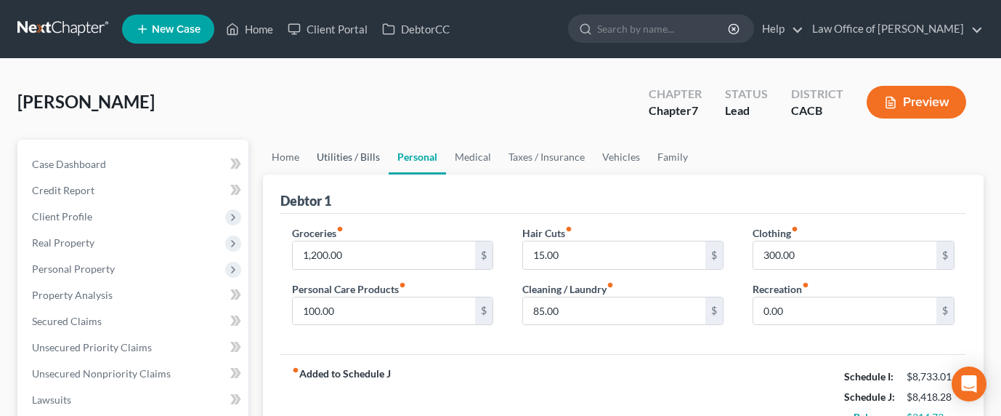
click at [346, 155] on link "Utilities / Bills" at bounding box center [348, 157] width 81 height 35
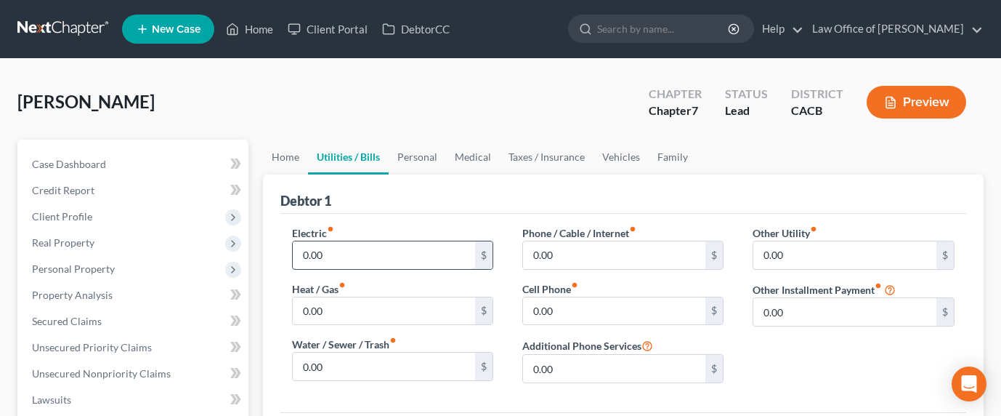
click at [345, 262] on input "0.00" at bounding box center [384, 255] width 183 height 28
click at [350, 258] on input "65" at bounding box center [384, 255] width 183 height 28
type input "120"
type input "85"
type input "100"
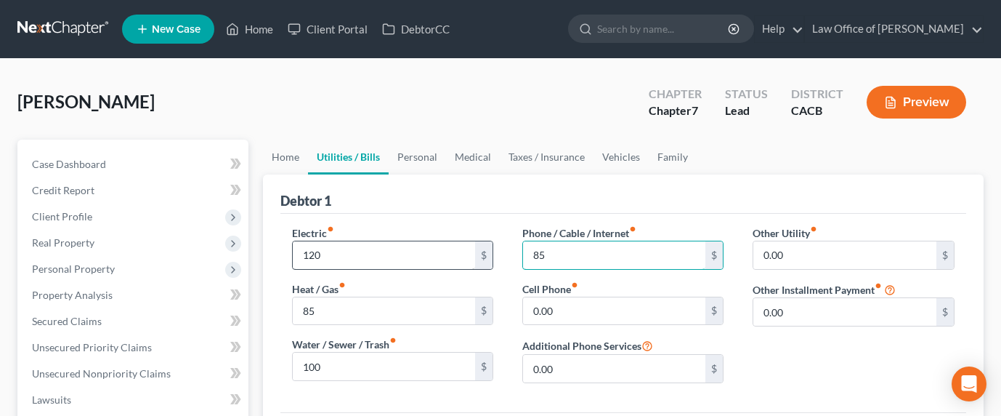
type input "85"
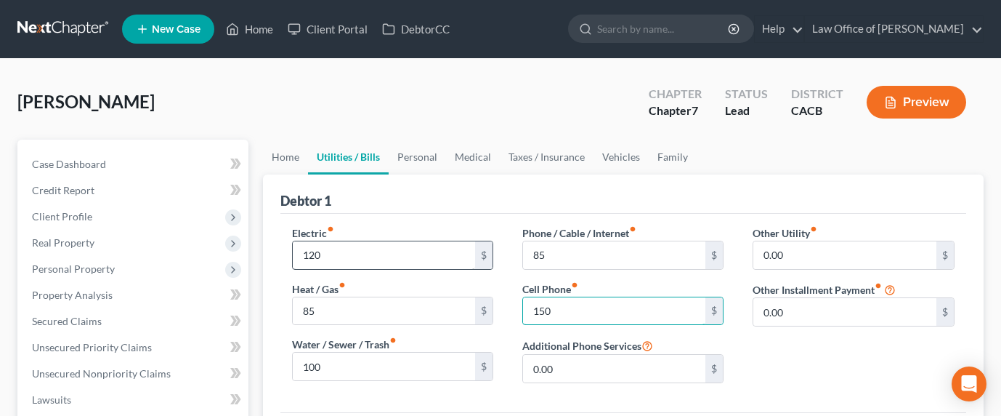
type input "150"
click at [421, 159] on link "Personal" at bounding box center [417, 157] width 57 height 35
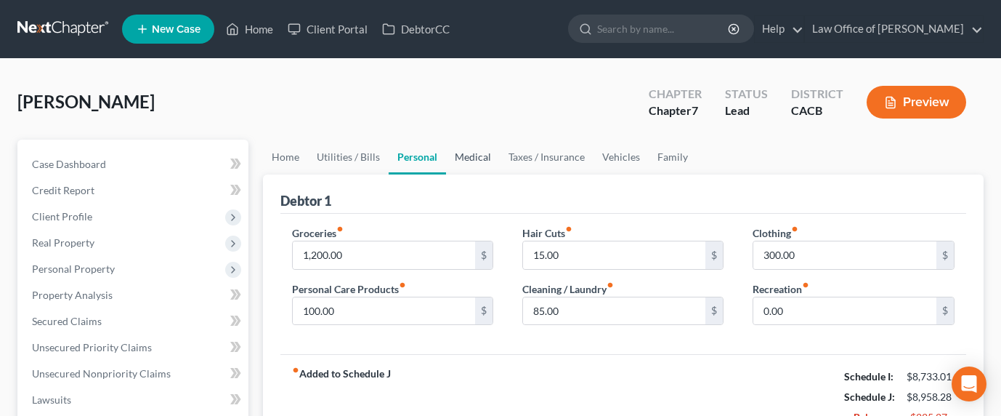
click at [491, 153] on link "Medical" at bounding box center [473, 157] width 54 height 35
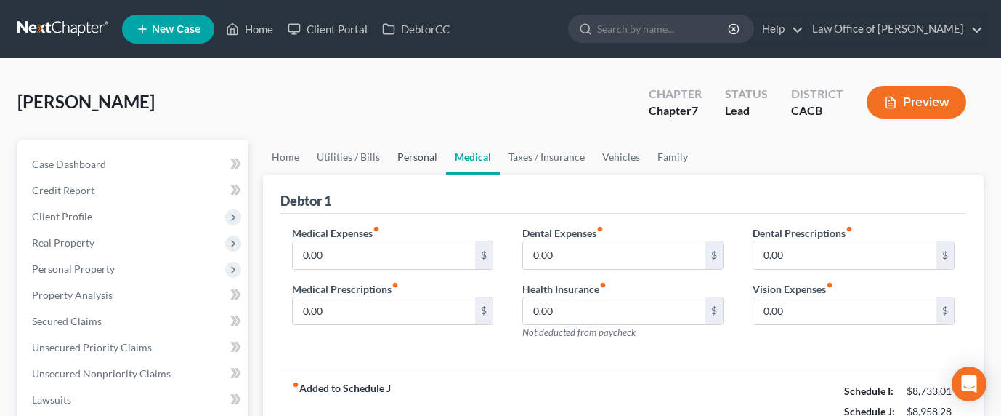
click at [416, 159] on link "Personal" at bounding box center [417, 157] width 57 height 35
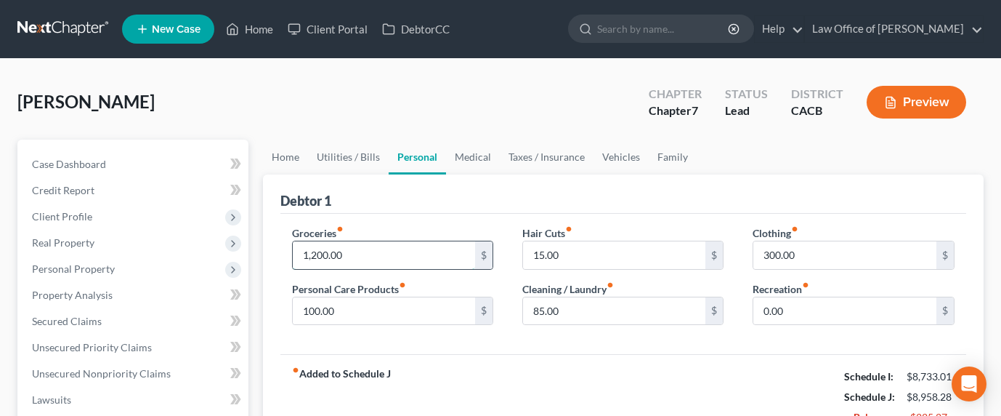
click at [341, 249] on input "1,200.00" at bounding box center [384, 255] width 183 height 28
drag, startPoint x: 341, startPoint y: 249, endPoint x: 358, endPoint y: 249, distance: 16.7
click at [342, 249] on input "1,200.00" at bounding box center [384, 255] width 183 height 28
click at [368, 154] on link "Utilities / Bills" at bounding box center [348, 157] width 81 height 35
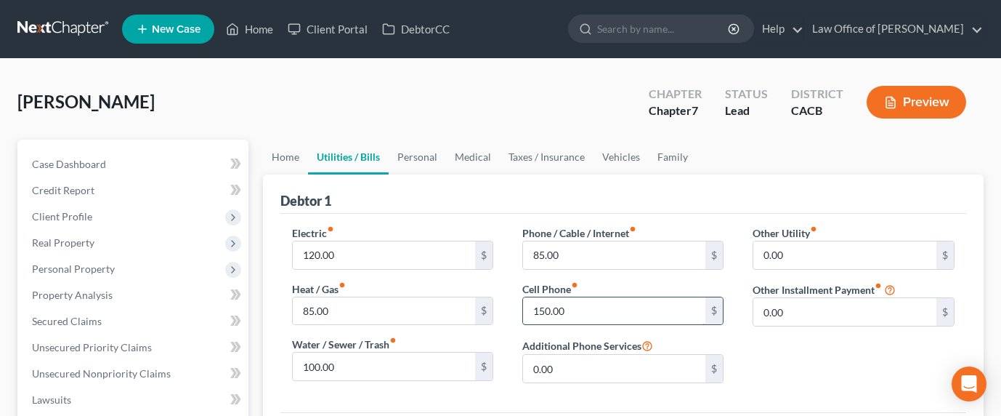
drag, startPoint x: 559, startPoint y: 315, endPoint x: 574, endPoint y: 310, distance: 15.9
click at [560, 315] on input "150.00" at bounding box center [614, 311] width 183 height 28
click at [578, 310] on input "150.00" at bounding box center [614, 311] width 183 height 28
drag, startPoint x: 575, startPoint y: 307, endPoint x: 498, endPoint y: 310, distance: 77.8
click at [498, 310] on div "Electric fiber_manual_record 120.00 $ Heat / Gas fiber_manual_record 85.00 $ Wa…" at bounding box center [624, 309] width 692 height 169
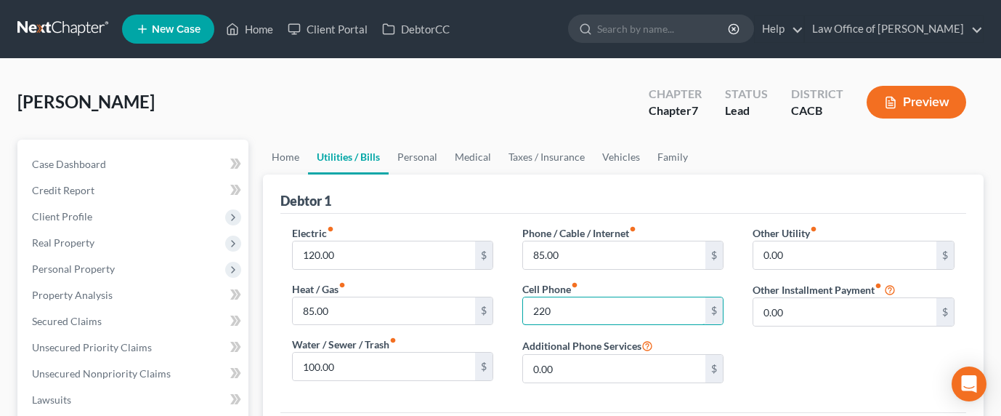
type input "220"
click at [412, 150] on link "Personal" at bounding box center [417, 157] width 57 height 35
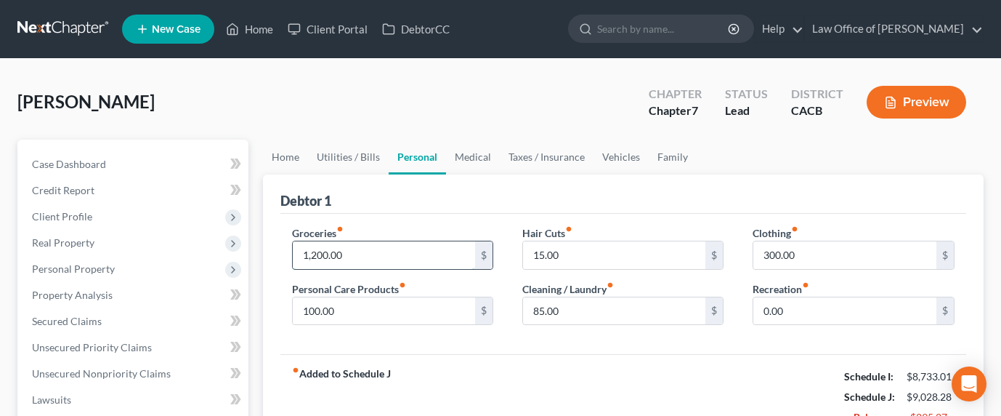
drag, startPoint x: 340, startPoint y: 251, endPoint x: 347, endPoint y: 252, distance: 7.3
click at [340, 251] on input "1,200.00" at bounding box center [384, 255] width 183 height 28
click at [350, 251] on input "1,200.00" at bounding box center [384, 255] width 183 height 28
drag, startPoint x: 357, startPoint y: 251, endPoint x: 289, endPoint y: 245, distance: 68.6
click at [289, 245] on div "Groceries fiber_manual_record 1,200.00 $ Personal Care Products fiber_manual_re…" at bounding box center [393, 281] width 230 height 112
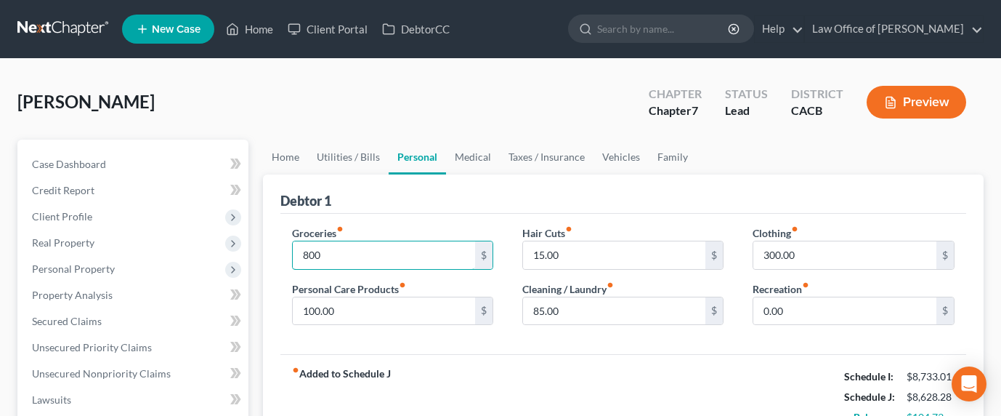
type input "800"
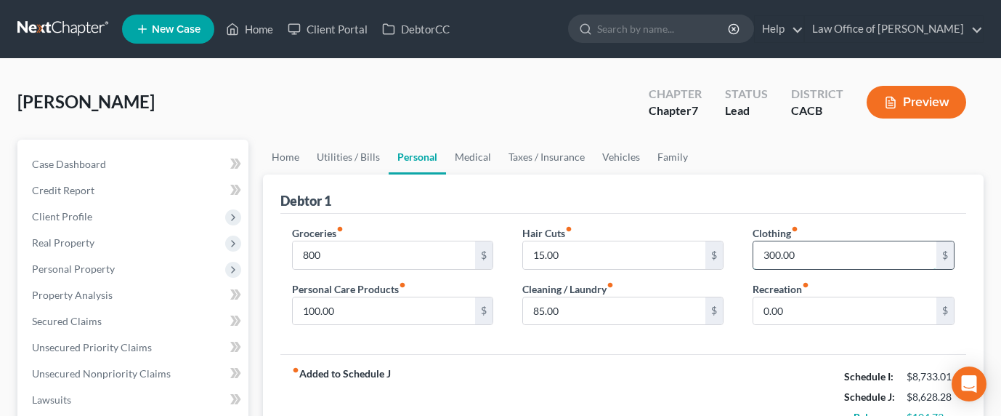
click at [817, 253] on input "300.00" at bounding box center [844, 255] width 183 height 28
click at [799, 254] on input "300.00" at bounding box center [844, 255] width 183 height 28
drag, startPoint x: 804, startPoint y: 254, endPoint x: 749, endPoint y: 248, distance: 54.8
click at [747, 251] on div "Clothing fiber_manual_record 300.00 $ Recreation fiber_manual_record 0.00 $" at bounding box center [853, 281] width 230 height 112
type input "120"
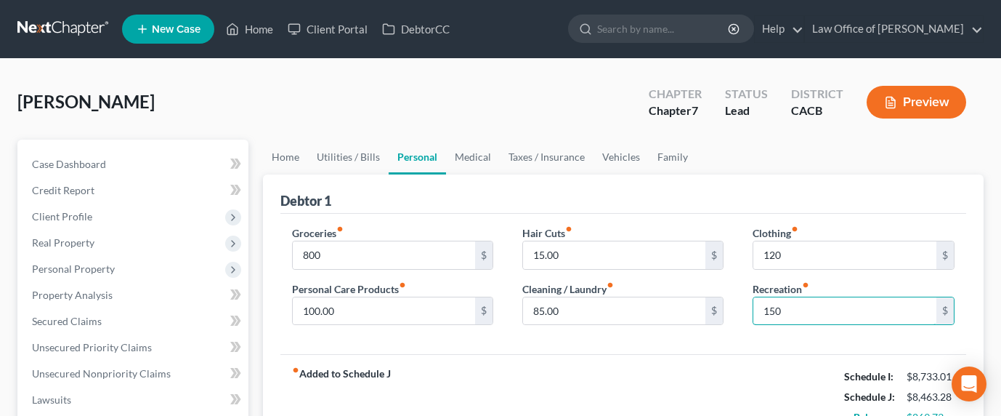
type input "150"
click at [531, 162] on link "Taxes / Insurance" at bounding box center [547, 157] width 94 height 35
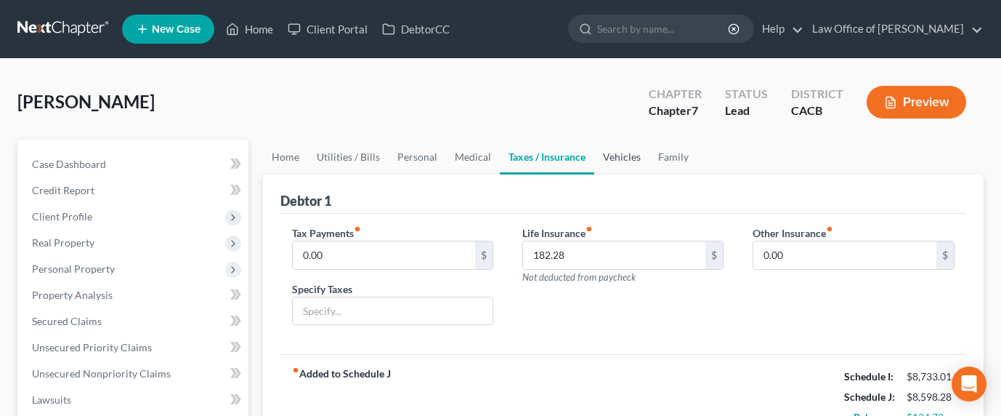
click at [601, 161] on link "Vehicles" at bounding box center [621, 157] width 55 height 35
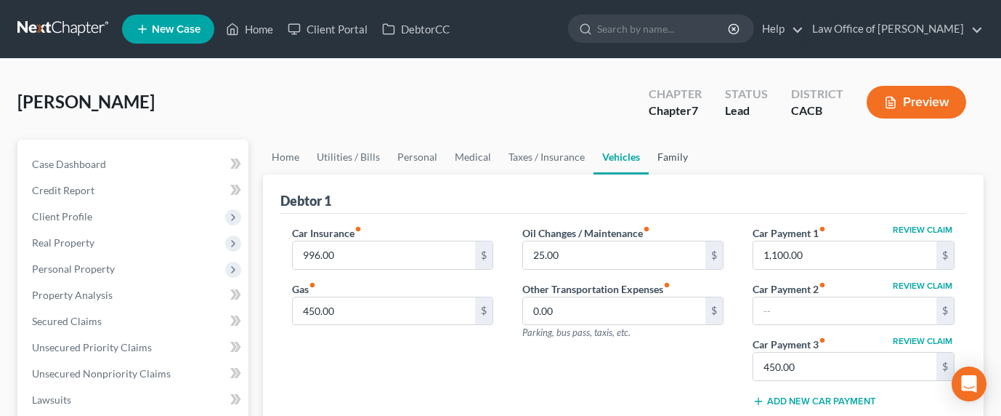
click at [668, 157] on link "Family" at bounding box center [673, 157] width 48 height 35
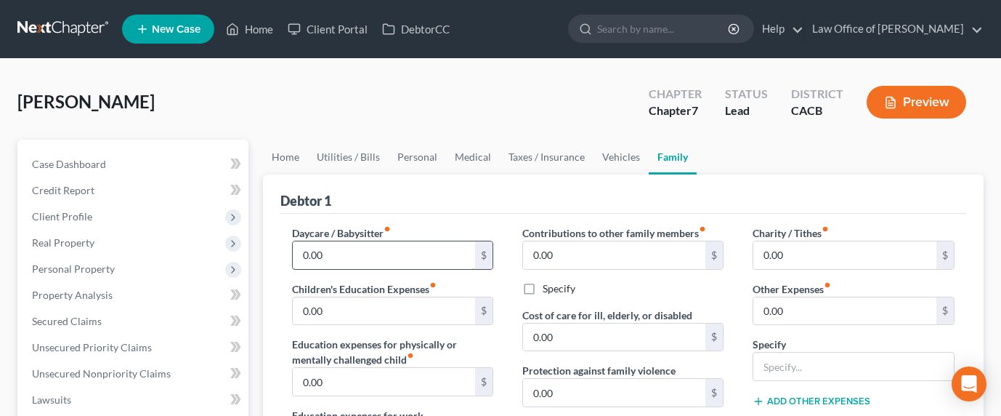
click at [384, 254] on input "0.00" at bounding box center [384, 255] width 183 height 28
type input "150"
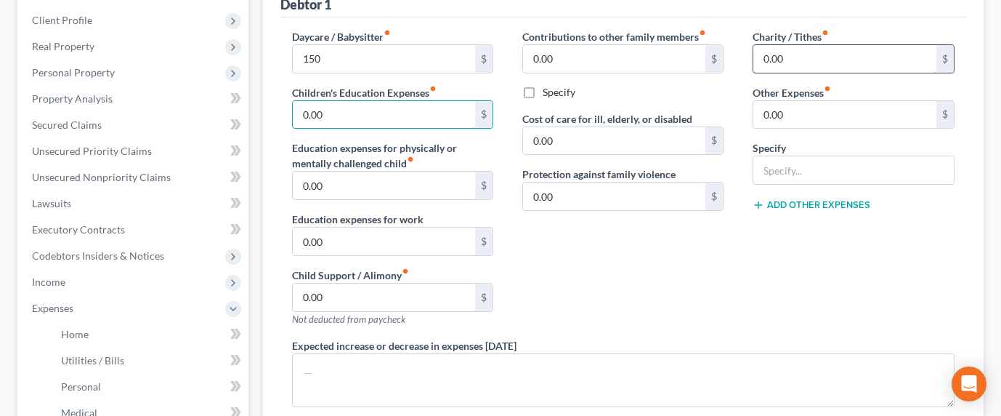
scroll to position [20, 0]
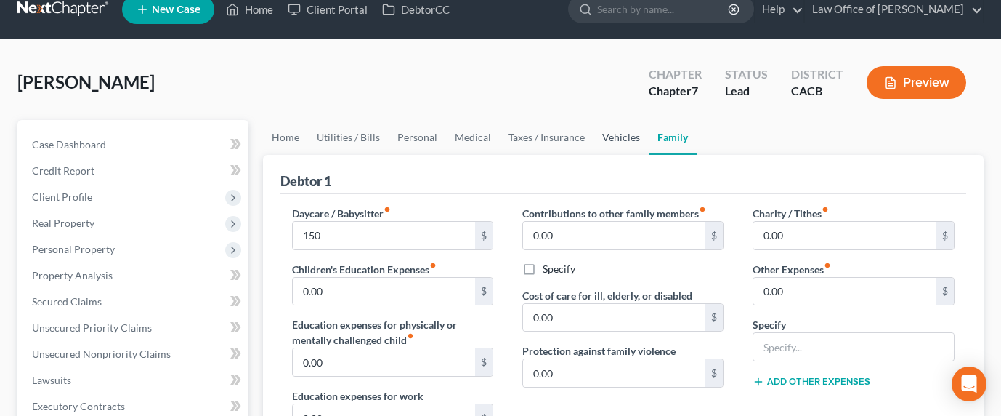
click at [599, 138] on link "Vehicles" at bounding box center [621, 137] width 55 height 35
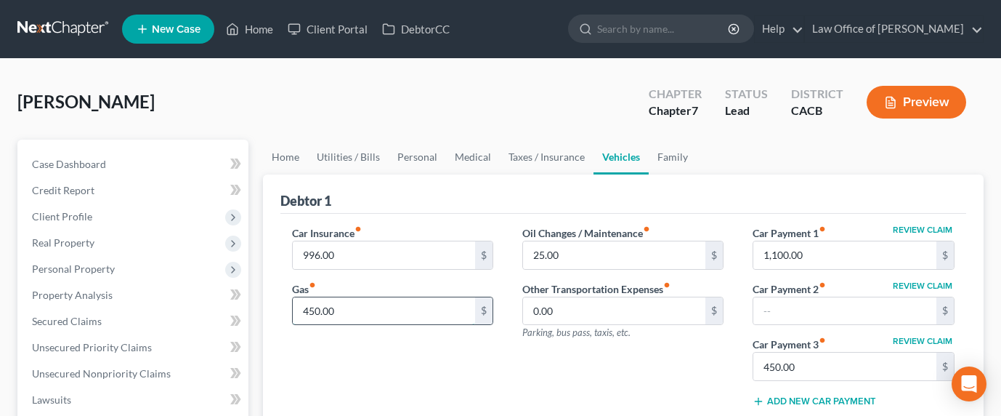
click at [320, 310] on input "450.00" at bounding box center [384, 311] width 183 height 28
click at [310, 312] on input "450.00" at bounding box center [384, 311] width 183 height 28
click at [302, 304] on input "450.00" at bounding box center [384, 311] width 183 height 28
type input "350.00"
click at [468, 155] on link "Medical" at bounding box center [473, 157] width 54 height 35
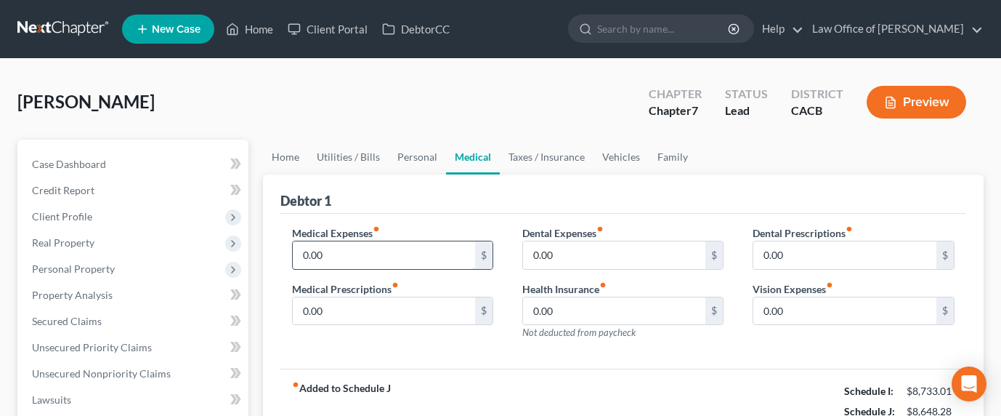
click at [339, 264] on input "0.00" at bounding box center [384, 255] width 183 height 28
type input "35.65"
type input "51"
click at [405, 160] on link "Personal" at bounding box center [417, 157] width 57 height 35
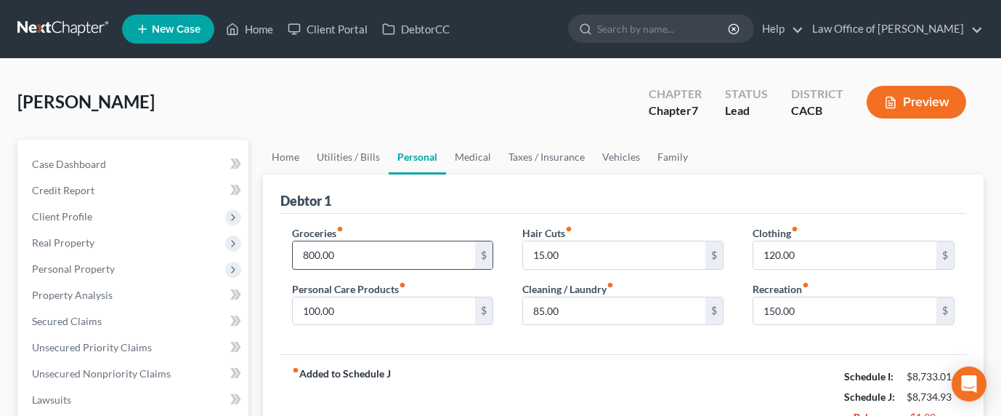
click at [317, 256] on input "800.00" at bounding box center [384, 255] width 183 height 28
click at [366, 155] on link "Utilities / Bills" at bounding box center [348, 157] width 81 height 35
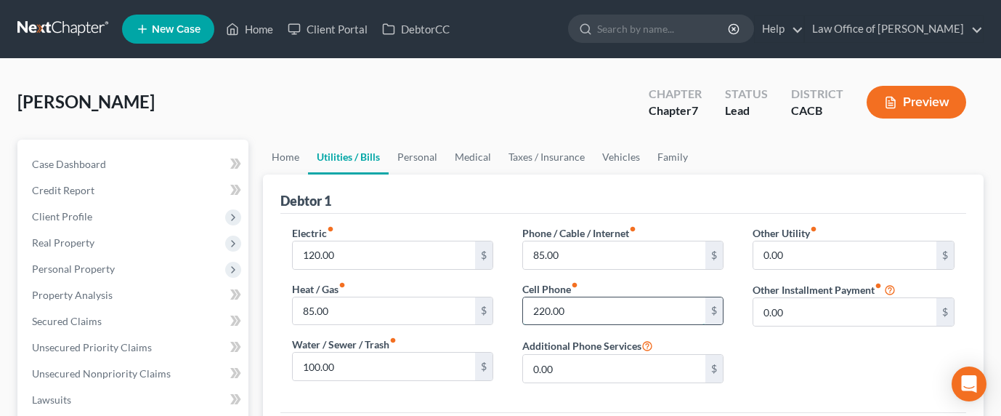
click at [546, 309] on input "220.00" at bounding box center [614, 311] width 183 height 28
click at [538, 312] on input "220.00" at bounding box center [614, 311] width 183 height 28
drag, startPoint x: 544, startPoint y: 312, endPoint x: 537, endPoint y: 310, distance: 7.6
click at [537, 310] on input "220.00" at bounding box center [614, 311] width 183 height 28
type input "210.00"
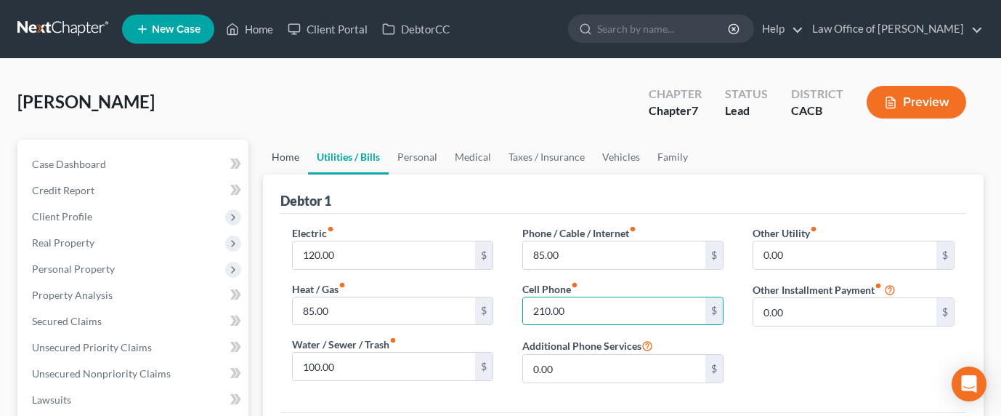
click at [292, 153] on link "Home" at bounding box center [285, 157] width 45 height 35
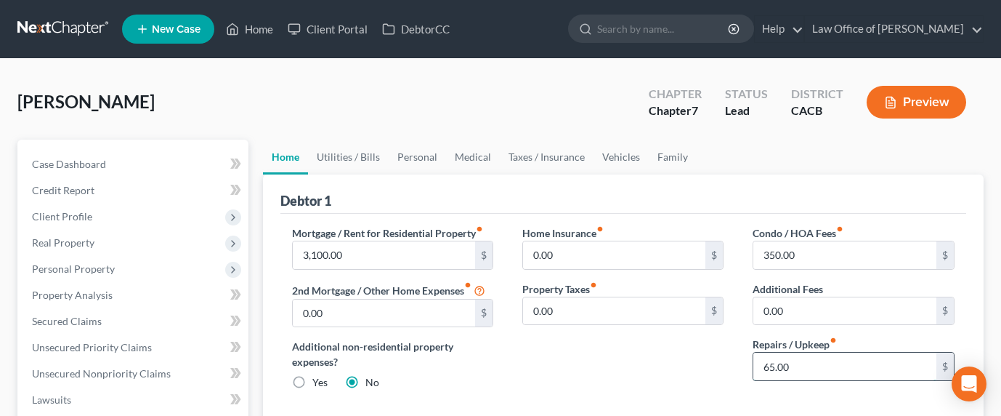
click at [768, 368] on input "65.00" at bounding box center [844, 366] width 183 height 28
click at [767, 368] on input "65.00" at bounding box center [844, 366] width 183 height 28
click at [770, 364] on input "65.00" at bounding box center [844, 366] width 183 height 28
drag, startPoint x: 770, startPoint y: 368, endPoint x: 756, endPoint y: 367, distance: 13.9
click at [756, 367] on input "65.00" at bounding box center [844, 366] width 183 height 28
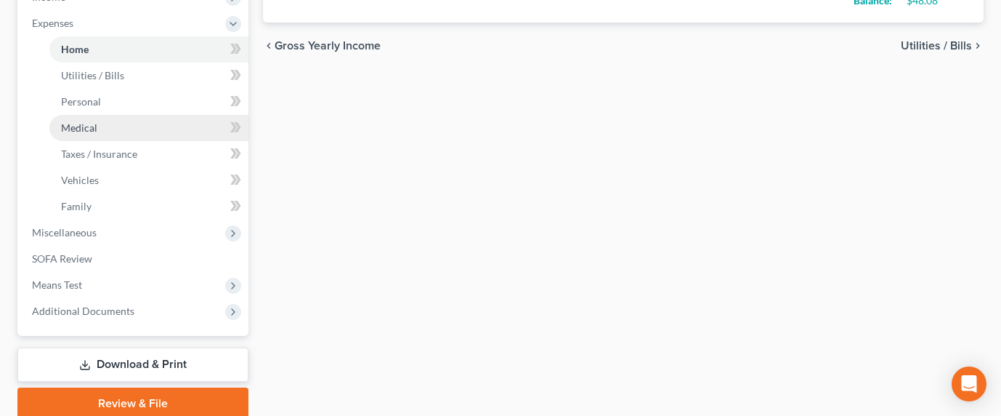
scroll to position [538, 0]
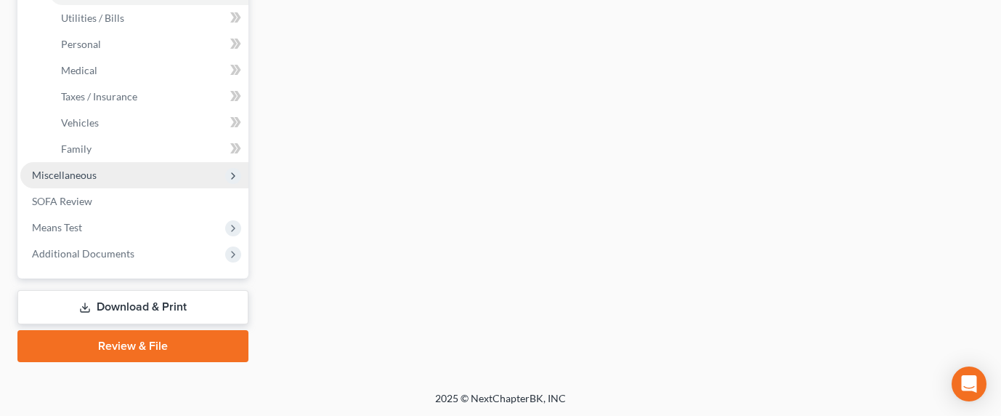
type input "25.00"
click at [69, 177] on span "Miscellaneous" at bounding box center [64, 175] width 65 height 12
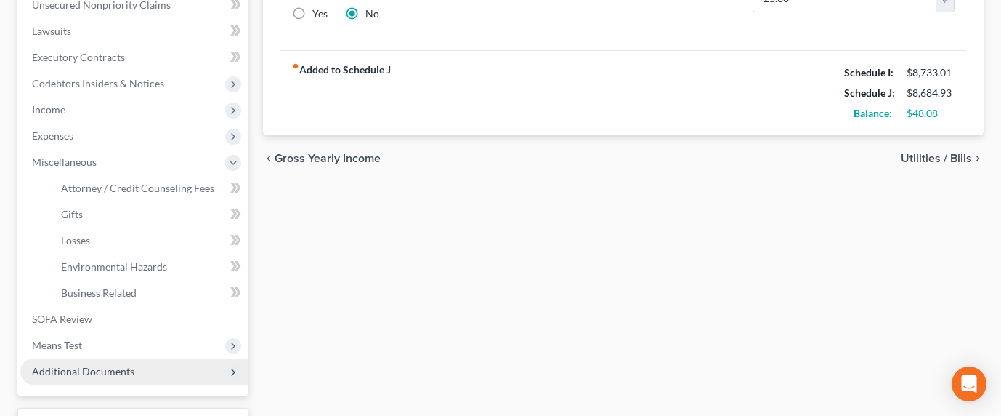
scroll to position [486, 0]
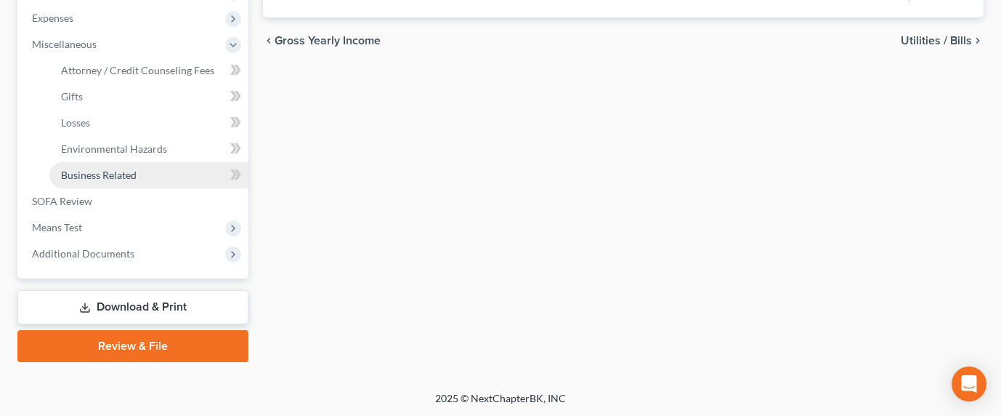
click at [124, 171] on span "Business Related" at bounding box center [99, 175] width 76 height 12
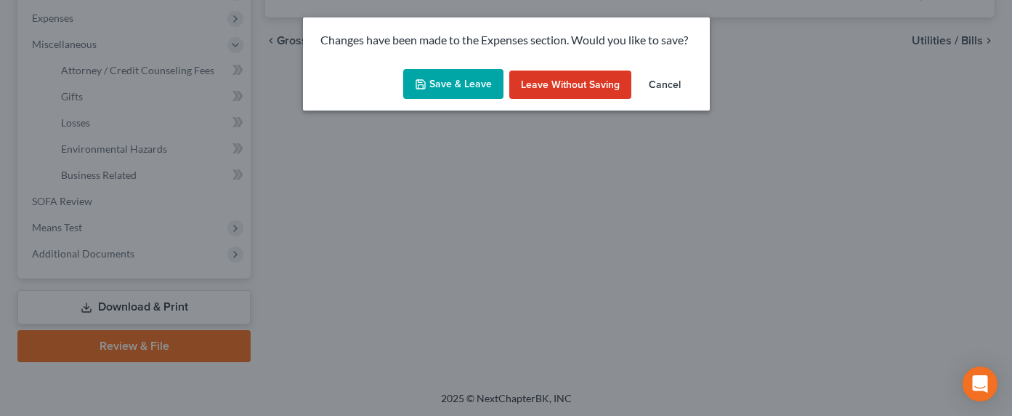
click at [430, 83] on button "Save & Leave" at bounding box center [453, 84] width 100 height 31
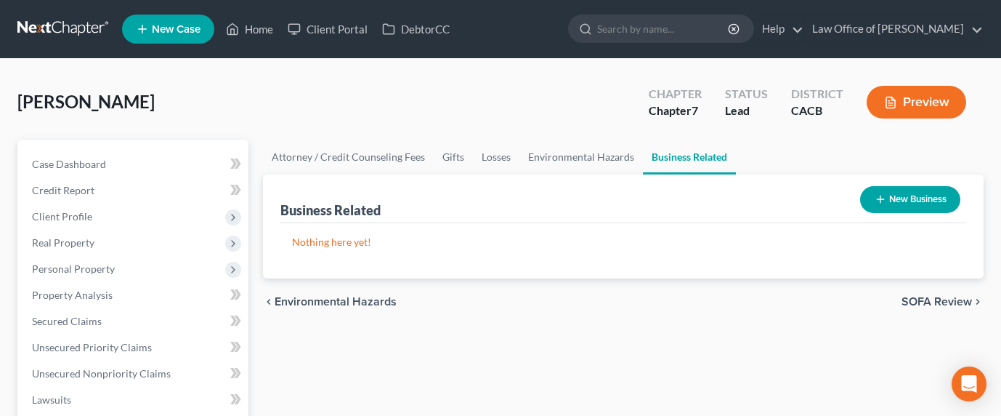
click at [921, 194] on button "New Business" at bounding box center [910, 199] width 100 height 27
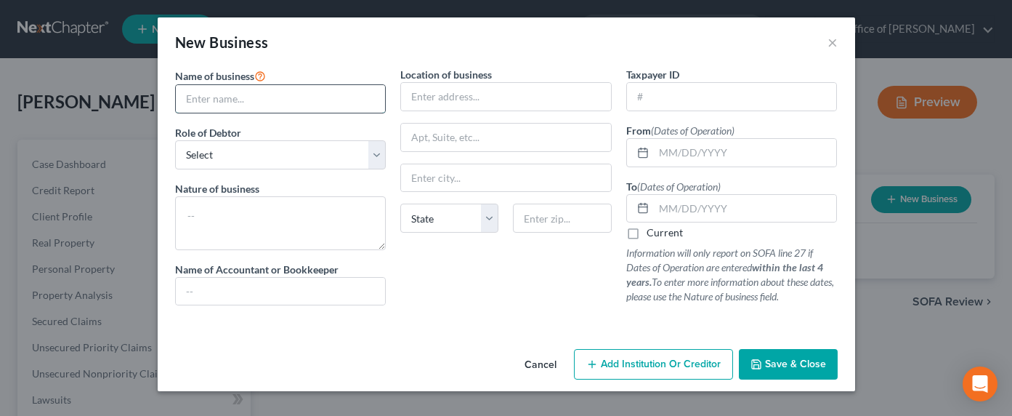
click at [261, 103] on input "text" at bounding box center [281, 99] width 210 height 28
type input "DRACARYS FLEET CORP"
select select "officer"
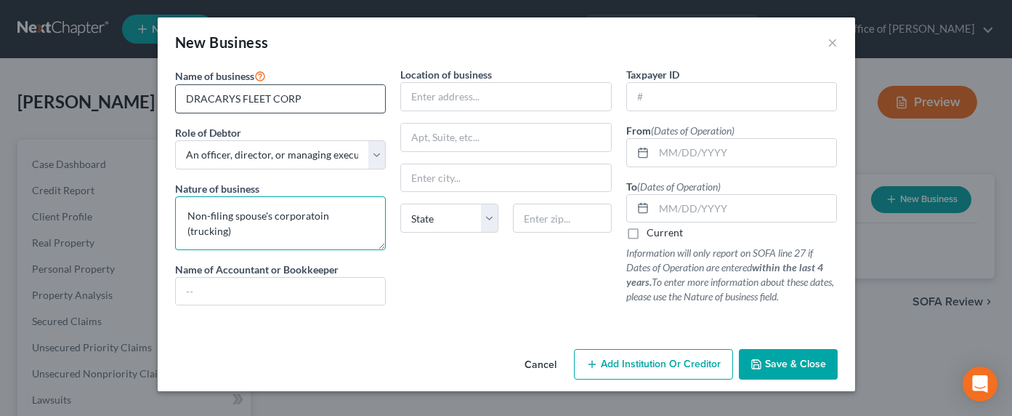
type textarea "Non-filing spouse's corporatoin (trucking)"
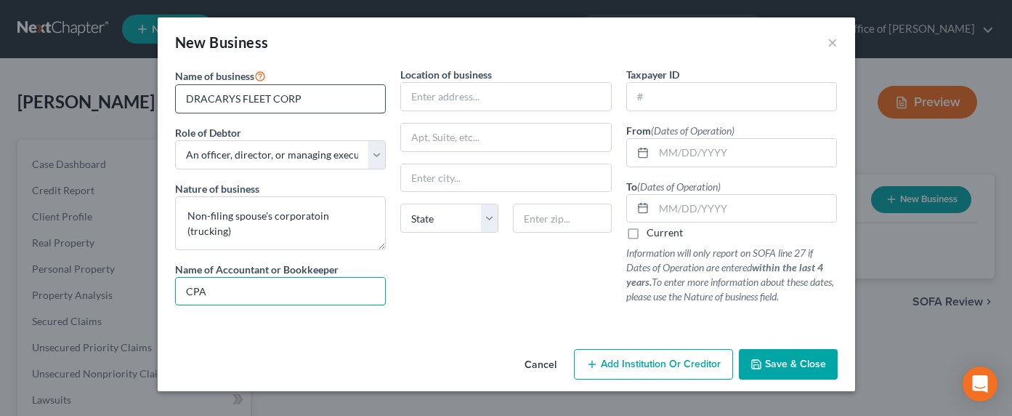
type input "CPA/Accountant"
click at [520, 95] on input "text" at bounding box center [506, 97] width 210 height 28
type input "667 Alexander St., Unit 5"
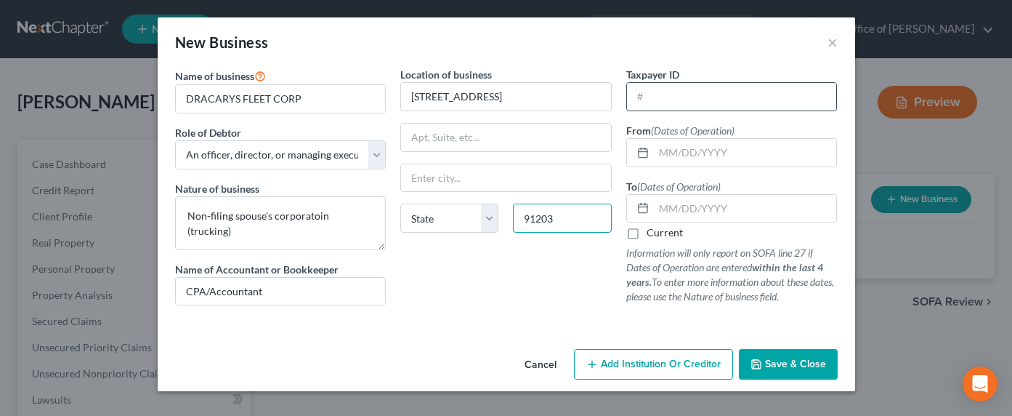
type input "91203"
click at [732, 93] on input "text" at bounding box center [732, 97] width 210 height 28
type input "Glendale"
select select "4"
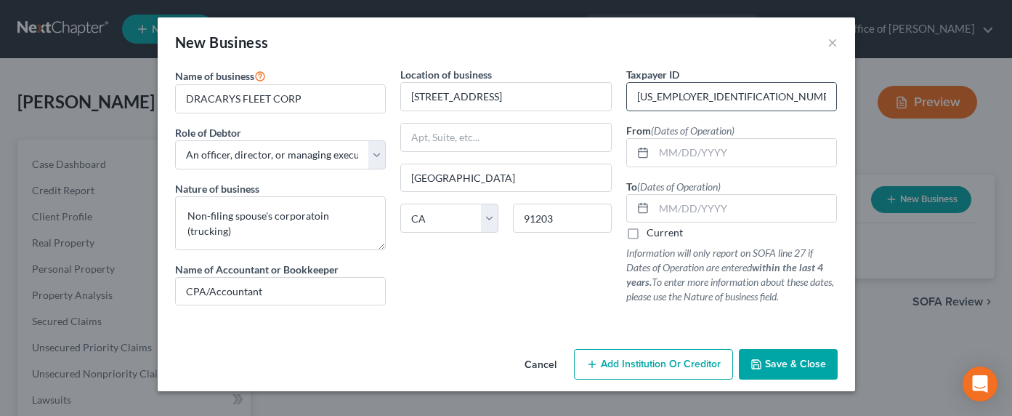
type input "84-2980554"
type input "01/01/2019"
click at [655, 234] on label "Current" at bounding box center [665, 232] width 36 height 15
click at [655, 234] on input "Current" at bounding box center [656, 229] width 9 height 9
checkbox input "true"
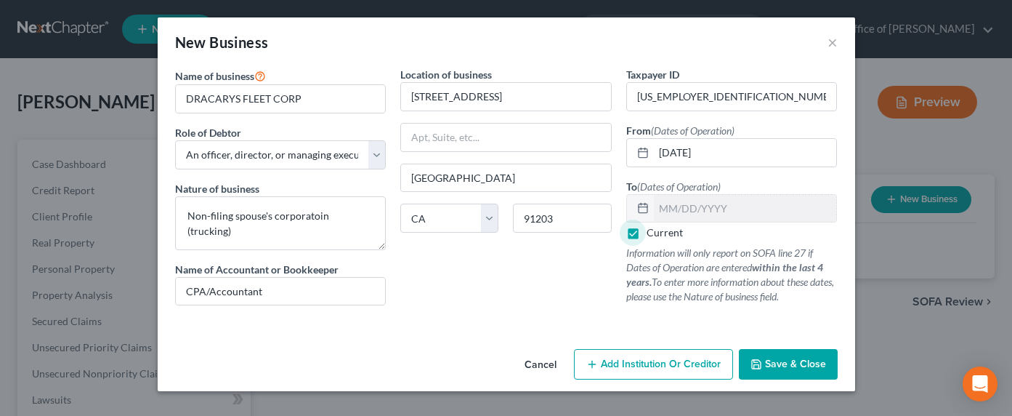
click at [802, 364] on span "Save & Close" at bounding box center [795, 363] width 61 height 12
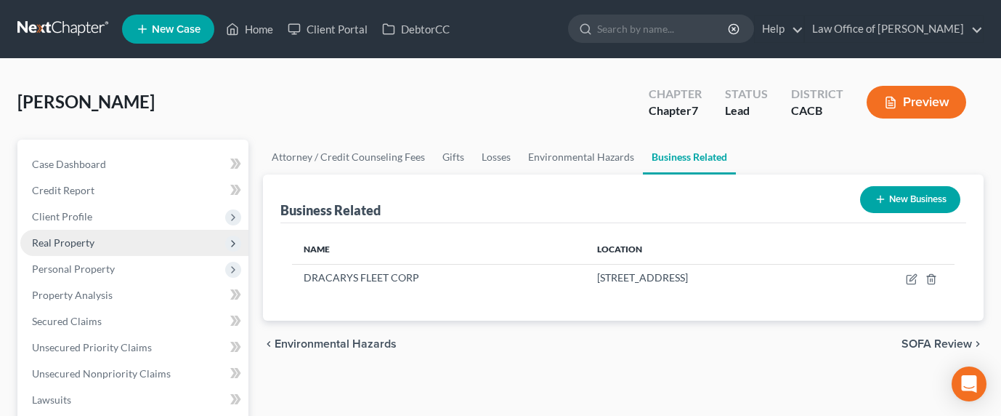
click at [71, 238] on span "Real Property" at bounding box center [63, 242] width 62 height 12
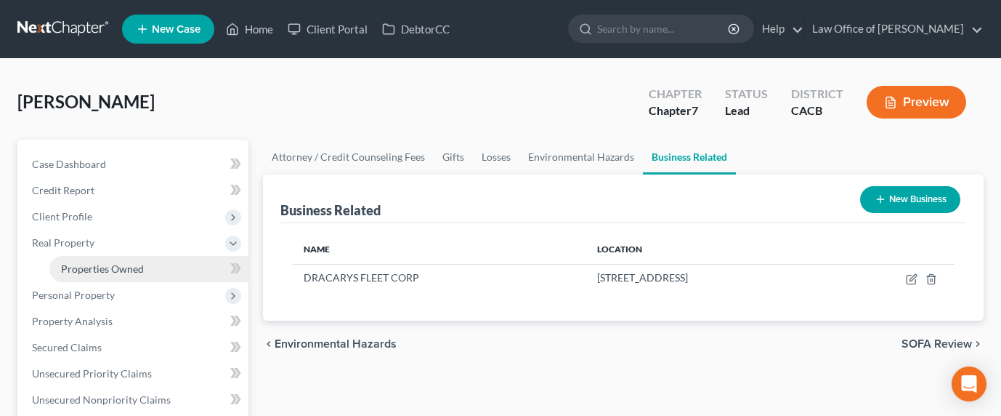
click at [135, 268] on span "Properties Owned" at bounding box center [102, 268] width 83 height 12
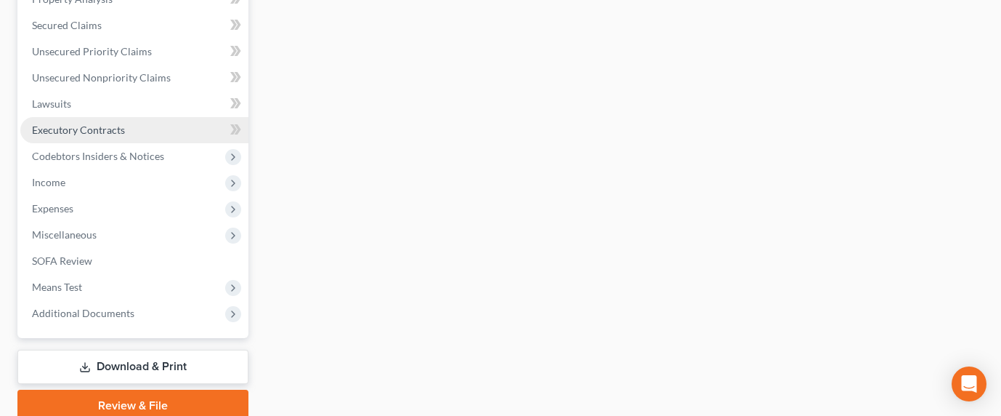
scroll to position [352, 0]
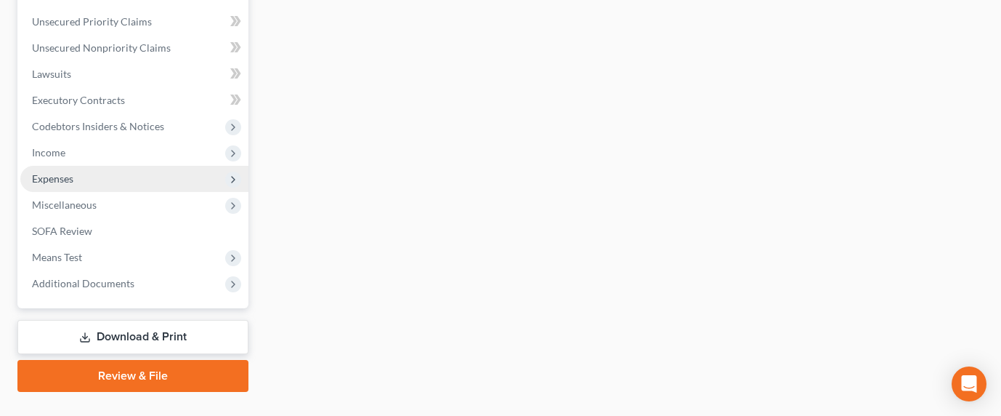
click at [53, 173] on span "Expenses" at bounding box center [52, 178] width 41 height 12
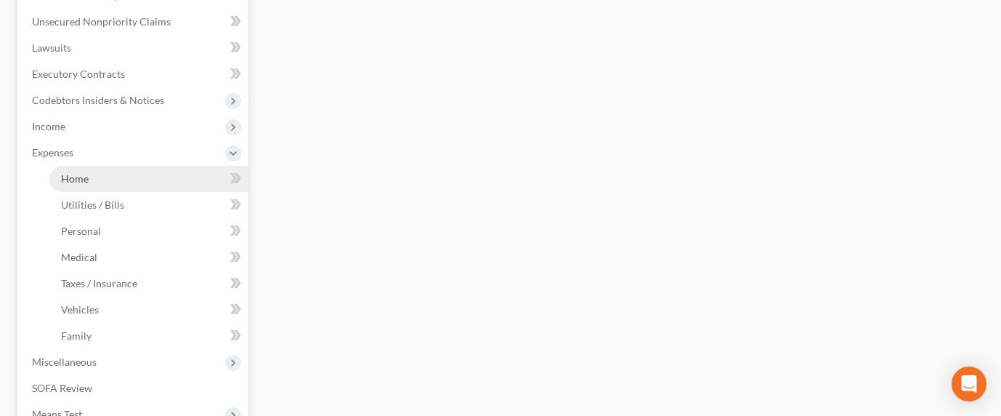
scroll to position [326, 0]
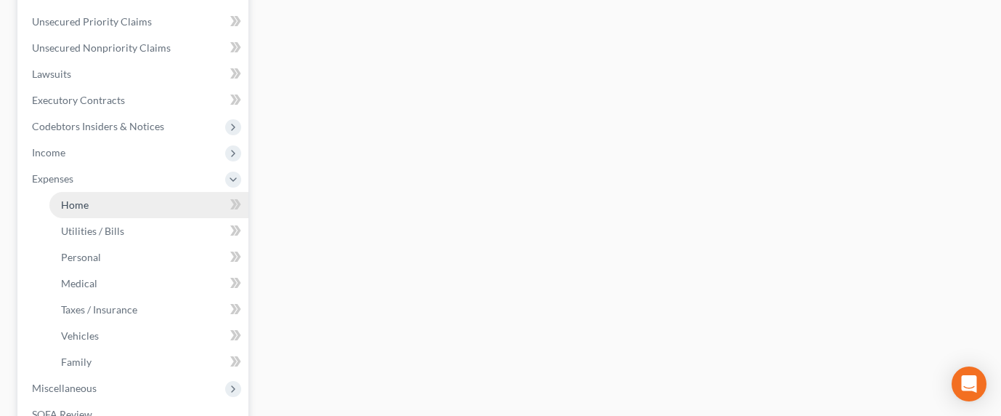
click at [68, 204] on span "Home" at bounding box center [75, 204] width 28 height 12
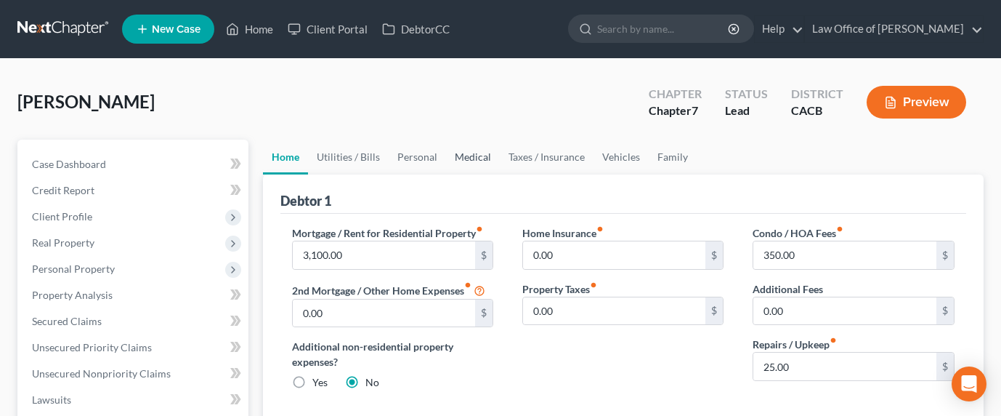
click at [471, 160] on link "Medical" at bounding box center [473, 157] width 54 height 35
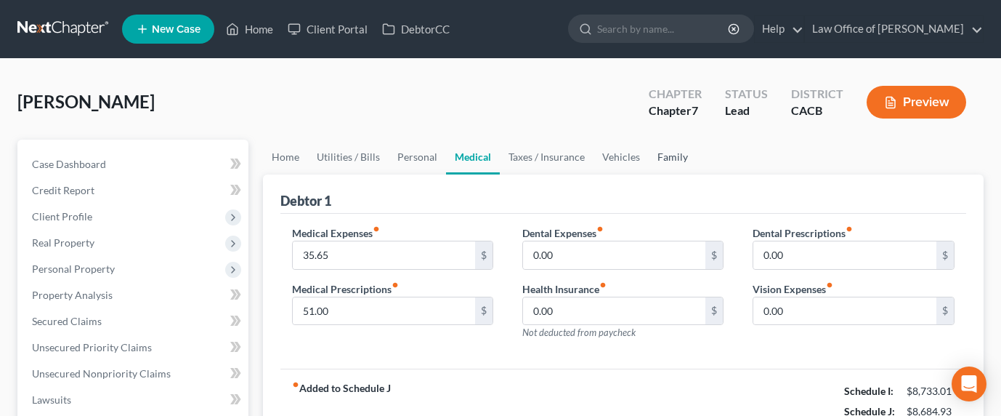
click at [658, 162] on link "Family" at bounding box center [673, 157] width 48 height 35
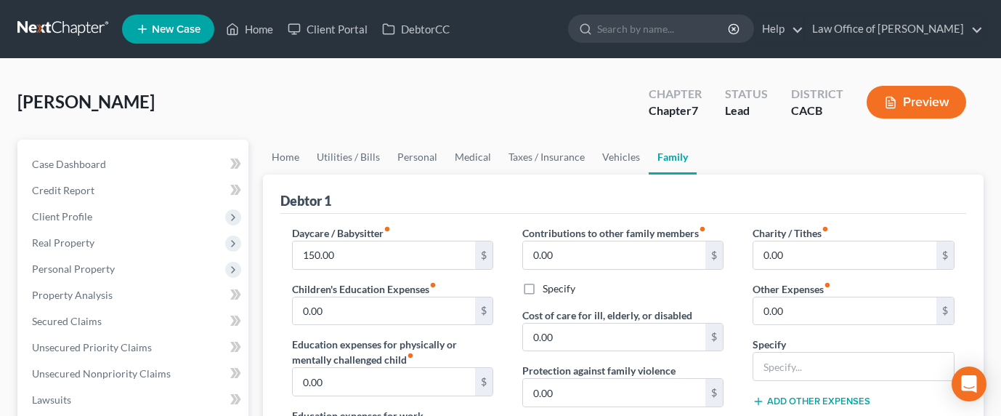
scroll to position [146, 0]
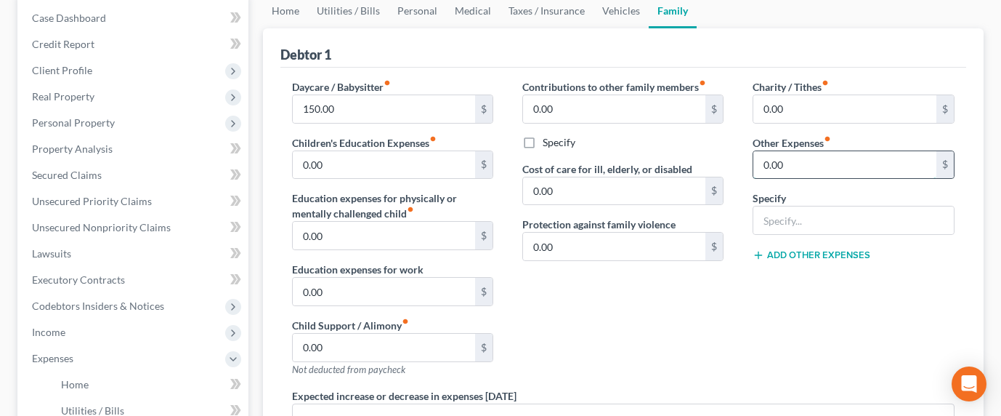
drag, startPoint x: 849, startPoint y: 166, endPoint x: 819, endPoint y: 161, distance: 30.2
click at [819, 161] on input "0.00" at bounding box center [844, 165] width 183 height 28
click at [818, 165] on input "0.00" at bounding box center [844, 165] width 183 height 28
drag, startPoint x: 805, startPoint y: 169, endPoint x: 727, endPoint y: 162, distance: 78.0
click at [727, 162] on div "Daycare / Babysitter fiber_manual_record 150.00 $ Children's Education Expenses…" at bounding box center [624, 297] width 692 height 437
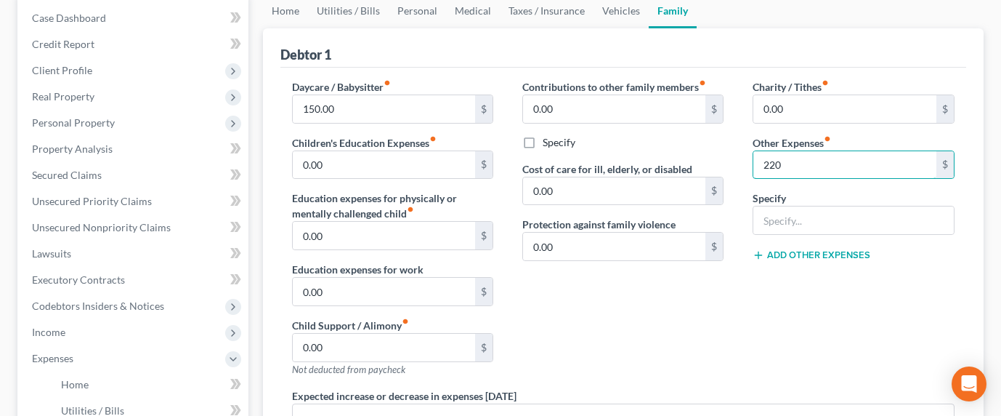
type input "220"
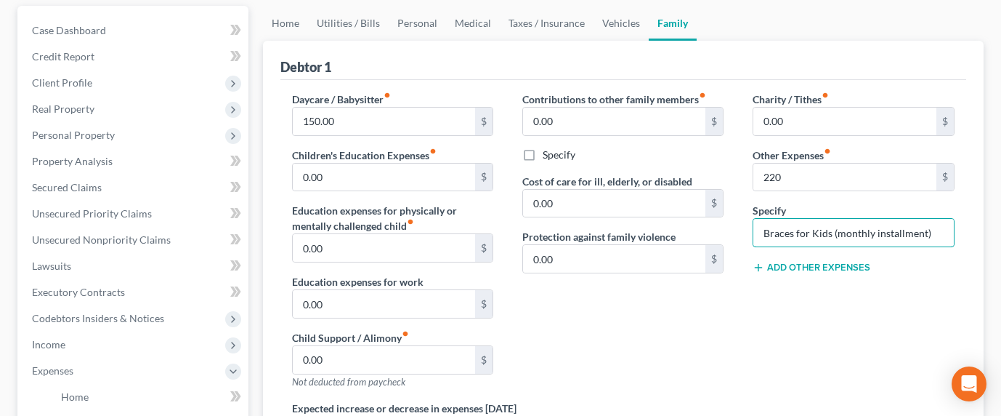
scroll to position [0, 0]
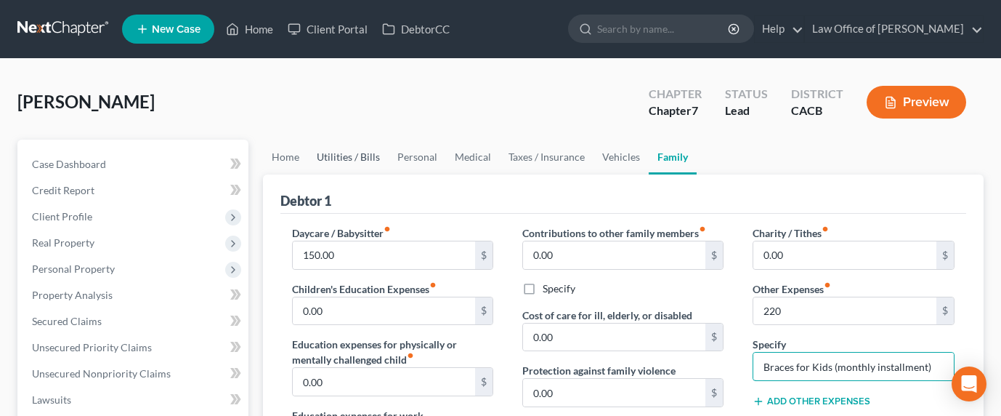
type input "Braces for Kids (monthly installment)"
click at [369, 152] on link "Utilities / Bills" at bounding box center [348, 157] width 81 height 35
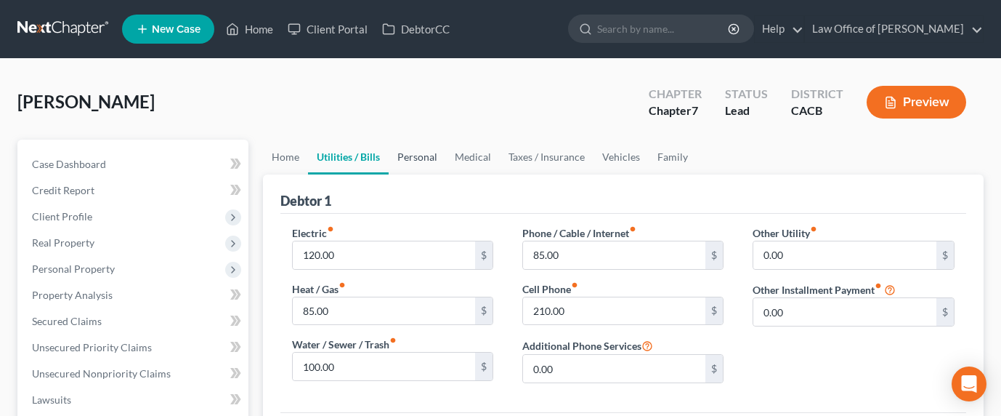
click at [390, 153] on link "Personal" at bounding box center [417, 157] width 57 height 35
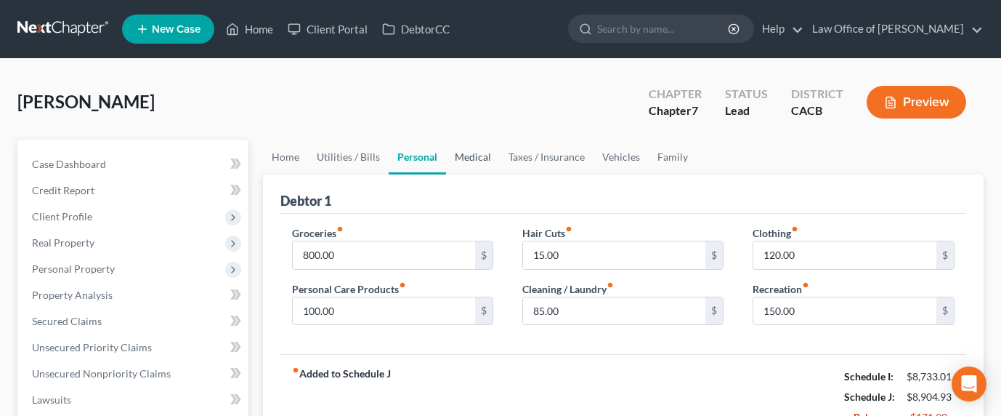
click at [456, 150] on link "Medical" at bounding box center [473, 157] width 54 height 35
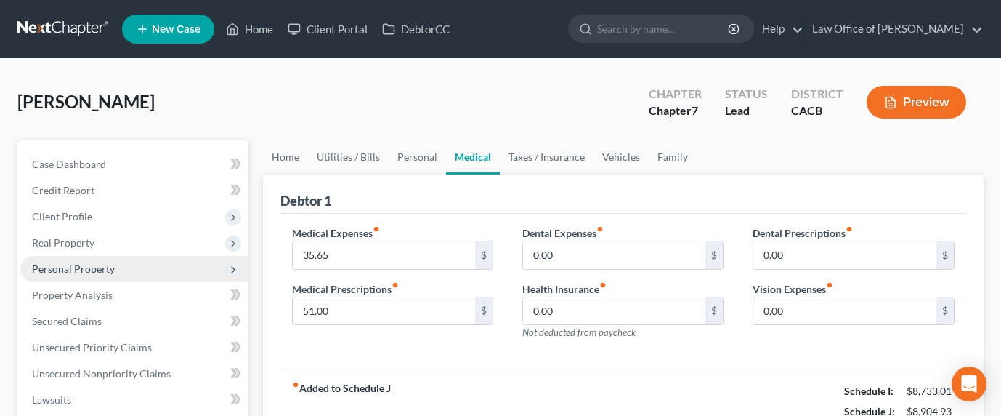
click at [83, 256] on span "Personal Property" at bounding box center [134, 269] width 228 height 26
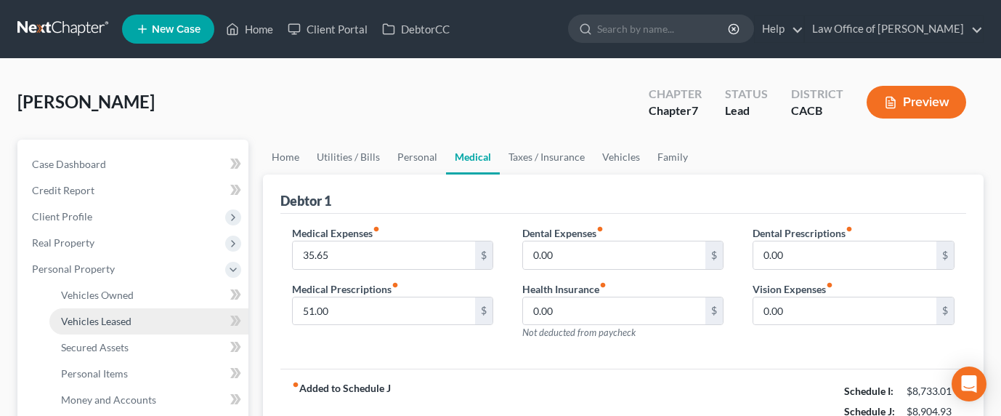
click at [110, 319] on span "Vehicles Leased" at bounding box center [96, 321] width 70 height 12
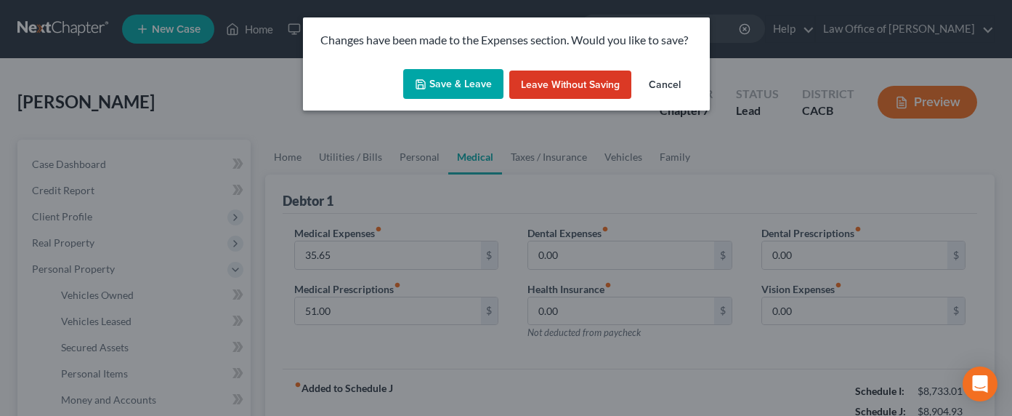
click at [456, 84] on button "Save & Leave" at bounding box center [453, 84] width 100 height 31
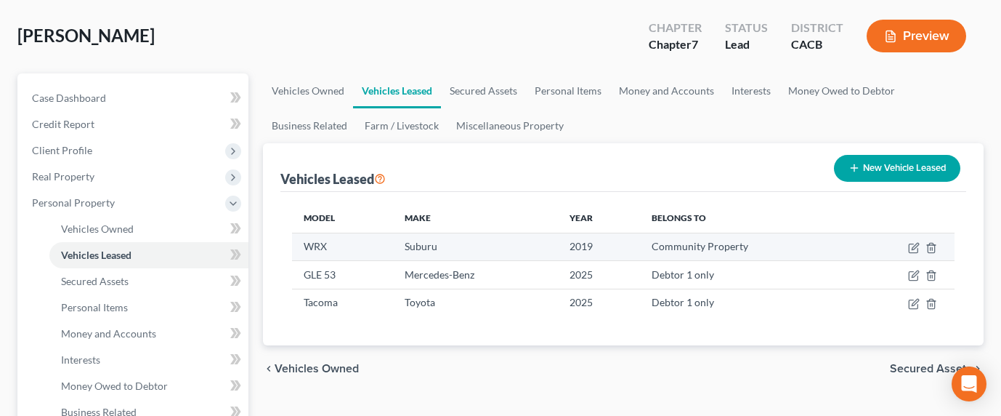
scroll to position [136, 0]
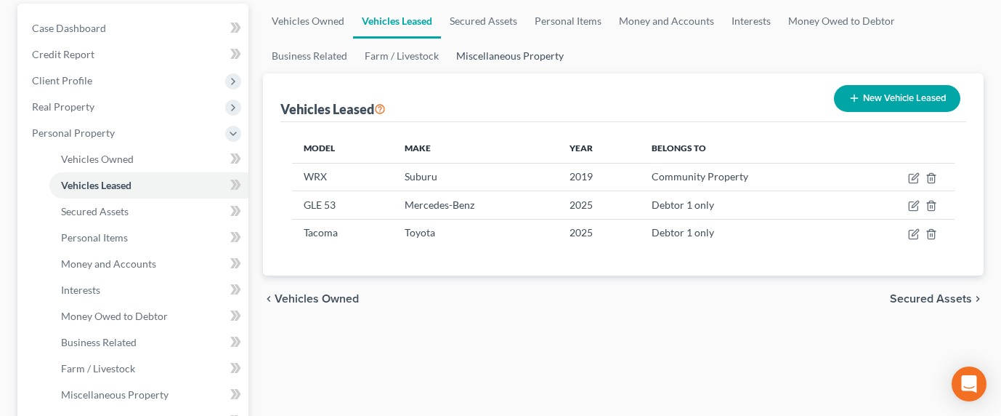
click at [483, 53] on link "Miscellaneous Property" at bounding box center [510, 56] width 125 height 35
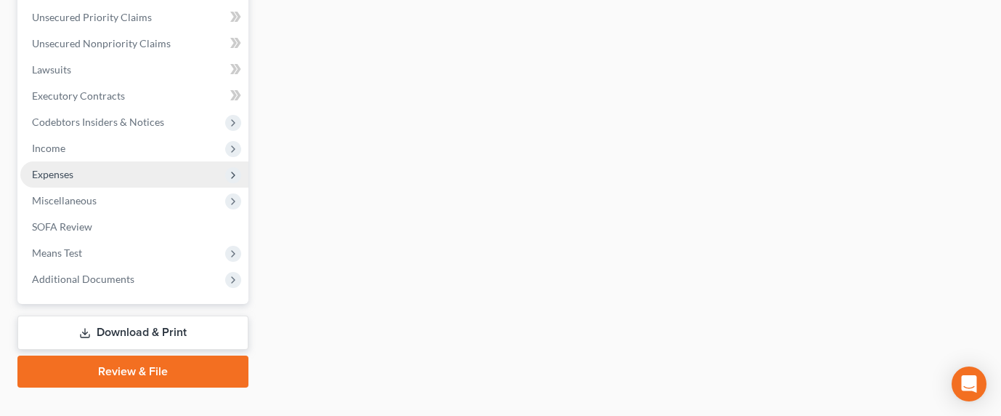
scroll to position [617, 0]
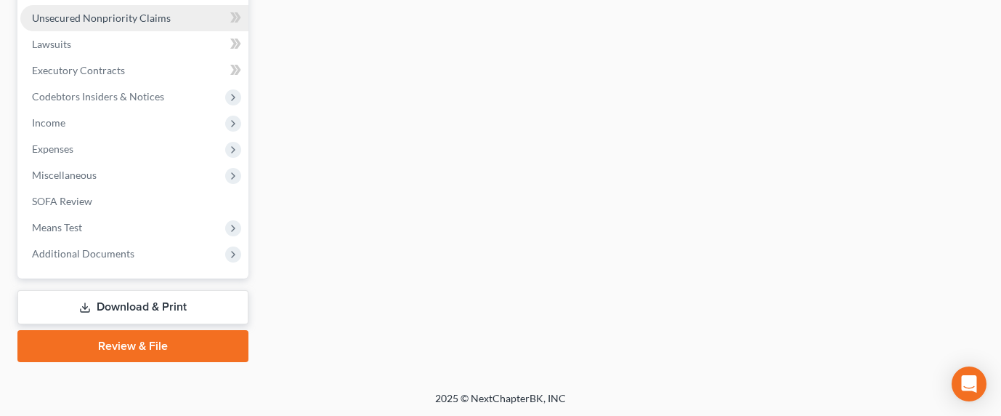
click at [119, 15] on span "Unsecured Nonpriority Claims" at bounding box center [101, 18] width 139 height 12
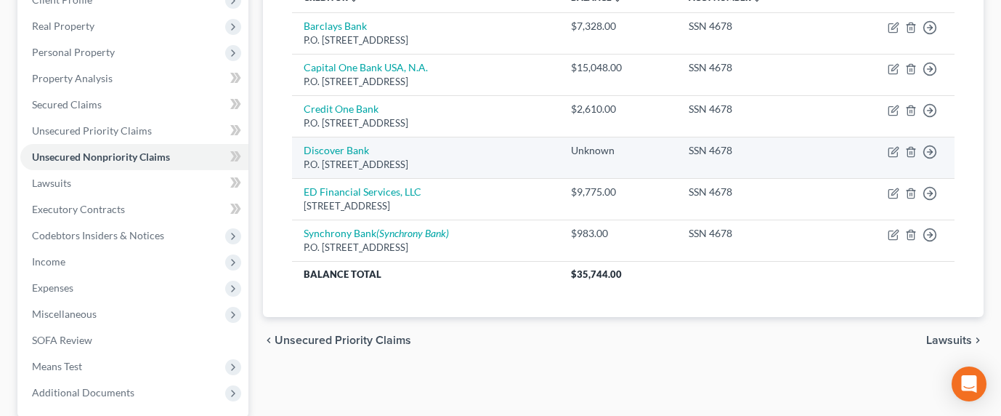
scroll to position [163, 0]
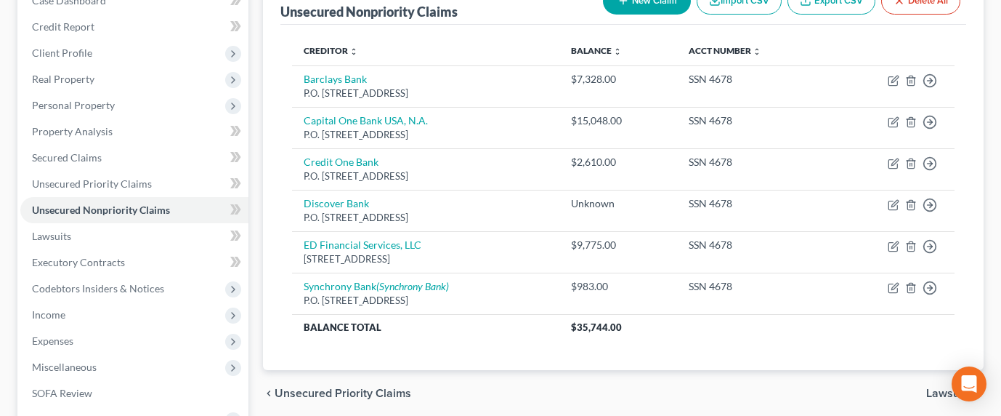
click at [449, 48] on th "Creditor expand_more expand_less unfold_more" at bounding box center [426, 50] width 268 height 29
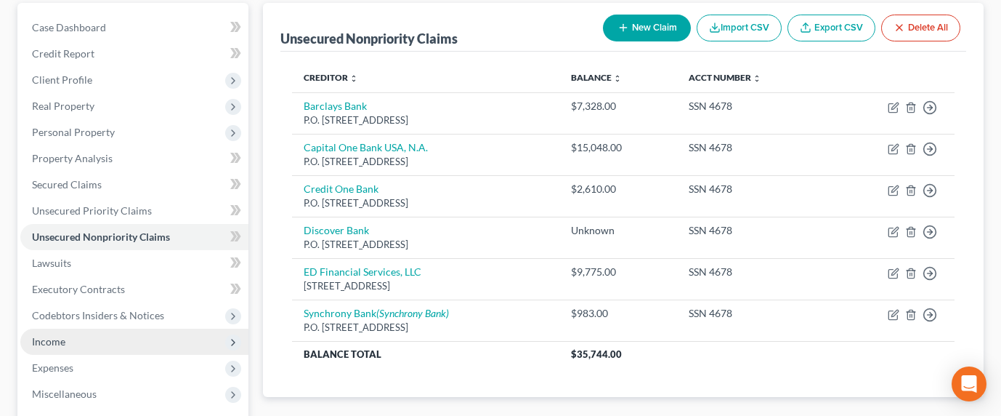
scroll to position [227, 0]
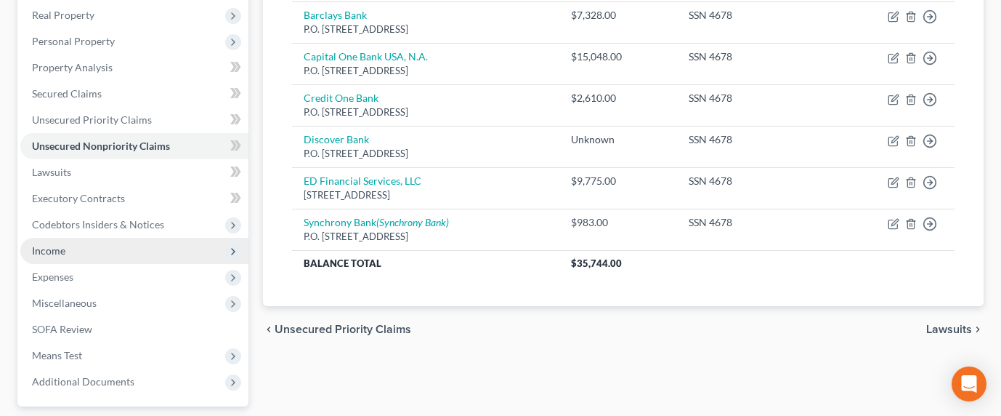
click at [73, 242] on span "Income" at bounding box center [134, 251] width 228 height 26
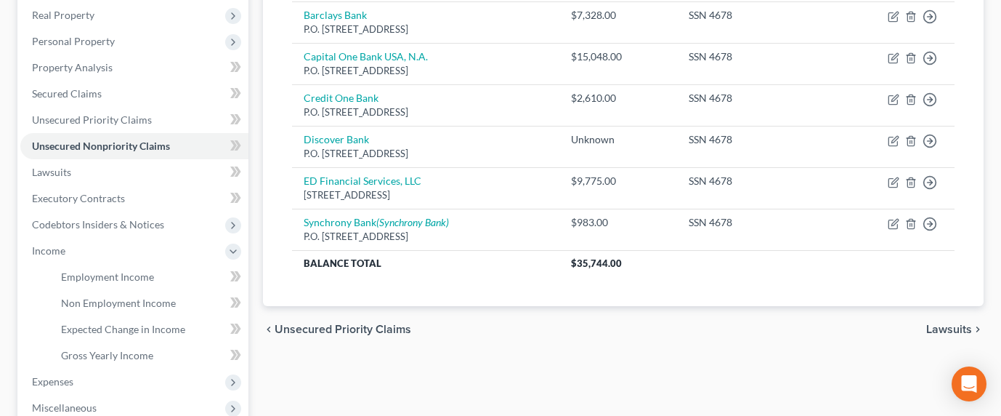
drag, startPoint x: 289, startPoint y: 284, endPoint x: 269, endPoint y: 254, distance: 36.7
click at [289, 283] on div "Creditor expand_more expand_less unfold_more Balance expand_more expand_less un…" at bounding box center [623, 133] width 687 height 345
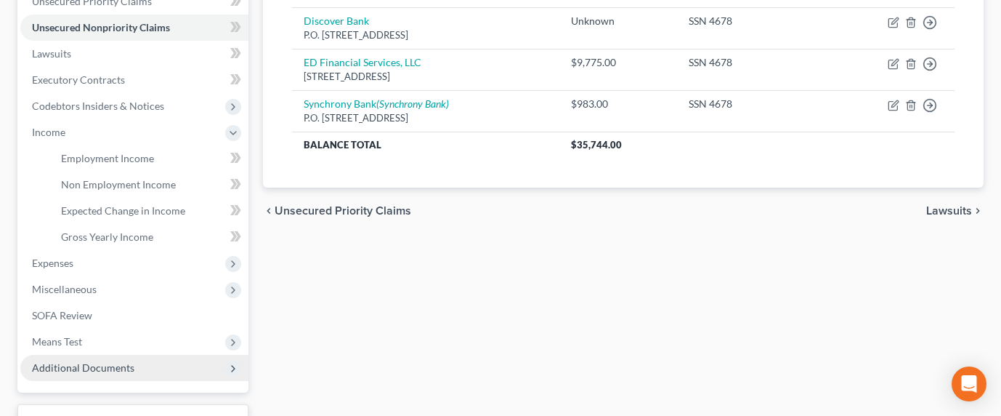
scroll to position [460, 0]
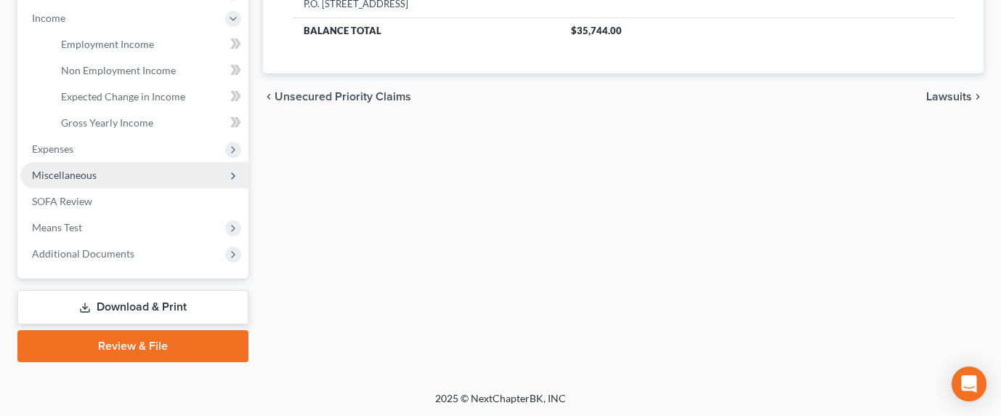
click at [52, 173] on span "Miscellaneous" at bounding box center [64, 175] width 65 height 12
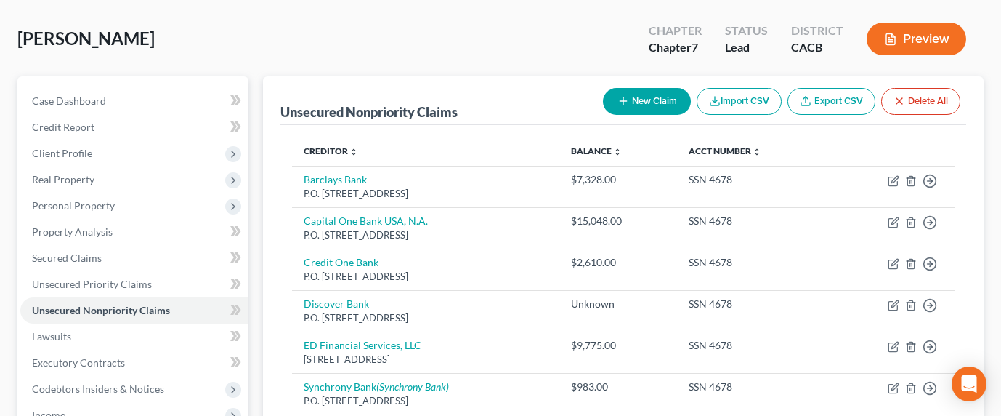
scroll to position [0, 0]
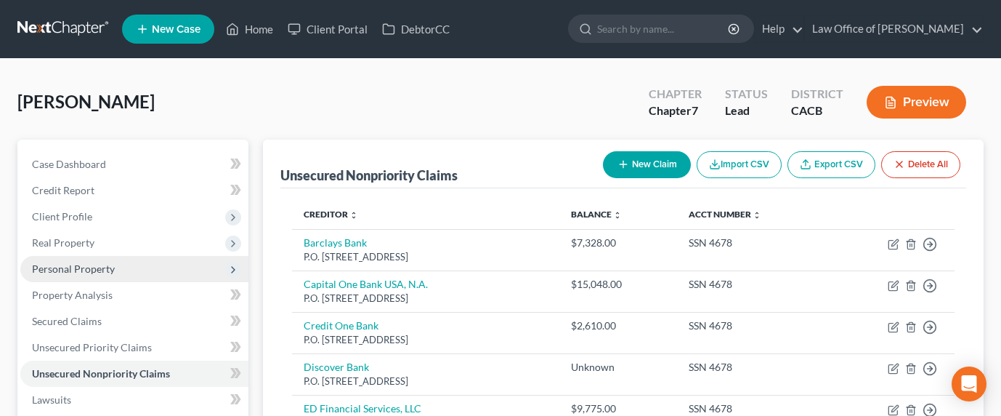
click at [47, 262] on span "Personal Property" at bounding box center [73, 268] width 83 height 12
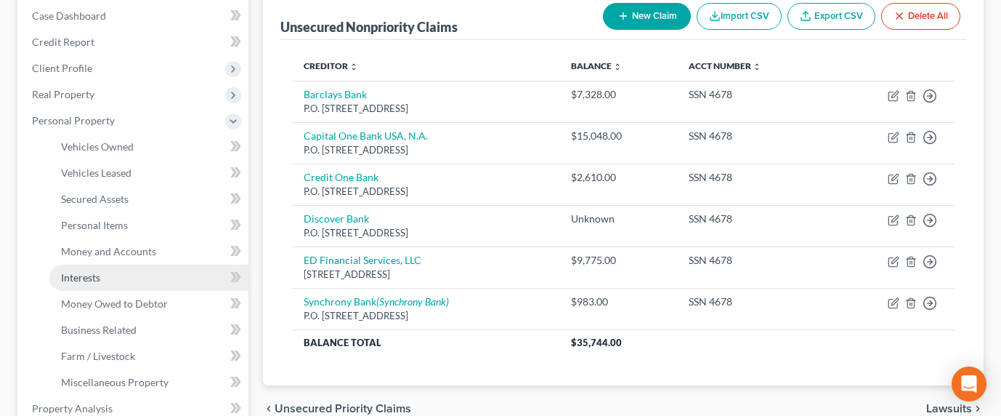
click at [91, 275] on span "Interests" at bounding box center [80, 277] width 39 height 12
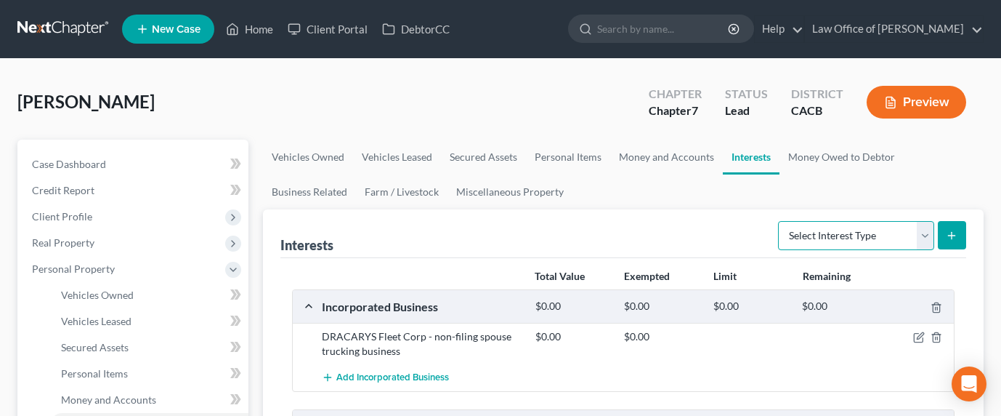
click at [823, 233] on select "Select Interest Type 401K Annuity Bond Education IRA Government Bond Government…" at bounding box center [856, 235] width 156 height 29
click at [849, 240] on select "Select Interest Type 401K Annuity Bond Education IRA Government Bond Government…" at bounding box center [856, 235] width 156 height 29
select select "401k"
click at [950, 238] on icon "submit" at bounding box center [952, 236] width 12 height 12
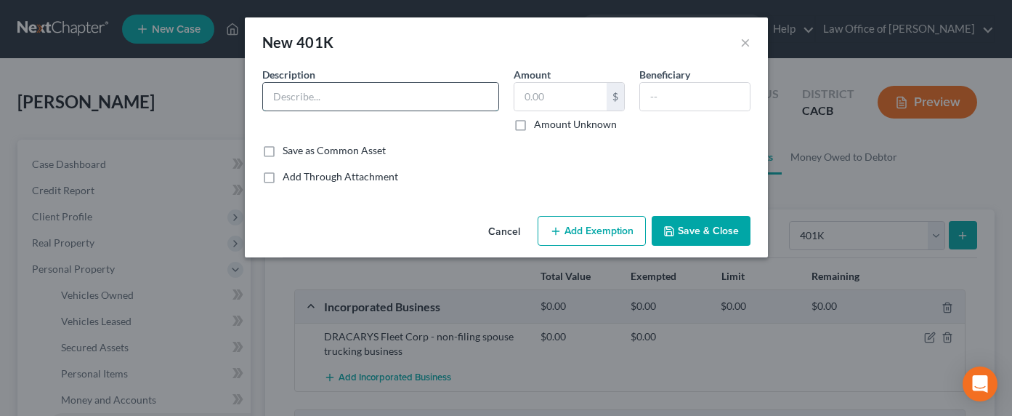
click at [344, 88] on input "text" at bounding box center [380, 97] width 235 height 28
type input "403(b) TDA Employer"
click at [559, 102] on input "text" at bounding box center [560, 97] width 92 height 28
type input "3,491.85"
click at [658, 94] on input "text" at bounding box center [695, 97] width 110 height 28
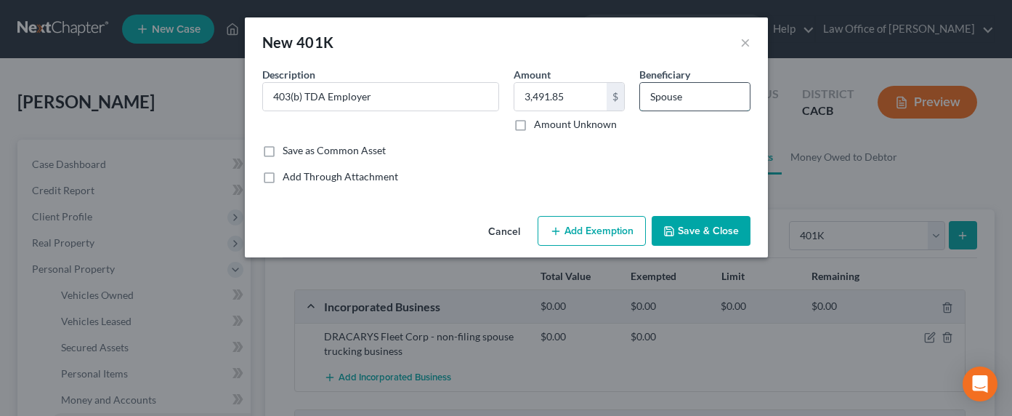
type input "Spouse"
click at [562, 243] on button "Add Exemption" at bounding box center [592, 231] width 108 height 31
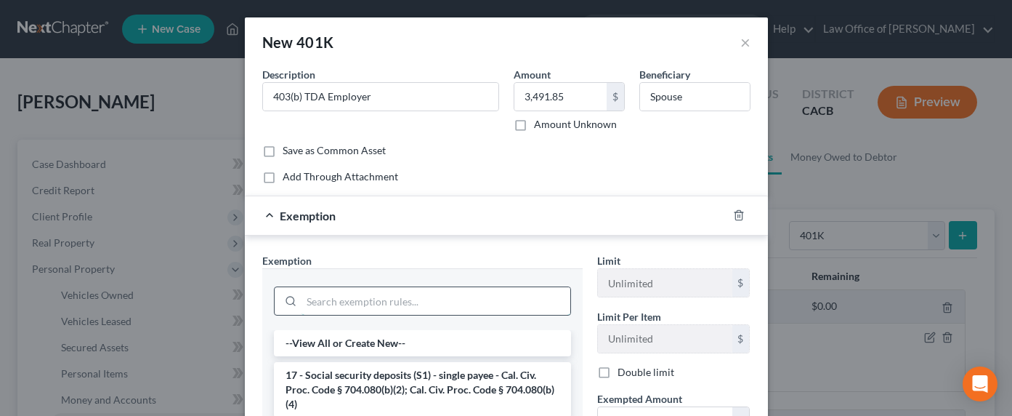
click at [376, 304] on input "search" at bounding box center [436, 301] width 269 height 28
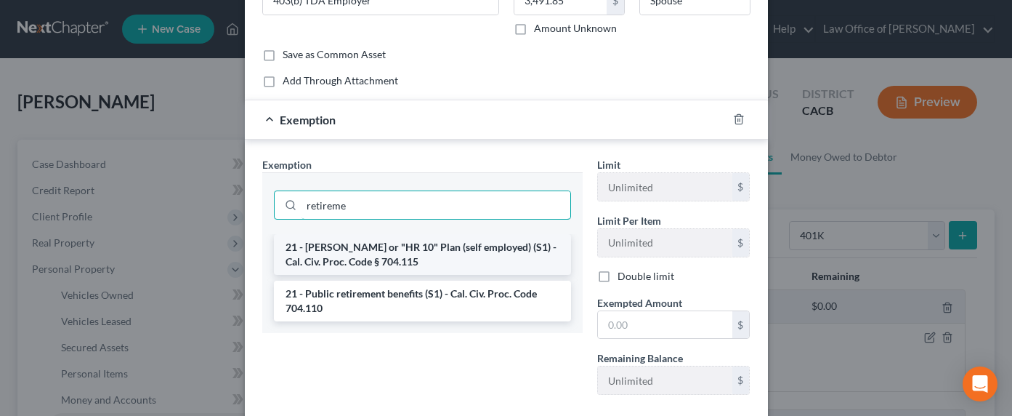
scroll to position [151, 0]
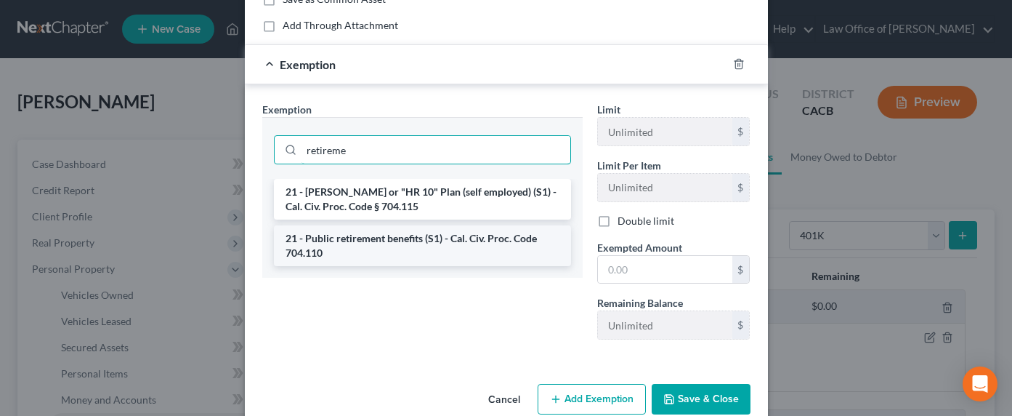
type input "retireme"
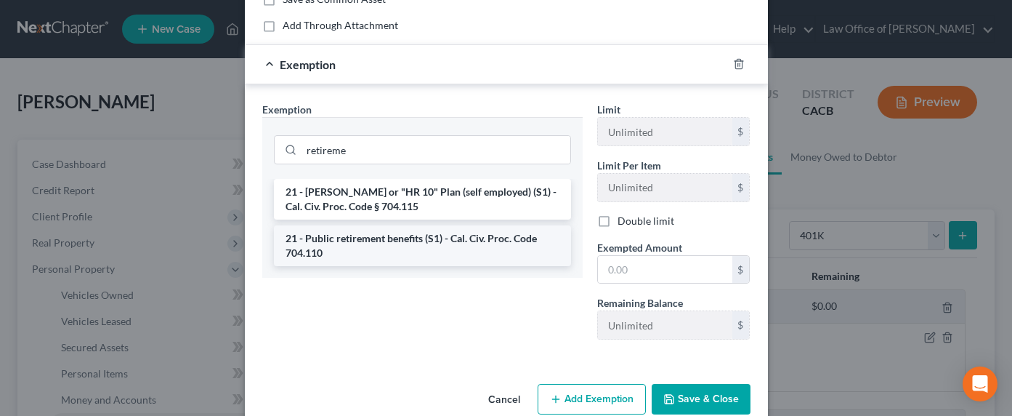
click at [350, 236] on li "21 - Public retirement benefits (S1) - Cal. Civ. Proc. Code 704.110" at bounding box center [422, 245] width 297 height 41
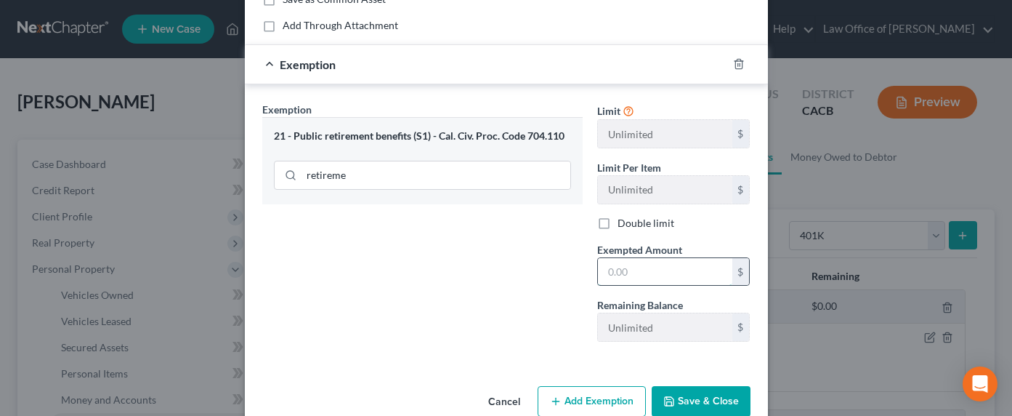
click at [653, 270] on input "text" at bounding box center [665, 272] width 134 height 28
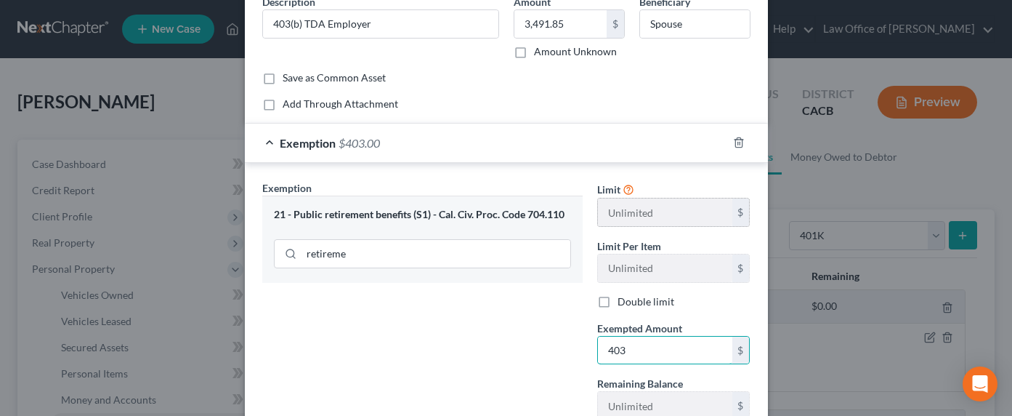
scroll to position [15, 0]
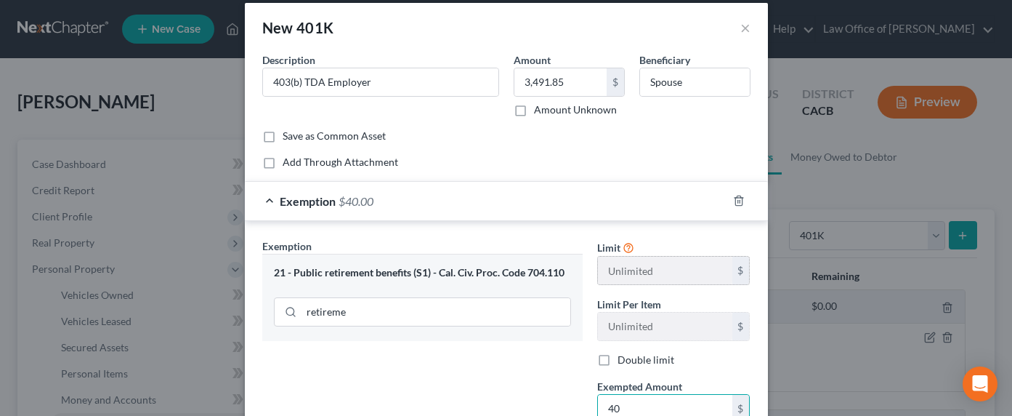
type input "4"
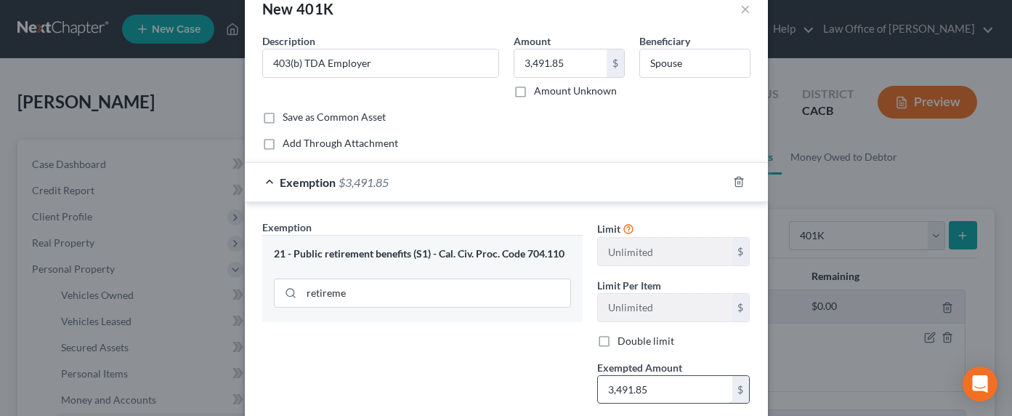
scroll to position [0, 0]
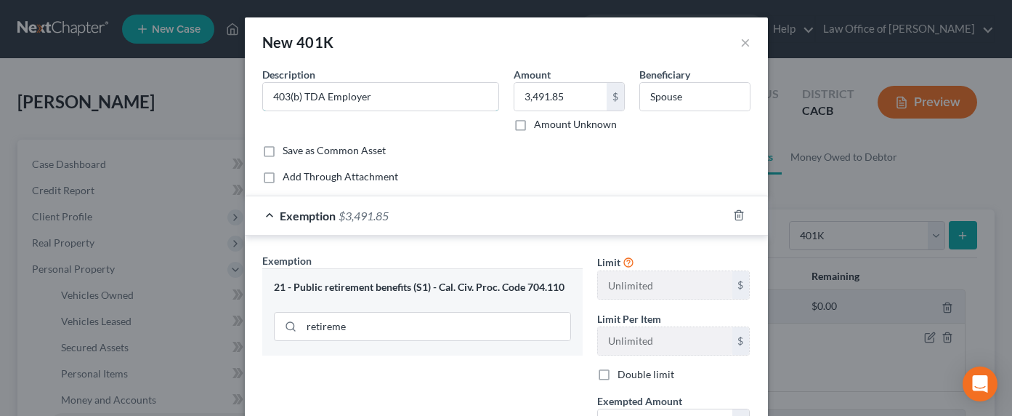
drag, startPoint x: 383, startPoint y: 103, endPoint x: 411, endPoint y: 122, distance: 34.1
click at [383, 103] on input "403(b) TDA Employer" at bounding box center [380, 97] width 235 height 28
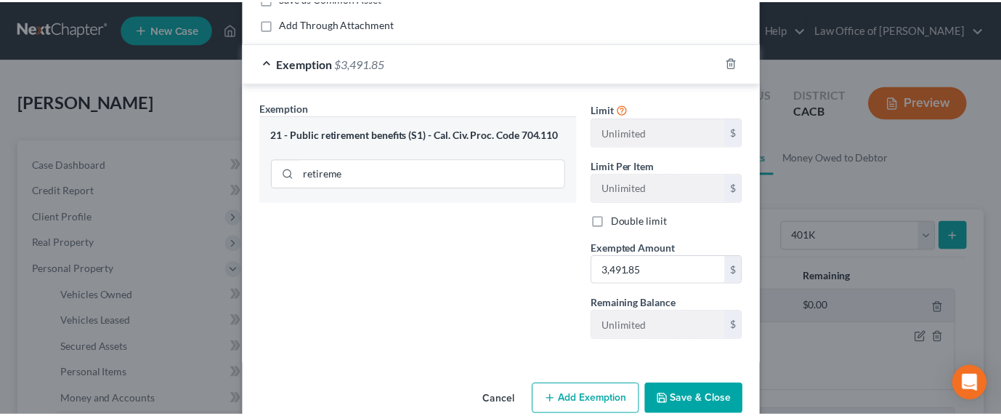
scroll to position [181, 0]
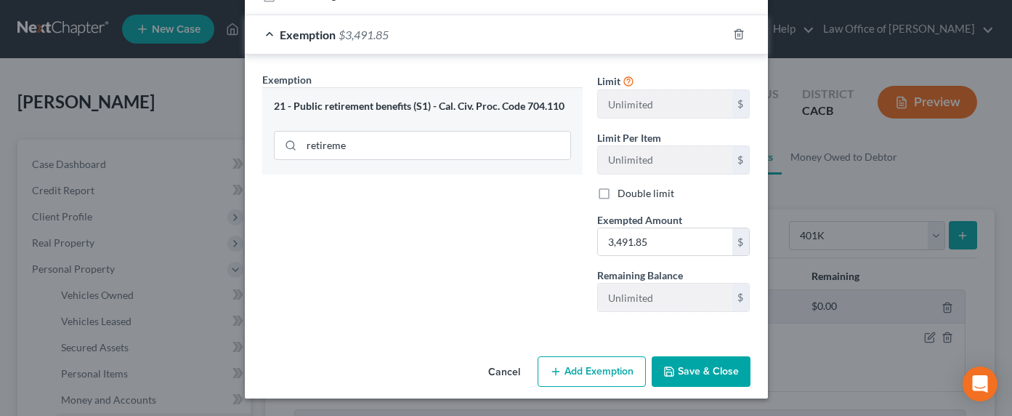
click at [684, 362] on button "Save & Close" at bounding box center [701, 371] width 99 height 31
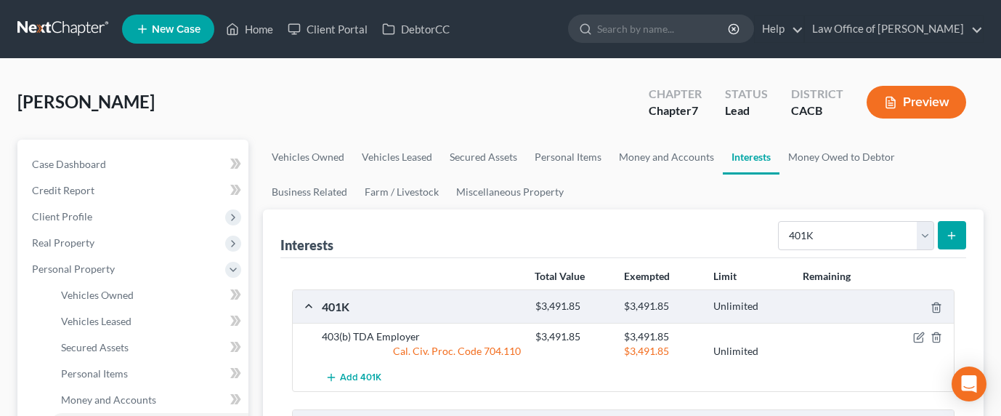
scroll to position [147, 0]
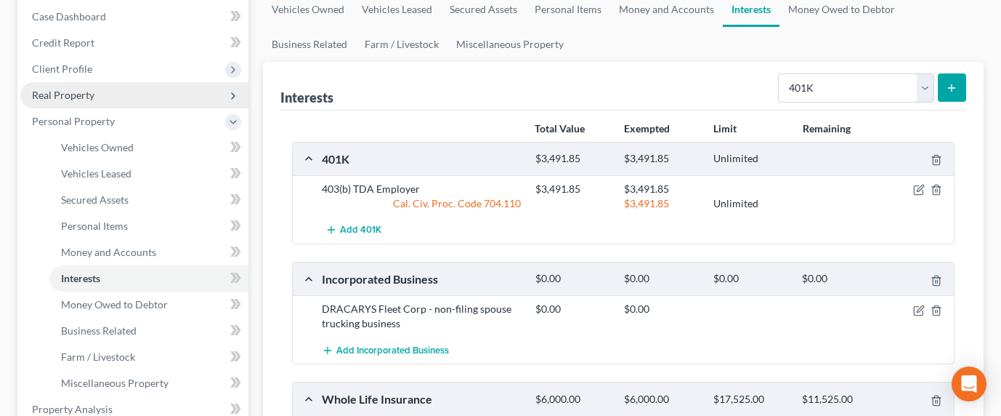
click at [65, 93] on span "Real Property" at bounding box center [63, 95] width 62 height 12
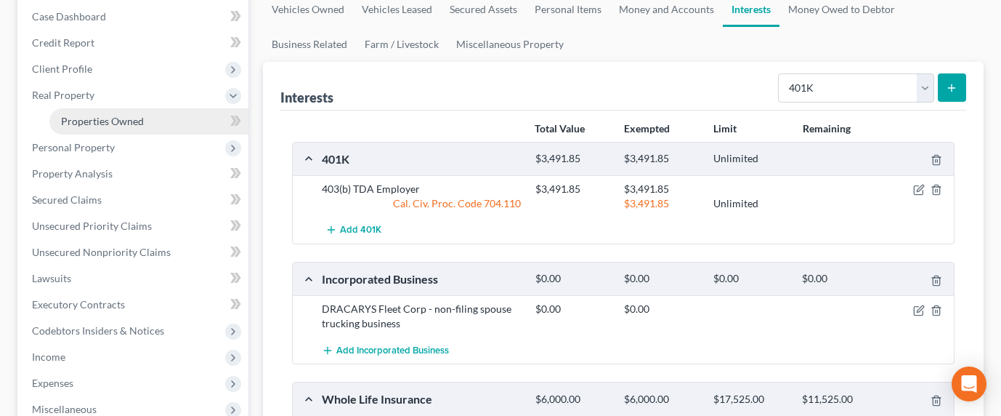
click at [89, 124] on span "Properties Owned" at bounding box center [102, 121] width 83 height 12
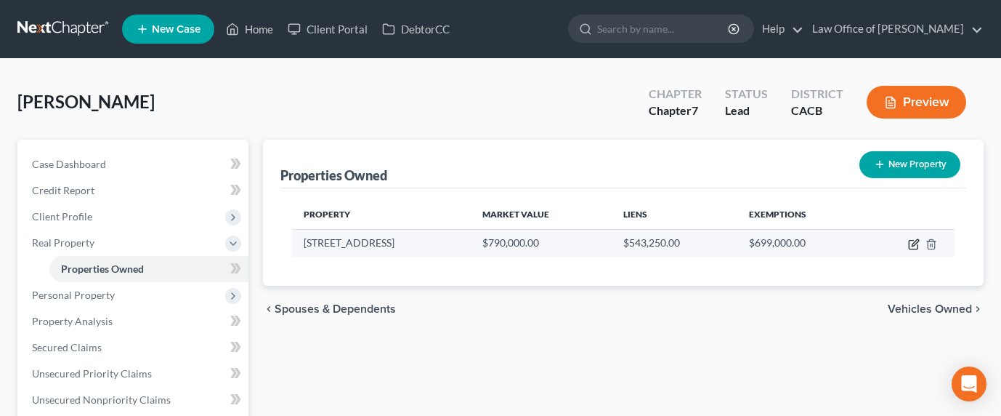
click at [916, 242] on icon "button" at bounding box center [915, 242] width 7 height 7
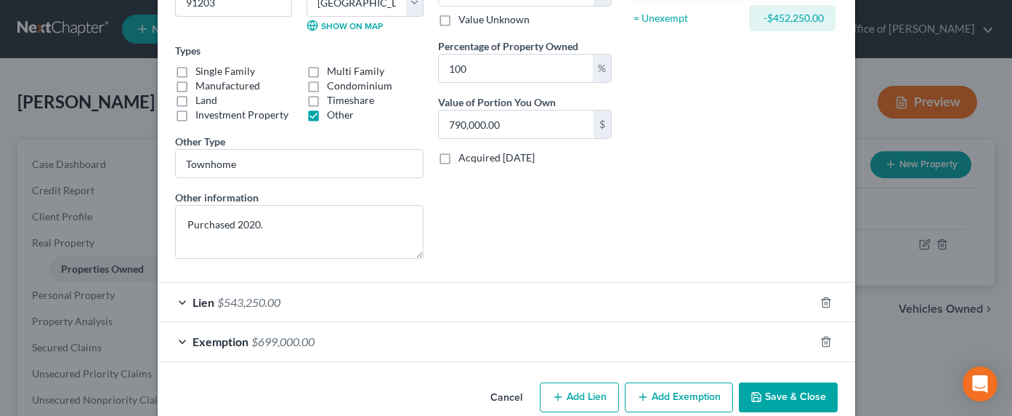
scroll to position [241, 0]
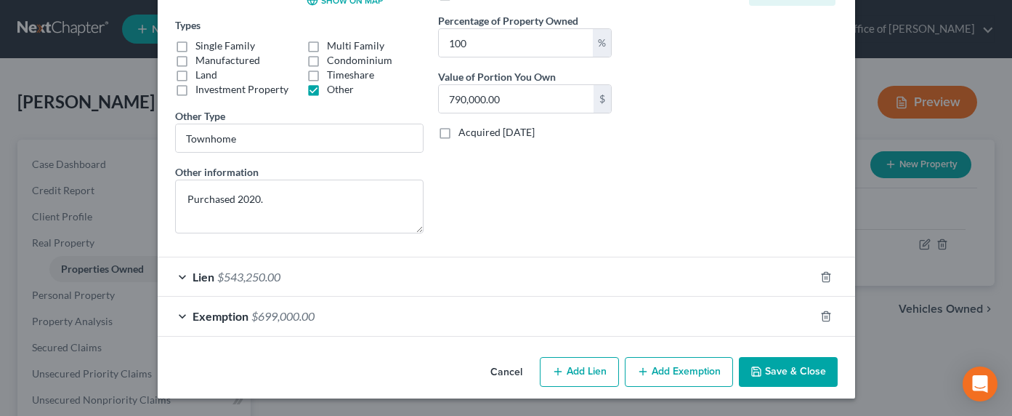
click at [327, 60] on label "Condominium" at bounding box center [359, 60] width 65 height 15
click at [333, 60] on input "Condominium" at bounding box center [337, 57] width 9 height 9
click at [327, 89] on label "Other" at bounding box center [340, 89] width 27 height 15
click at [333, 89] on input "Other" at bounding box center [337, 86] width 9 height 9
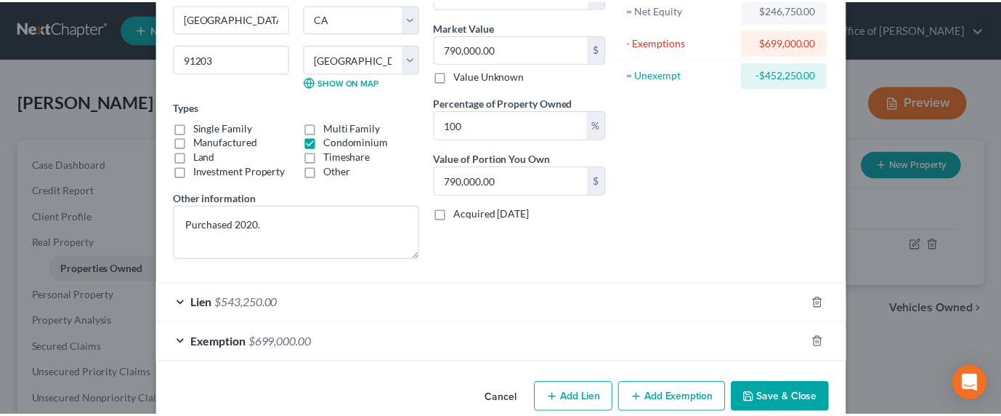
scroll to position [185, 0]
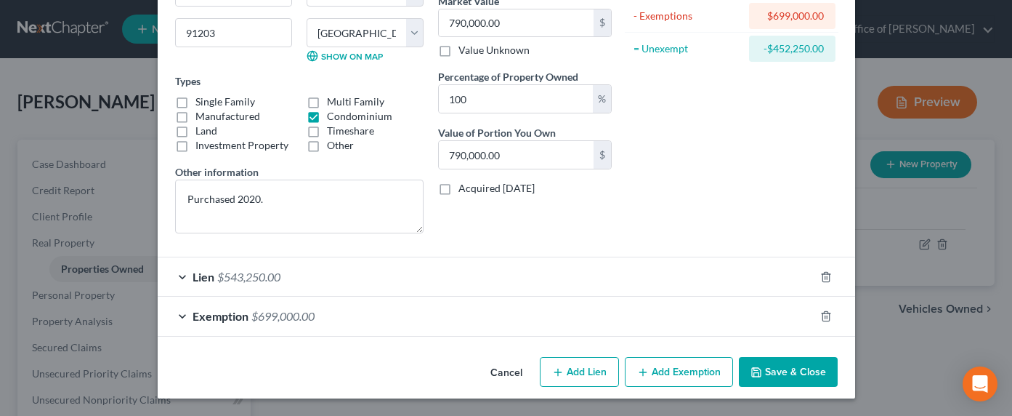
click at [781, 379] on button "Save & Close" at bounding box center [788, 372] width 99 height 31
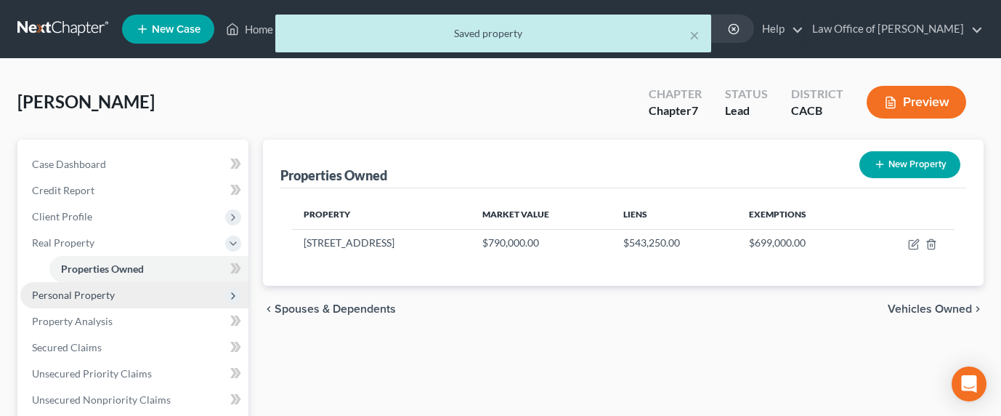
click at [41, 290] on span "Personal Property" at bounding box center [73, 294] width 83 height 12
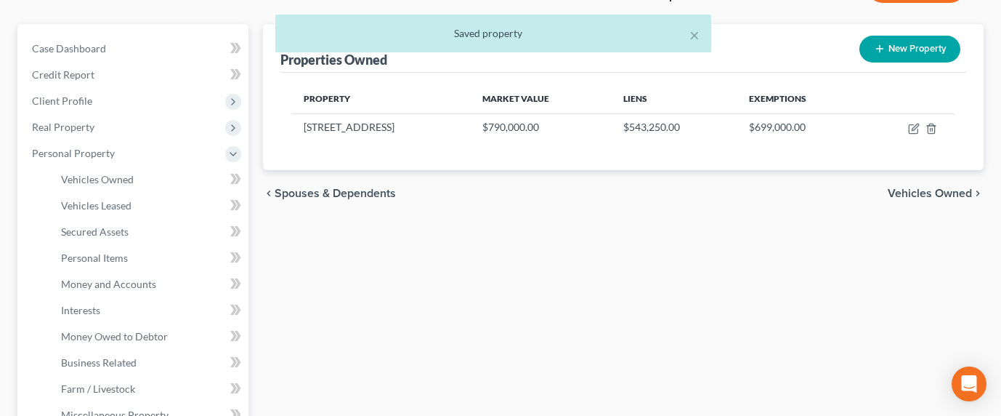
scroll to position [508, 0]
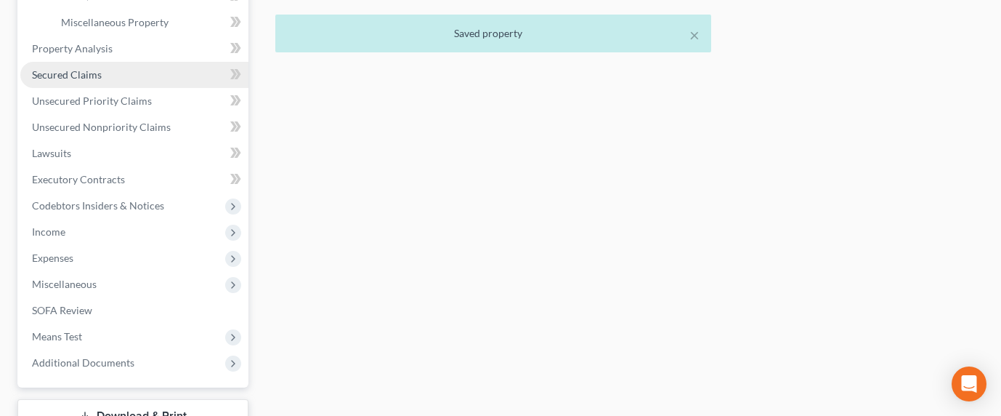
click at [53, 73] on span "Secured Claims" at bounding box center [67, 74] width 70 height 12
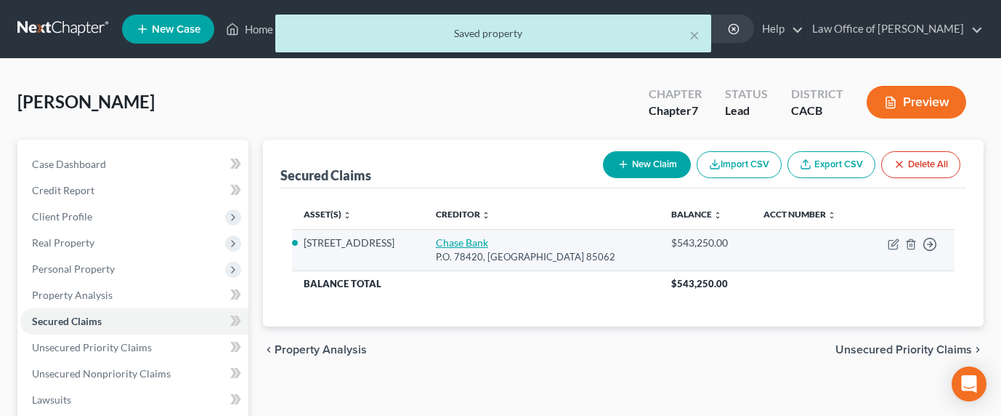
click at [488, 242] on link "Chase Bank" at bounding box center [462, 242] width 52 height 12
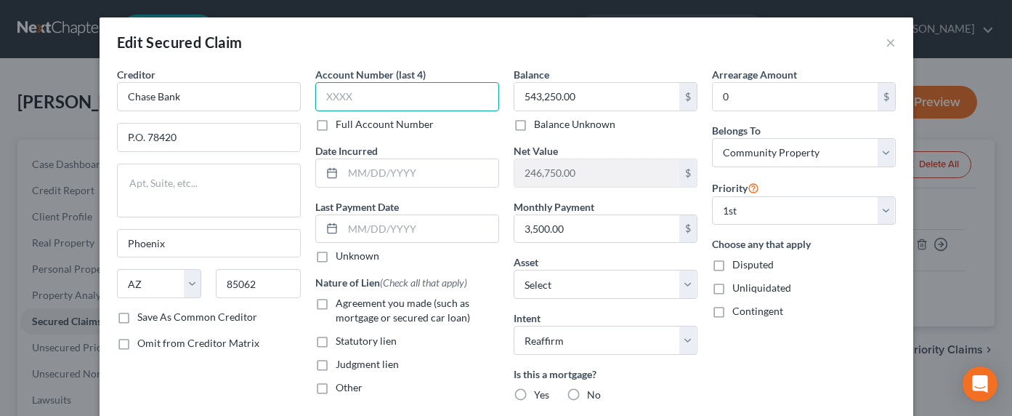
click at [381, 88] on input "text" at bounding box center [407, 96] width 184 height 29
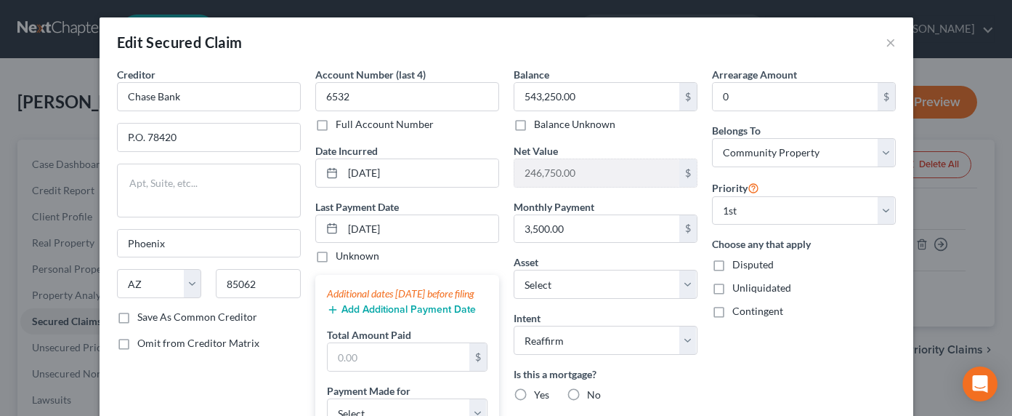
click at [380, 315] on button "Add Additional Payment Date" at bounding box center [401, 310] width 149 height 12
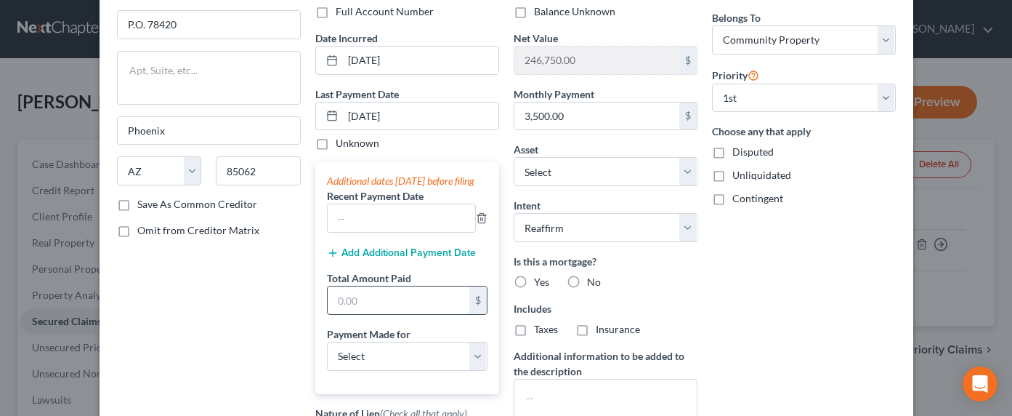
scroll to position [147, 0]
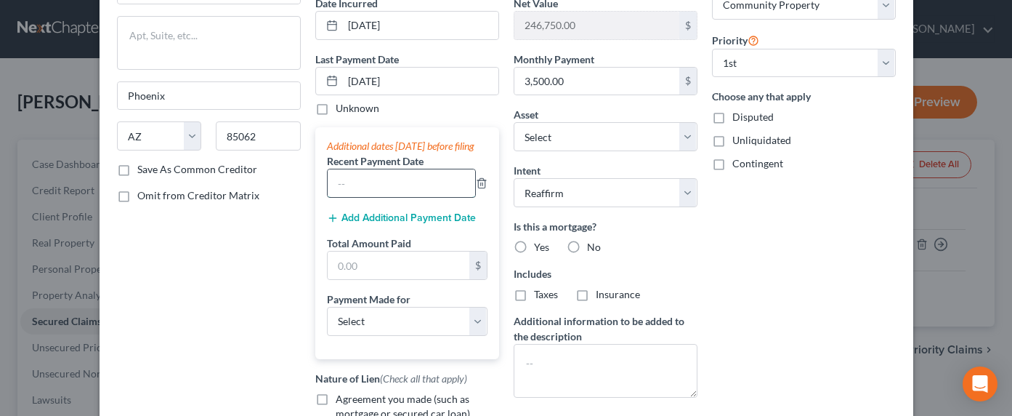
click at [387, 193] on input "text" at bounding box center [401, 183] width 147 height 28
click at [373, 224] on button "Add Additional Payment Date" at bounding box center [401, 218] width 149 height 12
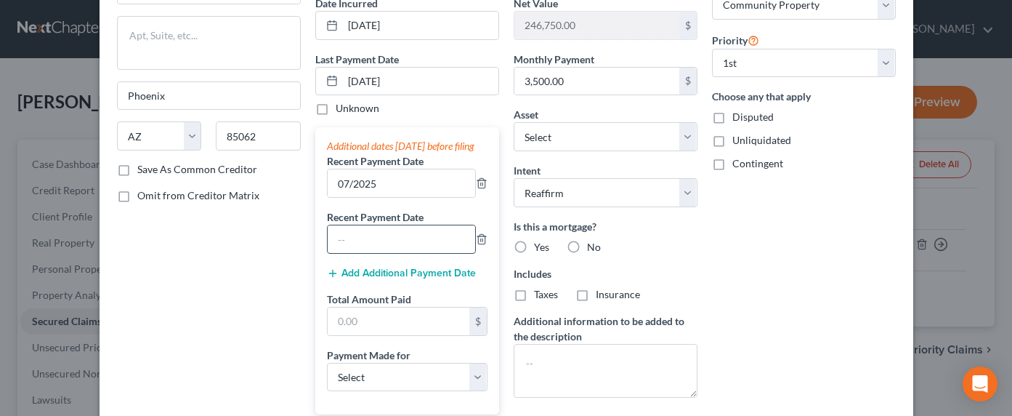
click at [368, 250] on input "text" at bounding box center [401, 239] width 147 height 28
click at [341, 326] on input "text" at bounding box center [399, 321] width 142 height 28
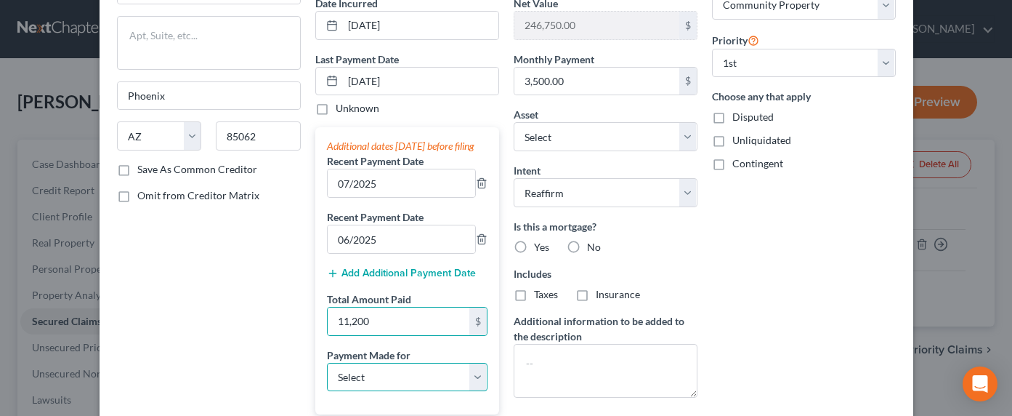
click at [347, 380] on select "Select Car Credit Card Loan Repayment Mortgage Other Suppliers Or Vendors" at bounding box center [407, 377] width 161 height 29
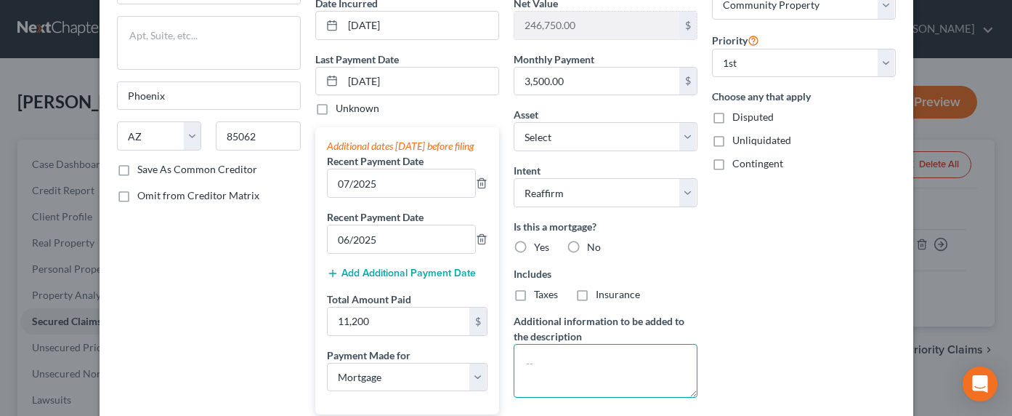
click at [586, 360] on textarea at bounding box center [606, 371] width 184 height 54
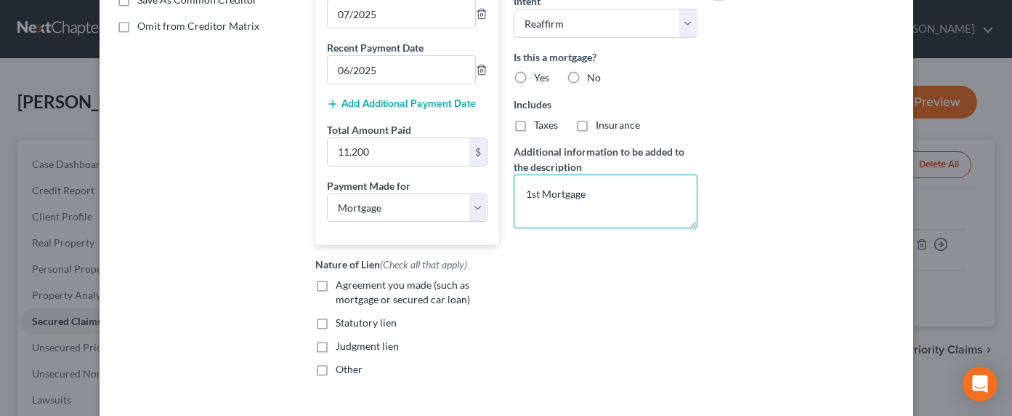
scroll to position [328, 0]
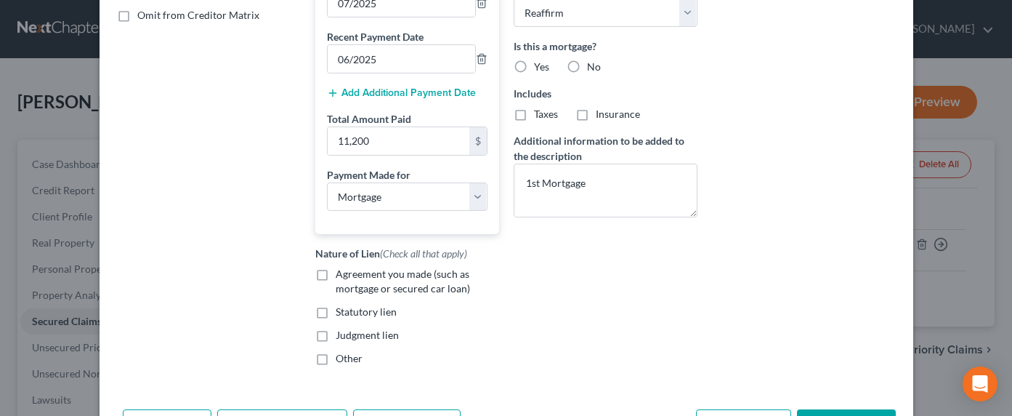
drag, startPoint x: 332, startPoint y: 296, endPoint x: 384, endPoint y: 297, distance: 51.6
click at [336, 294] on span "Agreement you made (such as mortgage or secured car loan)" at bounding box center [403, 280] width 134 height 27
click at [341, 276] on input "Agreement you made (such as mortgage or secured car loan)" at bounding box center [345, 271] width 9 height 9
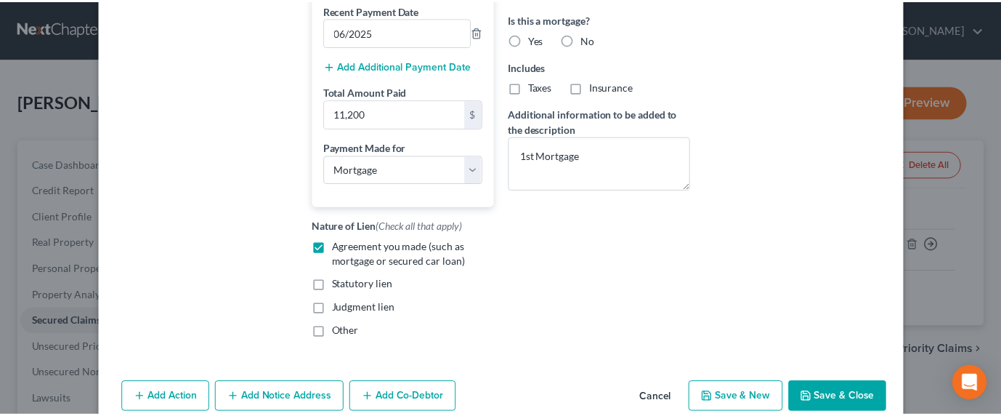
scroll to position [407, 0]
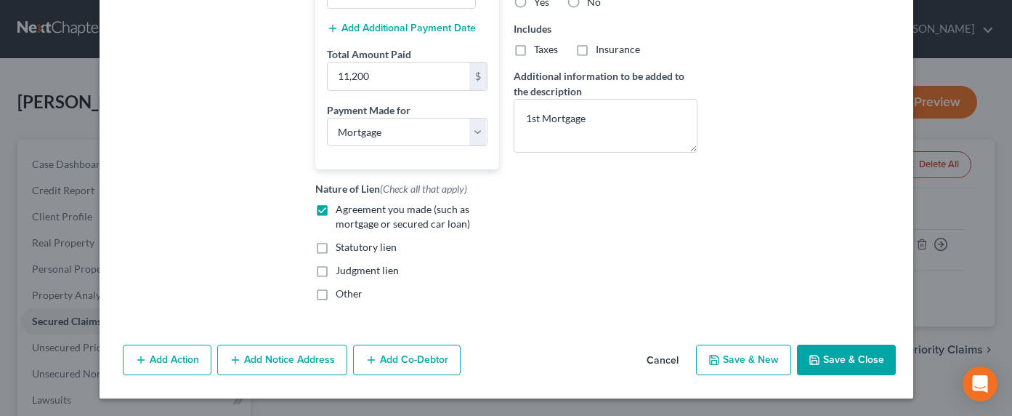
click at [820, 357] on button "Save & Close" at bounding box center [846, 359] width 99 height 31
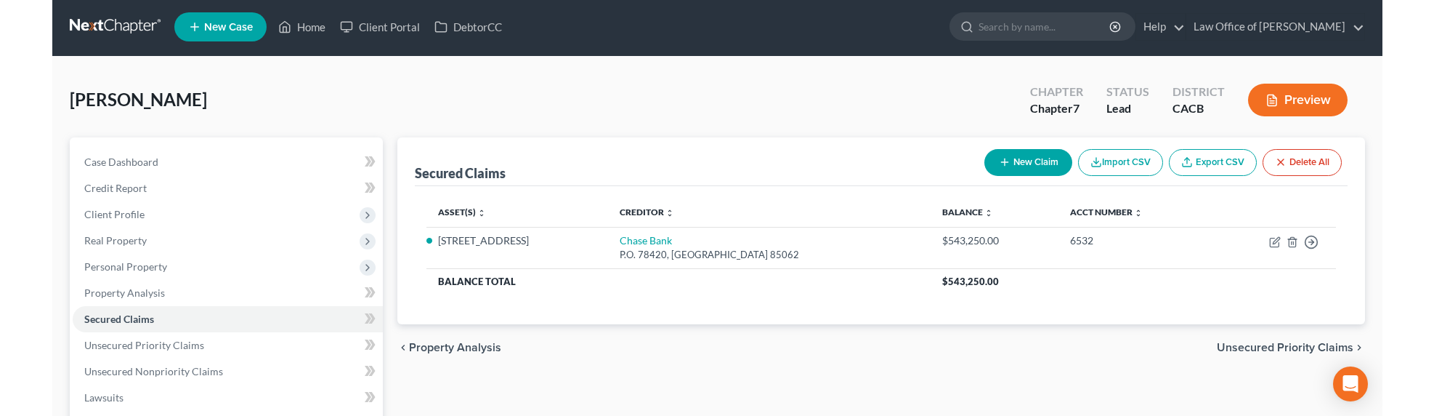
scroll to position [0, 0]
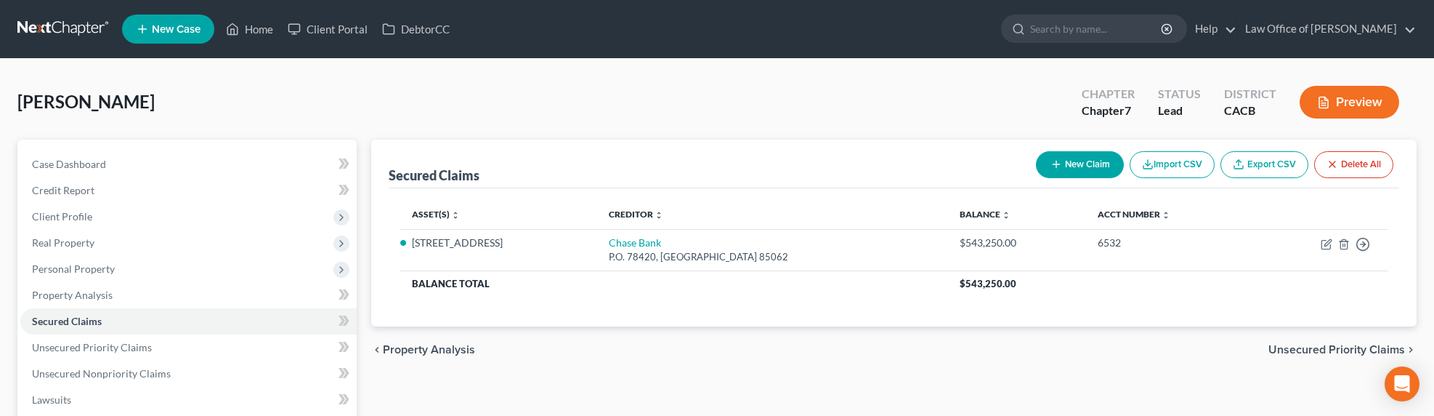
click at [60, 19] on link at bounding box center [63, 29] width 93 height 26
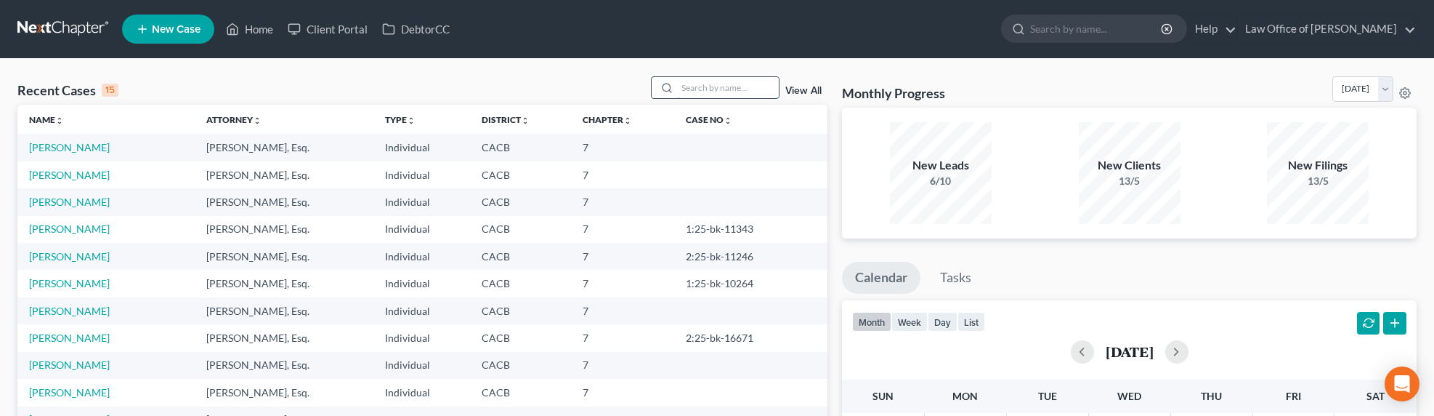
click at [711, 89] on input "search" at bounding box center [728, 87] width 102 height 21
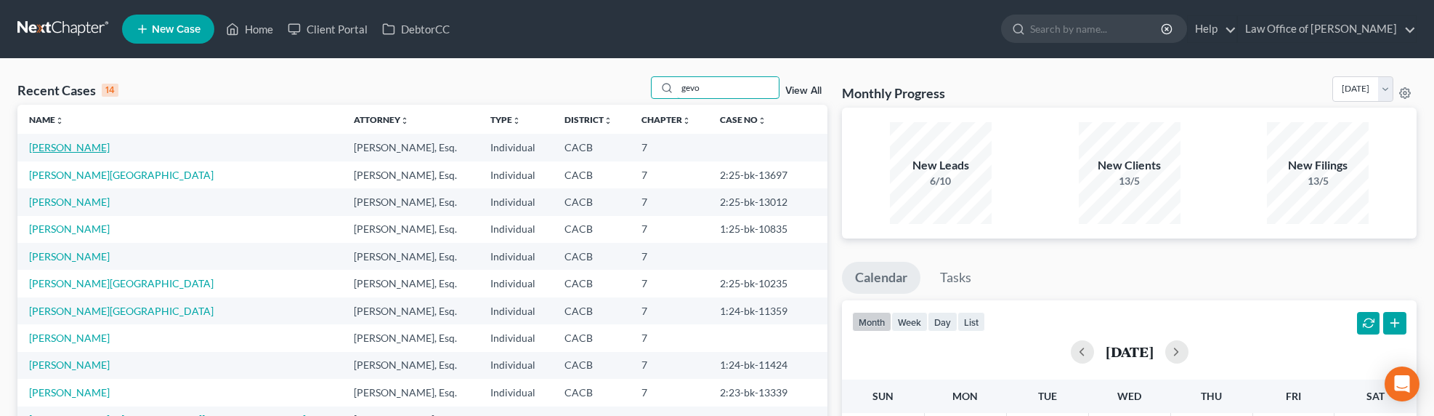
type input "gevo"
click at [54, 146] on link "[PERSON_NAME]" at bounding box center [69, 147] width 81 height 12
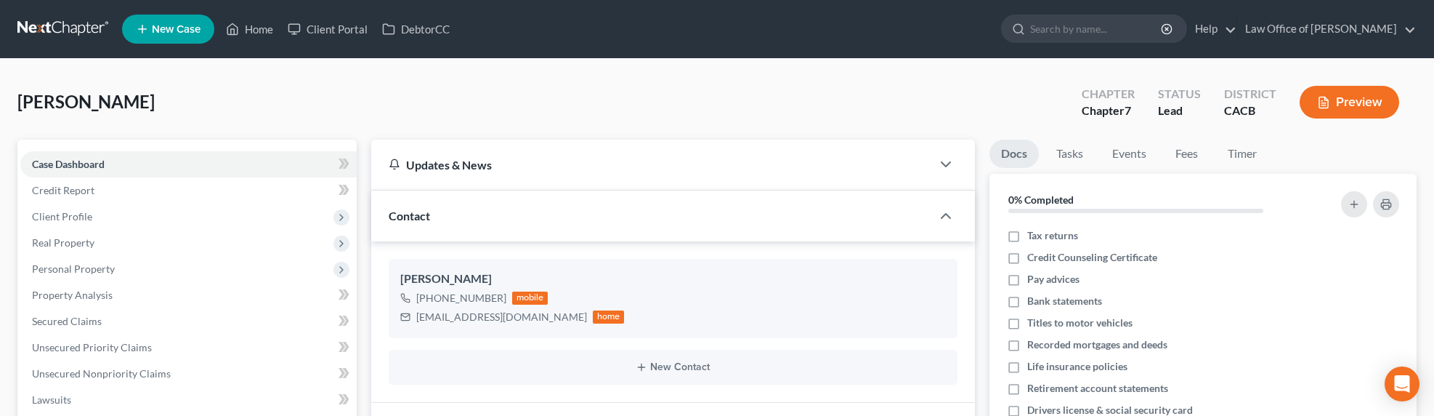
drag, startPoint x: 78, startPoint y: 27, endPoint x: 166, endPoint y: 25, distance: 88.7
click at [78, 27] on link at bounding box center [63, 29] width 93 height 26
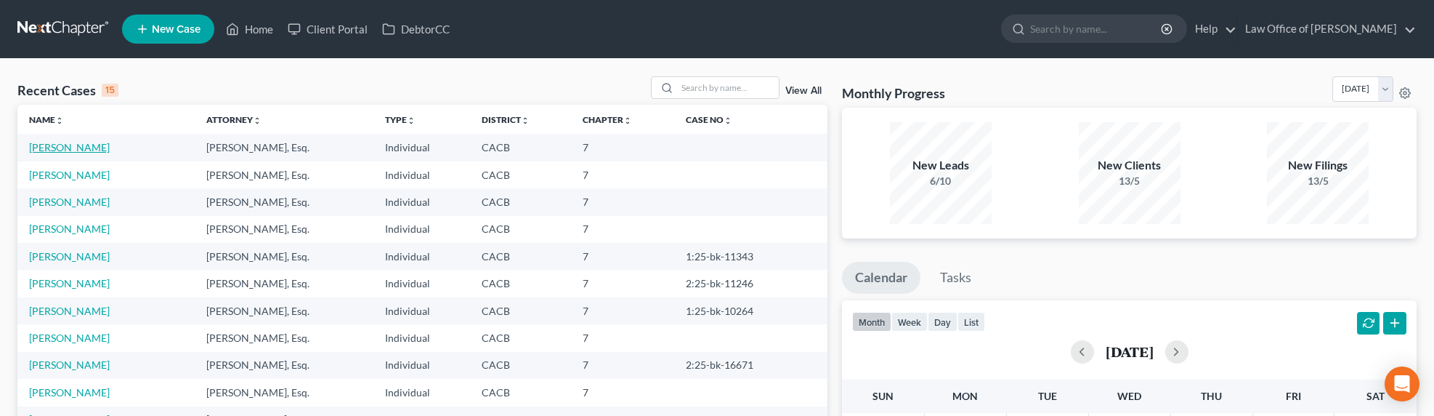
click at [57, 147] on link "[PERSON_NAME]" at bounding box center [69, 147] width 81 height 12
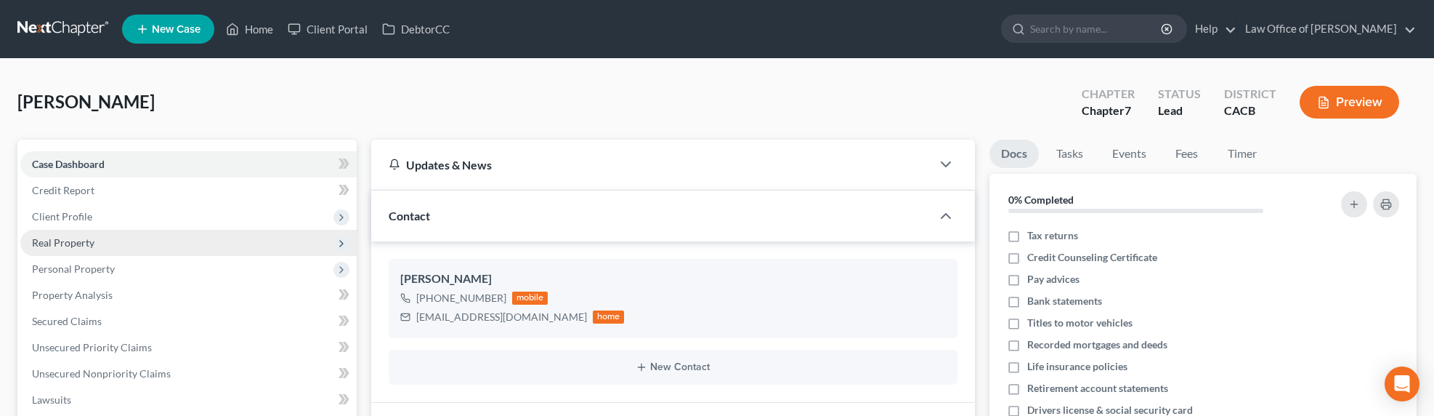
click at [62, 243] on span "Real Property" at bounding box center [63, 242] width 62 height 12
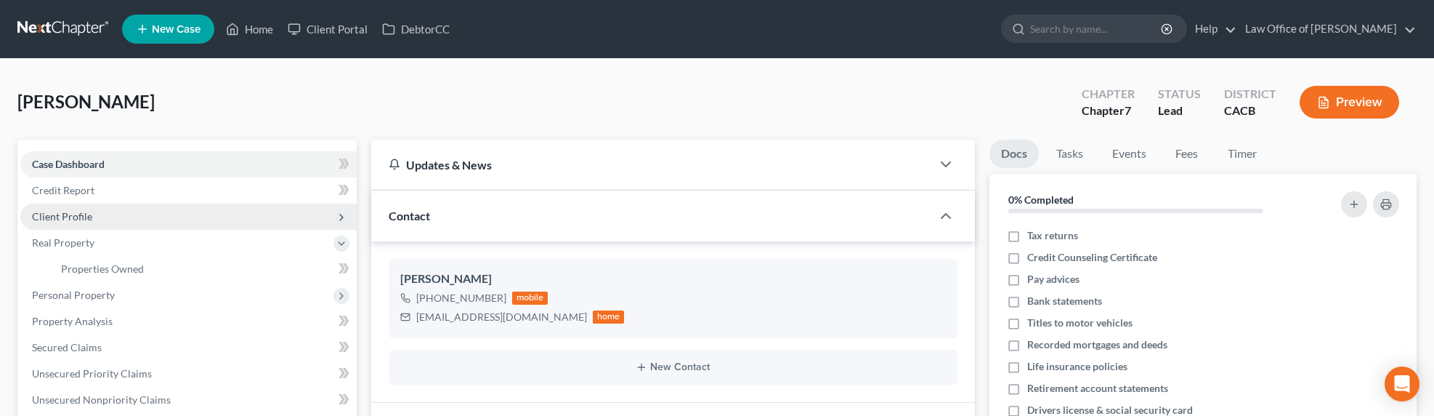
click at [70, 211] on span "Client Profile" at bounding box center [62, 216] width 60 height 12
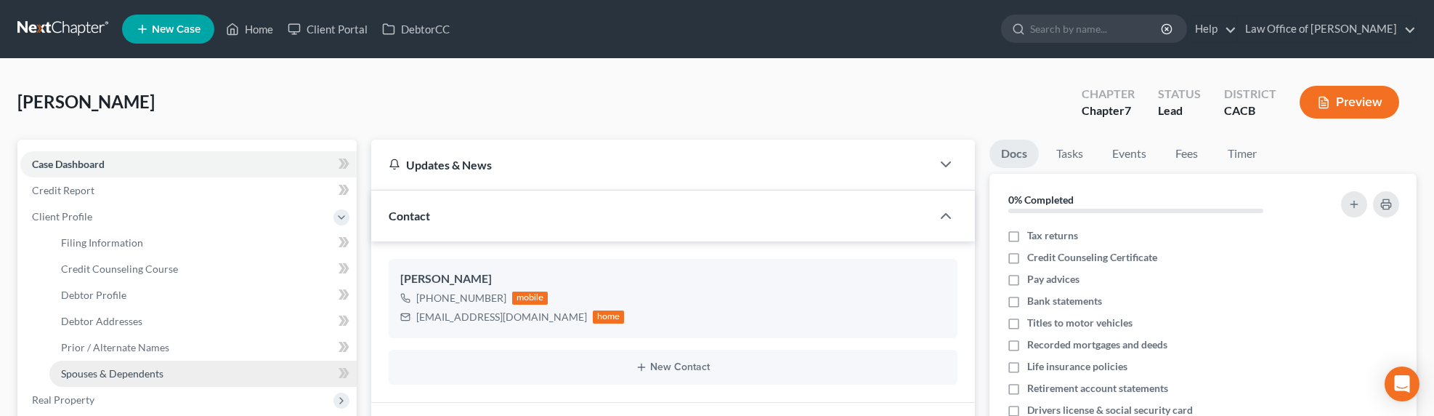
click at [110, 370] on span "Spouses & Dependents" at bounding box center [112, 373] width 102 height 12
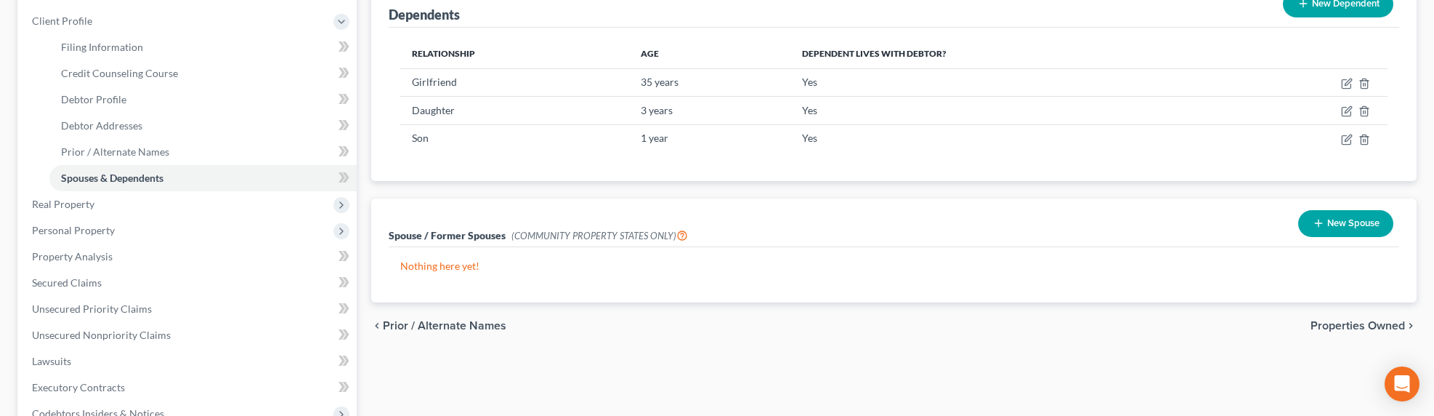
scroll to position [179, 0]
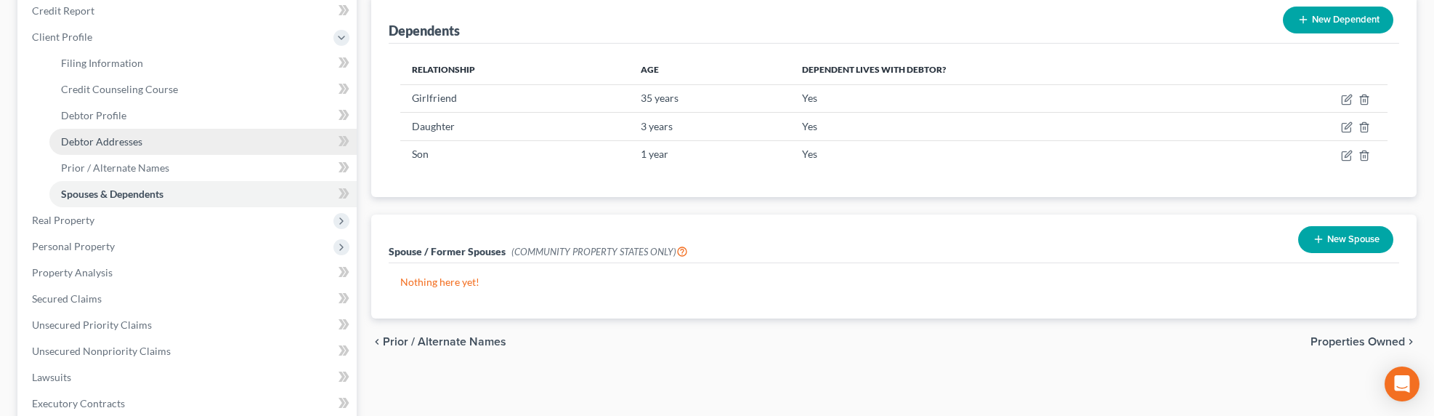
click at [89, 138] on span "Debtor Addresses" at bounding box center [101, 141] width 81 height 12
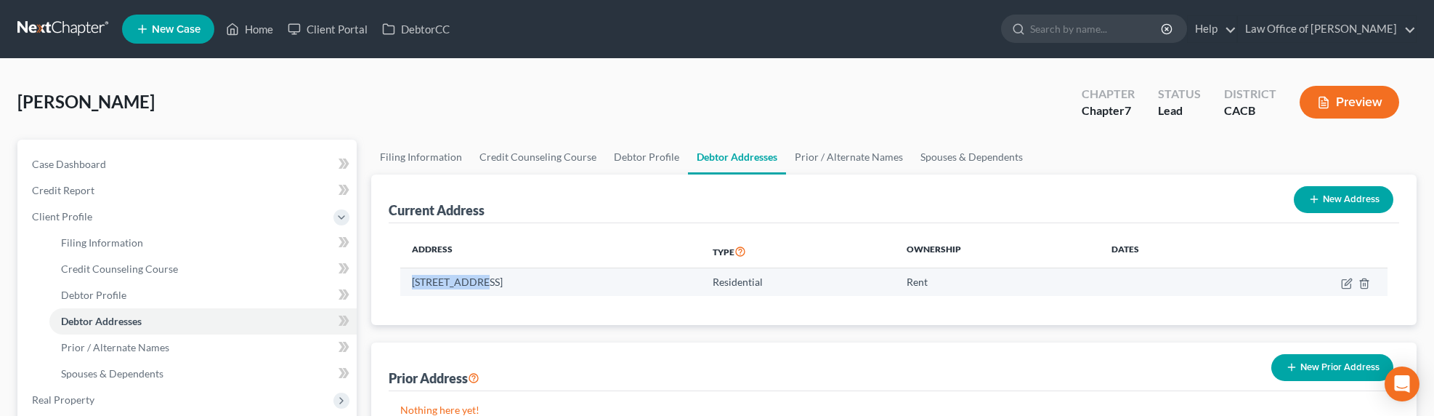
drag, startPoint x: 413, startPoint y: 280, endPoint x: 482, endPoint y: 278, distance: 69.8
click at [483, 278] on td "1707 Glenwood Rd., Glendale, CA 91201" at bounding box center [550, 282] width 301 height 28
copy td "1707 Glenwood"
click at [649, 156] on link "Debtor Profile" at bounding box center [646, 157] width 83 height 35
select select "3"
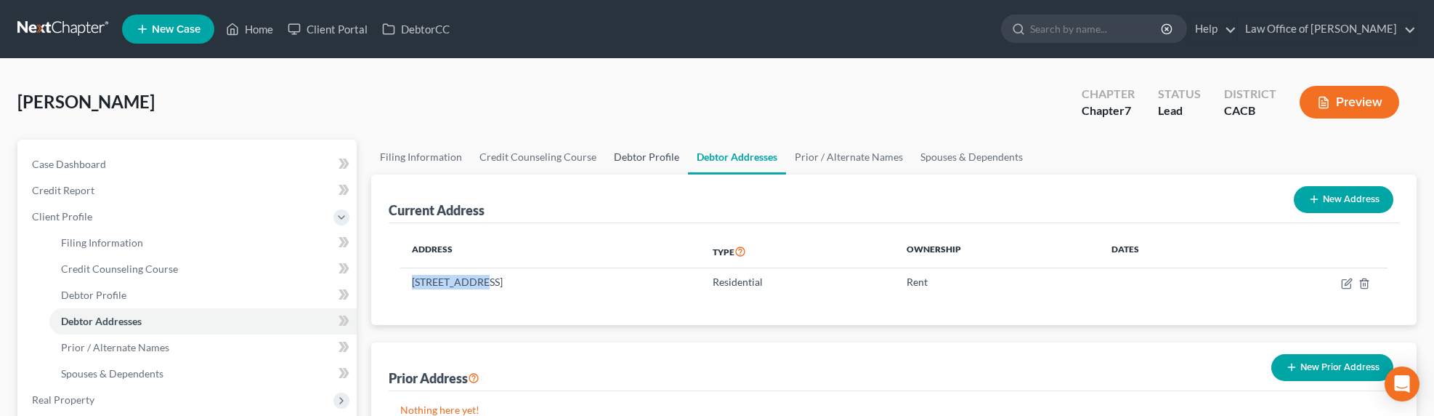
select select "3"
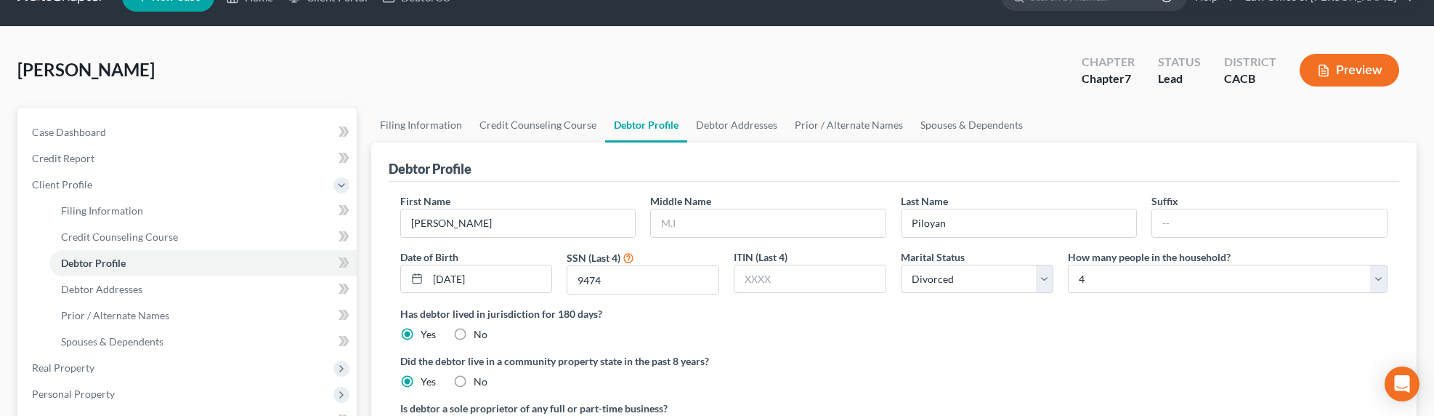
scroll to position [179, 0]
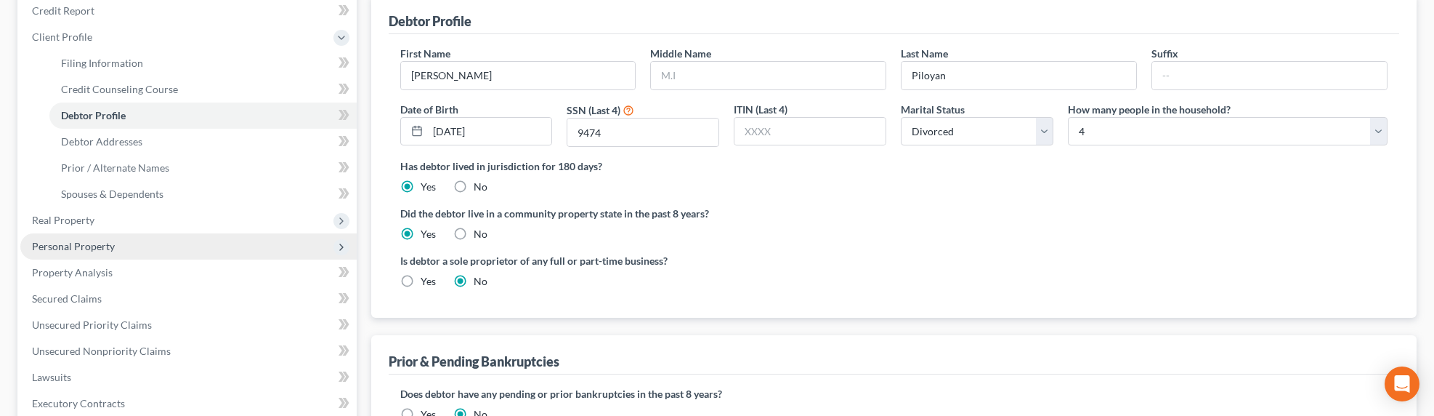
click at [67, 240] on span "Personal Property" at bounding box center [73, 246] width 83 height 12
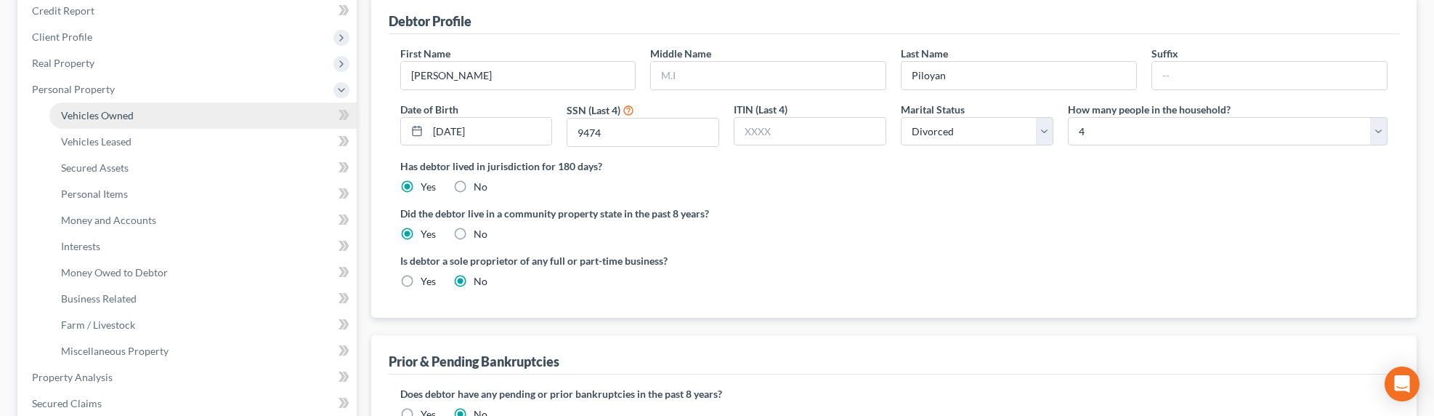
click at [98, 113] on span "Vehicles Owned" at bounding box center [97, 115] width 73 height 12
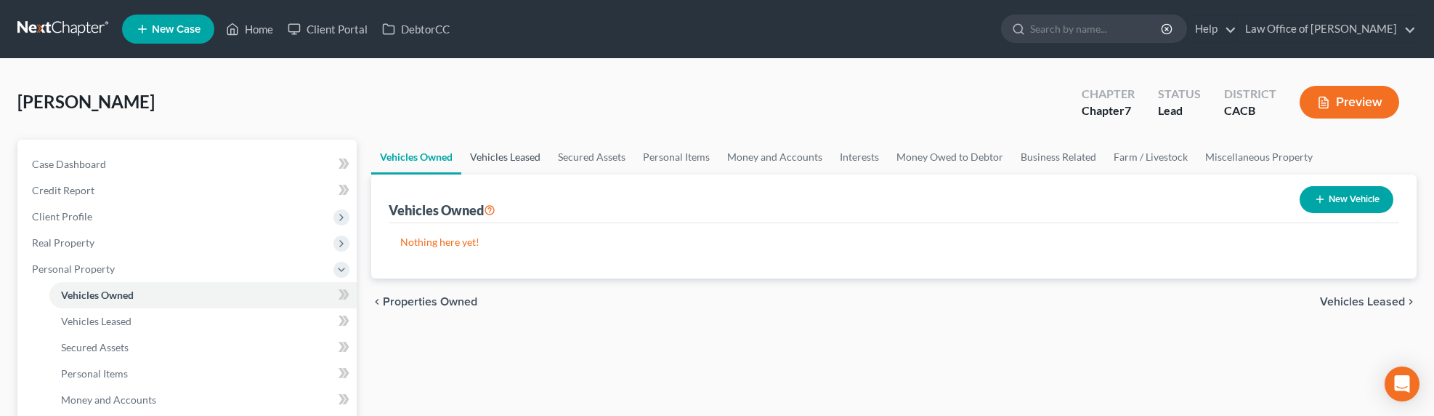
click at [485, 162] on link "Vehicles Leased" at bounding box center [505, 157] width 88 height 35
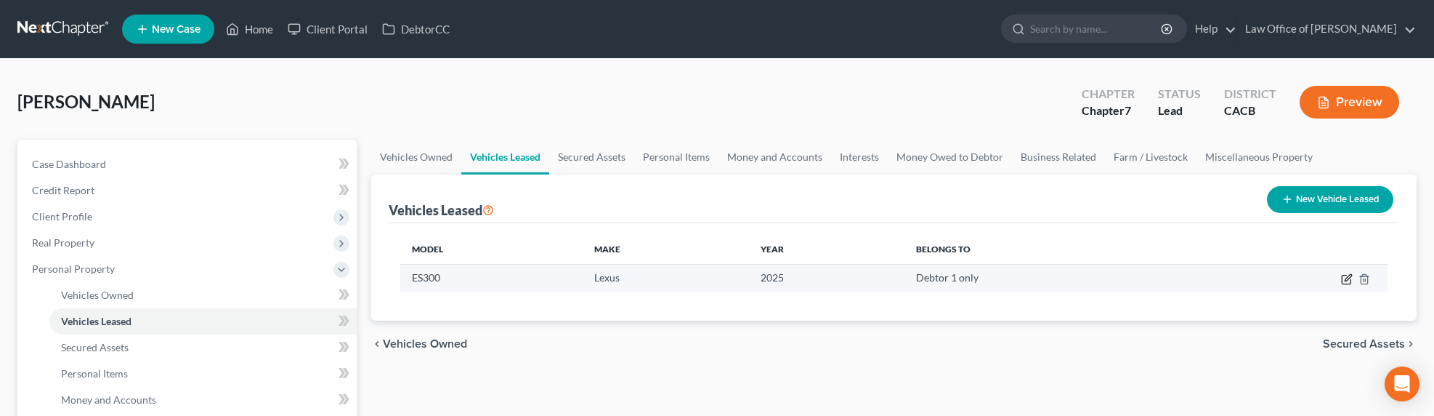
click at [1348, 277] on icon "button" at bounding box center [1347, 279] width 12 height 12
select select "0"
select select "1"
select select "0"
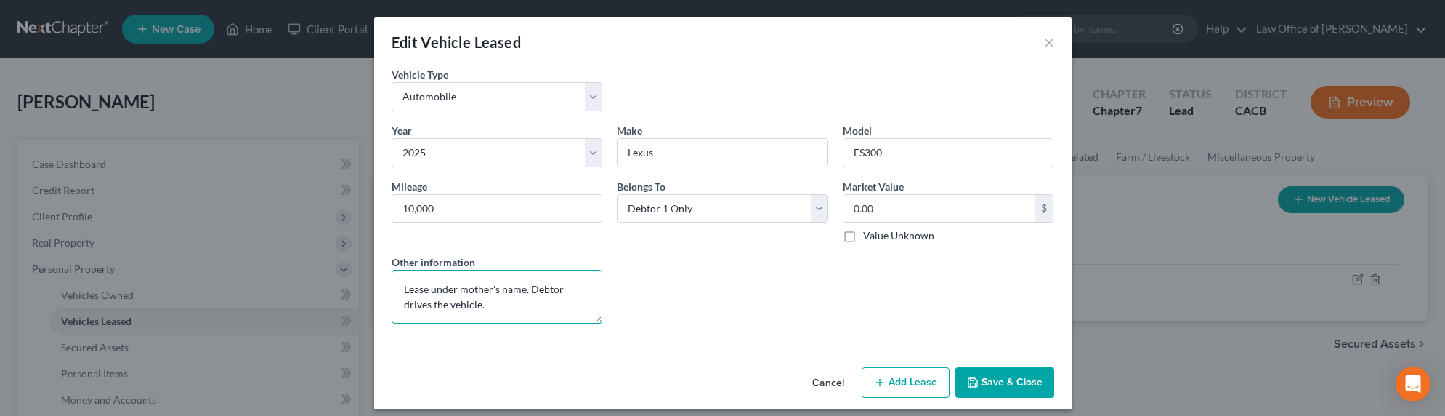
click at [479, 295] on textarea "Lease under mother's name. Debtor drives the vehicle." at bounding box center [497, 297] width 211 height 54
click at [880, 238] on label "Value Unknown" at bounding box center [898, 235] width 71 height 15
click at [878, 238] on input "Value Unknown" at bounding box center [873, 232] width 9 height 9
checkbox input "true"
click at [994, 381] on button "Save & Close" at bounding box center [1004, 382] width 99 height 31
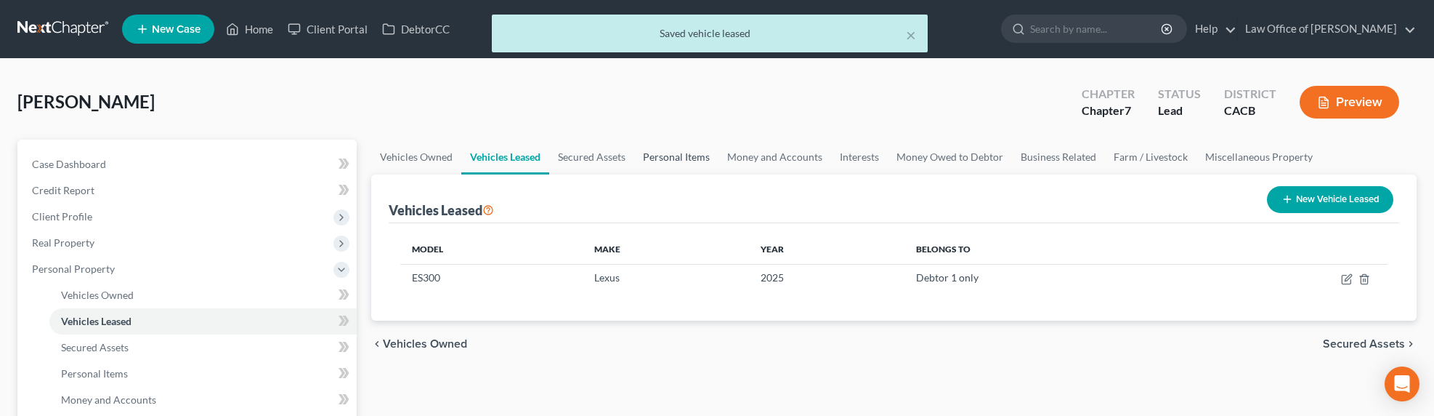
click at [666, 159] on link "Personal Items" at bounding box center [676, 157] width 84 height 35
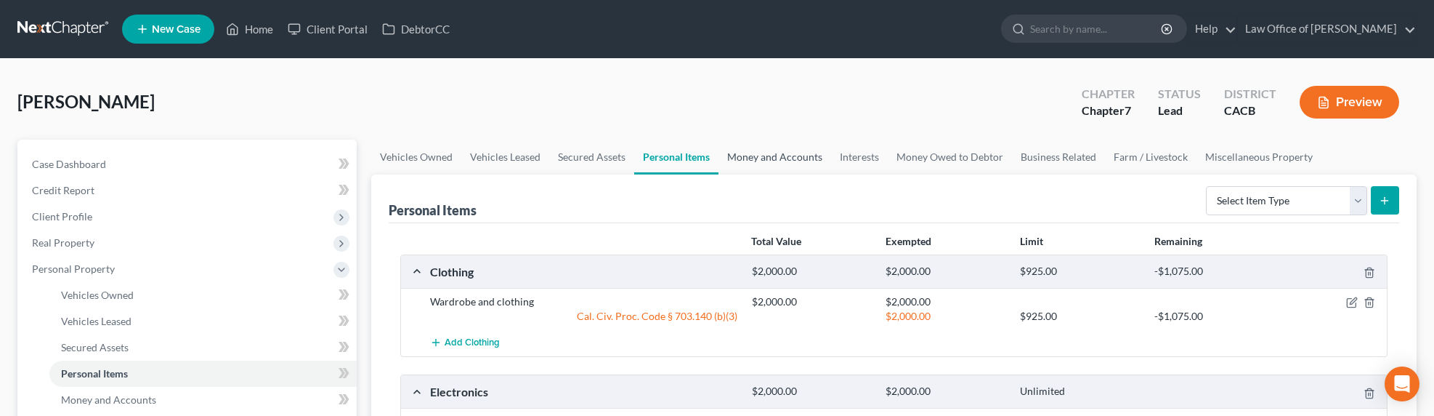
click at [759, 161] on link "Money and Accounts" at bounding box center [775, 157] width 113 height 35
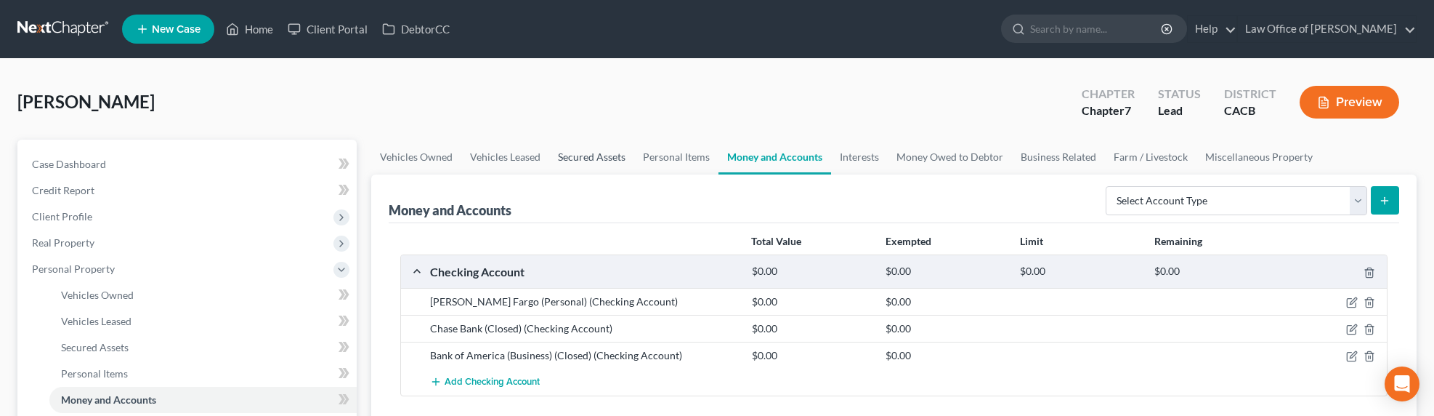
click at [627, 157] on link "Secured Assets" at bounding box center [591, 157] width 85 height 35
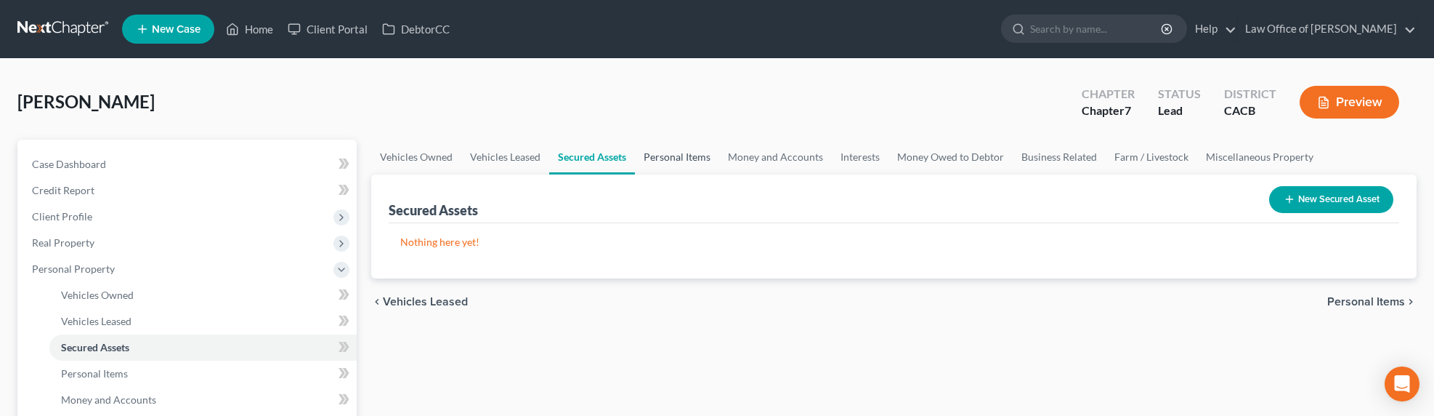
click at [664, 152] on link "Personal Items" at bounding box center [677, 157] width 84 height 35
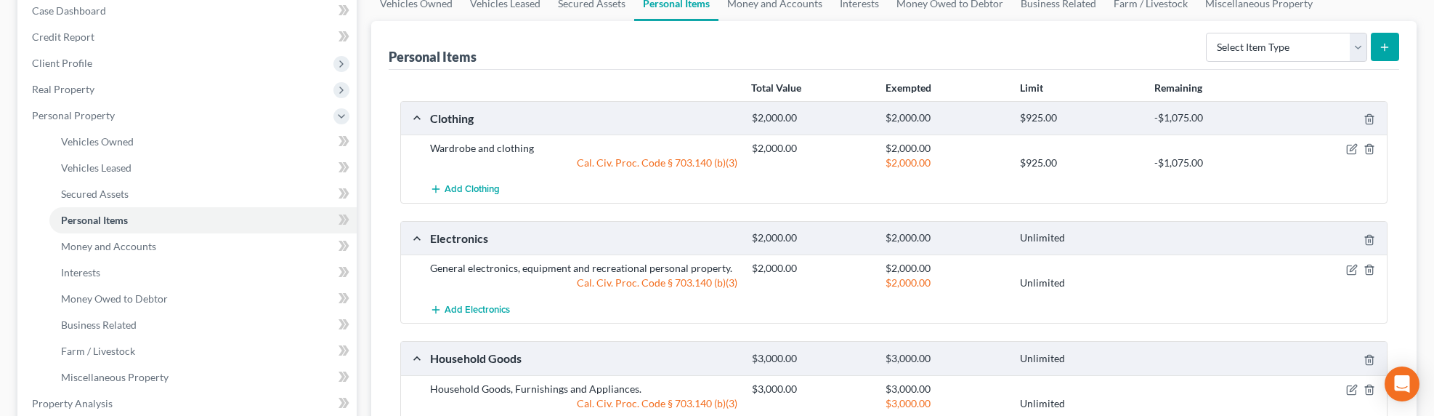
scroll to position [110, 0]
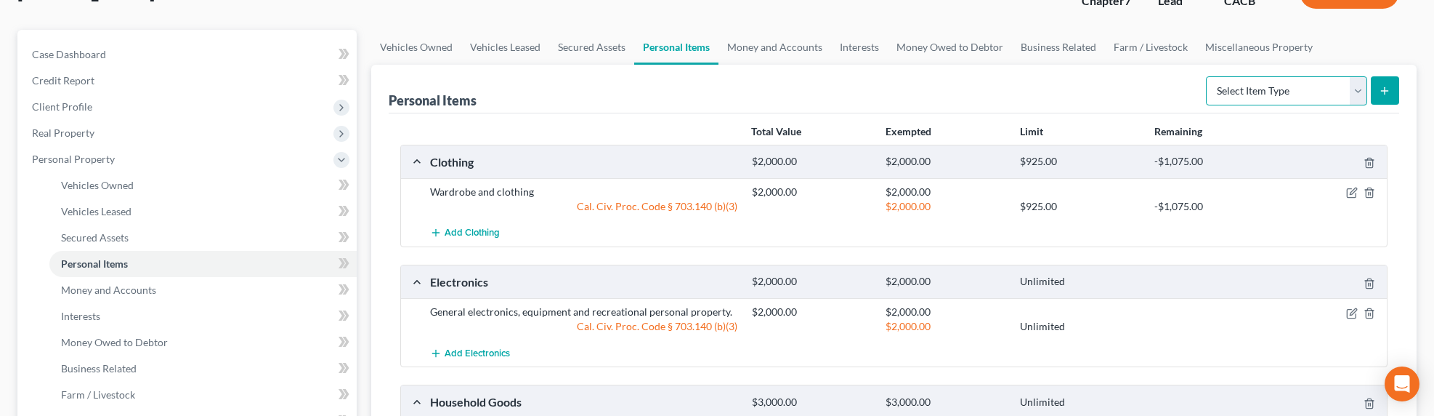
click at [1261, 90] on select "Select Item Type Clothing Collectibles Of Value Electronics Firearms Household …" at bounding box center [1286, 90] width 161 height 29
select select "sports_and_hobby_equipment"
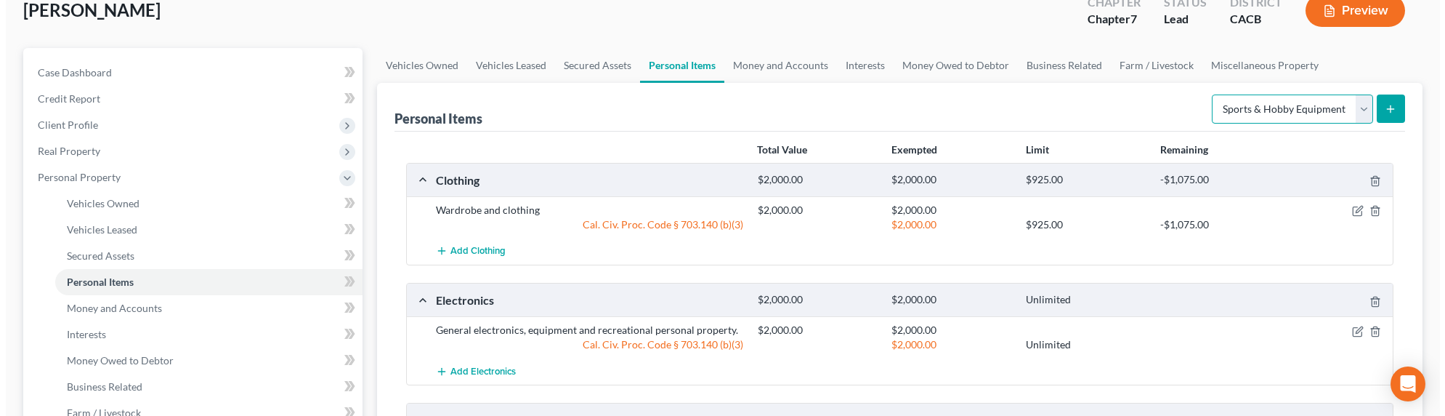
scroll to position [0, 0]
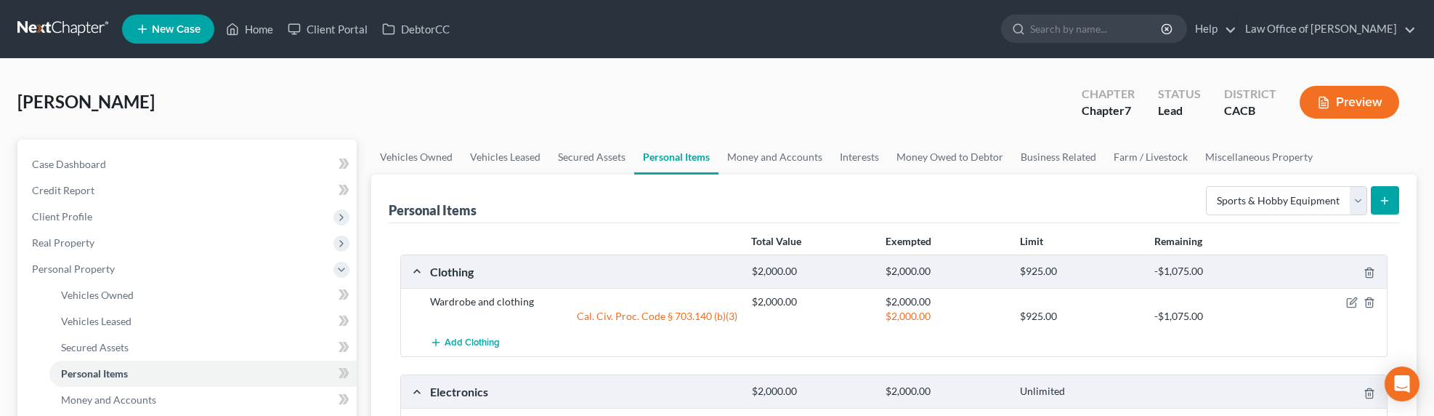
click at [1378, 192] on button "submit" at bounding box center [1385, 200] width 28 height 28
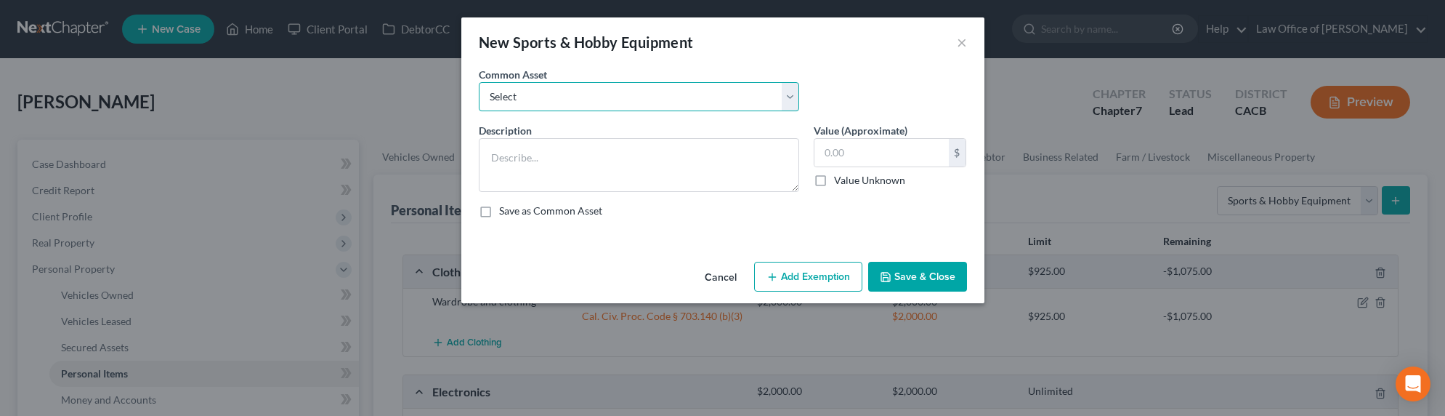
click at [575, 94] on select "Select Sports and hobby equipment" at bounding box center [639, 96] width 320 height 29
select select "0"
type textarea "Sports and hobby equipment"
type input "500.00"
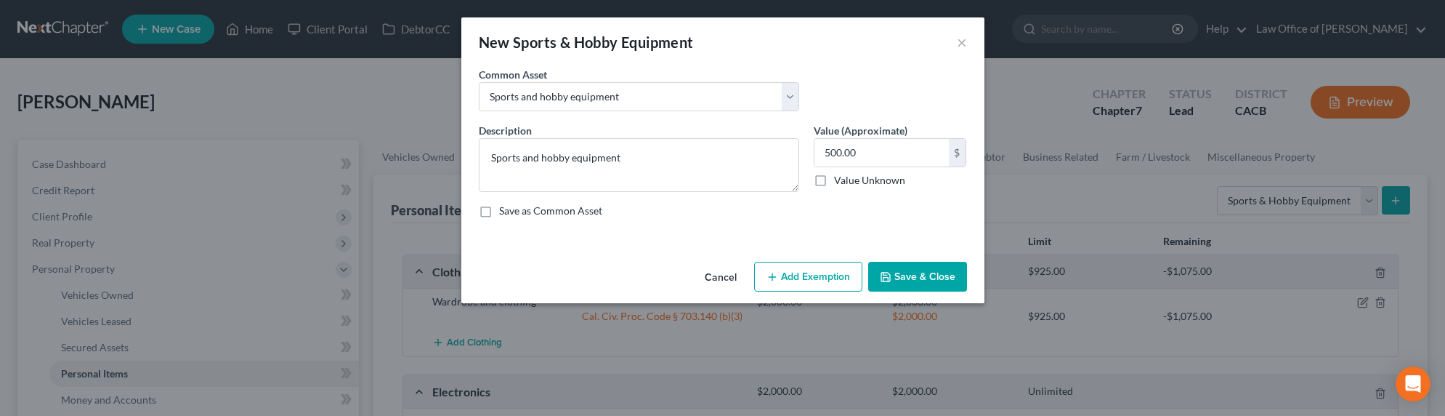
click at [796, 277] on button "Add Exemption" at bounding box center [808, 277] width 108 height 31
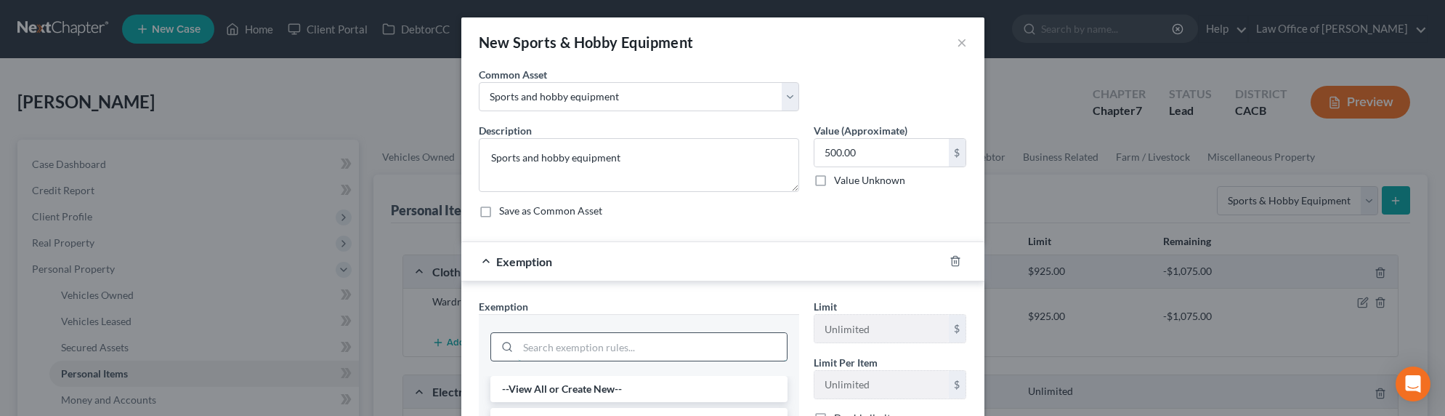
click at [663, 342] on input "search" at bounding box center [652, 347] width 269 height 28
type input "wear"
click at [666, 378] on li "11 - Wearing Apparel (S2) - Cal. Civ. Proc. Code § 703.140 (b)(3)" at bounding box center [638, 396] width 297 height 41
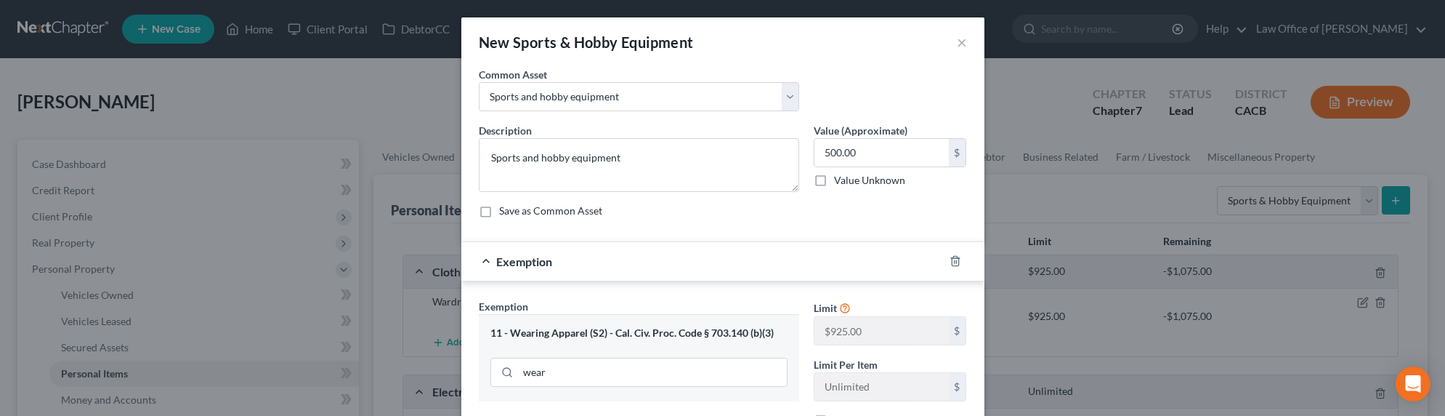
scroll to position [148, 0]
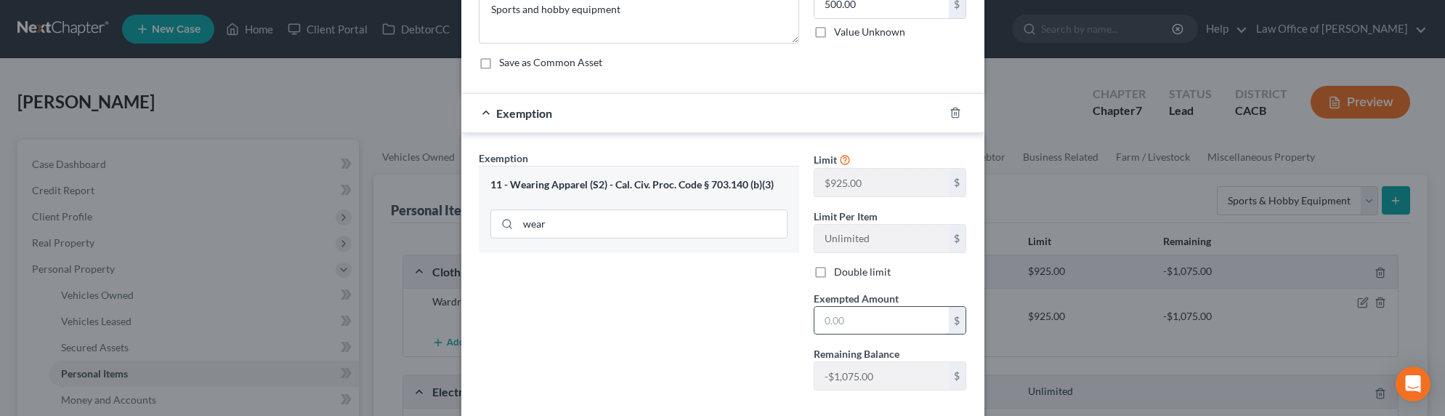
click at [862, 315] on input "text" at bounding box center [881, 321] width 134 height 28
type input "500"
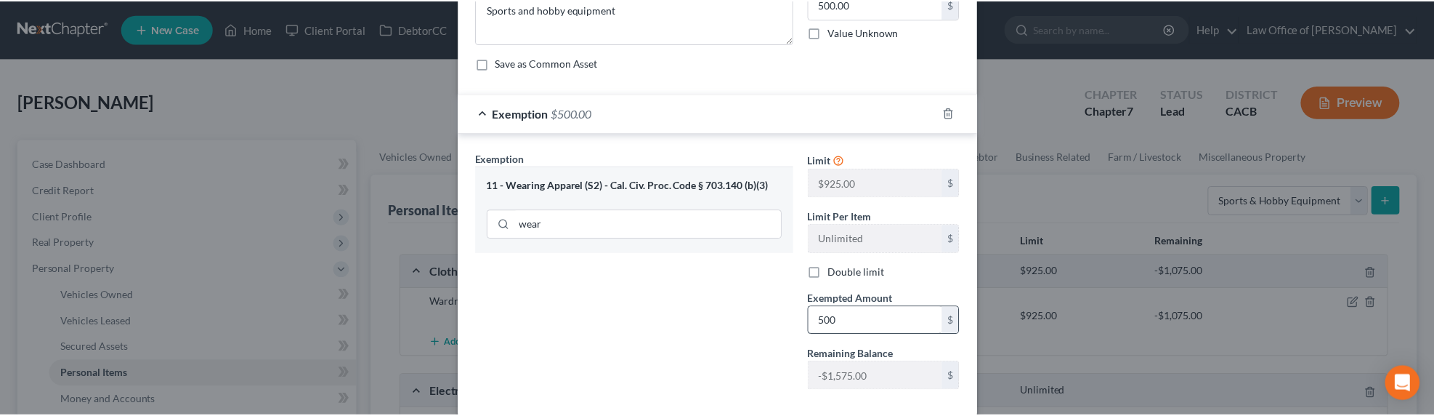
scroll to position [227, 0]
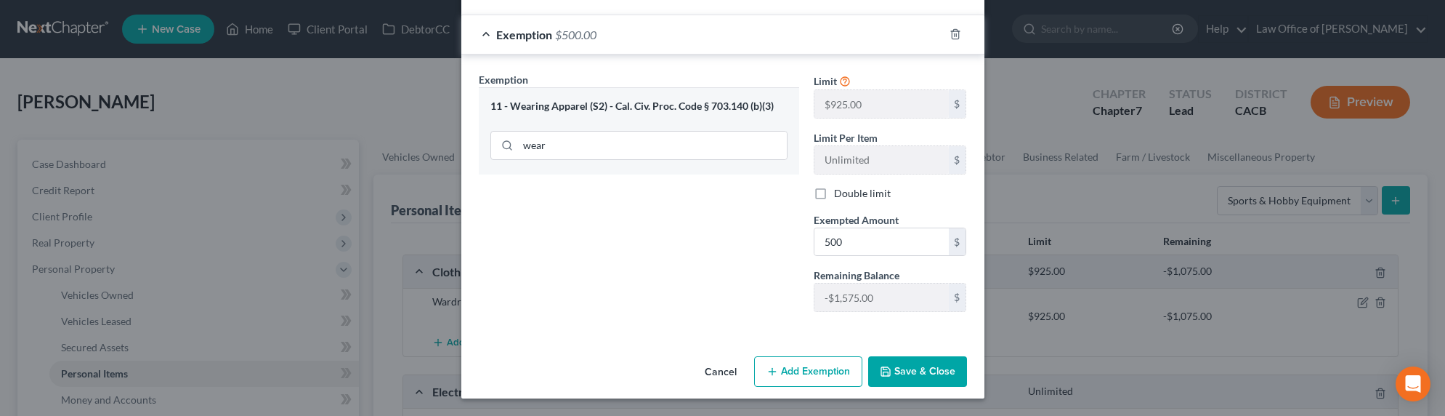
click at [922, 376] on button "Save & Close" at bounding box center [917, 371] width 99 height 31
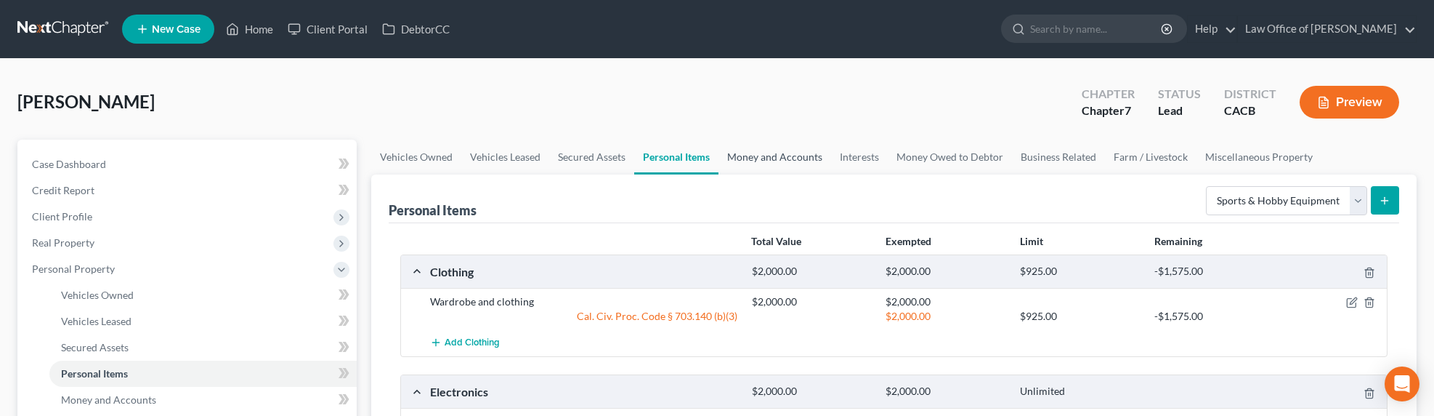
click at [751, 153] on link "Money and Accounts" at bounding box center [775, 157] width 113 height 35
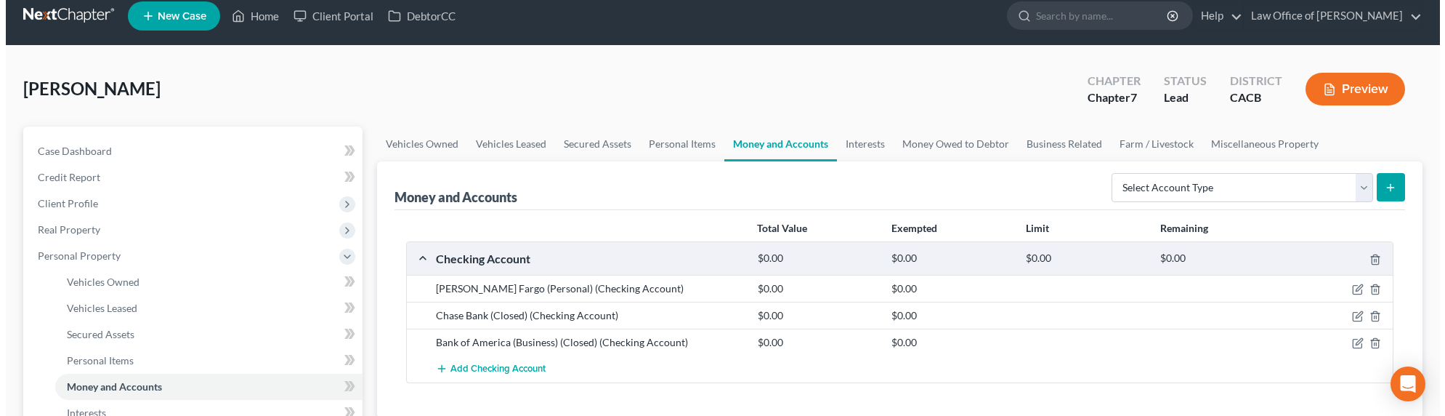
scroll to position [32, 0]
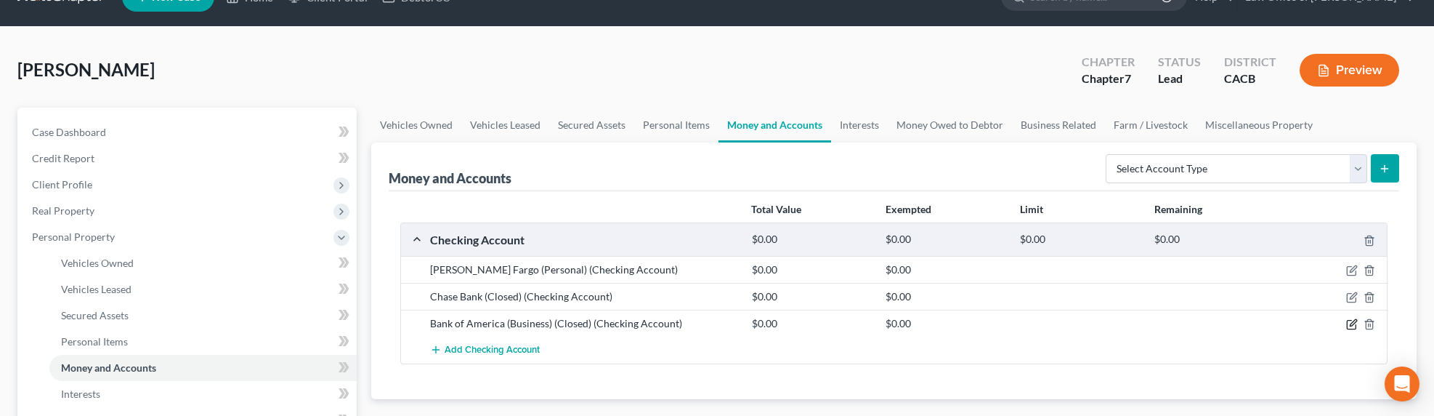
click at [1353, 326] on icon "button" at bounding box center [1352, 324] width 12 height 12
select select "4"
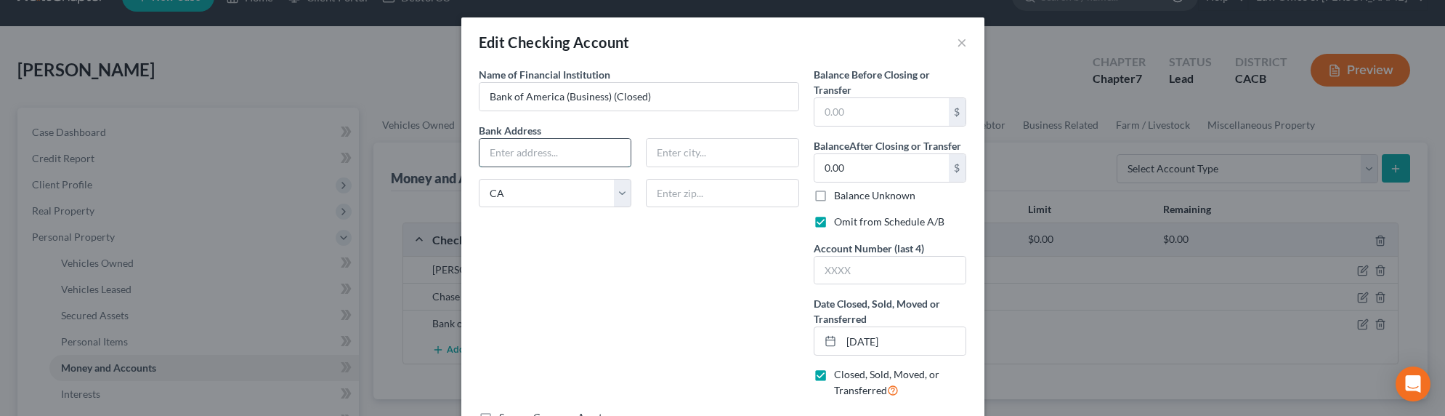
click at [539, 158] on input "text" at bounding box center [556, 153] width 152 height 28
type input "450 North Brand Boulevard # 00"
type input "Glendale"
type input "91203"
drag, startPoint x: 571, startPoint y: 156, endPoint x: 562, endPoint y: 153, distance: 9.2
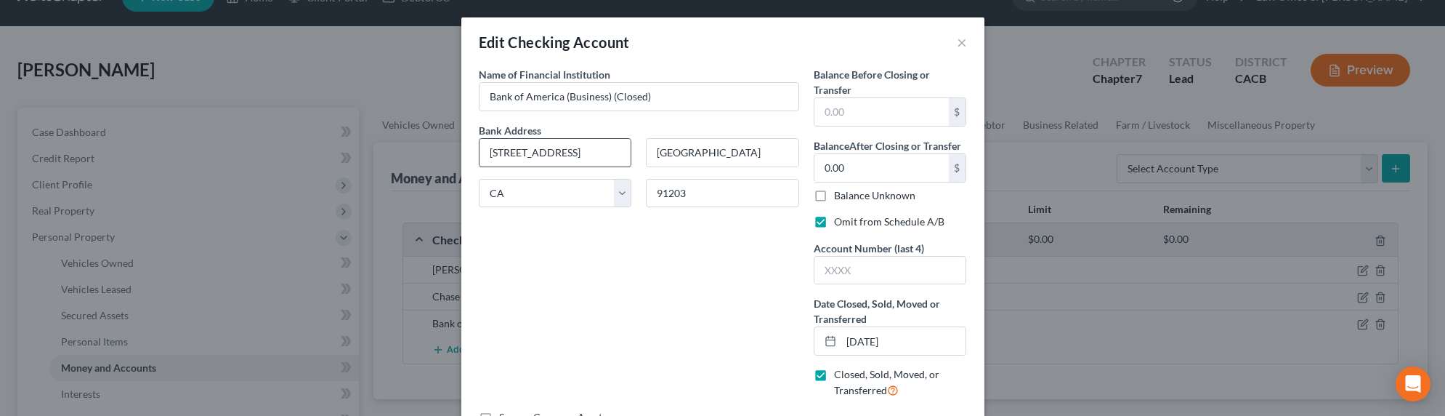
click at [571, 156] on input "450 North Brand Boulevard # 00" at bounding box center [556, 153] width 152 height 28
drag, startPoint x: 562, startPoint y: 153, endPoint x: 670, endPoint y: 151, distance: 108.3
click at [669, 153] on div "Bank Address 450 North Brand Boulevard # 00 Glendale State AL AK AR AZ CA CO CT…" at bounding box center [639, 171] width 335 height 97
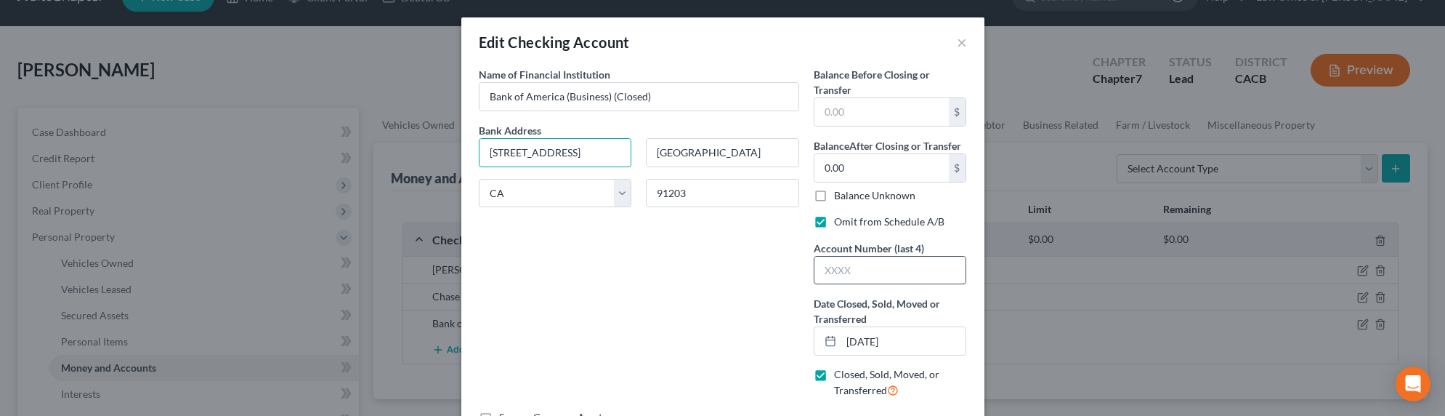
type input "450 North Brand Blvd."
click at [870, 272] on input "text" at bounding box center [890, 270] width 152 height 28
type input "3002"
click at [876, 119] on input "text" at bounding box center [881, 112] width 134 height 28
type input "0.00"
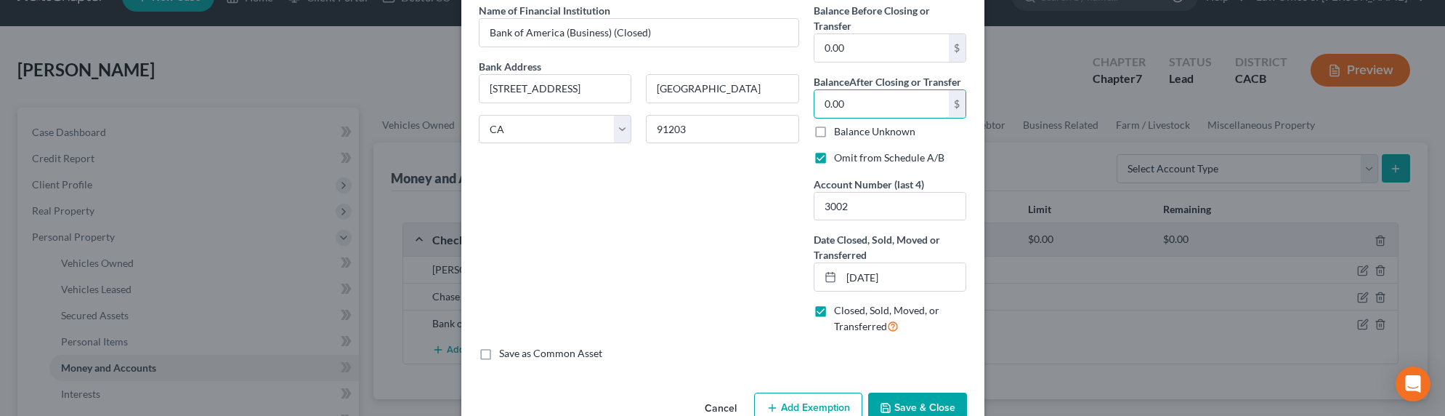
scroll to position [100, 0]
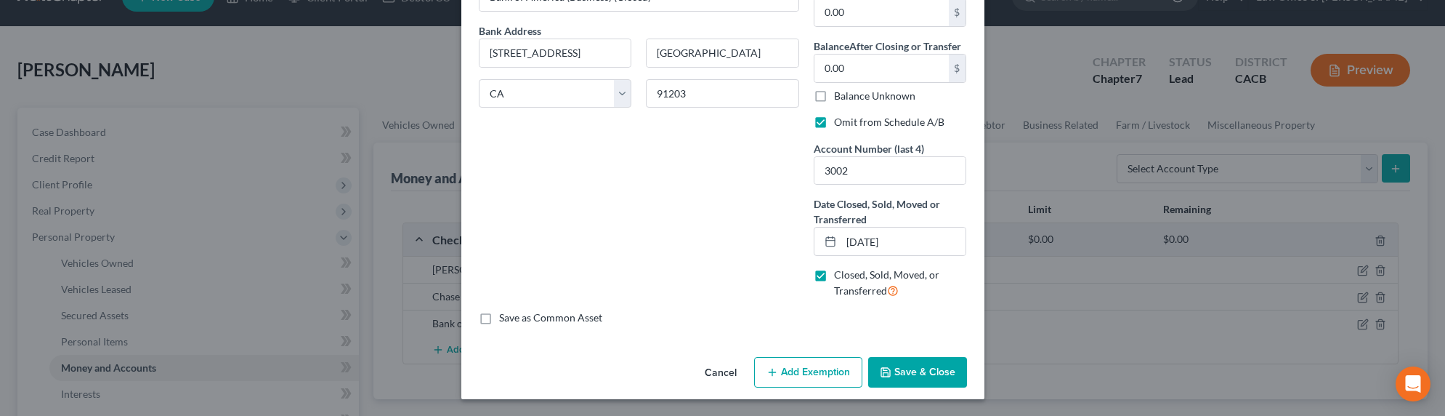
click at [834, 121] on label "Omit from Schedule A/B" at bounding box center [889, 122] width 110 height 15
click at [840, 121] on input "Omit from Schedule A/B" at bounding box center [844, 119] width 9 height 9
checkbox input "false"
click at [918, 373] on button "Save & Close" at bounding box center [917, 372] width 99 height 31
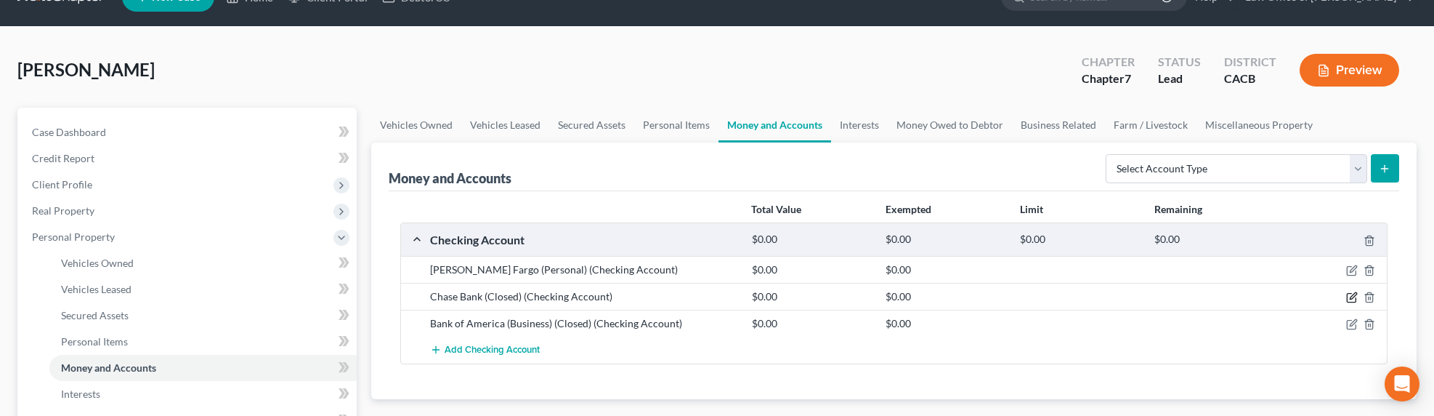
click at [1351, 296] on icon "button" at bounding box center [1353, 296] width 7 height 7
select select "4"
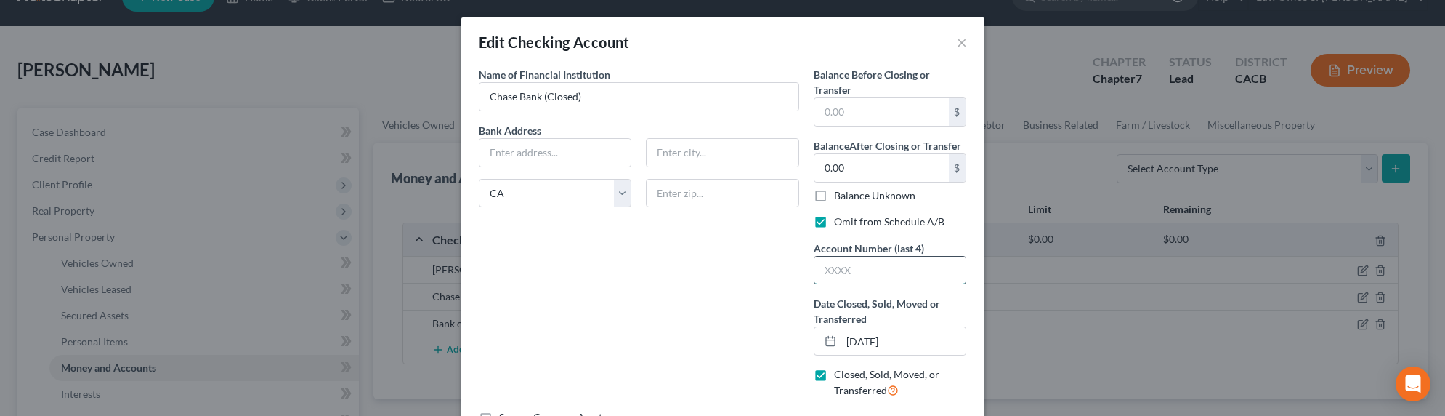
click at [864, 278] on input "text" at bounding box center [890, 270] width 152 height 28
type input "6632"
click at [519, 141] on input "text" at bounding box center [556, 153] width 152 height 28
type input "330 N. Brand Blvd."
type input "91203"
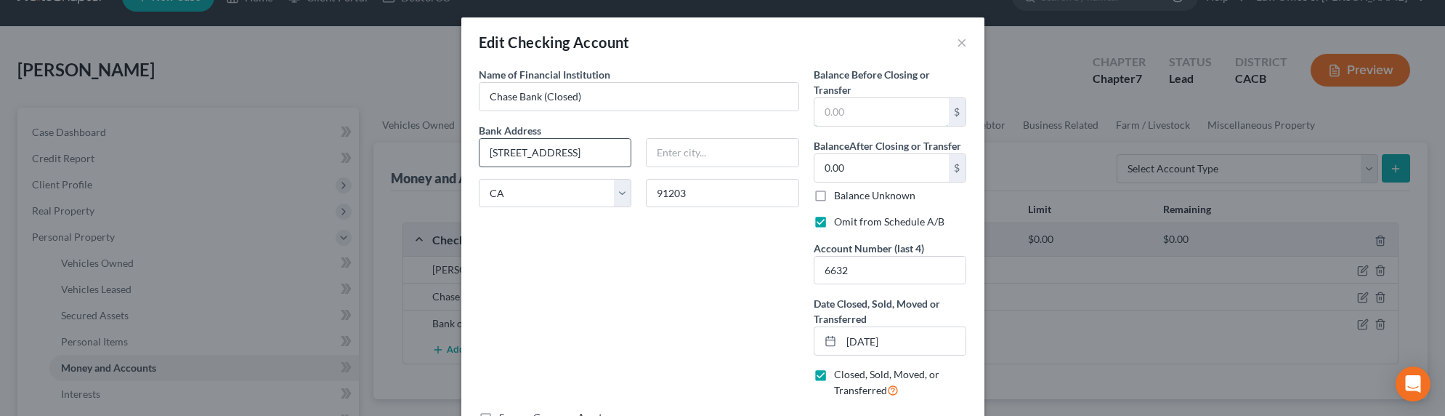
type input "Glendale"
type input "0.00"
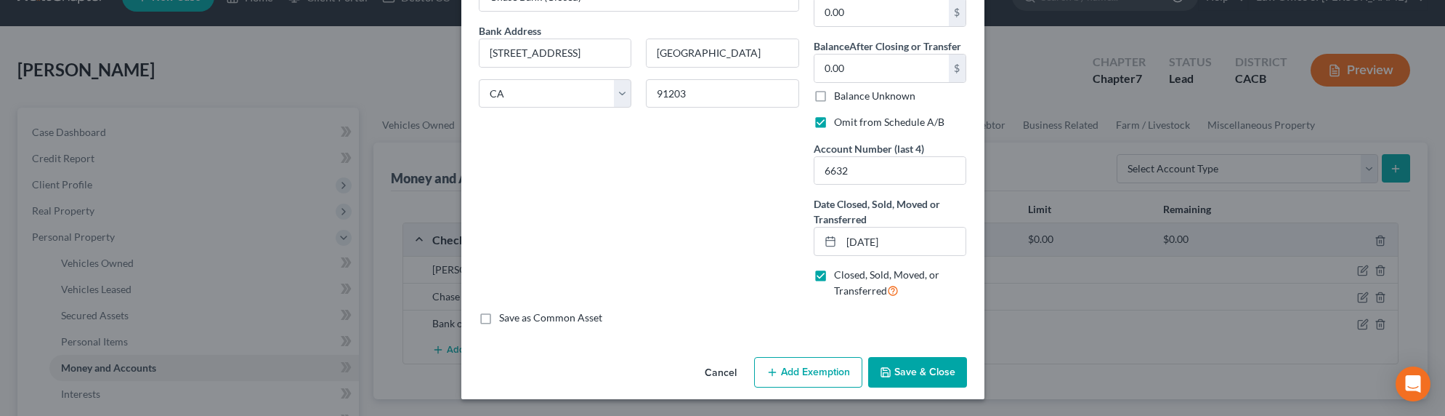
click at [891, 355] on div "Cancel Add Exemption Save & Close" at bounding box center [722, 375] width 523 height 48
click at [909, 366] on button "Save & Close" at bounding box center [917, 372] width 99 height 31
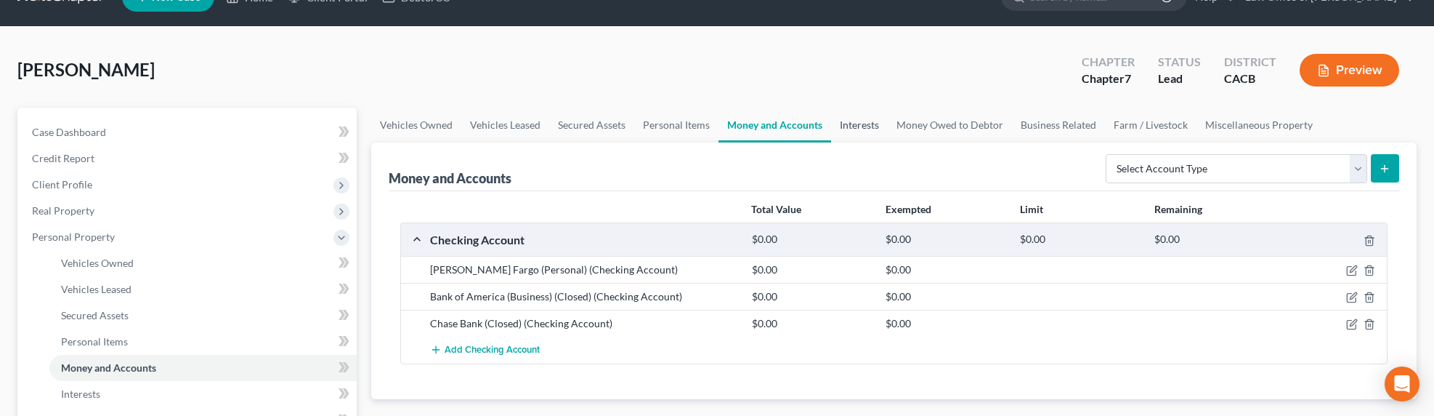
click at [851, 120] on link "Interests" at bounding box center [859, 125] width 57 height 35
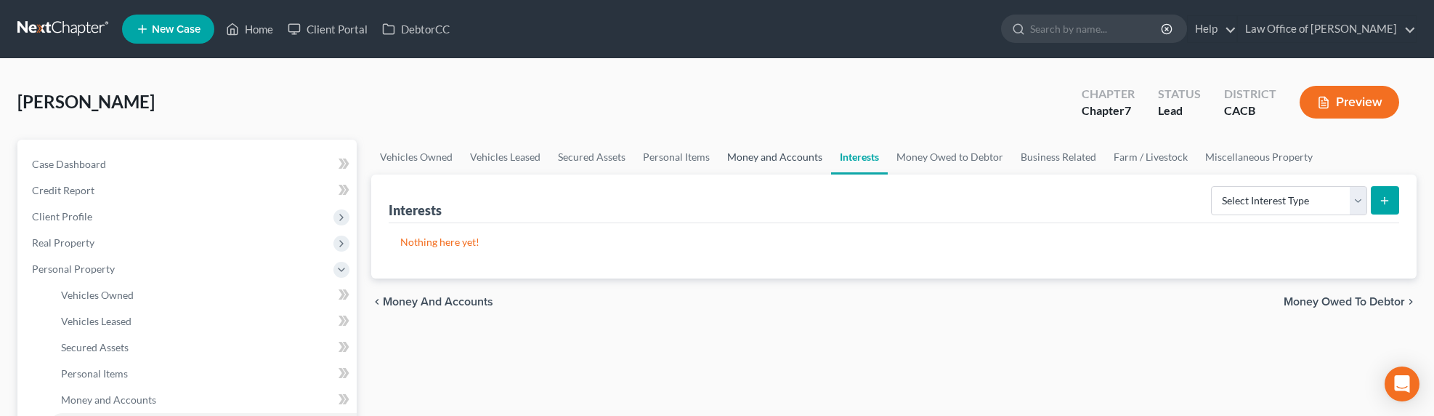
click at [735, 147] on link "Money and Accounts" at bounding box center [775, 157] width 113 height 35
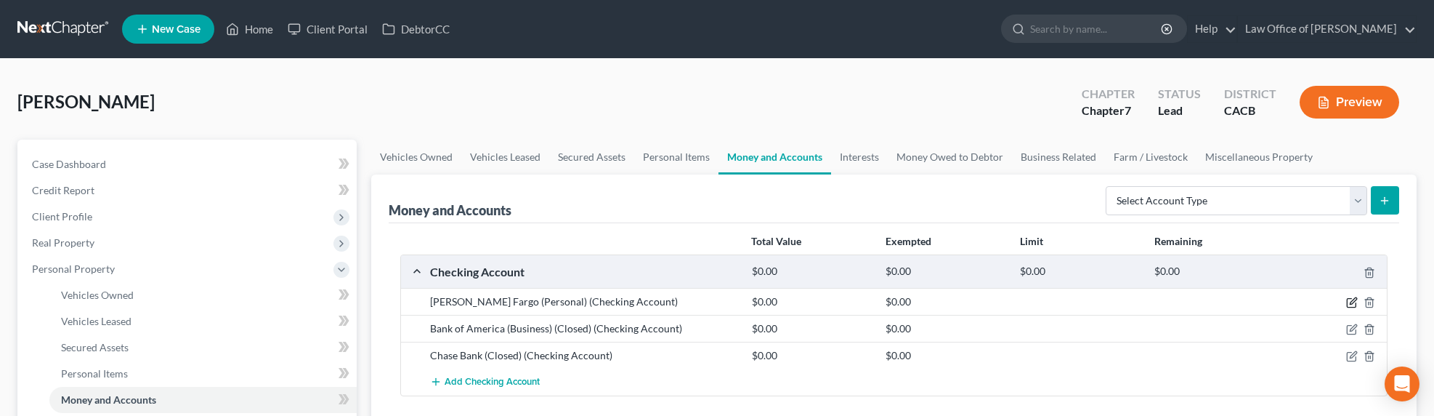
click at [1348, 303] on icon "button" at bounding box center [1352, 302] width 12 height 12
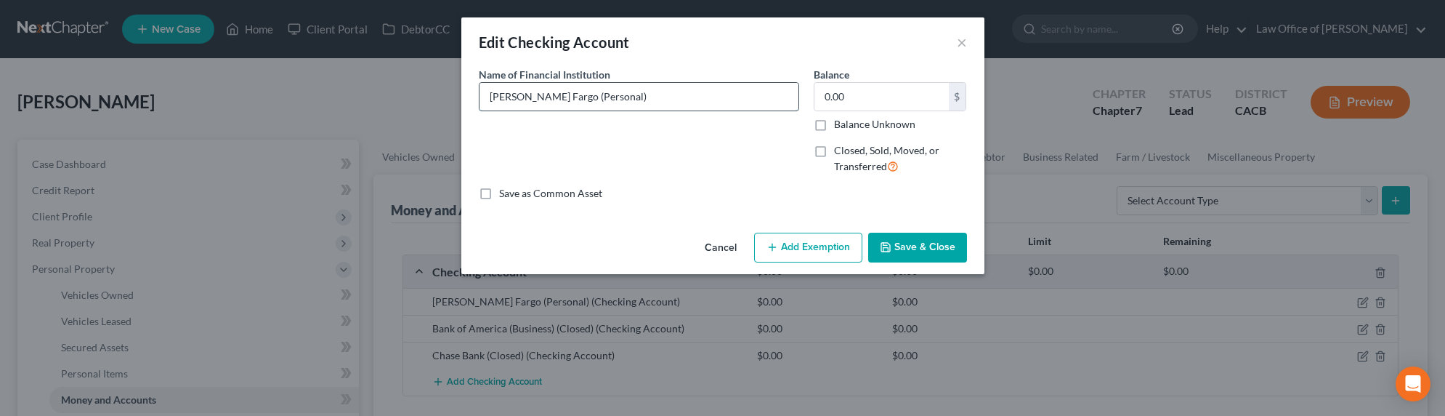
click at [620, 94] on input "Wells Fargo (Personal)" at bounding box center [639, 97] width 319 height 28
type input "Wells Fargo (Personal)"
click at [867, 98] on input "0.00" at bounding box center [881, 97] width 134 height 28
type input "100"
click at [839, 241] on button "Add Exemption" at bounding box center [808, 248] width 108 height 31
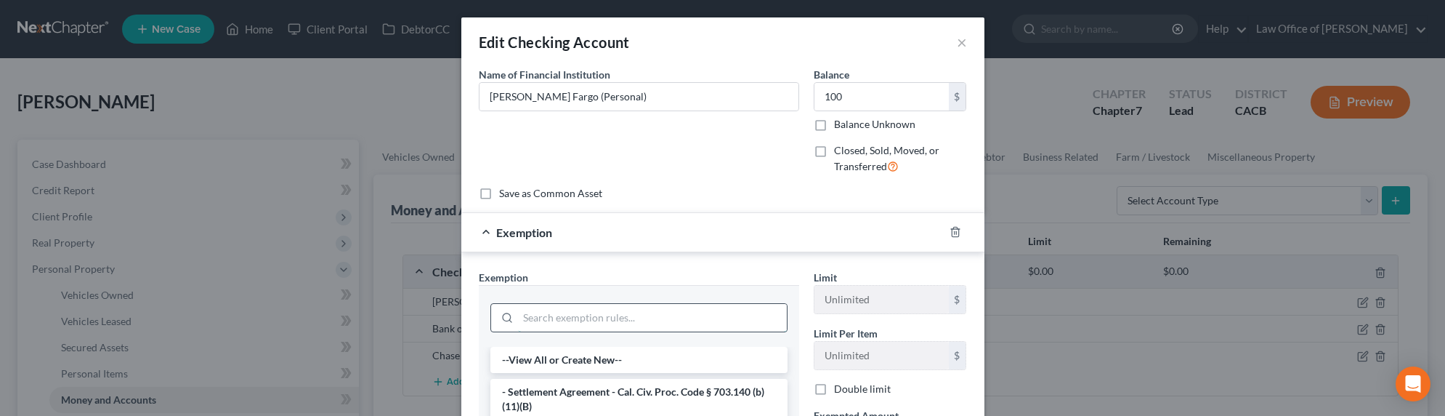
click at [598, 321] on input "search" at bounding box center [652, 318] width 269 height 28
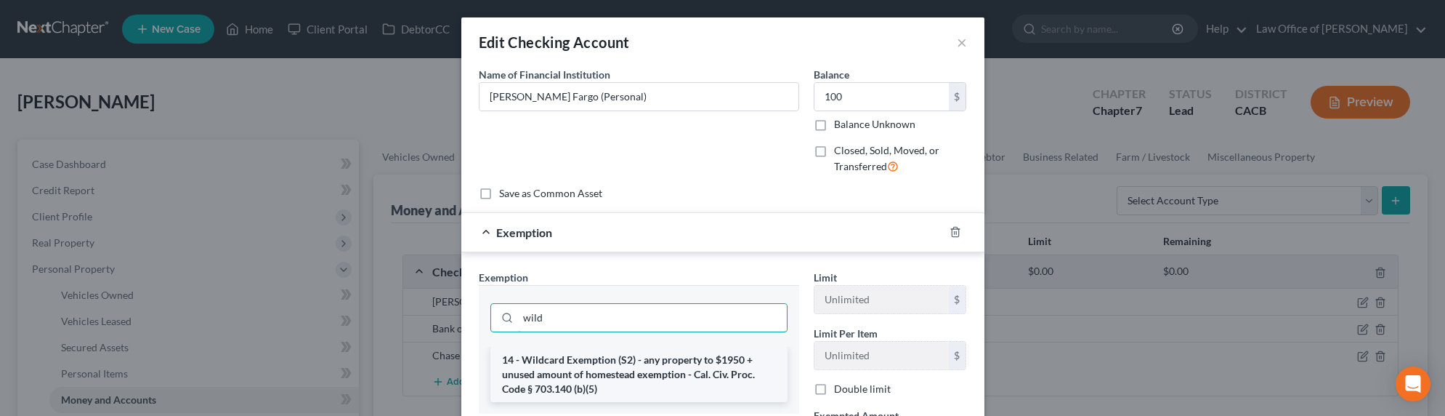
type input "wild"
click at [596, 381] on li "14 - Wildcard Exemption (S2) - any property to $1950 + unused amount of homeste…" at bounding box center [638, 374] width 297 height 55
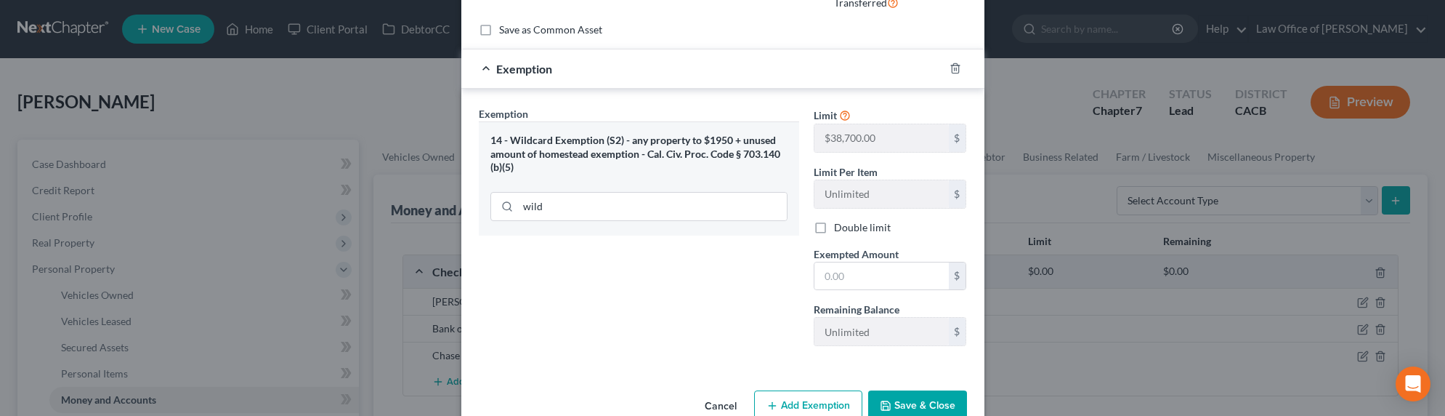
scroll to position [198, 0]
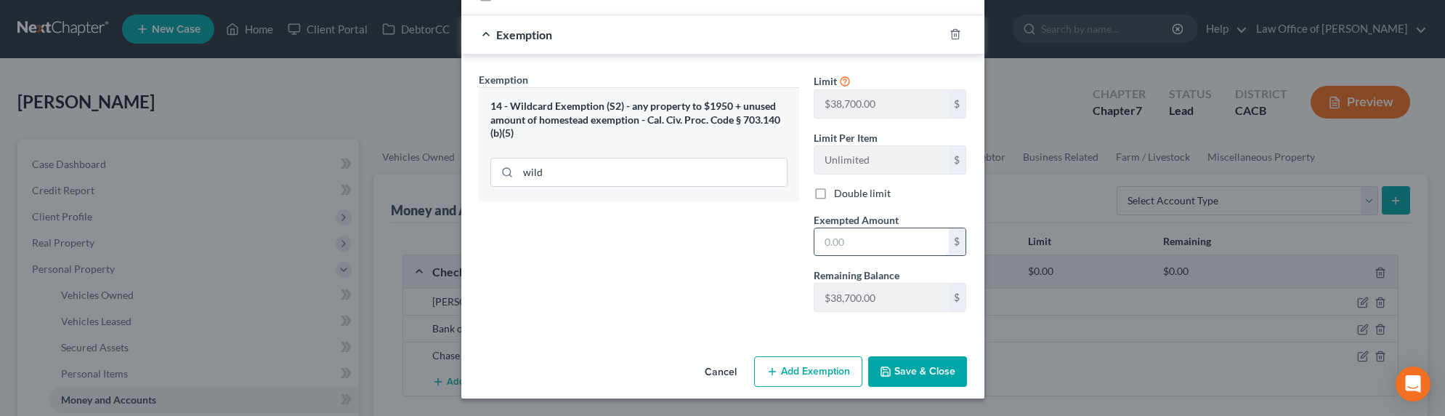
click at [846, 246] on input "text" at bounding box center [881, 242] width 134 height 28
type input "100"
click at [902, 373] on button "Save & Close" at bounding box center [917, 371] width 99 height 31
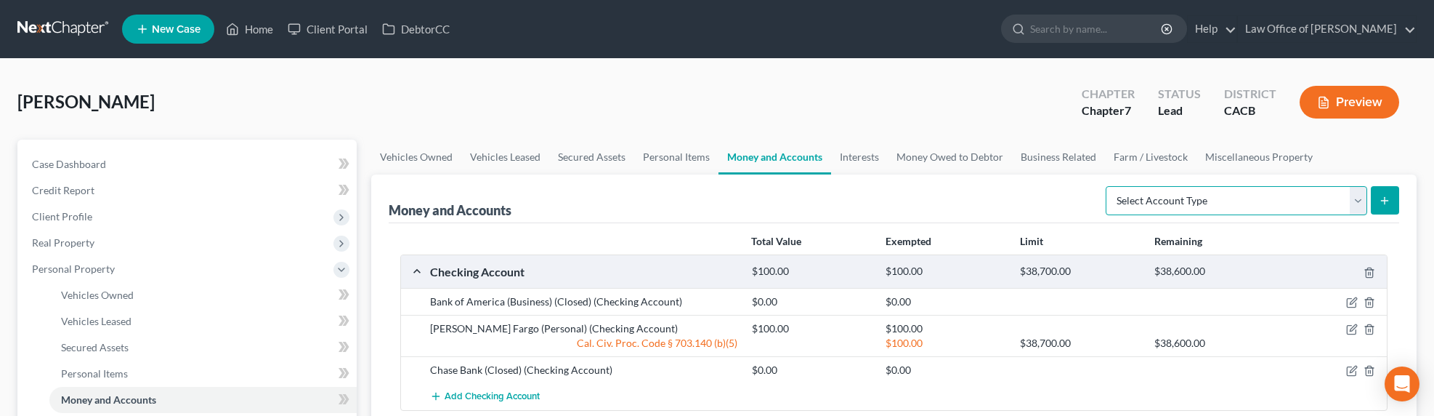
click at [1188, 199] on select "Select Account Type Brokerage Cash on Hand Certificates of Deposit Checking Acc…" at bounding box center [1237, 200] width 262 height 29
select select "cash_on_hand"
click at [1382, 198] on icon "submit" at bounding box center [1385, 201] width 12 height 12
click at [1386, 201] on icon "submit" at bounding box center [1385, 201] width 12 height 12
click at [1002, 155] on link "Money Owed to Debtor" at bounding box center [950, 157] width 124 height 35
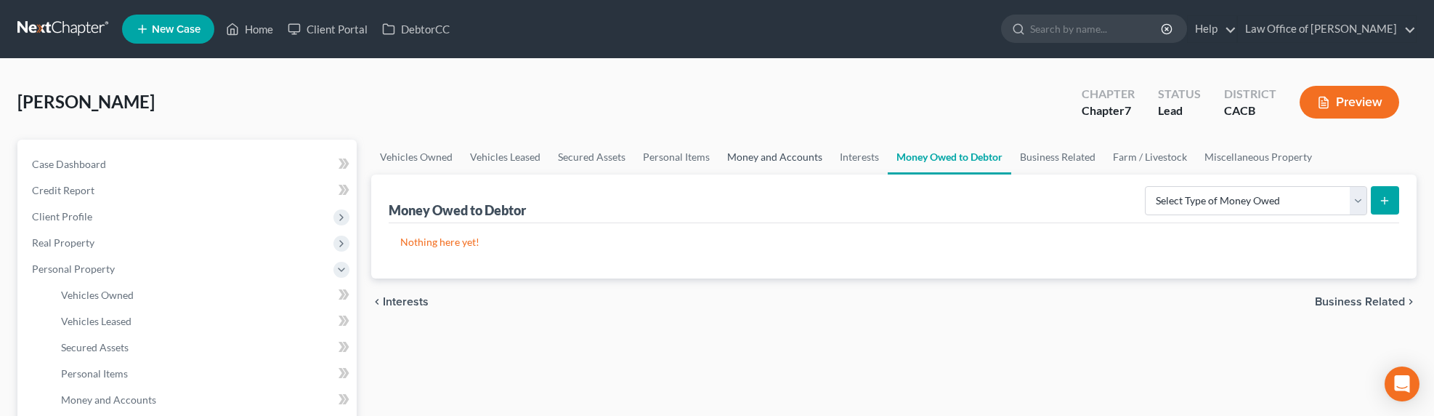
click at [773, 163] on link "Money and Accounts" at bounding box center [775, 157] width 113 height 35
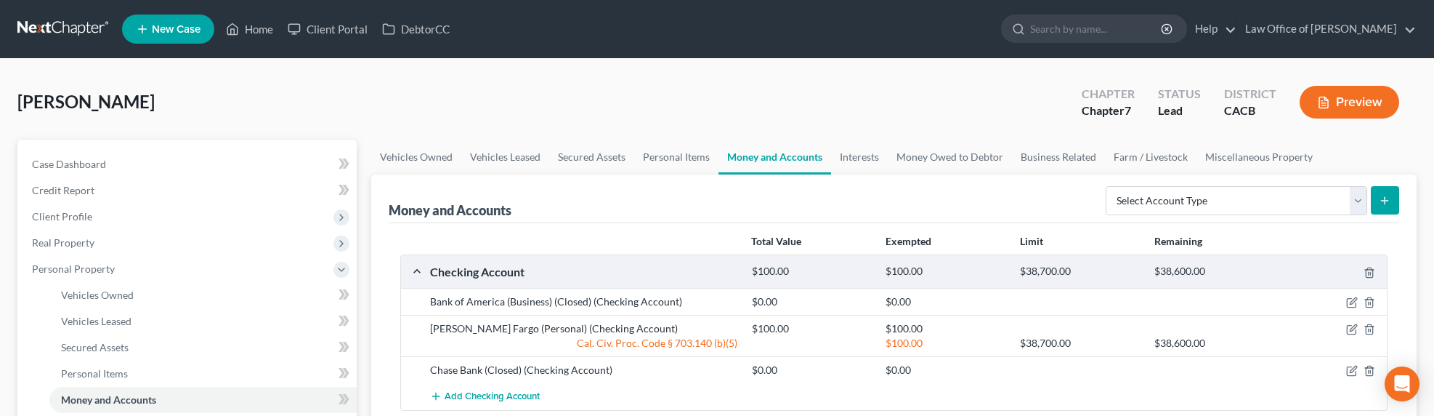
click at [1178, 215] on div "Select Account Type Brokerage Cash on Hand Certificates of Deposit Checking Acc…" at bounding box center [1249, 199] width 299 height 39
click at [1176, 212] on select "Select Account Type Brokerage Cash on Hand Certificates of Deposit Checking Acc…" at bounding box center [1237, 200] width 262 height 29
select select "cash_on_hand"
click at [1388, 199] on icon "submit" at bounding box center [1385, 201] width 12 height 12
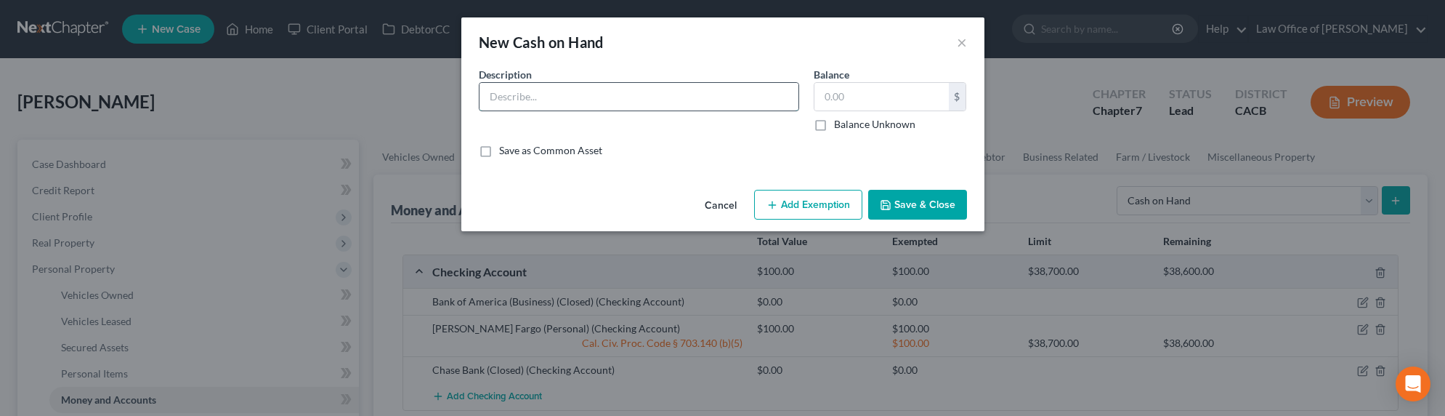
click at [570, 97] on input "text" at bounding box center [639, 97] width 319 height 28
type input "Cash on hand"
click at [846, 100] on input "text" at bounding box center [881, 97] width 134 height 28
type input "200"
click at [798, 198] on button "Add Exemption" at bounding box center [808, 205] width 108 height 31
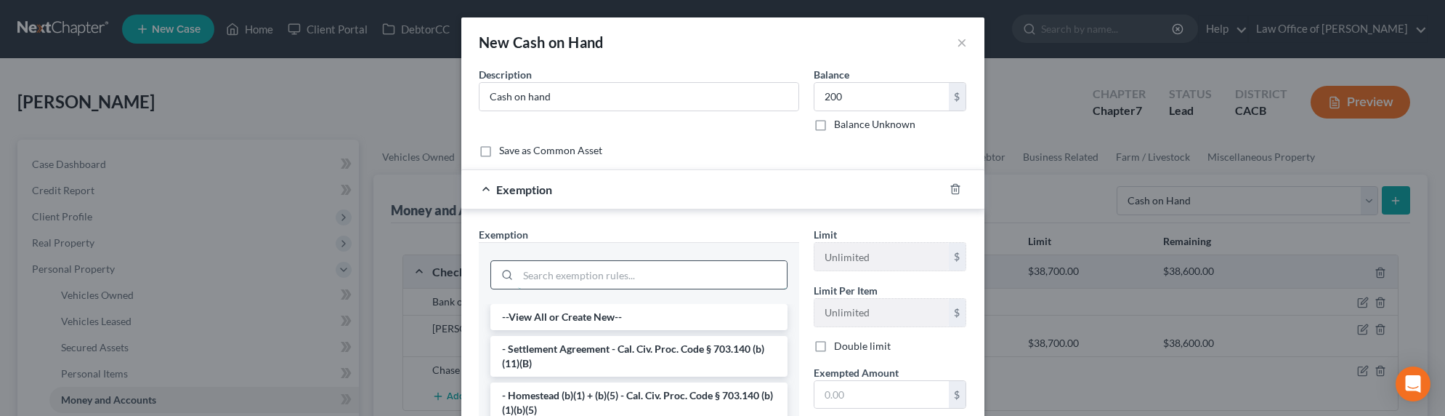
click at [566, 272] on input "search" at bounding box center [652, 275] width 269 height 28
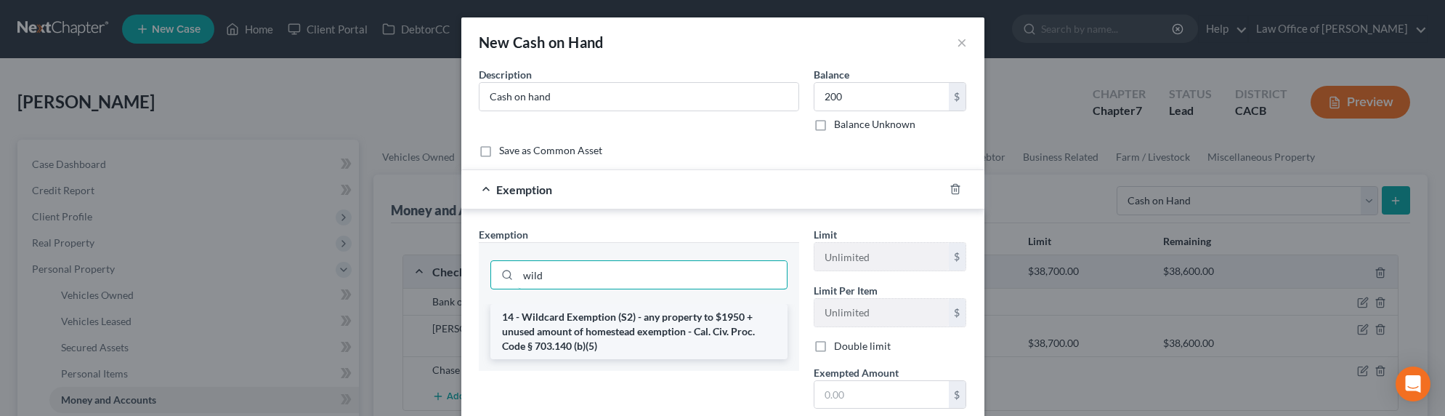
type input "wild"
click at [583, 321] on li "14 - Wildcard Exemption (S2) - any property to $1950 + unused amount of homeste…" at bounding box center [638, 331] width 297 height 55
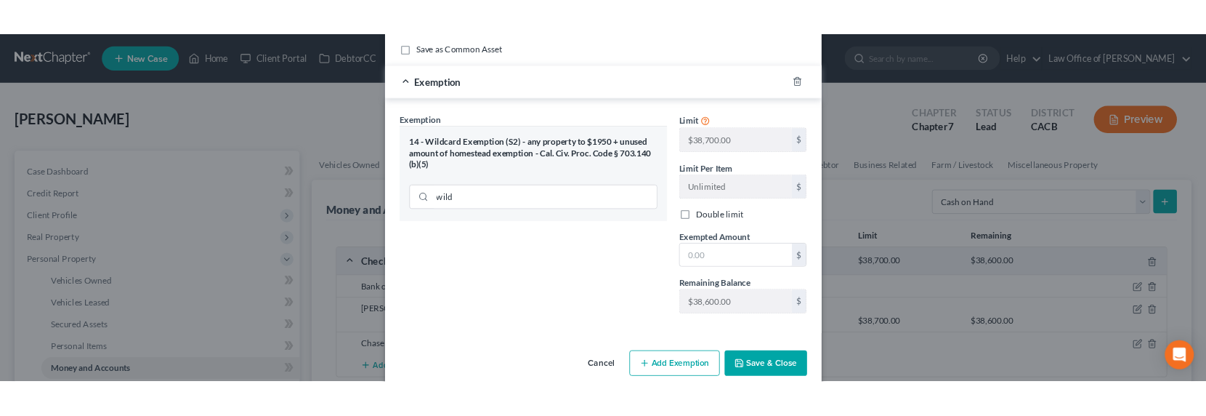
scroll to position [155, 0]
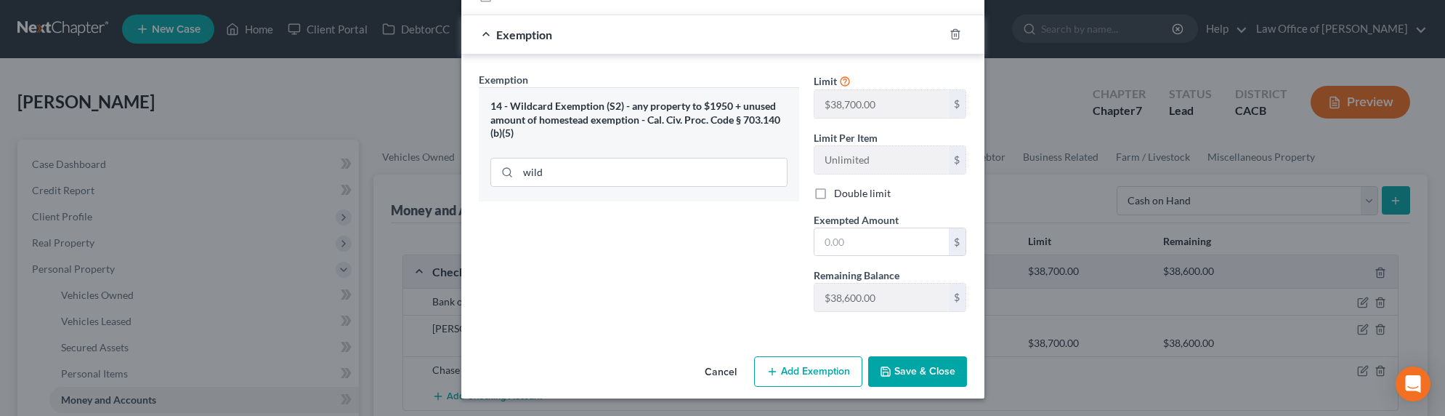
click at [828, 226] on label "Exempted Amount *" at bounding box center [856, 219] width 85 height 15
click at [833, 246] on input "text" at bounding box center [881, 242] width 134 height 28
type input "200"
click at [927, 367] on button "Save & Close" at bounding box center [917, 371] width 99 height 31
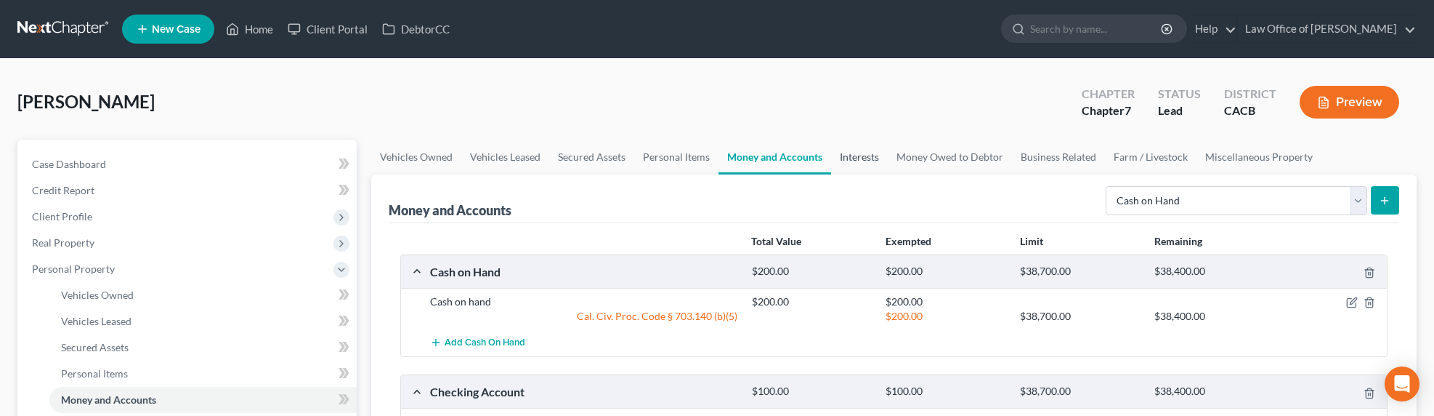
click at [836, 162] on link "Interests" at bounding box center [859, 157] width 57 height 35
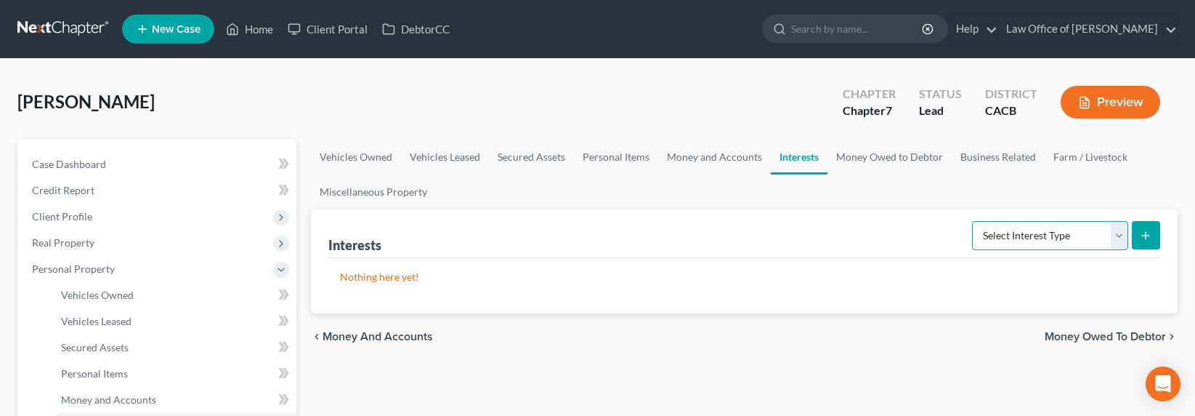
click at [1039, 233] on select "Select Interest Type 401K Annuity Bond Education IRA Government Bond Government…" at bounding box center [1050, 235] width 156 height 29
select select "incorporated_business"
click at [1146, 236] on line "submit" at bounding box center [1146, 235] width 0 height 7
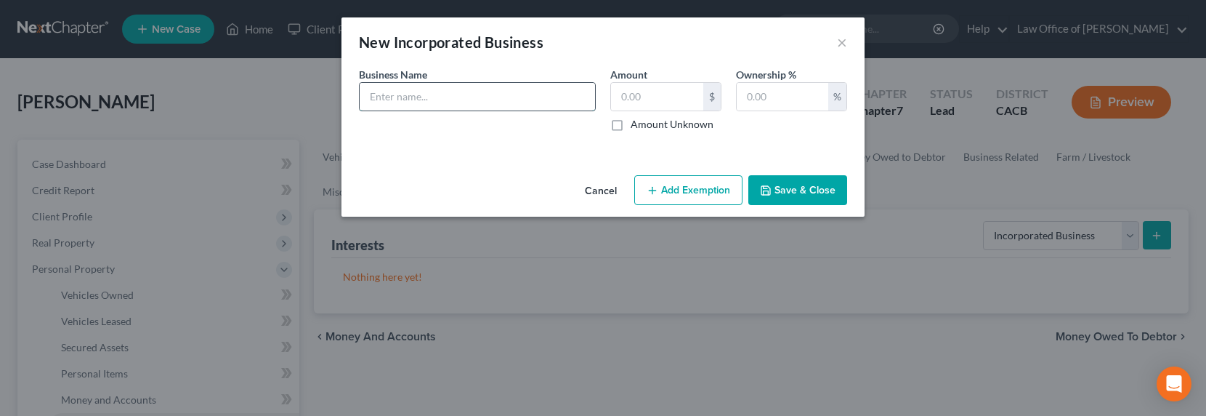
click at [474, 95] on input "text" at bounding box center [477, 97] width 235 height 28
paste input "Daynight Corp"
drag, startPoint x: 469, startPoint y: 97, endPoint x: 418, endPoint y: 96, distance: 51.6
click at [418, 96] on input "Daynight Corp" at bounding box center [477, 97] width 235 height 28
type input "Daynight Catering Corporation - inactive/closed April 2024"
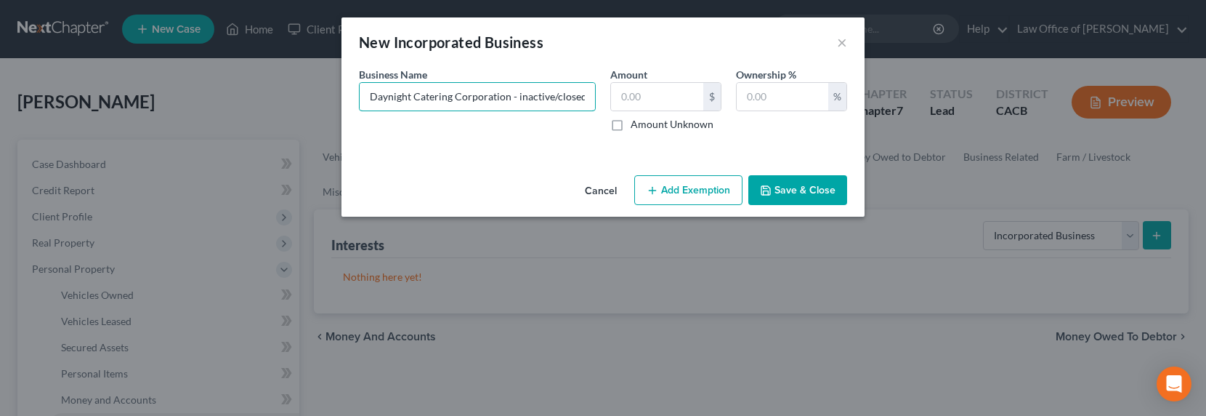
drag, startPoint x: 587, startPoint y: 98, endPoint x: 340, endPoint y: 87, distance: 247.3
click at [340, 87] on div "New Incorporated Business × An exemption set must first be selected from the Fi…" at bounding box center [603, 208] width 1206 height 416
click at [793, 185] on button "Save & Close" at bounding box center [797, 190] width 99 height 31
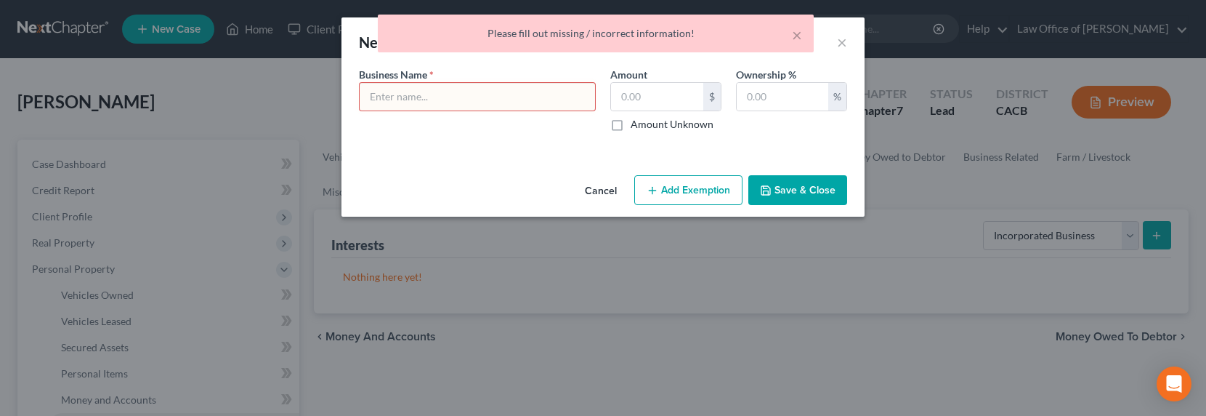
click at [845, 43] on div "× Please fill out missing / incorrect information!" at bounding box center [596, 37] width 1206 height 45
click at [841, 39] on div "× Please fill out missing / incorrect information!" at bounding box center [596, 37] width 1206 height 45
click at [794, 33] on button "×" at bounding box center [797, 34] width 10 height 17
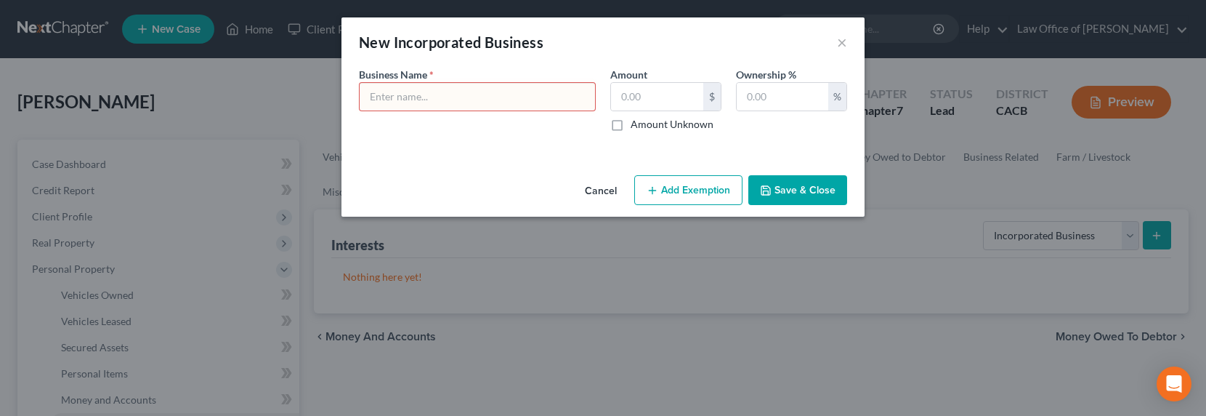
click at [833, 41] on div "New Incorporated Business ×" at bounding box center [602, 41] width 523 height 49
click at [833, 43] on div "New Incorporated Business ×" at bounding box center [602, 41] width 523 height 49
click at [842, 44] on button "×" at bounding box center [842, 41] width 10 height 17
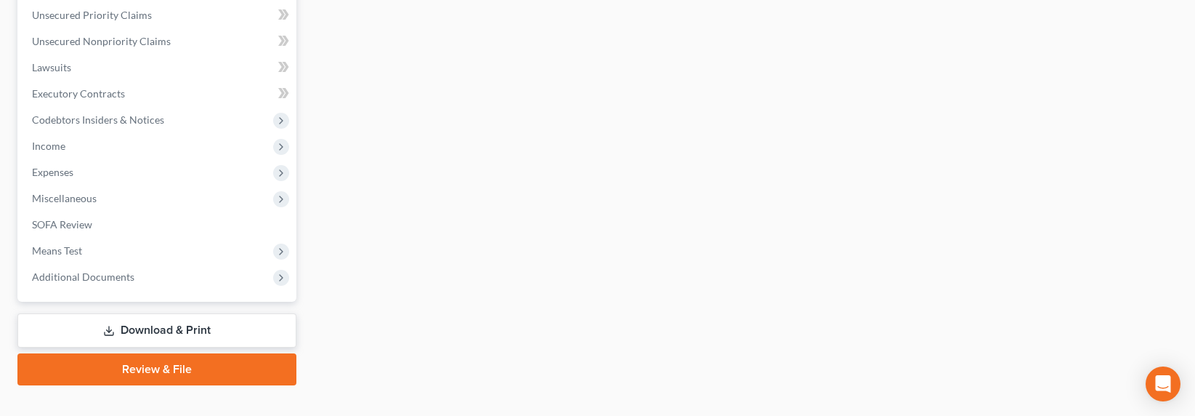
scroll to position [617, 0]
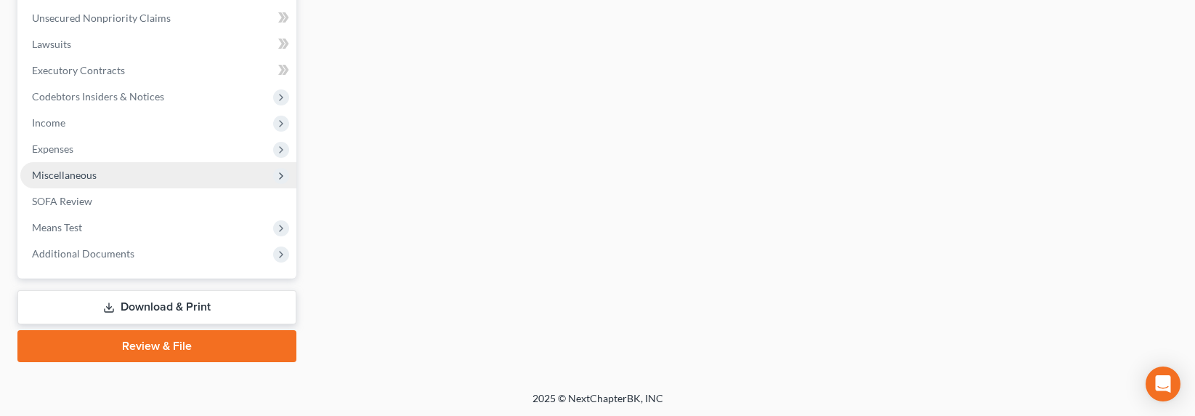
click at [51, 171] on span "Miscellaneous" at bounding box center [64, 175] width 65 height 12
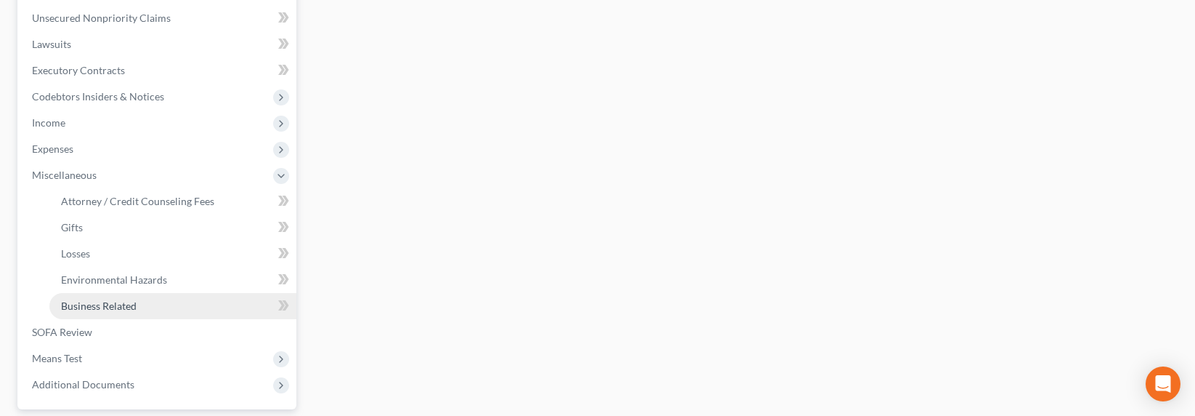
click at [85, 302] on span "Business Related" at bounding box center [99, 305] width 76 height 12
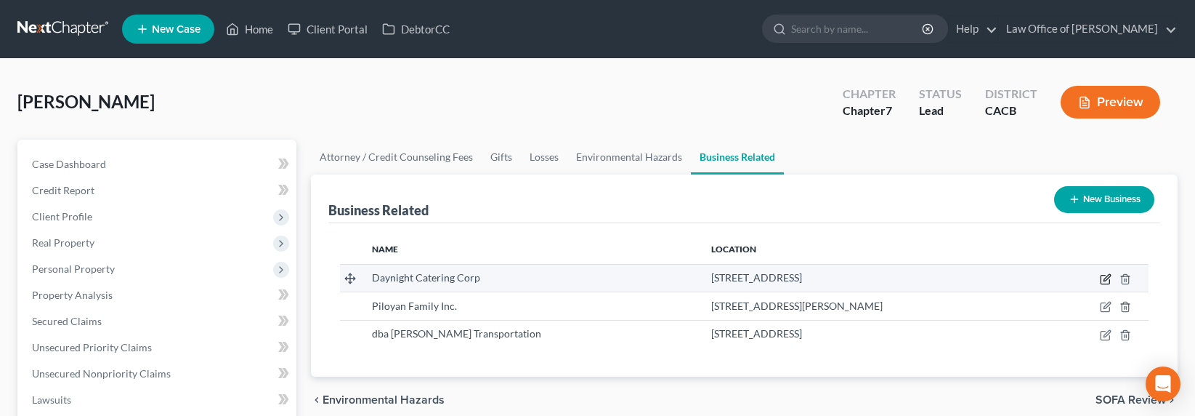
click at [1108, 278] on icon "button" at bounding box center [1107, 277] width 7 height 7
select select "officer"
select select "4"
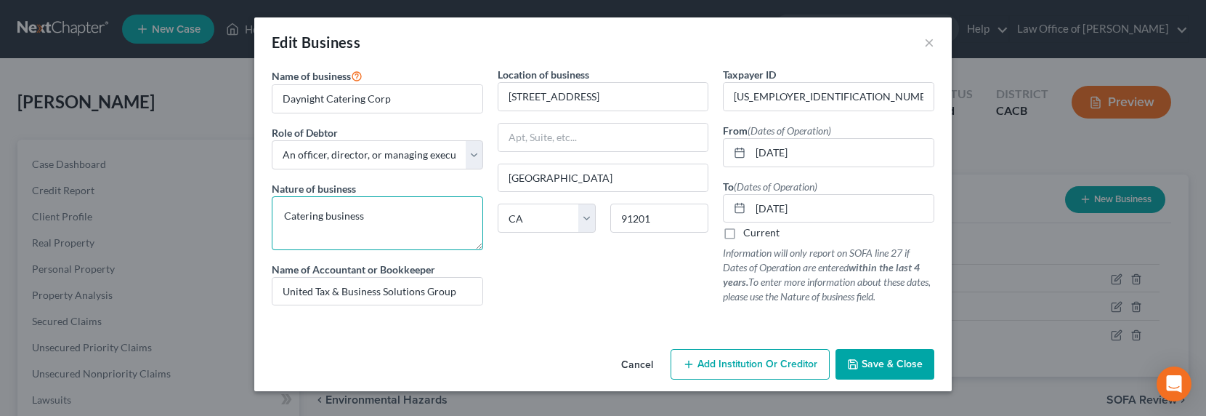
click at [404, 214] on textarea "Catering business" at bounding box center [377, 223] width 211 height 54
click at [899, 362] on span "Save & Close" at bounding box center [892, 363] width 61 height 12
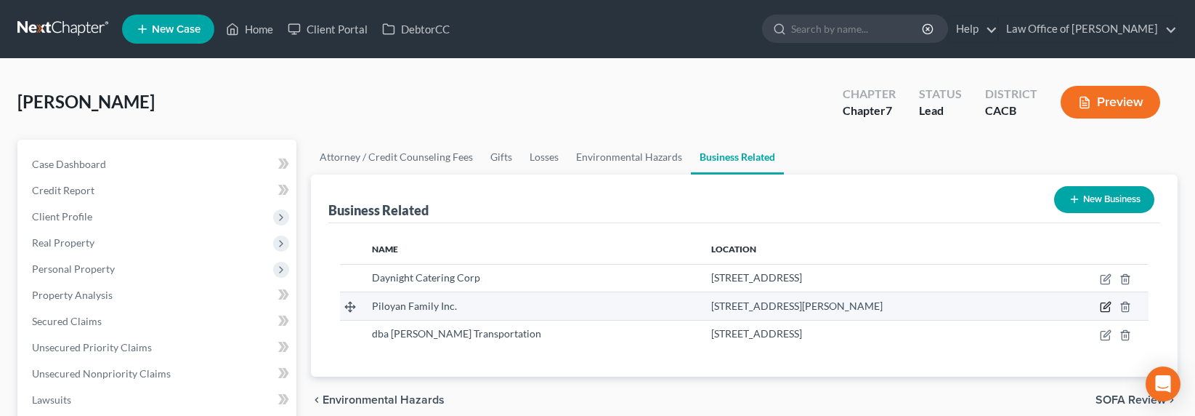
click at [1105, 306] on icon "button" at bounding box center [1106, 307] width 12 height 12
select select "officer"
select select "4"
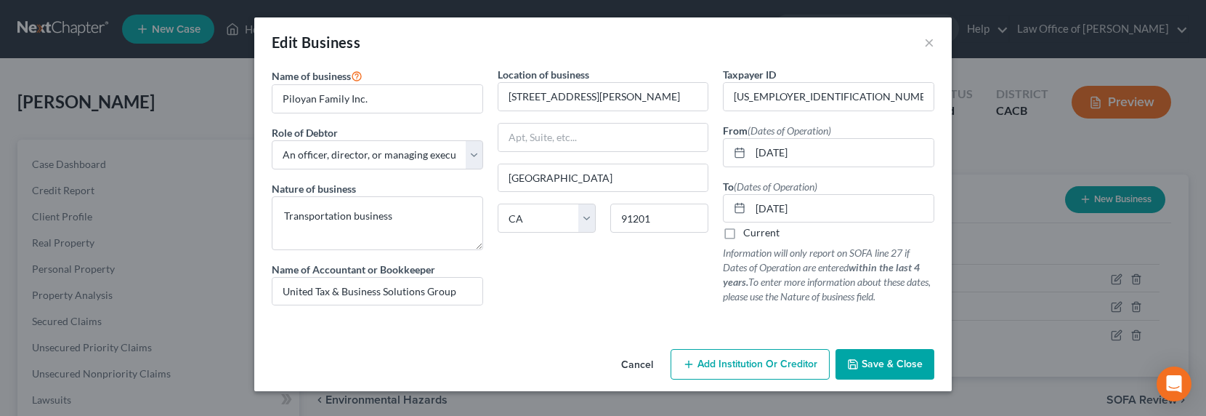
click at [865, 364] on span "Save & Close" at bounding box center [892, 363] width 61 height 12
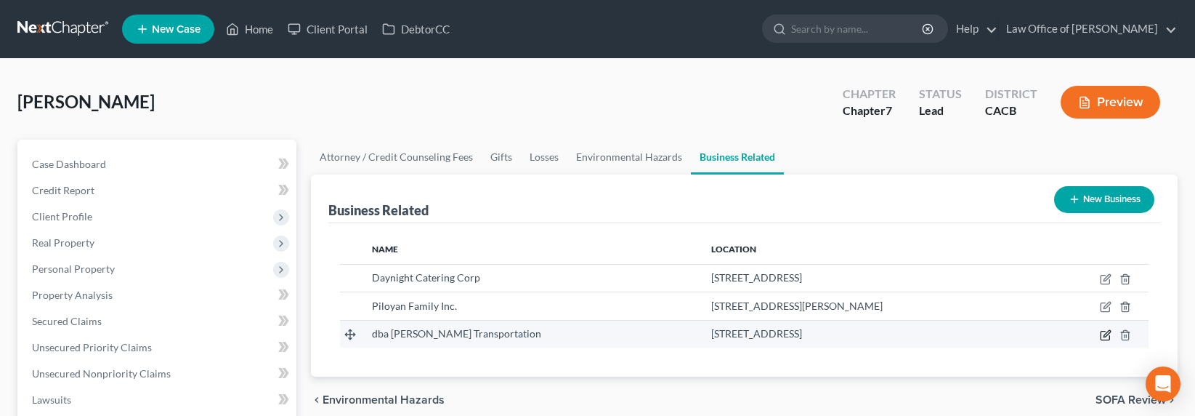
click at [1104, 336] on icon "button" at bounding box center [1106, 335] width 12 height 12
select select "sole_proprietor"
select select "4"
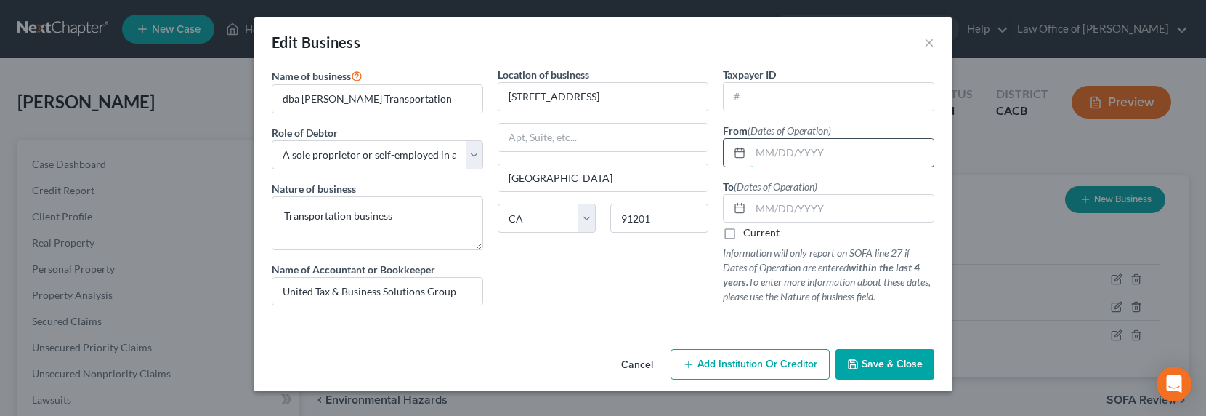
click at [791, 153] on input "text" at bounding box center [842, 153] width 183 height 28
click at [775, 214] on input "text" at bounding box center [842, 209] width 183 height 28
type input "04/15/2024"
click at [825, 155] on input "text" at bounding box center [842, 153] width 183 height 28
type input "01/01/2009"
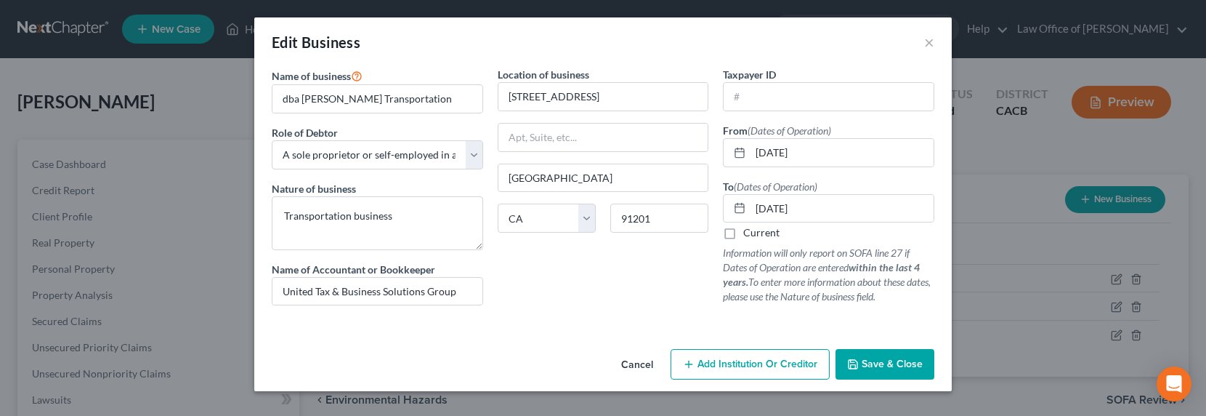
click at [915, 374] on button "Save & Close" at bounding box center [885, 364] width 99 height 31
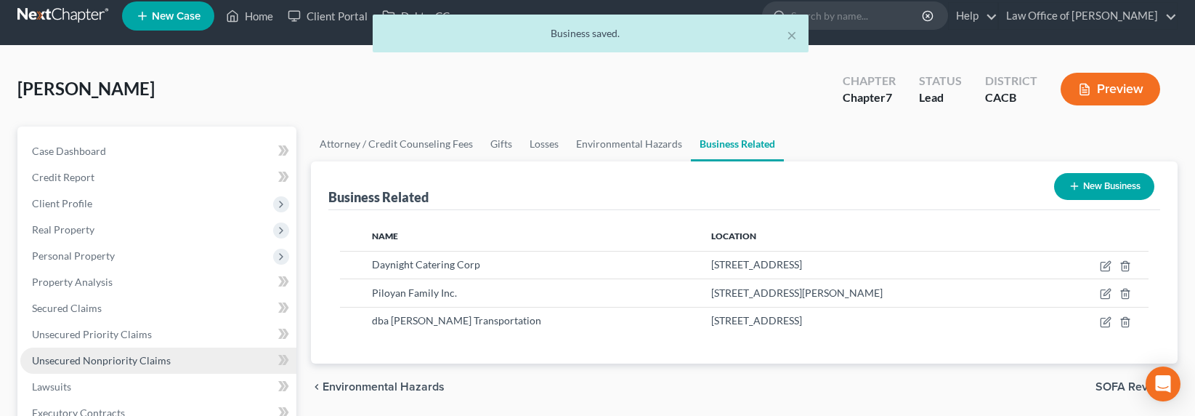
scroll to position [32, 0]
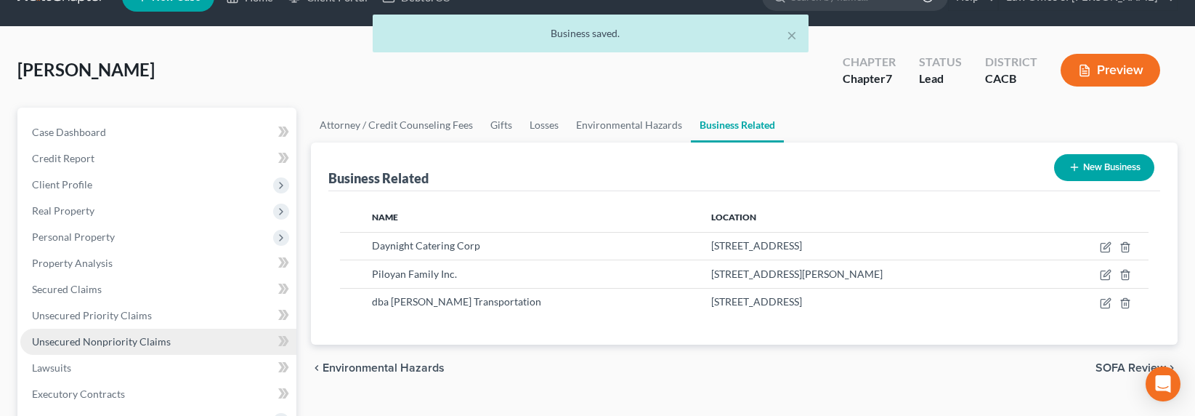
click at [94, 342] on span "Unsecured Nonpriority Claims" at bounding box center [101, 341] width 139 height 12
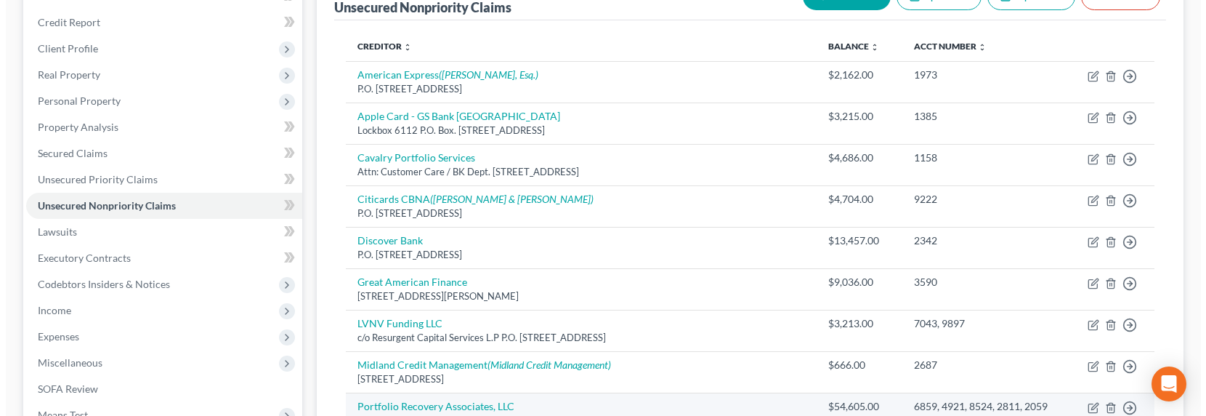
scroll to position [316, 0]
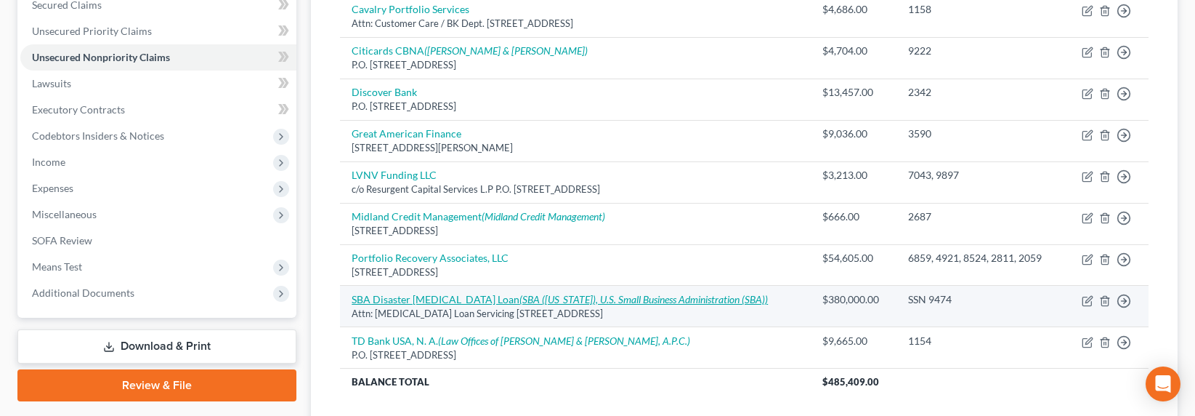
click at [519, 300] on icon "(SBA (Texas), U.S. Small Business Administration (SBA))" at bounding box center [643, 299] width 248 height 12
select select "45"
select select "14"
select select "3"
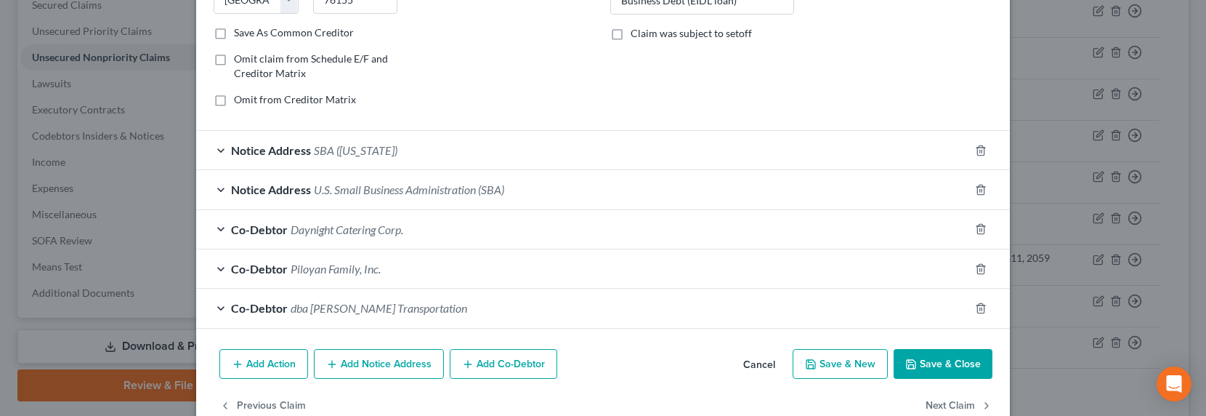
scroll to position [318, 0]
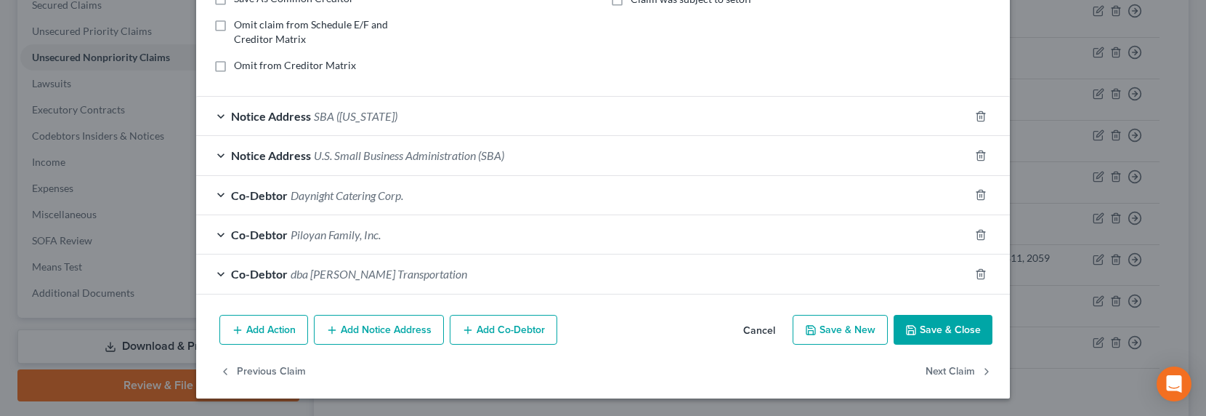
click at [362, 333] on button "Add Notice Address" at bounding box center [379, 330] width 130 height 31
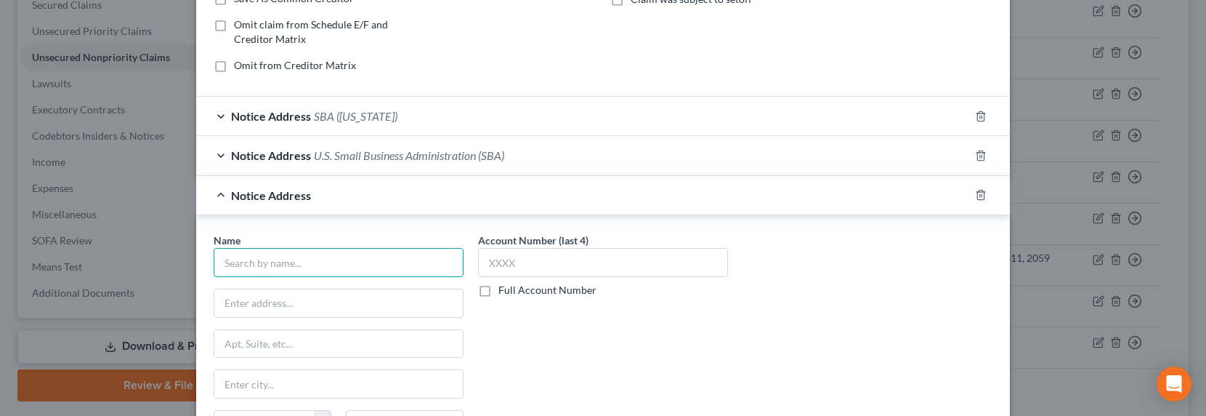
click at [331, 270] on input "text" at bounding box center [339, 262] width 250 height 29
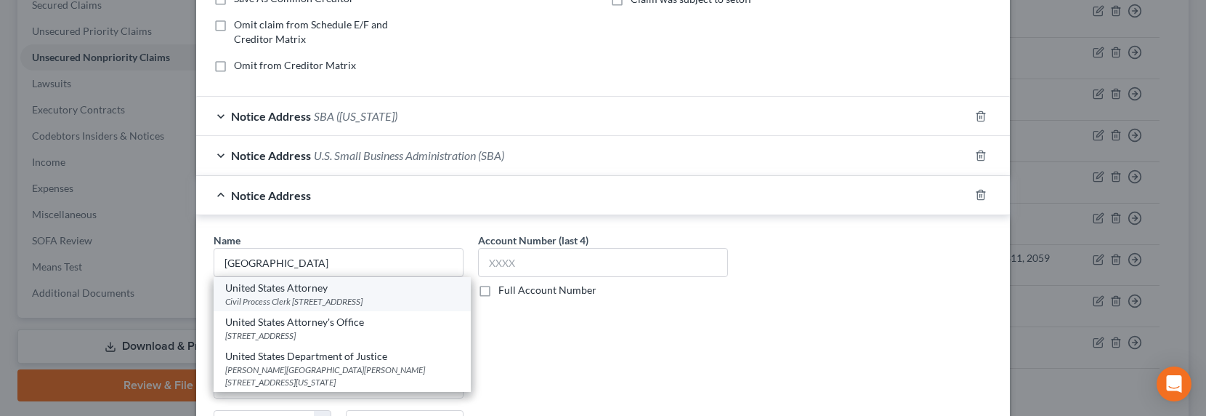
click at [317, 289] on div "United States Attorney" at bounding box center [342, 287] width 234 height 15
type input "United States Attorney"
type input "Civil Process Clerk"
type input "312 N. Spring Street Suite 1200"
type input "Los Angeles"
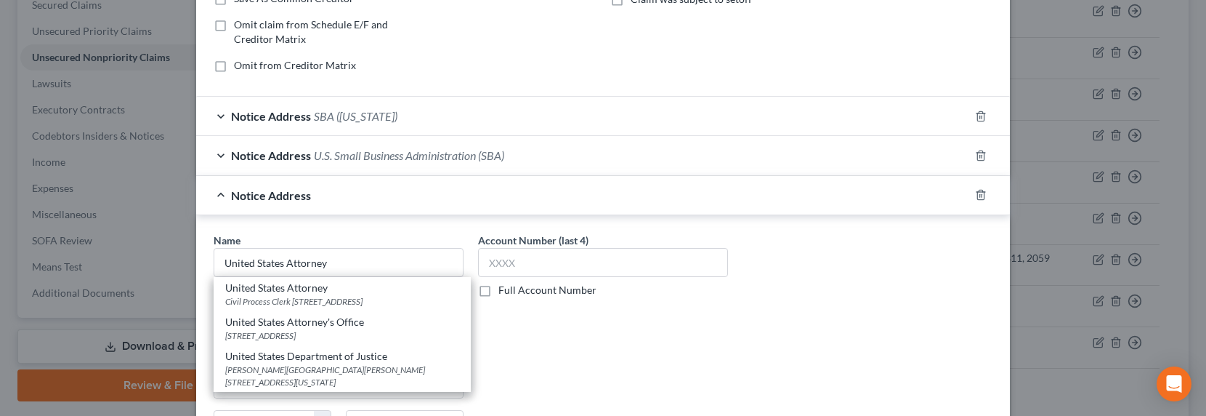
select select "4"
type input "90012"
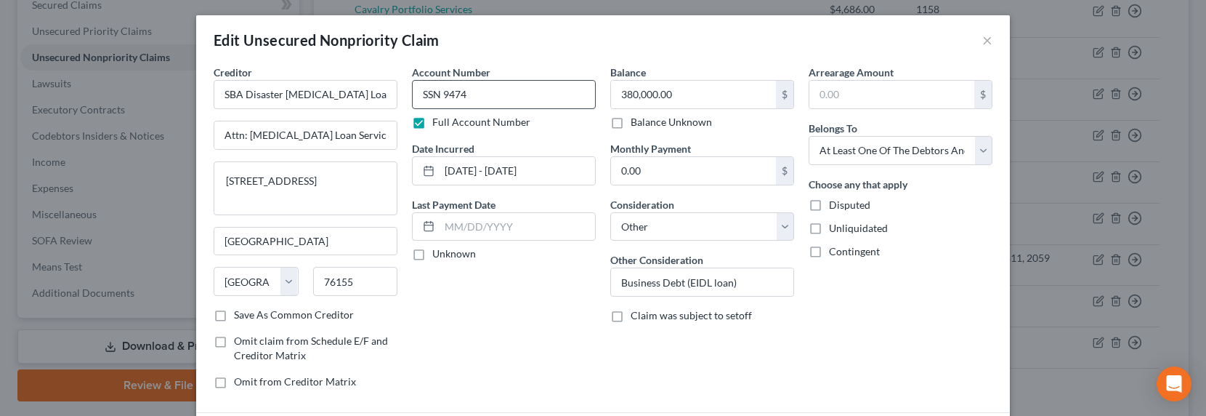
scroll to position [0, 0]
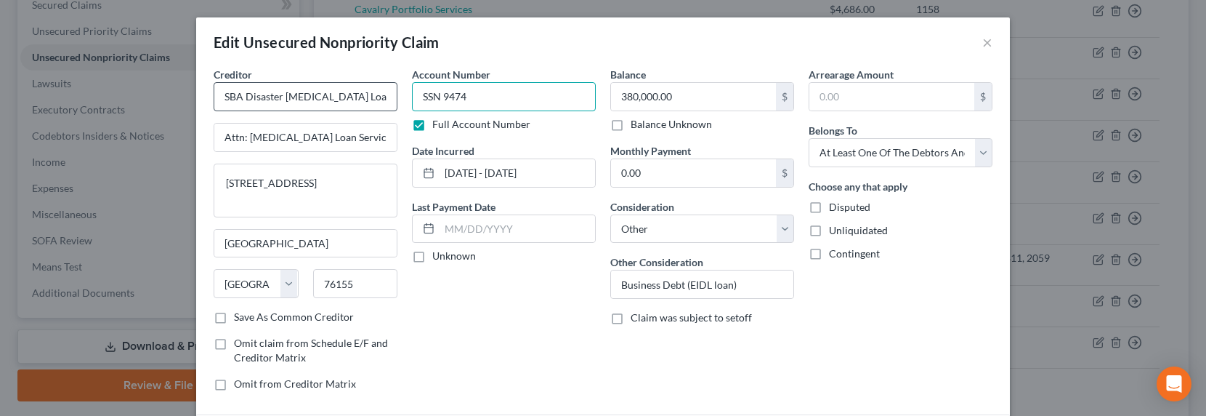
drag, startPoint x: 493, startPoint y: 97, endPoint x: 359, endPoint y: 95, distance: 134.4
click at [359, 95] on div "Creditor * SBA Disaster Covid Loan Attn: Covid Loan Servicing 14925 Kingsport R…" at bounding box center [602, 235] width 793 height 336
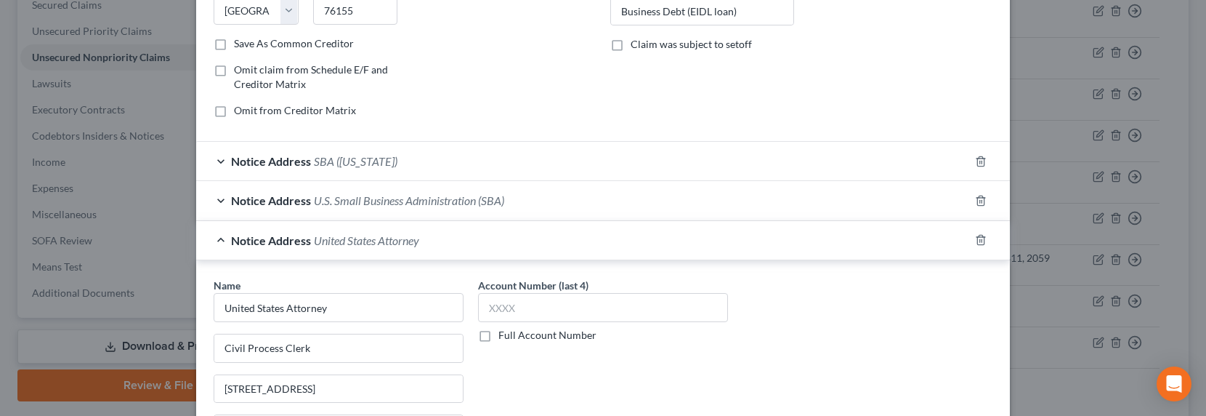
scroll to position [326, 0]
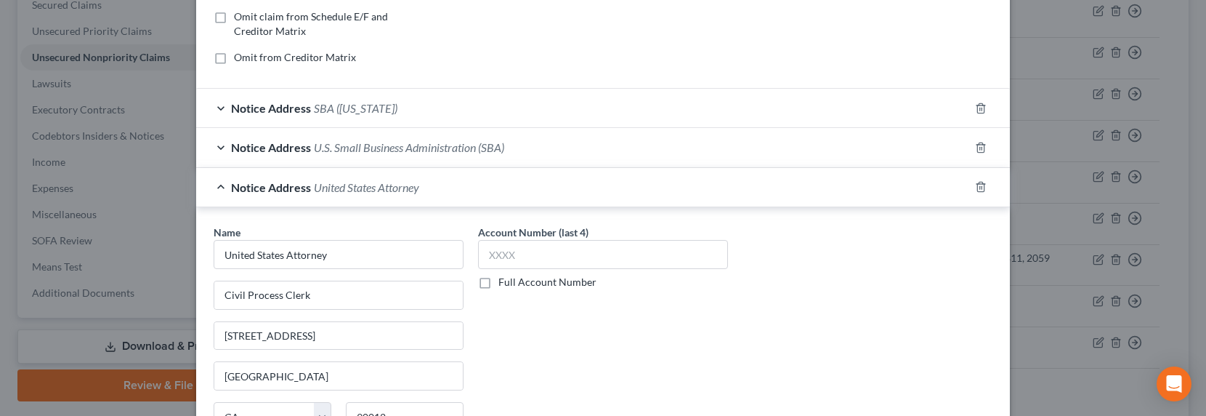
click at [526, 281] on label "Full Account Number" at bounding box center [547, 282] width 98 height 15
click at [514, 281] on input "Full Account Number" at bounding box center [508, 279] width 9 height 9
click at [531, 259] on input "text" at bounding box center [603, 254] width 250 height 29
paste input "SSN 9474"
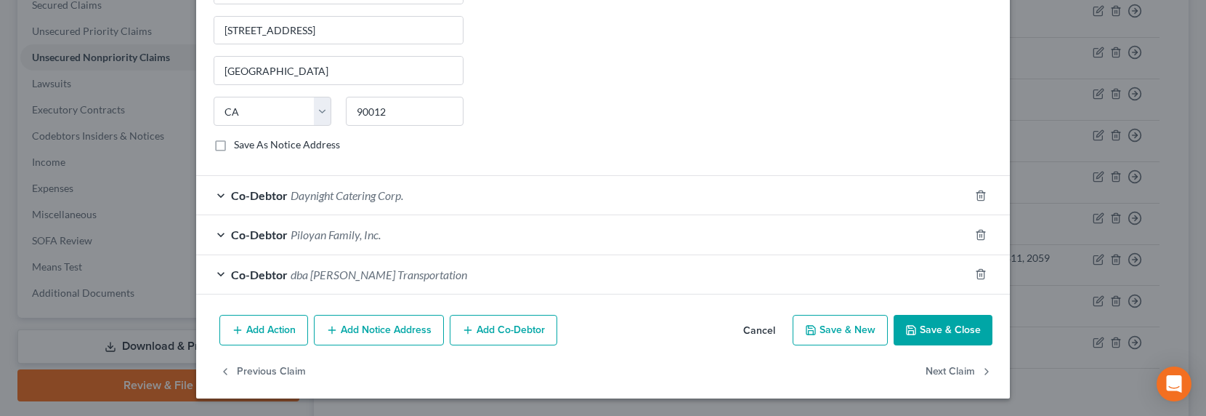
type input "SSN 9474"
click at [386, 328] on button "Add Notice Address" at bounding box center [379, 330] width 130 height 31
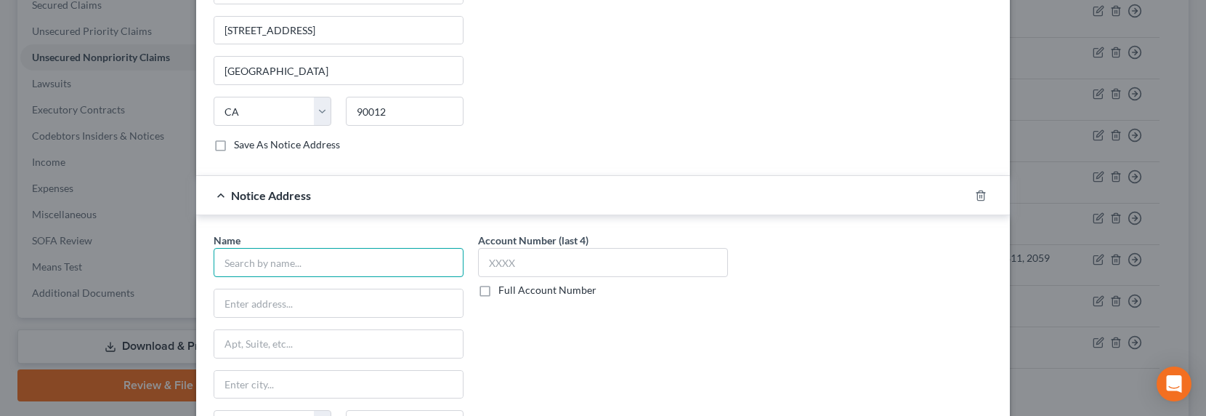
click at [375, 267] on input "text" at bounding box center [339, 262] width 250 height 29
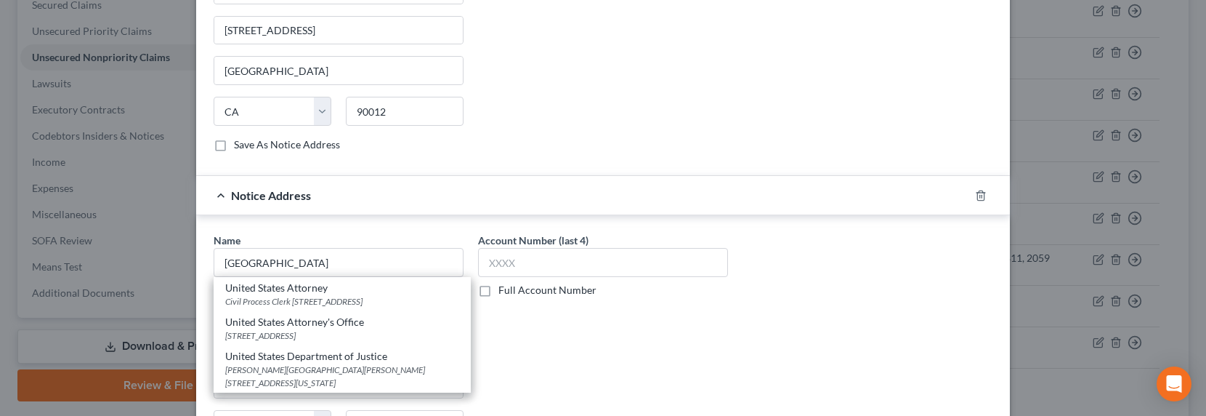
drag, startPoint x: 313, startPoint y: 365, endPoint x: 323, endPoint y: 362, distance: 10.1
click at [313, 363] on div "United States Department of Justice" at bounding box center [342, 356] width 234 height 15
type input "United States Department of Justice"
type input "Ben Franklin Station"
type input "PO Box 683"
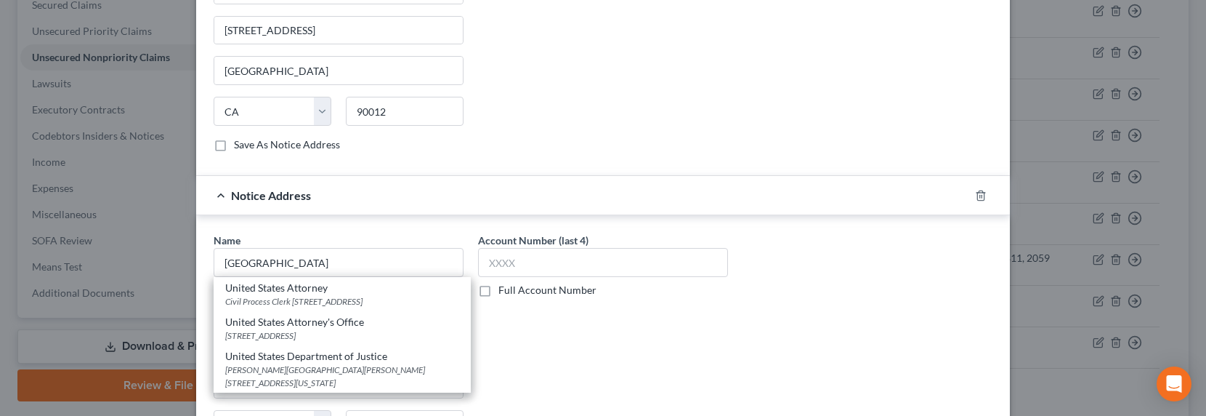
type input "Washington"
select select "8"
type input "20044"
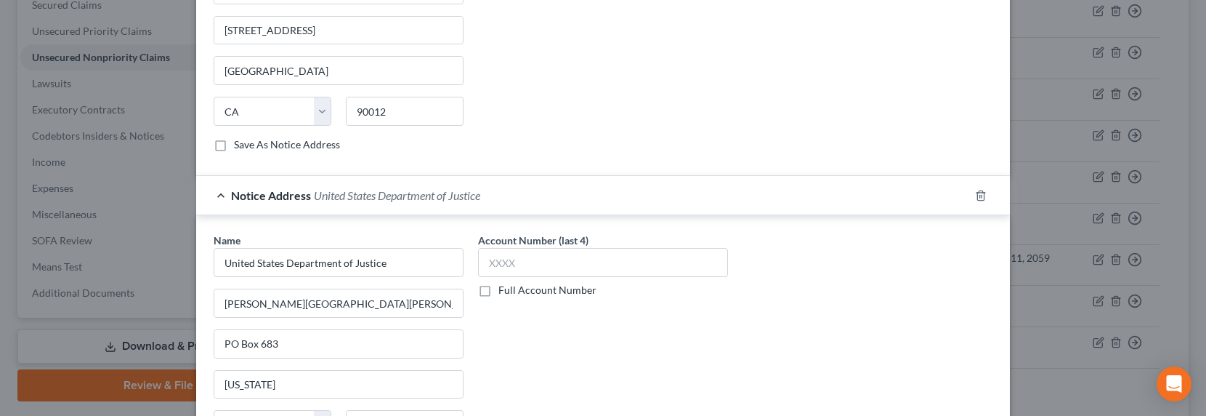
click at [536, 293] on label "Full Account Number" at bounding box center [547, 290] width 98 height 15
click at [514, 292] on input "Full Account Number" at bounding box center [508, 287] width 9 height 9
click at [531, 261] on input "text" at bounding box center [603, 262] width 250 height 29
paste input "SSN 9474"
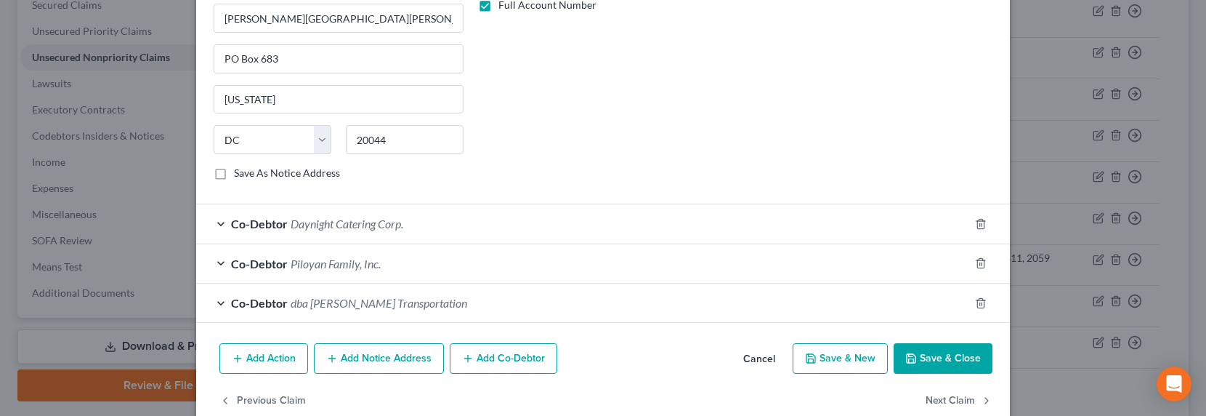
scroll to position [945, 0]
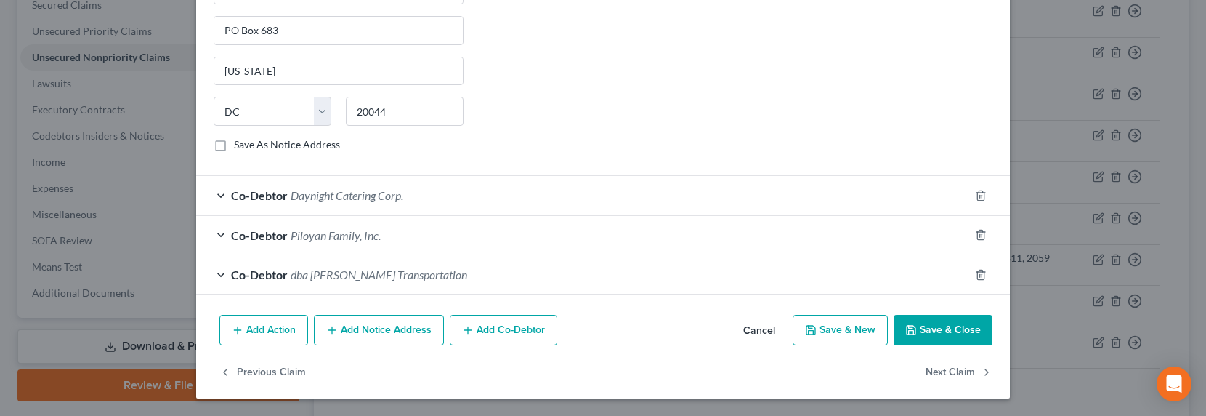
type input "SSN 9474"
click at [969, 326] on button "Save & Close" at bounding box center [943, 330] width 99 height 31
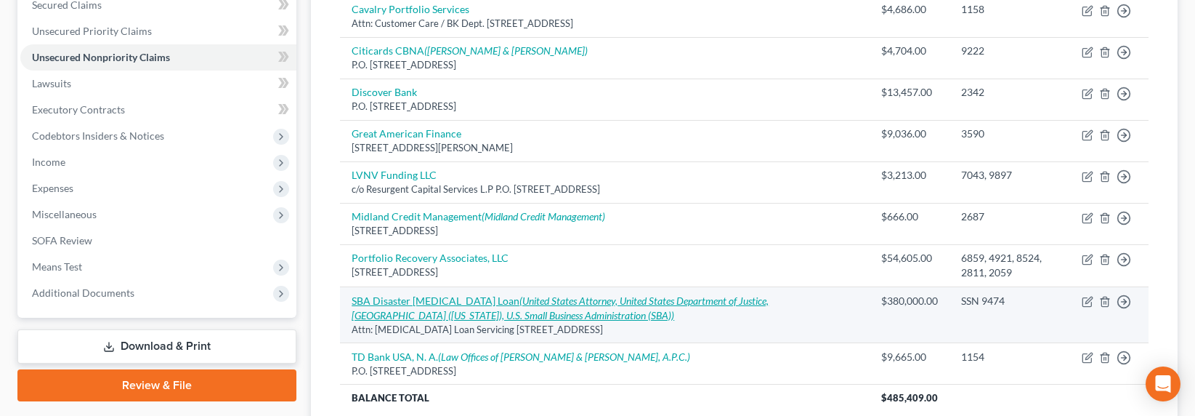
click at [661, 294] on icon "(United States Attorney, United States Department of Justice, SBA (Texas), U.S.…" at bounding box center [560, 307] width 417 height 27
select select "45"
select select "14"
select select "3"
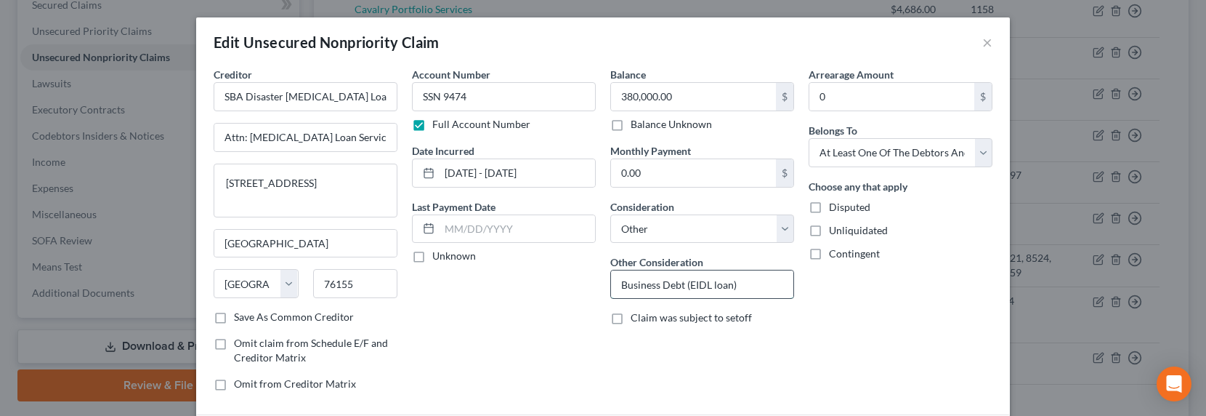
click at [713, 288] on input "Business Debt (EIDL loan)" at bounding box center [702, 284] width 182 height 28
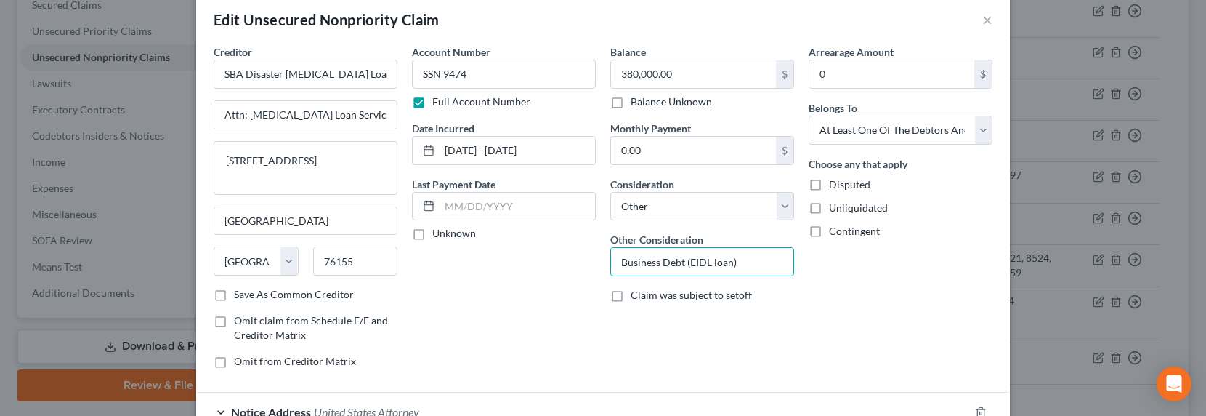
scroll to position [0, 0]
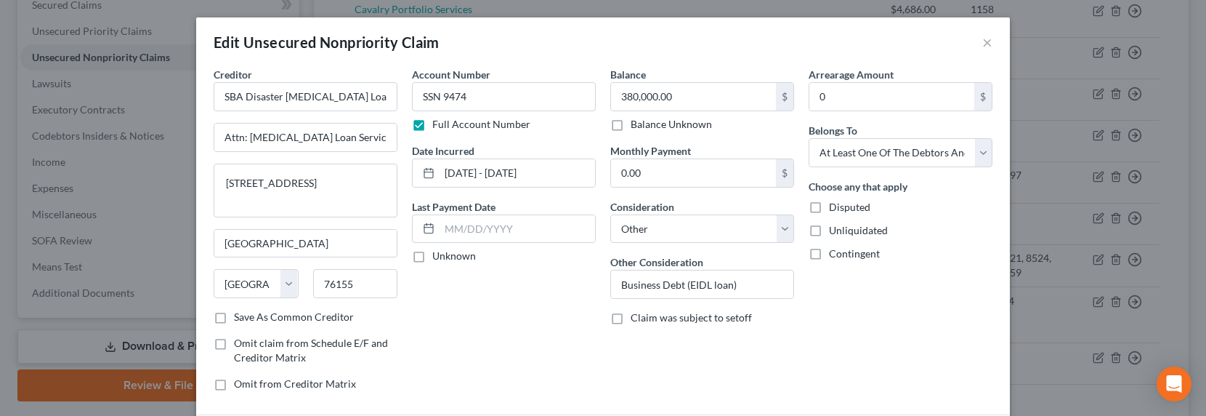
click at [697, 126] on label "Balance Unknown" at bounding box center [671, 124] width 81 height 15
click at [646, 126] on input "Balance Unknown" at bounding box center [640, 121] width 9 height 9
checkbox input "true"
type input "0.00"
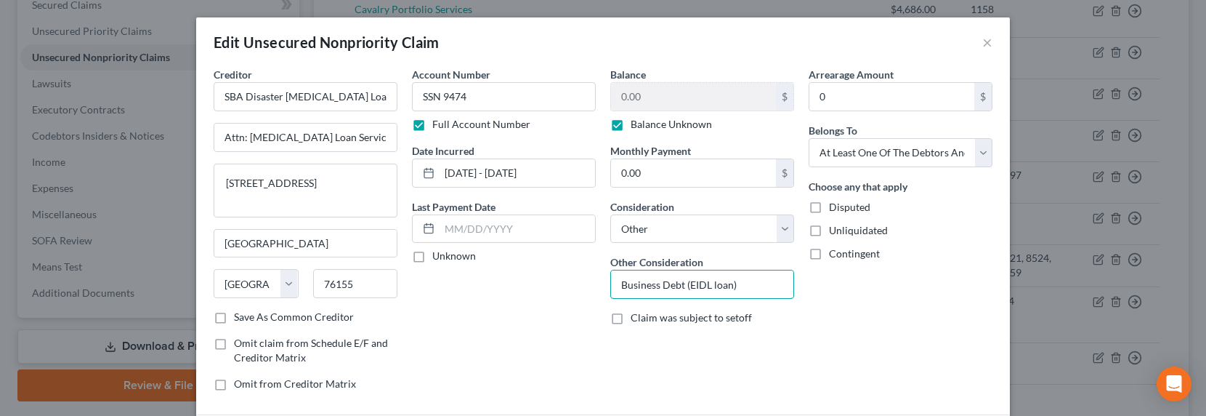
drag, startPoint x: 743, startPoint y: 280, endPoint x: 578, endPoint y: 280, distance: 165.7
click at [578, 280] on div "Creditor * SBA Disaster Covid Loan Attn: Covid Loan Servicing 14925 Kingsport R…" at bounding box center [602, 235] width 793 height 336
type input "Business EIDL"
click at [841, 206] on span "Disputed" at bounding box center [849, 207] width 41 height 12
click at [841, 206] on input "Disputed" at bounding box center [839, 204] width 9 height 9
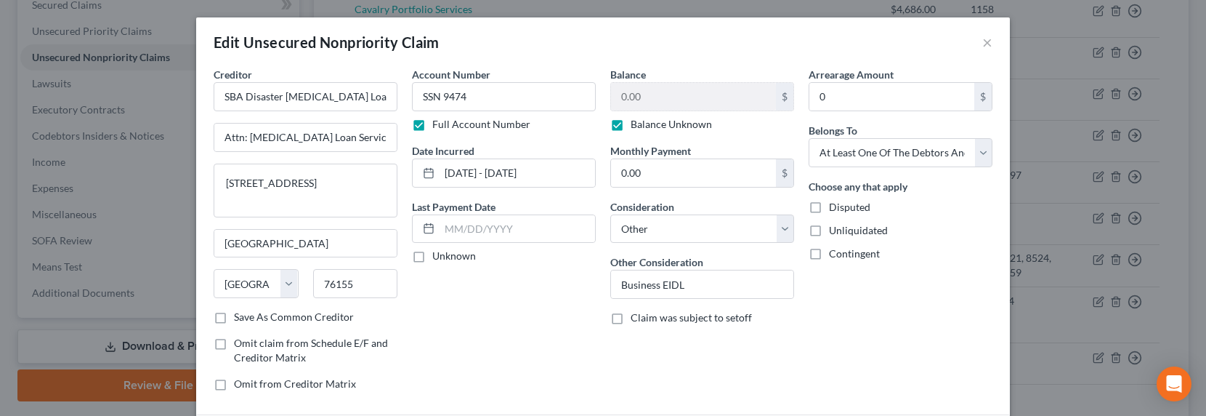
checkbox input "true"
click at [846, 243] on div "Choose any that apply Disputed Unliquidated Contingent" at bounding box center [901, 220] width 184 height 82
click at [844, 254] on span "Contingent" at bounding box center [854, 253] width 51 height 12
click at [844, 254] on input "Contingent" at bounding box center [839, 250] width 9 height 9
checkbox input "true"
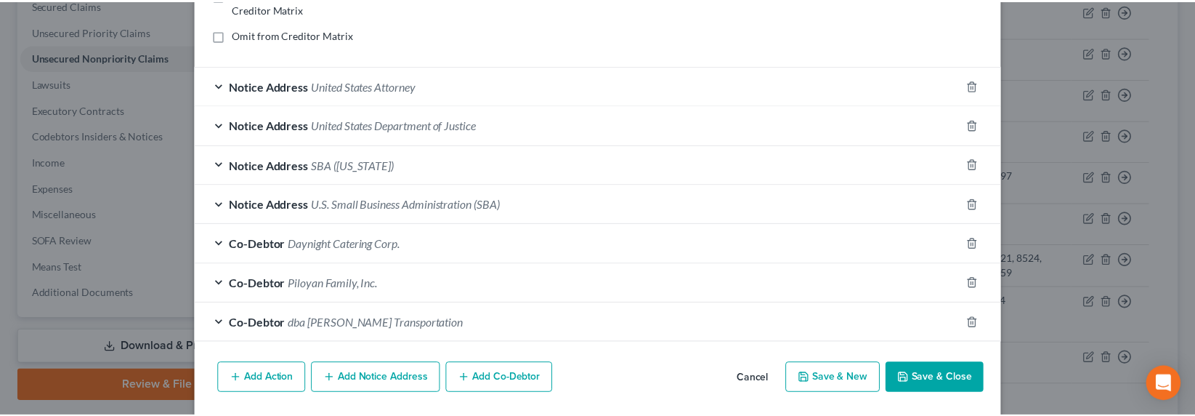
scroll to position [397, 0]
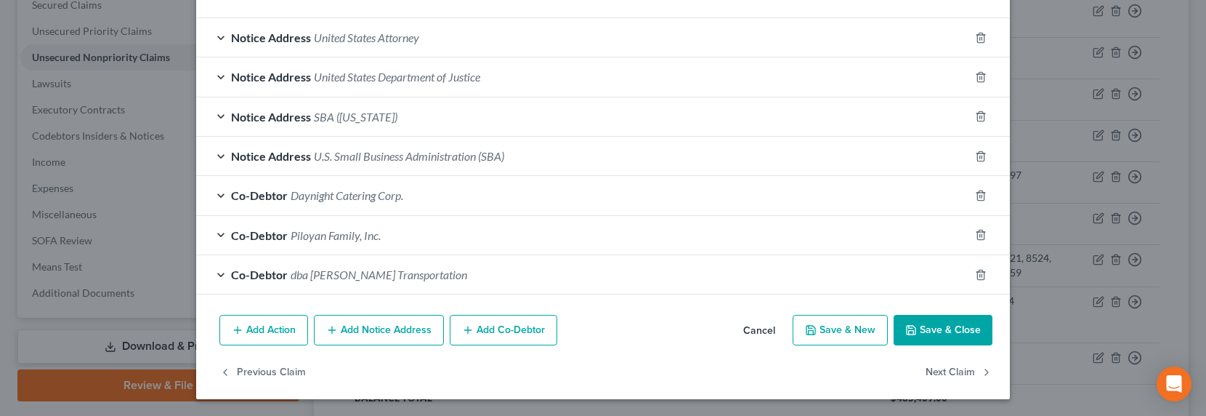
click at [927, 329] on button "Save & Close" at bounding box center [943, 330] width 99 height 31
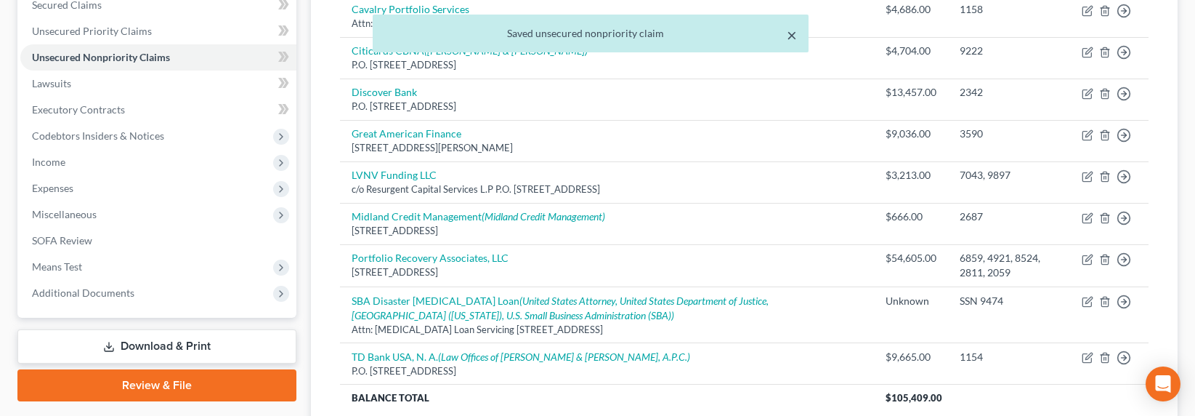
click at [792, 35] on button "×" at bounding box center [792, 34] width 10 height 17
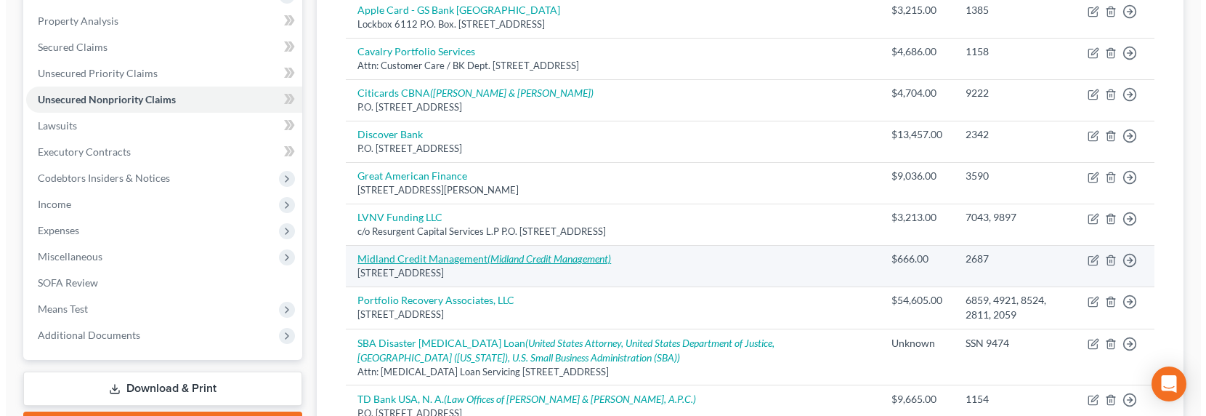
scroll to position [288, 0]
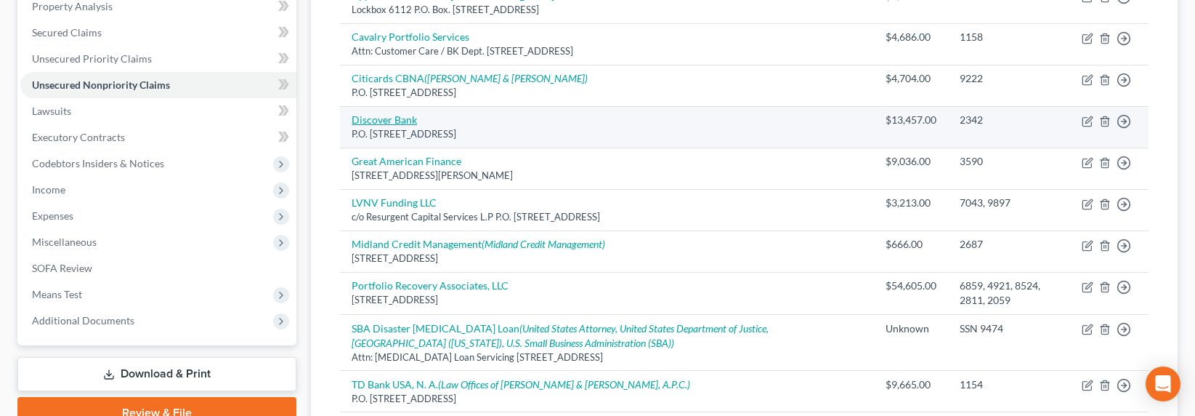
click at [365, 118] on link "Discover Bank" at bounding box center [384, 119] width 65 height 12
select select "46"
select select "2"
select select "0"
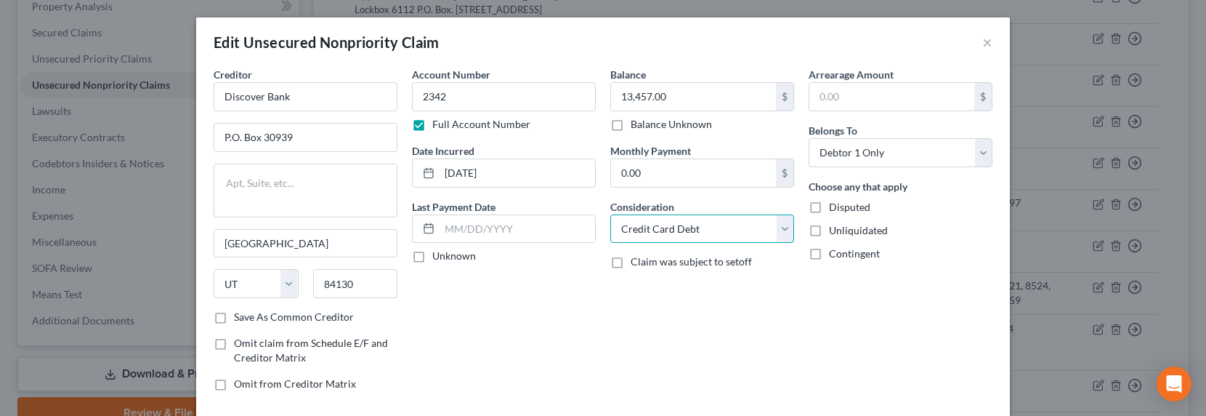
click at [666, 222] on select "Select Cable / Satellite Services Collection Agency Credit Card Debt Debt Couns…" at bounding box center [702, 228] width 184 height 29
select select "14"
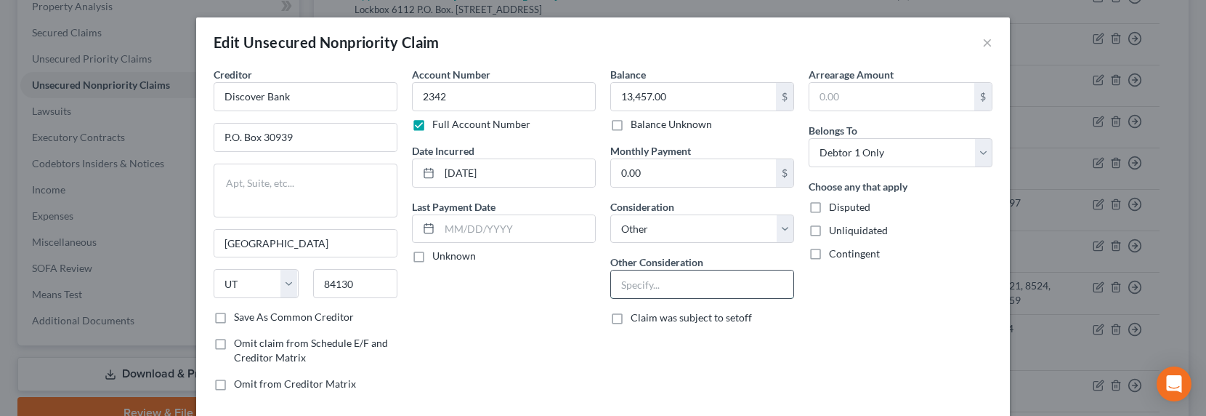
click at [652, 288] on input "text" at bounding box center [702, 284] width 182 height 28
type input "Business CC"
click at [663, 126] on label "Balance Unknown" at bounding box center [671, 124] width 81 height 15
click at [646, 126] on input "Balance Unknown" at bounding box center [640, 121] width 9 height 9
checkbox input "true"
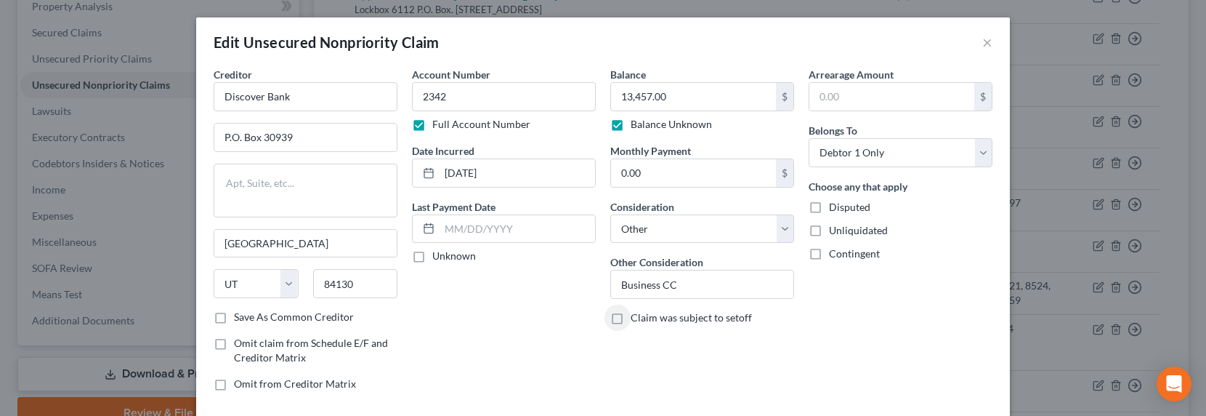
type input "0.00"
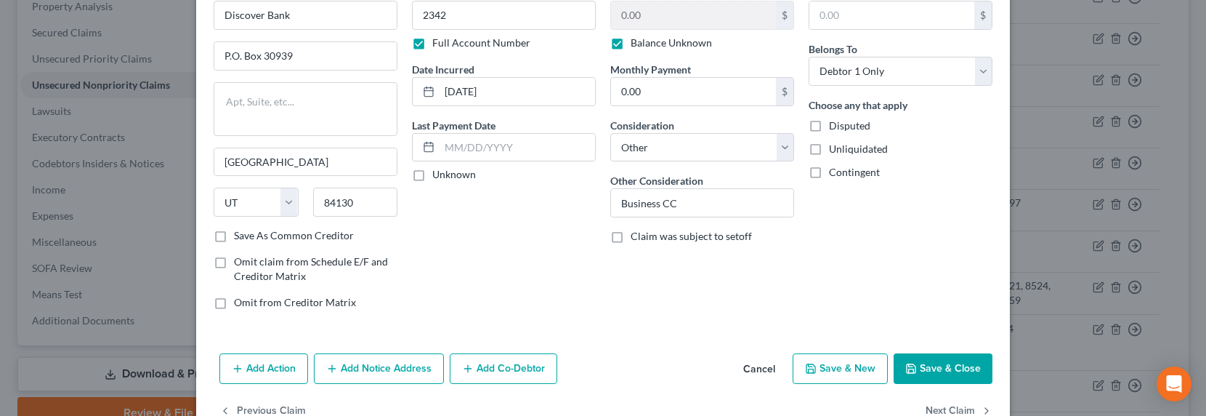
scroll to position [120, 0]
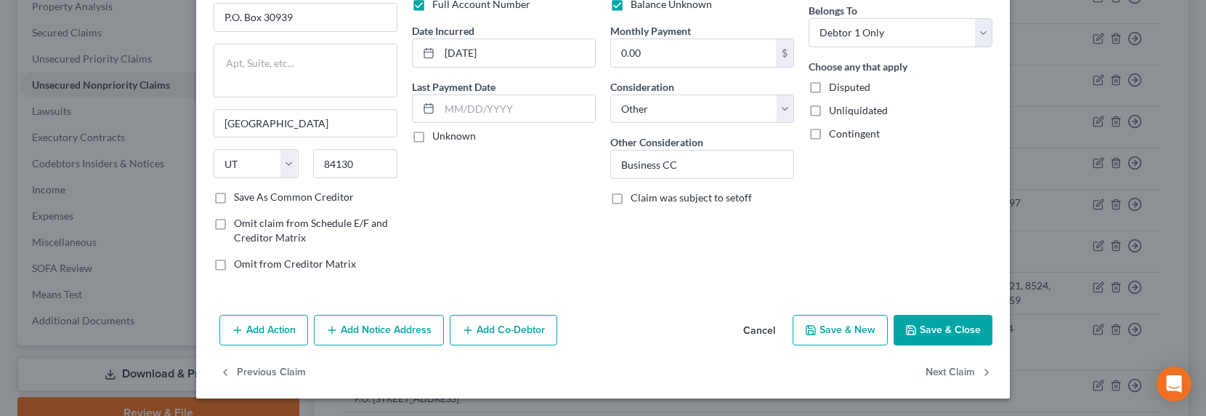
click at [480, 330] on button "Add Co-Debtor" at bounding box center [504, 330] width 108 height 31
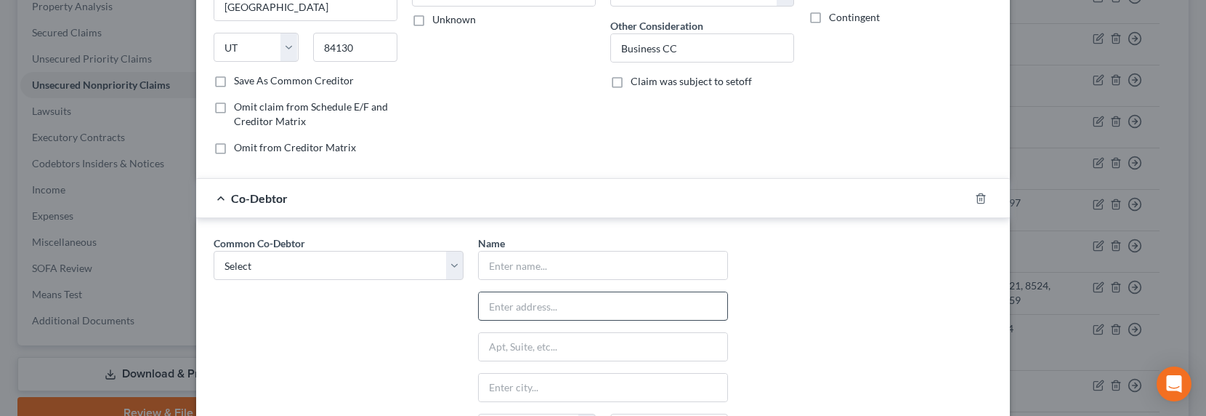
scroll to position [261, 0]
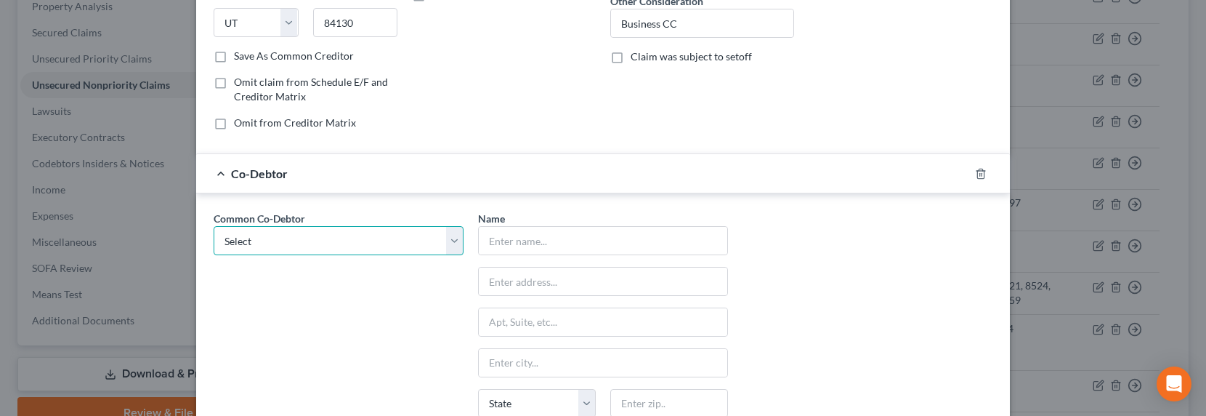
click at [296, 238] on select "Select Daynight Catering Corp. Piloyan Family, Inc. dba Lana Transportation" at bounding box center [339, 240] width 250 height 29
select select "0"
type input "Daynight Catering Corp."
type input "1707 Glenwood Rd."
type input "Glendale"
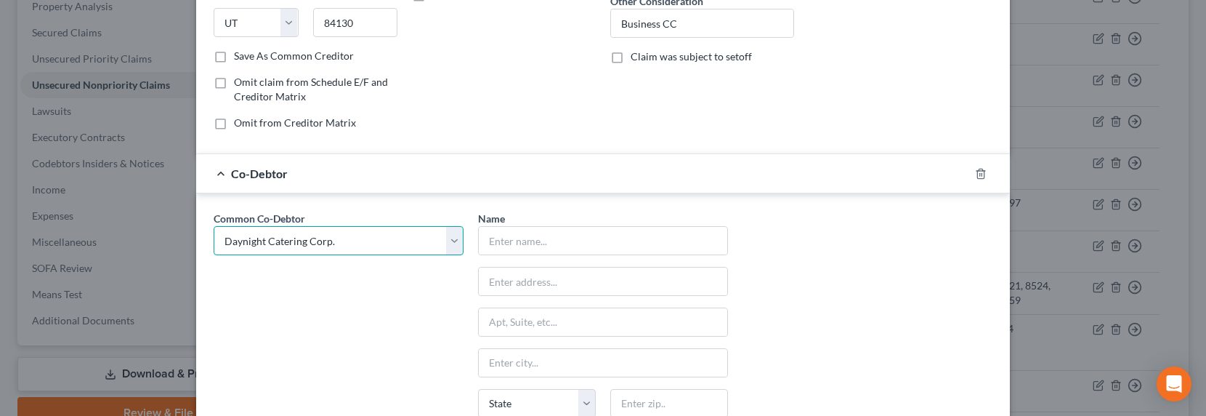
select select "4"
type input "91201"
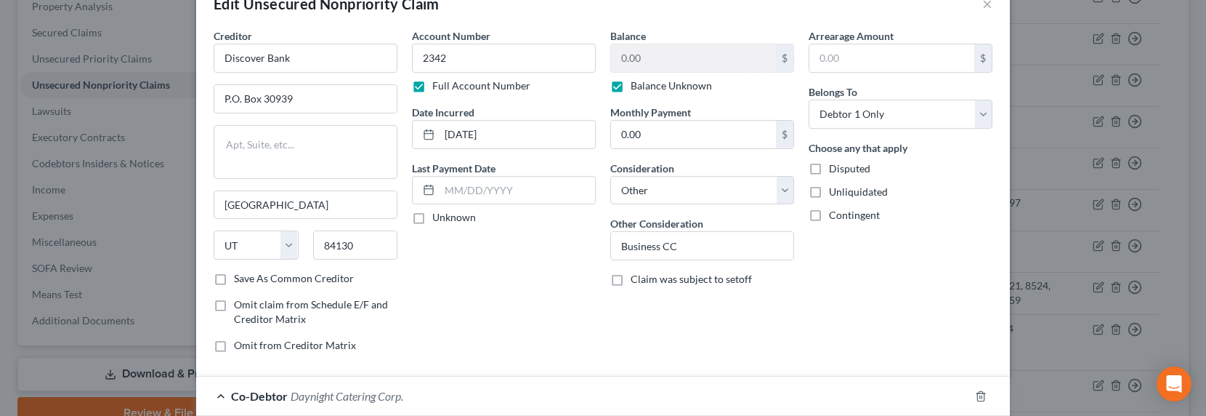
scroll to position [0, 0]
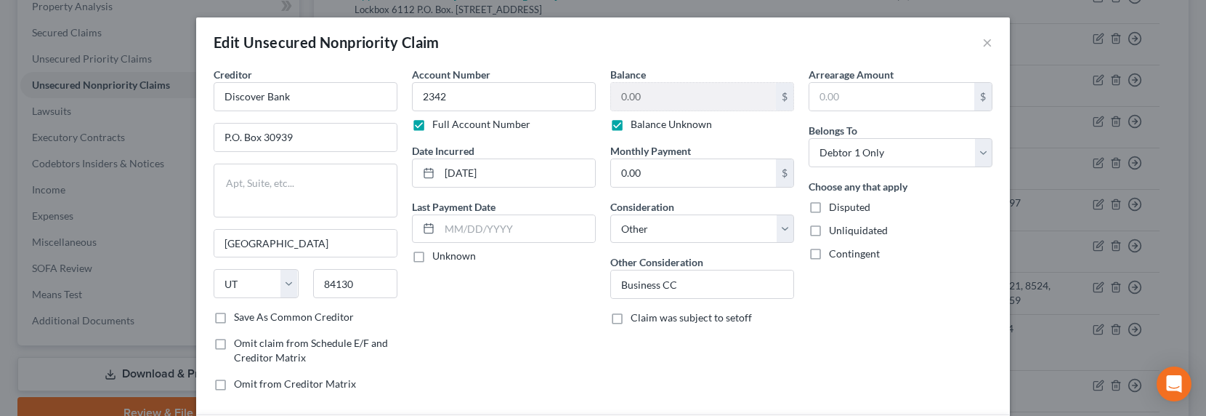
click at [851, 254] on span "Contingent" at bounding box center [854, 253] width 51 height 12
click at [844, 254] on input "Contingent" at bounding box center [839, 250] width 9 height 9
checkbox input "true"
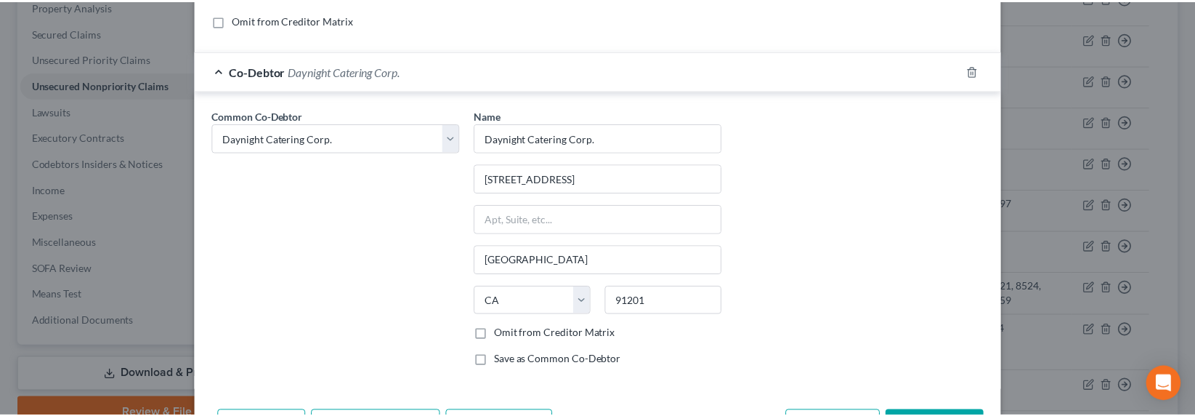
scroll to position [459, 0]
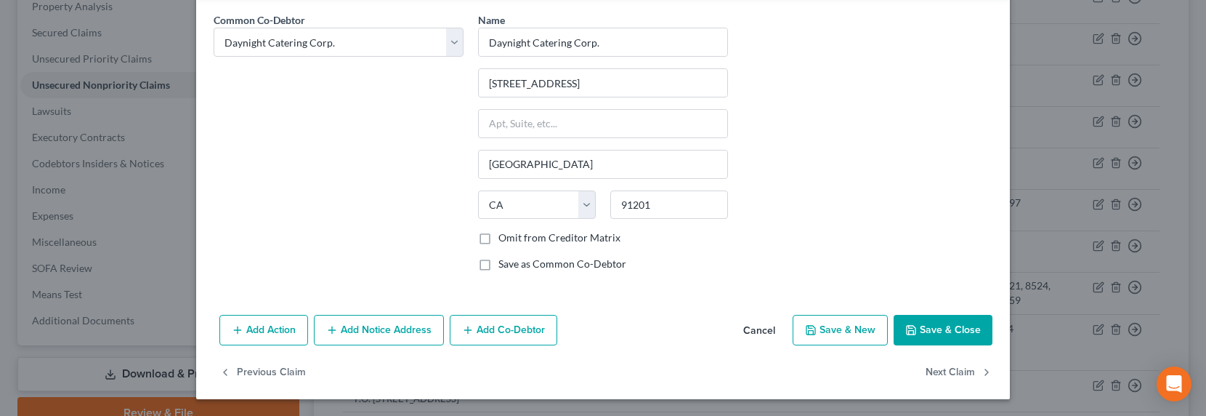
click at [949, 328] on button "Save & Close" at bounding box center [943, 330] width 99 height 31
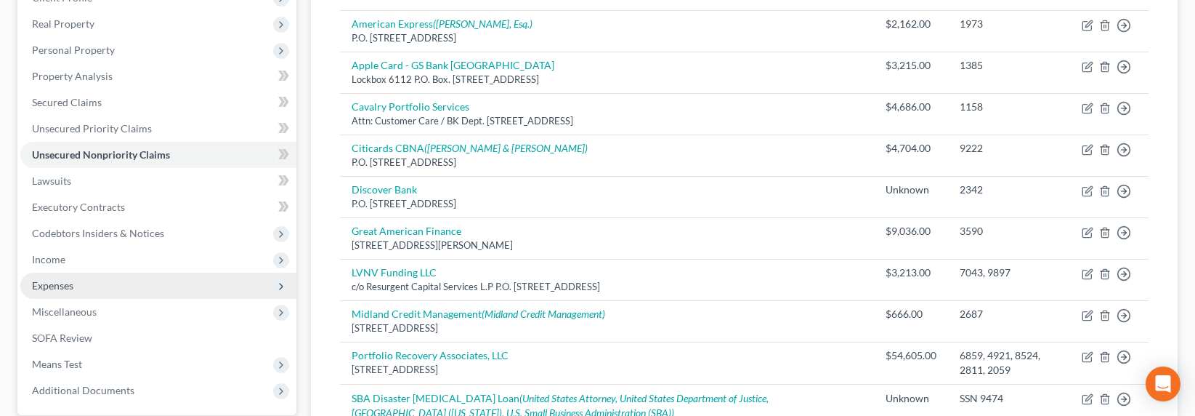
scroll to position [358, 0]
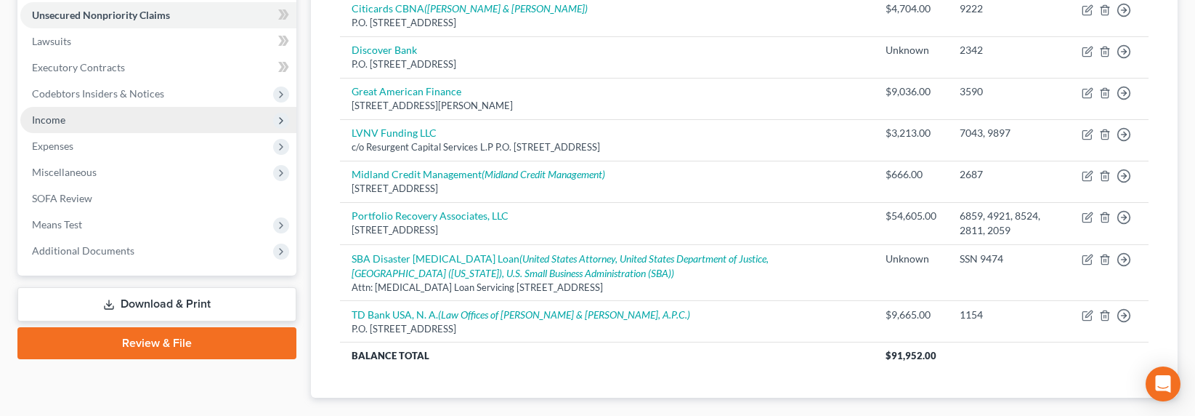
click at [44, 114] on span "Income" at bounding box center [48, 119] width 33 height 12
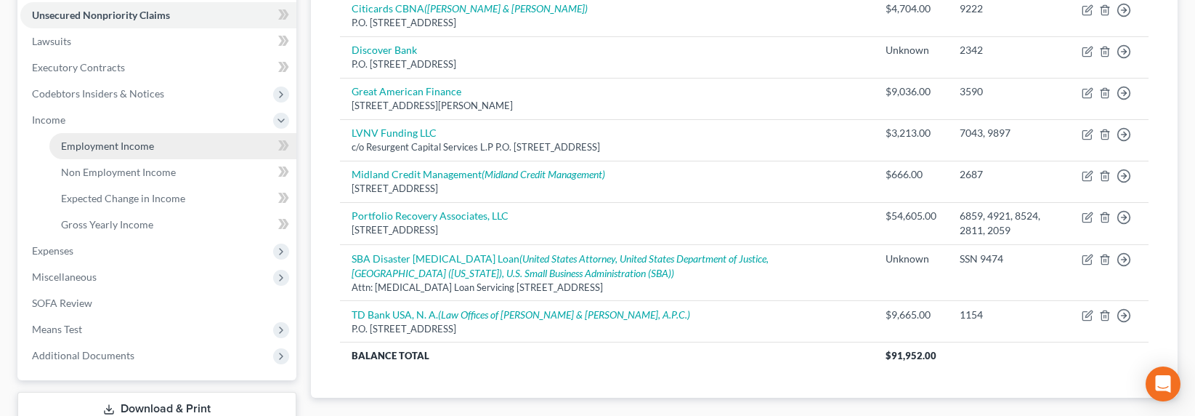
click at [64, 145] on span "Employment Income" at bounding box center [107, 146] width 93 height 12
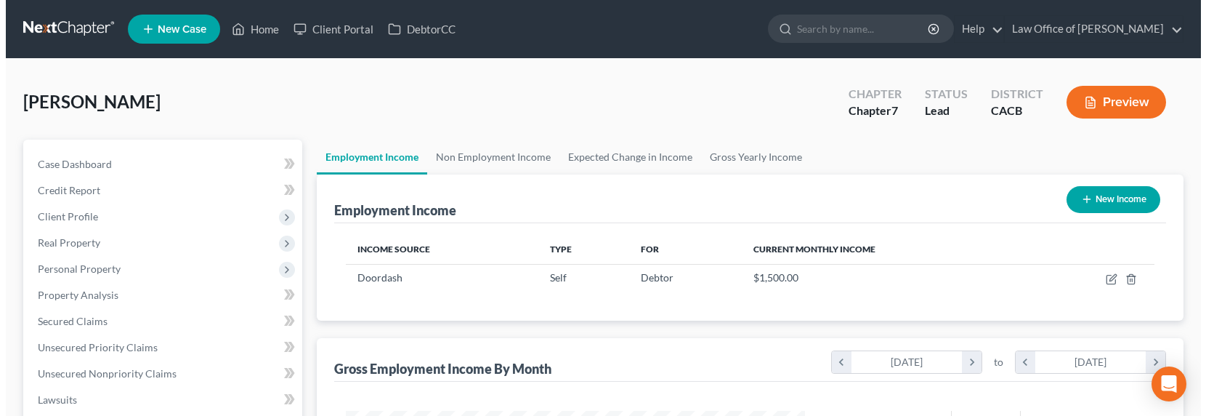
scroll to position [260, 488]
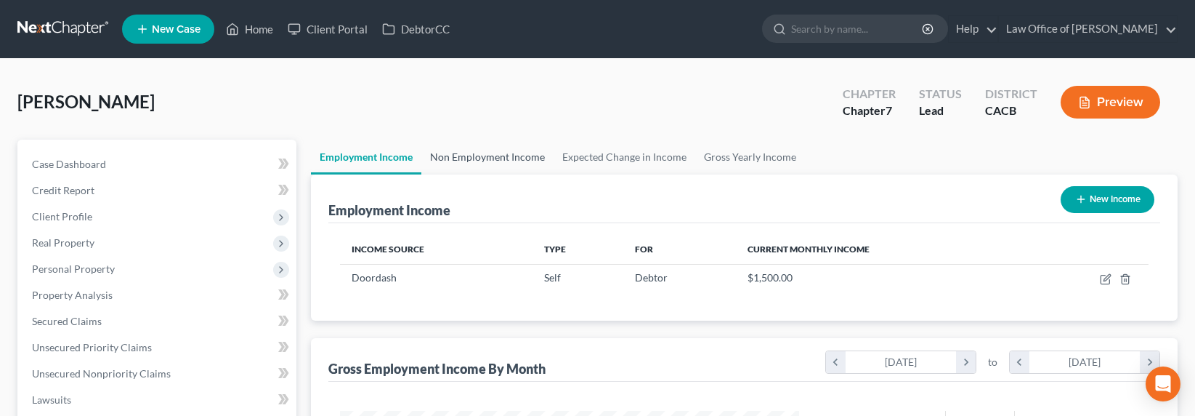
click at [476, 153] on link "Non Employment Income" at bounding box center [487, 157] width 132 height 35
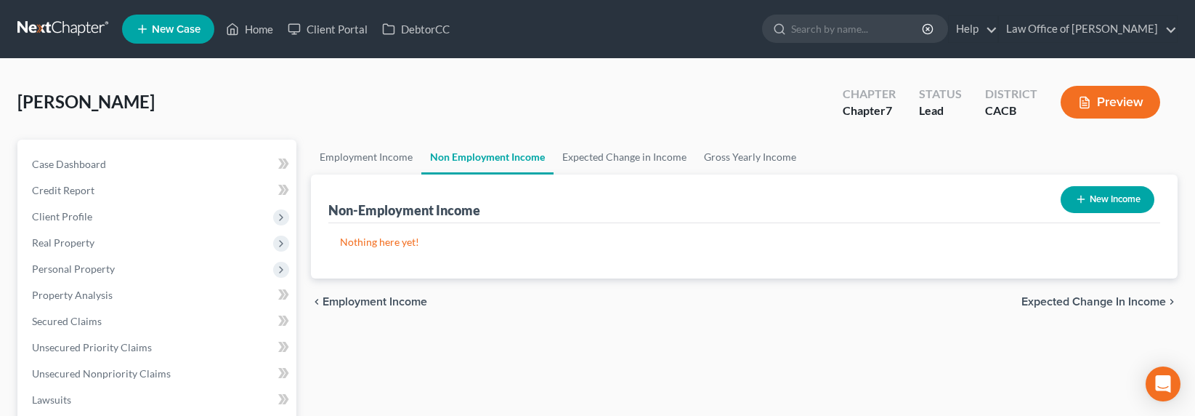
click at [1081, 195] on icon "button" at bounding box center [1081, 199] width 12 height 12
select select "0"
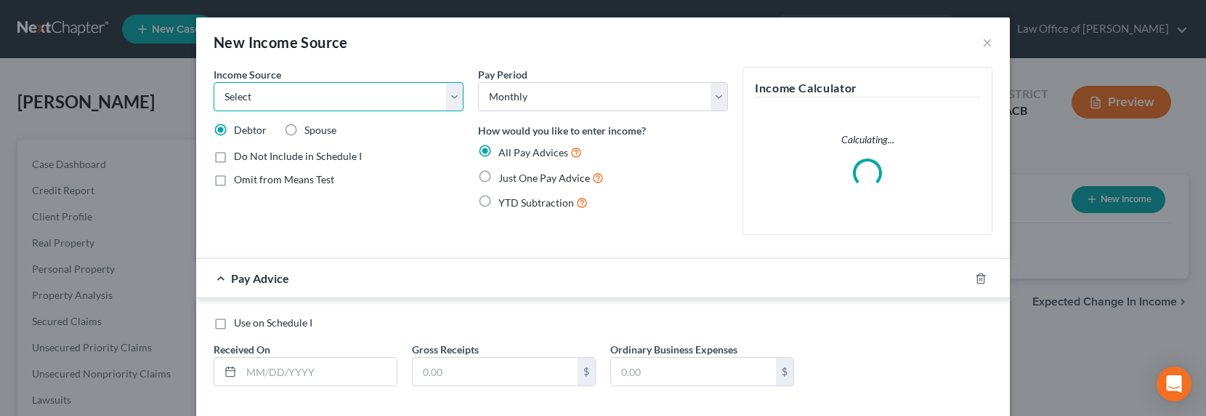
click at [356, 94] on select "Select Unemployment Disability (from employer) Pension Retirement Social Securi…" at bounding box center [339, 96] width 250 height 29
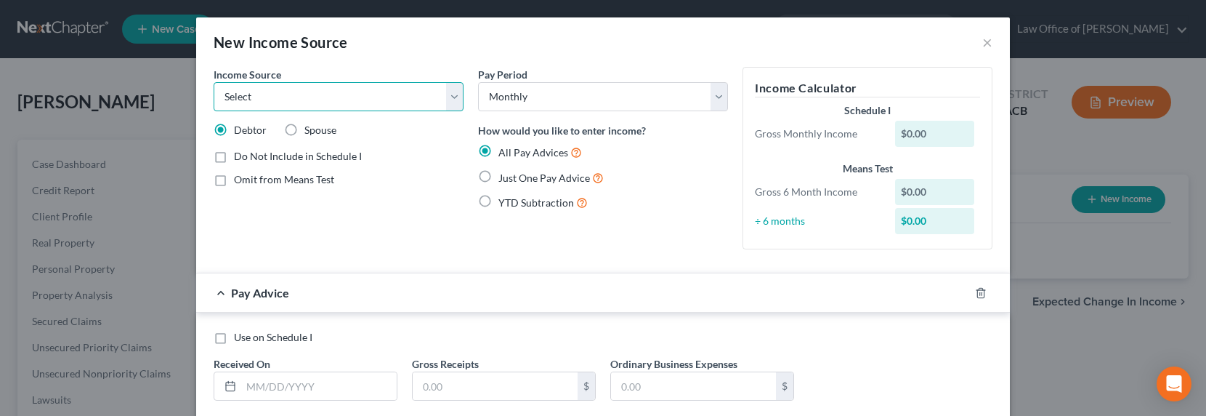
select select "8"
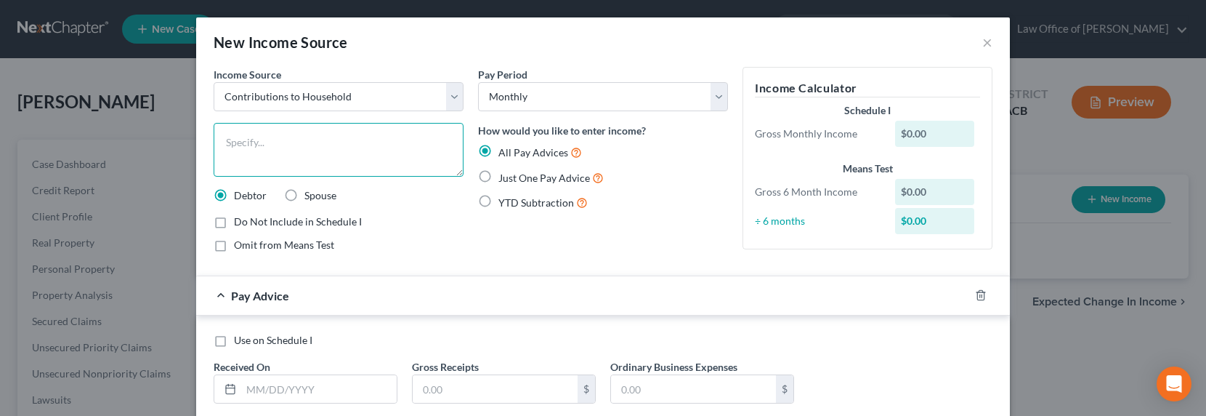
click at [273, 150] on textarea at bounding box center [339, 150] width 250 height 54
type textarea "Girlfriend's Contribution"
click at [304, 238] on div "Do Not Include in Schedule I Omit from Means Test" at bounding box center [339, 233] width 250 height 38
click at [307, 248] on span "Omit from Means Test" at bounding box center [284, 244] width 100 height 12
click at [249, 247] on input "Omit from Means Test" at bounding box center [244, 242] width 9 height 9
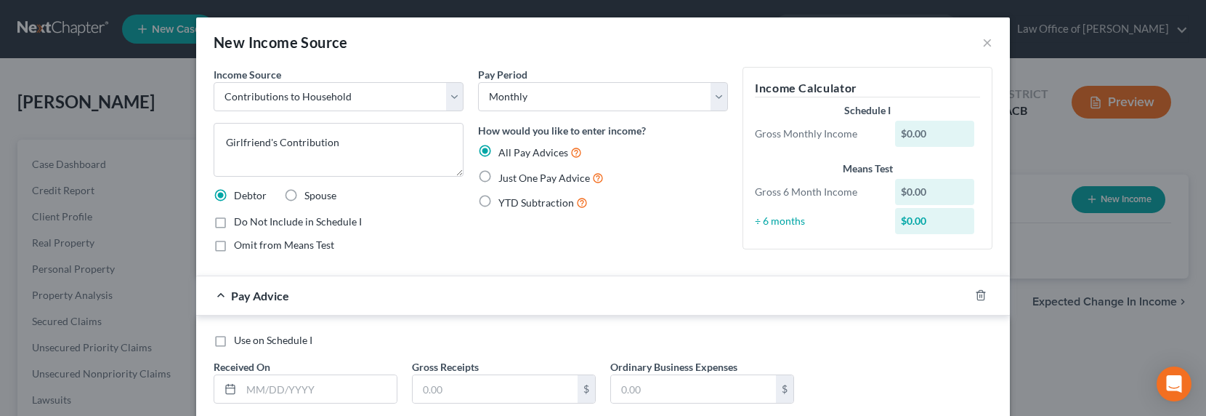
checkbox input "true"
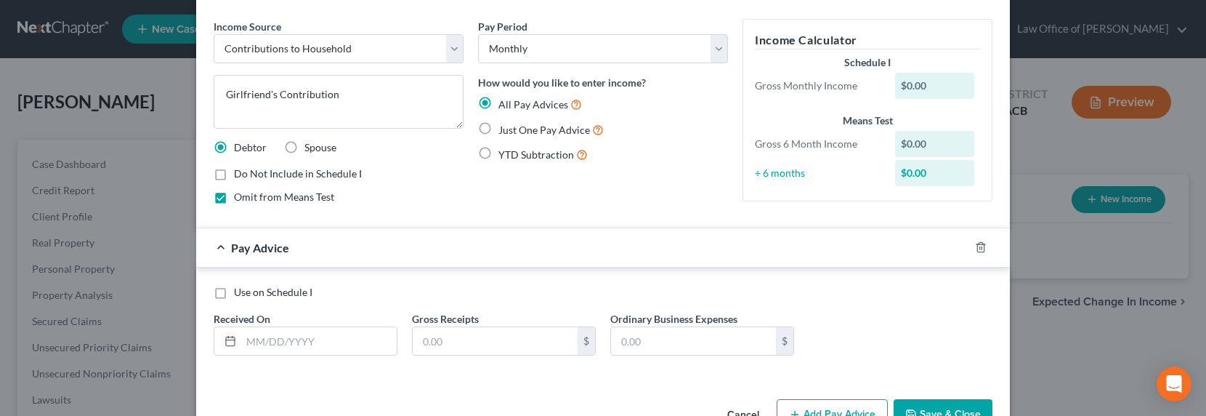
scroll to position [90, 0]
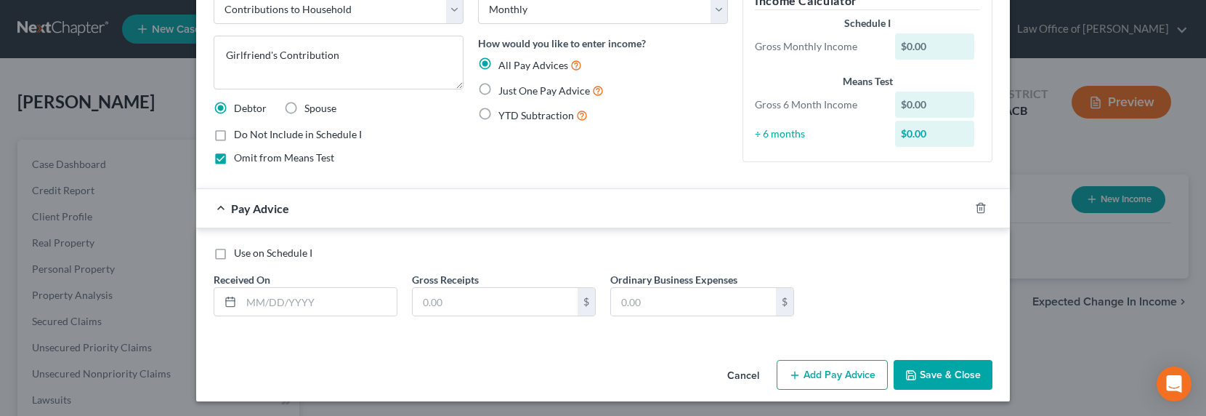
click at [543, 89] on span "Just One Pay Advice" at bounding box center [544, 90] width 92 height 12
click at [514, 89] on input "Just One Pay Advice" at bounding box center [508, 86] width 9 height 9
radio input "true"
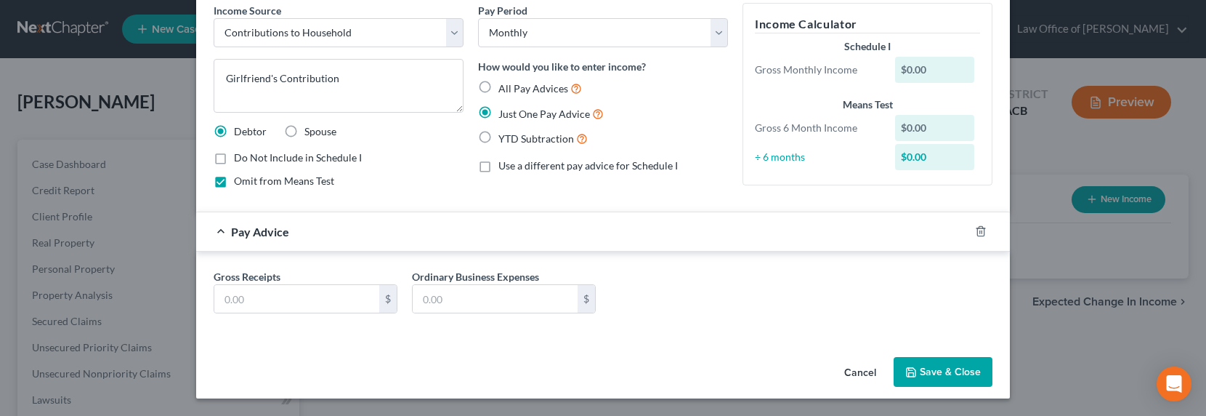
scroll to position [64, 0]
click at [270, 300] on input "text" at bounding box center [296, 299] width 165 height 28
type input "1,000"
click at [943, 363] on button "Save & Close" at bounding box center [943, 372] width 99 height 31
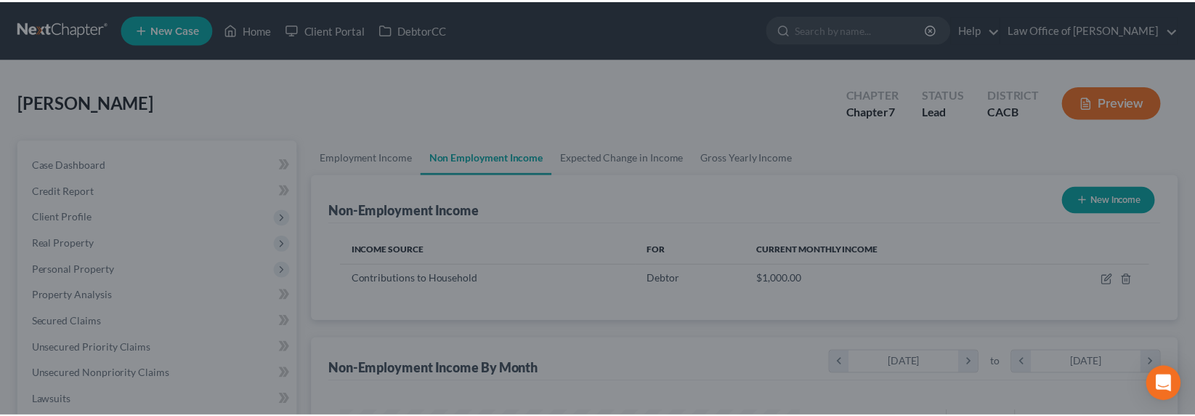
scroll to position [260, 488]
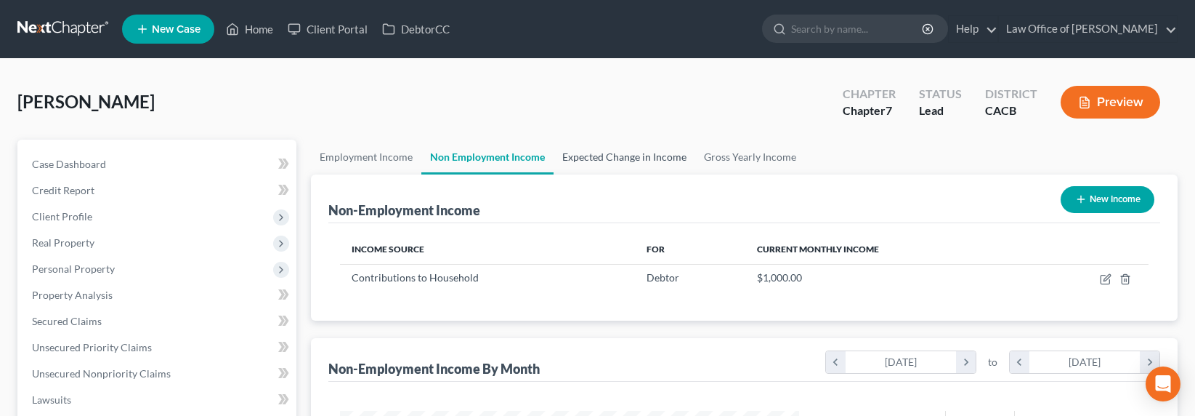
click at [601, 158] on link "Expected Change in Income" at bounding box center [625, 157] width 142 height 35
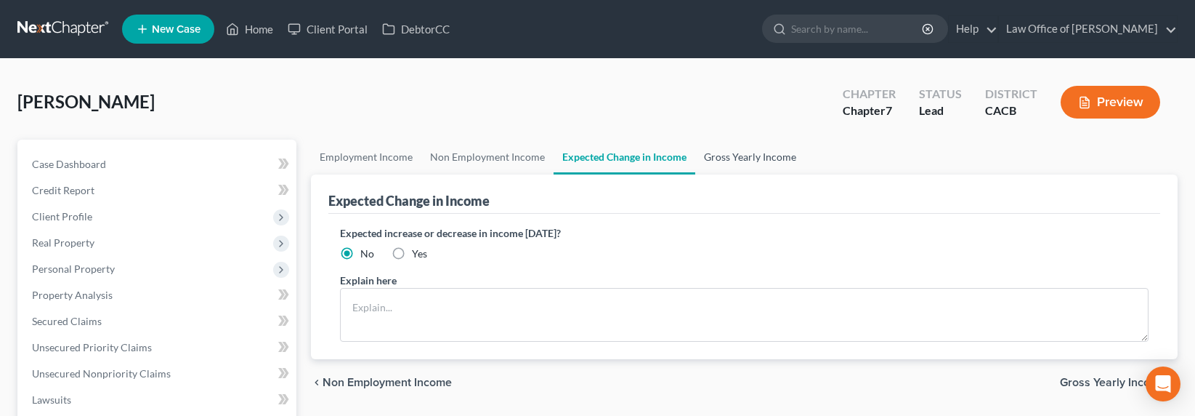
click at [748, 166] on link "Gross Yearly Income" at bounding box center [750, 157] width 110 height 35
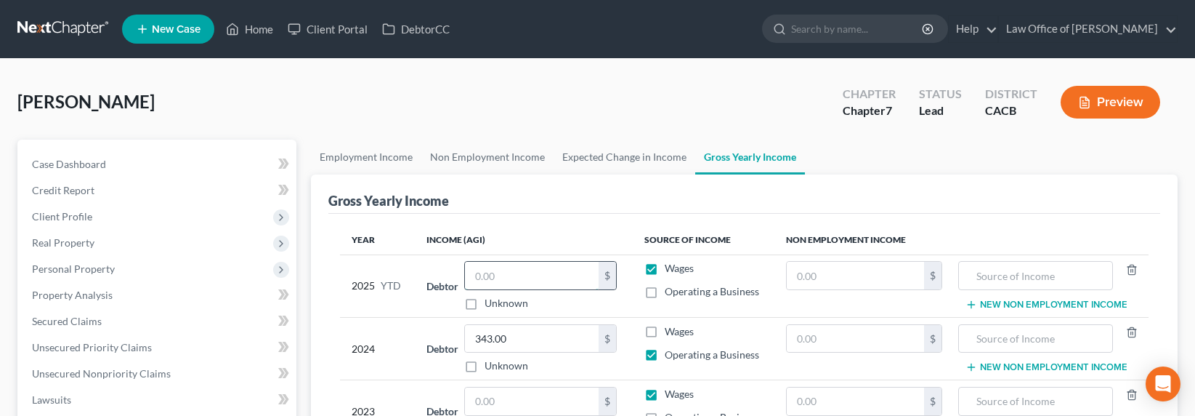
click at [488, 280] on input "text" at bounding box center [532, 276] width 134 height 28
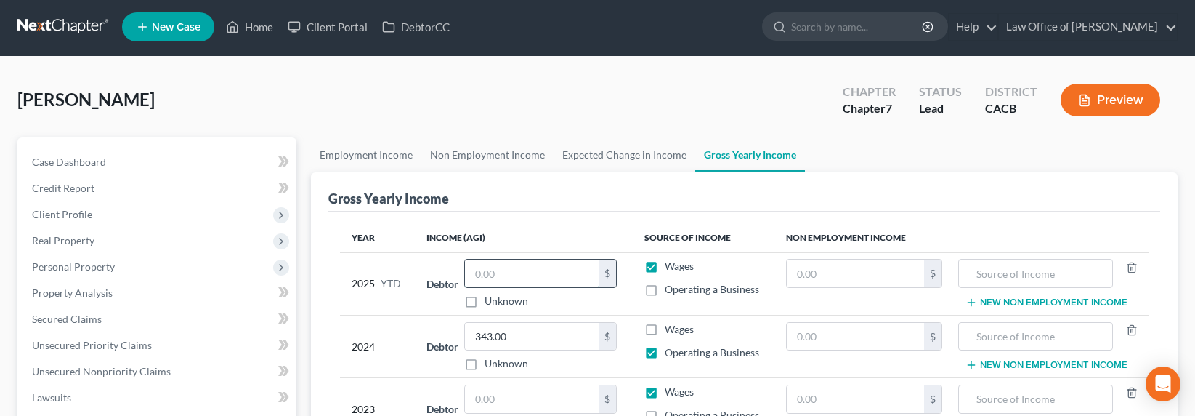
scroll to position [3, 0]
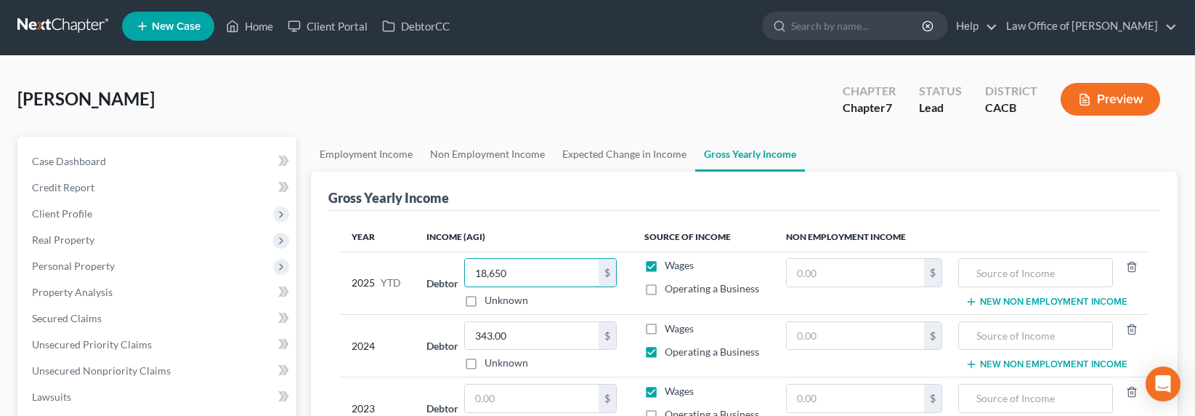
type input "18,650"
click at [665, 286] on label "Operating a Business" at bounding box center [712, 288] width 94 height 15
click at [671, 286] on input "Operating a Business" at bounding box center [675, 285] width 9 height 9
checkbox input "true"
click at [665, 269] on label "Wages" at bounding box center [679, 265] width 29 height 15
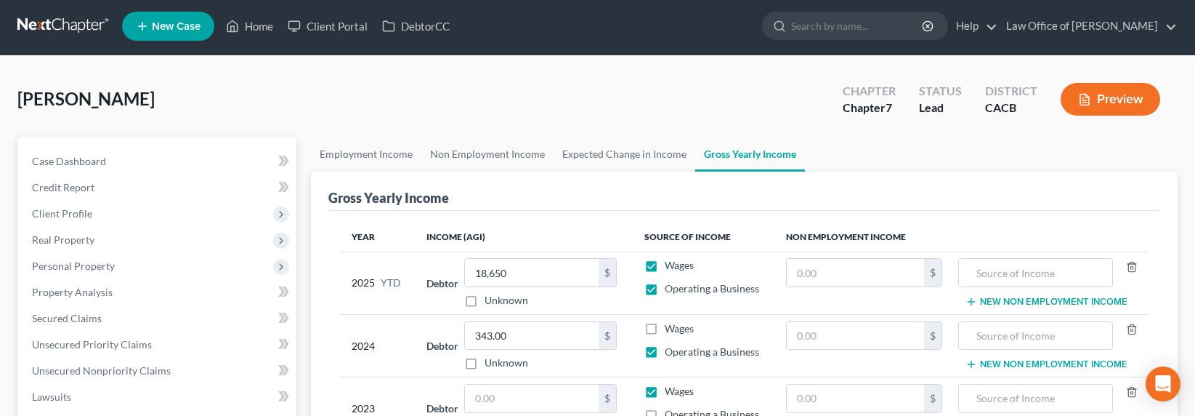
click at [671, 267] on input "Wages" at bounding box center [675, 262] width 9 height 9
checkbox input "false"
click at [549, 333] on input "343.00" at bounding box center [532, 336] width 134 height 28
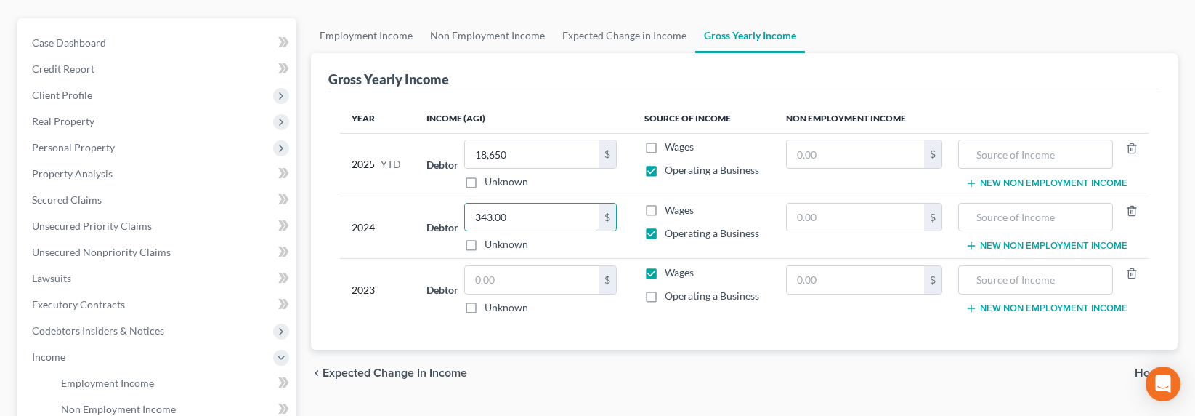
scroll to position [143, 0]
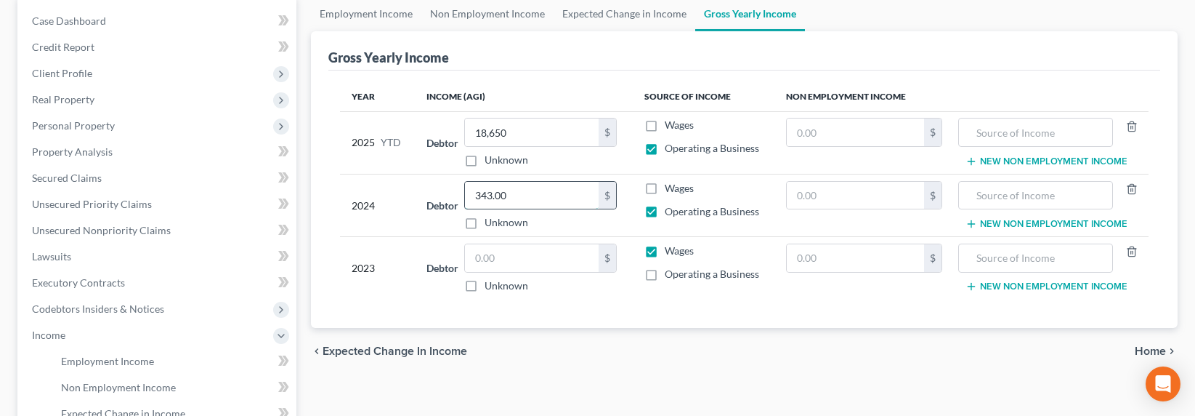
click at [517, 196] on input "343.00" at bounding box center [532, 196] width 134 height 28
drag, startPoint x: 529, startPoint y: 195, endPoint x: 437, endPoint y: 191, distance: 91.7
click at [437, 191] on div "Debtor 343.00 $ Unknown Balance Undetermined 343.00 $ Unknown" at bounding box center [523, 205] width 195 height 49
type input "49,638"
click at [510, 253] on input "text" at bounding box center [532, 258] width 134 height 28
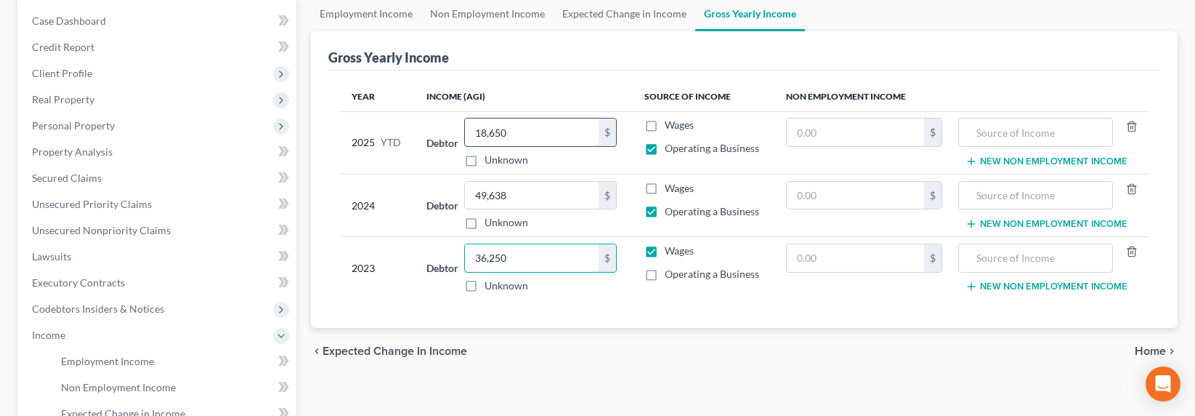
type input "36,250"
click at [498, 128] on input "18,650" at bounding box center [532, 132] width 134 height 28
click at [482, 132] on input "18,650" at bounding box center [532, 132] width 134 height 28
click at [475, 133] on input "18,650" at bounding box center [532, 132] width 134 height 28
type input "28,650"
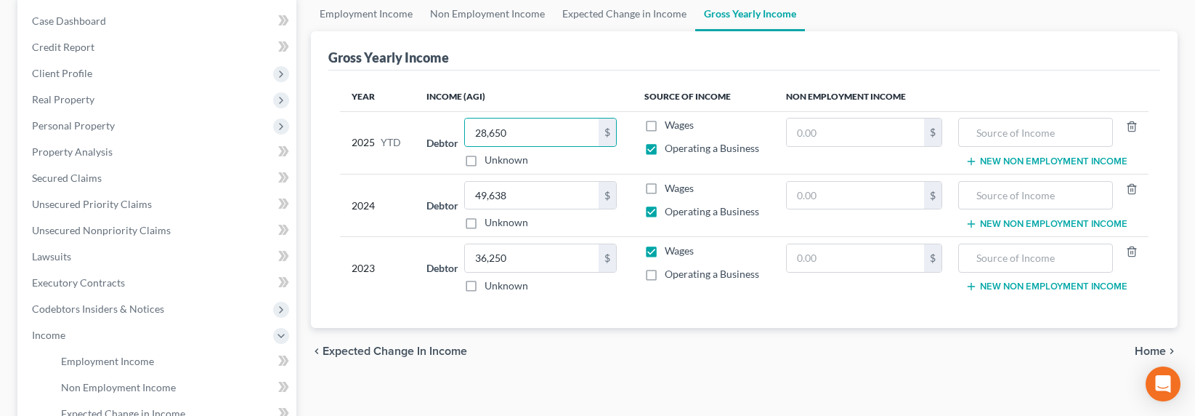
click at [665, 249] on label "Wages" at bounding box center [679, 250] width 29 height 15
click at [671, 249] on input "Wages" at bounding box center [675, 247] width 9 height 9
checkbox input "false"
click at [665, 276] on label "Operating a Business" at bounding box center [712, 274] width 94 height 15
click at [671, 276] on input "Operating a Business" at bounding box center [675, 271] width 9 height 9
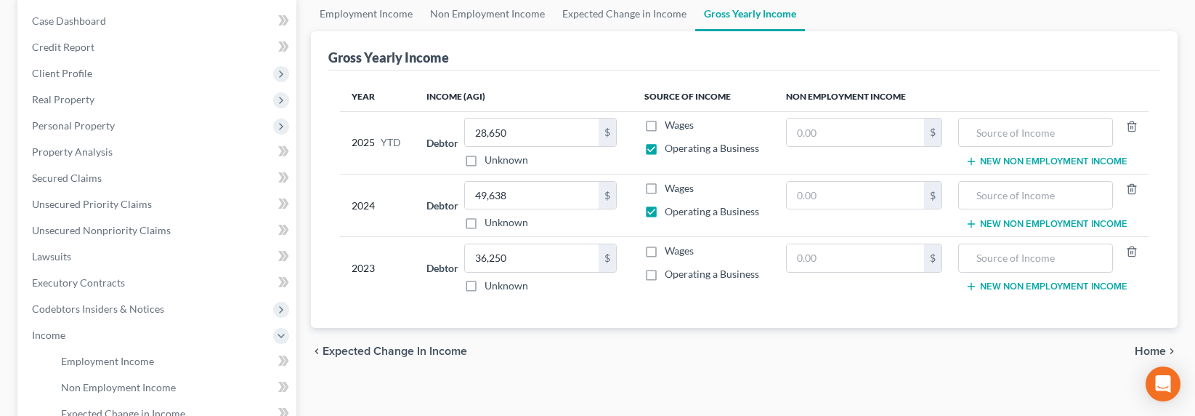
checkbox input "true"
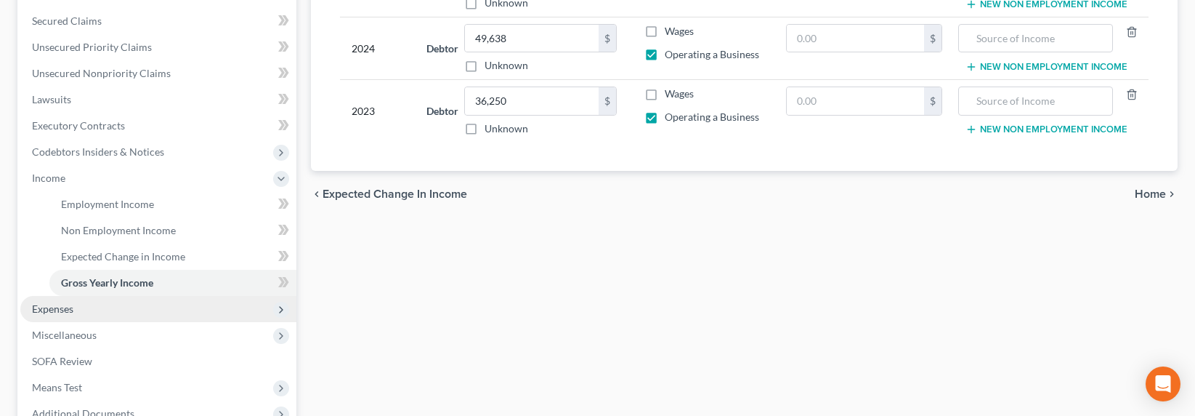
scroll to position [323, 0]
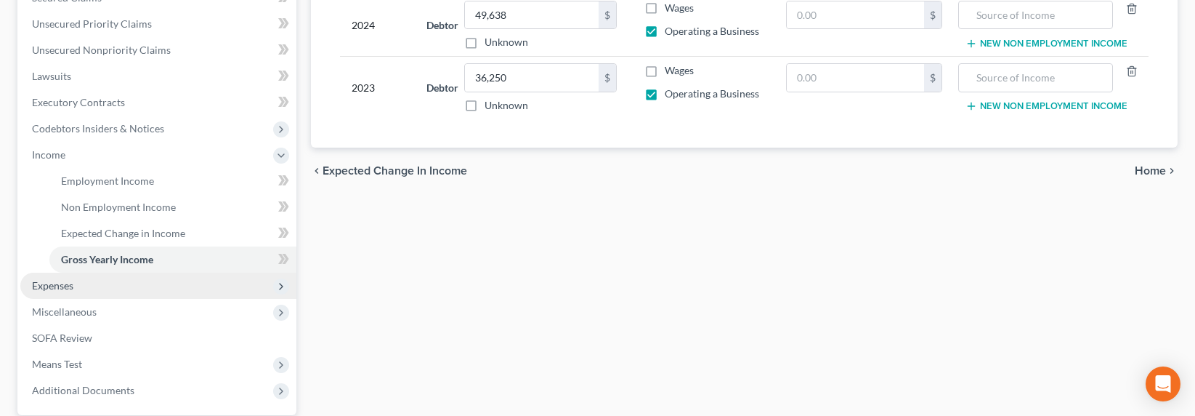
click at [41, 293] on span "Expenses" at bounding box center [158, 285] width 276 height 26
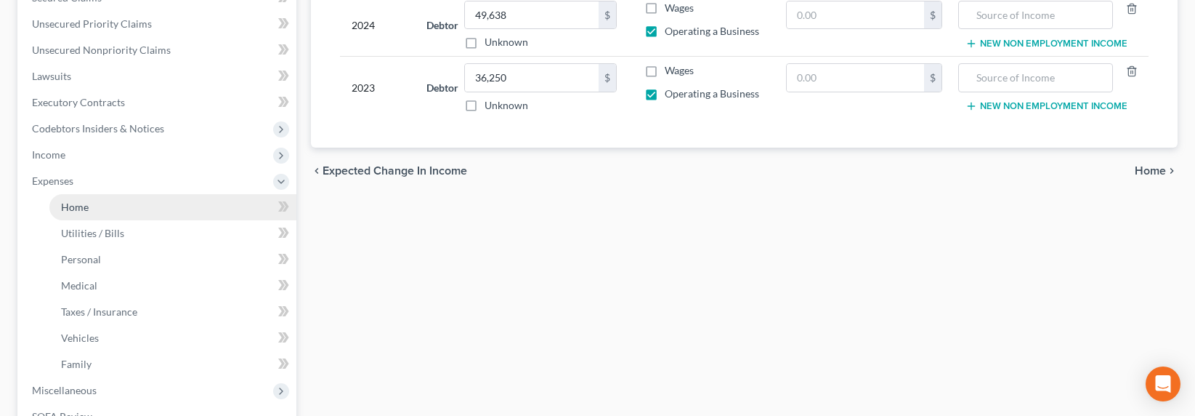
click at [84, 213] on link "Home" at bounding box center [172, 207] width 247 height 26
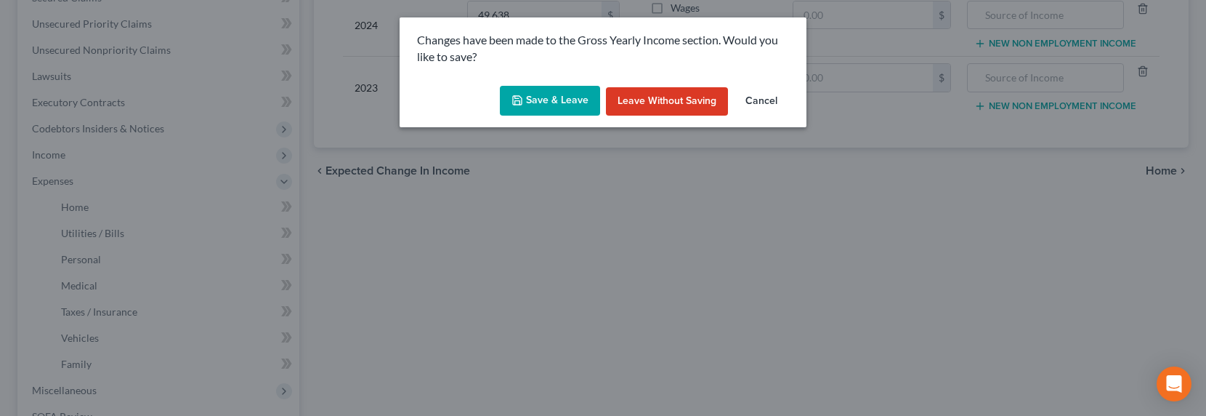
click at [542, 104] on button "Save & Leave" at bounding box center [550, 101] width 100 height 31
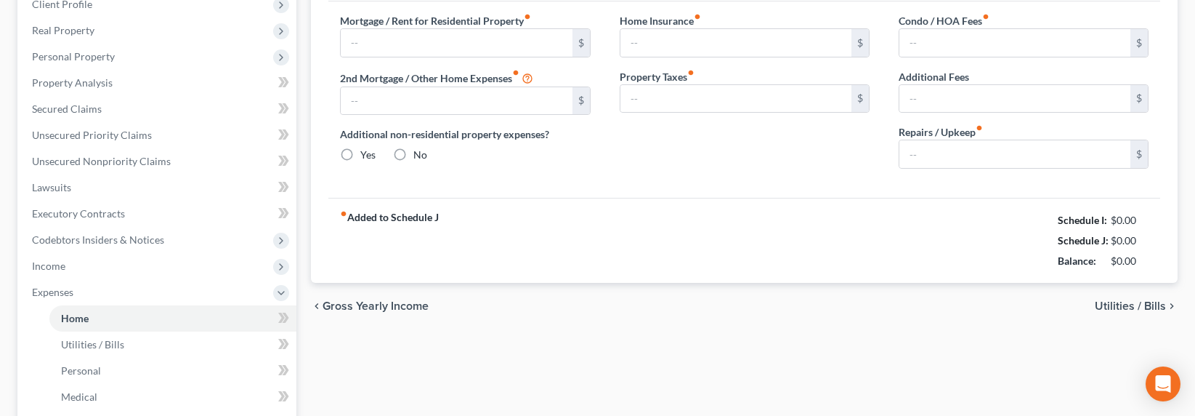
type input "1,500.00"
type input "0.00"
radio input "true"
type input "0.00"
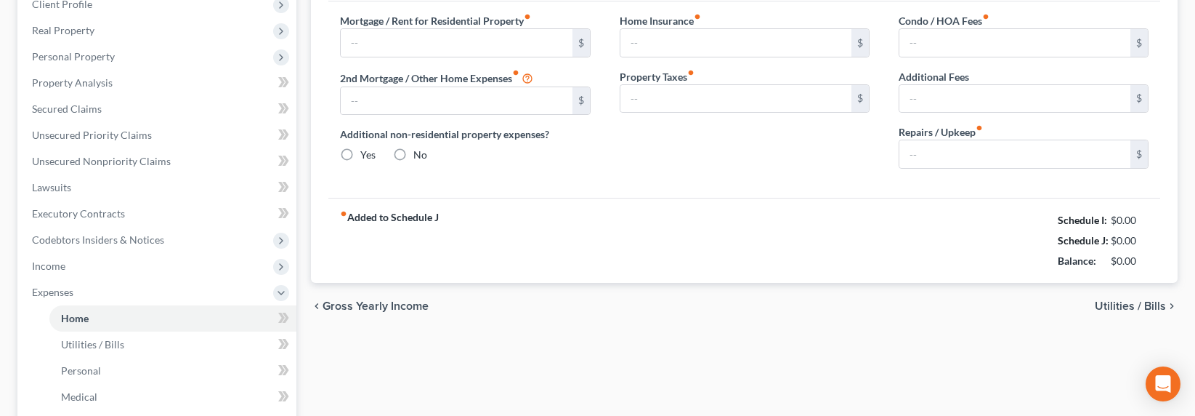
type input "0.00"
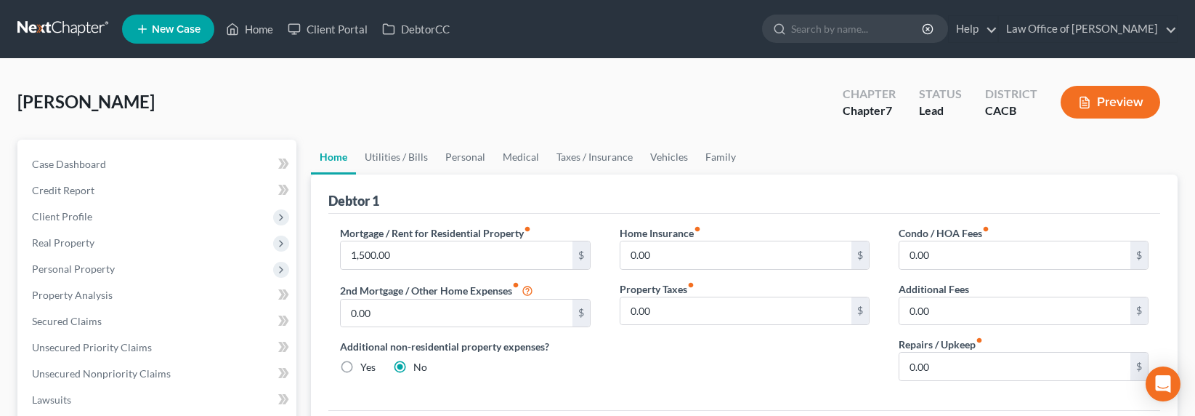
click at [354, 158] on link "Home" at bounding box center [333, 157] width 45 height 35
click at [388, 156] on link "Utilities / Bills" at bounding box center [396, 157] width 81 height 35
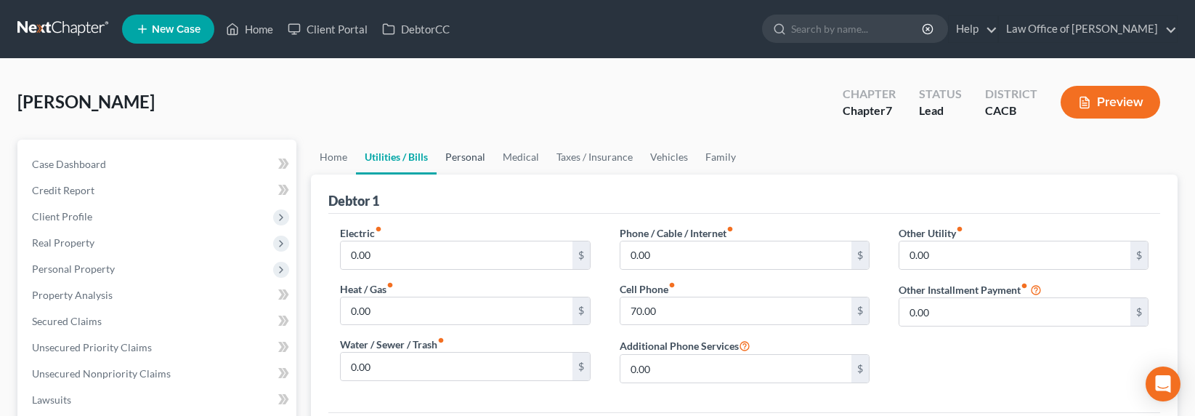
click at [468, 162] on link "Personal" at bounding box center [465, 157] width 57 height 35
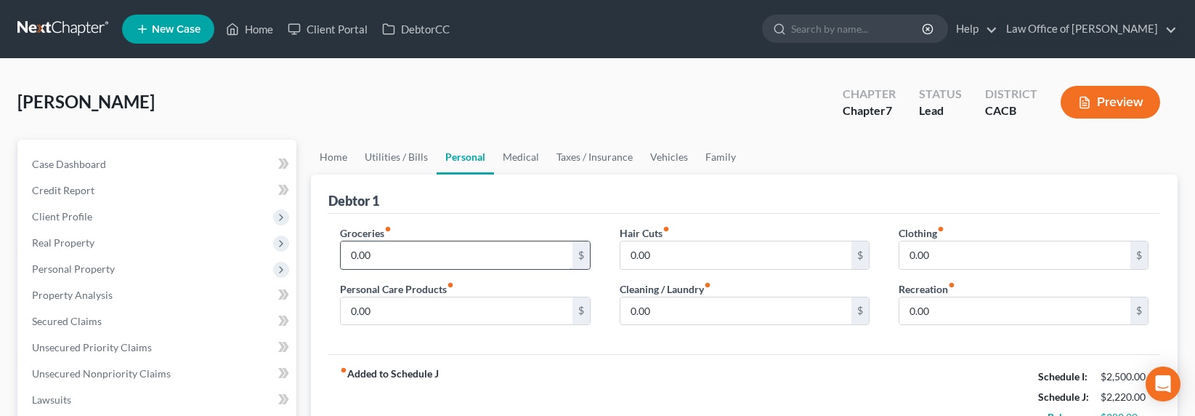
click at [395, 262] on input "0.00" at bounding box center [456, 255] width 231 height 28
type input "500"
type input "80"
type input "25"
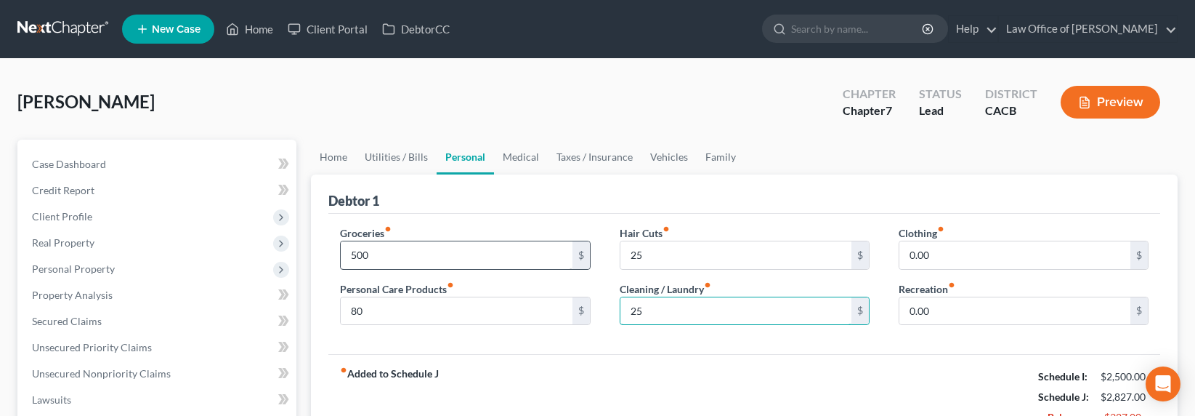
type input "25"
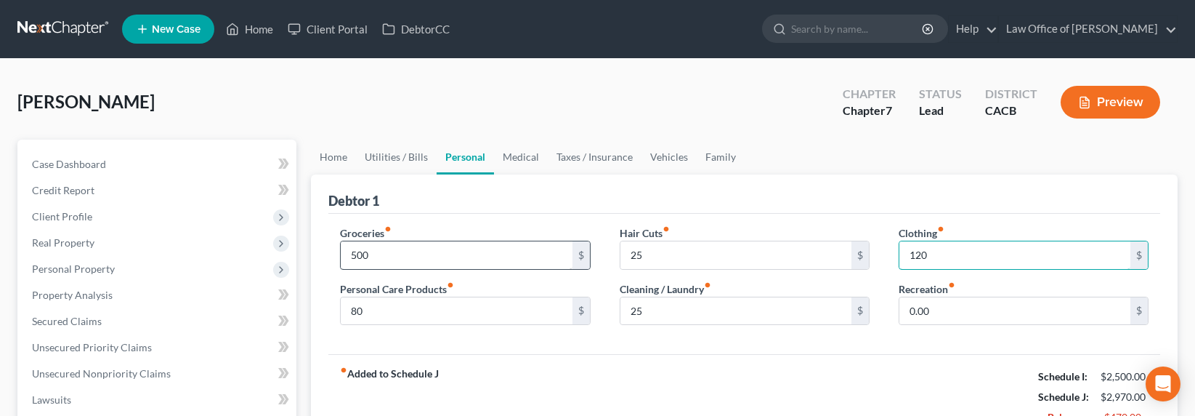
type input "120"
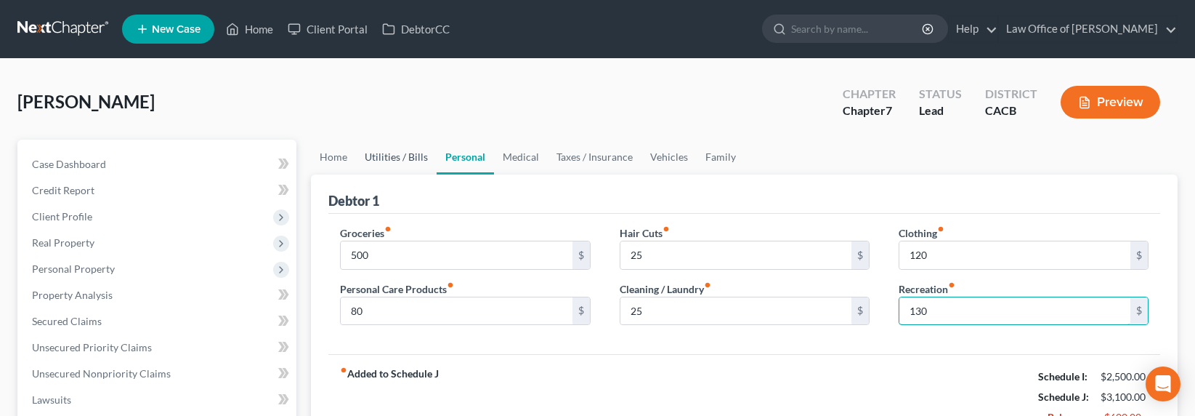
type input "130"
click at [379, 157] on link "Utilities / Bills" at bounding box center [396, 157] width 81 height 35
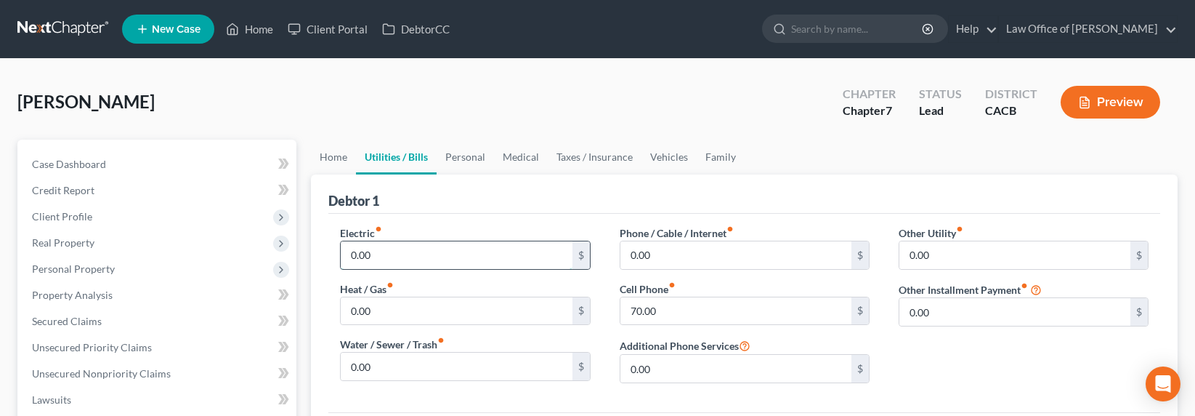
drag, startPoint x: 385, startPoint y: 249, endPoint x: 401, endPoint y: 253, distance: 16.4
click at [401, 253] on input "0.00" at bounding box center [456, 255] width 231 height 28
click at [520, 163] on link "Medical" at bounding box center [521, 157] width 54 height 35
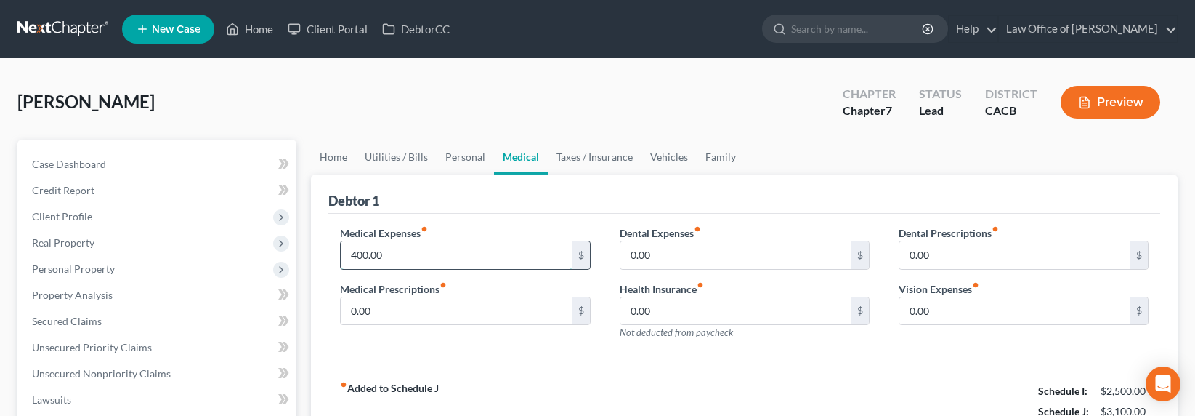
click at [441, 259] on input "400.00" at bounding box center [456, 255] width 231 height 28
click at [423, 252] on input "400.00" at bounding box center [456, 255] width 231 height 28
drag, startPoint x: 428, startPoint y: 253, endPoint x: 302, endPoint y: 246, distance: 126.6
type input "63.25"
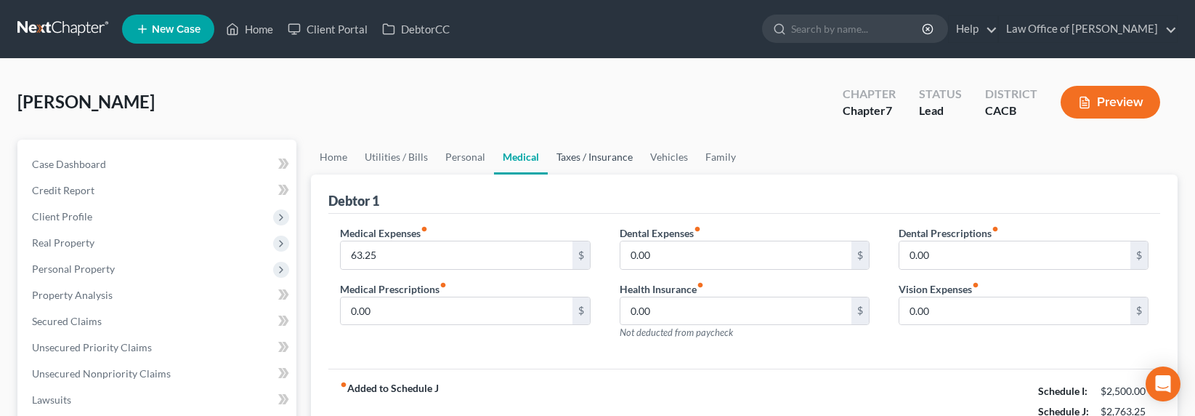
click at [602, 158] on link "Taxes / Insurance" at bounding box center [595, 157] width 94 height 35
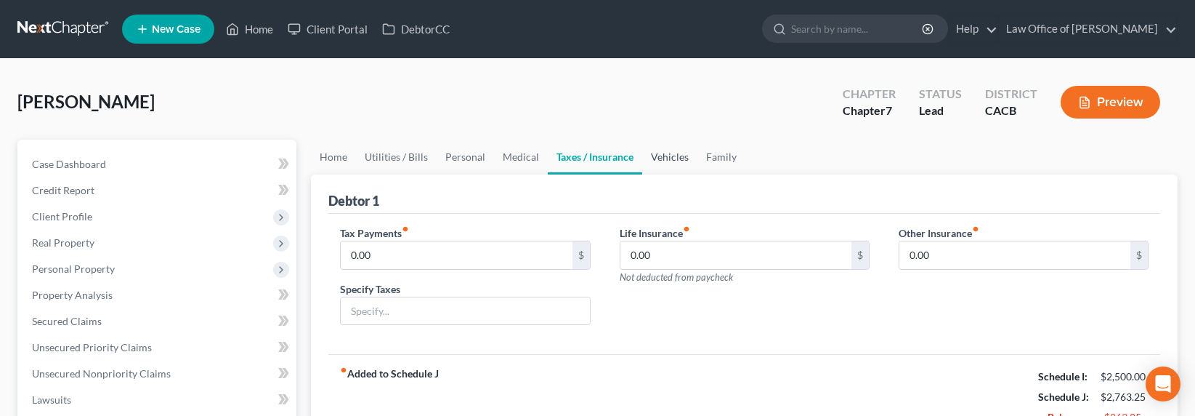
click at [656, 156] on link "Vehicles" at bounding box center [669, 157] width 55 height 35
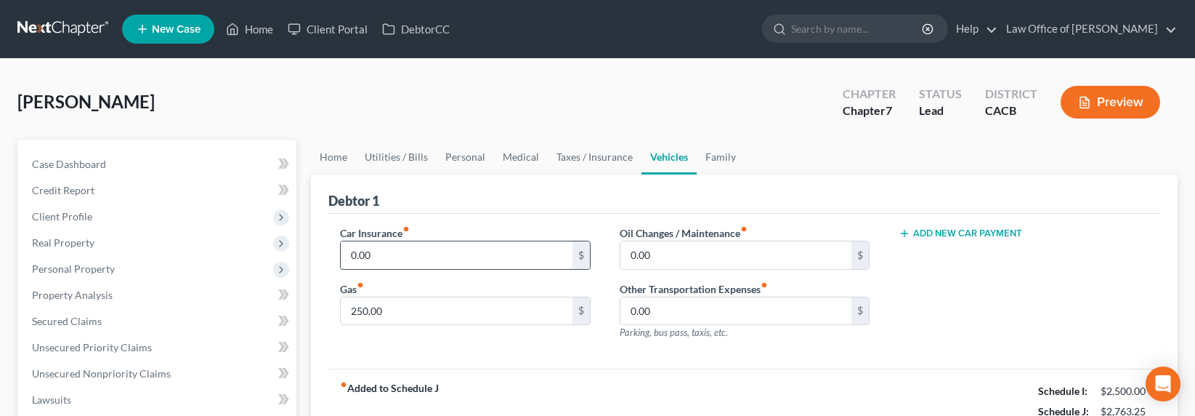
click at [396, 254] on input "0.00" at bounding box center [456, 255] width 231 height 28
click at [414, 251] on input "0.00" at bounding box center [456, 255] width 231 height 28
drag, startPoint x: 421, startPoint y: 253, endPoint x: 313, endPoint y: 251, distance: 107.5
click at [314, 253] on div "Debtor 1 Car Insurance fiber_manual_record 0.00 $ Gas fiber_manual_record 250.0…" at bounding box center [744, 314] width 867 height 280
type input "120"
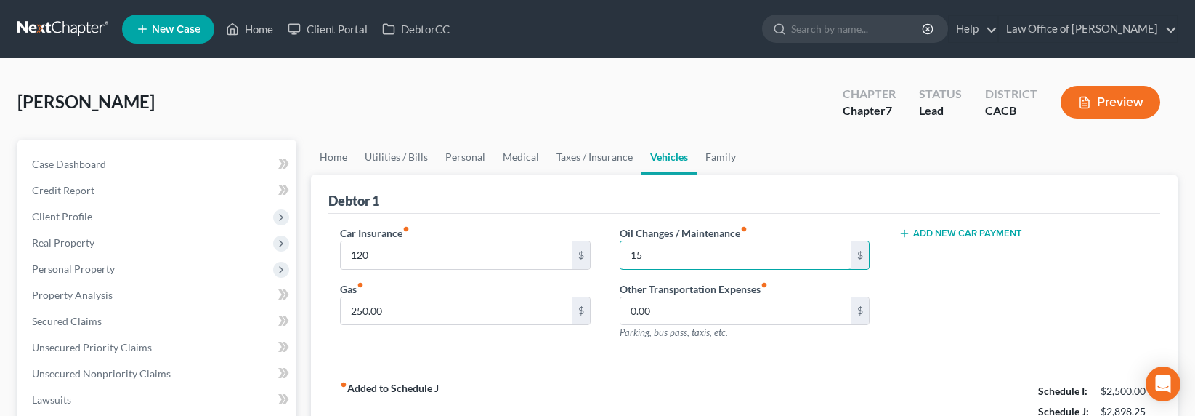
type input "15"
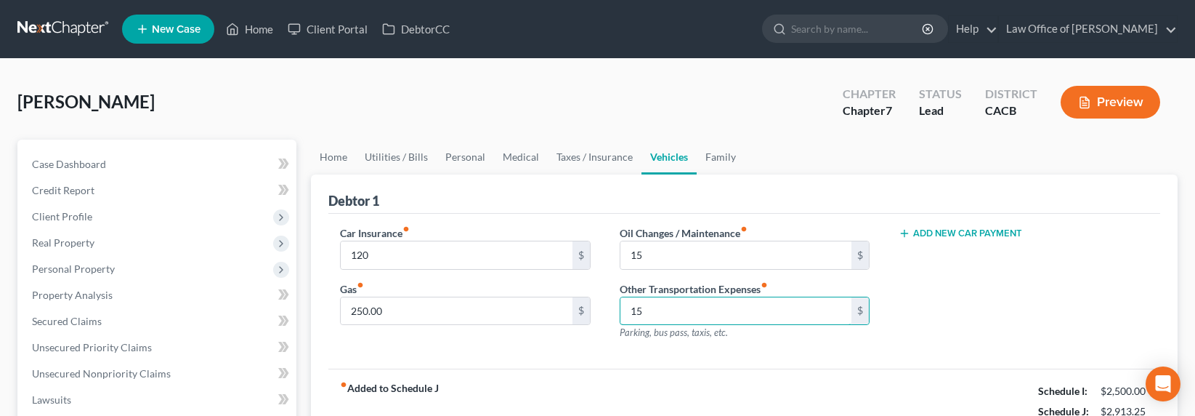
type input "15"
click at [727, 153] on link "Family" at bounding box center [721, 157] width 48 height 35
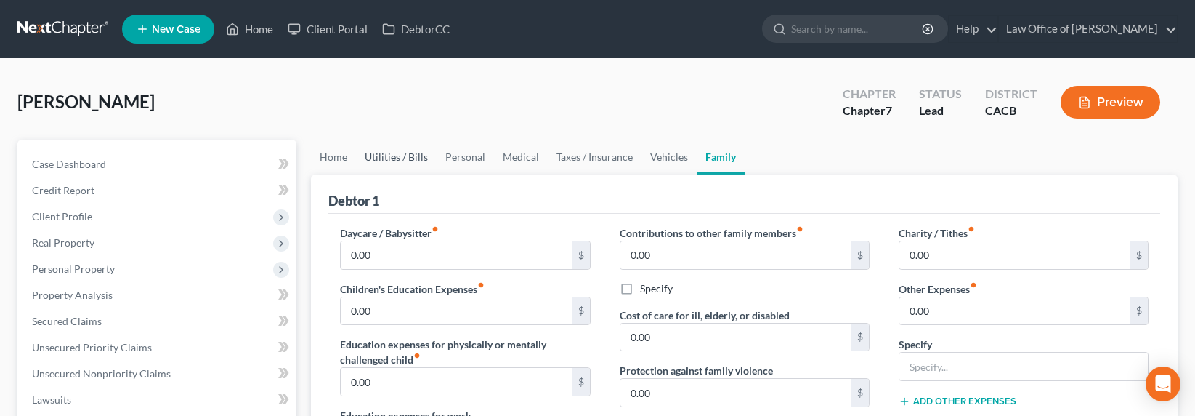
click at [373, 160] on link "Utilities / Bills" at bounding box center [396, 157] width 81 height 35
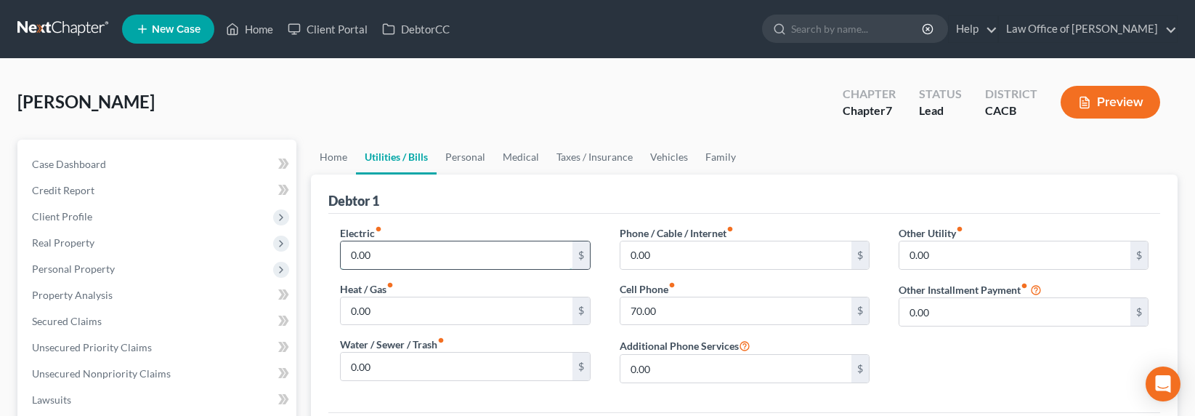
drag, startPoint x: 382, startPoint y: 255, endPoint x: 413, endPoint y: 249, distance: 31.8
click at [413, 249] on input "0.00" at bounding box center [456, 255] width 231 height 28
drag, startPoint x: 319, startPoint y: 160, endPoint x: 328, endPoint y: 166, distance: 10.9
click at [319, 160] on link "Home" at bounding box center [333, 157] width 45 height 35
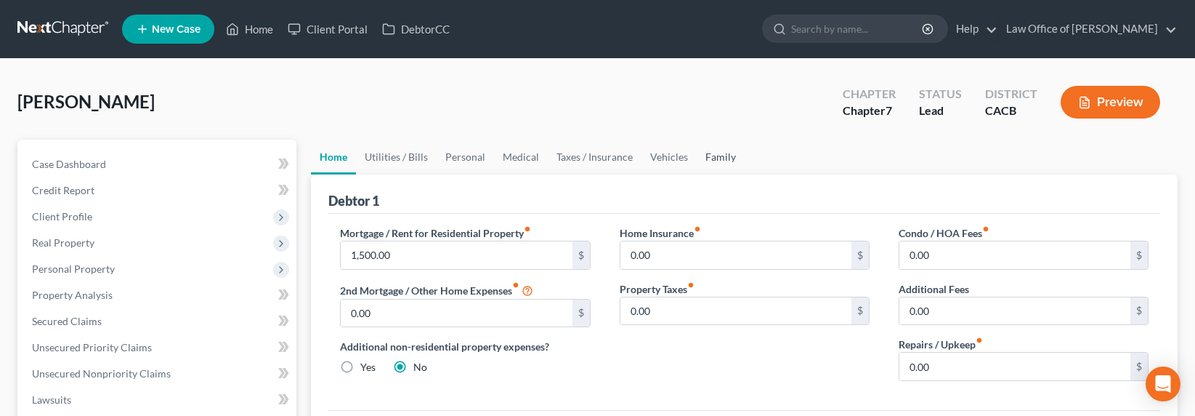
click at [703, 157] on link "Family" at bounding box center [721, 157] width 48 height 35
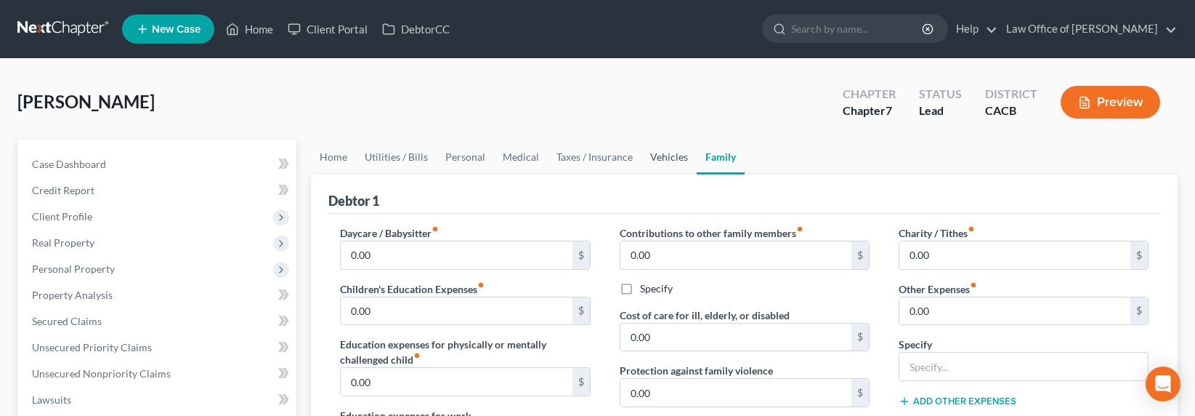
click at [668, 155] on link "Vehicles" at bounding box center [669, 157] width 55 height 35
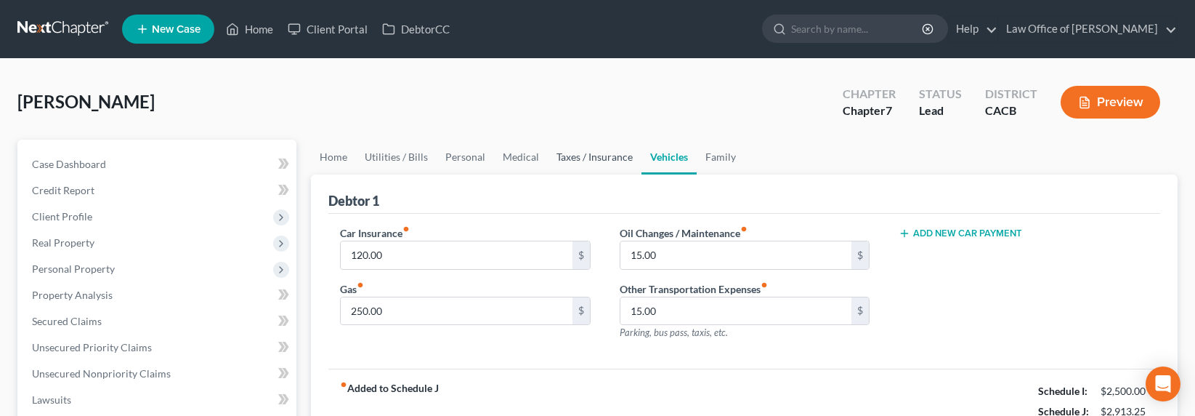
click at [592, 153] on link "Taxes / Insurance" at bounding box center [595, 157] width 94 height 35
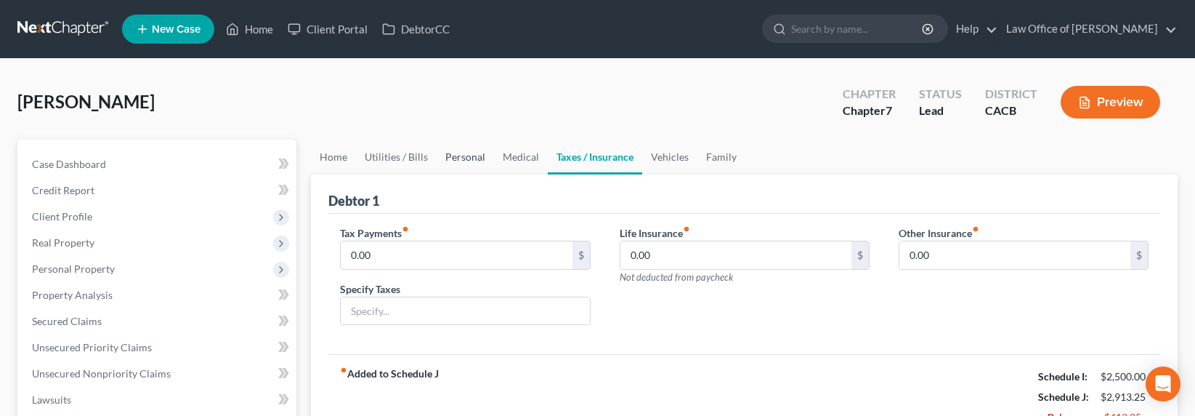
click at [453, 163] on link "Personal" at bounding box center [465, 157] width 57 height 35
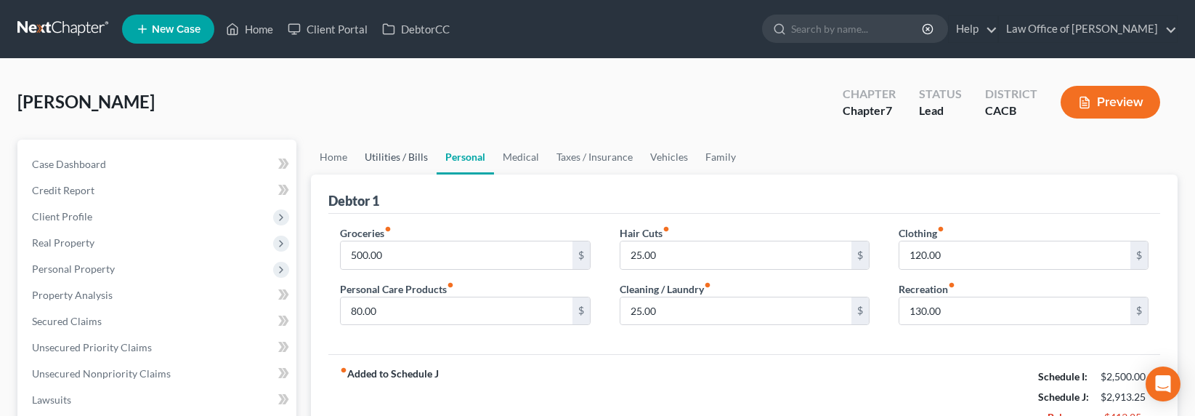
click at [397, 160] on link "Utilities / Bills" at bounding box center [396, 157] width 81 height 35
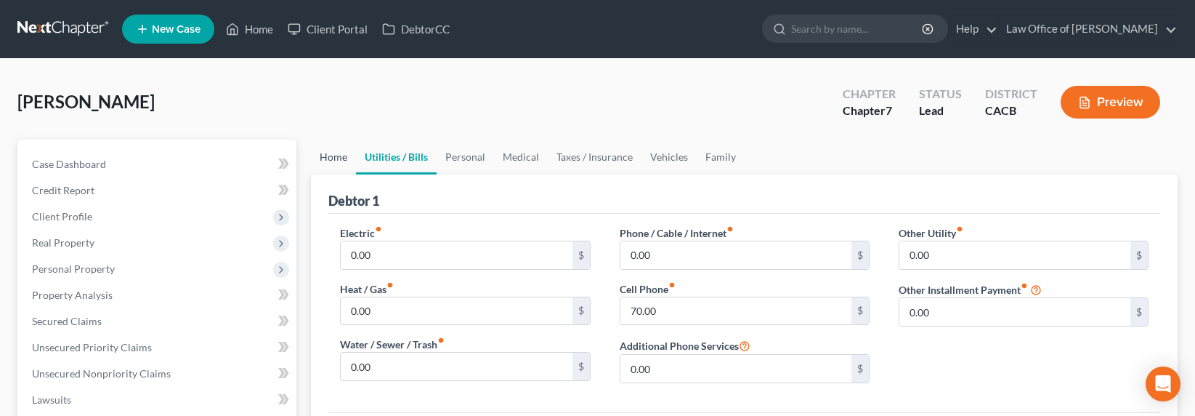
click at [327, 163] on link "Home" at bounding box center [333, 157] width 45 height 35
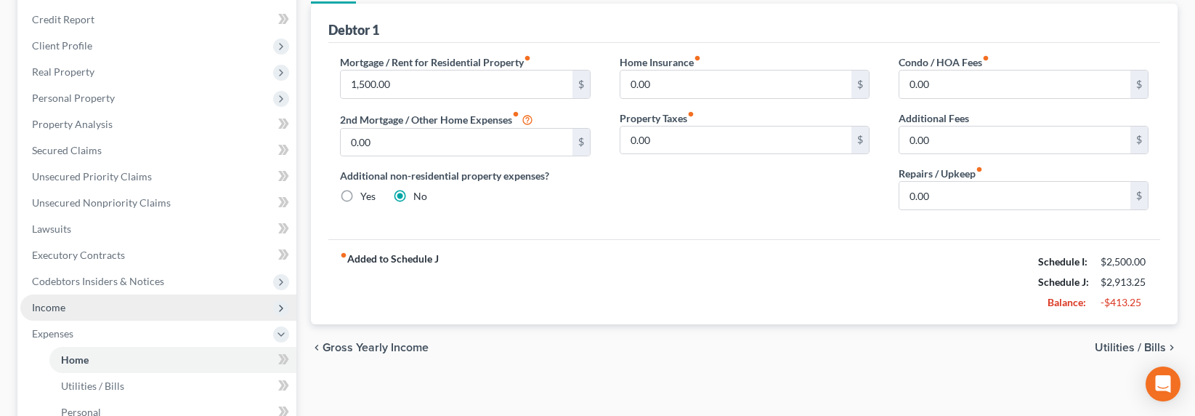
scroll to position [182, 0]
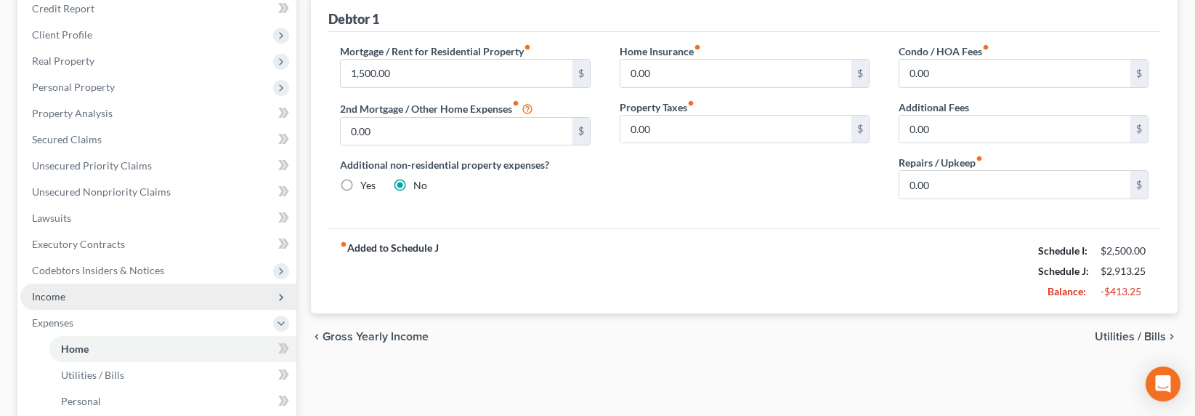
click at [48, 302] on span "Income" at bounding box center [158, 296] width 276 height 26
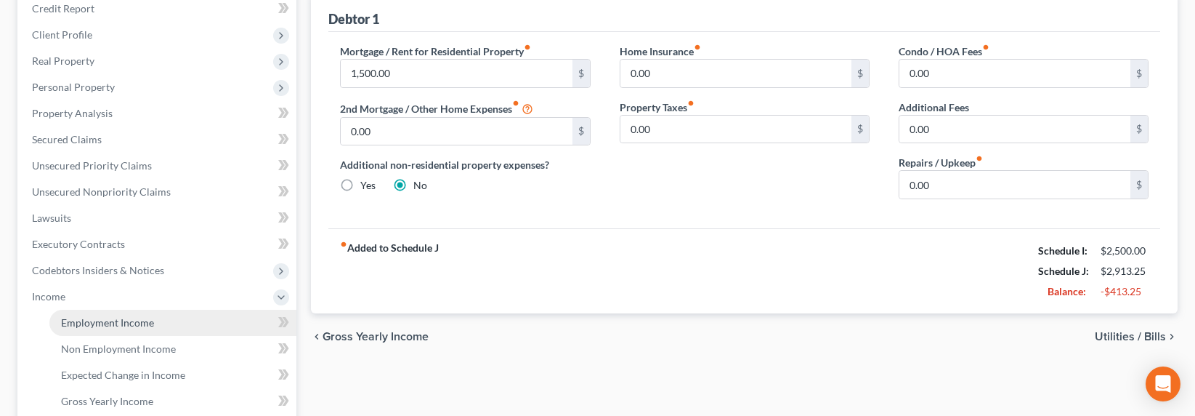
click at [89, 320] on span "Employment Income" at bounding box center [107, 322] width 93 height 12
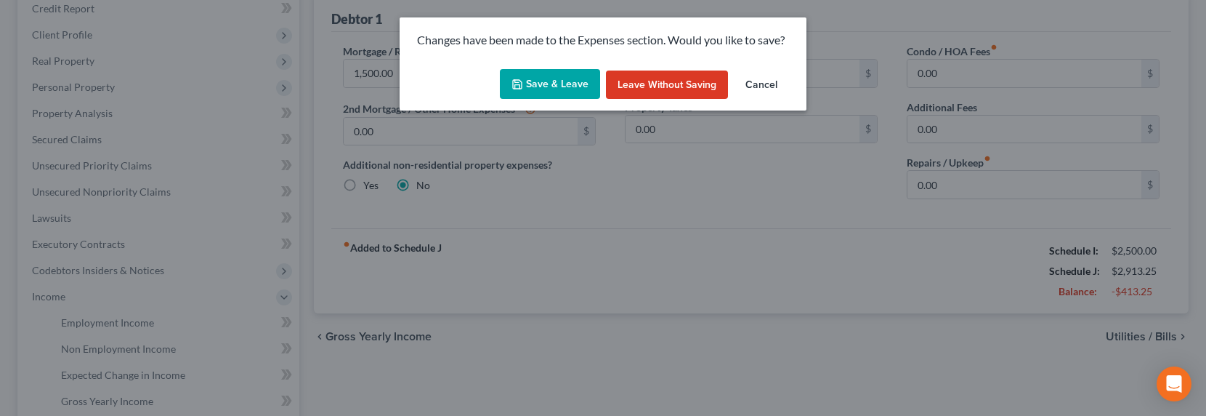
click at [535, 80] on button "Save & Leave" at bounding box center [550, 84] width 100 height 31
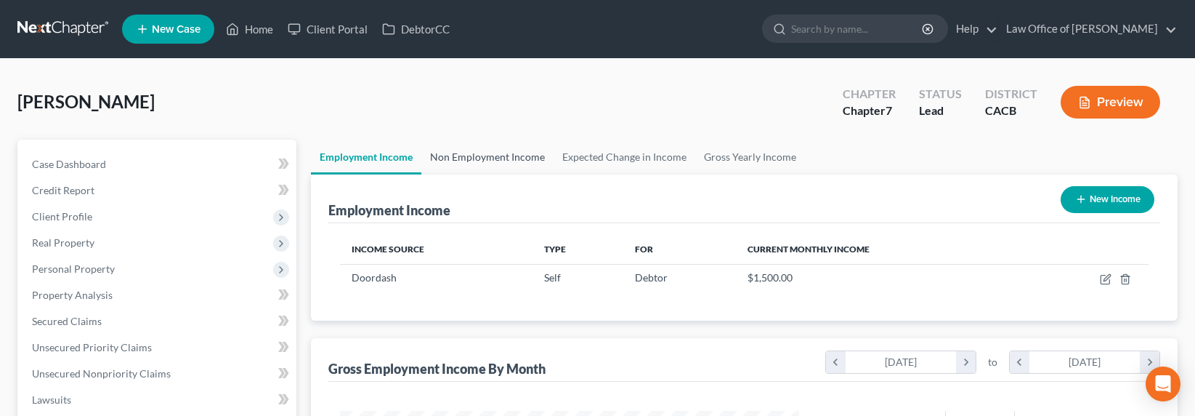
scroll to position [260, 488]
click at [451, 156] on link "Non Employment Income" at bounding box center [487, 157] width 132 height 35
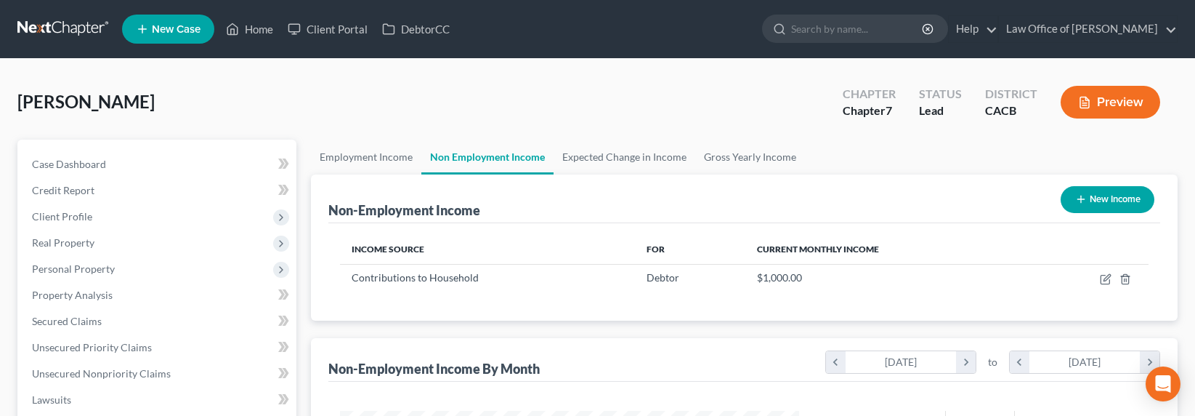
scroll to position [260, 488]
click at [458, 101] on div "Piloyan, Gevorg Upgraded Chapter Chapter 7 Status Lead District CACB Preview" at bounding box center [597, 107] width 1160 height 63
click at [382, 158] on link "Employment Income" at bounding box center [366, 157] width 110 height 35
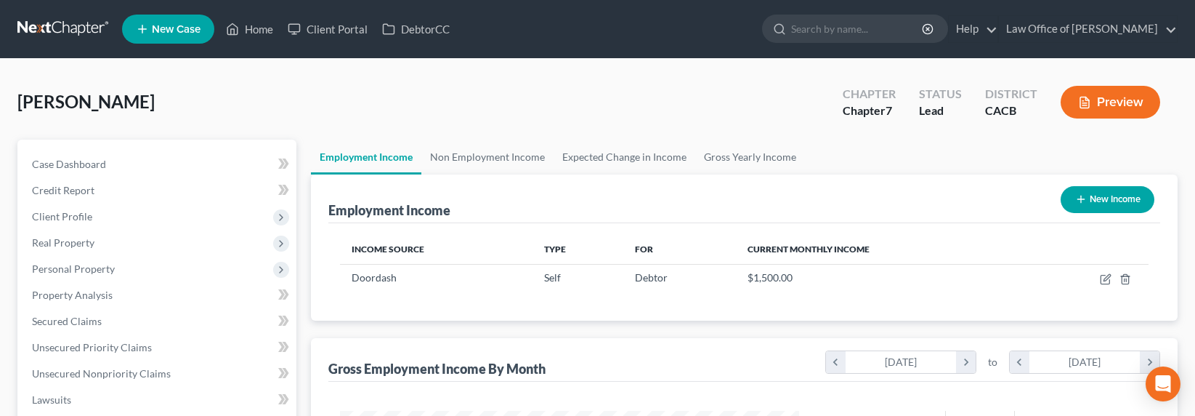
scroll to position [260, 488]
click at [487, 154] on link "Non Employment Income" at bounding box center [487, 157] width 132 height 35
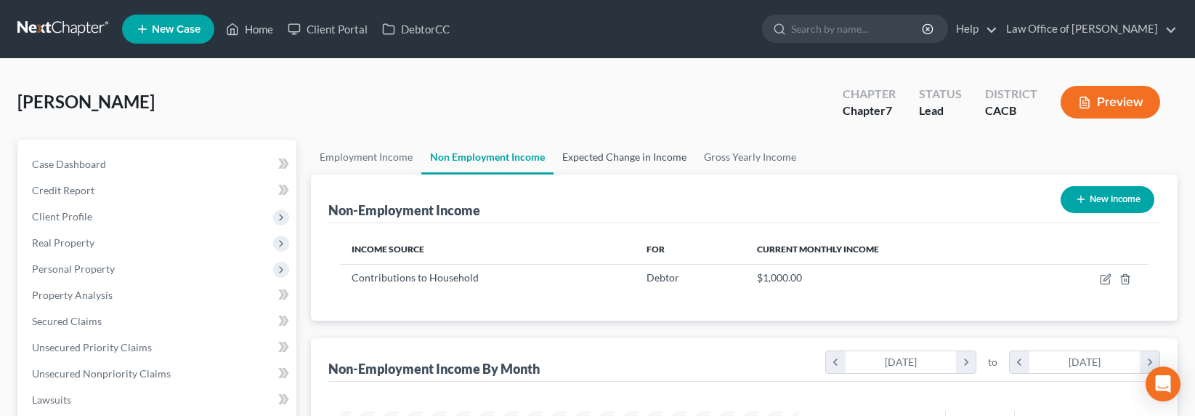
scroll to position [260, 488]
drag, startPoint x: 578, startPoint y: 161, endPoint x: 586, endPoint y: 158, distance: 9.2
click at [578, 161] on link "Expected Change in Income" at bounding box center [625, 157] width 142 height 35
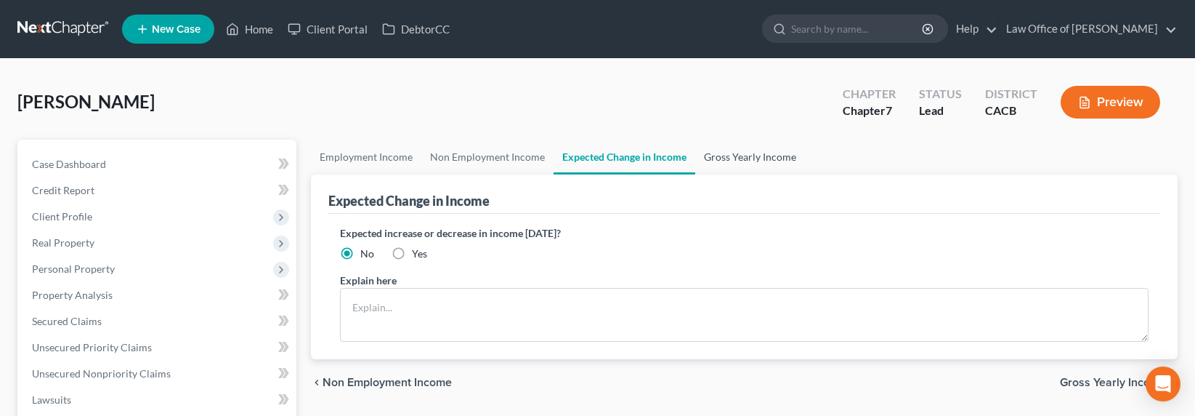
click at [718, 145] on link "Gross Yearly Income" at bounding box center [750, 157] width 110 height 35
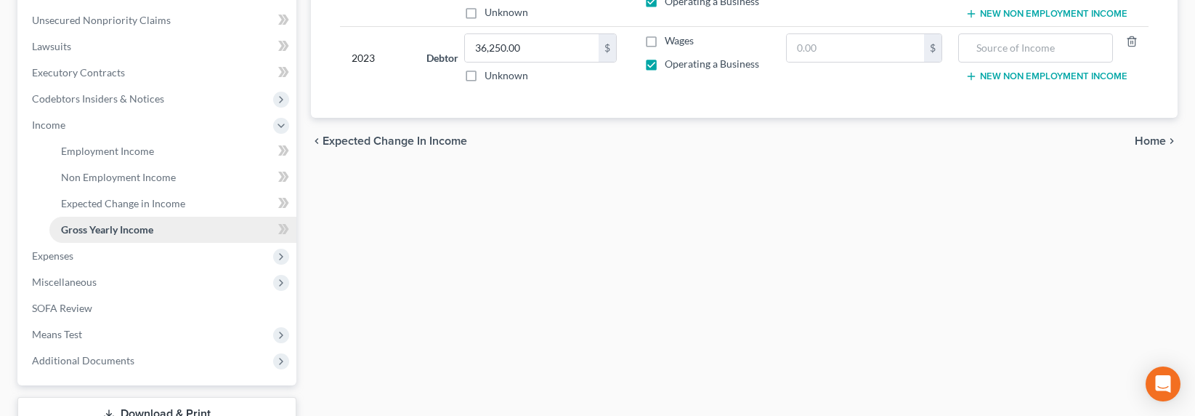
scroll to position [312, 0]
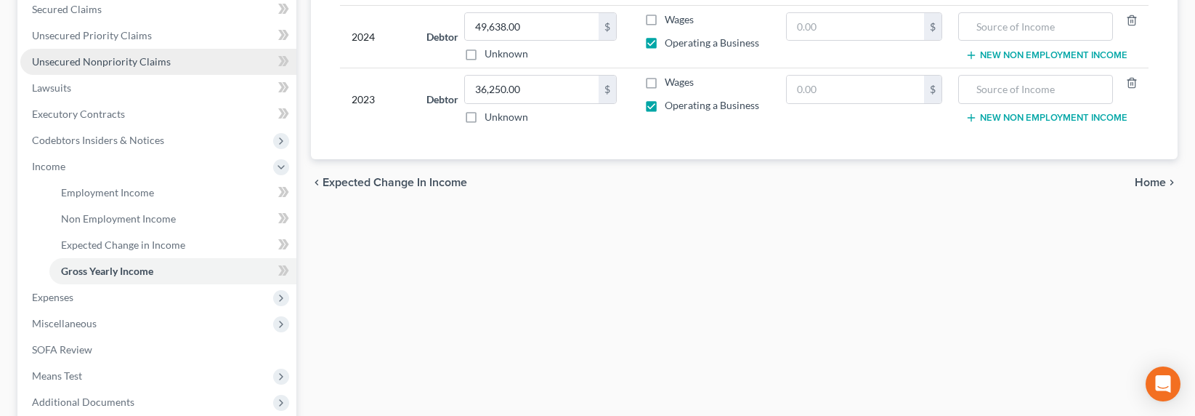
click at [73, 56] on span "Unsecured Nonpriority Claims" at bounding box center [101, 61] width 139 height 12
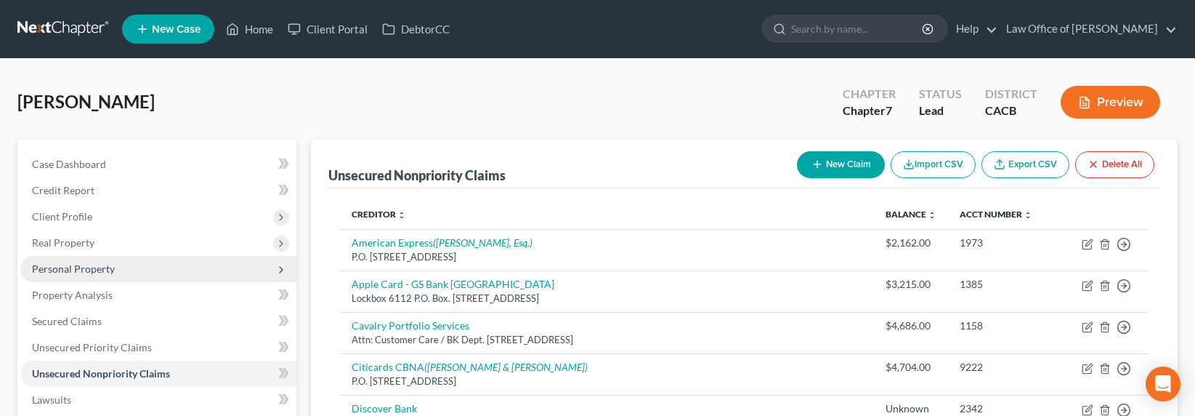
click at [89, 265] on span "Personal Property" at bounding box center [73, 268] width 83 height 12
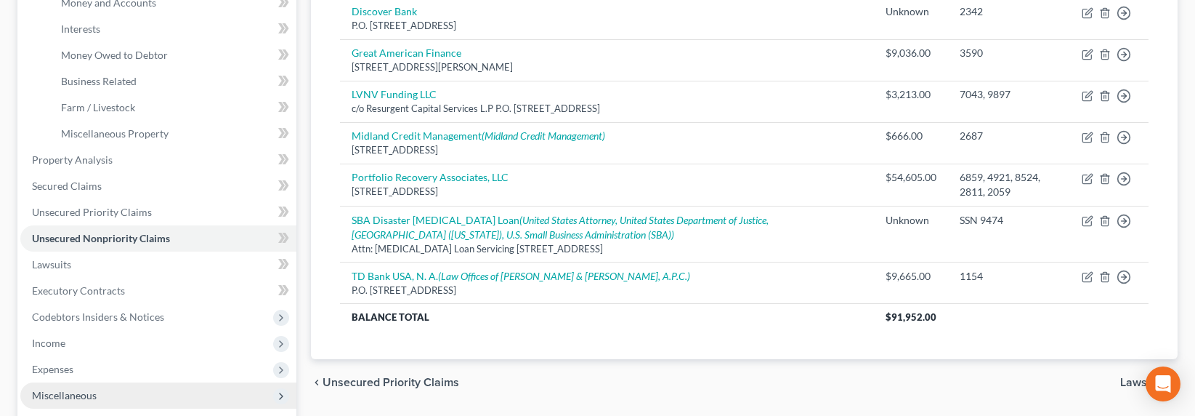
scroll to position [518, 0]
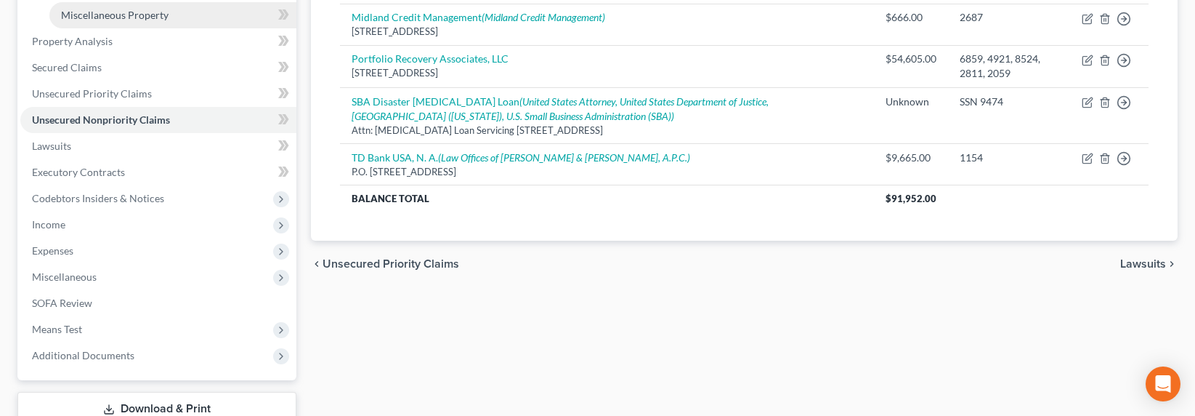
click at [116, 23] on link "Miscellaneous Property" at bounding box center [172, 15] width 247 height 26
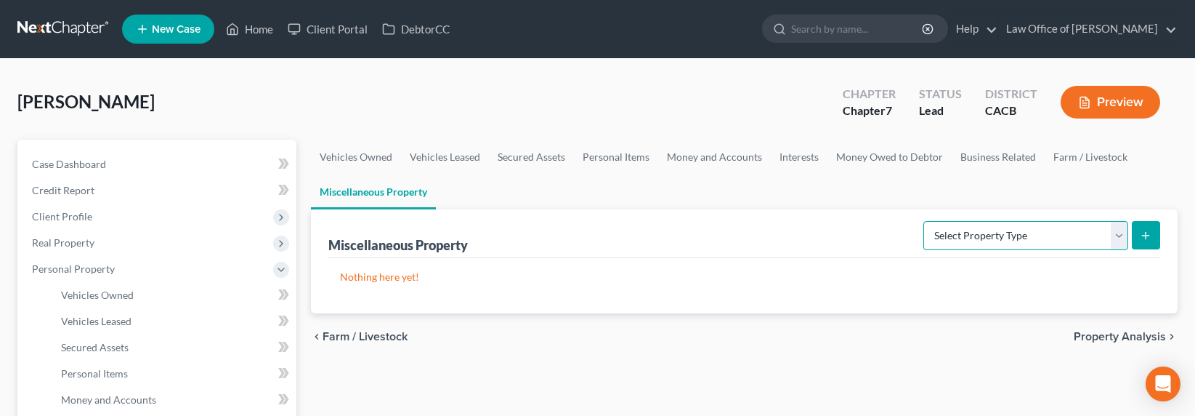
click at [1067, 232] on select "Select Property Type Assigned for Creditor Benefit Within 1 Year Holding for An…" at bounding box center [1025, 235] width 205 height 29
select select "transferred"
click at [1141, 235] on icon "submit" at bounding box center [1146, 236] width 12 height 12
select select "Ordinary (within 2 years)"
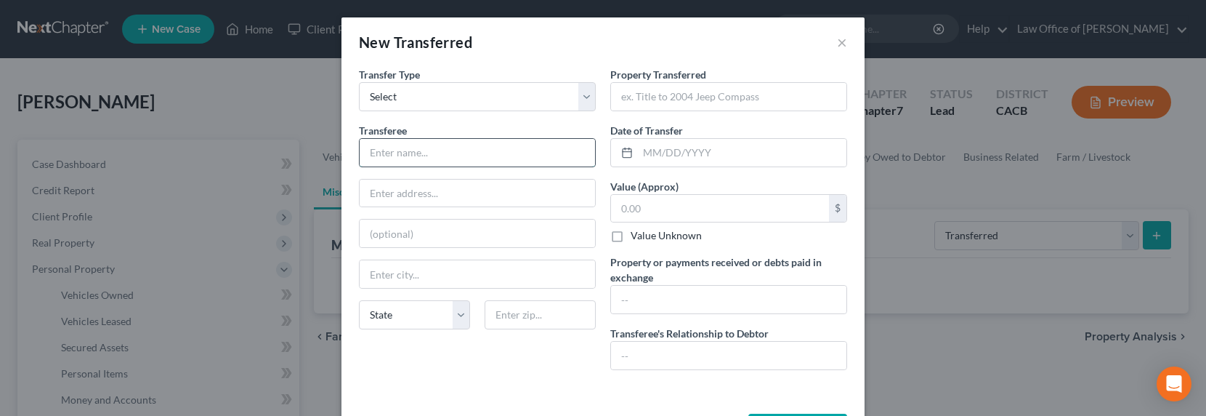
click at [399, 153] on input "text" at bounding box center [477, 153] width 235 height 28
type input "Petra Hernandez (girlfriend)"
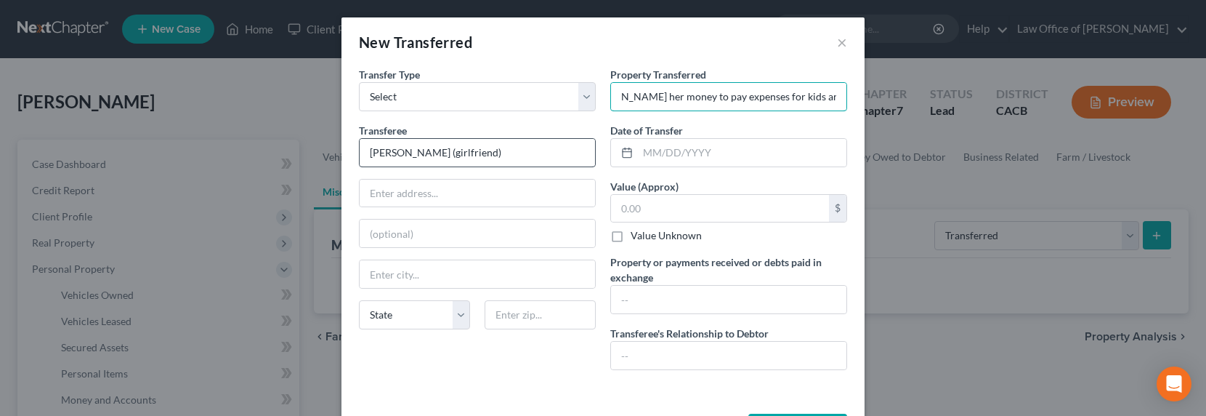
scroll to position [0, 301]
type input "This is debtor's girlfriend whom they live together. Debtor Zelle's her money t…"
type input "06/02/2025"
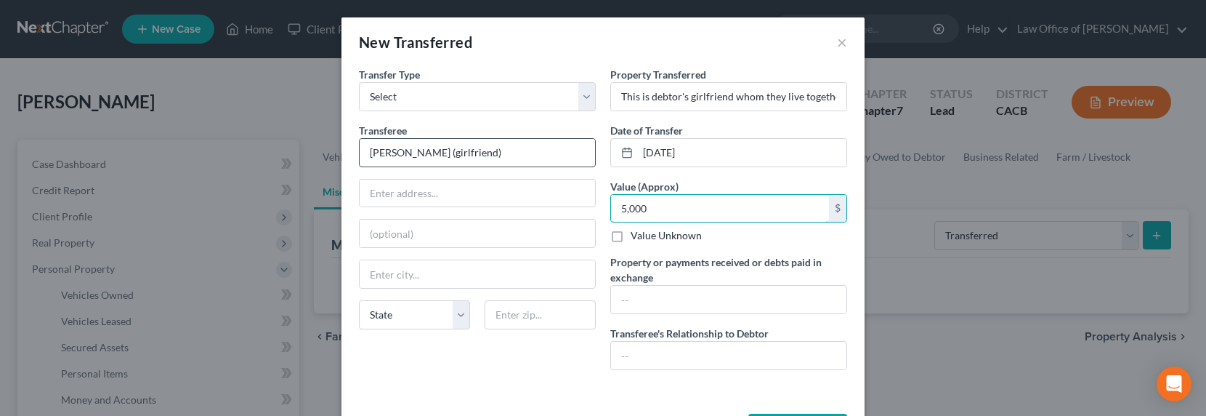
type input "5,000"
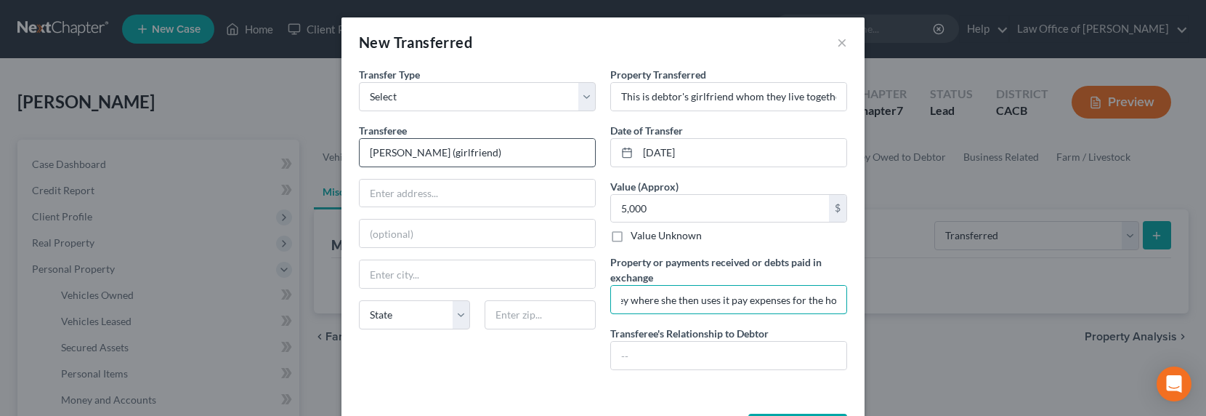
scroll to position [0, 288]
type input "Debtor Zelle's his girlfriend Petra money where she then uses it pay expenses f…"
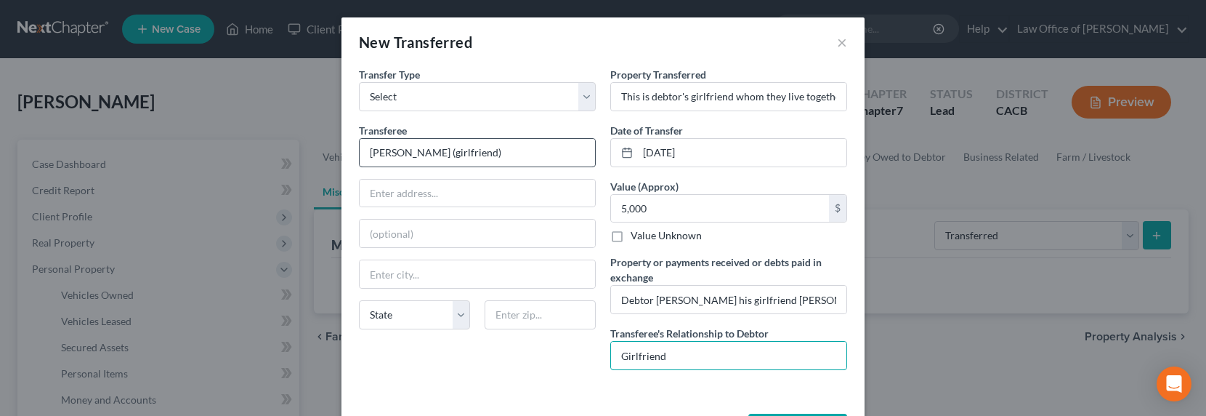
type input "Girlfriend"
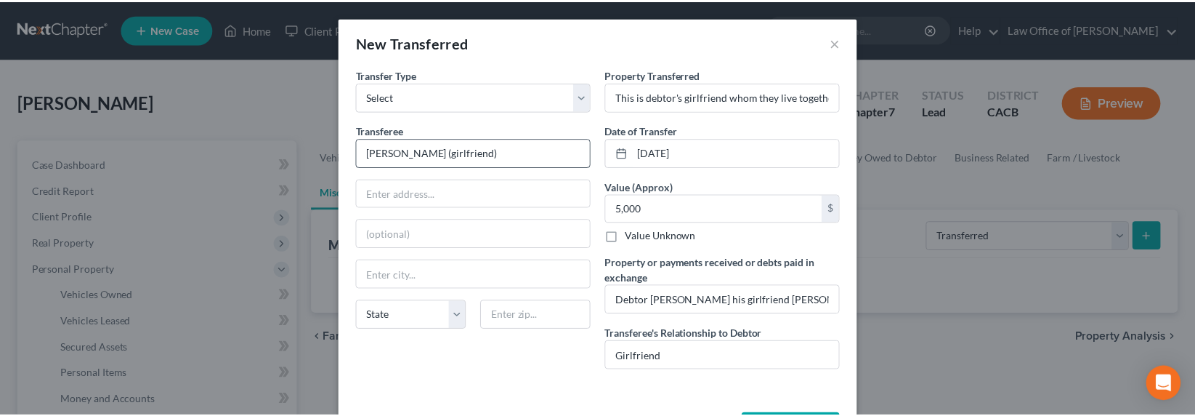
scroll to position [28, 0]
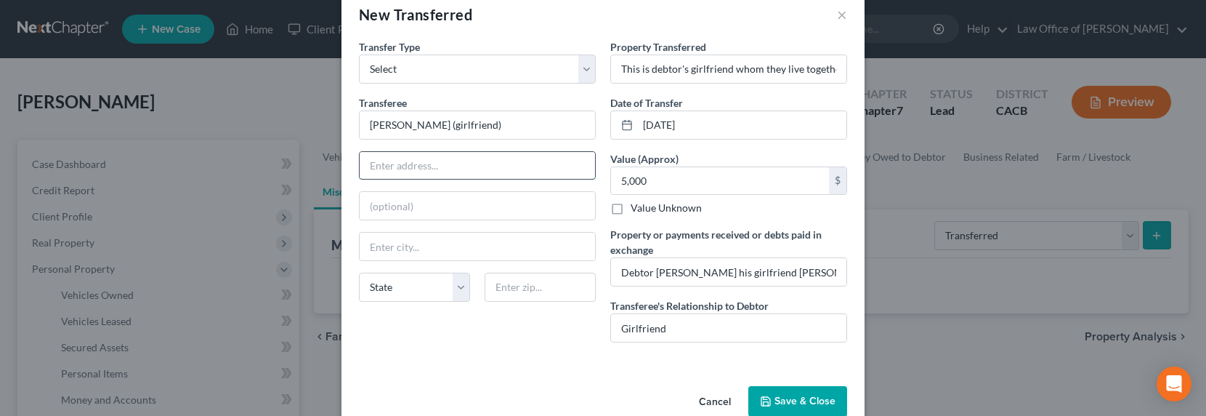
click at [451, 155] on input "text" at bounding box center [477, 166] width 235 height 28
type input "1707 Glenwood Rd."
type input "91201"
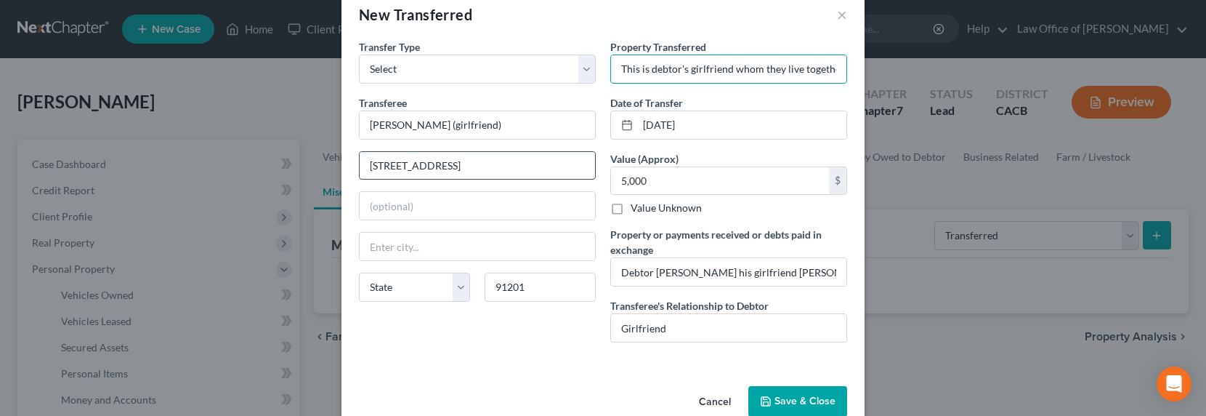
type input "Glendale"
click at [404, 288] on select "State AL AK AR AZ CA CO CT DE DC FL GA GU HI ID IL IN IA KS KY LA ME MD MA MI M…" at bounding box center [414, 286] width 111 height 29
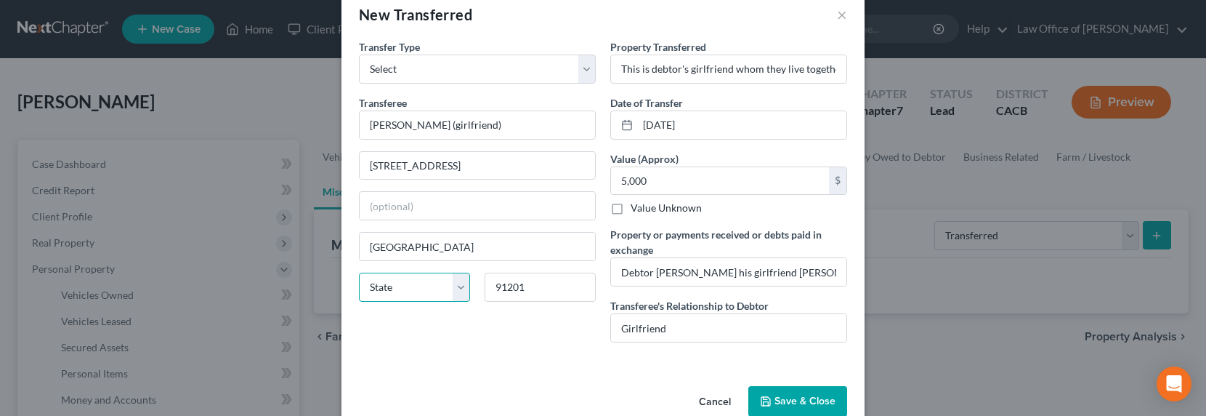
select select "4"
click at [790, 397] on button "Save & Close" at bounding box center [797, 401] width 99 height 31
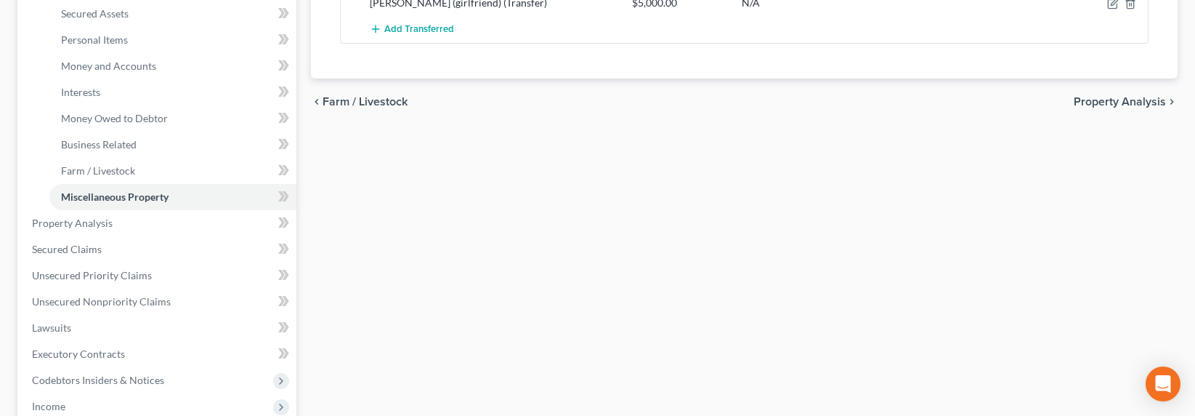
scroll to position [617, 0]
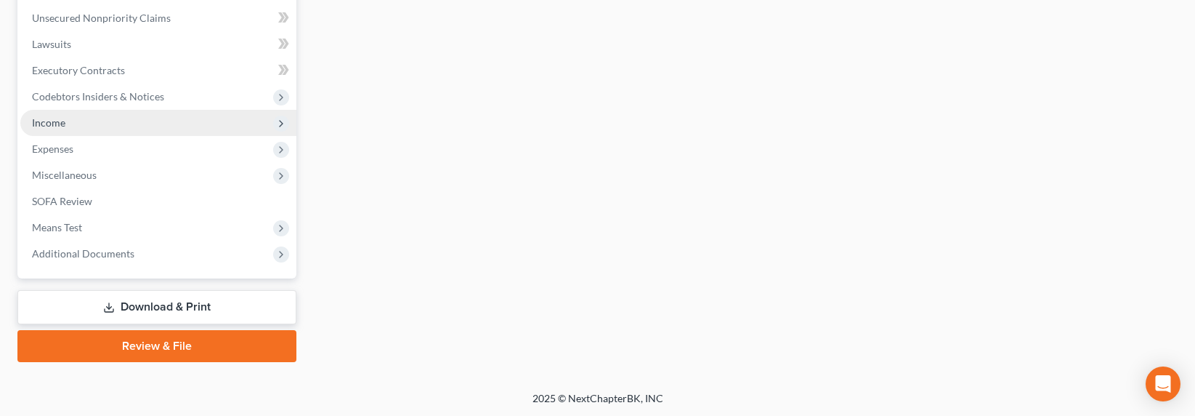
click at [49, 123] on span "Income" at bounding box center [48, 122] width 33 height 12
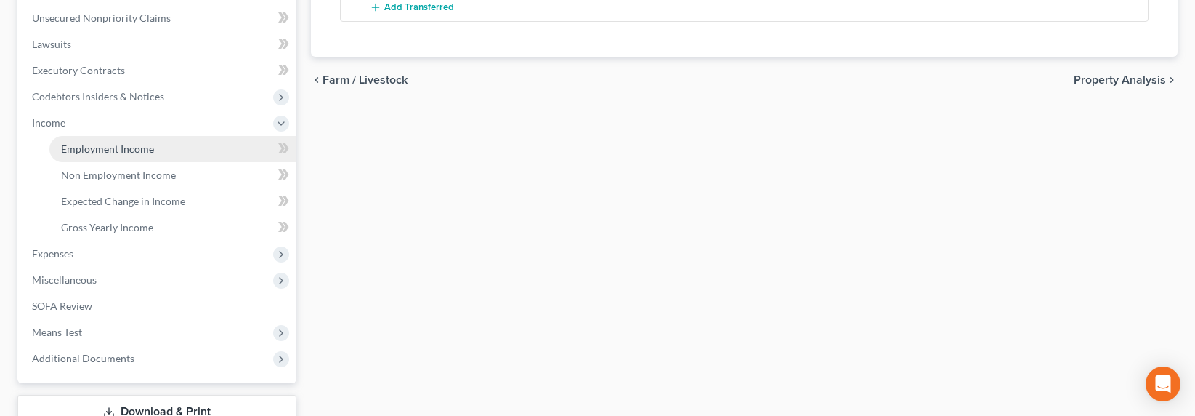
click at [76, 147] on span "Employment Income" at bounding box center [107, 148] width 93 height 12
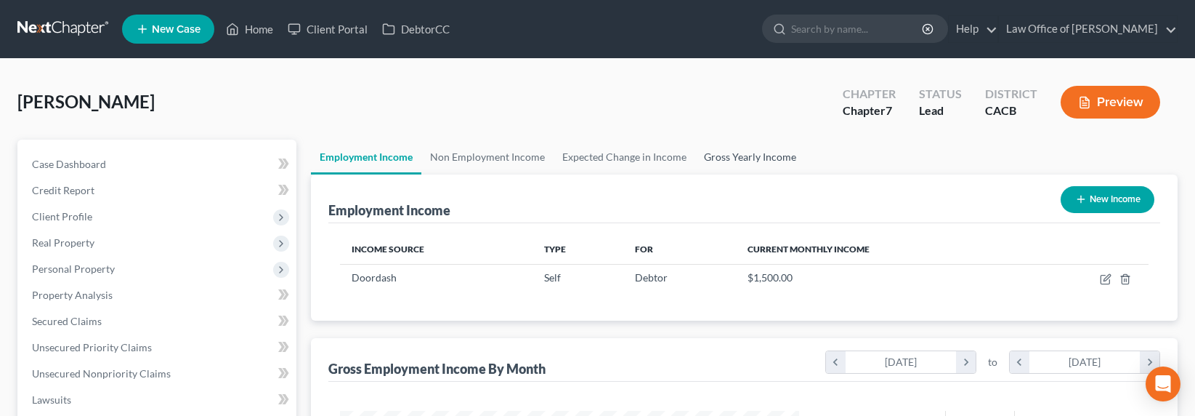
click at [769, 160] on link "Gross Yearly Income" at bounding box center [750, 157] width 110 height 35
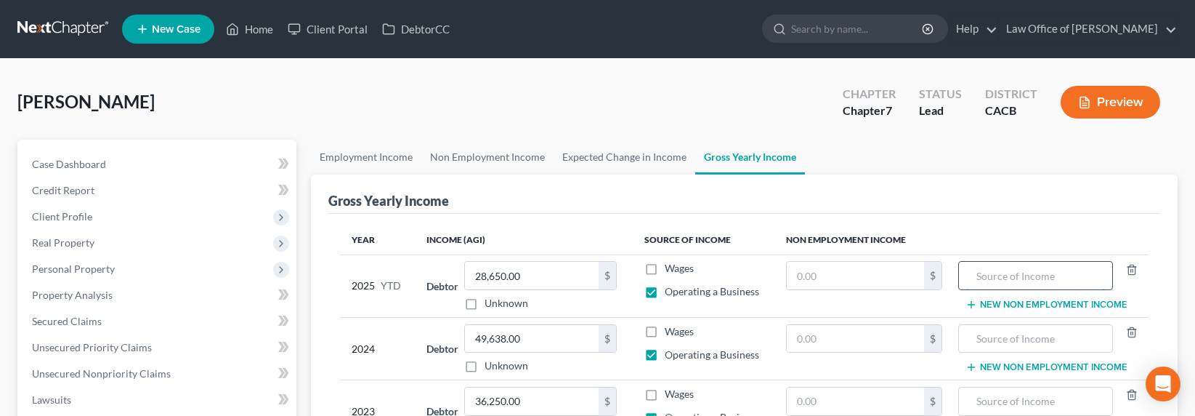
click at [1006, 272] on input "text" at bounding box center [1035, 276] width 139 height 28
type input "M"
type input "Parents Income"
click at [894, 281] on input "text" at bounding box center [856, 276] width 138 height 28
type input "1,500"
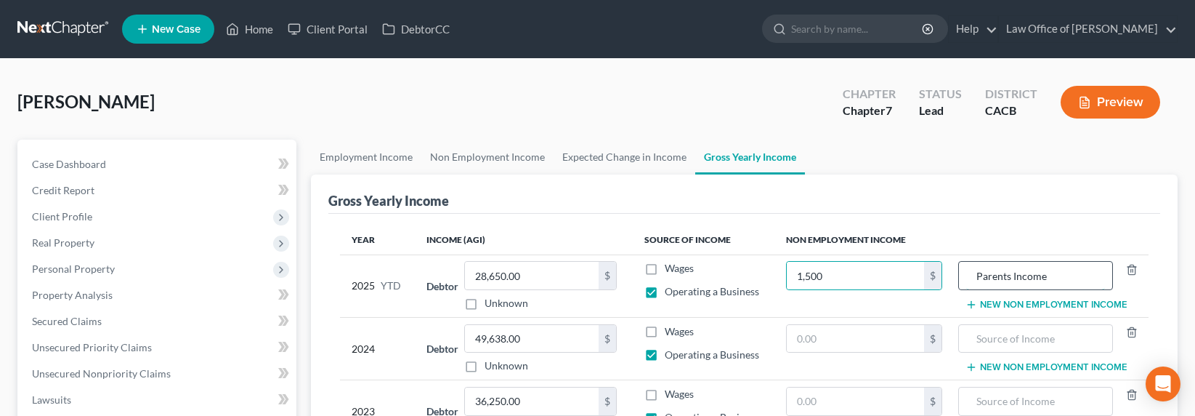
click at [1025, 270] on input "Parents Income" at bounding box center [1035, 276] width 139 height 28
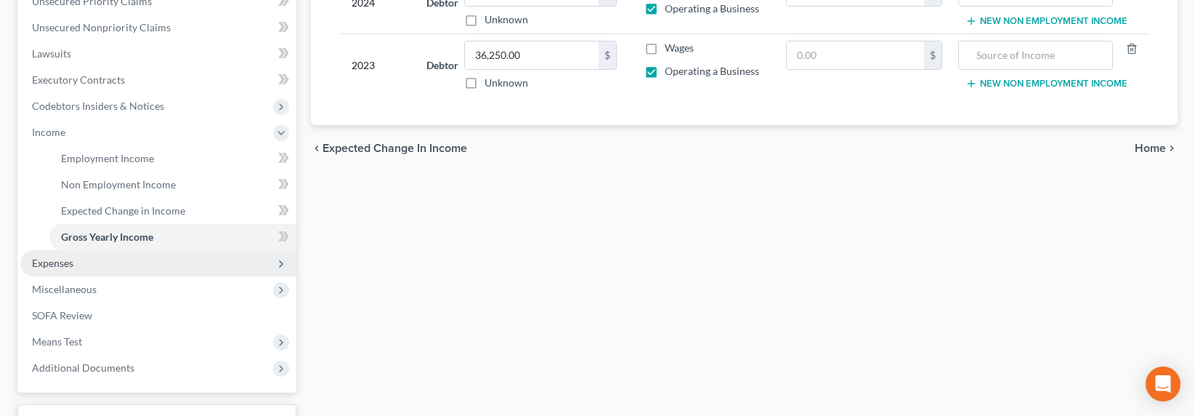
scroll to position [347, 0]
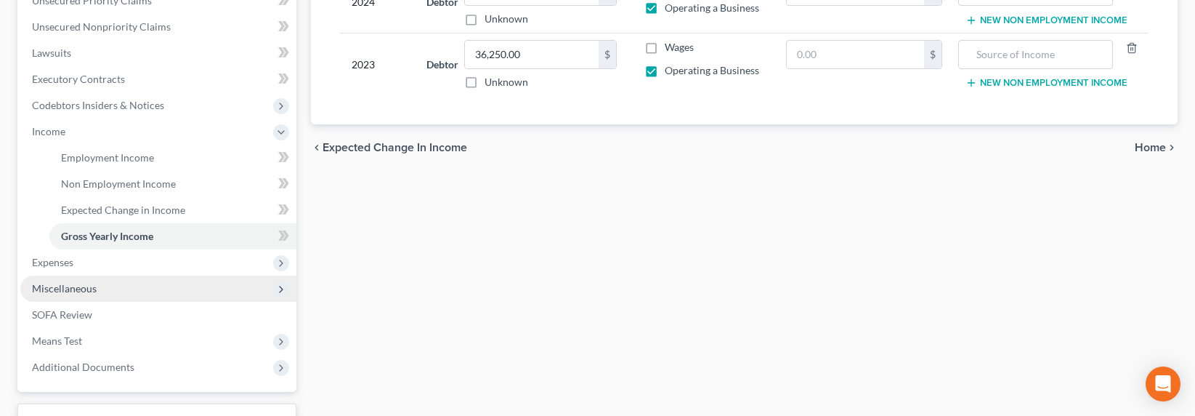
type input "Parents"
click at [65, 277] on span "Miscellaneous" at bounding box center [158, 288] width 276 height 26
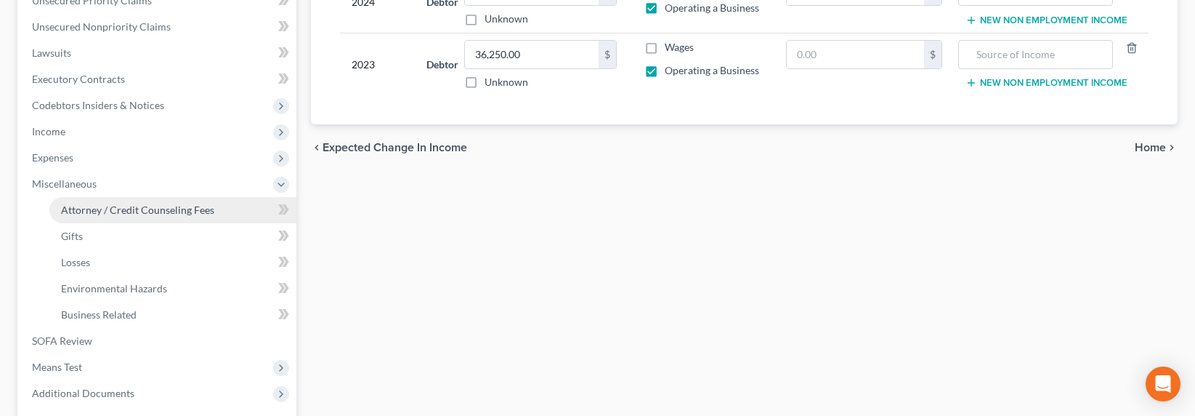
click at [113, 216] on link "Attorney / Credit Counseling Fees" at bounding box center [172, 210] width 247 height 26
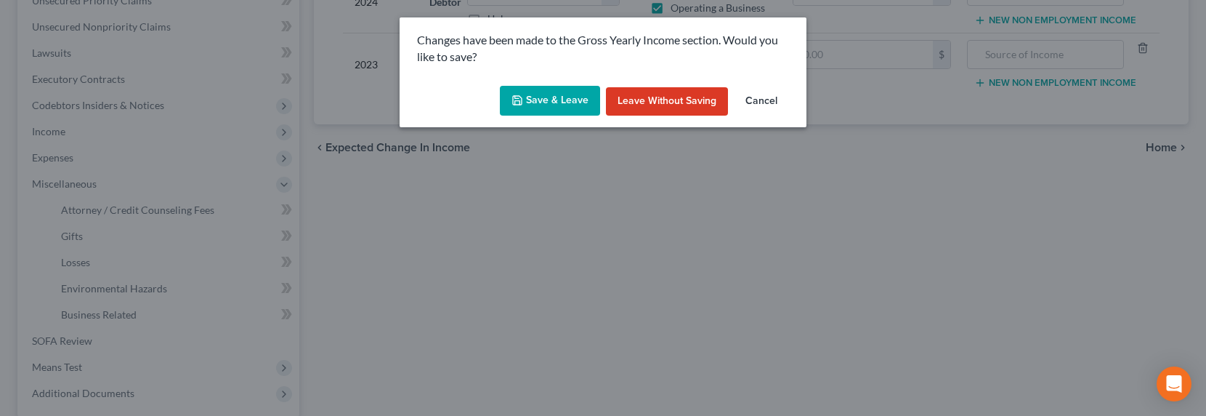
click at [545, 103] on button "Save & Leave" at bounding box center [550, 101] width 100 height 31
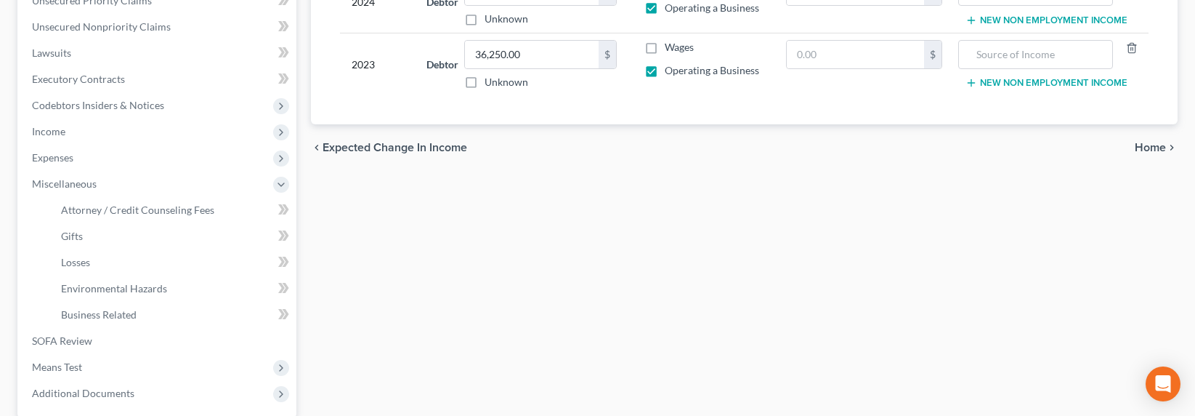
select select "0"
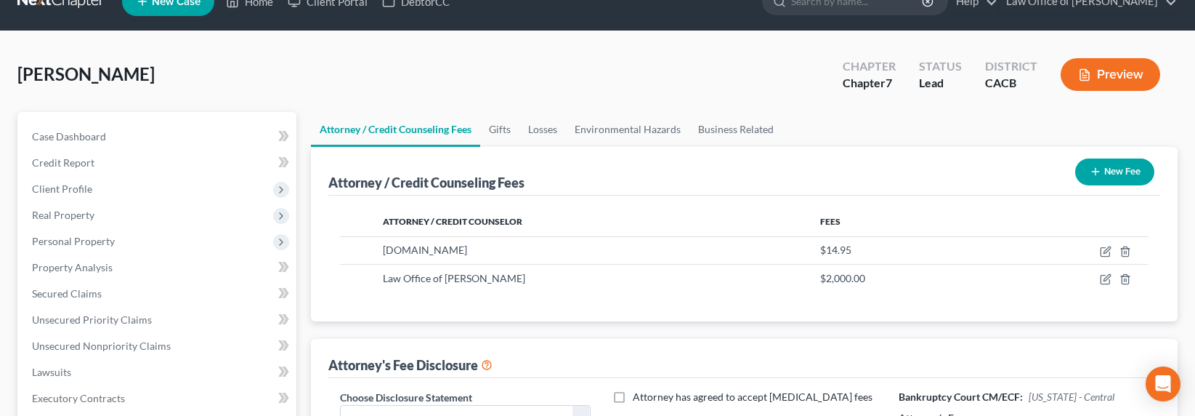
scroll to position [32, 0]
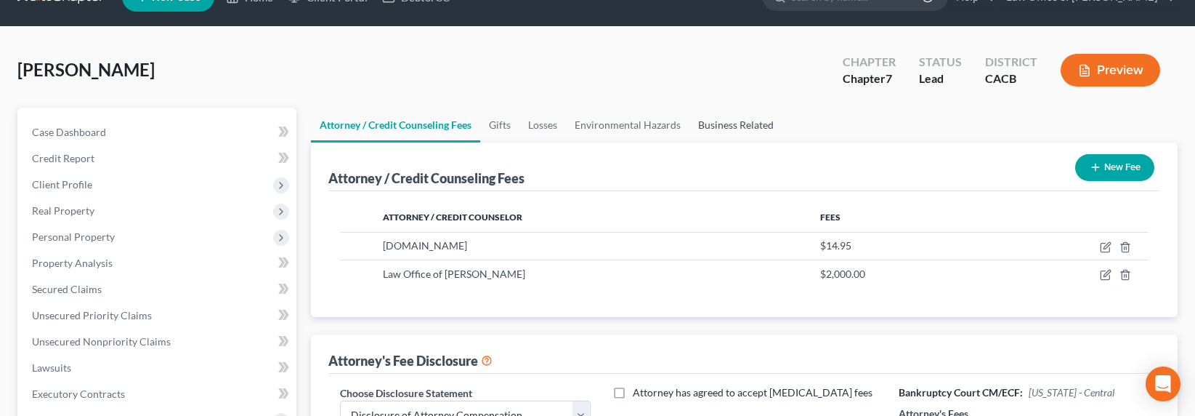
click at [732, 119] on link "Business Related" at bounding box center [736, 125] width 93 height 35
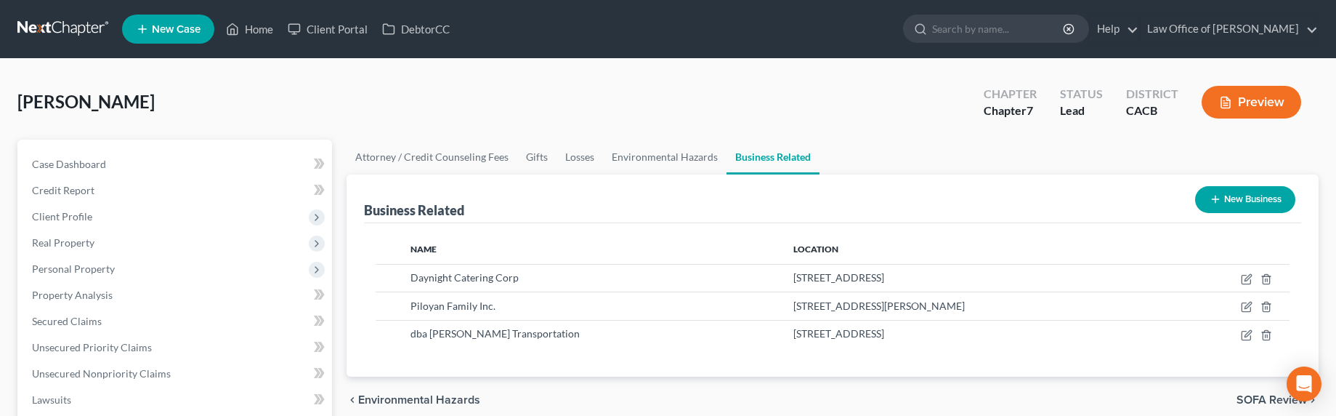
click at [52, 21] on link at bounding box center [63, 29] width 93 height 26
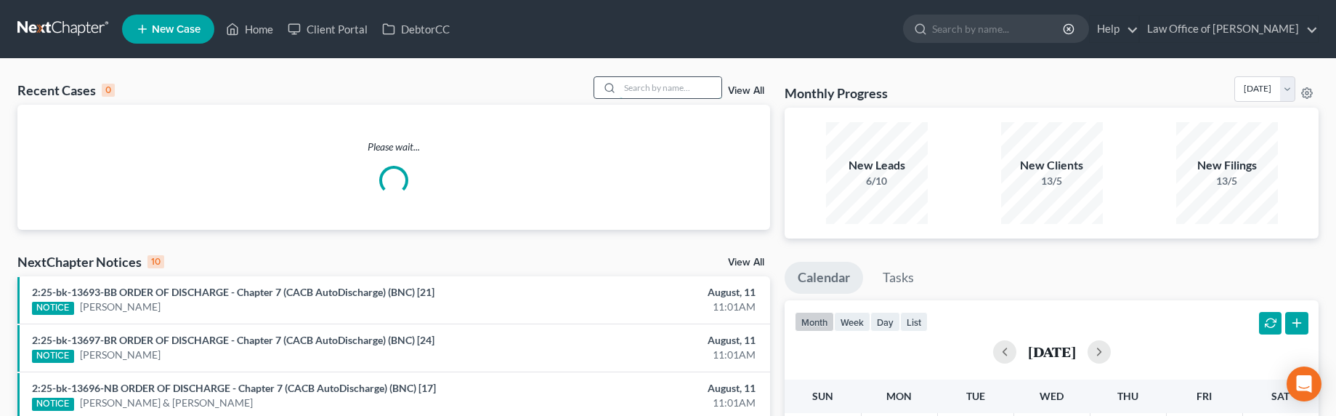
click at [662, 91] on input "search" at bounding box center [671, 87] width 102 height 21
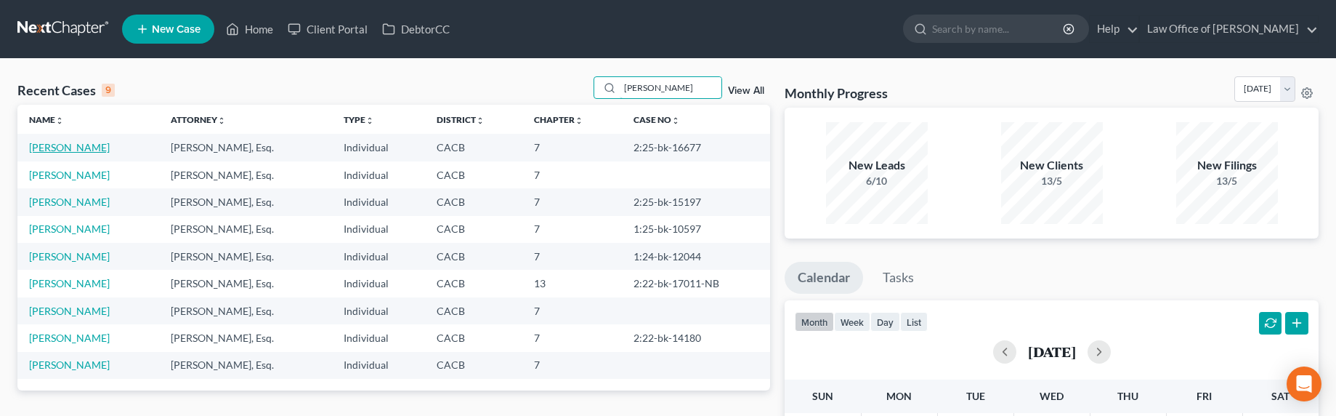
type input "[PERSON_NAME]"
click at [74, 144] on link "[PERSON_NAME]" at bounding box center [69, 147] width 81 height 12
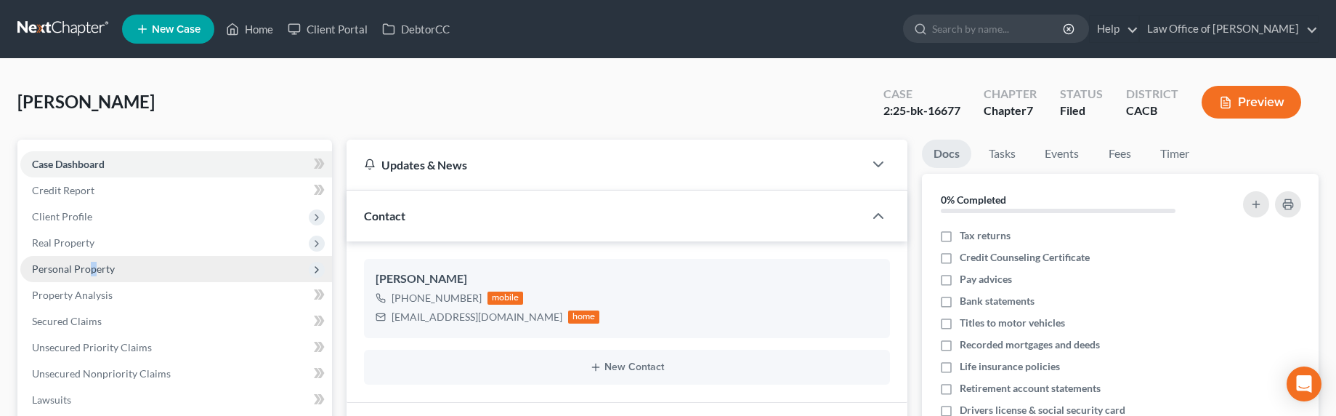
click at [92, 262] on span "Personal Property" at bounding box center [73, 268] width 83 height 12
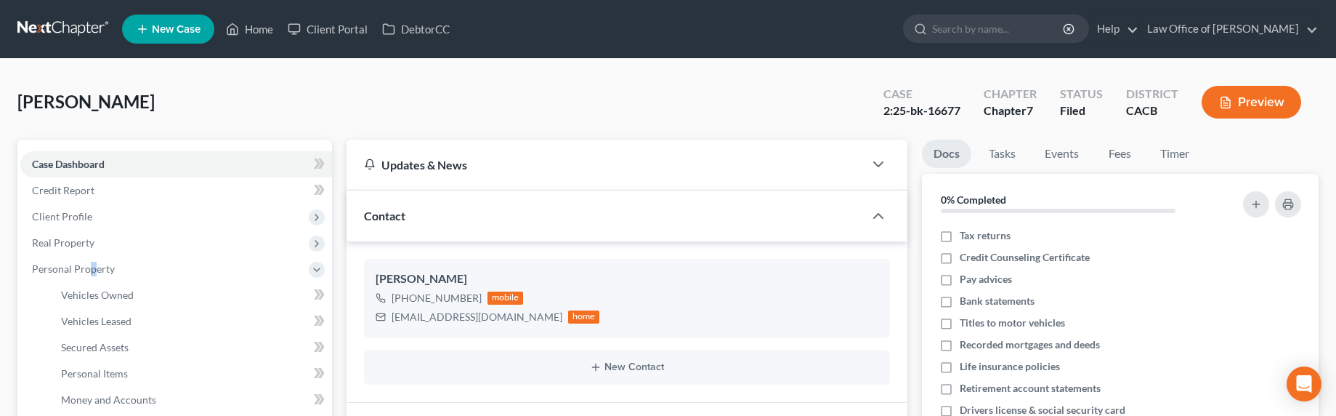
click at [51, 24] on link at bounding box center [63, 29] width 93 height 26
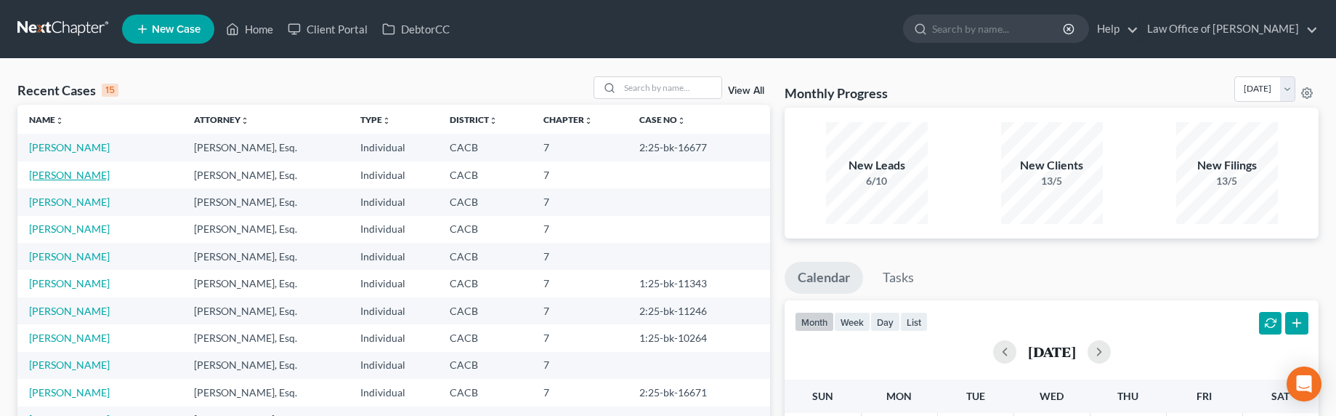
click at [76, 180] on link "[PERSON_NAME]" at bounding box center [69, 175] width 81 height 12
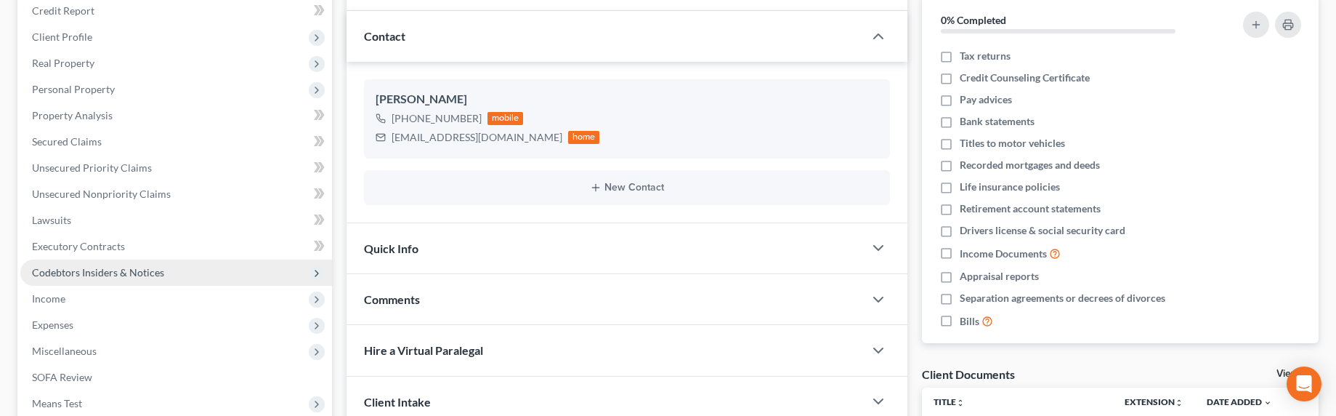
scroll to position [189, 0]
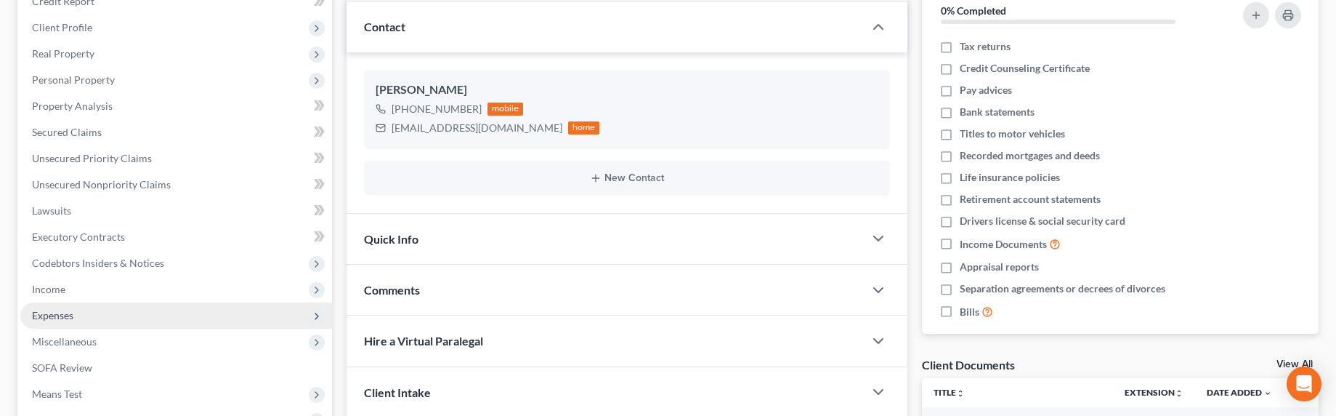
click at [62, 318] on span "Expenses" at bounding box center [52, 315] width 41 height 12
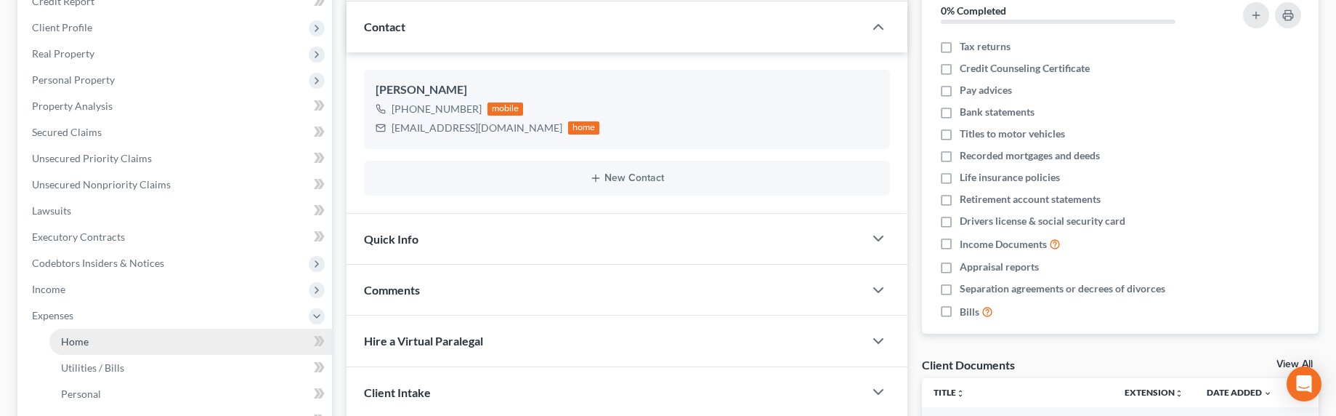
click at [78, 344] on span "Home" at bounding box center [75, 341] width 28 height 12
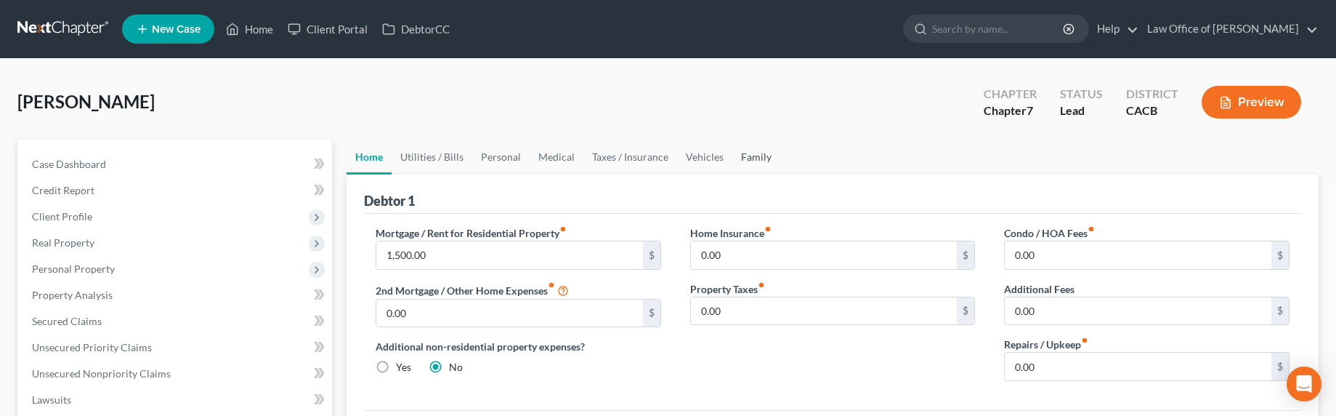
click at [746, 151] on link "Family" at bounding box center [756, 157] width 48 height 35
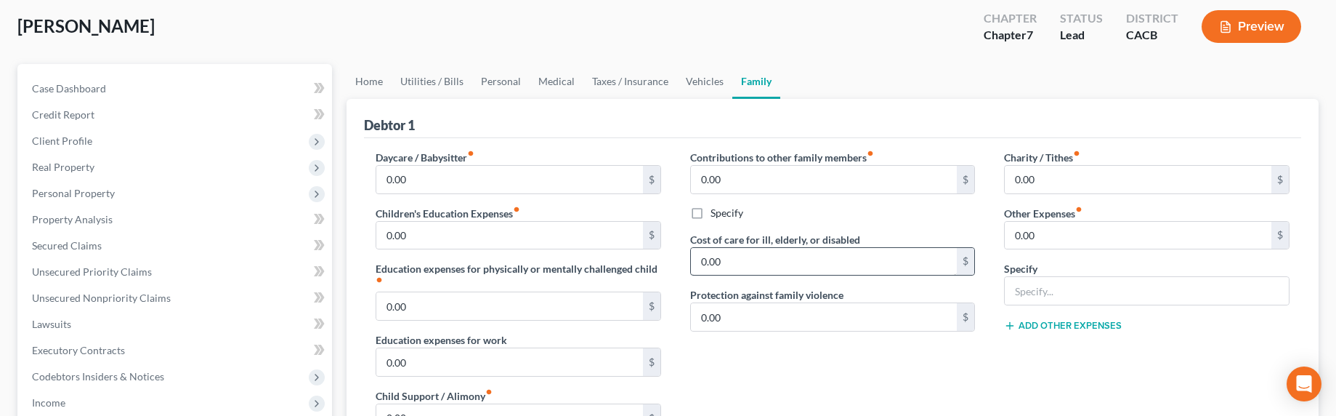
scroll to position [132, 0]
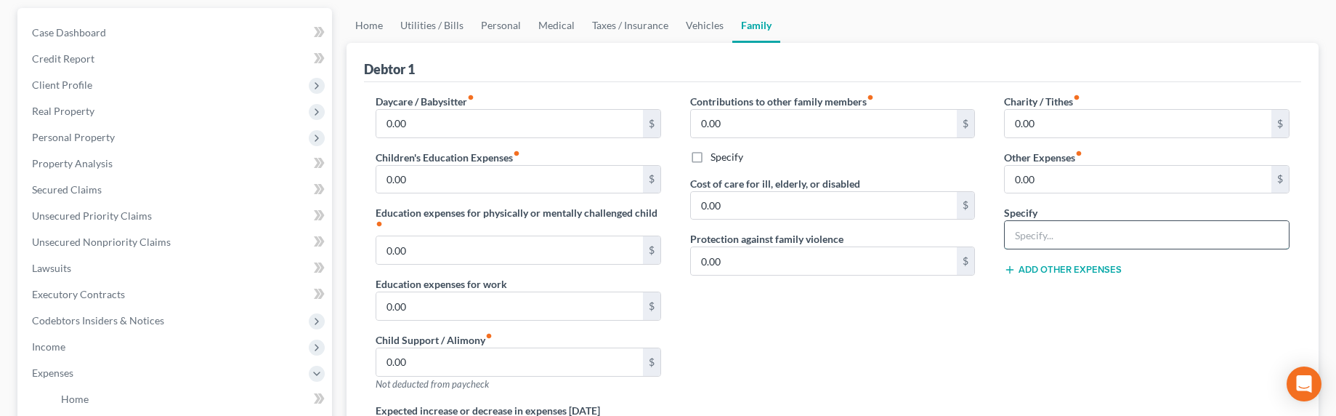
click at [1064, 230] on input "text" at bounding box center [1147, 235] width 284 height 28
type input "D"
type input "C"
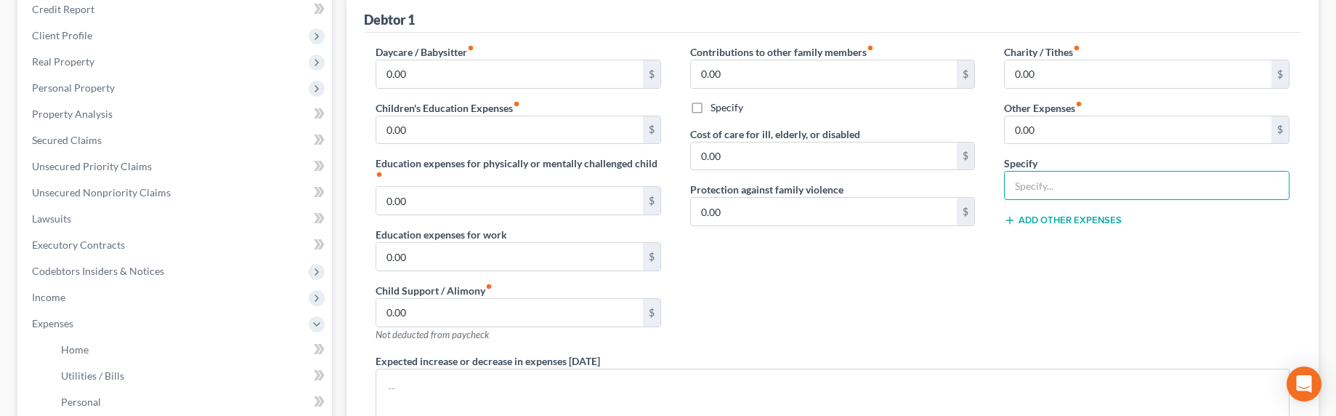
scroll to position [267, 0]
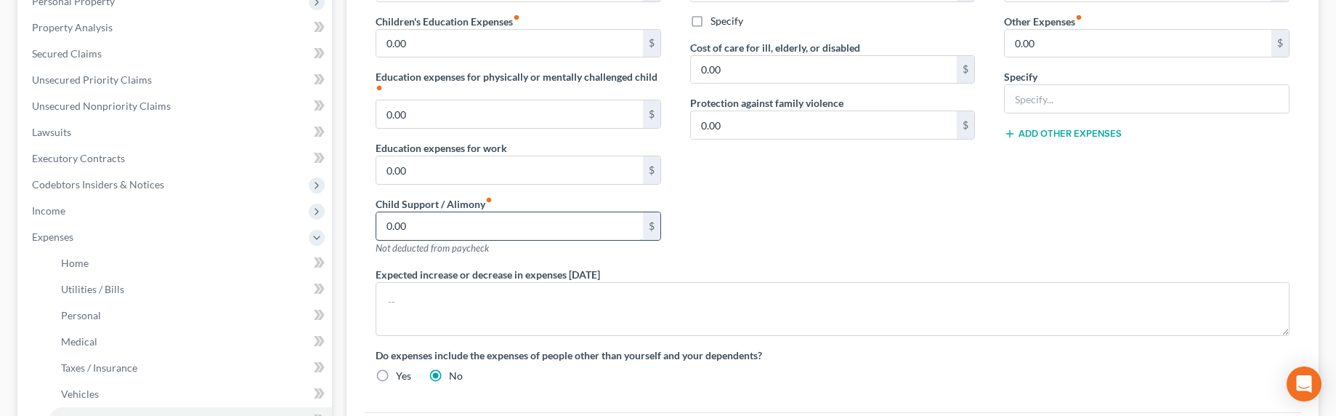
drag, startPoint x: 416, startPoint y: 226, endPoint x: 442, endPoint y: 227, distance: 26.2
click at [439, 229] on input "0.00" at bounding box center [509, 226] width 267 height 28
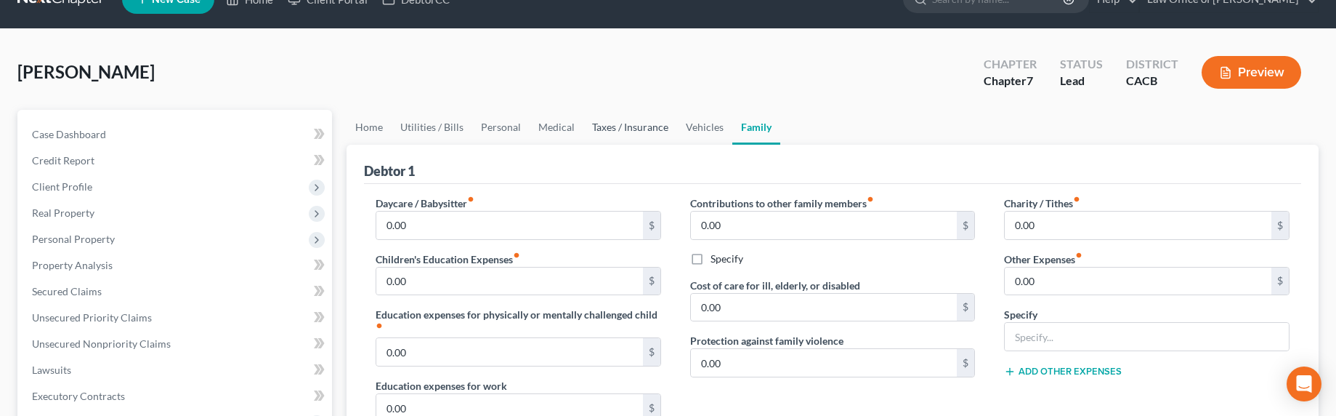
scroll to position [0, 0]
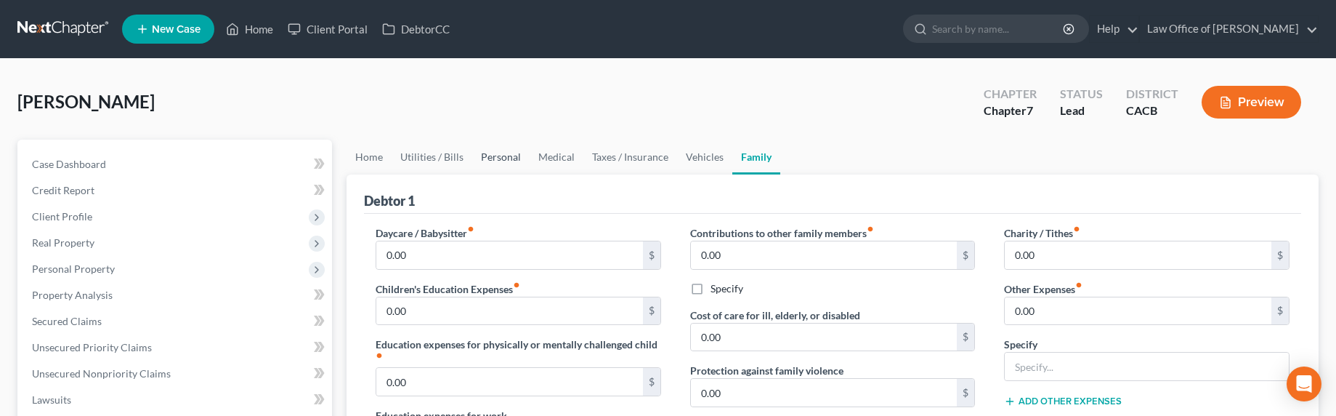
type input "320"
click at [487, 155] on link "Personal" at bounding box center [500, 157] width 57 height 35
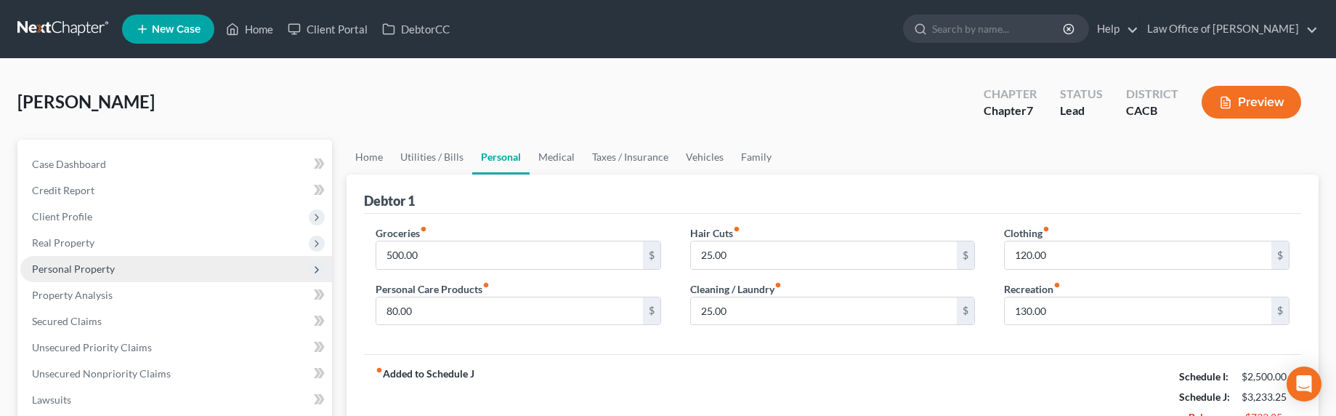
click at [62, 272] on span "Personal Property" at bounding box center [73, 268] width 83 height 12
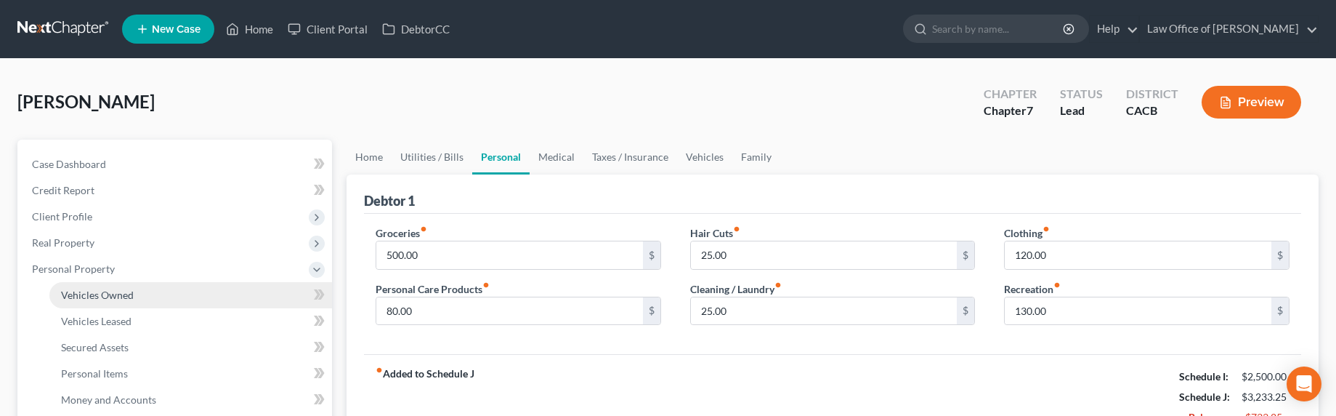
click at [94, 299] on span "Vehicles Owned" at bounding box center [97, 294] width 73 height 12
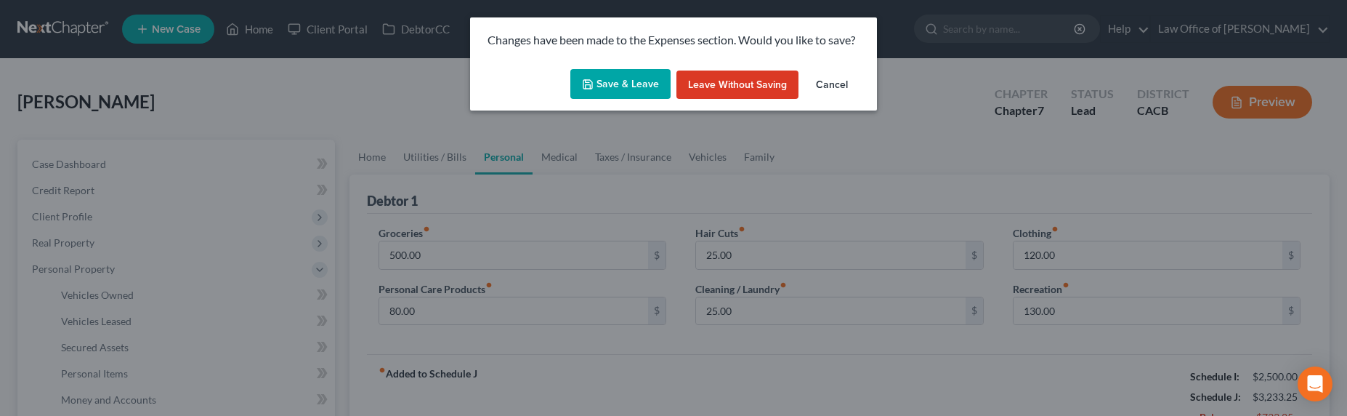
click at [607, 86] on button "Save & Leave" at bounding box center [620, 84] width 100 height 31
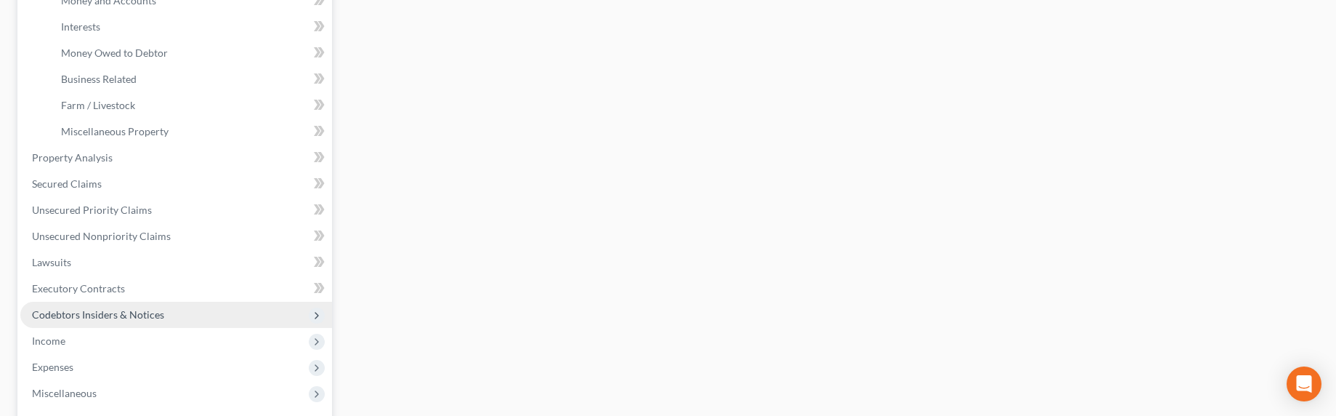
scroll to position [467, 0]
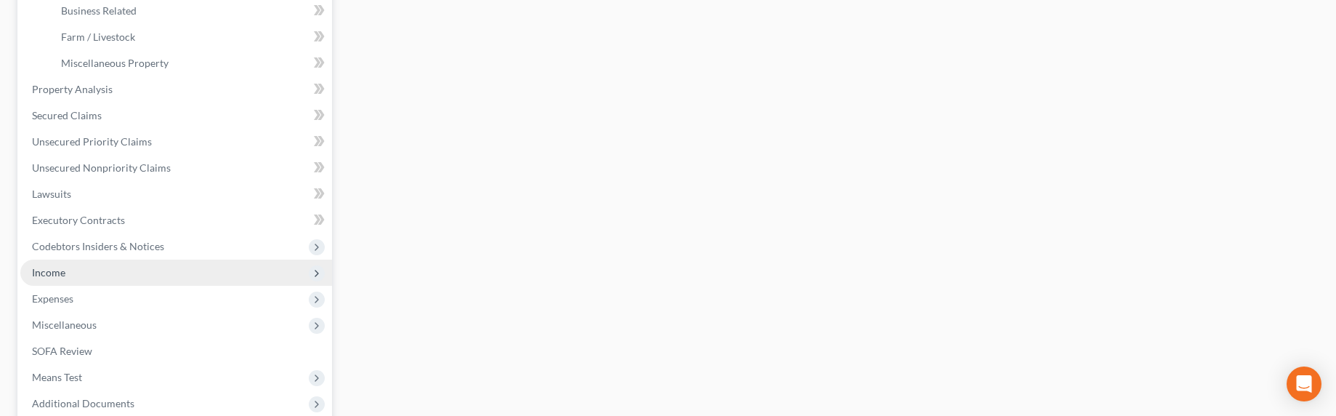
click at [47, 273] on span "Income" at bounding box center [48, 272] width 33 height 12
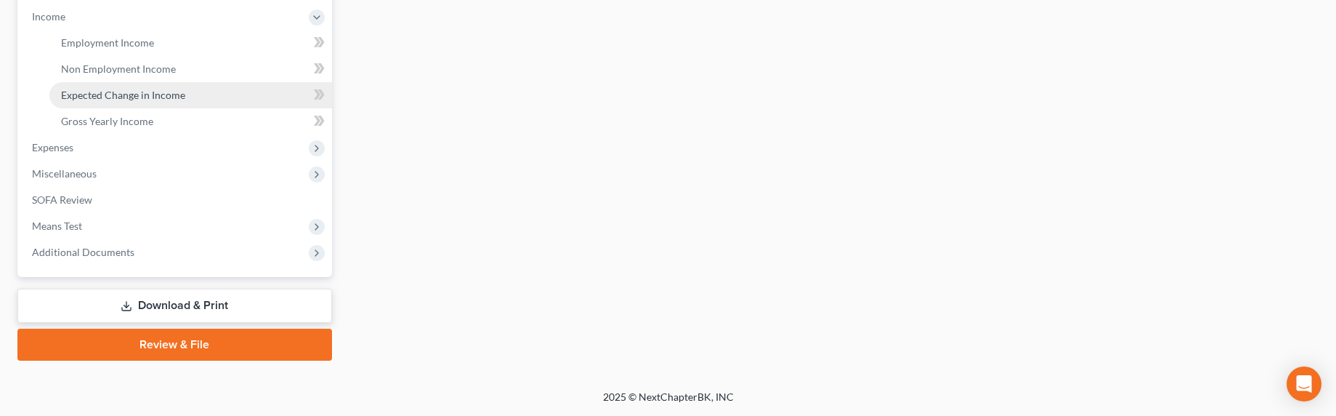
scroll to position [460, 0]
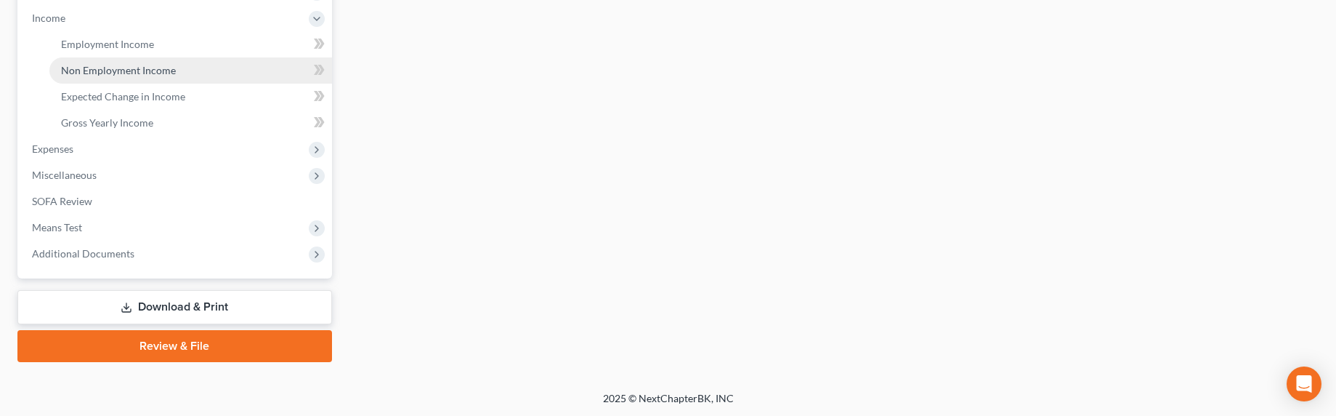
click at [100, 68] on span "Non Employment Income" at bounding box center [118, 70] width 115 height 12
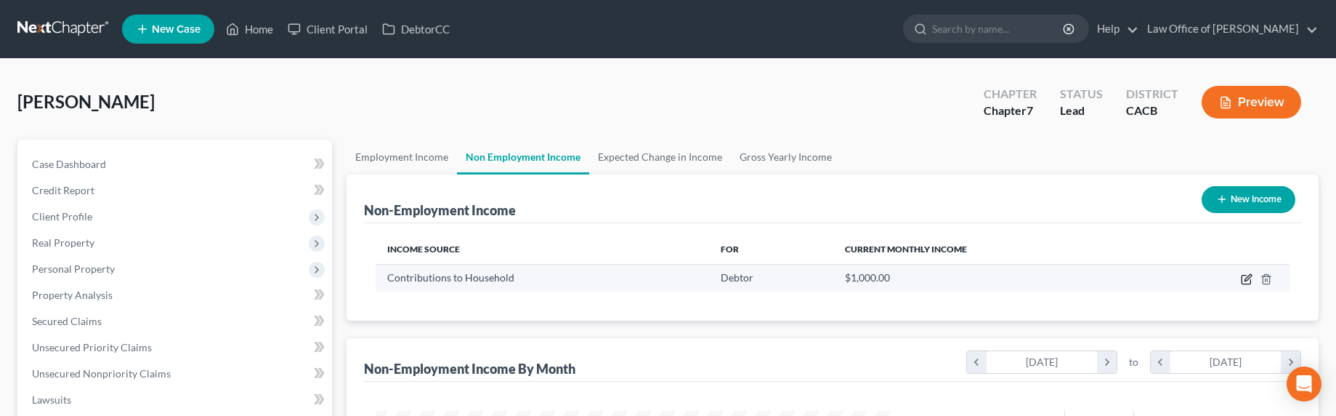
click at [1248, 279] on icon "button" at bounding box center [1248, 277] width 7 height 7
select select "8"
select select "0"
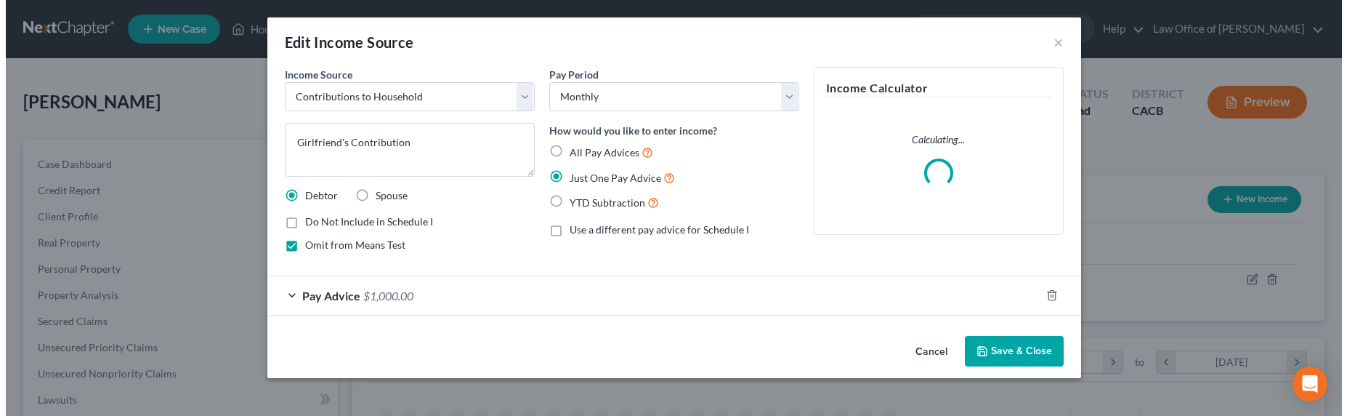
scroll to position [263, 555]
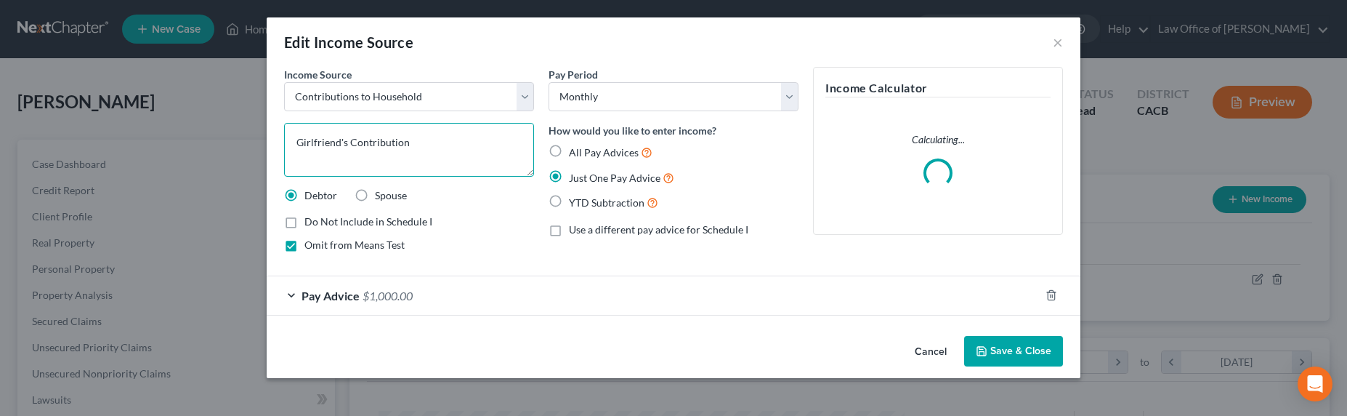
click at [357, 142] on textarea "Girlfriend's Contribution" at bounding box center [409, 150] width 250 height 54
click at [413, 143] on textarea "Girlfriend's Contribution" at bounding box center [409, 150] width 250 height 54
drag, startPoint x: 411, startPoint y: 145, endPoint x: 233, endPoint y: 137, distance: 177.4
click at [233, 137] on div "Edit Income Source × Income Source * Select Unemployment Disability (from emplo…" at bounding box center [673, 208] width 1347 height 416
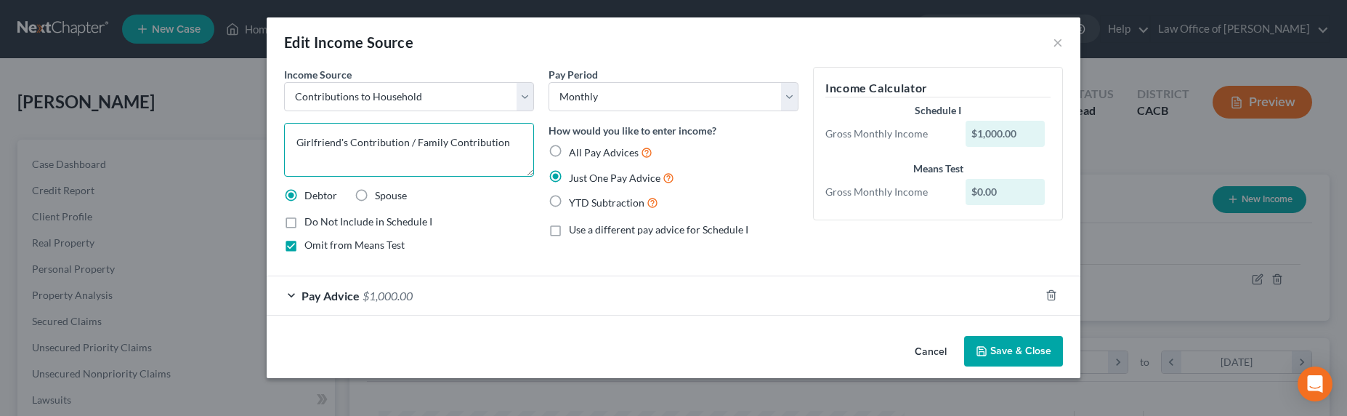
type textarea "Girlfriend's Contribution / Family Contribution"
click at [405, 296] on span "$1,000.00" at bounding box center [388, 295] width 50 height 14
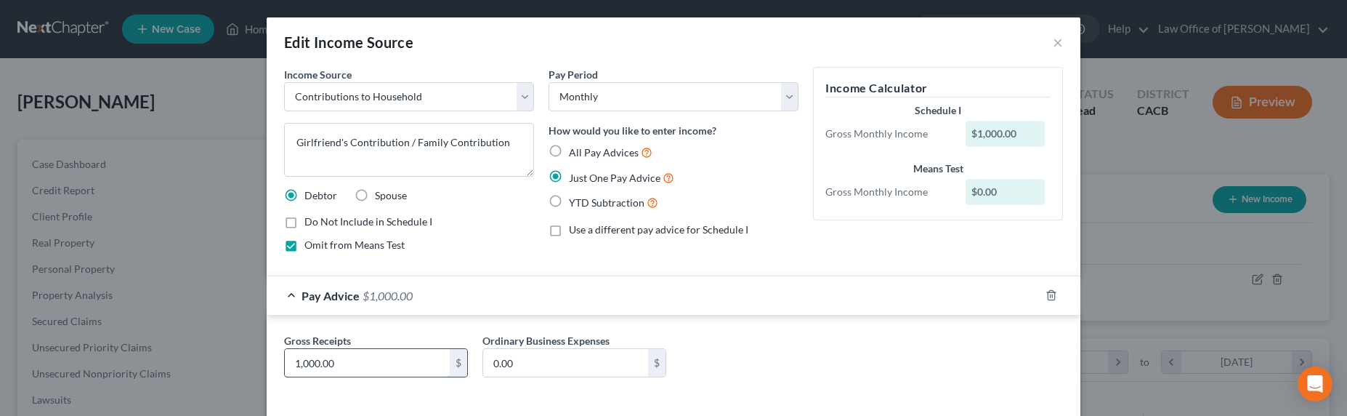
drag, startPoint x: 349, startPoint y: 361, endPoint x: 411, endPoint y: 363, distance: 61.1
click at [411, 363] on input "1,000.00" at bounding box center [367, 363] width 165 height 28
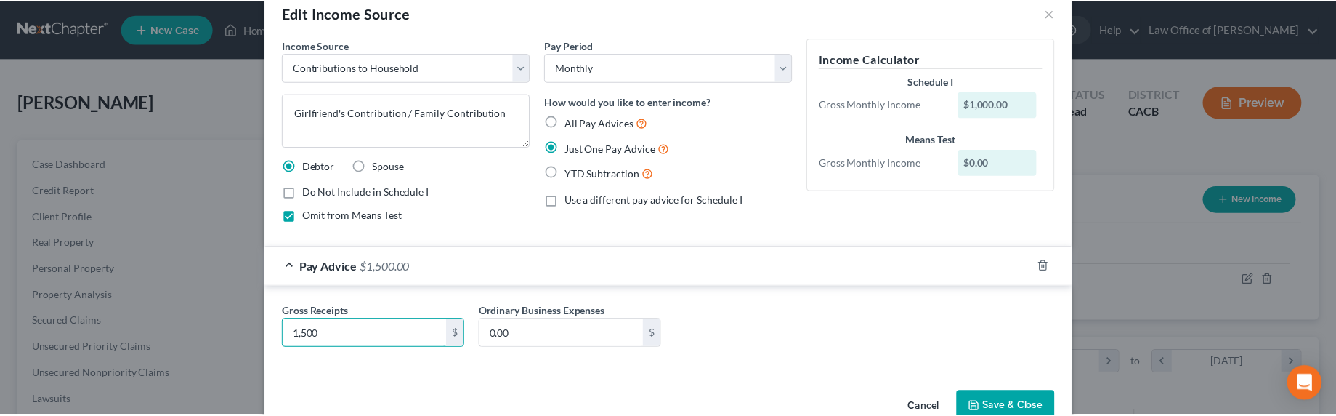
scroll to position [64, 0]
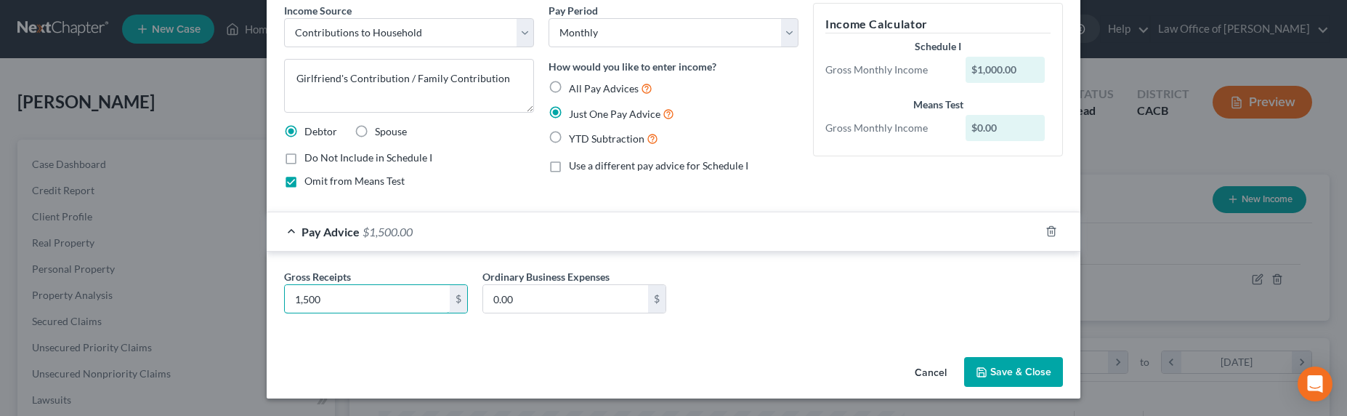
type input "1,500"
click at [1003, 368] on button "Save & Close" at bounding box center [1013, 372] width 99 height 31
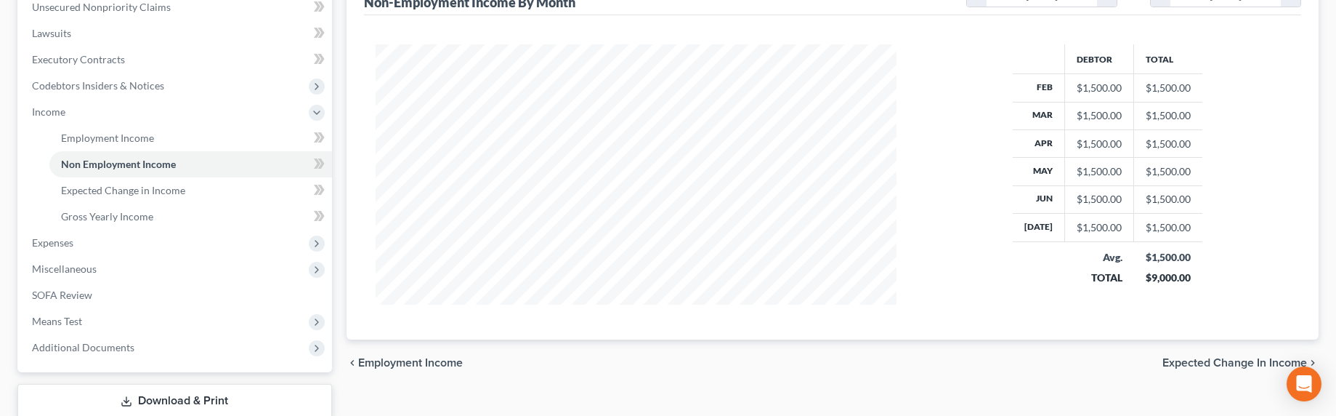
scroll to position [460, 0]
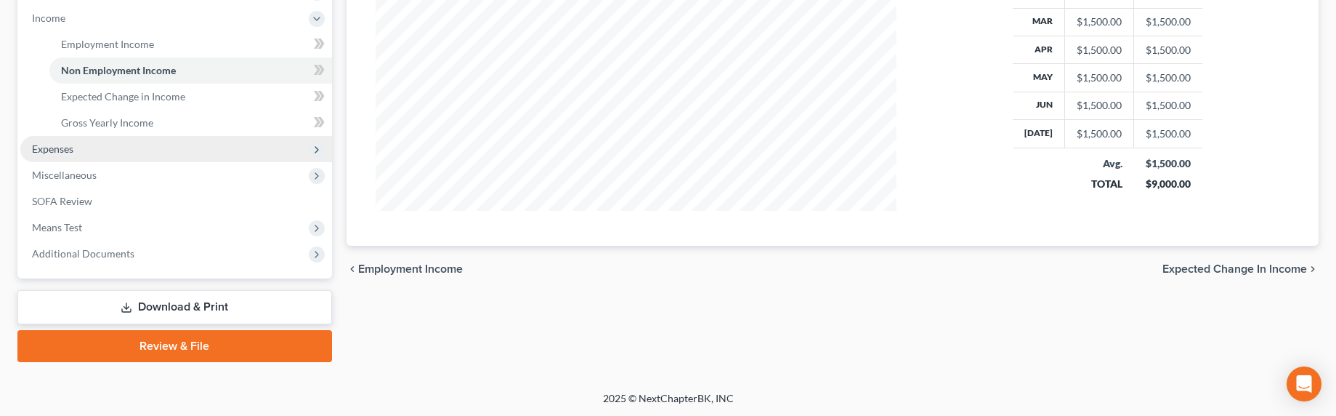
click at [38, 140] on span "Expenses" at bounding box center [176, 149] width 312 height 26
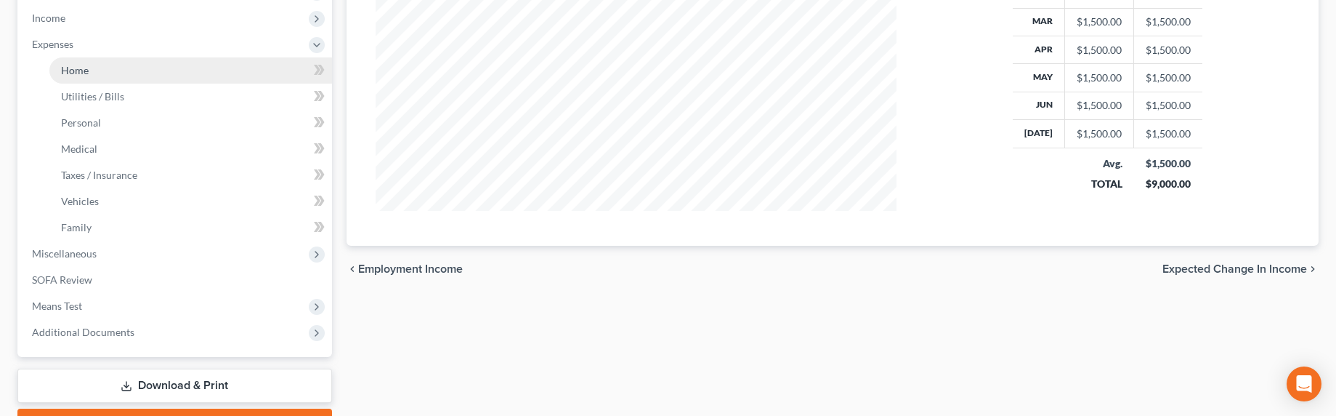
click at [77, 76] on link "Home" at bounding box center [190, 70] width 283 height 26
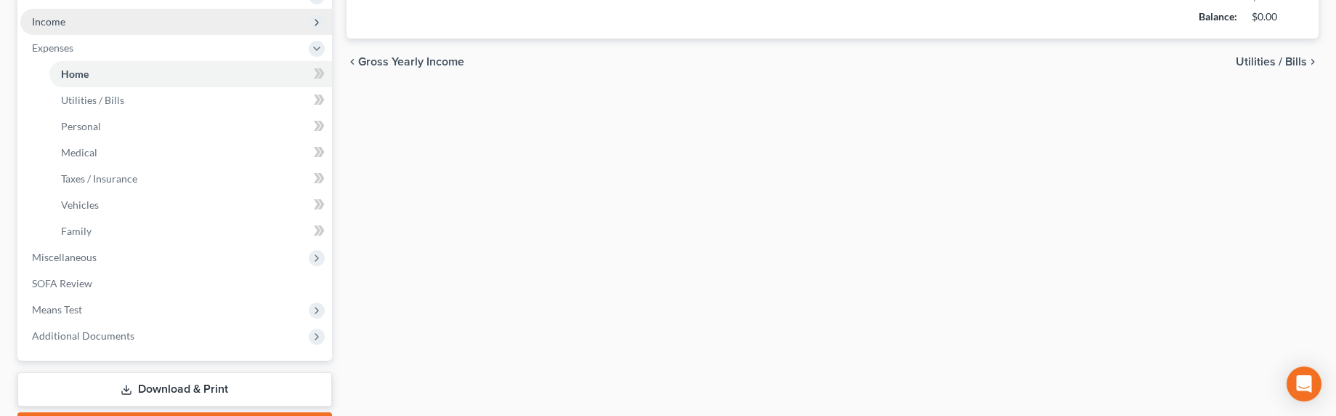
type input "1,500.00"
type input "0.00"
radio input "true"
type input "0.00"
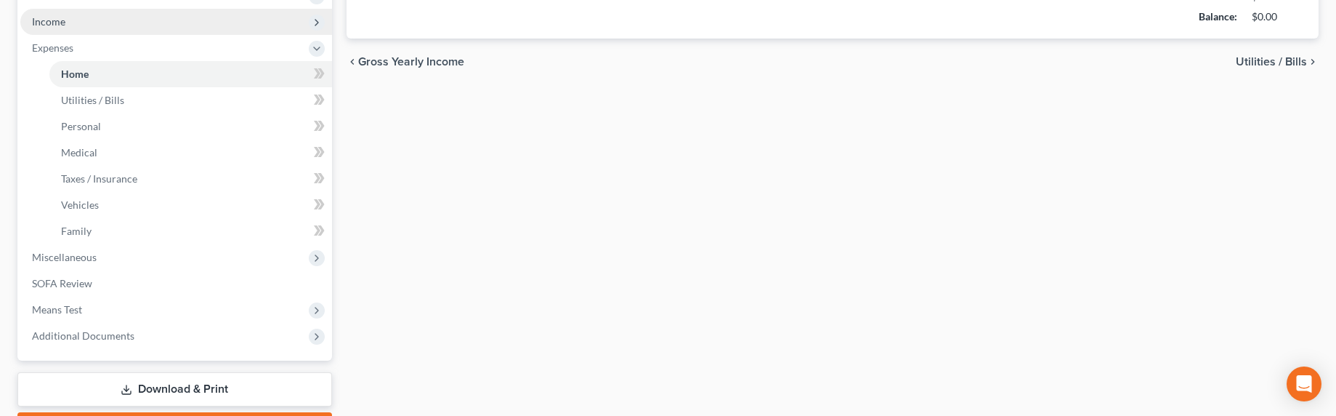
type input "0.00"
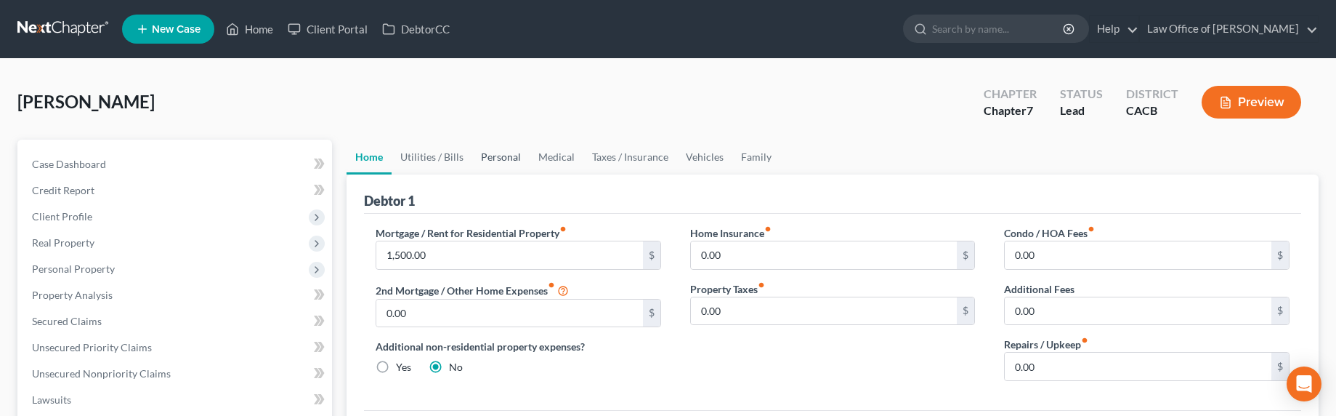
click at [490, 157] on link "Personal" at bounding box center [500, 157] width 57 height 35
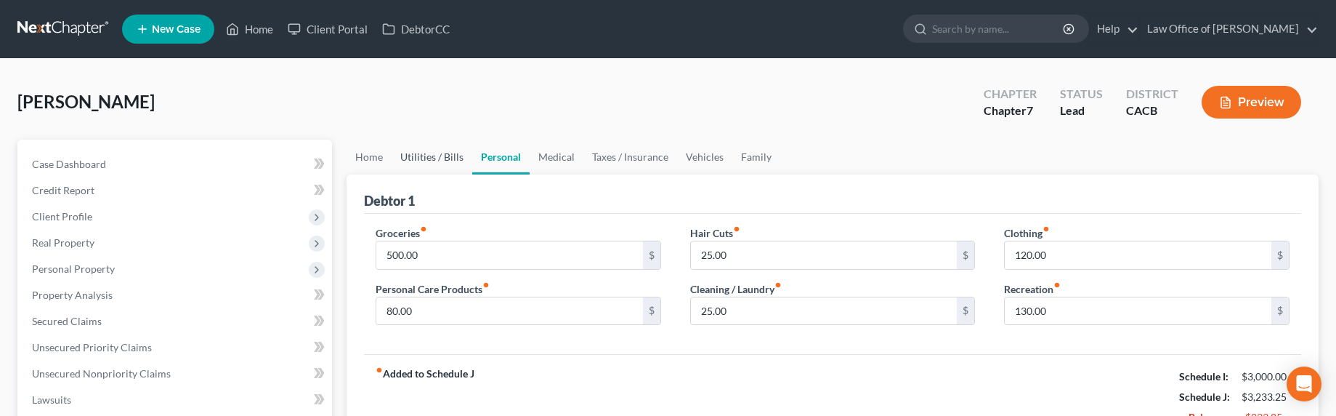
click at [447, 158] on link "Utilities / Bills" at bounding box center [432, 157] width 81 height 35
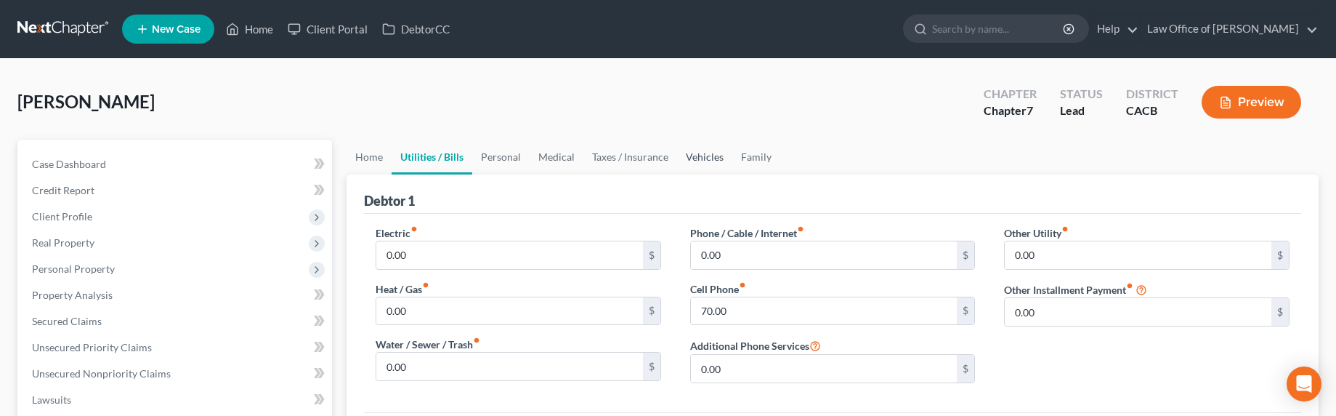
click at [706, 152] on link "Vehicles" at bounding box center [704, 157] width 55 height 35
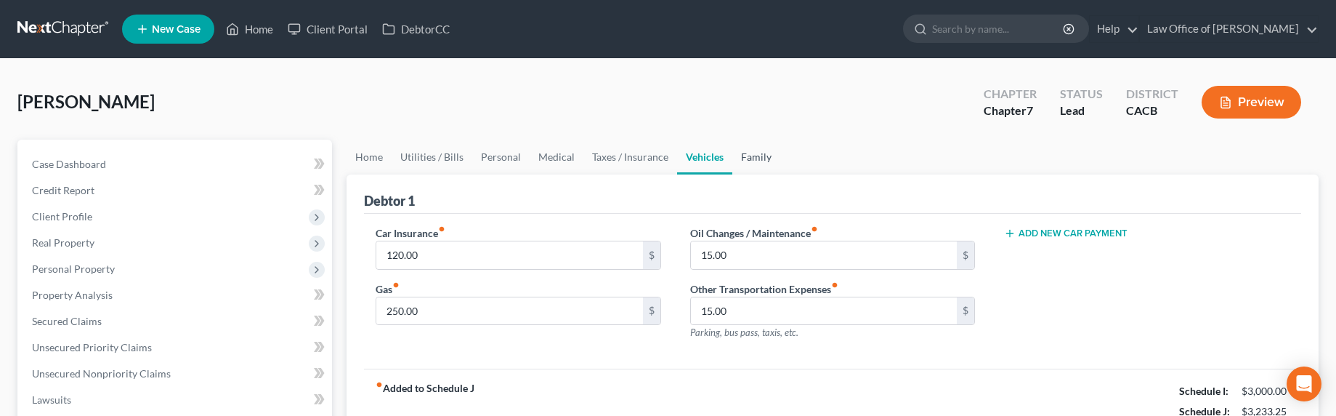
click at [743, 162] on link "Family" at bounding box center [756, 157] width 48 height 35
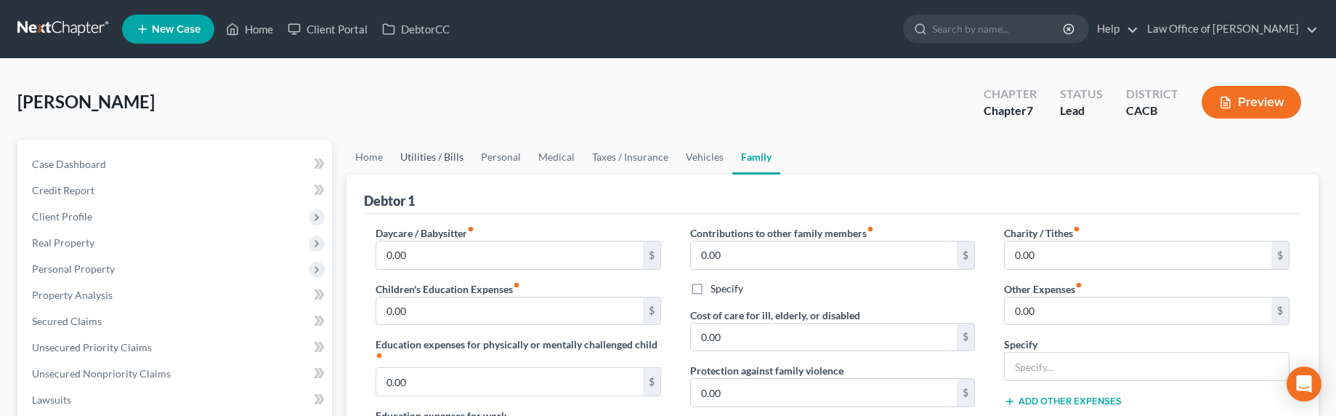
click at [455, 156] on link "Utilities / Bills" at bounding box center [432, 157] width 81 height 35
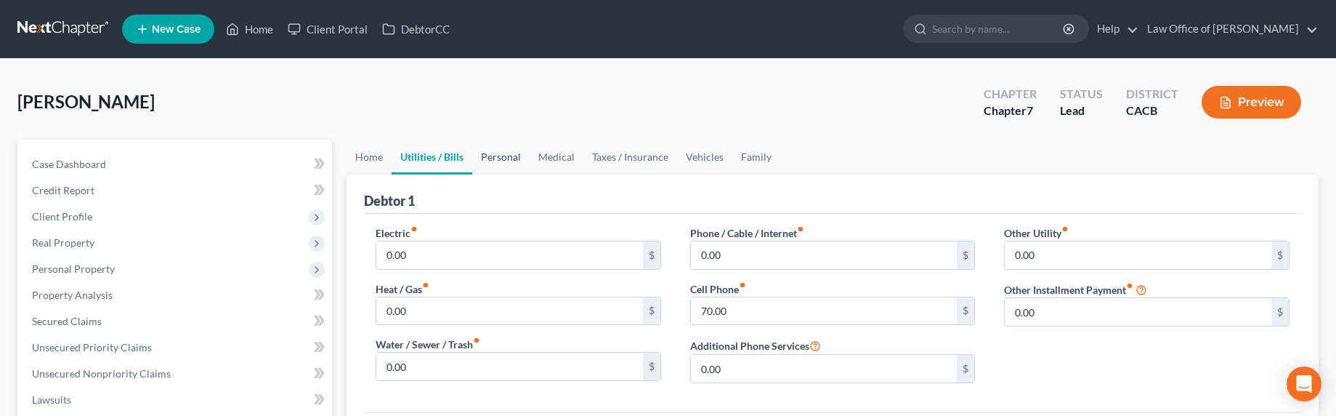
click at [485, 163] on link "Personal" at bounding box center [500, 157] width 57 height 35
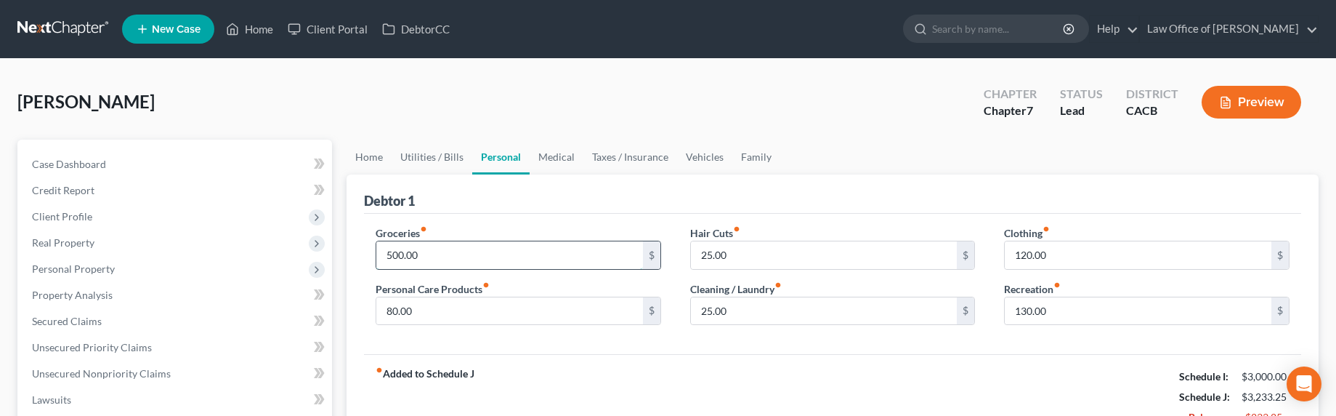
click at [395, 255] on input "500.00" at bounding box center [509, 255] width 267 height 28
click at [388, 254] on input "500.00" at bounding box center [509, 255] width 267 height 28
drag, startPoint x: 391, startPoint y: 253, endPoint x: 380, endPoint y: 251, distance: 11.1
click at [380, 251] on input "500.00" at bounding box center [509, 255] width 267 height 28
type input "400.00"
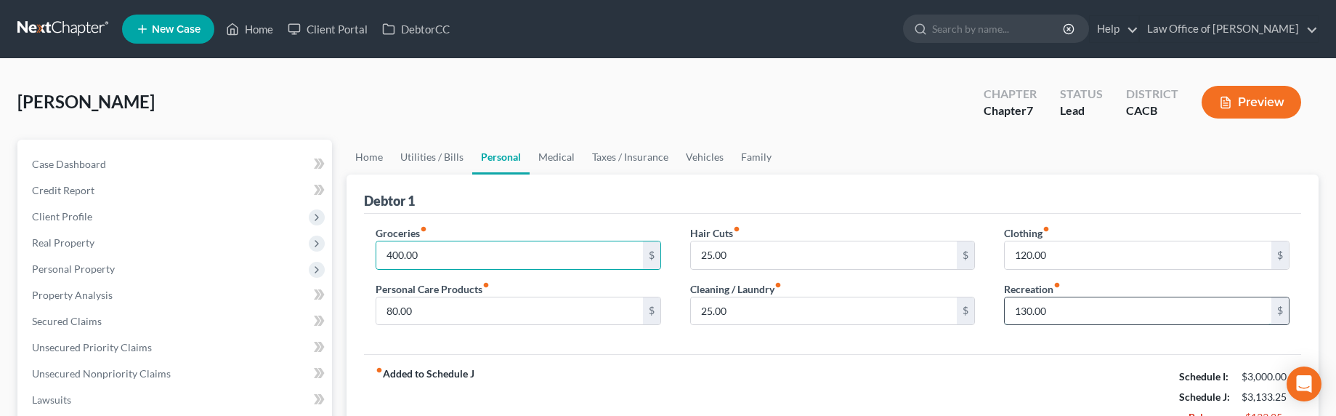
click at [1026, 310] on input "130.00" at bounding box center [1138, 311] width 267 height 28
drag, startPoint x: 1027, startPoint y: 310, endPoint x: 1014, endPoint y: 310, distance: 13.1
click at [1014, 310] on input "130.00" at bounding box center [1138, 311] width 267 height 28
click at [1021, 310] on input "130.00" at bounding box center [1138, 311] width 267 height 28
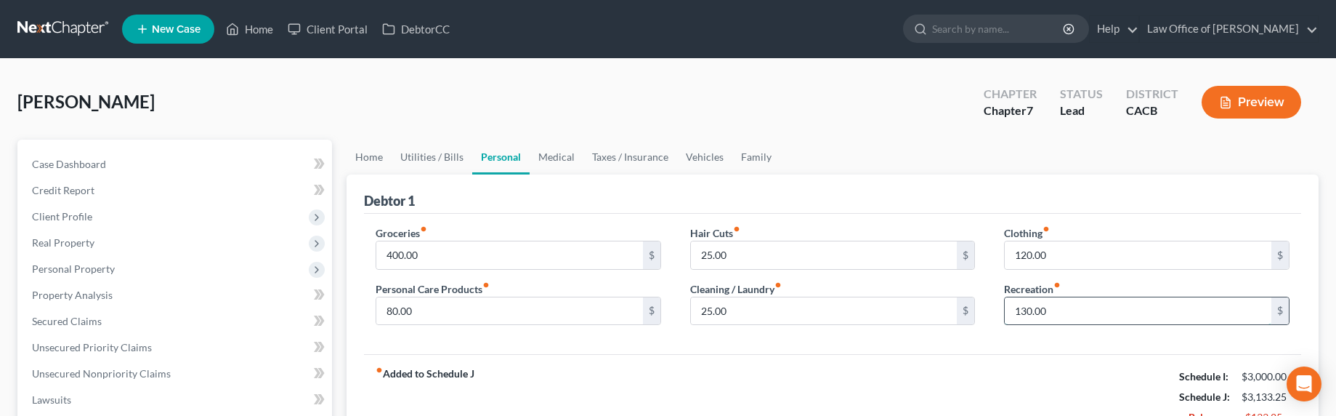
click at [1027, 310] on input "130.00" at bounding box center [1138, 311] width 267 height 28
click at [1020, 310] on input "130.00" at bounding box center [1138, 311] width 267 height 28
type input "100.00"
click at [437, 163] on link "Utilities / Bills" at bounding box center [432, 157] width 81 height 35
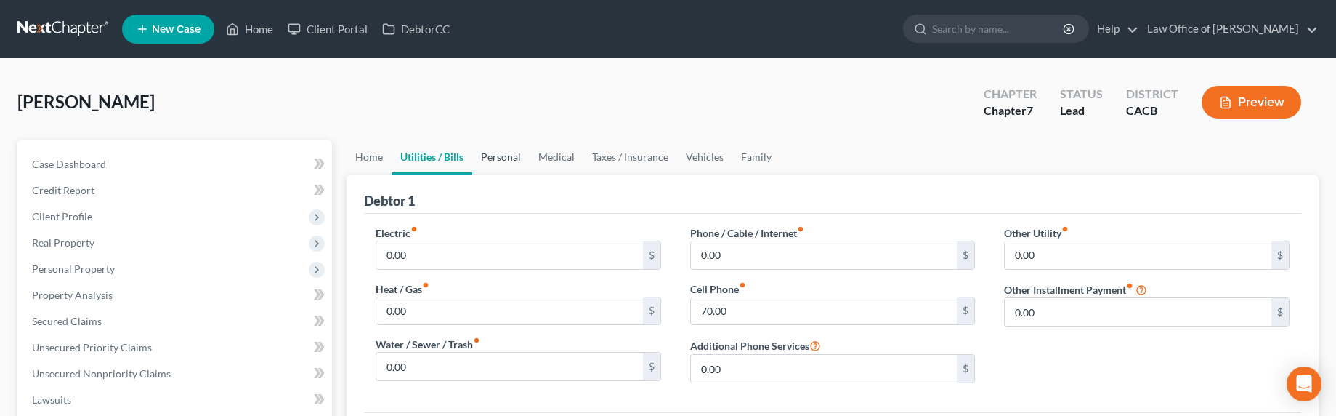
click at [512, 151] on link "Personal" at bounding box center [500, 157] width 57 height 35
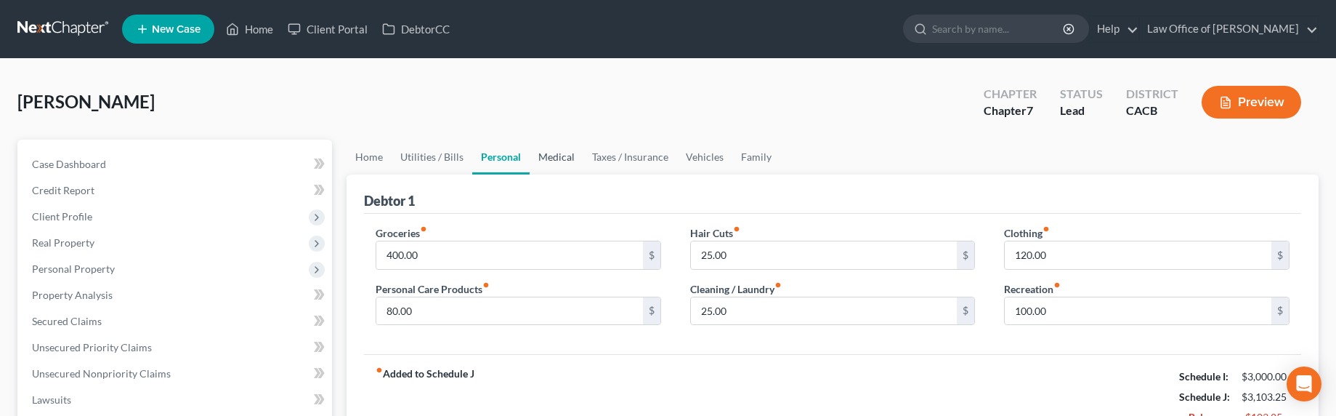
click at [543, 153] on link "Medical" at bounding box center [557, 157] width 54 height 35
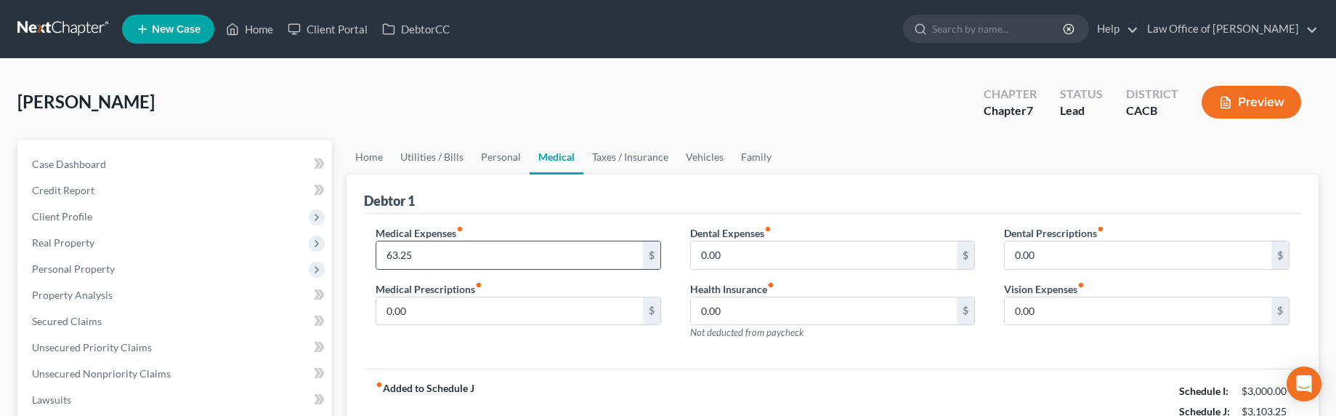
click at [421, 245] on input "63.25" at bounding box center [509, 255] width 267 height 28
click at [402, 254] on input "63.25" at bounding box center [509, 255] width 267 height 28
drag, startPoint x: 394, startPoint y: 254, endPoint x: 385, endPoint y: 254, distance: 8.7
click at [385, 254] on input "63.25" at bounding box center [509, 255] width 267 height 28
type input "23.25"
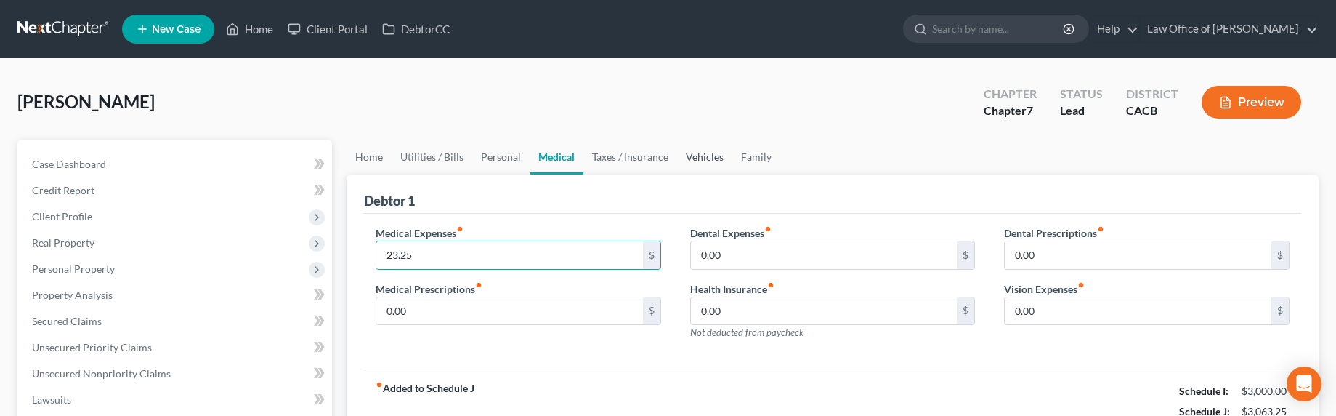
click at [716, 157] on link "Vehicles" at bounding box center [704, 157] width 55 height 35
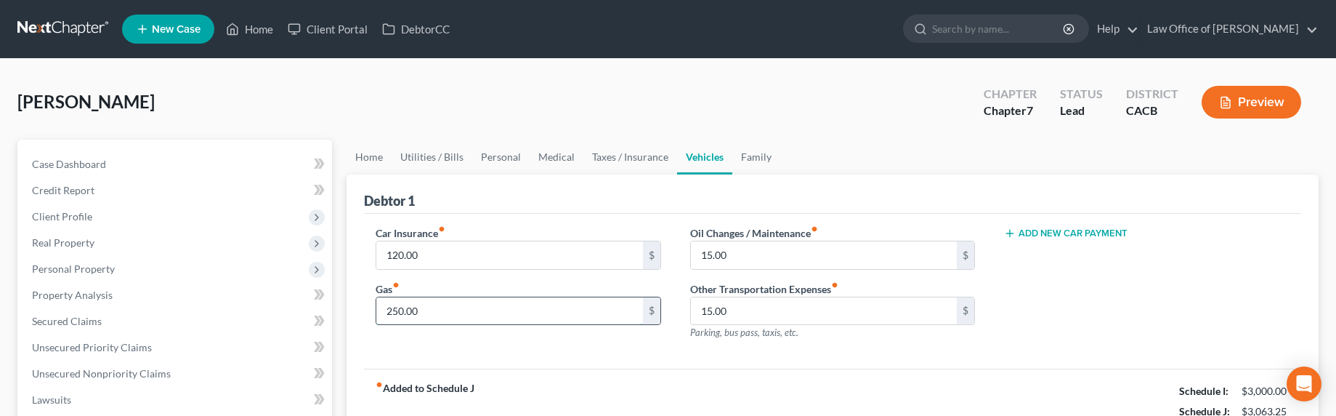
click at [395, 311] on input "250.00" at bounding box center [509, 311] width 267 height 28
click at [397, 311] on input "250.00" at bounding box center [509, 311] width 267 height 28
click at [394, 310] on input "250.00" at bounding box center [509, 311] width 267 height 28
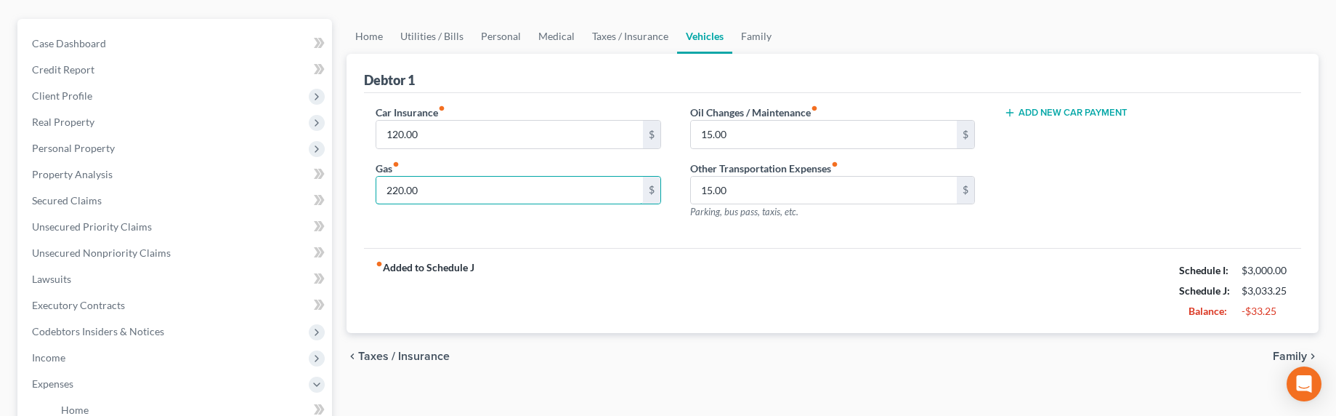
scroll to position [147, 0]
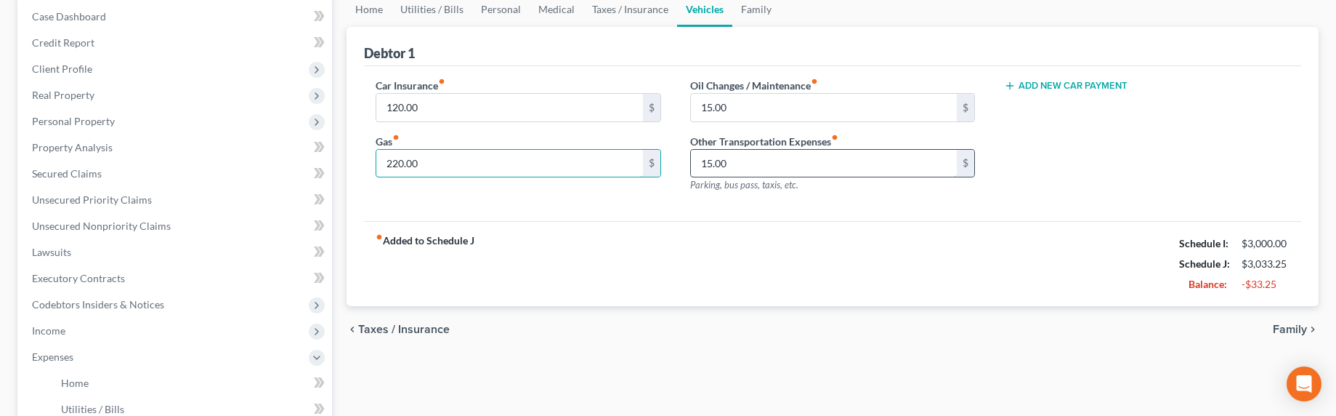
type input "220.00"
click at [713, 164] on input "15.00" at bounding box center [824, 164] width 267 height 28
click at [711, 161] on input "15.00" at bounding box center [824, 164] width 267 height 28
click at [708, 163] on input "15.00" at bounding box center [824, 164] width 267 height 28
type input "10.00"
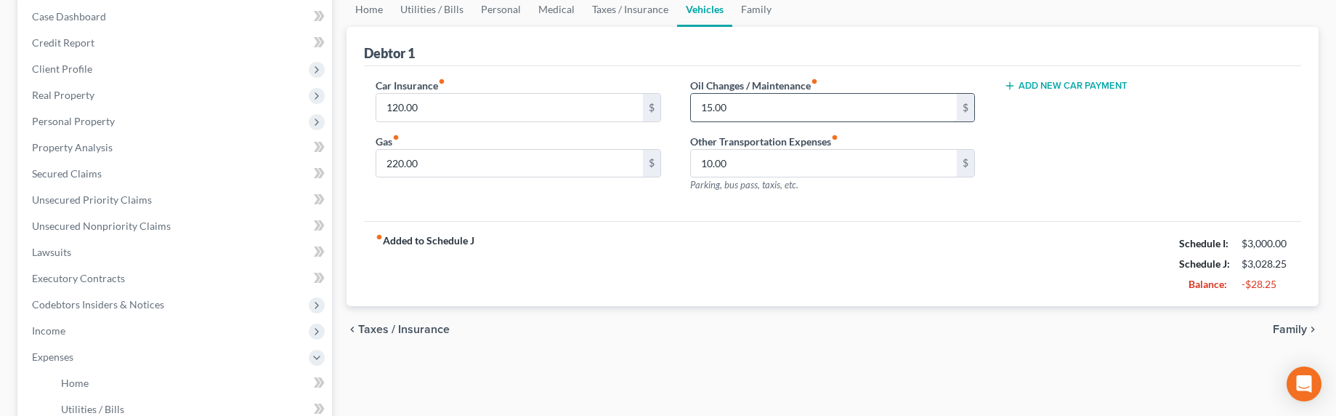
click at [708, 108] on input "15.00" at bounding box center [824, 108] width 267 height 28
click at [710, 108] on input "15.00" at bounding box center [824, 108] width 267 height 28
click at [709, 109] on input "15.00" at bounding box center [824, 108] width 267 height 28
type input "10.00"
click at [745, 17] on link "Family" at bounding box center [756, 12] width 48 height 35
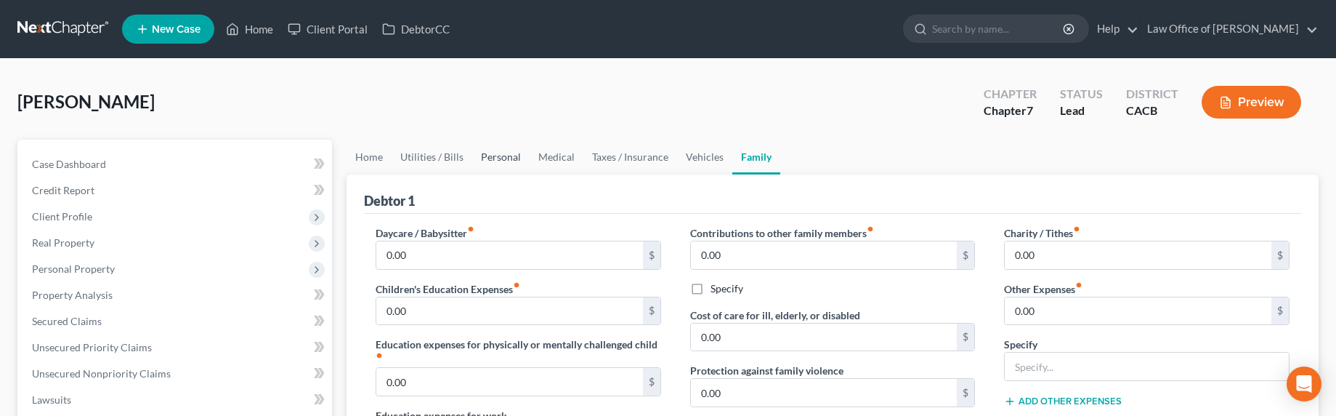
click at [504, 159] on link "Personal" at bounding box center [500, 157] width 57 height 35
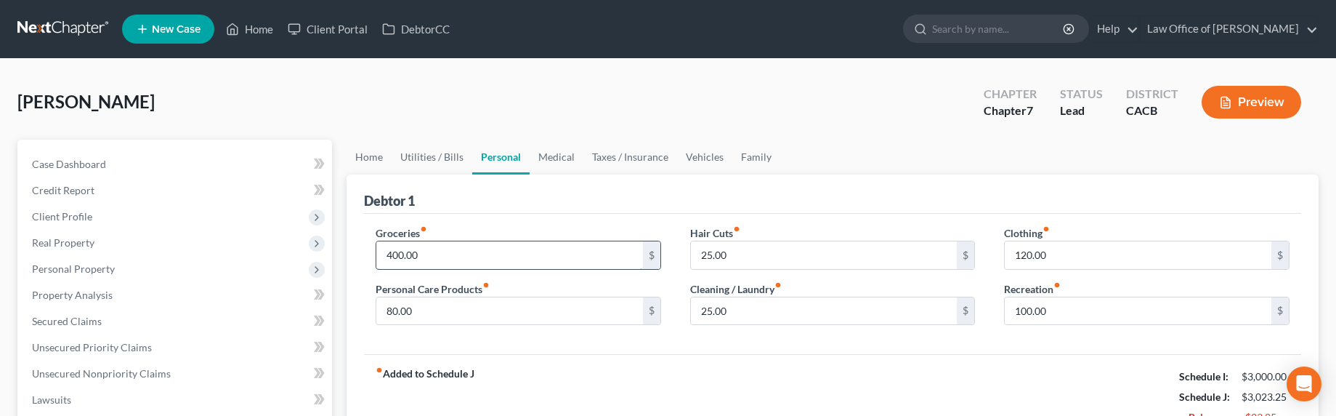
click at [395, 254] on input "400.00" at bounding box center [509, 255] width 267 height 28
click at [404, 256] on input "400.00" at bounding box center [509, 255] width 267 height 28
click at [704, 315] on input "25.00" at bounding box center [824, 311] width 267 height 28
click at [708, 313] on input "25.00" at bounding box center [824, 311] width 267 height 28
drag, startPoint x: 708, startPoint y: 312, endPoint x: 694, endPoint y: 310, distance: 13.9
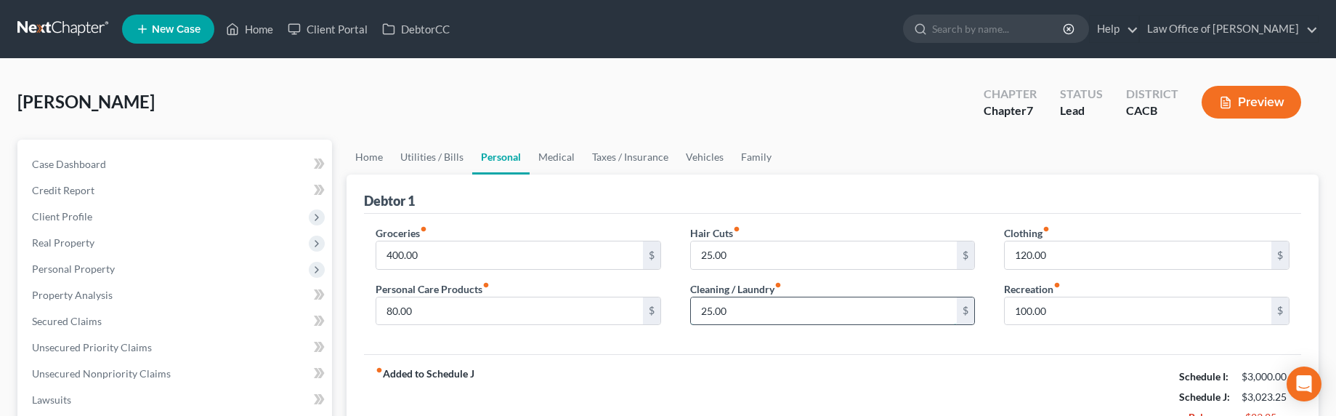
click at [694, 310] on input "25.00" at bounding box center [824, 311] width 267 height 28
type input "15.00"
click at [705, 252] on input "25.00" at bounding box center [824, 255] width 267 height 28
click at [712, 255] on input "25.00" at bounding box center [824, 255] width 267 height 28
click at [700, 255] on input "25.00" at bounding box center [824, 255] width 267 height 28
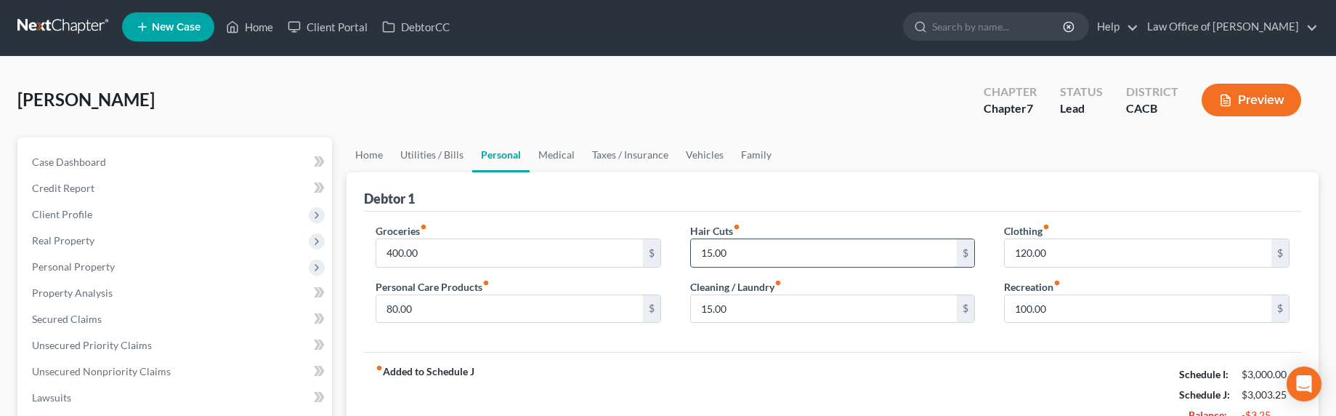
scroll to position [3, 0]
type input "15.00"
drag, startPoint x: 1054, startPoint y: 251, endPoint x: 1023, endPoint y: 256, distance: 30.9
click at [1054, 251] on input "120.00" at bounding box center [1138, 252] width 267 height 28
click at [1003, 257] on div "Clothing fiber_manual_record 120.00 $ Recreation fiber_manual_record 100.00 $" at bounding box center [1147, 278] width 315 height 112
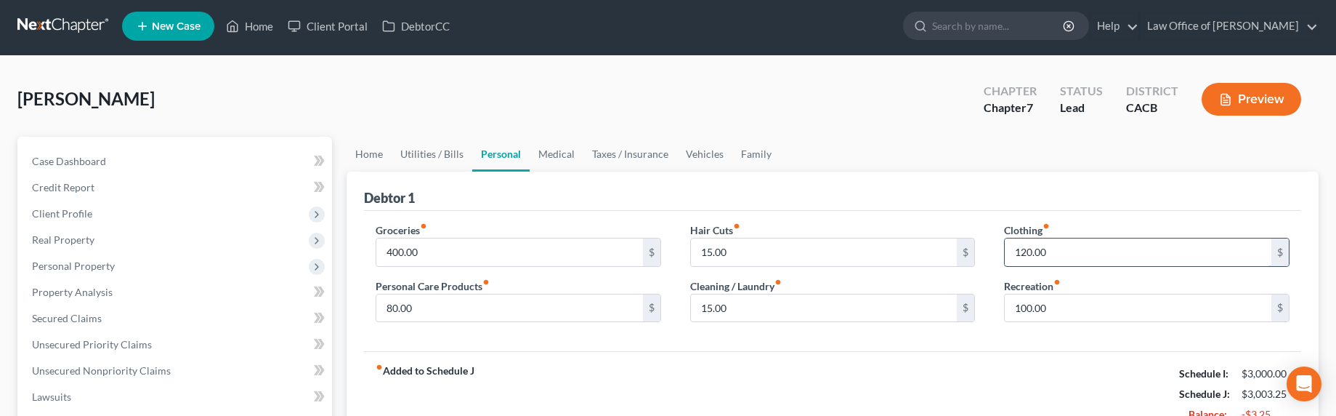
click at [1024, 251] on input "120.00" at bounding box center [1138, 252] width 267 height 28
click at [1022, 252] on input "120.00" at bounding box center [1138, 252] width 267 height 28
type input "110.00"
